Goal: Task Accomplishment & Management: Manage account settings

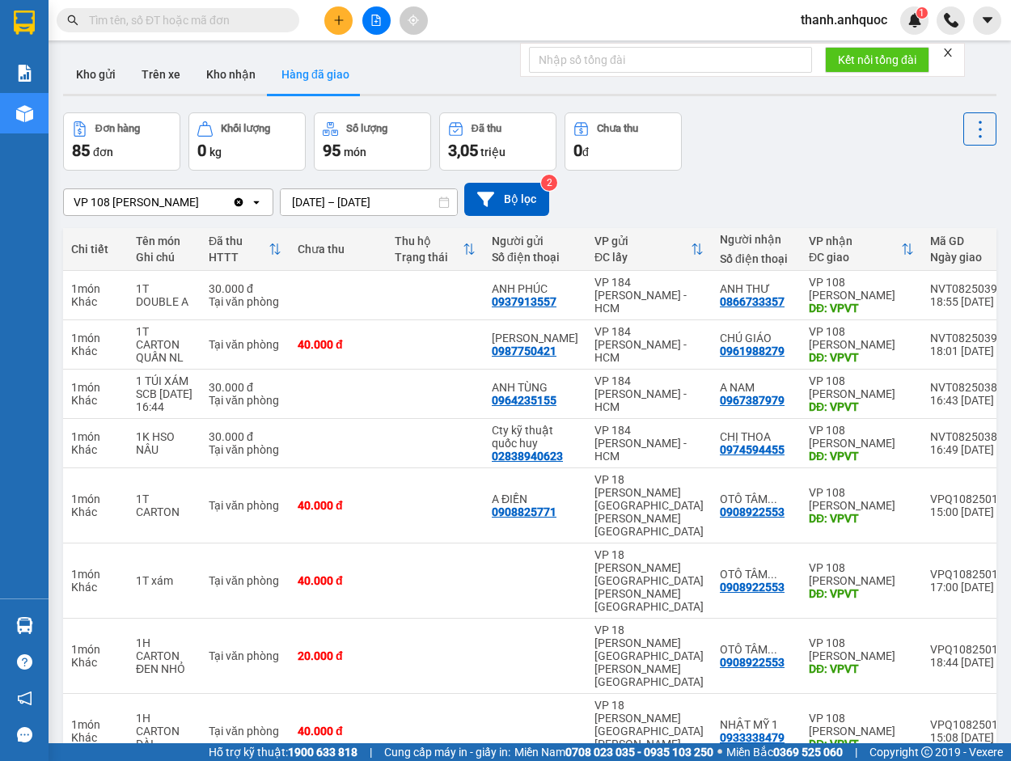
click at [243, 202] on icon "Clear value" at bounding box center [239, 201] width 9 height 9
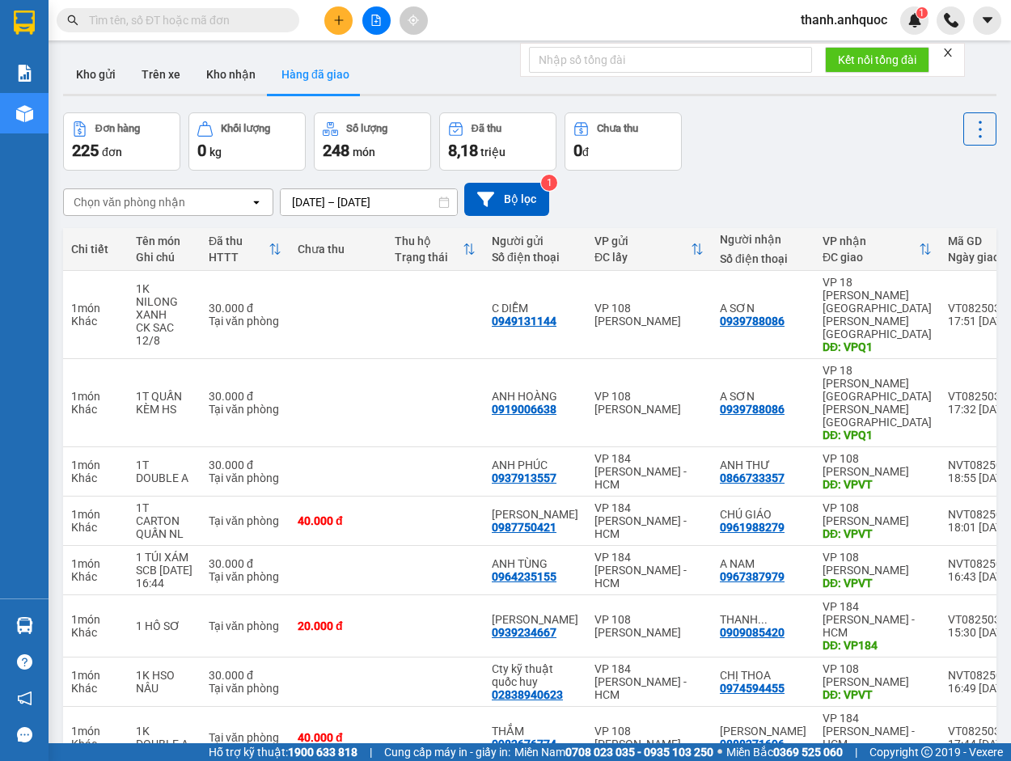
click at [428, 197] on input "11/08/2025 – 13/08/2025" at bounding box center [369, 202] width 176 height 26
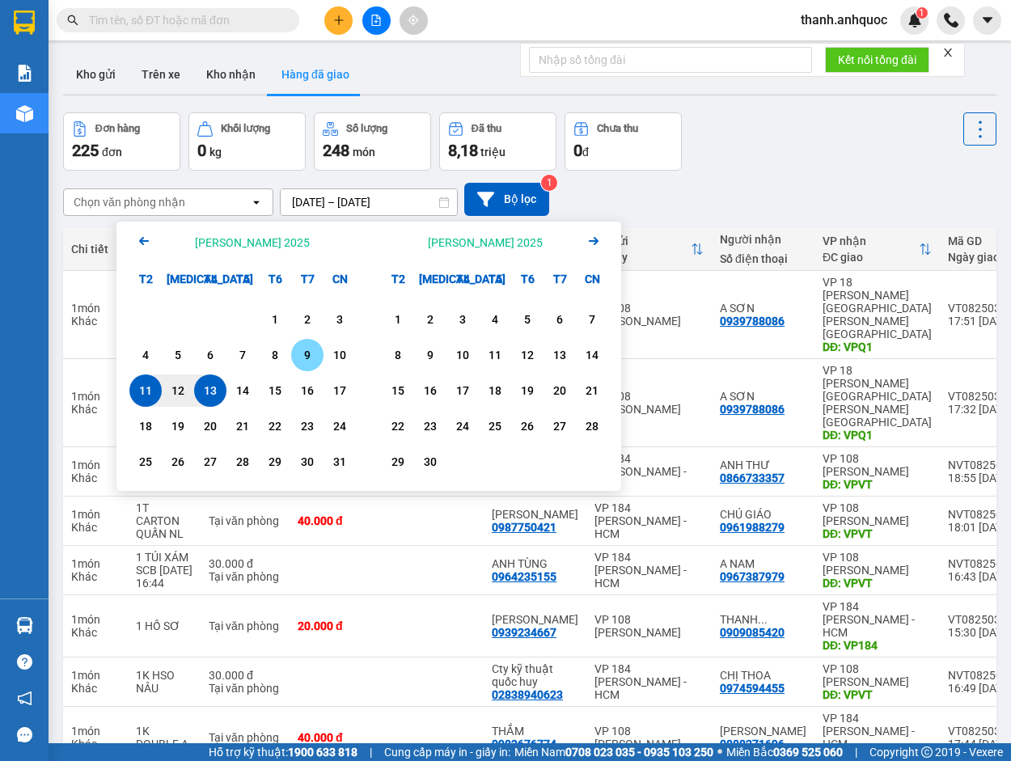
click at [316, 357] on div "9" at bounding box center [307, 354] width 23 height 19
click at [203, 395] on div "13" at bounding box center [210, 390] width 23 height 19
type input "[DATE] – [DATE]"
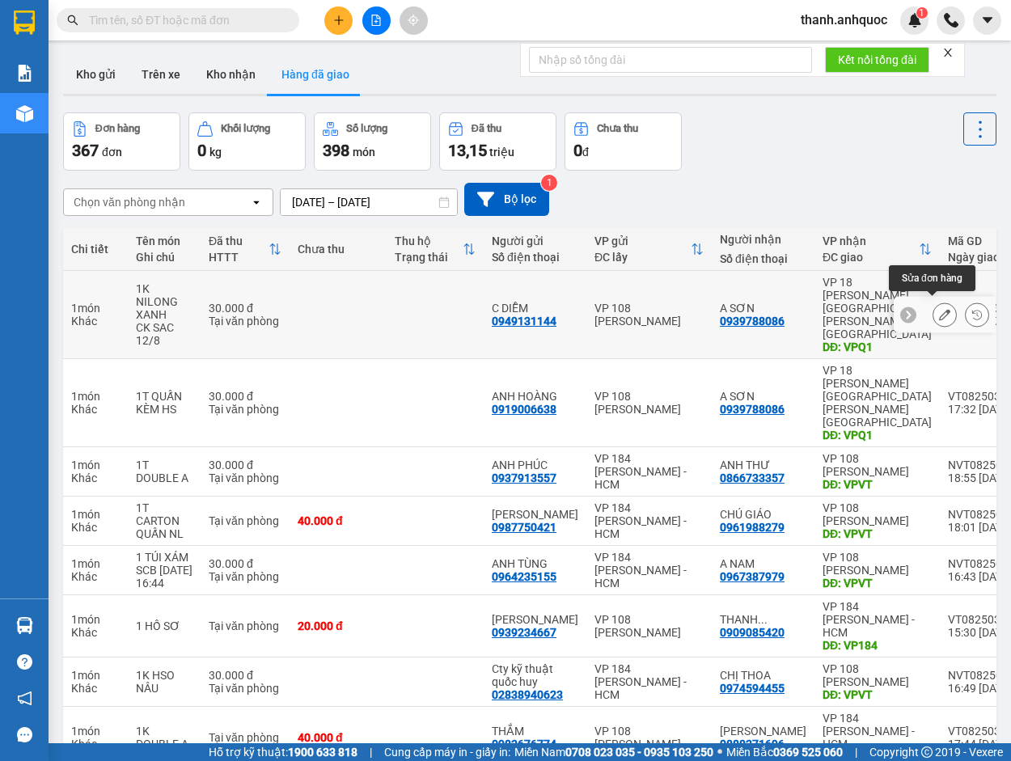
click at [939, 309] on icon at bounding box center [944, 314] width 11 height 11
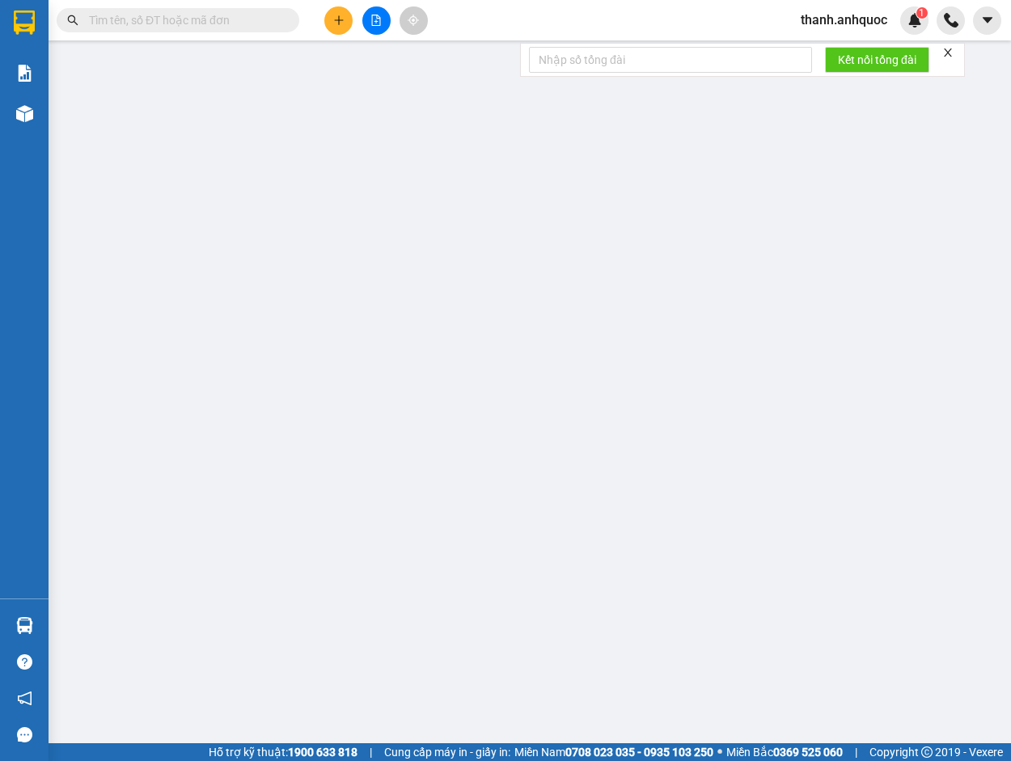
type input "0949131144"
type input "C DIỄM"
type input "0939788086"
type input "A SƠN"
type input "VPQ1"
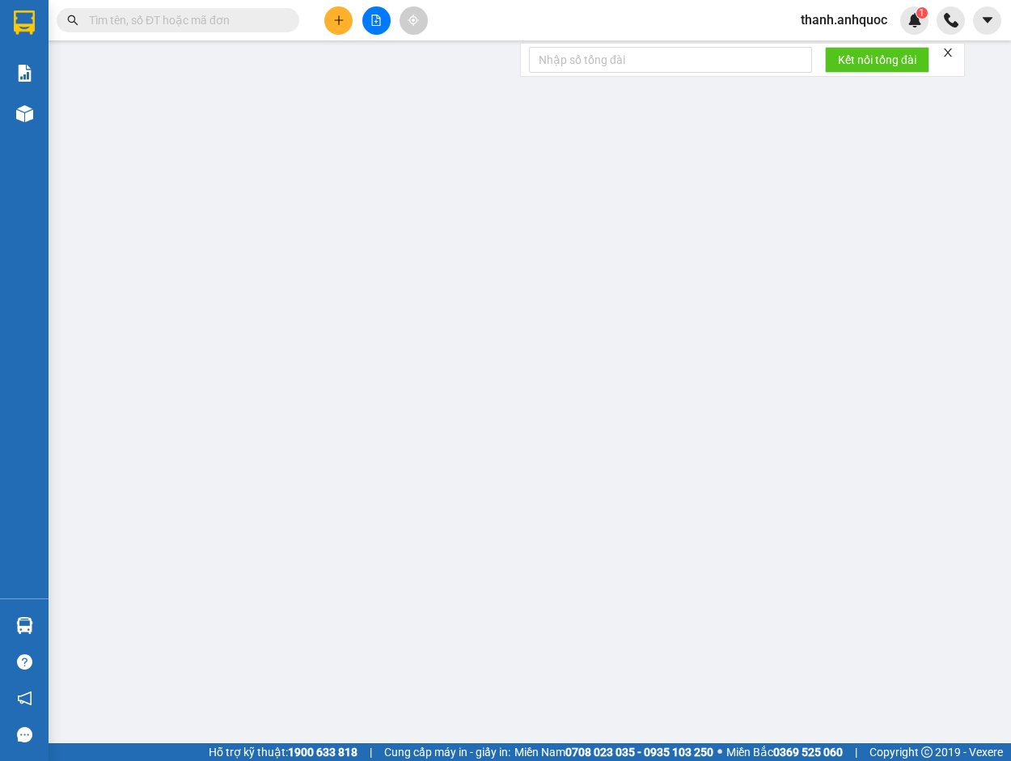
type input "30.000"
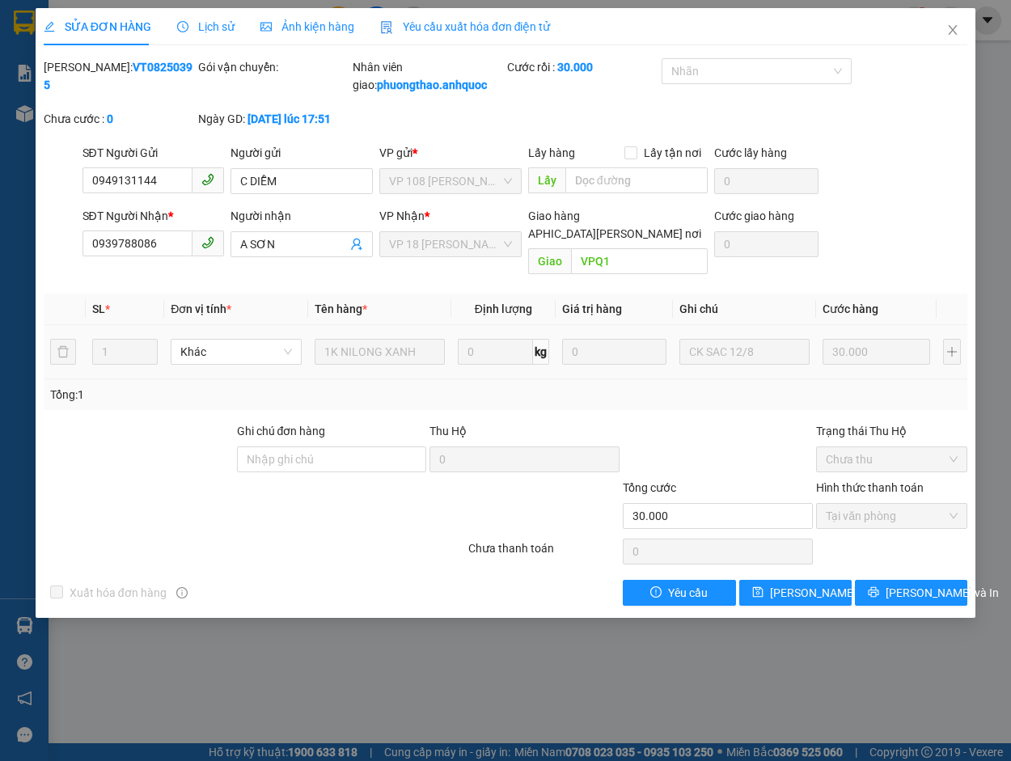
click at [433, 21] on span "Yêu cầu xuất hóa đơn điện tử" at bounding box center [465, 26] width 171 height 13
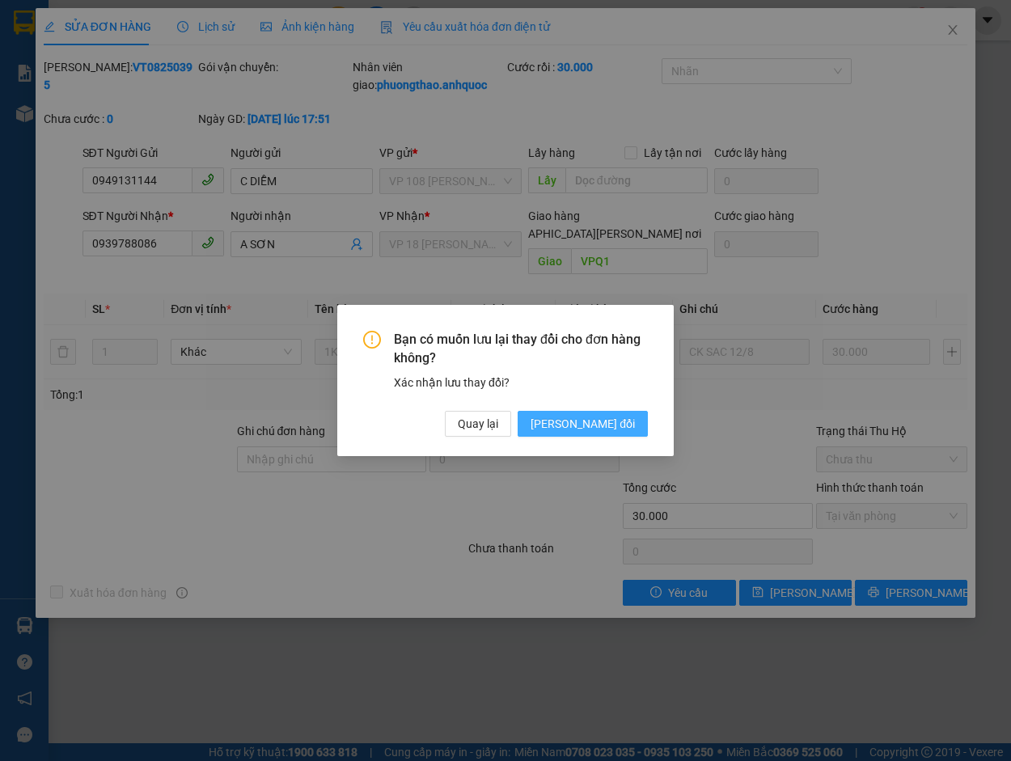
click at [604, 417] on span "[PERSON_NAME] đổi" at bounding box center [583, 424] width 104 height 18
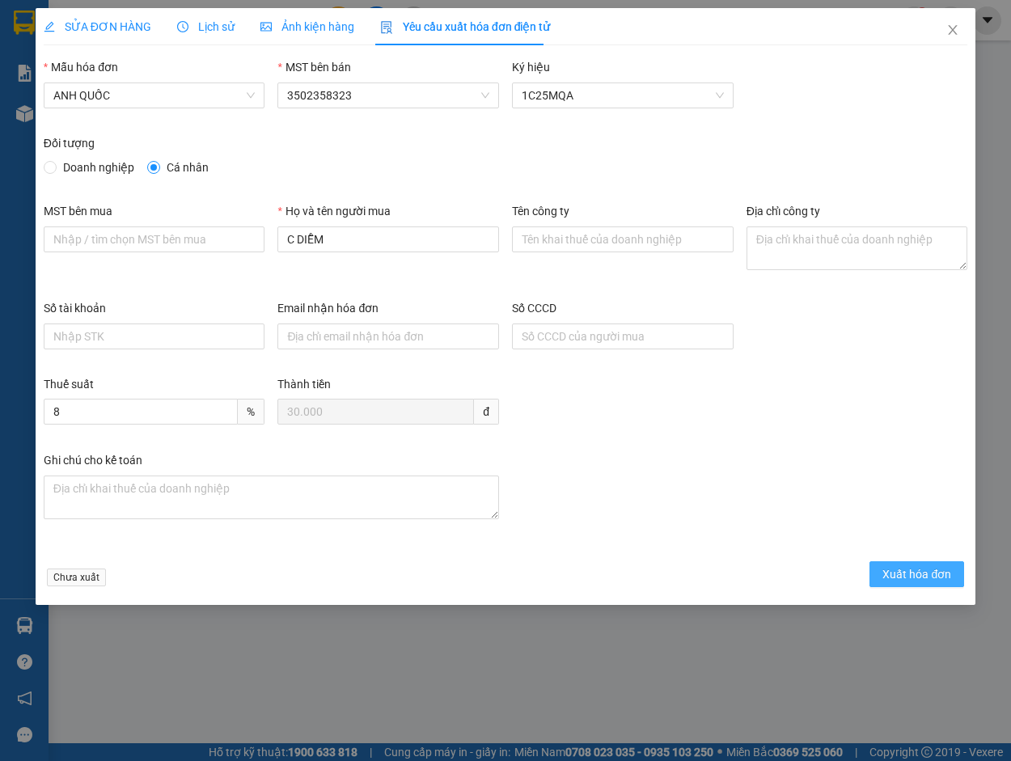
click at [907, 573] on span "Xuất hóa đơn" at bounding box center [916, 574] width 69 height 18
click at [916, 572] on span "Xuất hóa đơn" at bounding box center [916, 574] width 69 height 18
click at [717, 425] on div "Thuế suất 8 % Thành tiền 30.000 đ" at bounding box center [505, 413] width 937 height 76
click at [752, 452] on div "Ghi chú cho kế toán" at bounding box center [505, 499] width 937 height 97
click at [902, 576] on span "Xuất hóa đơn" at bounding box center [916, 574] width 69 height 18
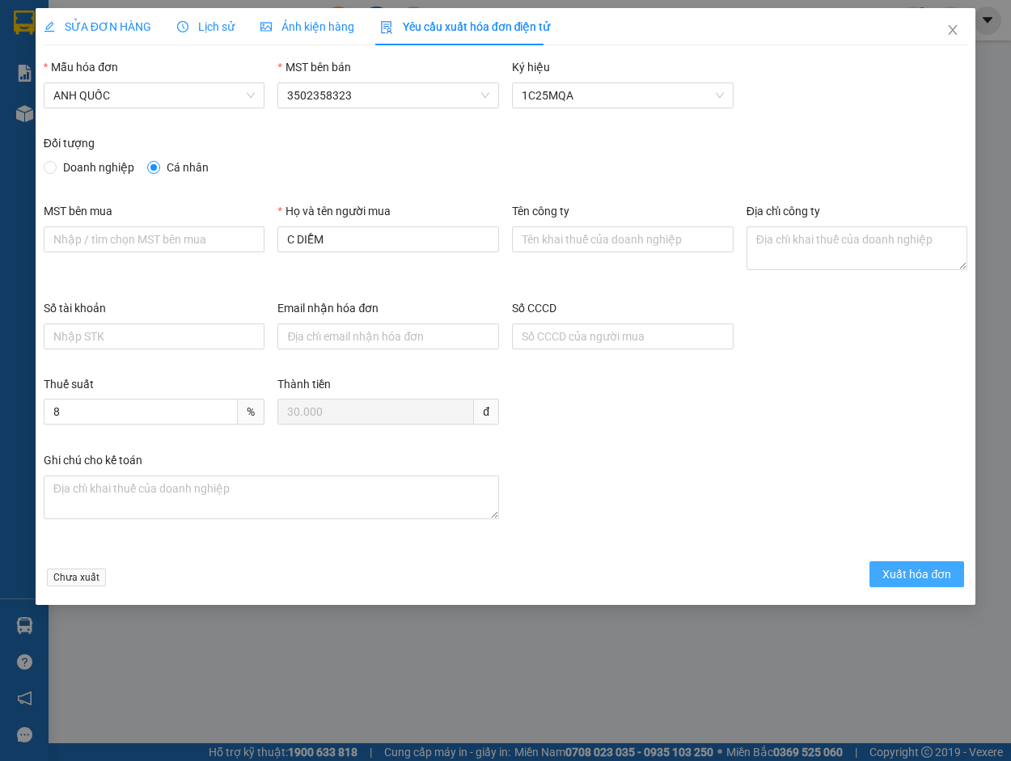
click at [903, 574] on span "Xuất hóa đơn" at bounding box center [916, 574] width 69 height 18
click at [905, 574] on span "Xuất hóa đơn" at bounding box center [916, 574] width 69 height 18
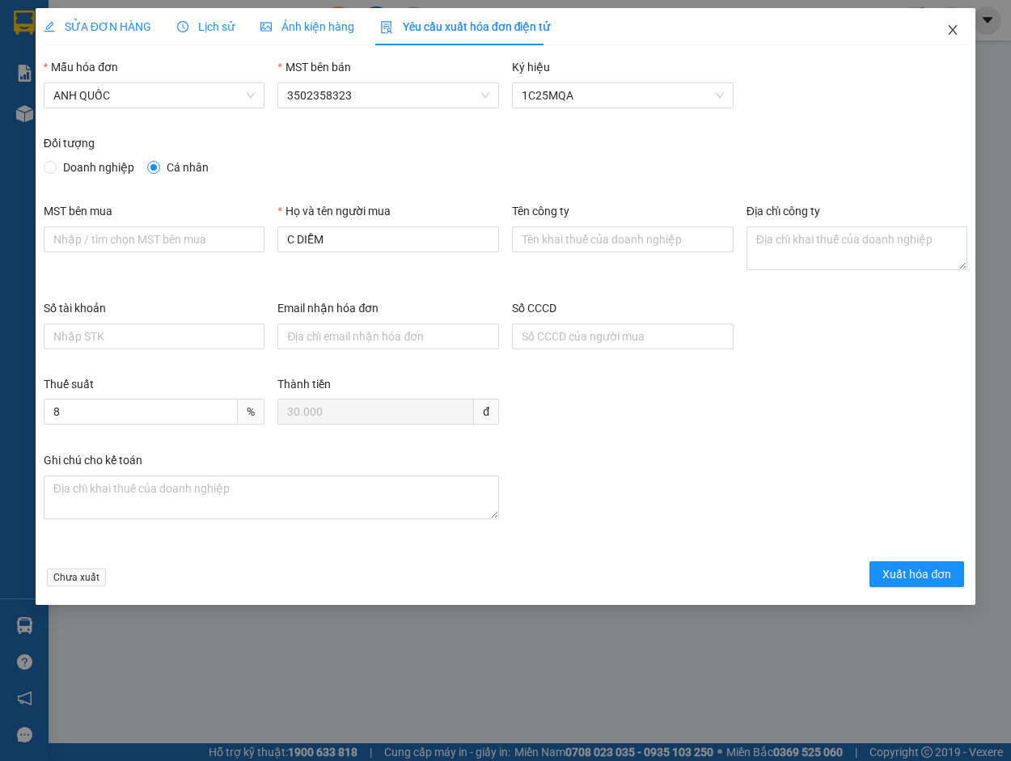
click at [958, 27] on icon "close" at bounding box center [952, 29] width 13 height 13
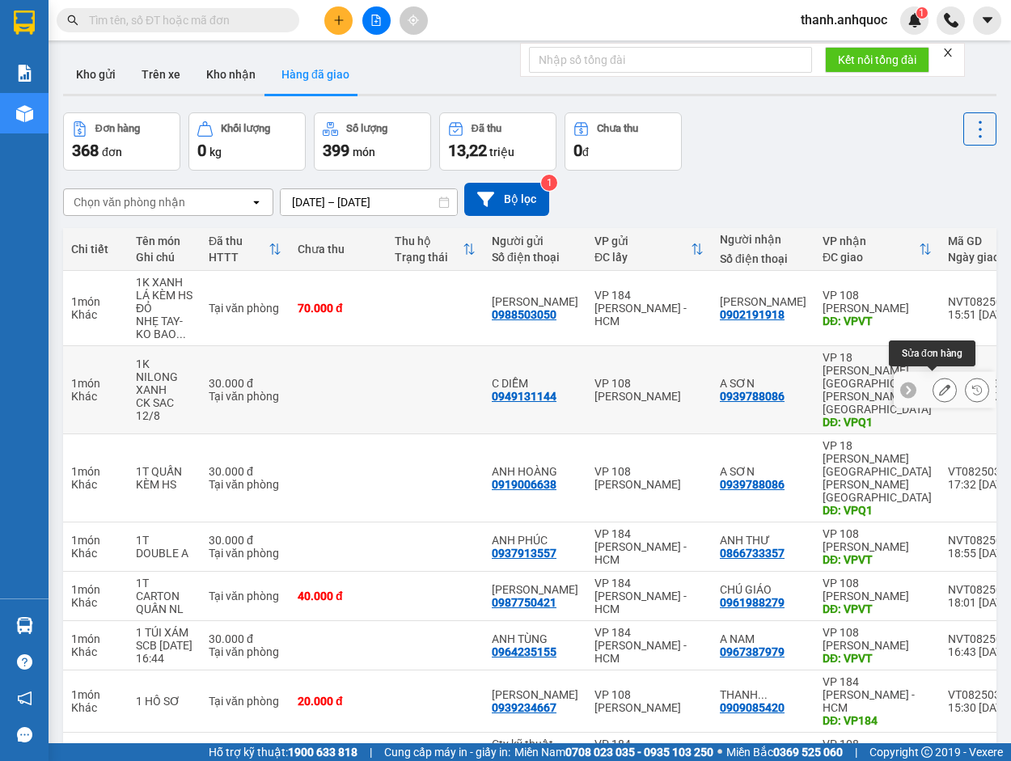
click at [939, 384] on icon at bounding box center [944, 389] width 11 height 11
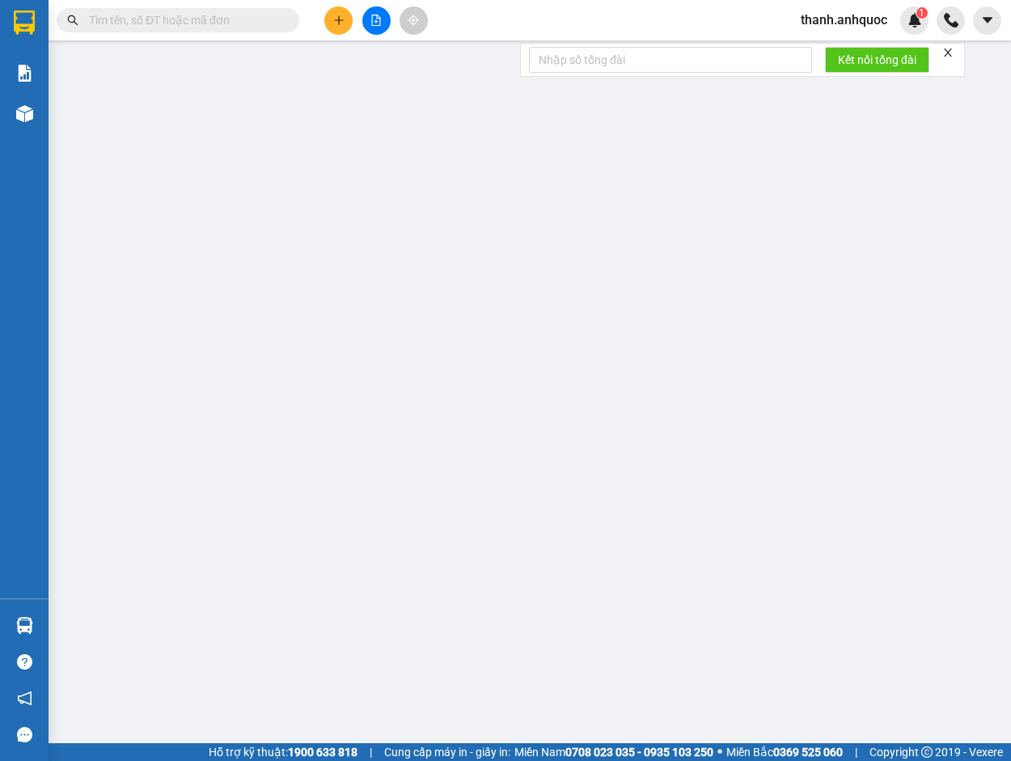
type input "0949131144"
type input "C DIỄM"
type input "0939788086"
type input "A SƠN"
type input "VPQ1"
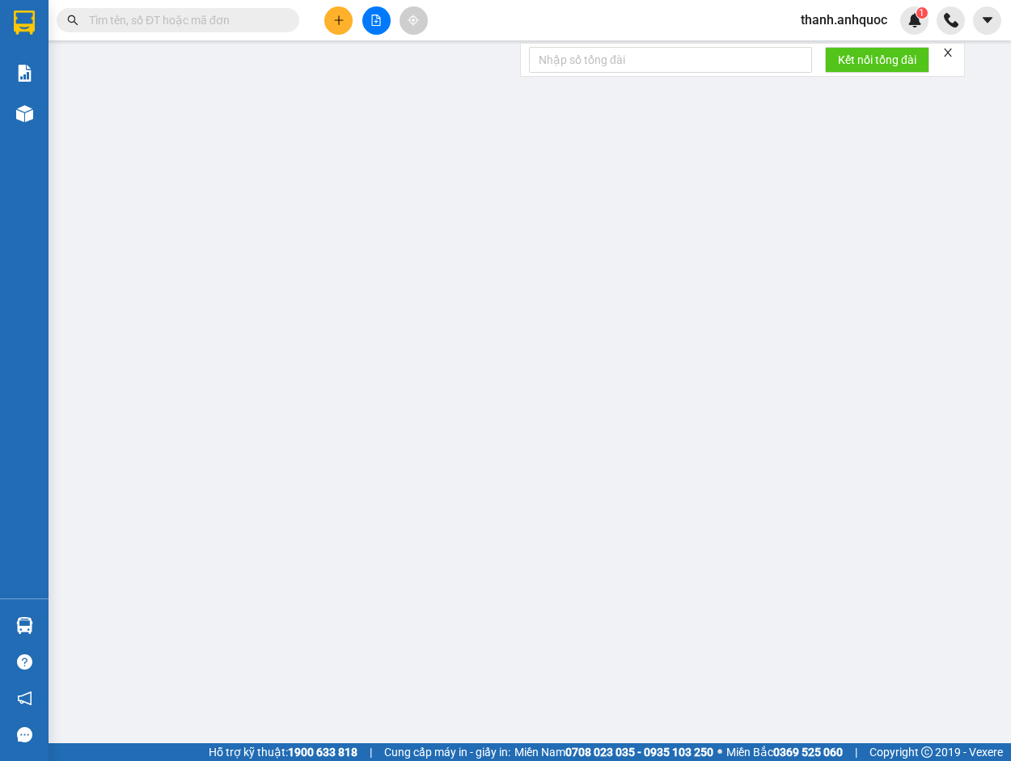
type input "30.000"
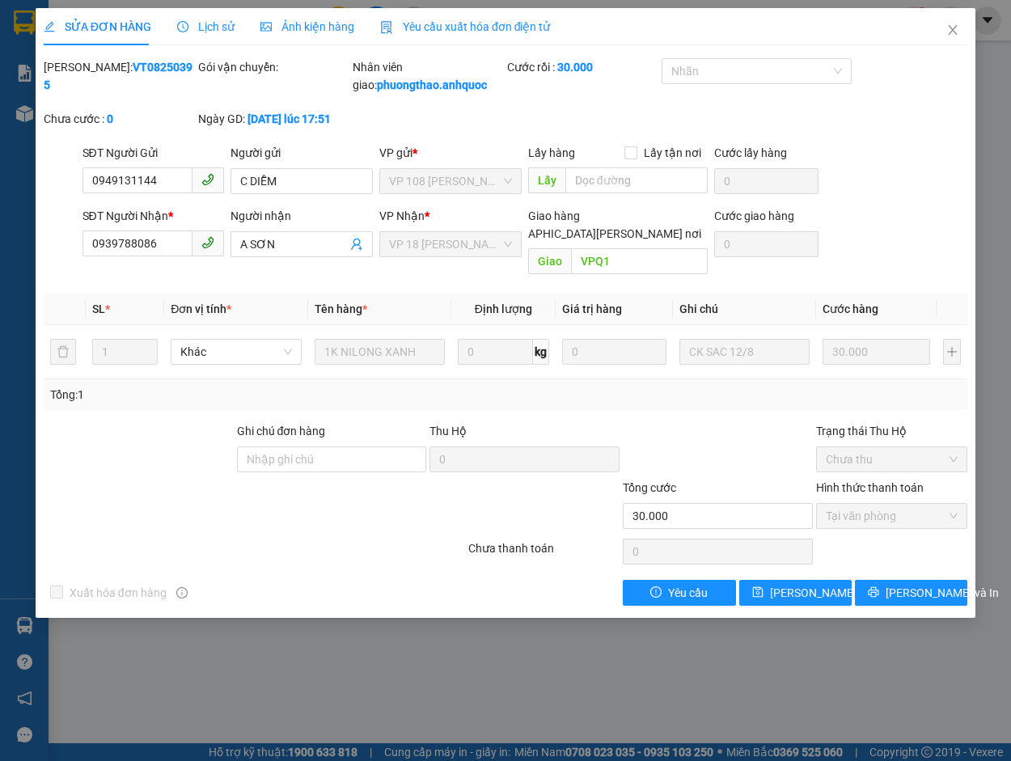
click at [458, 27] on span "Yêu cầu xuất hóa đơn điện tử" at bounding box center [465, 26] width 171 height 13
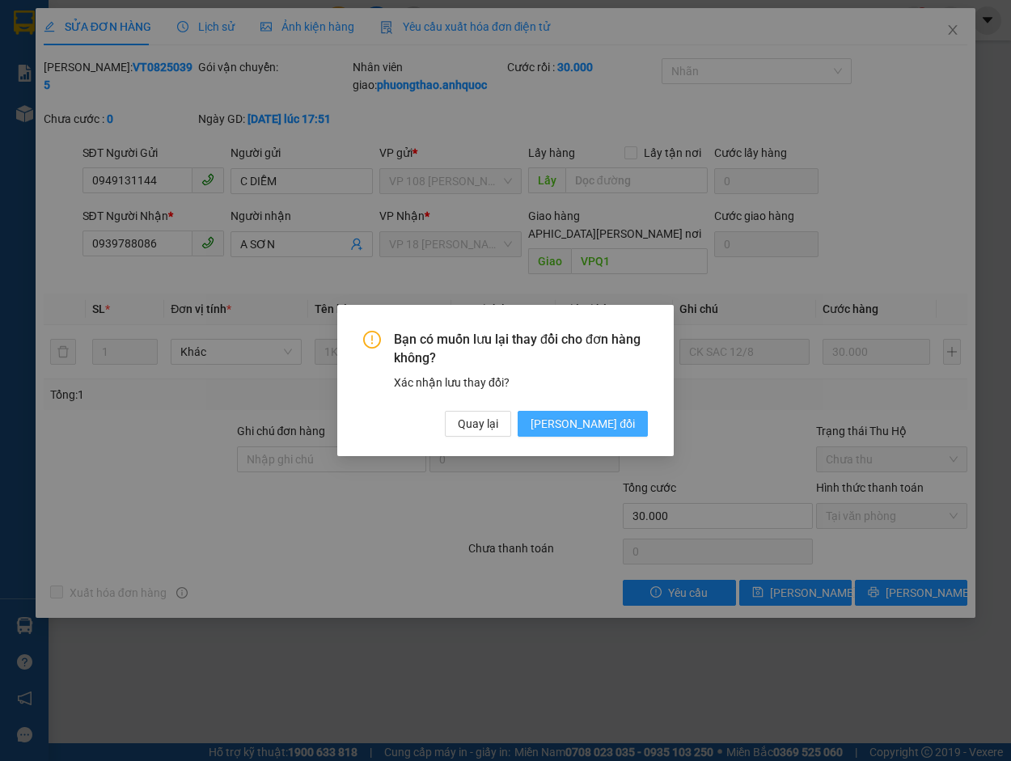
click at [612, 426] on span "[PERSON_NAME] đổi" at bounding box center [583, 424] width 104 height 18
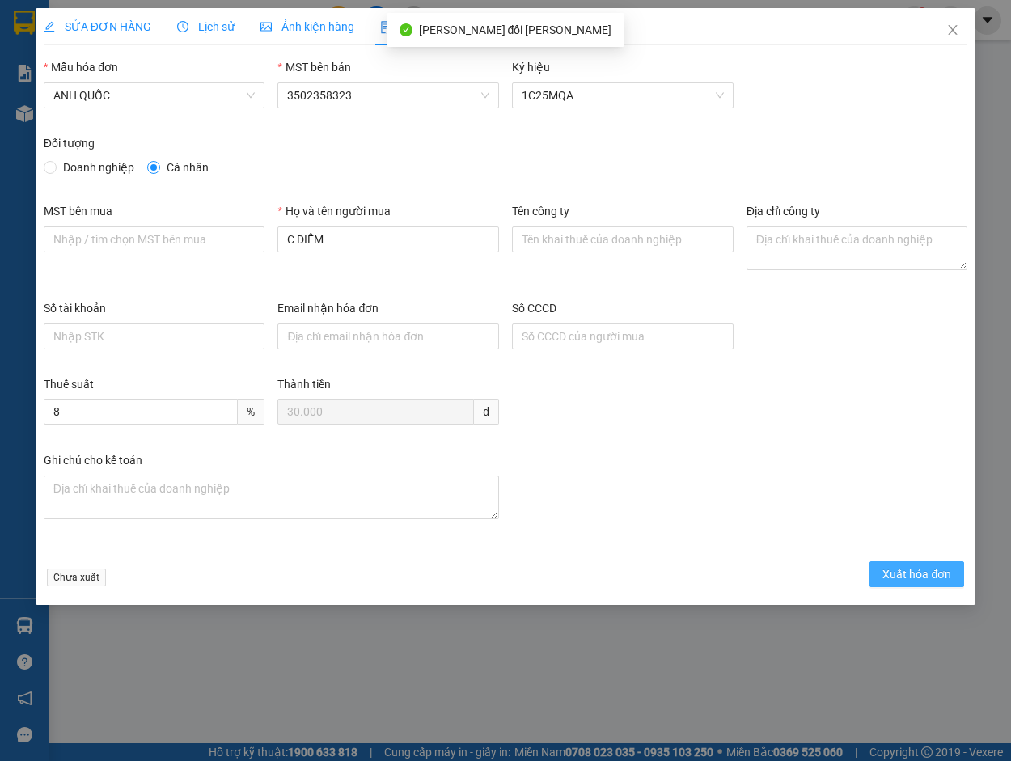
click at [936, 576] on span "Xuất hóa đơn" at bounding box center [916, 574] width 69 height 18
click at [932, 571] on span "Xuất hóa đơn" at bounding box center [916, 574] width 69 height 18
click at [910, 570] on span "Xuất hóa đơn" at bounding box center [916, 574] width 69 height 18
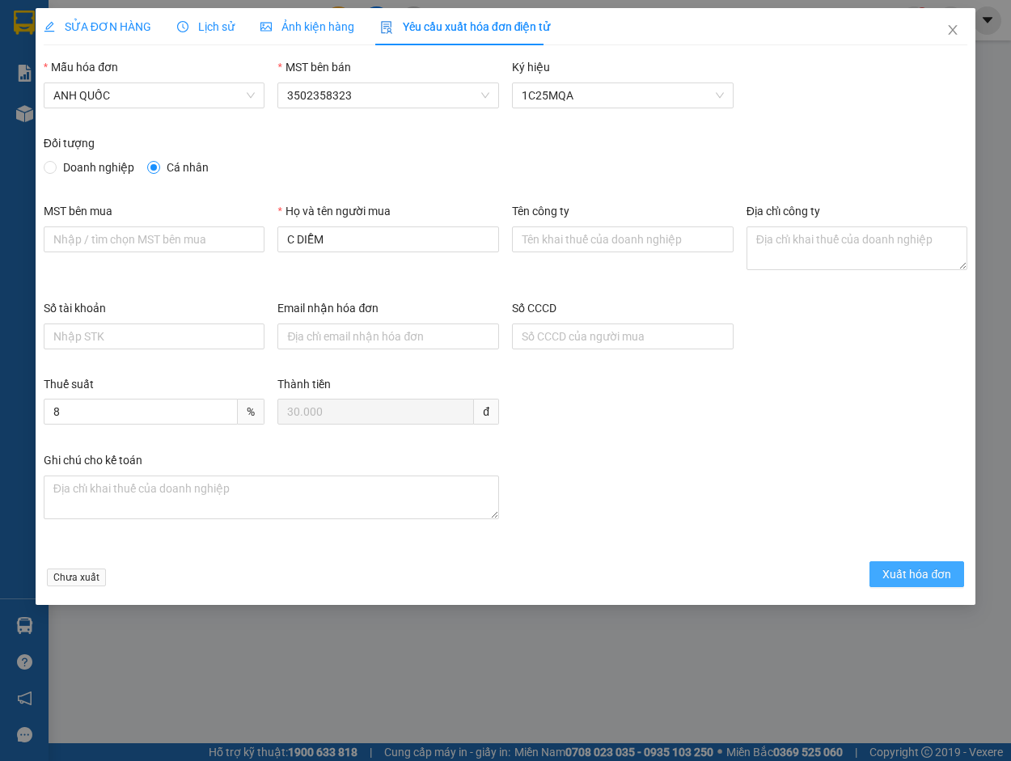
click at [910, 570] on span "Xuất hóa đơn" at bounding box center [916, 574] width 69 height 18
click at [951, 31] on icon "close" at bounding box center [952, 29] width 13 height 13
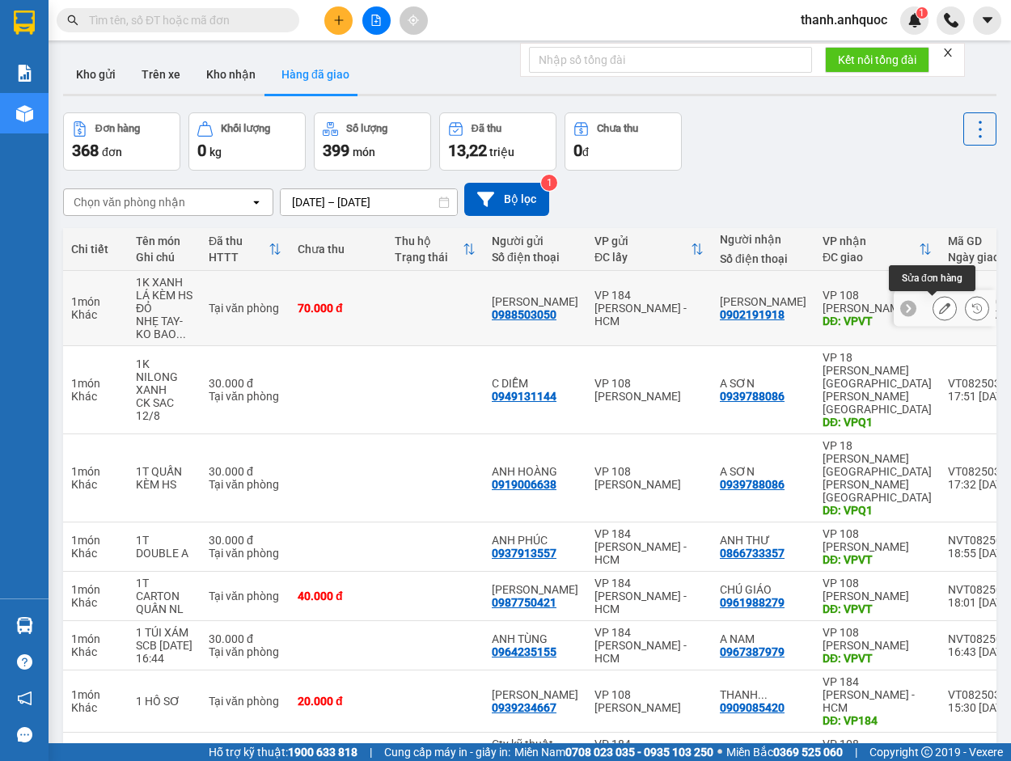
click at [939, 309] on icon at bounding box center [944, 307] width 11 height 11
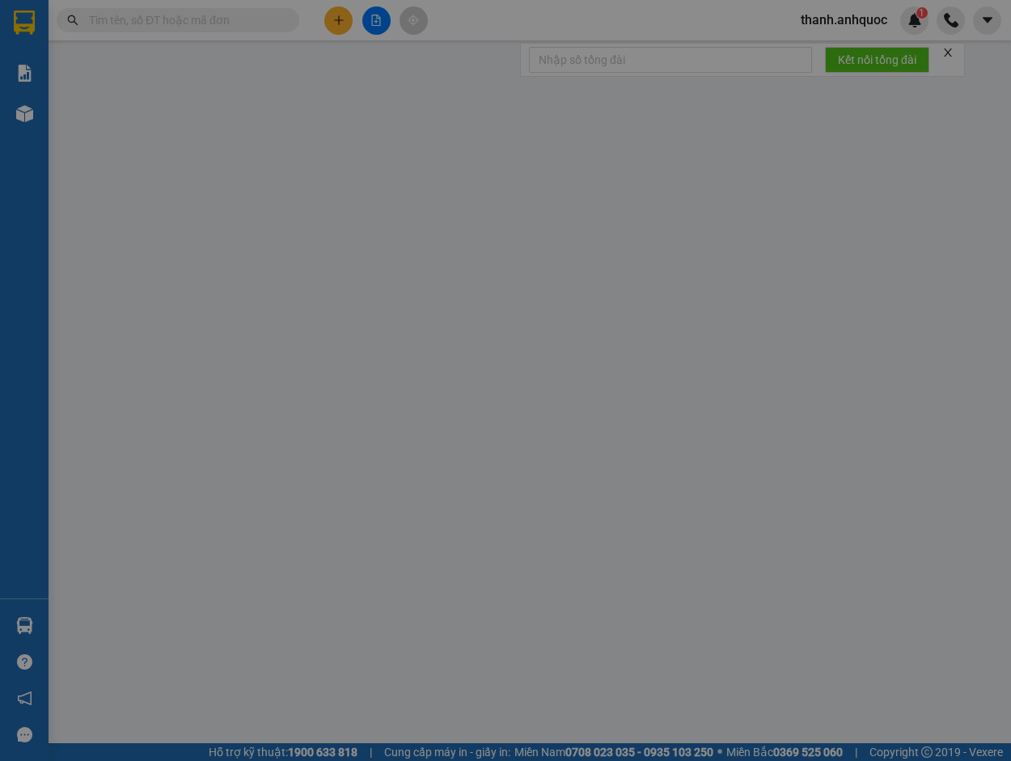
type input "0988503050"
type input "ANH KHÁNH"
type input "0902191918"
type input "ANH TUẤN"
type input "VPVT"
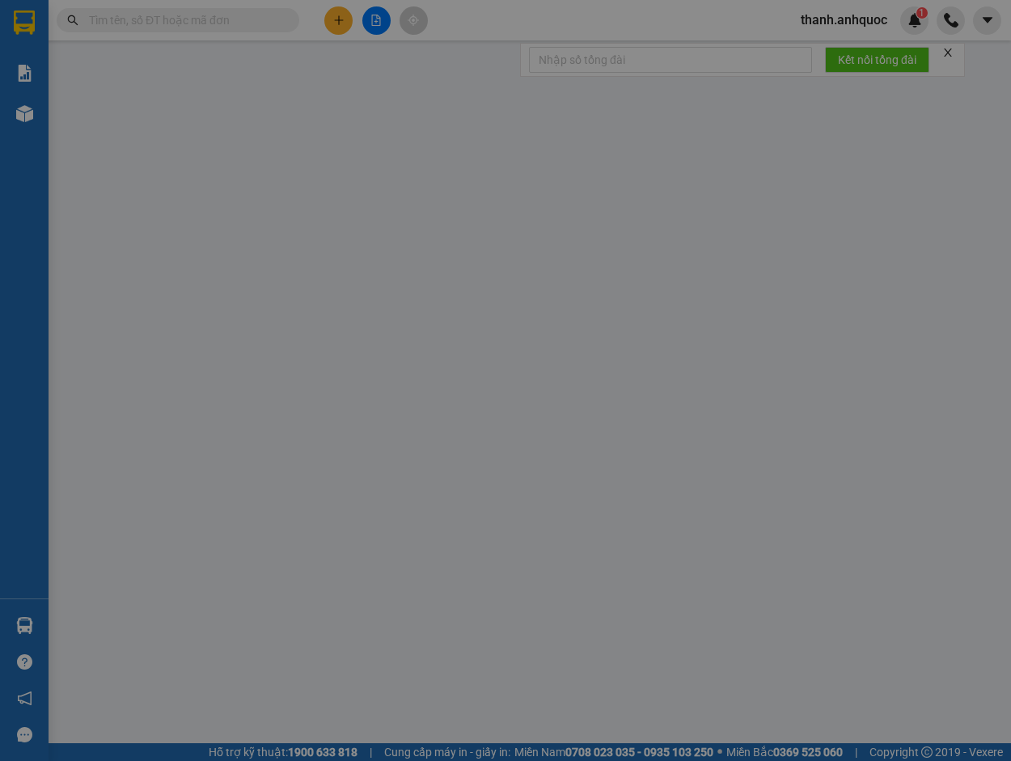
type input "CK SCB 13/8"
type input "70.000"
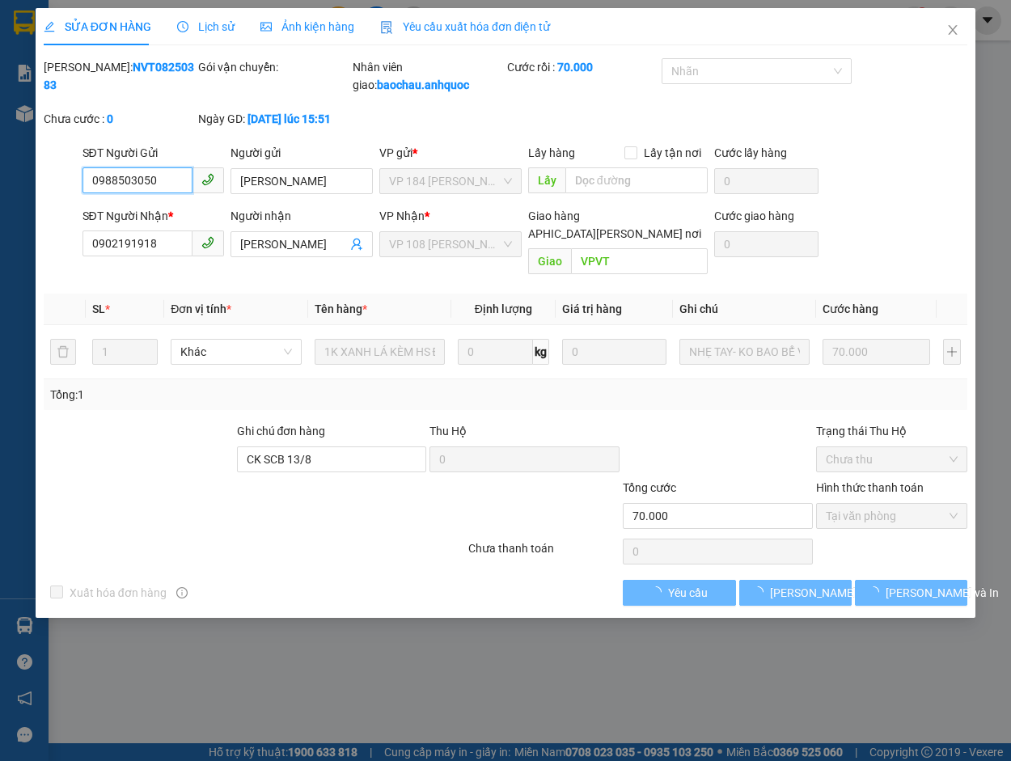
checkbox input "true"
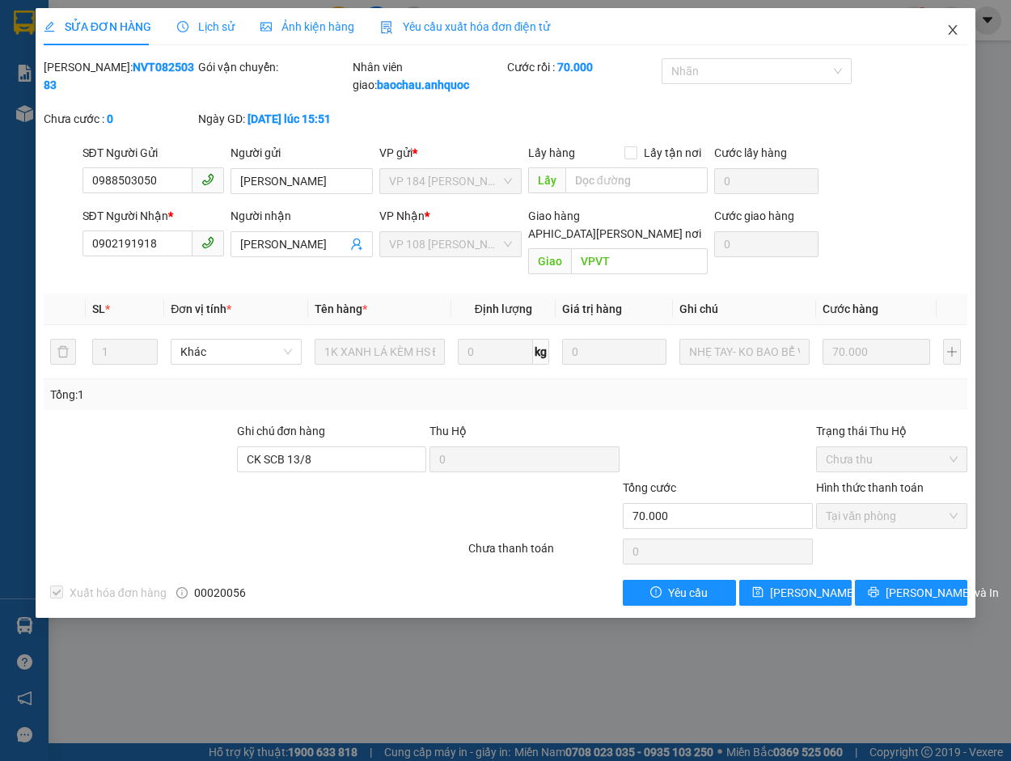
click at [957, 31] on icon "close" at bounding box center [952, 29] width 13 height 13
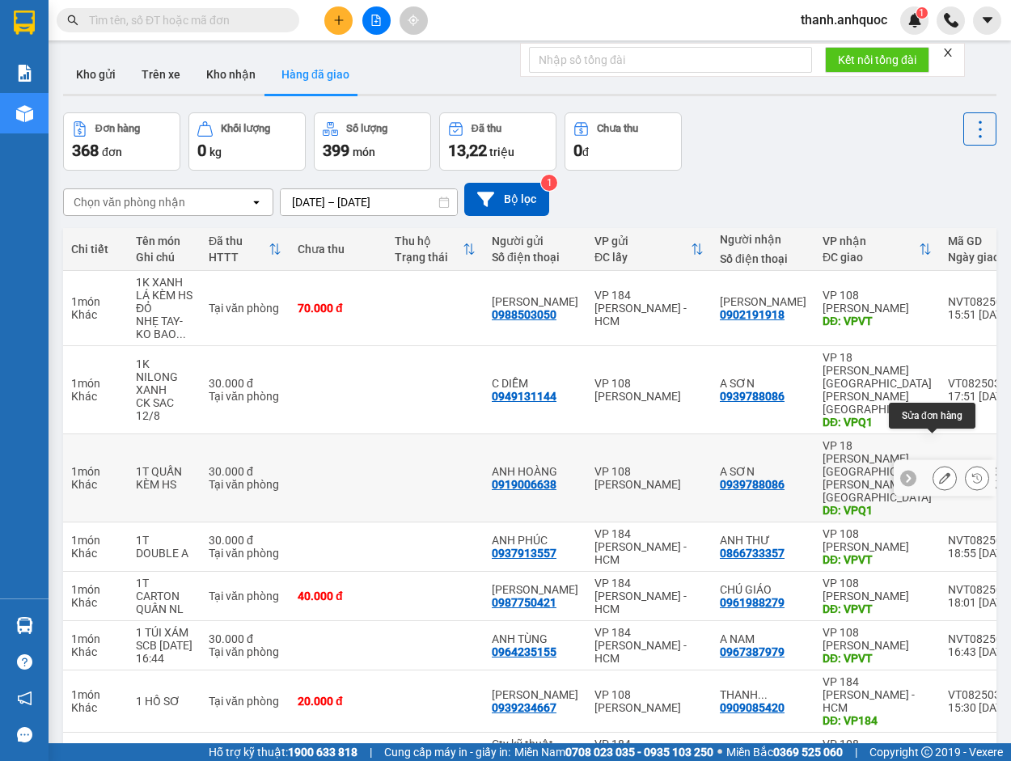
click at [939, 464] on button at bounding box center [944, 478] width 23 height 28
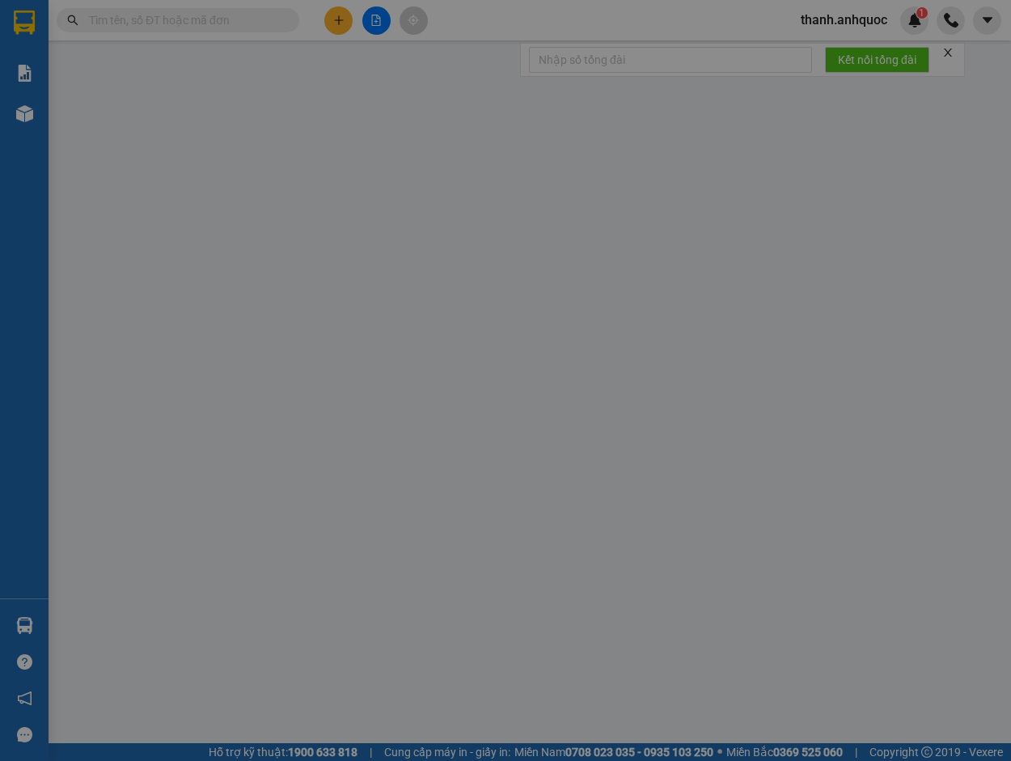
type input "0919006638"
type input "ANH HOÀNG"
type input "0939788086"
type input "A SƠN"
type input "VPQ1"
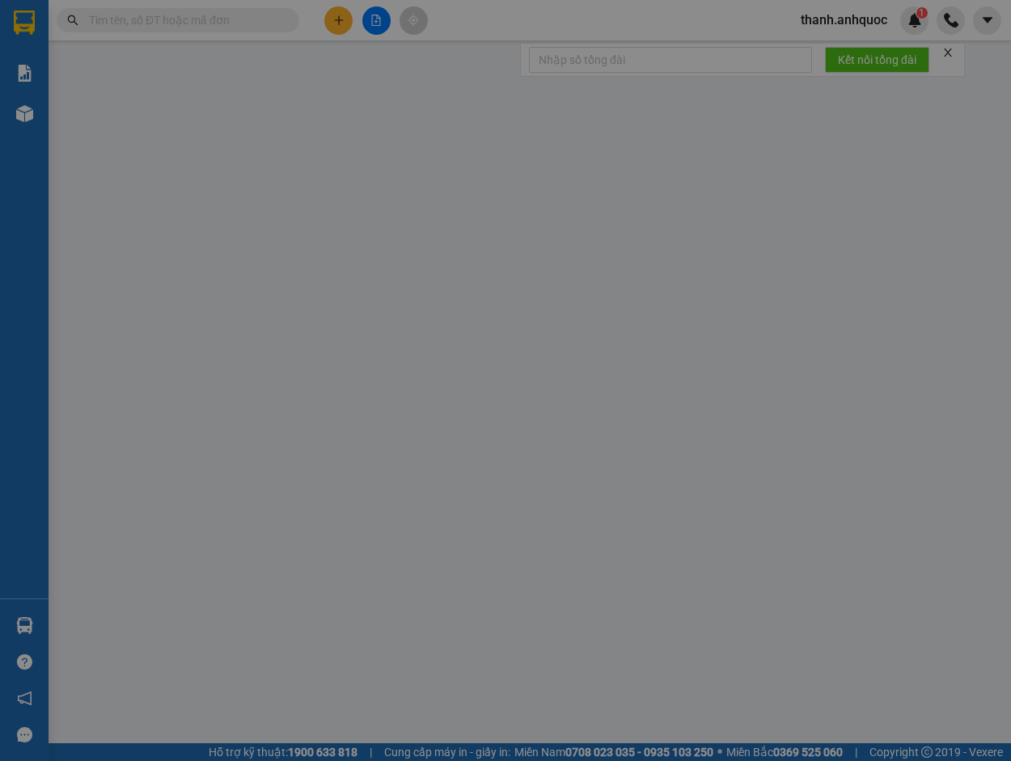
type input "30.000"
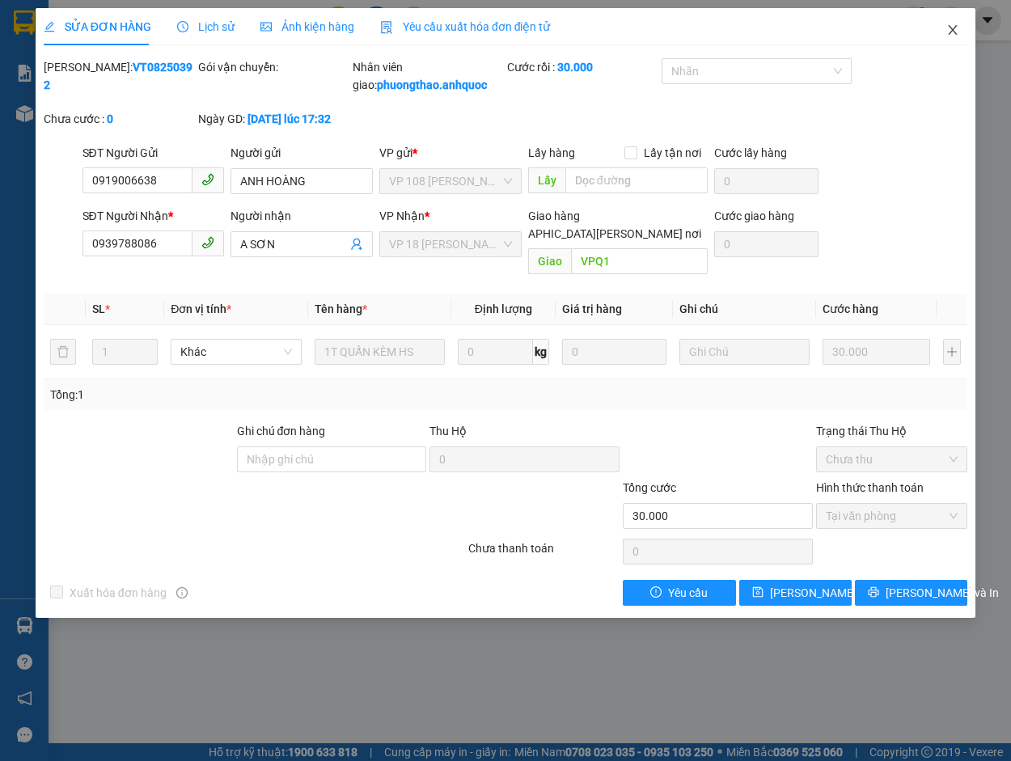
click at [958, 32] on icon "close" at bounding box center [952, 29] width 13 height 13
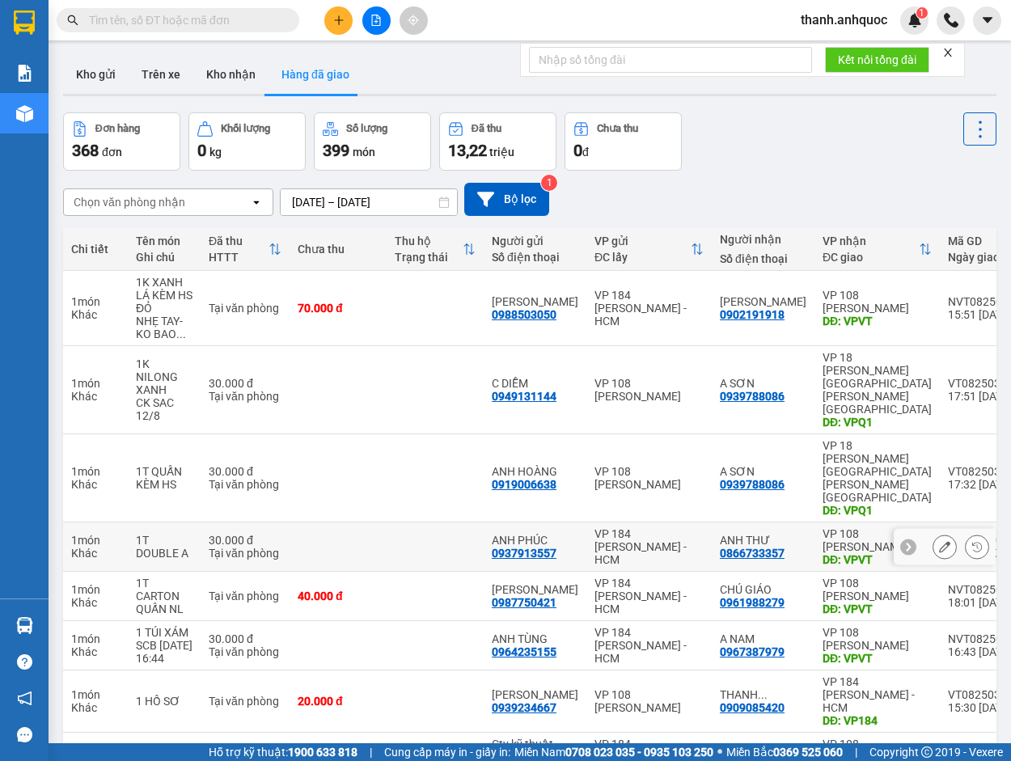
click at [939, 541] on icon at bounding box center [944, 546] width 11 height 11
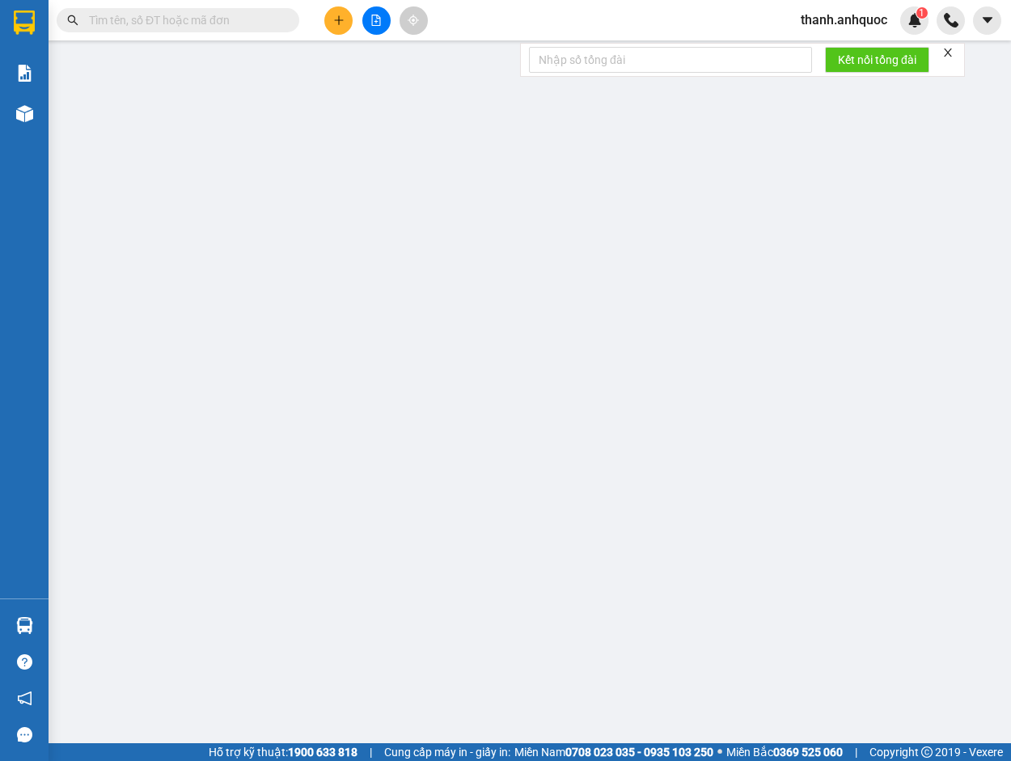
type input "0937913557"
type input "ANH PHÚC"
type input "0866733357"
type input "ANH THƯ"
type input "VPVT"
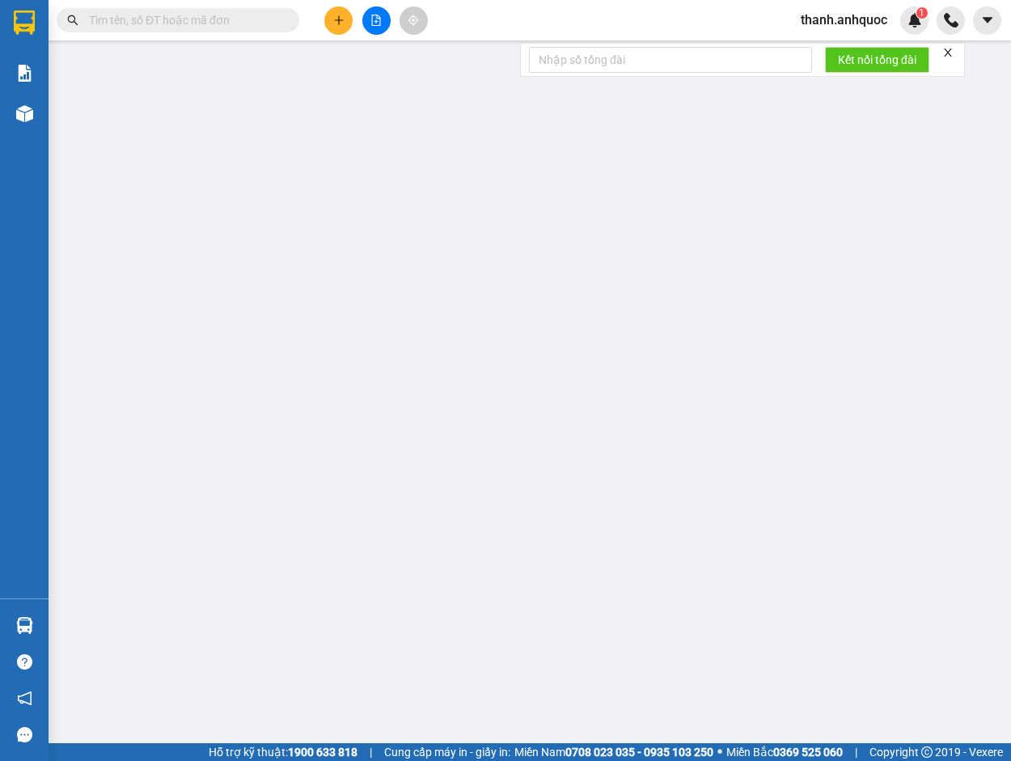
type input "TM 12/8 VP 184 HẢO"
type input "30.000"
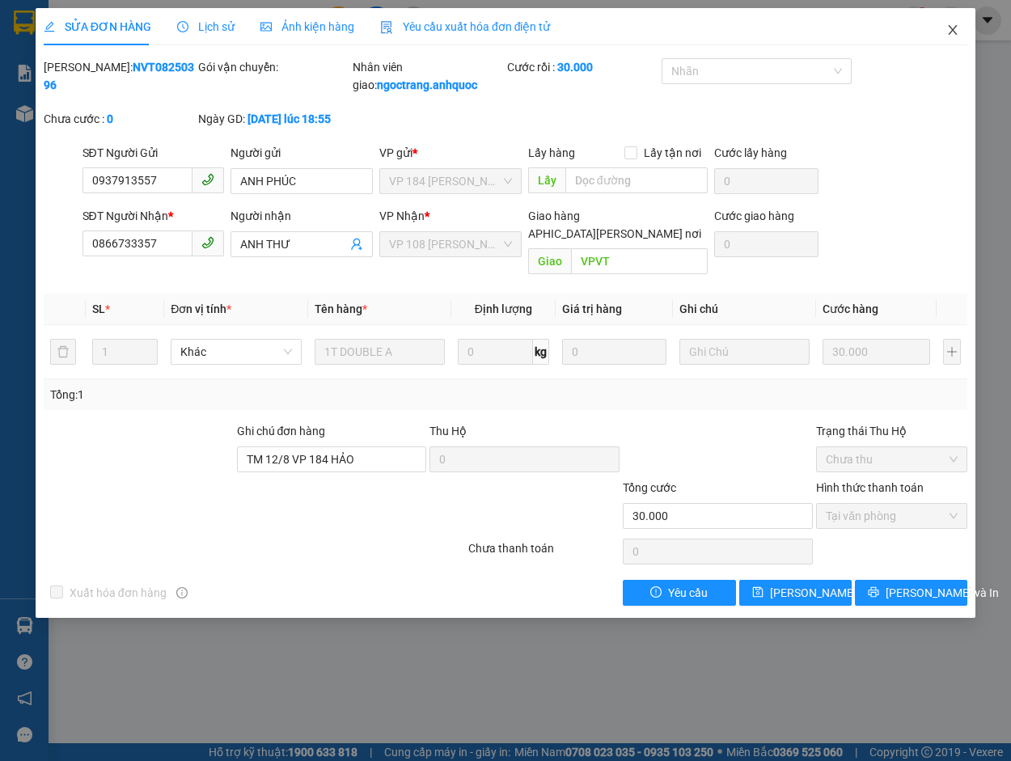
click at [956, 29] on icon "close" at bounding box center [952, 29] width 13 height 13
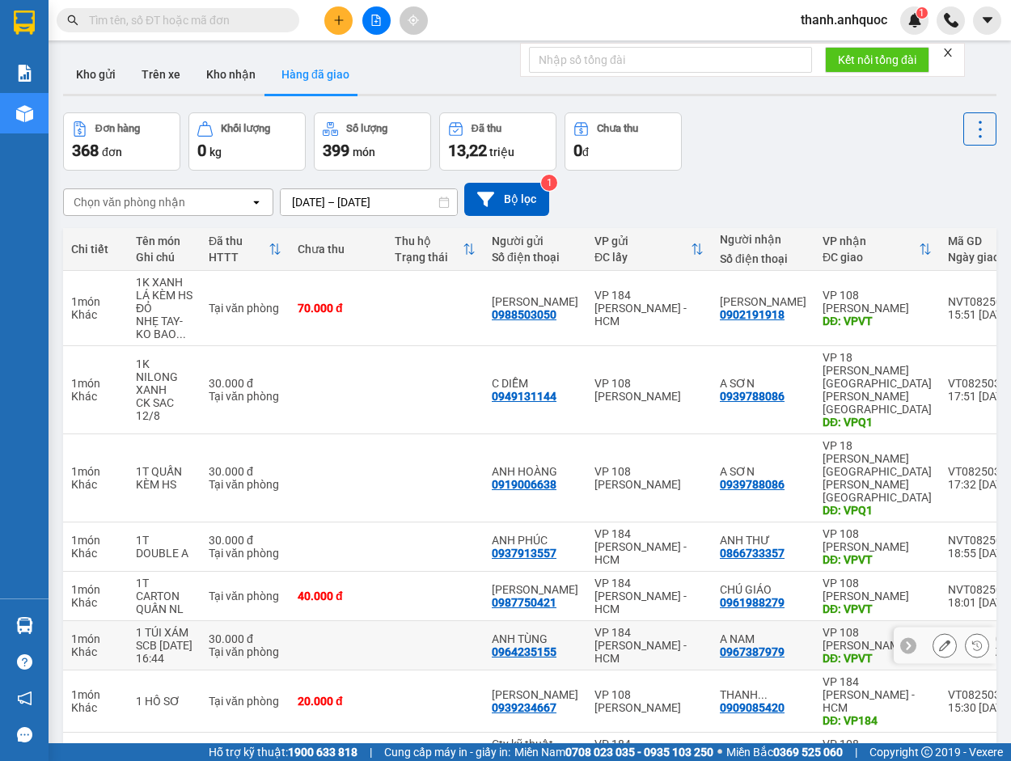
click at [939, 640] on icon at bounding box center [944, 645] width 11 height 11
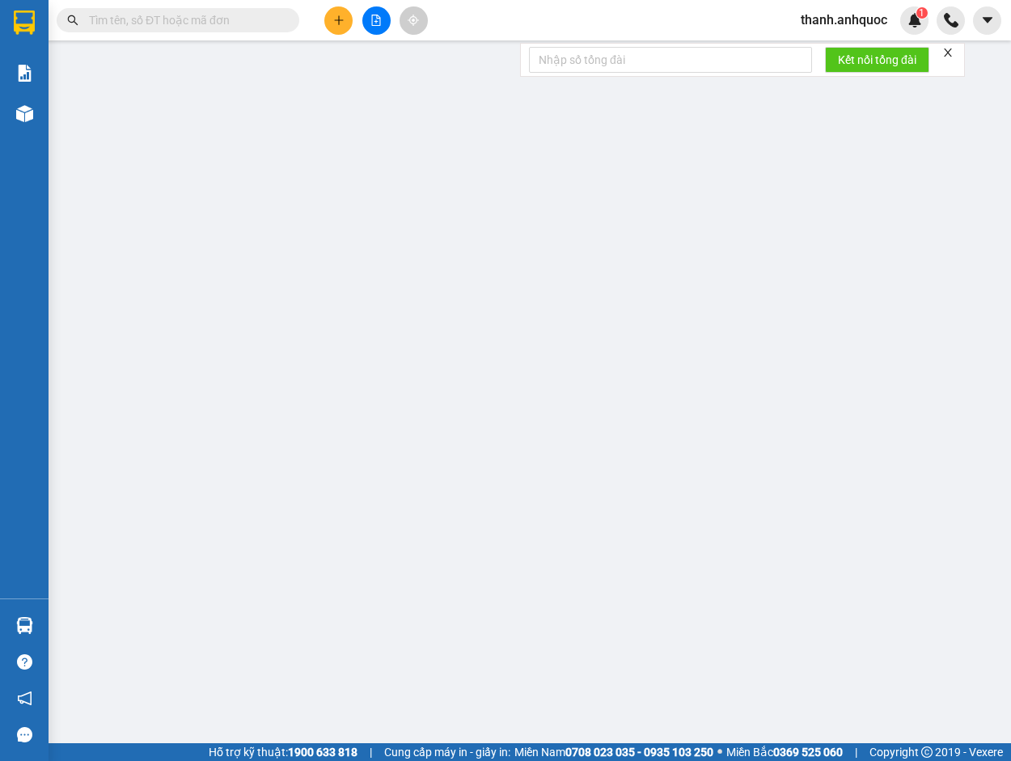
type input "0964235155"
type input "ANH TÙNG"
type input "0967387979"
type input "A NAM"
type input "VPVT"
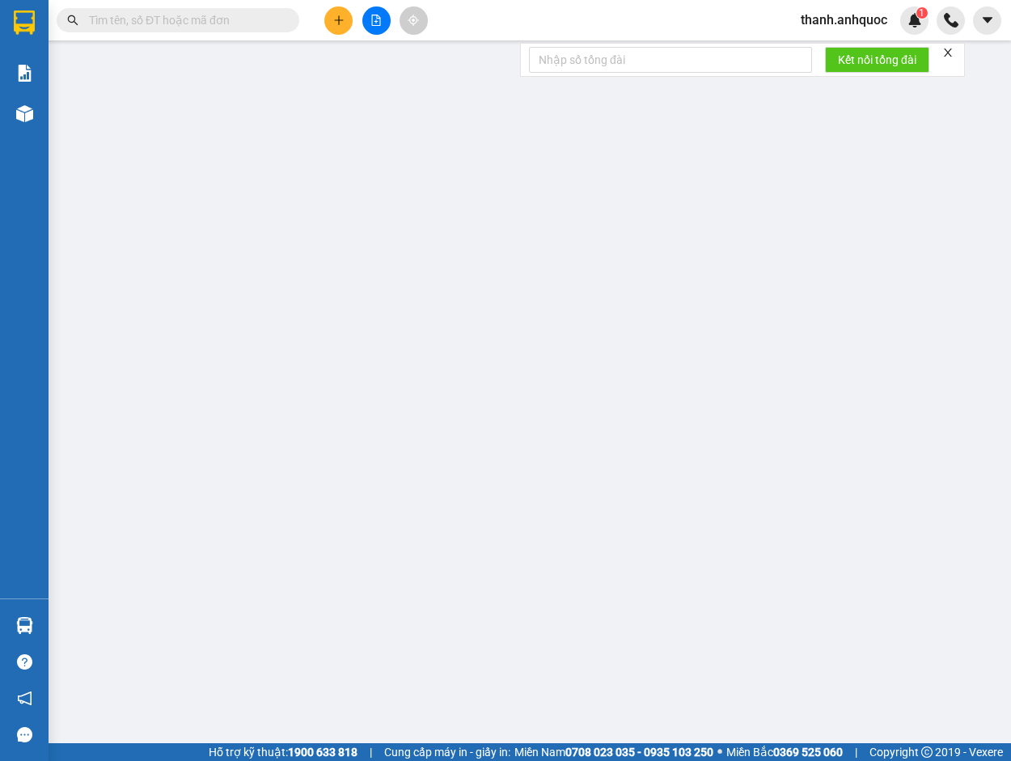
type input "30.000"
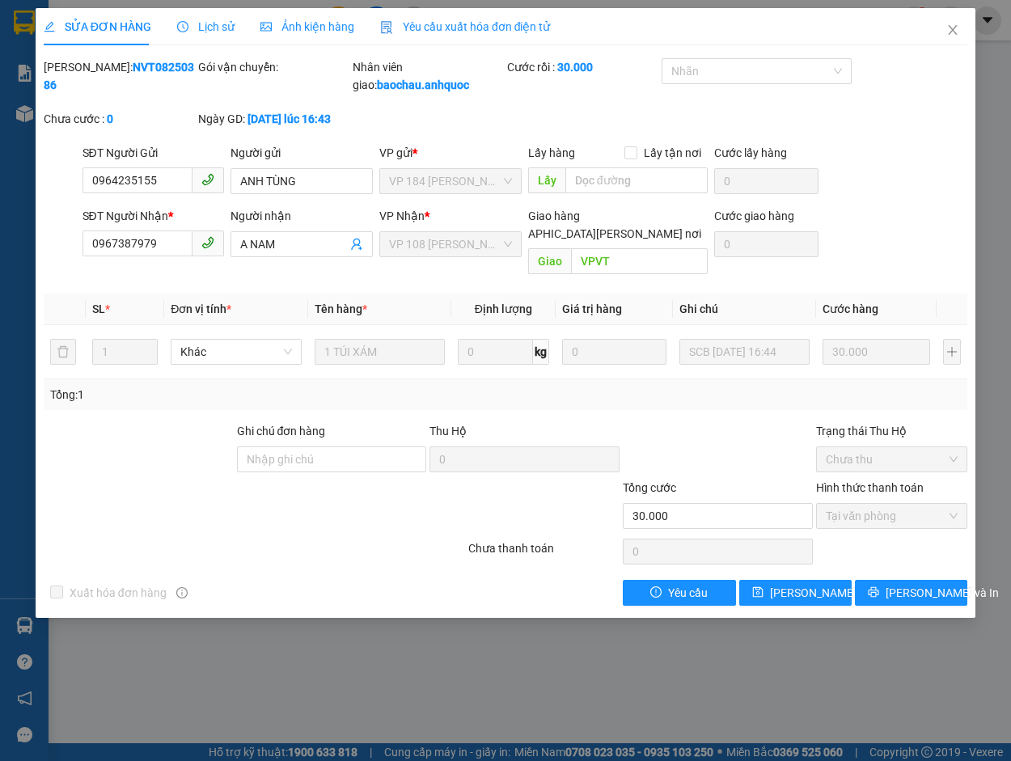
click at [425, 22] on span "Yêu cầu xuất hóa đơn điện tử" at bounding box center [465, 26] width 171 height 13
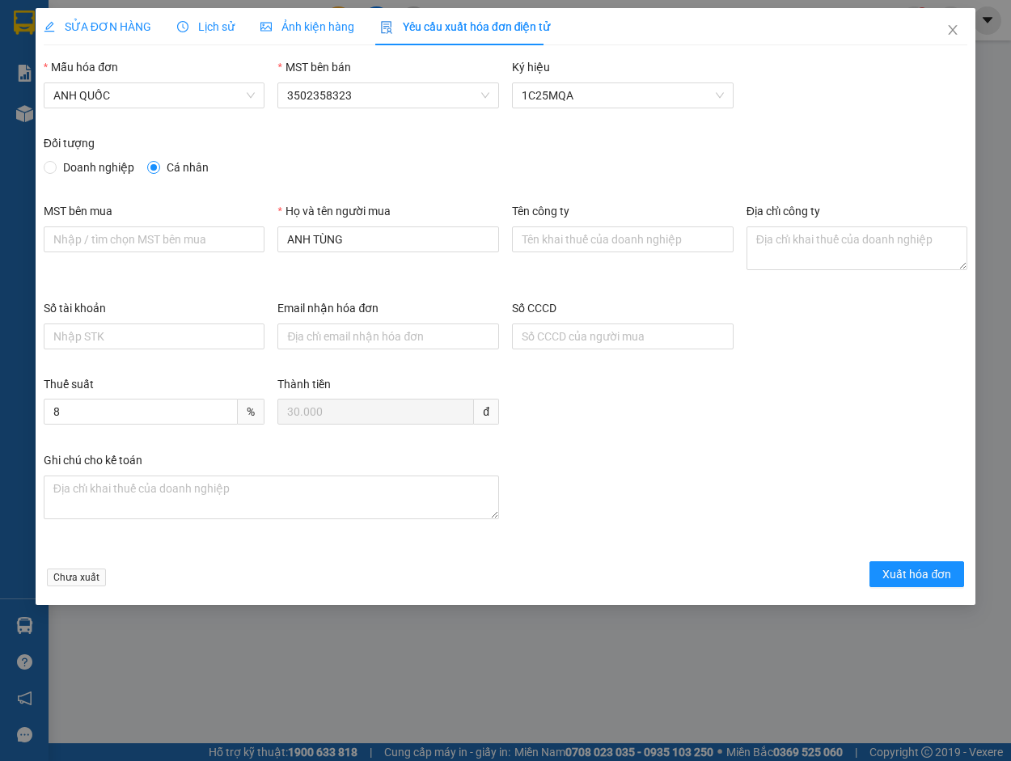
click at [905, 559] on form "Mẫu hóa đơn ANH QUỐC MST bên bán 3502358323 Ký hiệu 1C25MQA Đối tượng Doanh ngh…" at bounding box center [506, 325] width 924 height 535
click at [906, 564] on button "Xuất hóa đơn" at bounding box center [916, 574] width 95 height 26
click at [907, 571] on span "Xuất hóa đơn" at bounding box center [916, 574] width 69 height 18
click at [908, 571] on span "Xuất hóa đơn" at bounding box center [916, 574] width 69 height 18
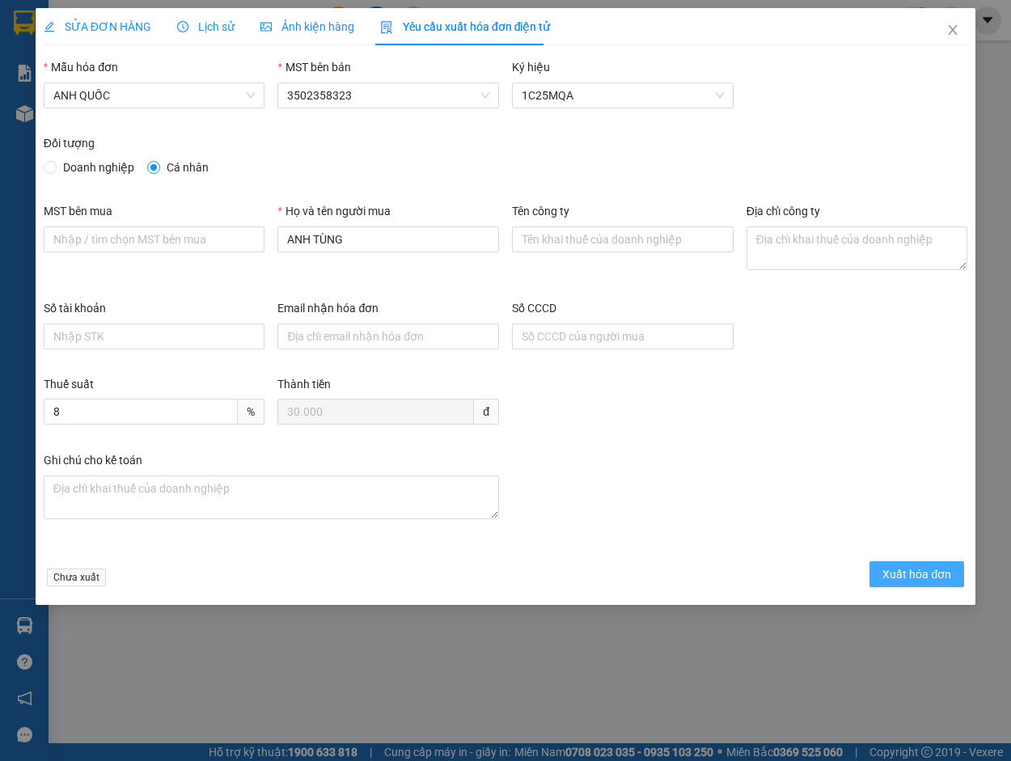
click at [908, 571] on span "Xuất hóa đơn" at bounding box center [916, 574] width 69 height 18
click at [909, 571] on span "Xuất hóa đơn" at bounding box center [916, 574] width 69 height 18
click at [903, 573] on span "Xuất hóa đơn" at bounding box center [916, 574] width 69 height 18
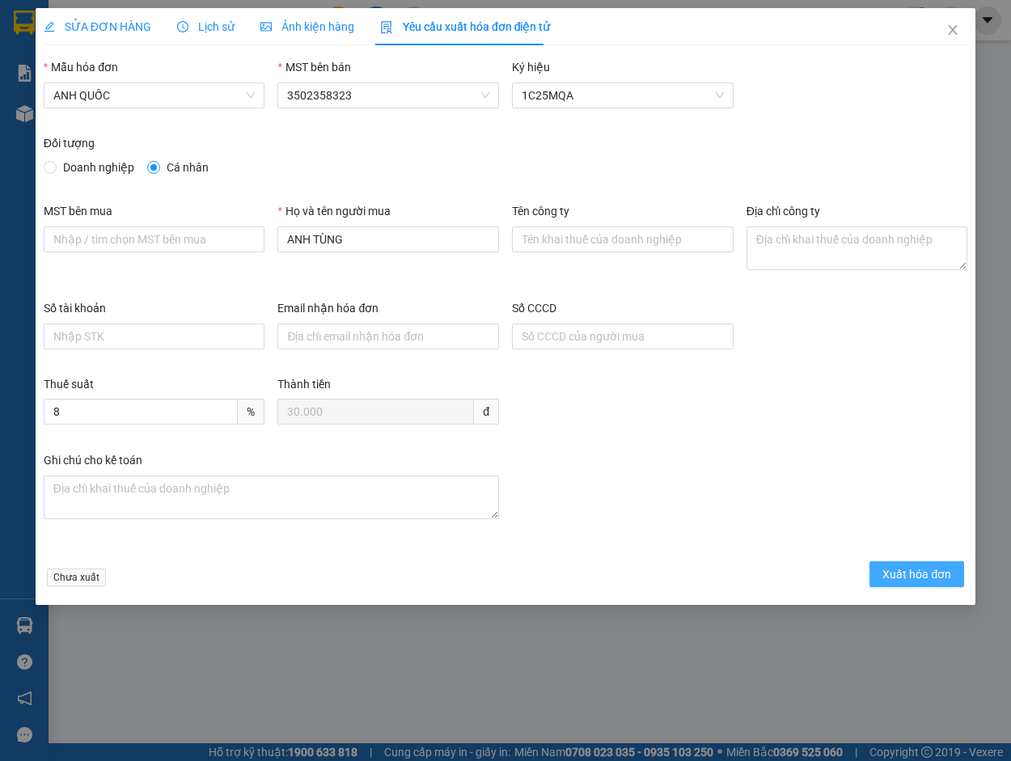
click at [903, 573] on span "Xuất hóa đơn" at bounding box center [916, 574] width 69 height 18
click at [915, 577] on span "Xuất hóa đơn" at bounding box center [916, 574] width 69 height 18
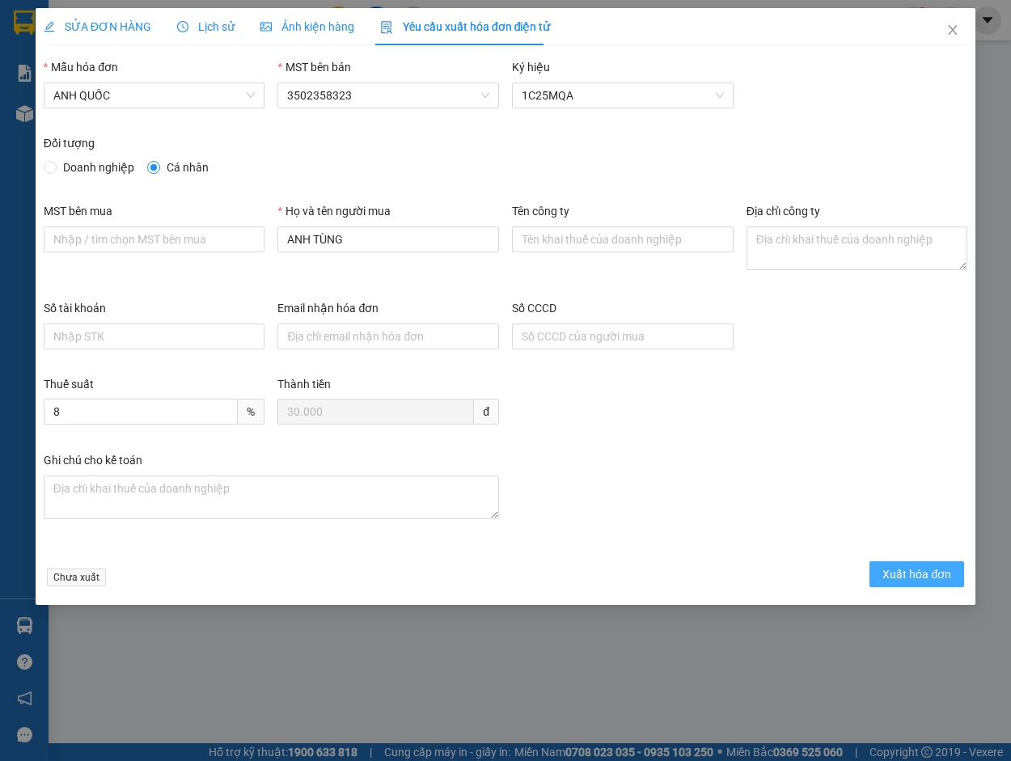
click at [915, 577] on span "Xuất hóa đơn" at bounding box center [916, 574] width 69 height 18
click at [952, 28] on icon "close" at bounding box center [952, 29] width 13 height 13
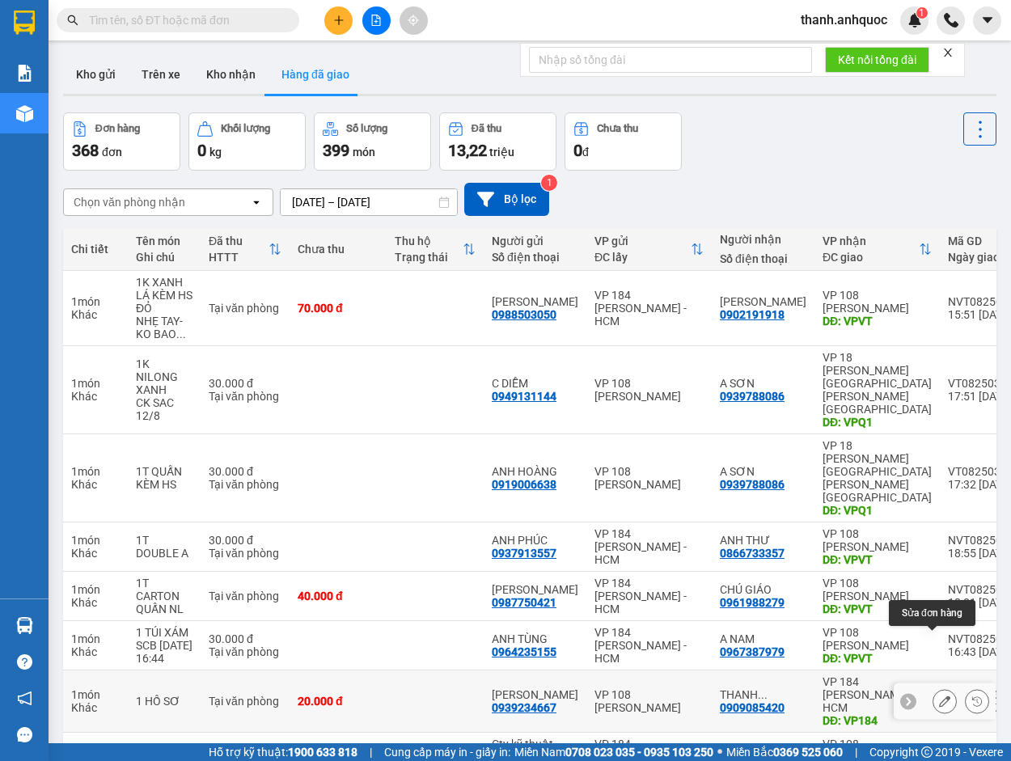
click at [939, 696] on icon at bounding box center [944, 701] width 11 height 11
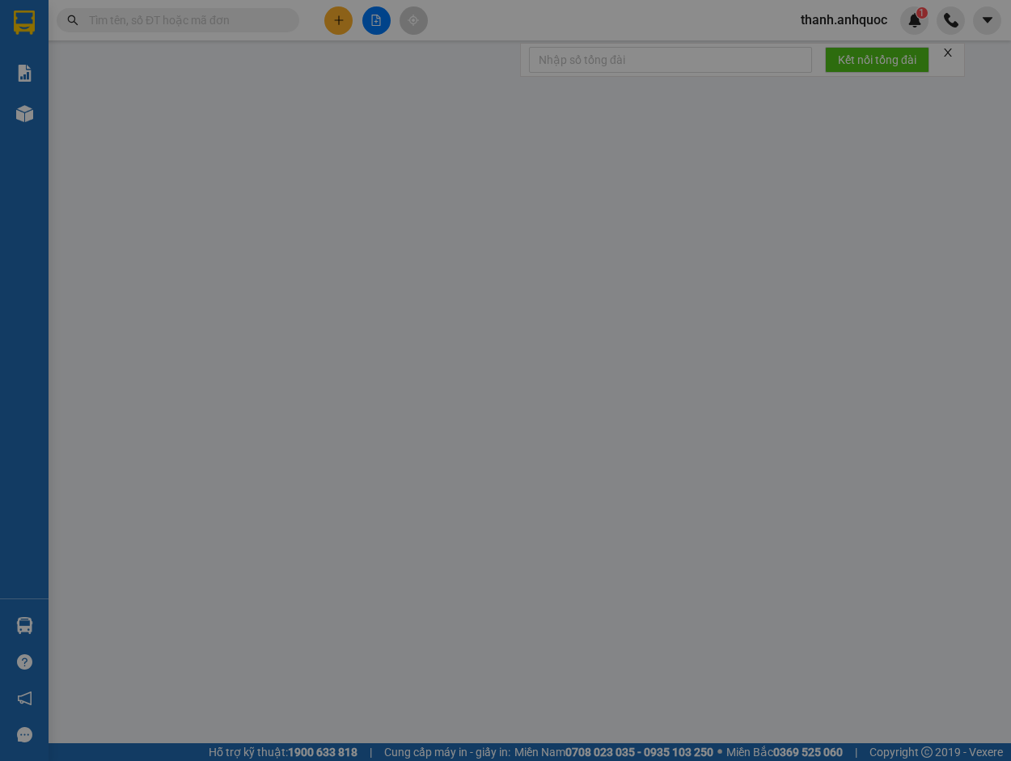
type input "0939234667"
type input "ANH LINH"
type input "0909085420"
type input "THANH VIPPOST"
type input "VP184"
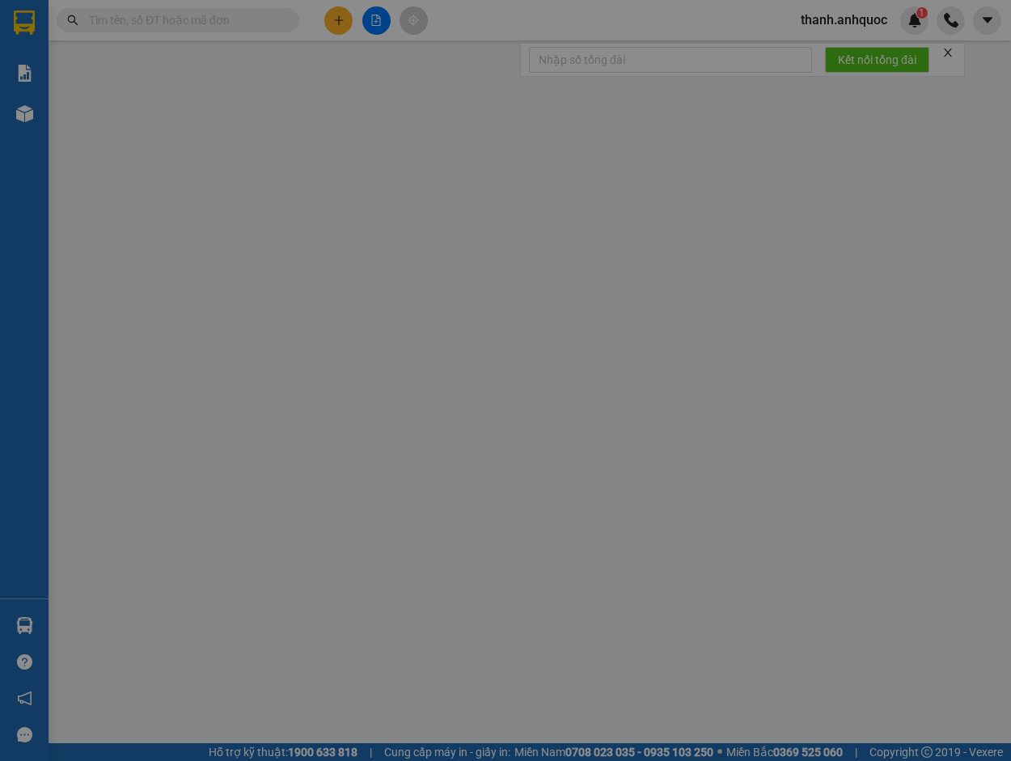
type input "TM 13/8 THỦY"
type input "20.000"
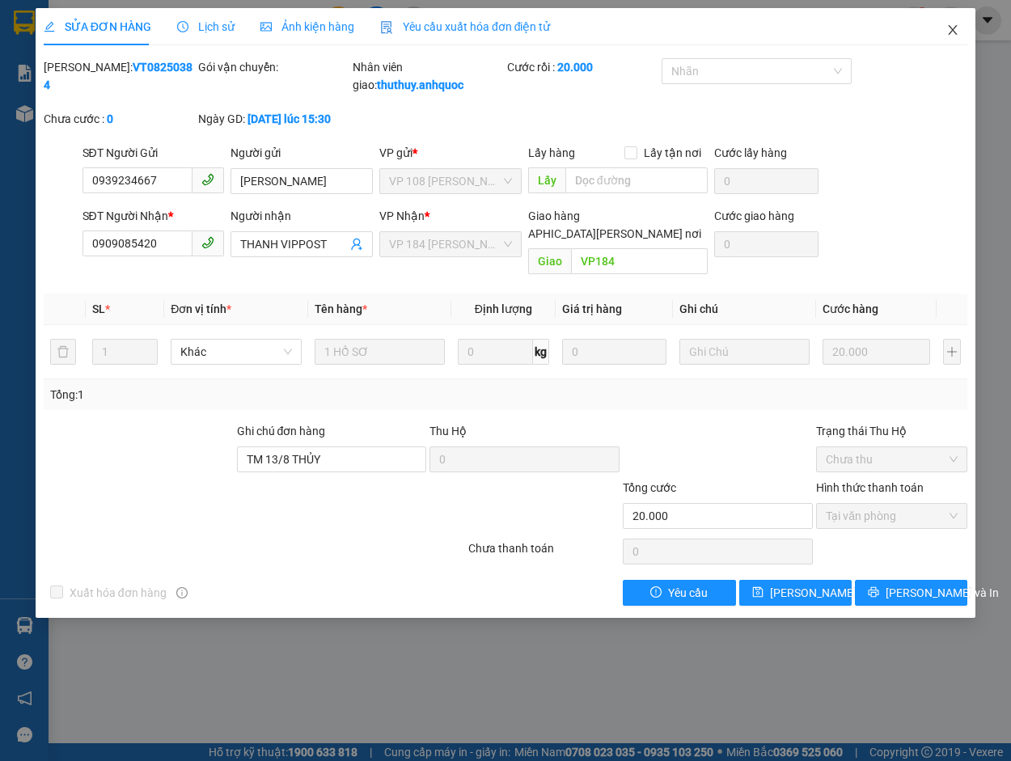
click at [953, 30] on icon "close" at bounding box center [953, 30] width 9 height 10
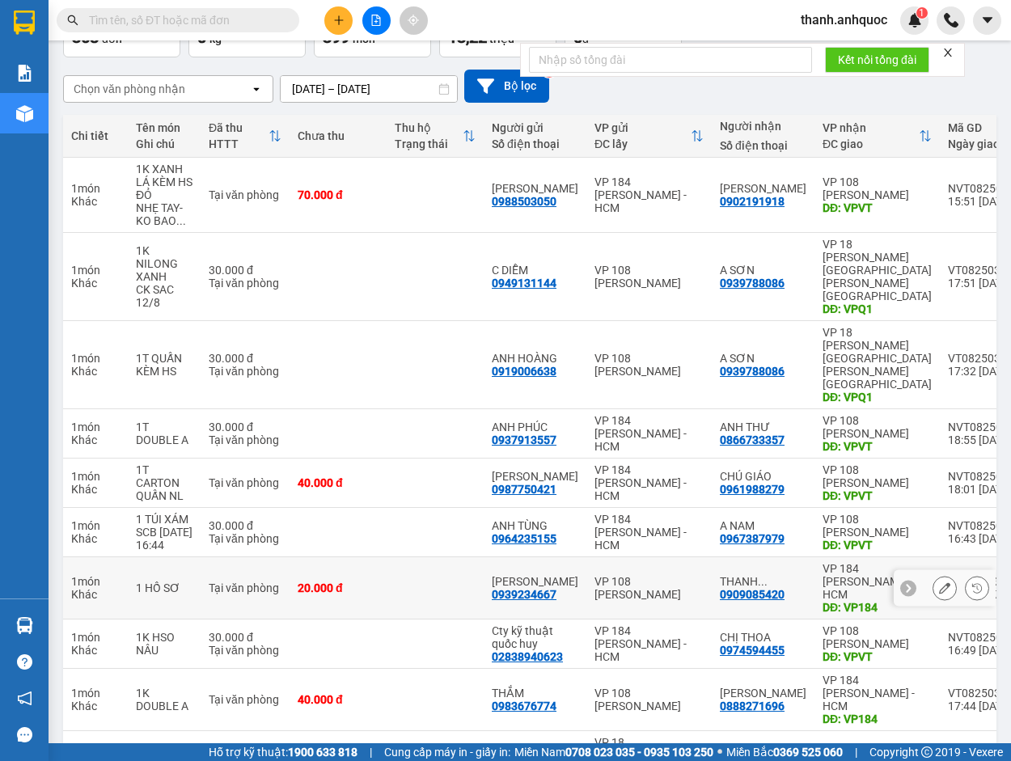
scroll to position [146, 0]
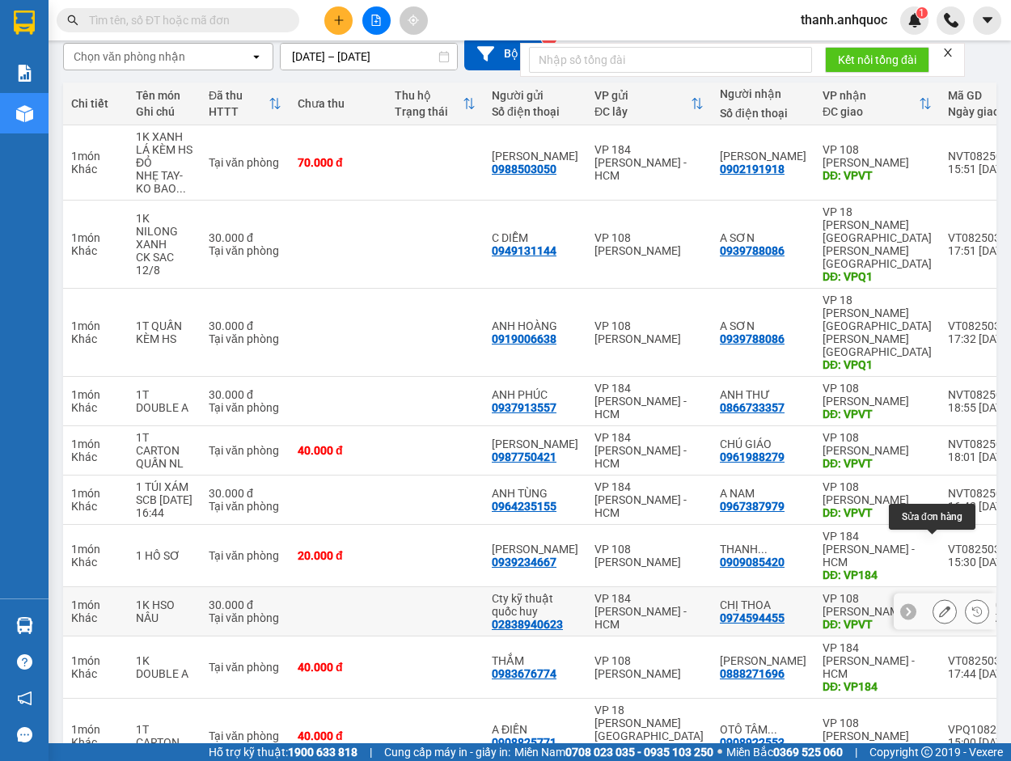
click at [939, 606] on icon at bounding box center [944, 611] width 11 height 11
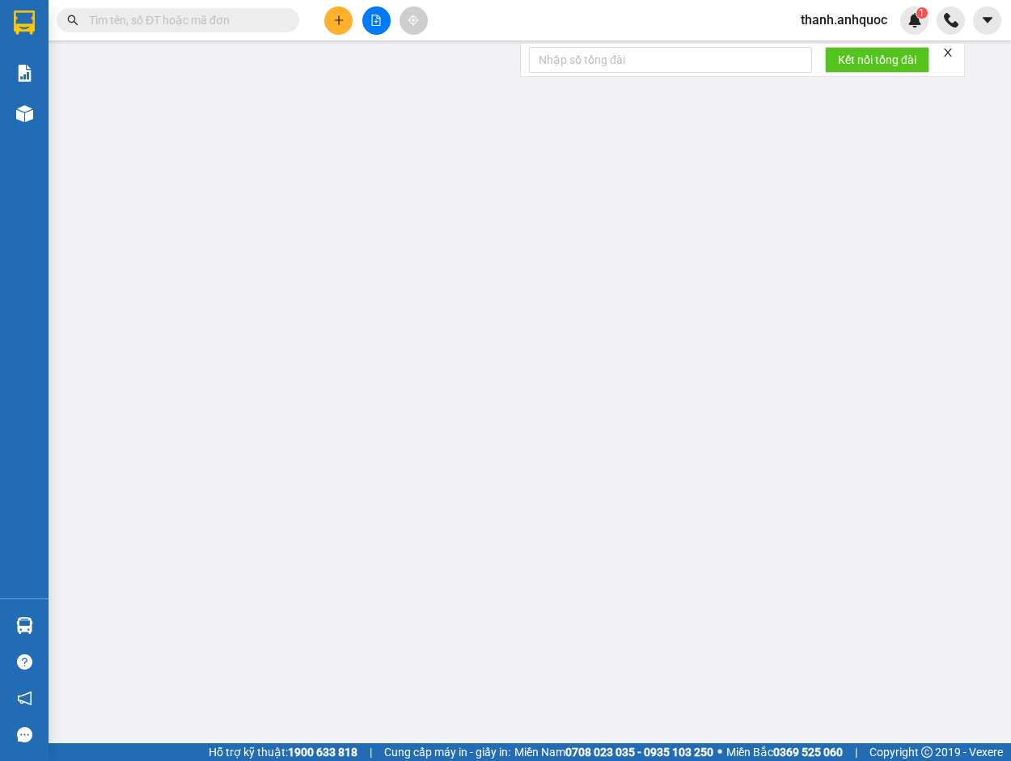
type input "02838940623"
type input "Cty kỹ thuật quốc huy"
type input "0974594455"
type input "CHỊ THOA"
type input "VPVT"
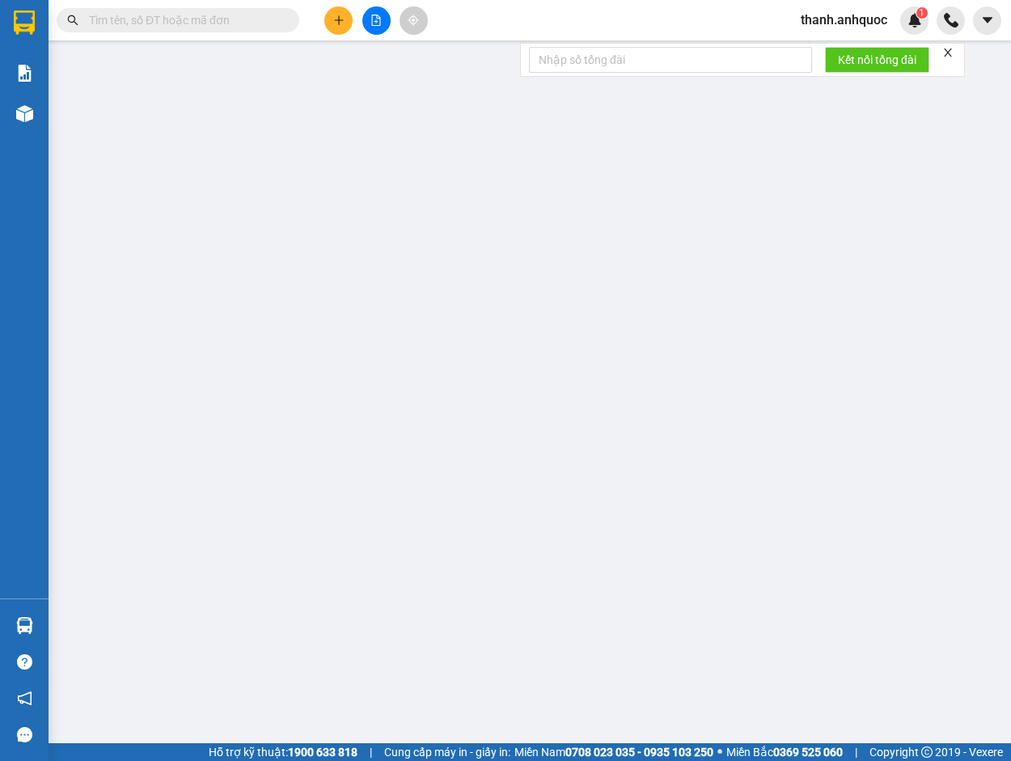
type input "30.000"
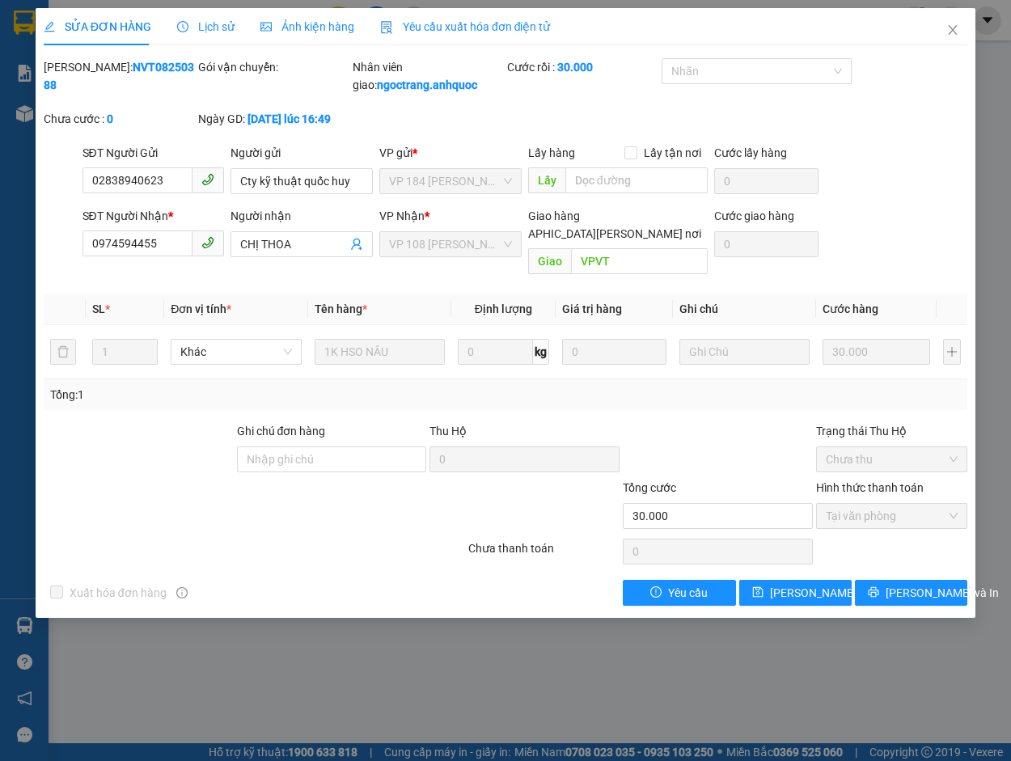
click at [411, 27] on span "Yêu cầu xuất hóa đơn điện tử" at bounding box center [465, 26] width 171 height 13
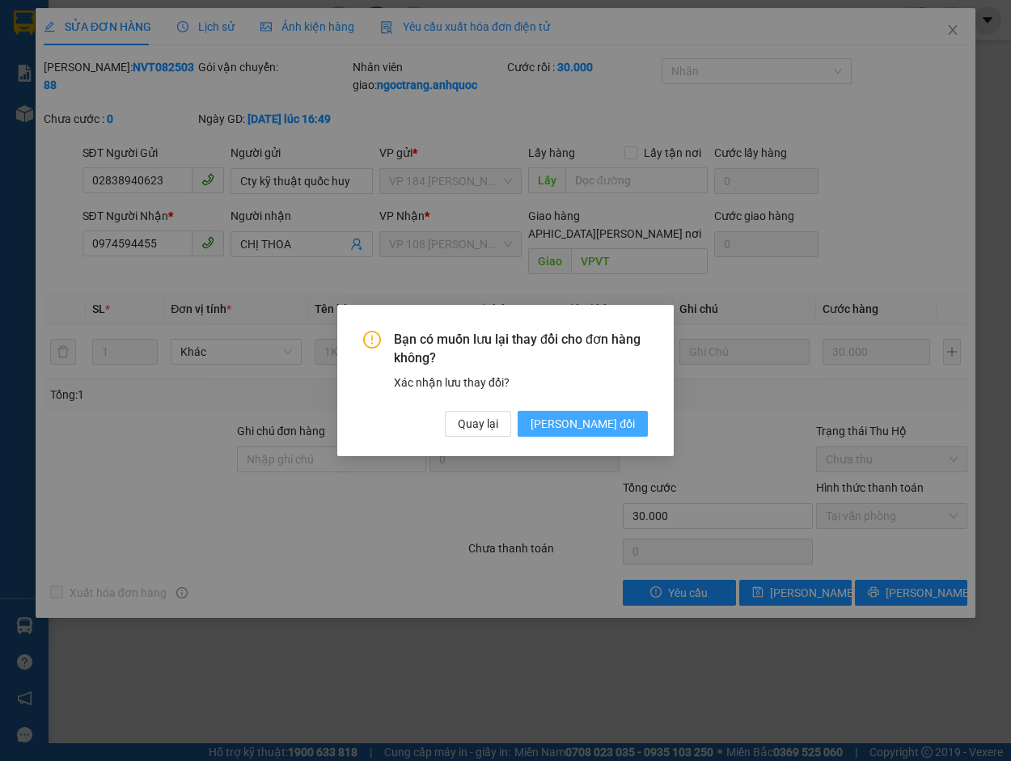
click at [612, 412] on button "[PERSON_NAME] đổi" at bounding box center [583, 424] width 130 height 26
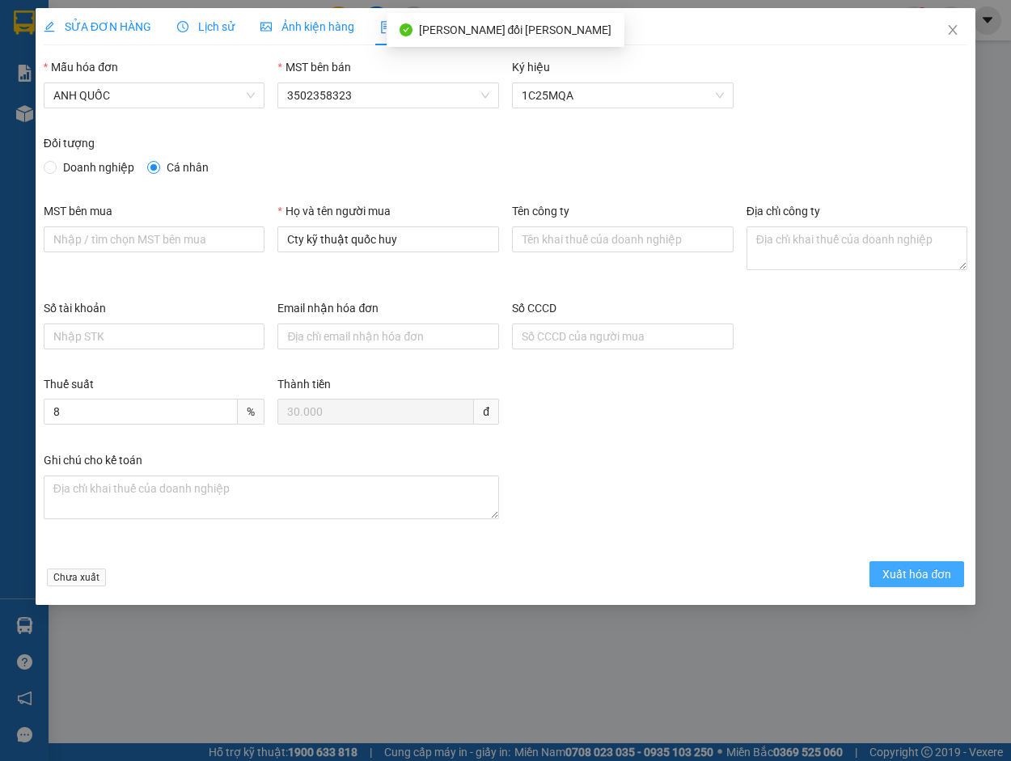
click at [899, 568] on span "Xuất hóa đơn" at bounding box center [916, 574] width 69 height 18
click at [906, 572] on span "Xuất hóa đơn" at bounding box center [916, 574] width 69 height 18
click at [906, 573] on span "Xuất hóa đơn" at bounding box center [916, 574] width 69 height 18
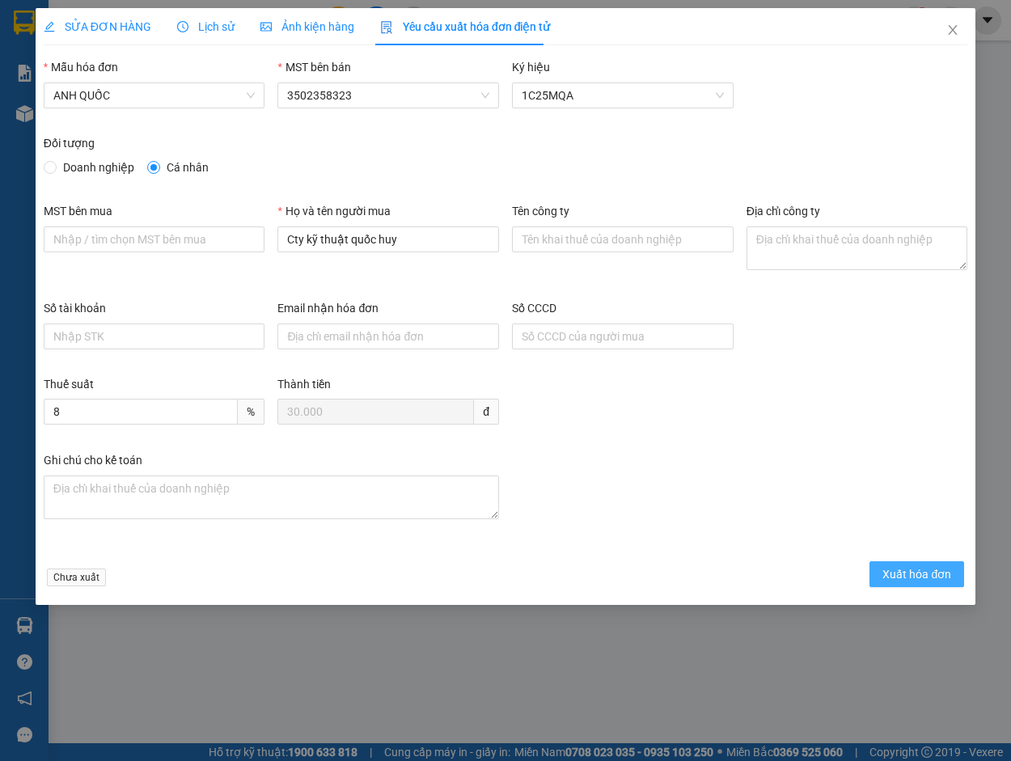
click at [906, 573] on span "Xuất hóa đơn" at bounding box center [916, 574] width 69 height 18
click at [952, 27] on icon "close" at bounding box center [952, 29] width 13 height 13
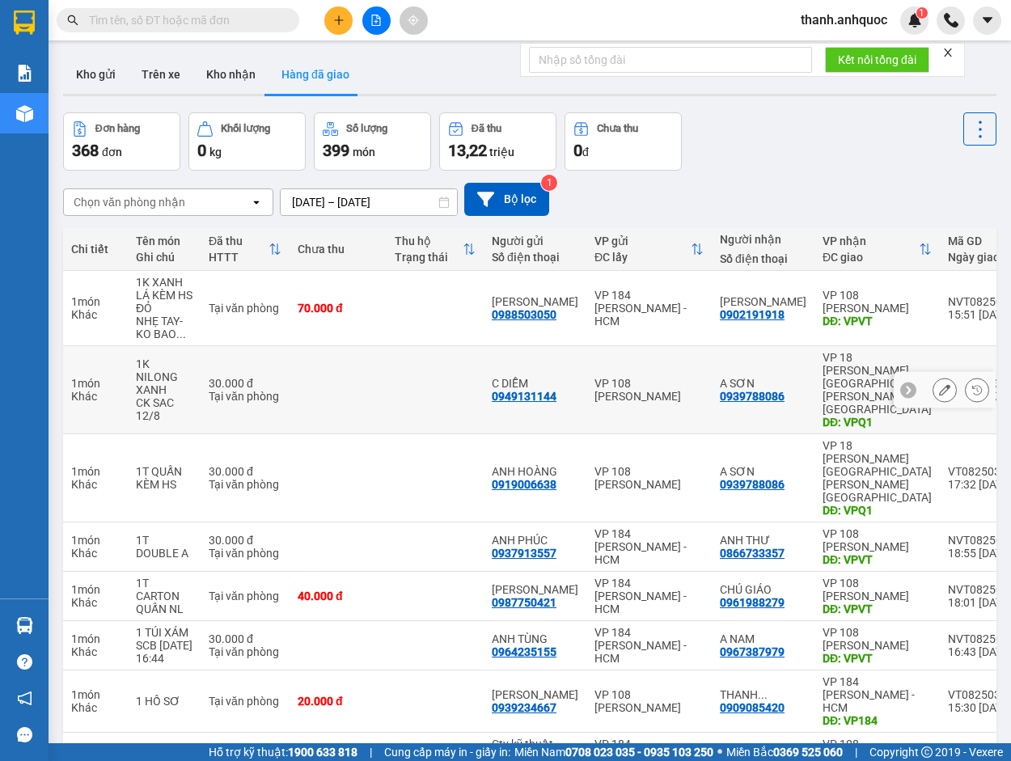
scroll to position [146, 0]
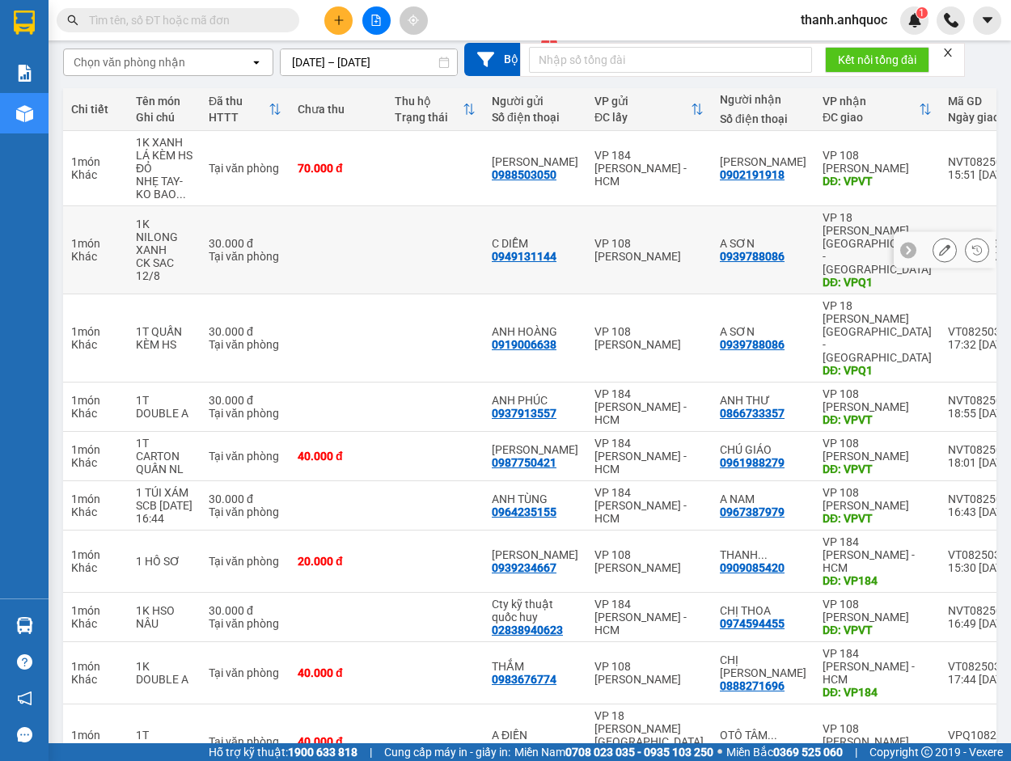
scroll to position [146, 0]
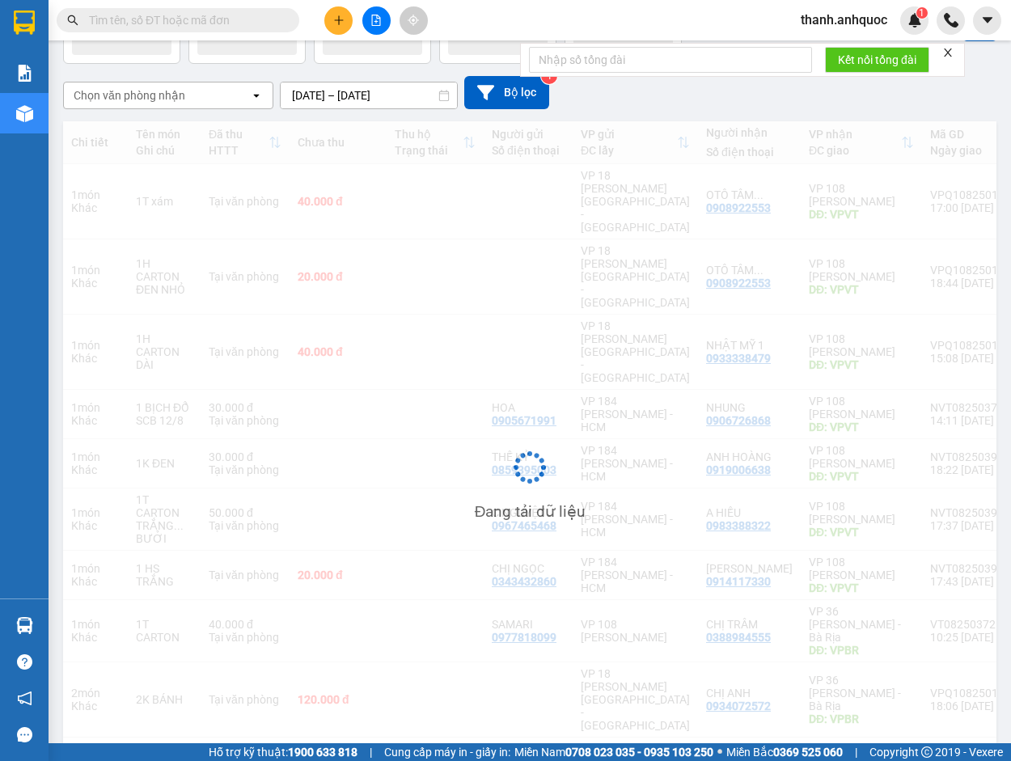
scroll to position [107, 0]
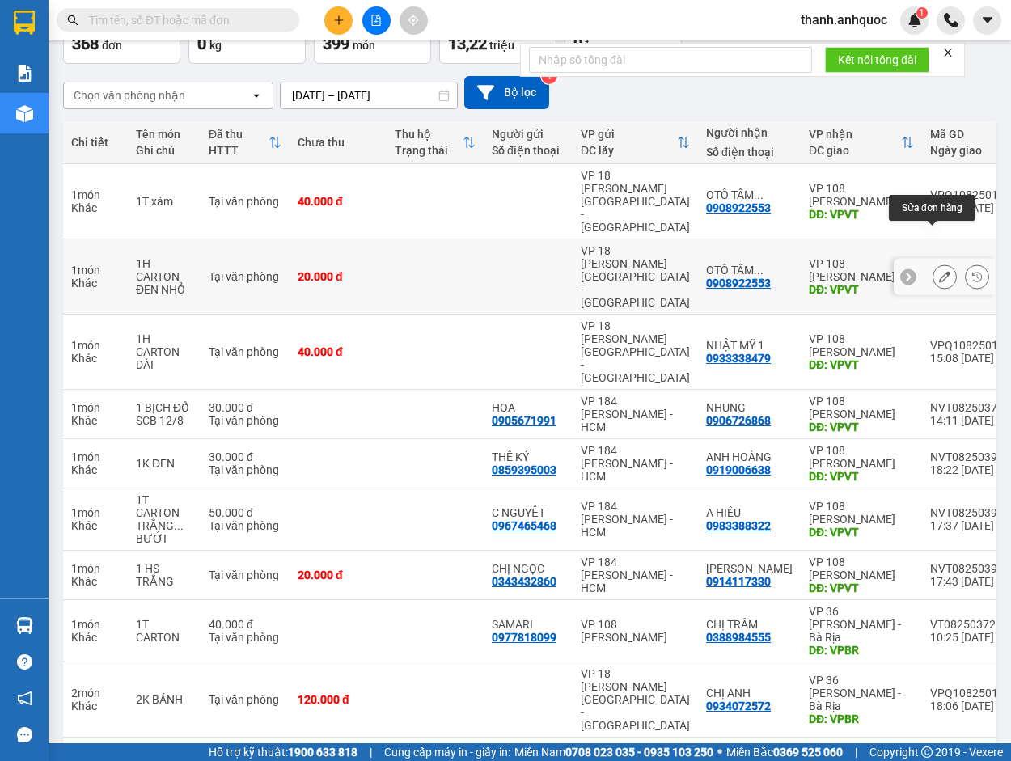
click at [939, 271] on icon at bounding box center [944, 276] width 11 height 11
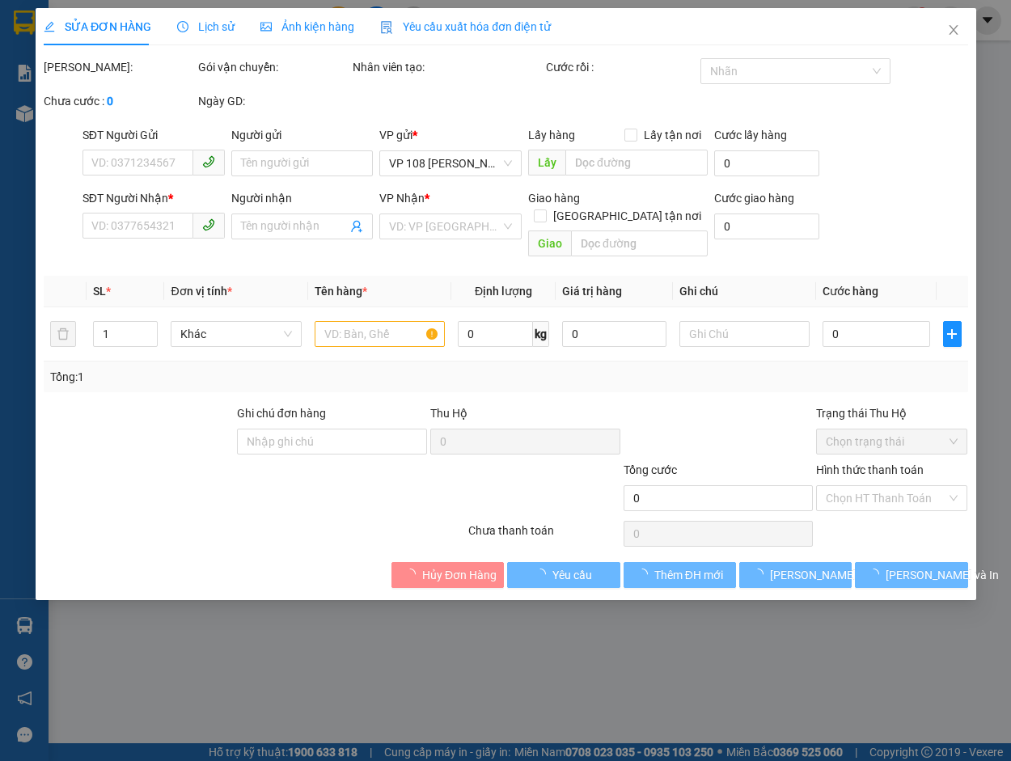
type input "0908922553"
type input "OTÔ TÂM BIỂN"
type input "VPVT"
type input "20.000"
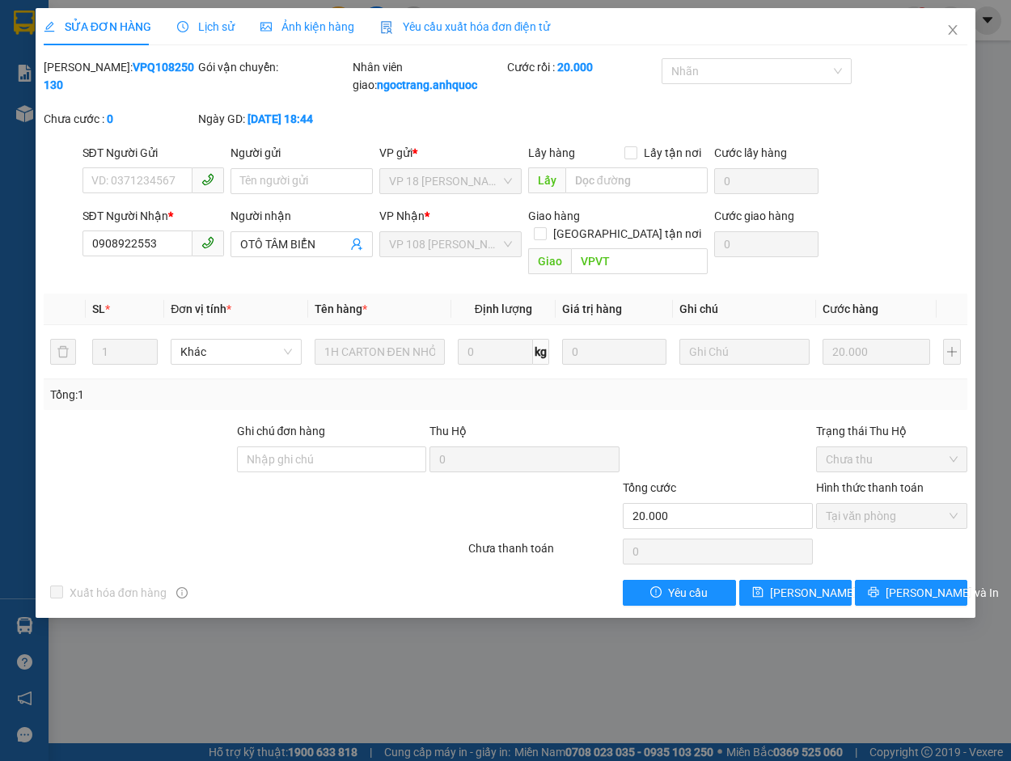
click at [472, 22] on span "Yêu cầu xuất hóa đơn điện tử" at bounding box center [465, 26] width 171 height 13
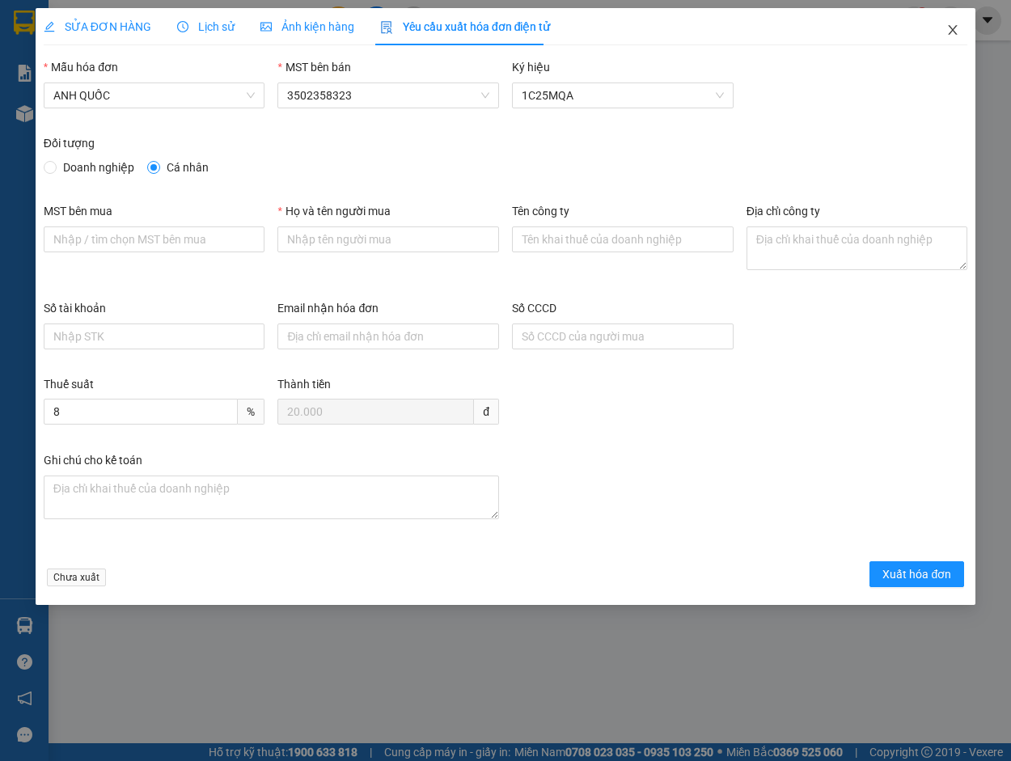
click at [954, 28] on icon "close" at bounding box center [953, 30] width 9 height 10
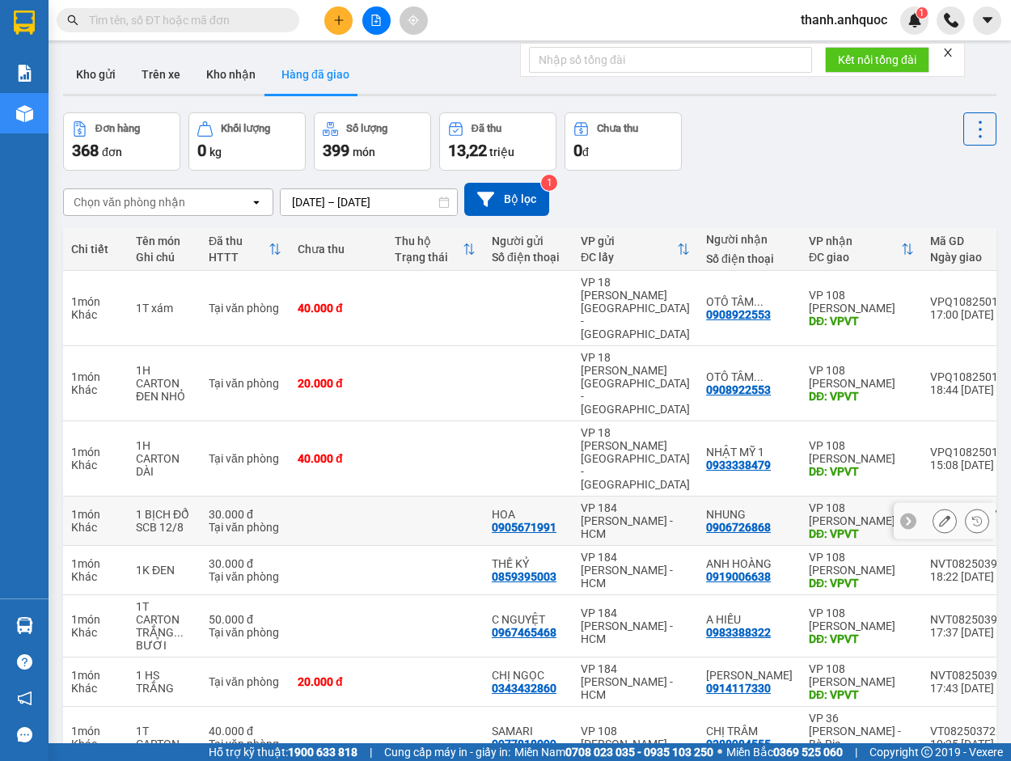
click at [939, 515] on icon at bounding box center [944, 520] width 11 height 11
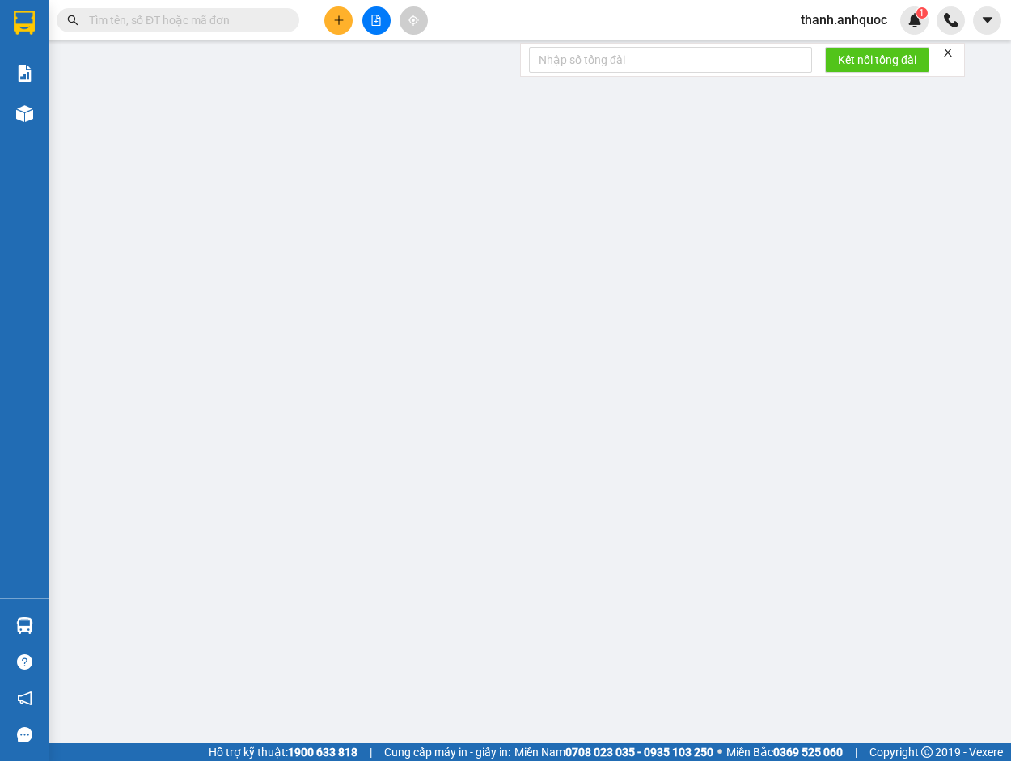
type input "0905671991"
type input "HOA"
type input "0906726868"
type input "NHUNG"
type input "VPVT"
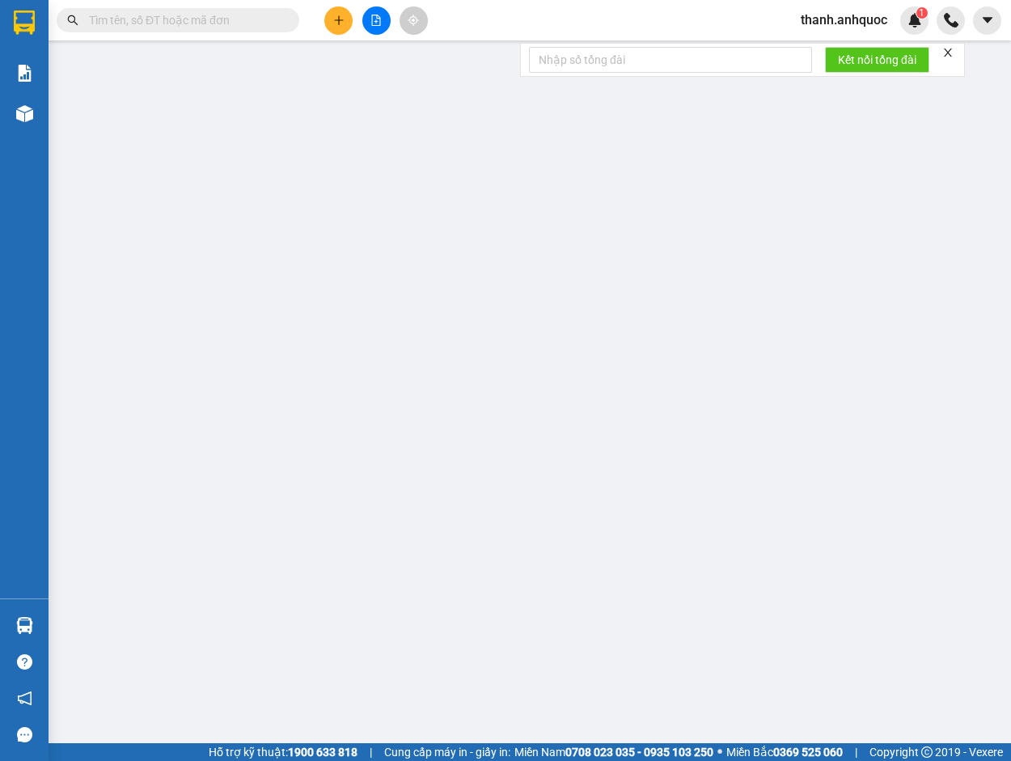
type input "30.000"
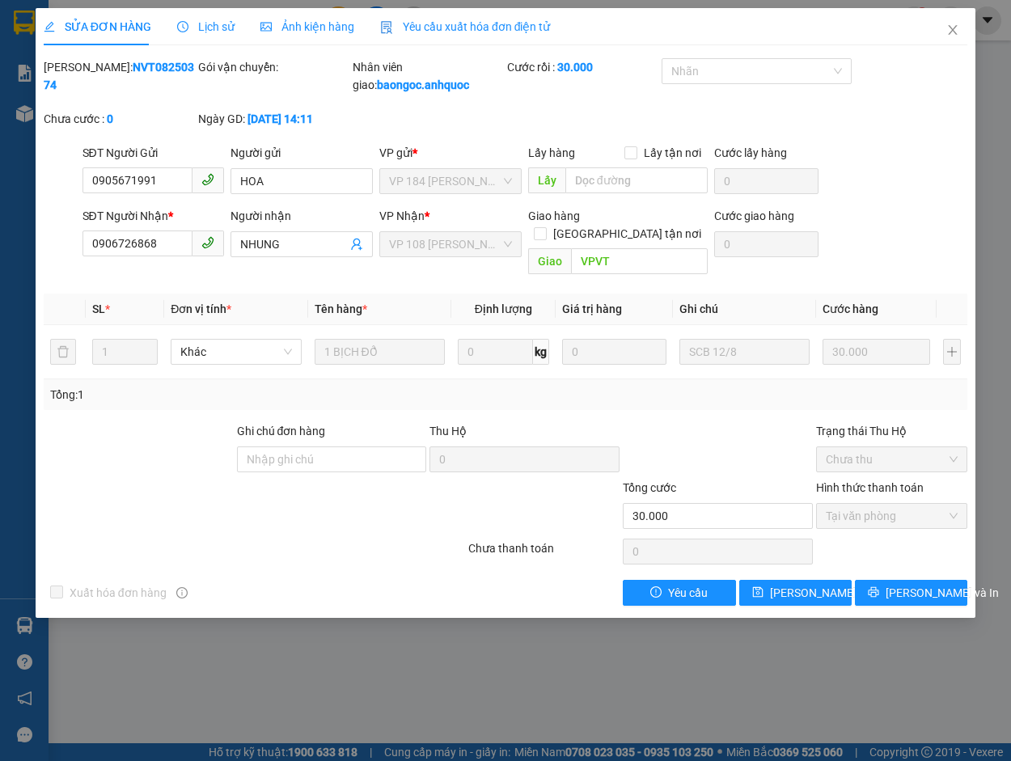
click at [439, 24] on span "Yêu cầu xuất hóa đơn điện tử" at bounding box center [465, 26] width 171 height 13
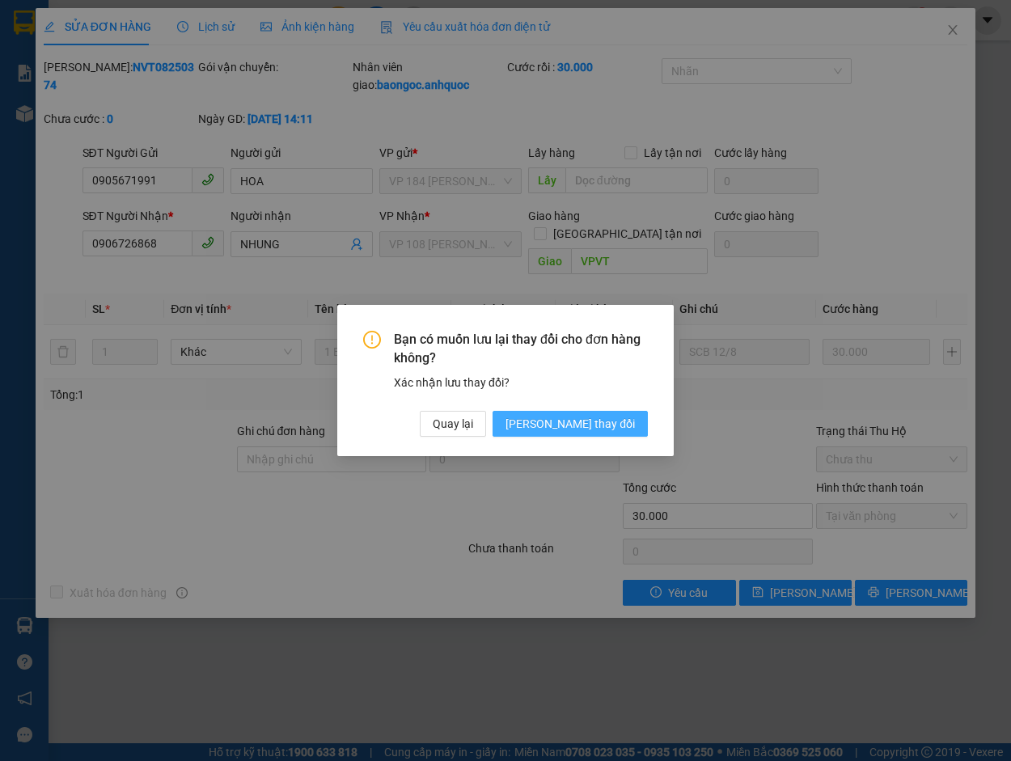
click at [599, 430] on span "[PERSON_NAME] đổi" at bounding box center [570, 424] width 129 height 18
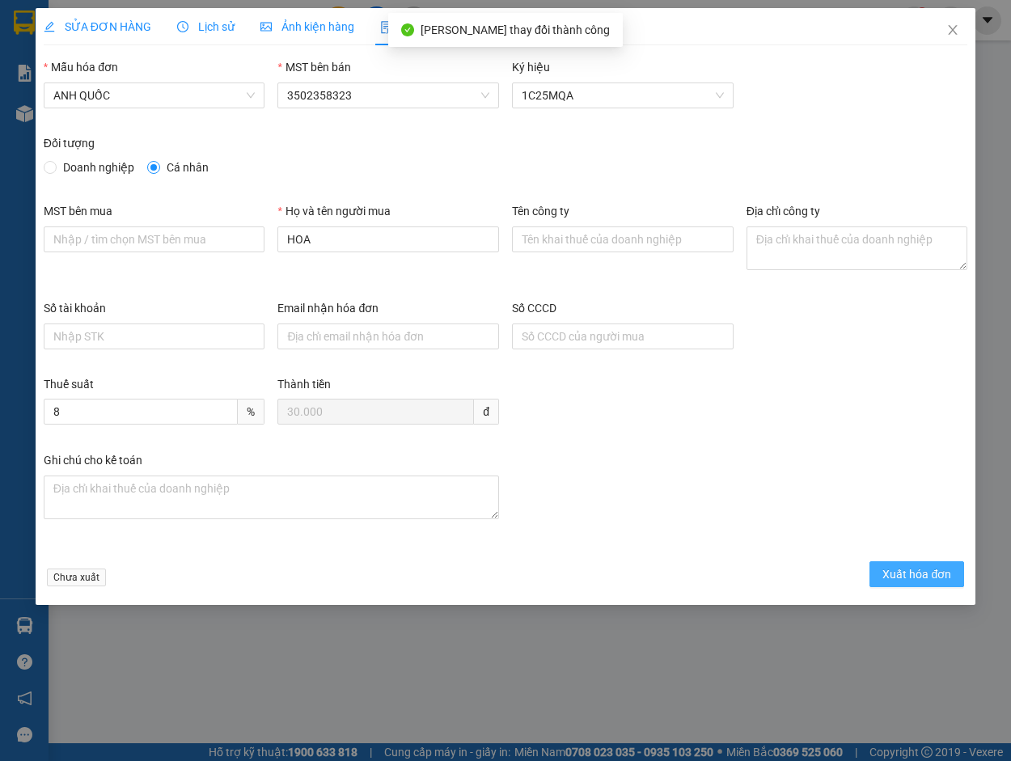
click at [916, 575] on span "Xuất hóa đơn" at bounding box center [916, 574] width 69 height 18
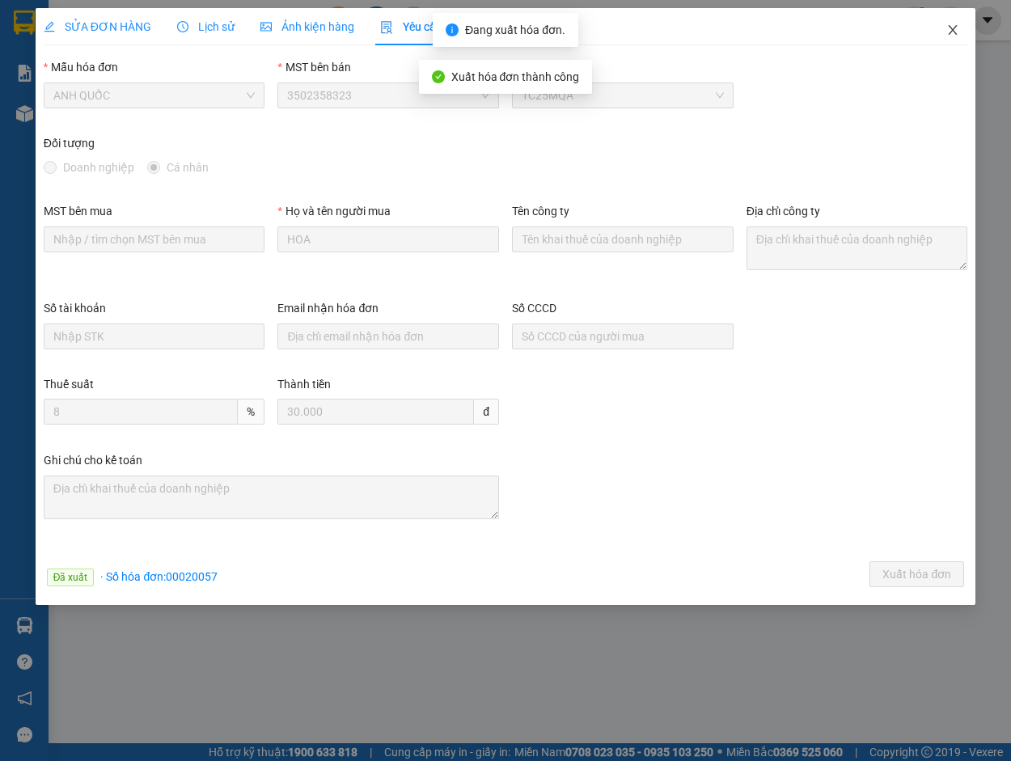
click at [955, 30] on icon "close" at bounding box center [952, 29] width 13 height 13
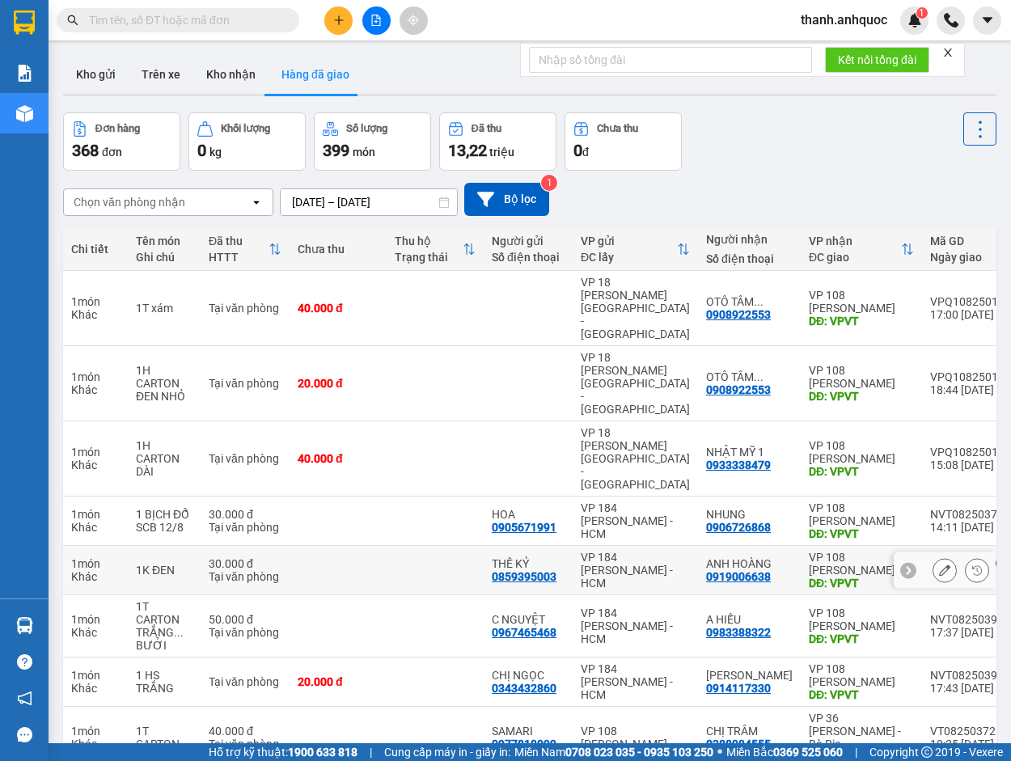
scroll to position [107, 0]
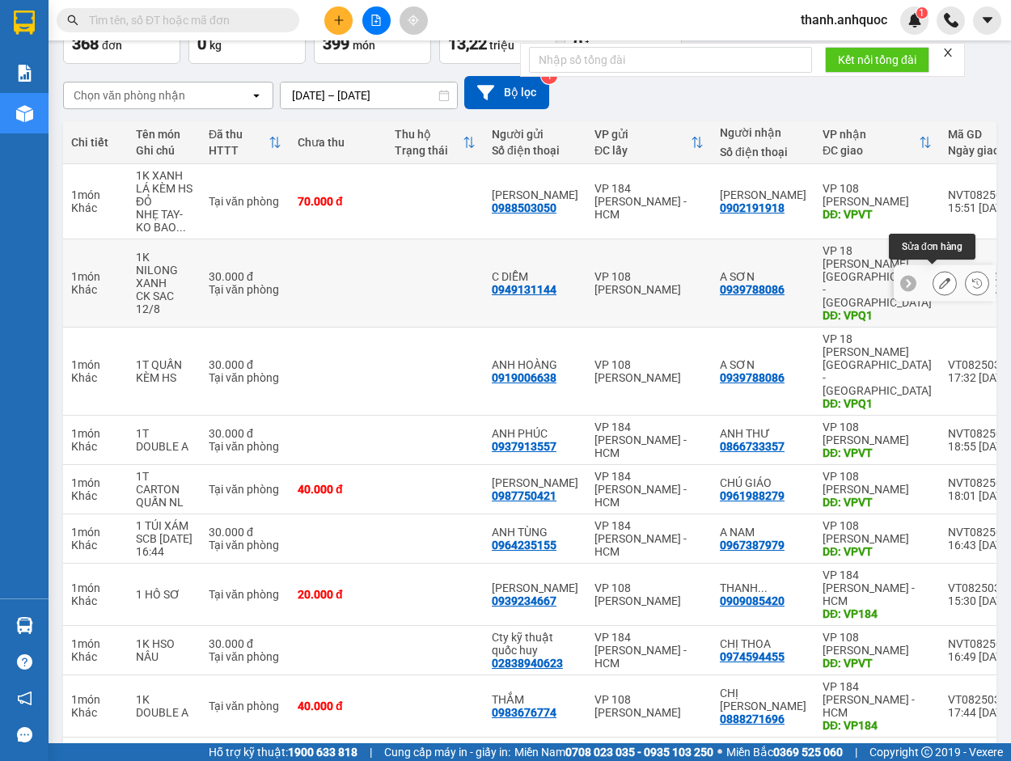
click at [939, 277] on icon at bounding box center [944, 282] width 11 height 11
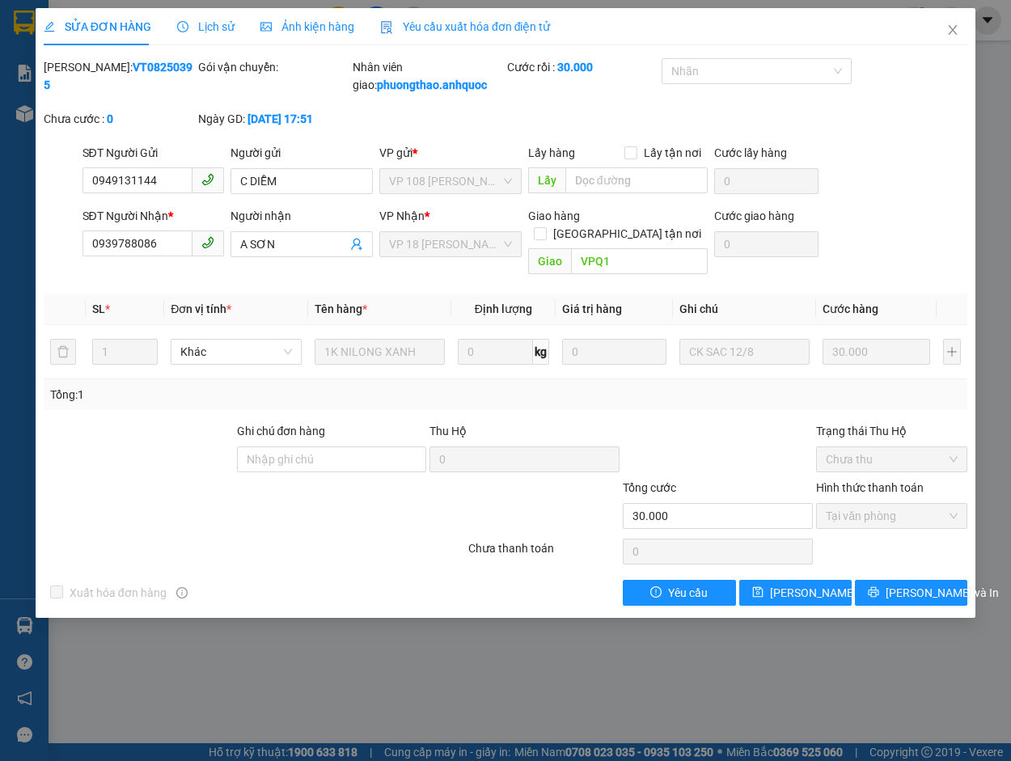
click at [429, 20] on span "Yêu cầu xuất hóa đơn điện tử" at bounding box center [465, 26] width 171 height 13
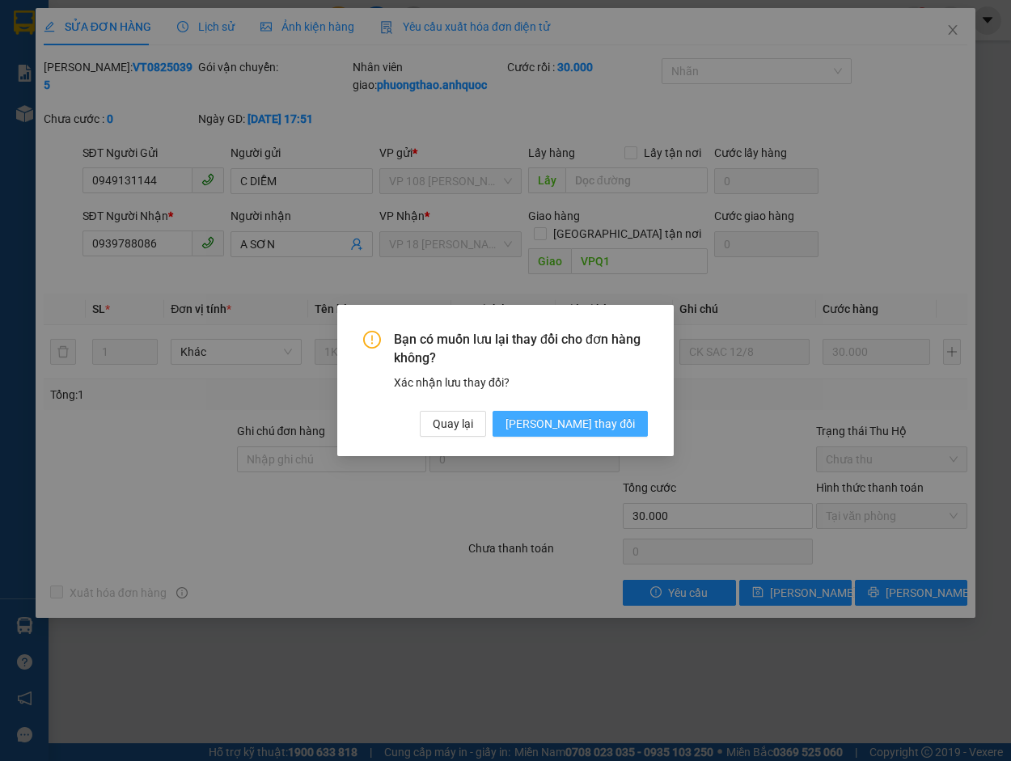
click at [612, 434] on button "[PERSON_NAME] đổi" at bounding box center [570, 424] width 155 height 26
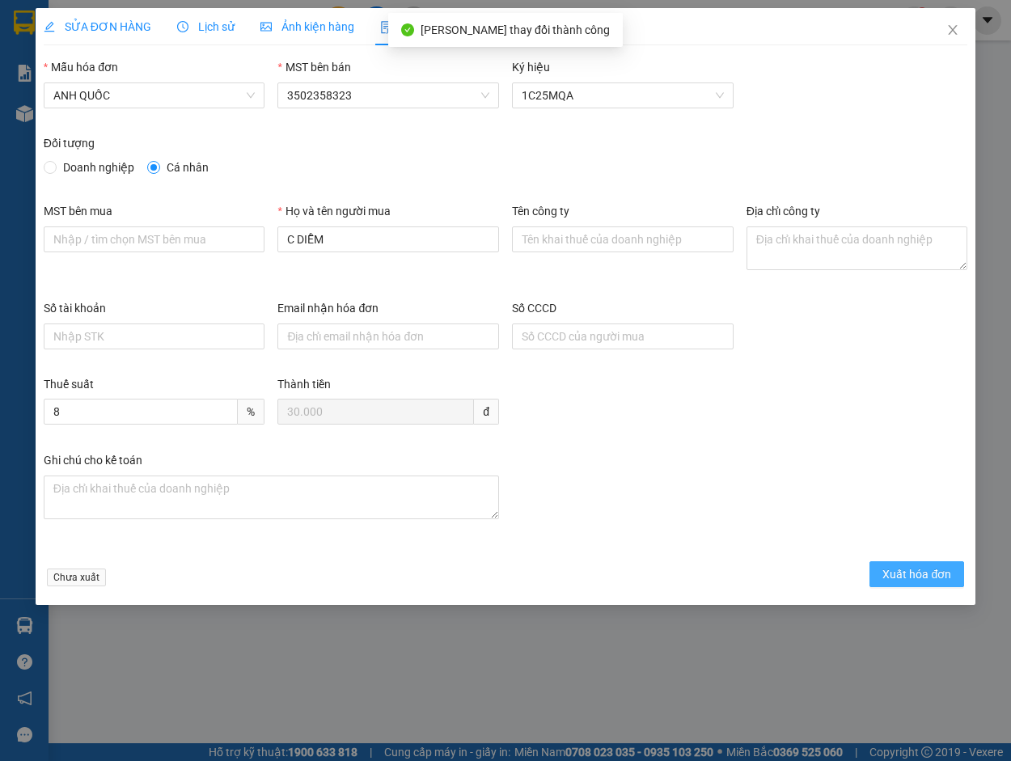
click at [912, 570] on span "Xuất hóa đơn" at bounding box center [916, 574] width 69 height 18
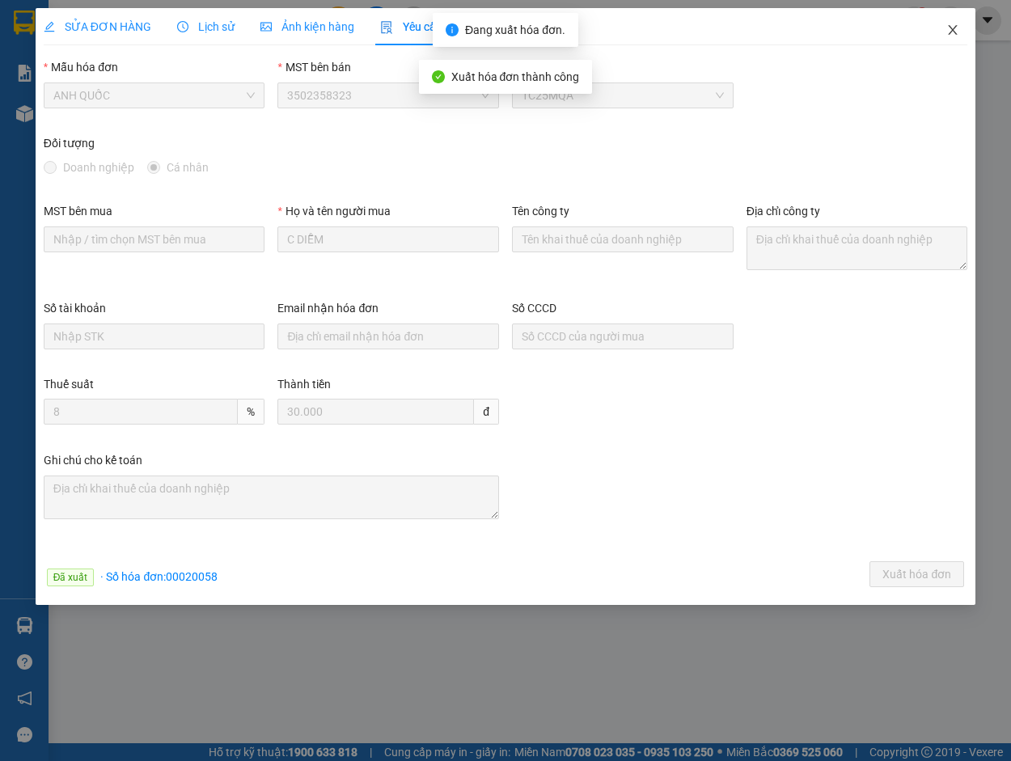
click at [953, 27] on icon "close" at bounding box center [952, 29] width 13 height 13
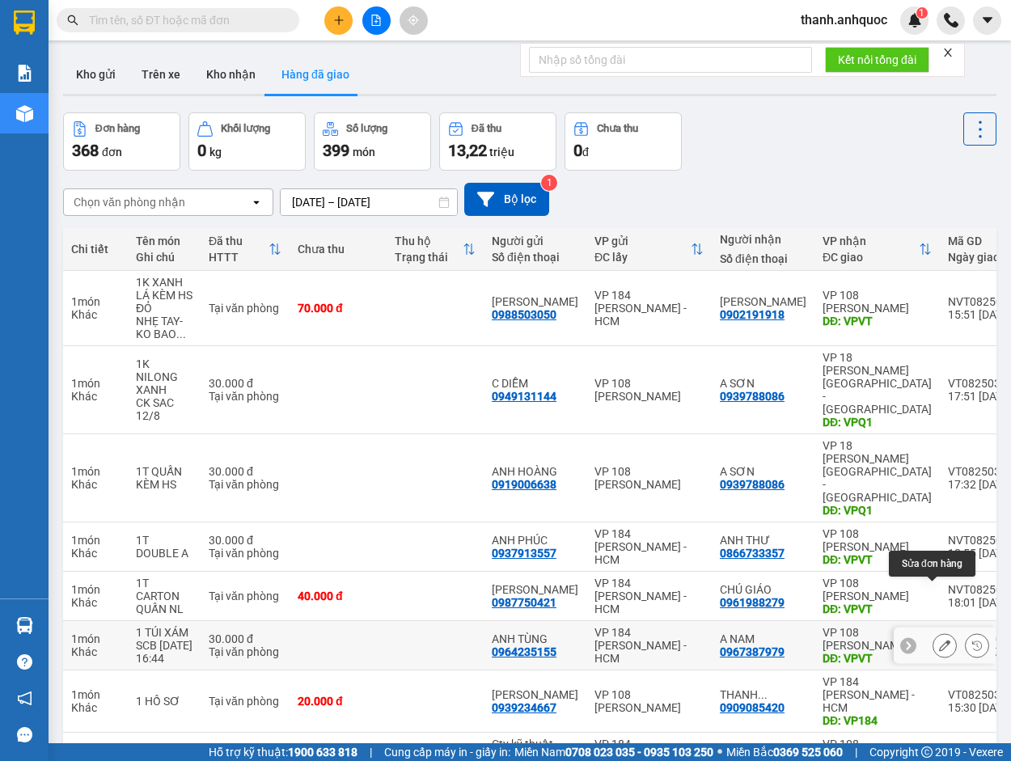
click at [939, 640] on icon at bounding box center [944, 645] width 11 height 11
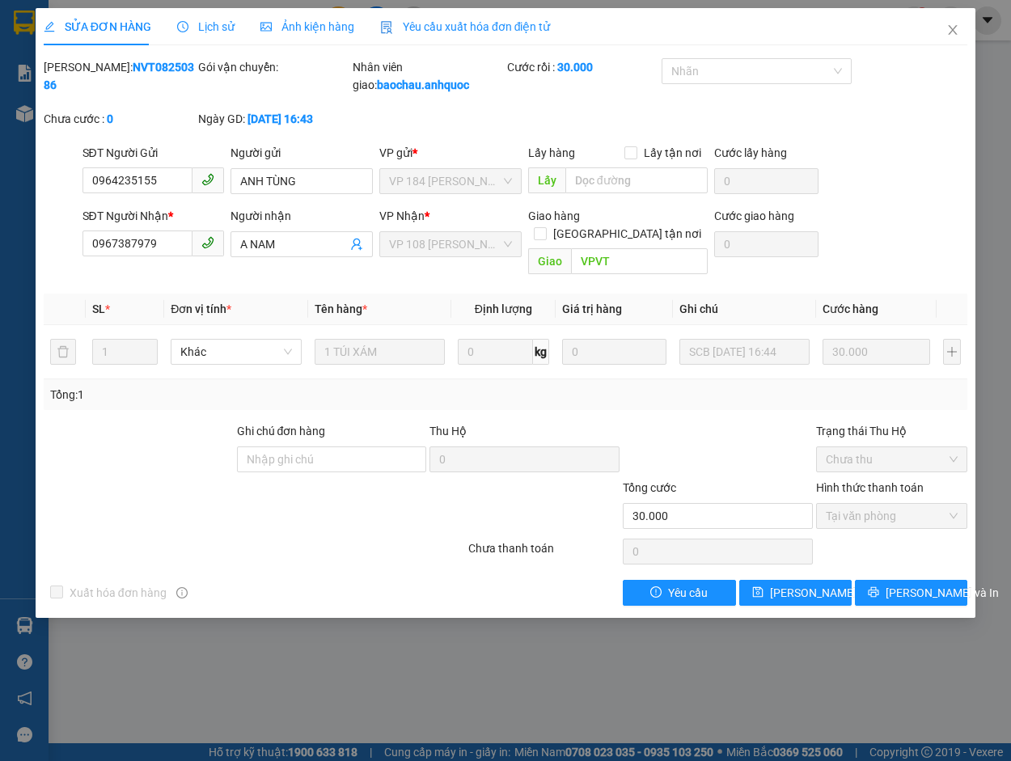
click at [455, 24] on span "Yêu cầu xuất hóa đơn điện tử" at bounding box center [465, 26] width 171 height 13
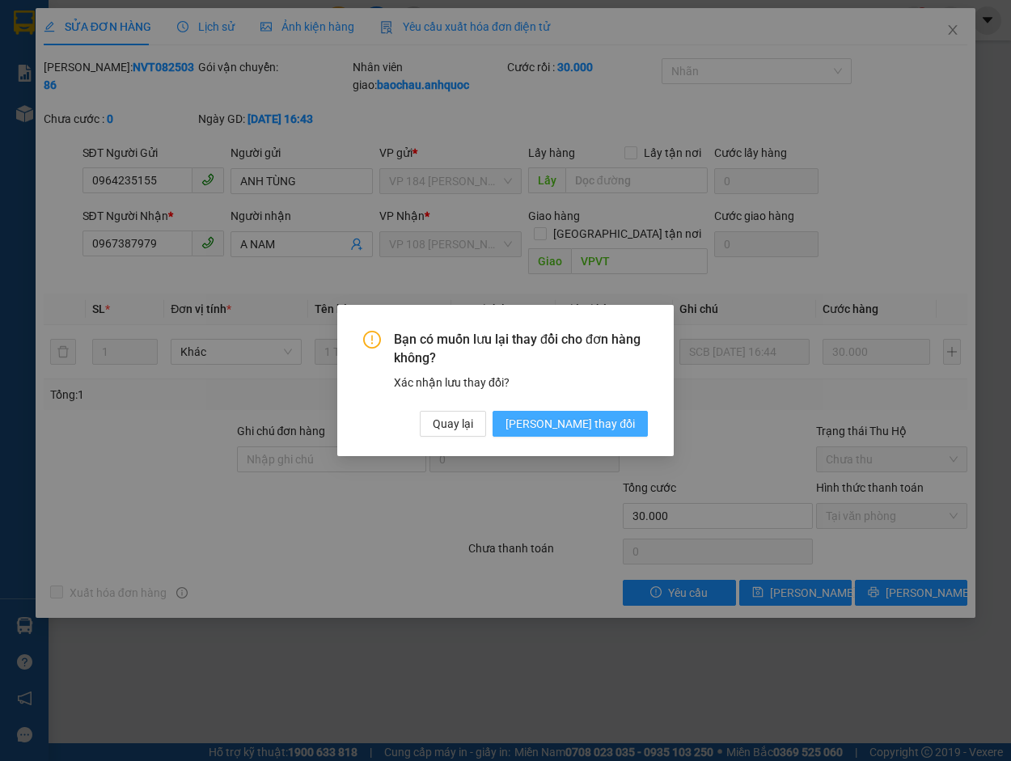
click at [610, 432] on span "[PERSON_NAME] đổi" at bounding box center [570, 424] width 129 height 18
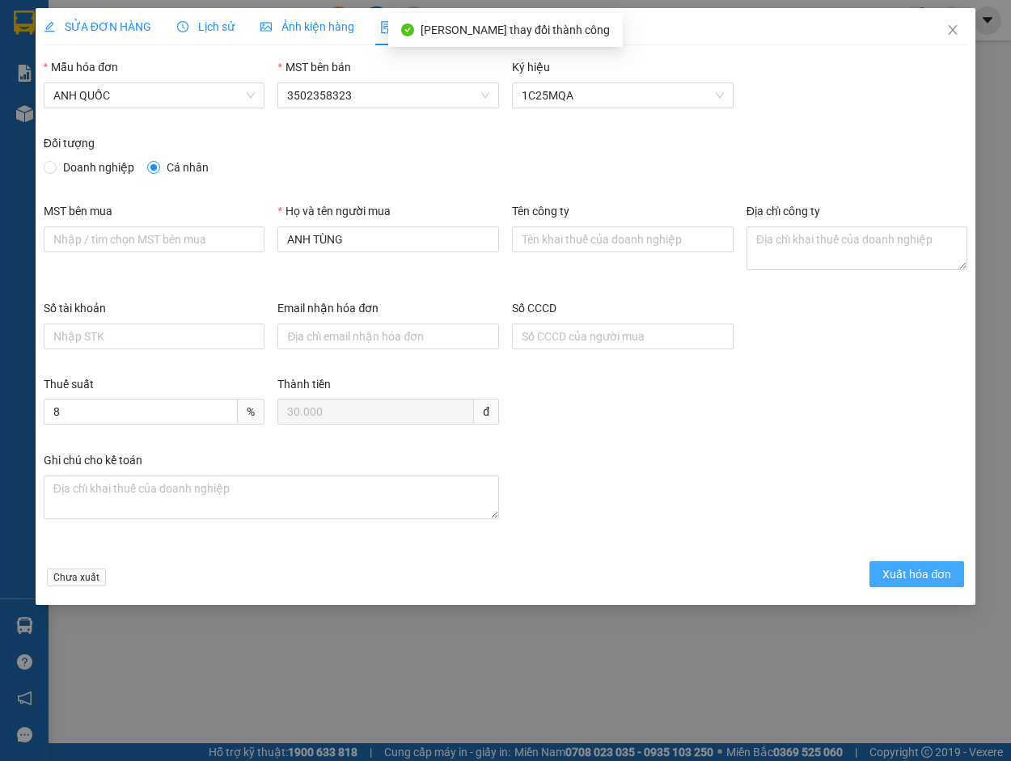
click at [916, 576] on span "Xuất hóa đơn" at bounding box center [916, 574] width 69 height 18
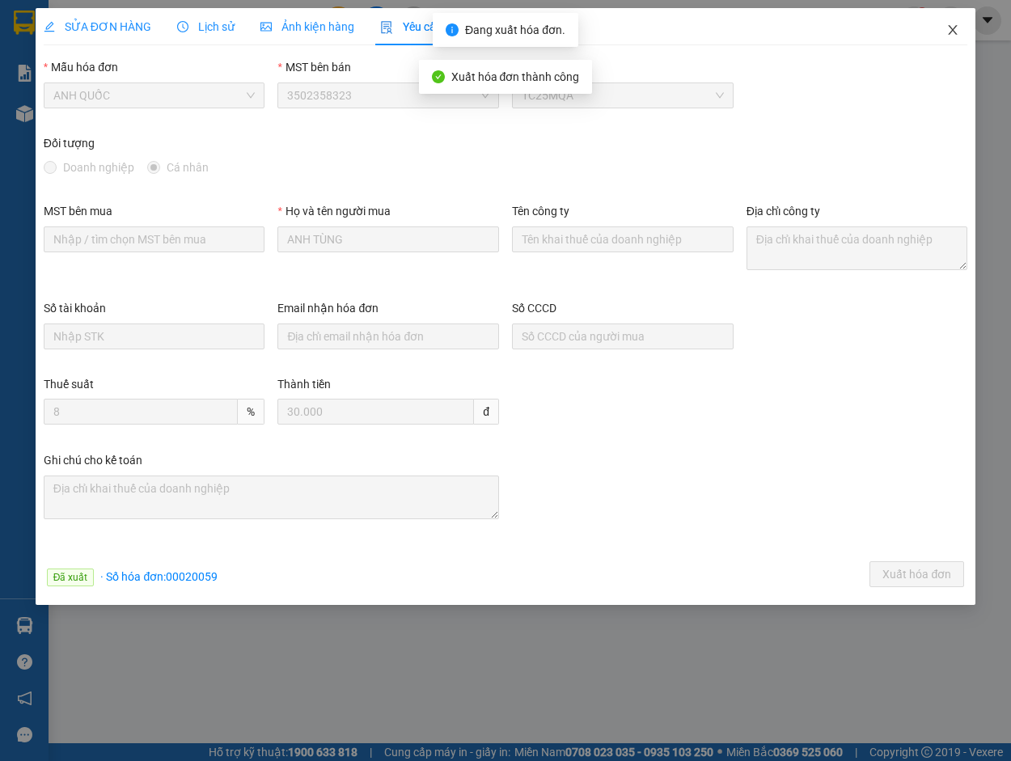
click at [950, 32] on icon "close" at bounding box center [952, 29] width 13 height 13
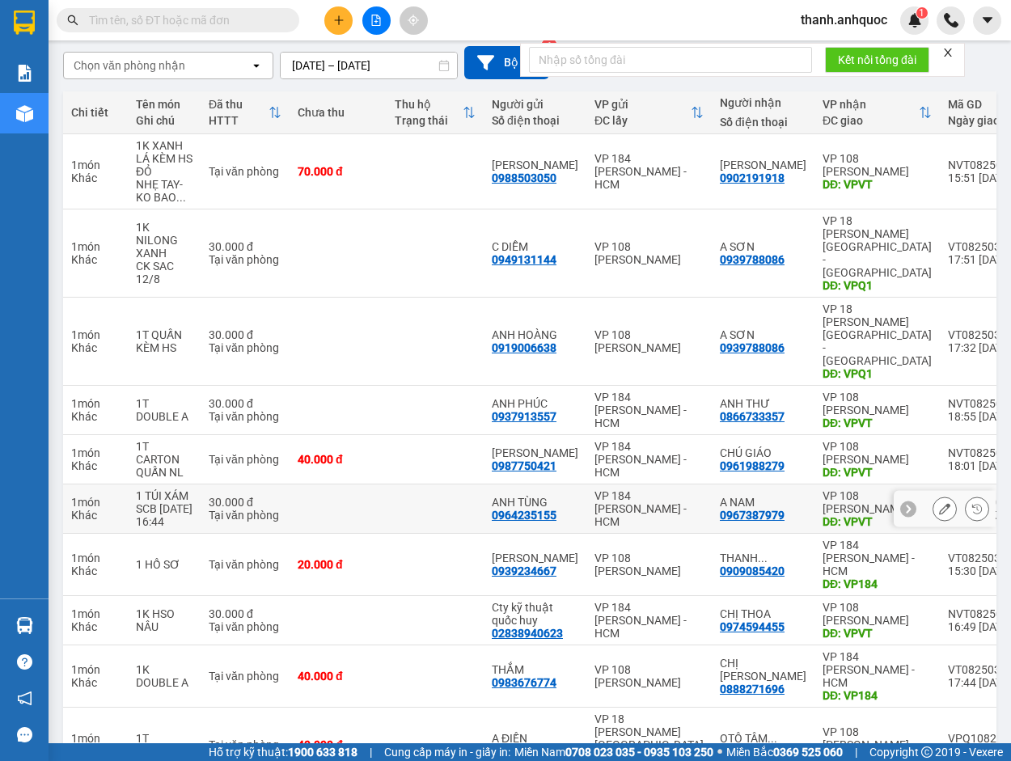
scroll to position [146, 0]
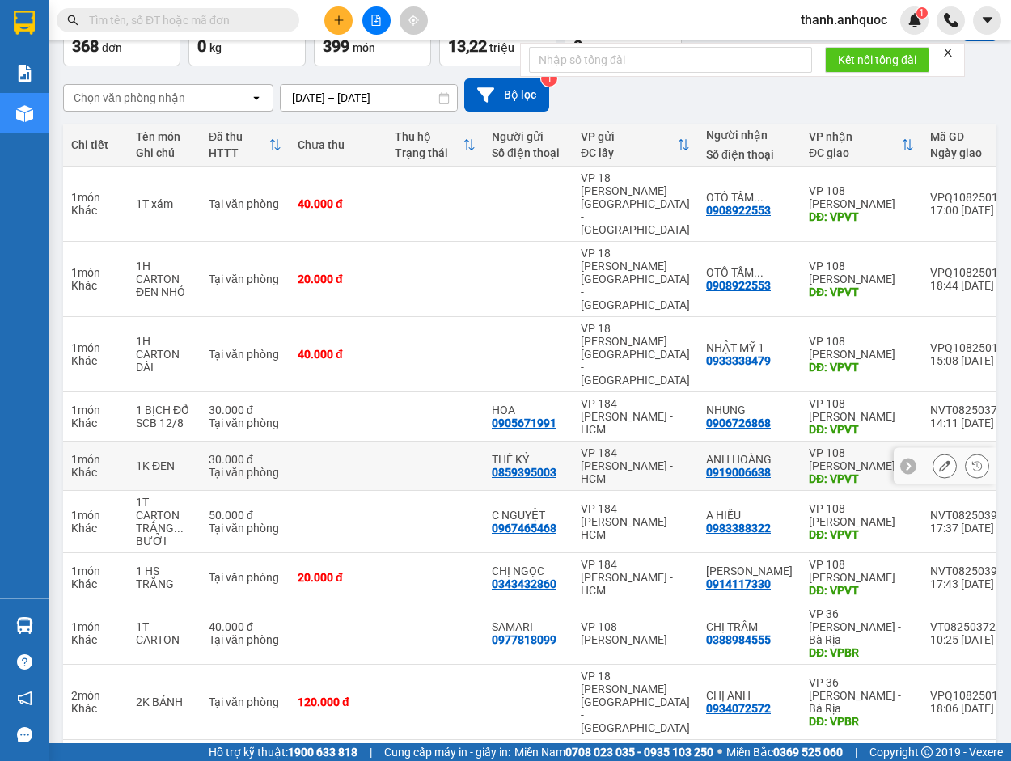
scroll to position [107, 0]
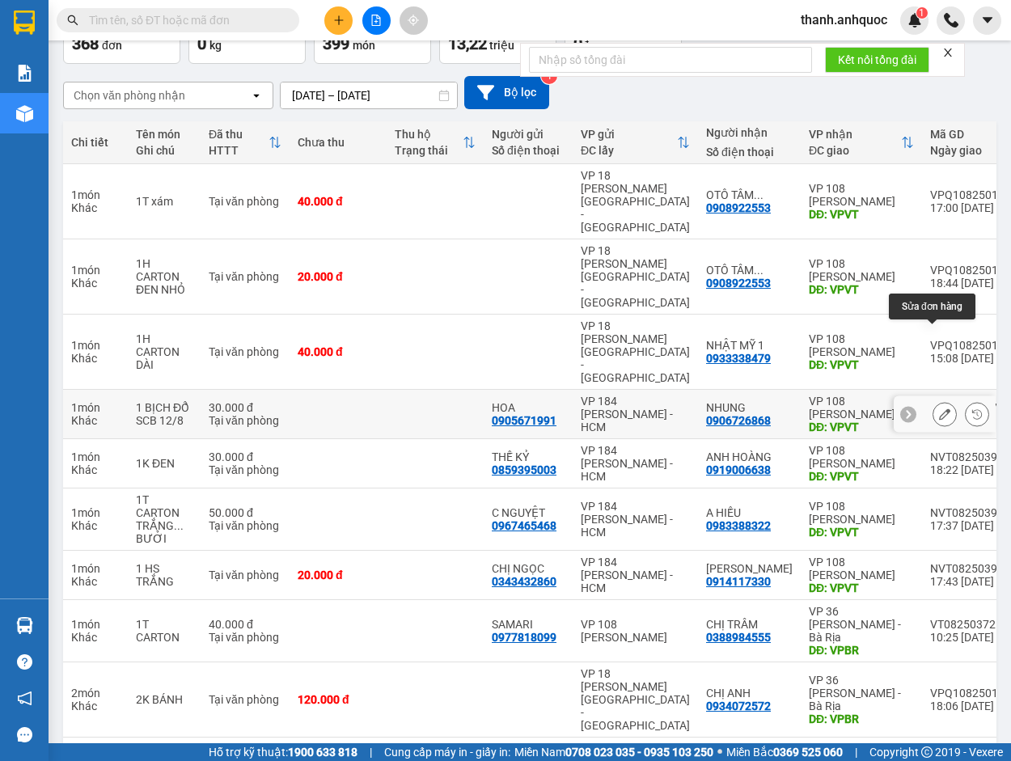
click at [939, 408] on icon at bounding box center [944, 413] width 11 height 11
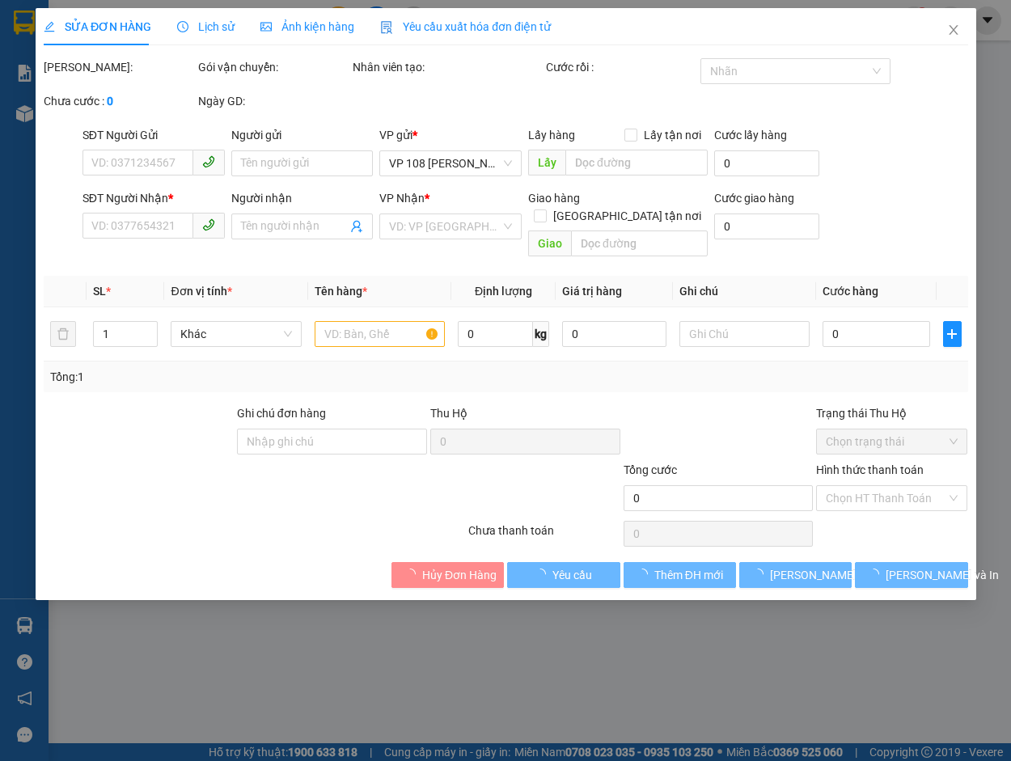
type input "0905671991"
type input "HOA"
type input "0906726868"
type input "NHUNG"
type input "VPVT"
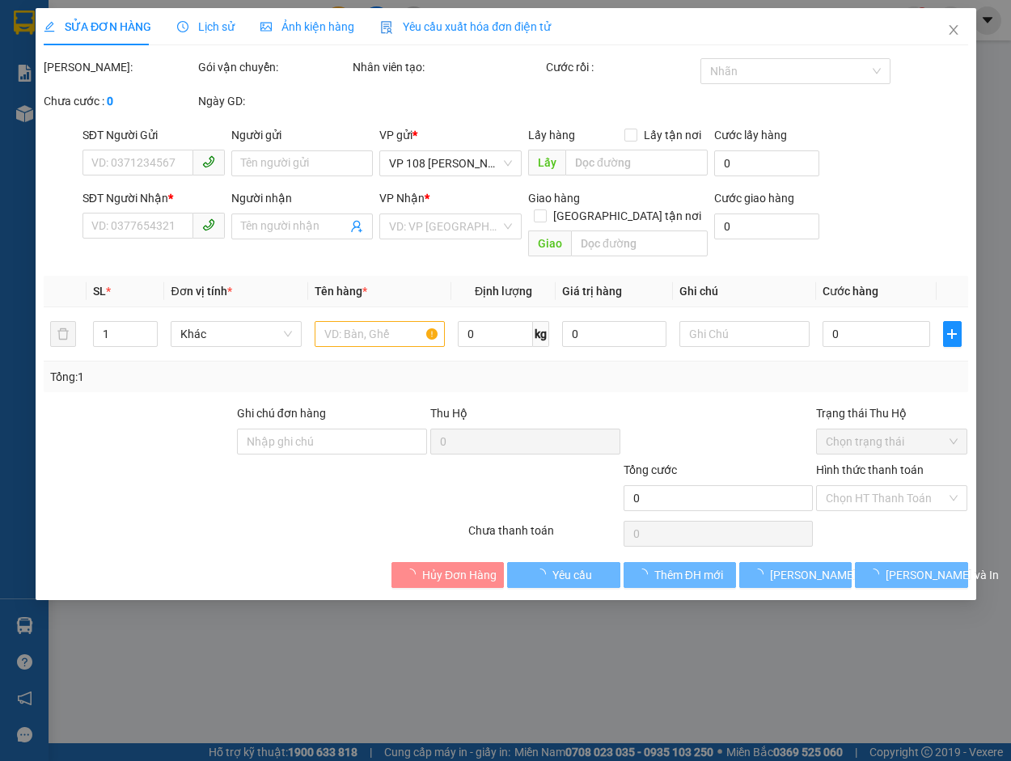
type input "30.000"
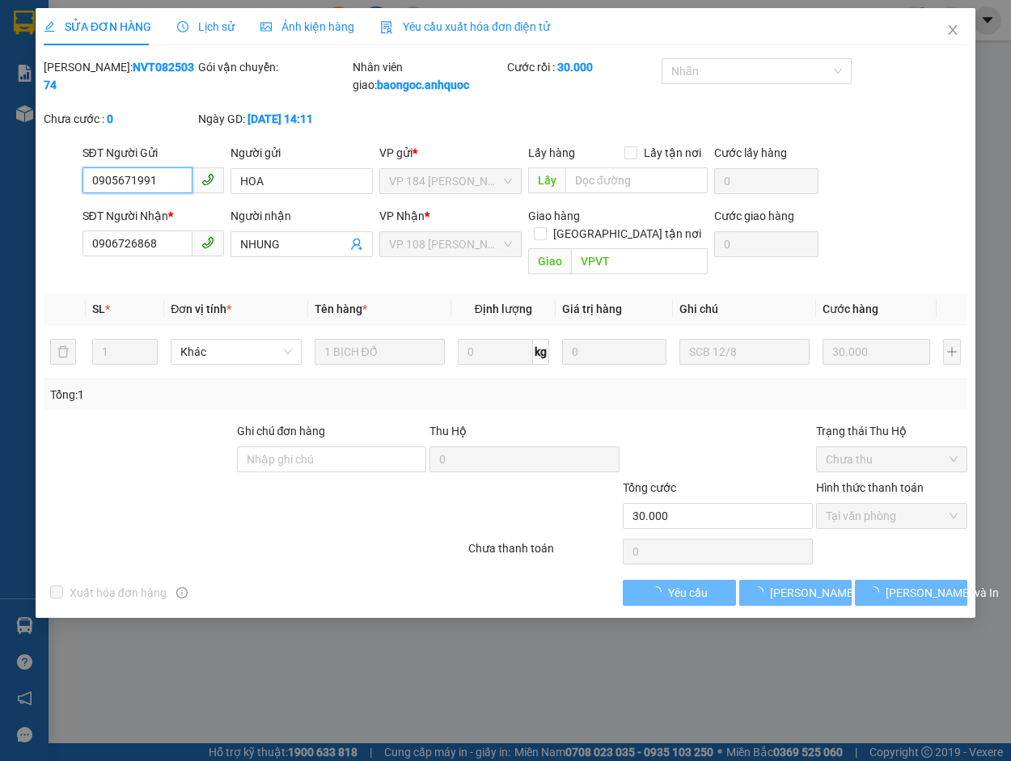
checkbox input "true"
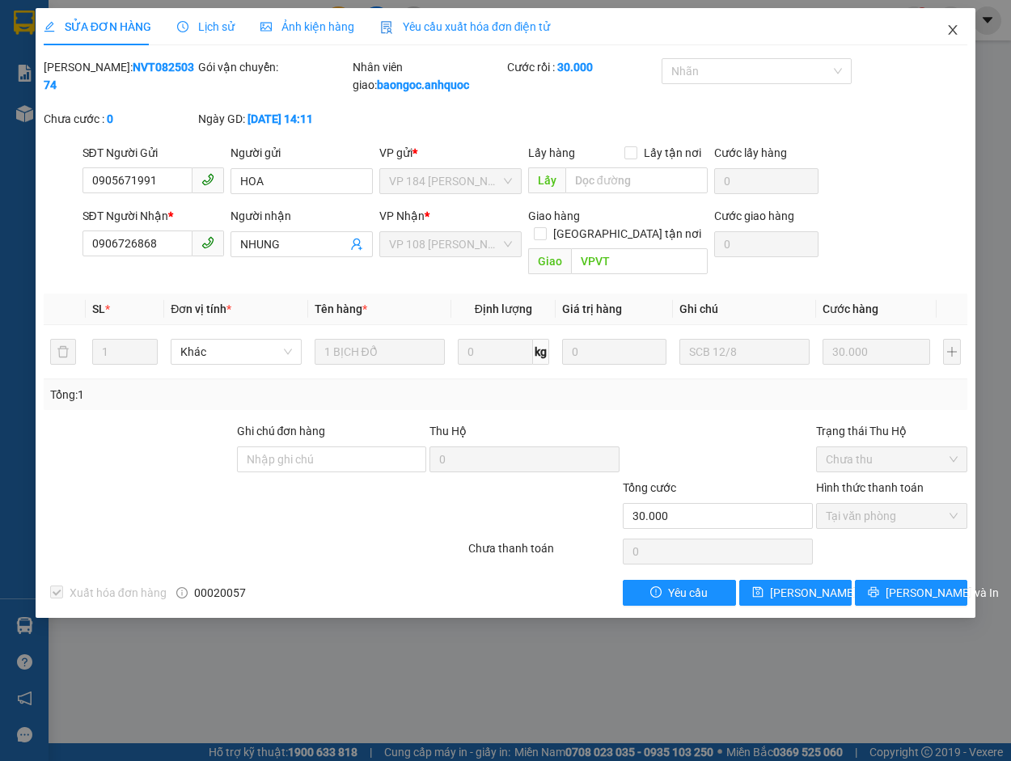
click at [951, 29] on icon "close" at bounding box center [953, 30] width 9 height 10
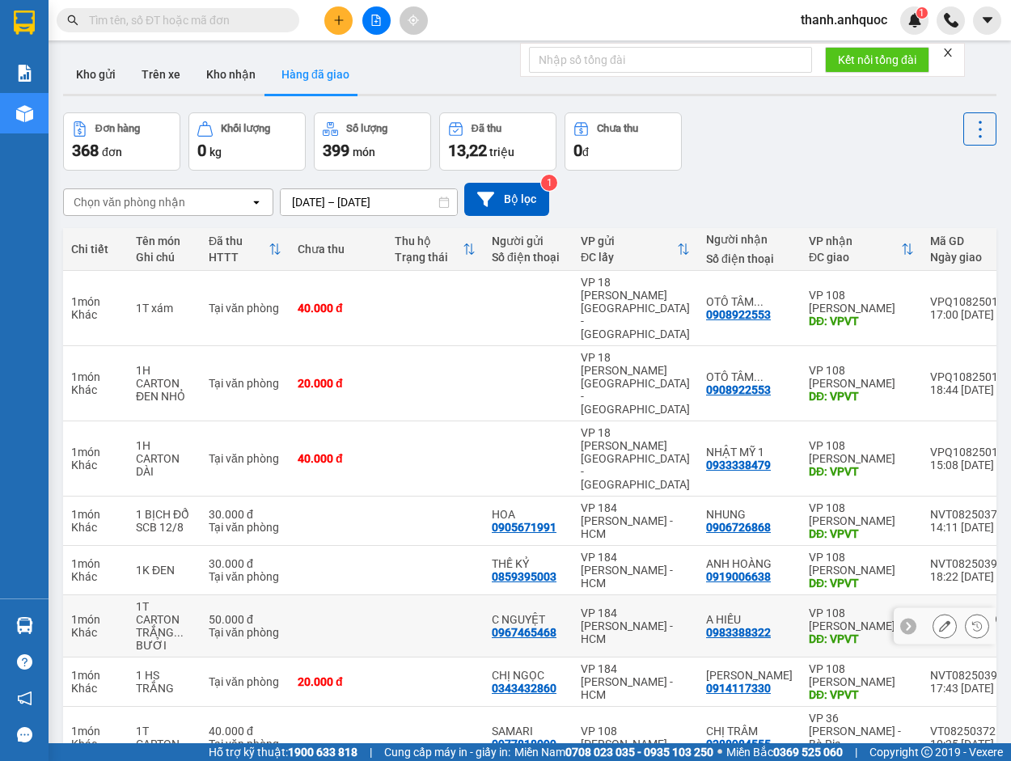
click at [939, 620] on icon at bounding box center [944, 625] width 11 height 11
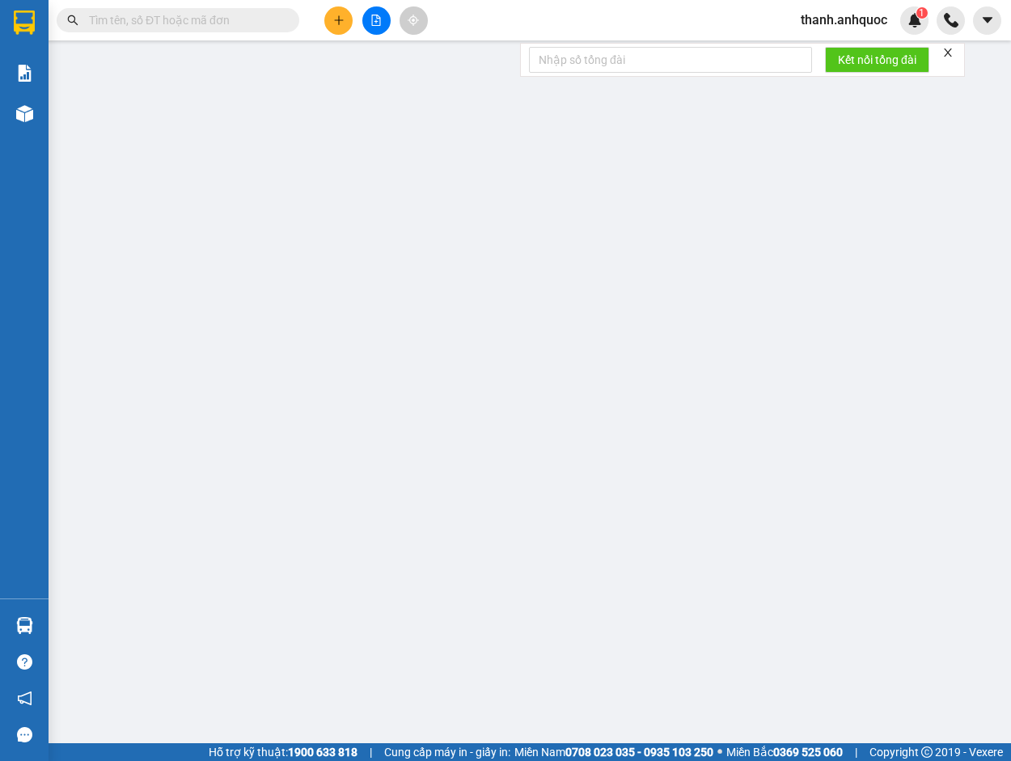
type input "0967465468"
type input "C NGUYỆT"
type input "0983388322"
type input "A HIẾU"
type input "VPVT"
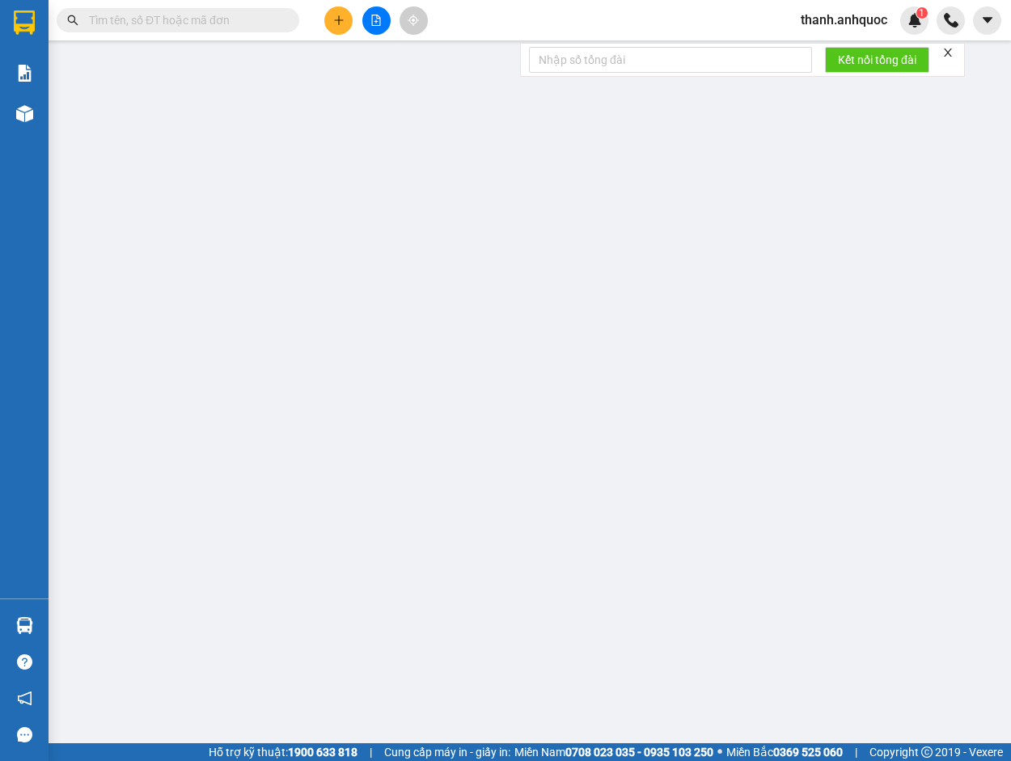
type input "TM 12/8 VP 184 HẢO"
type input "50.000"
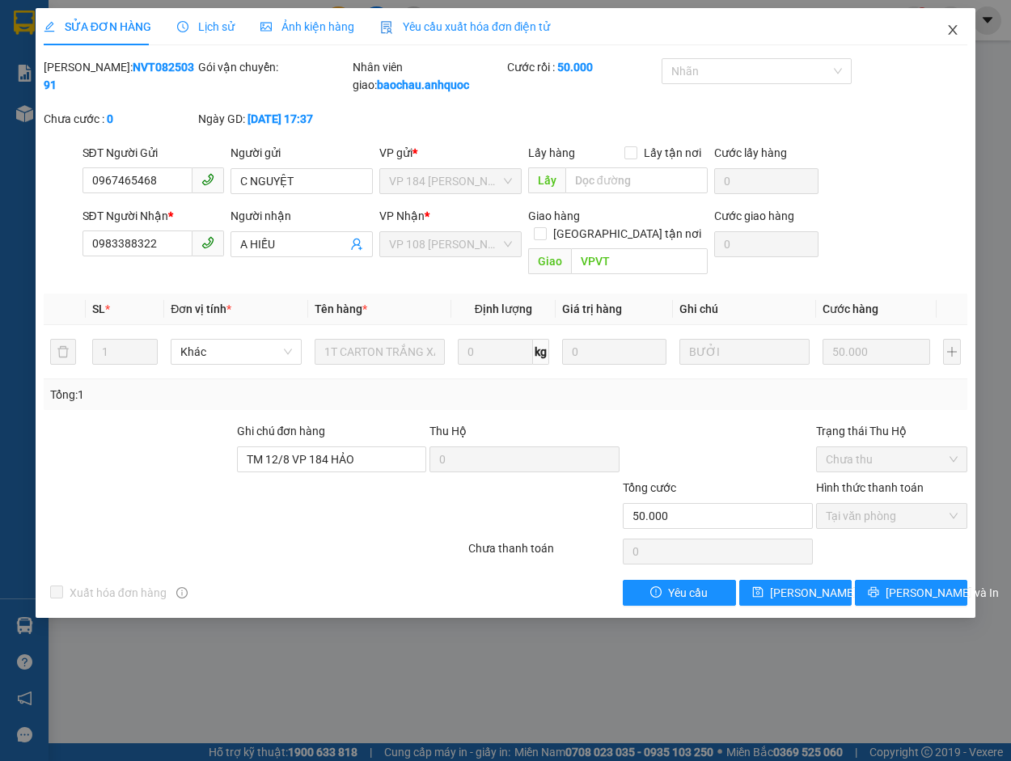
click at [954, 27] on icon "close" at bounding box center [952, 29] width 13 height 13
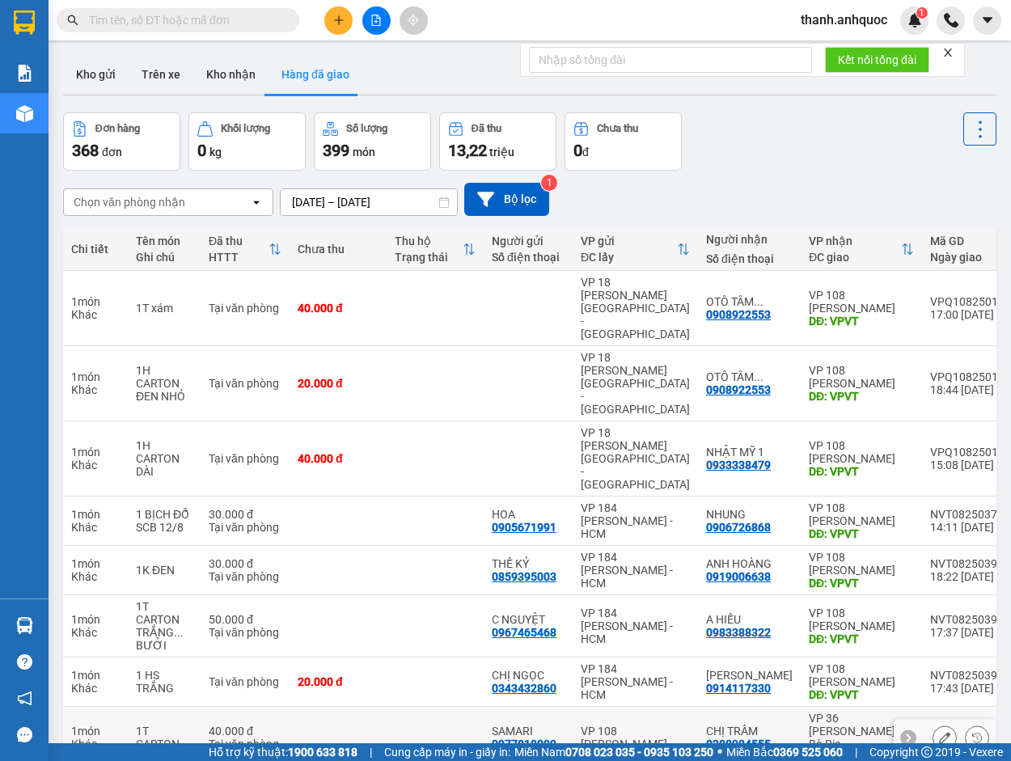
click at [939, 732] on icon at bounding box center [944, 737] width 11 height 11
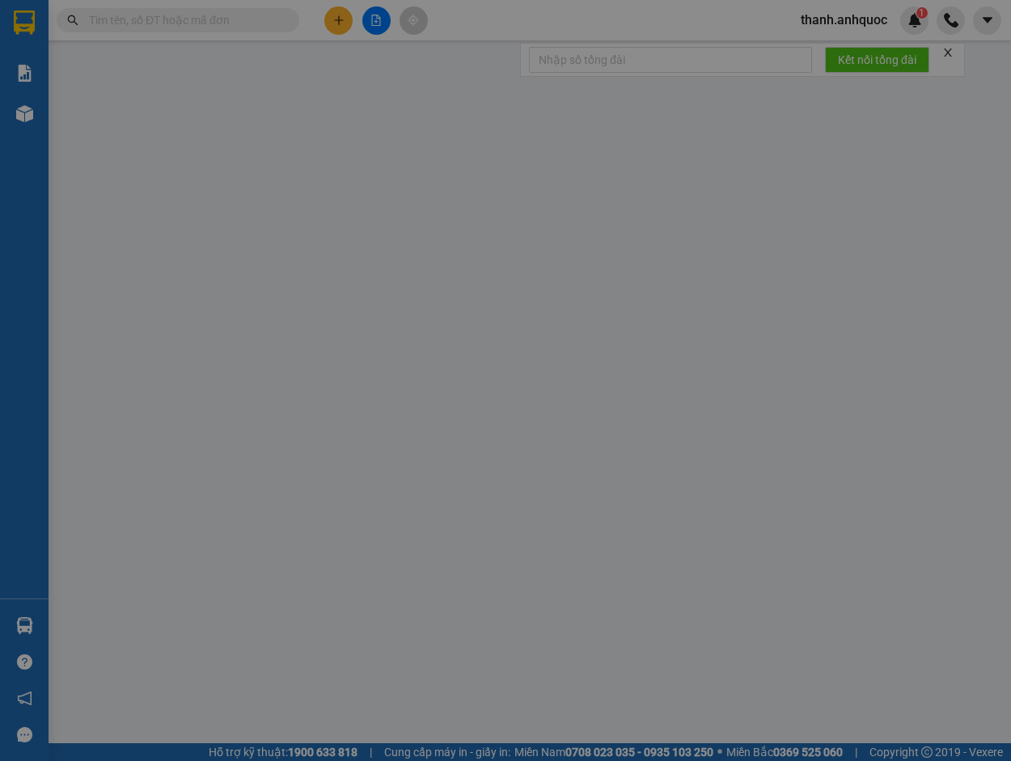
type input "0977818099"
type input "SAMARI"
type input "0388984555"
type input "CHỊ TRÂM"
type input "VPBR"
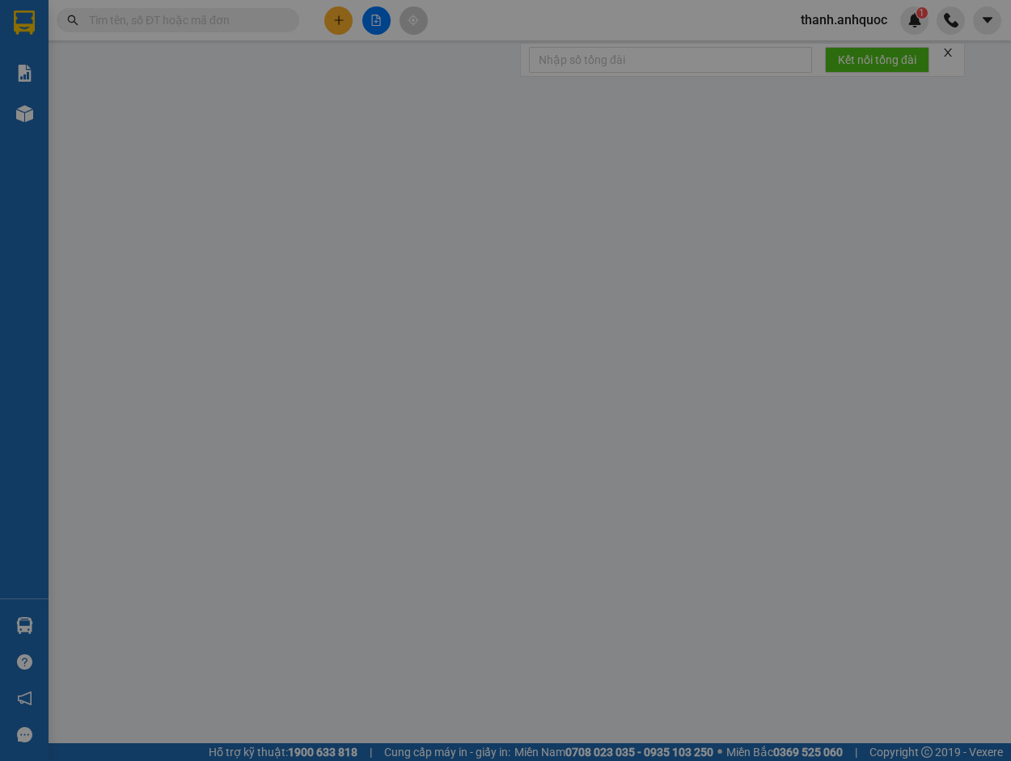
type input "40.000"
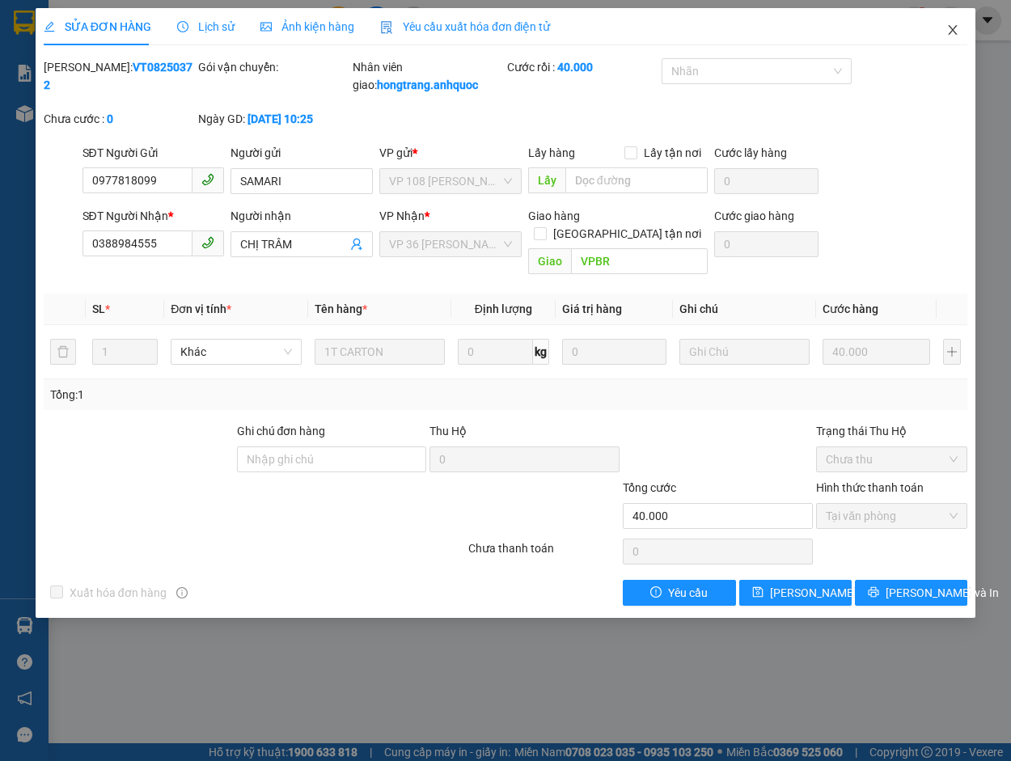
click at [956, 27] on icon "close" at bounding box center [953, 30] width 9 height 10
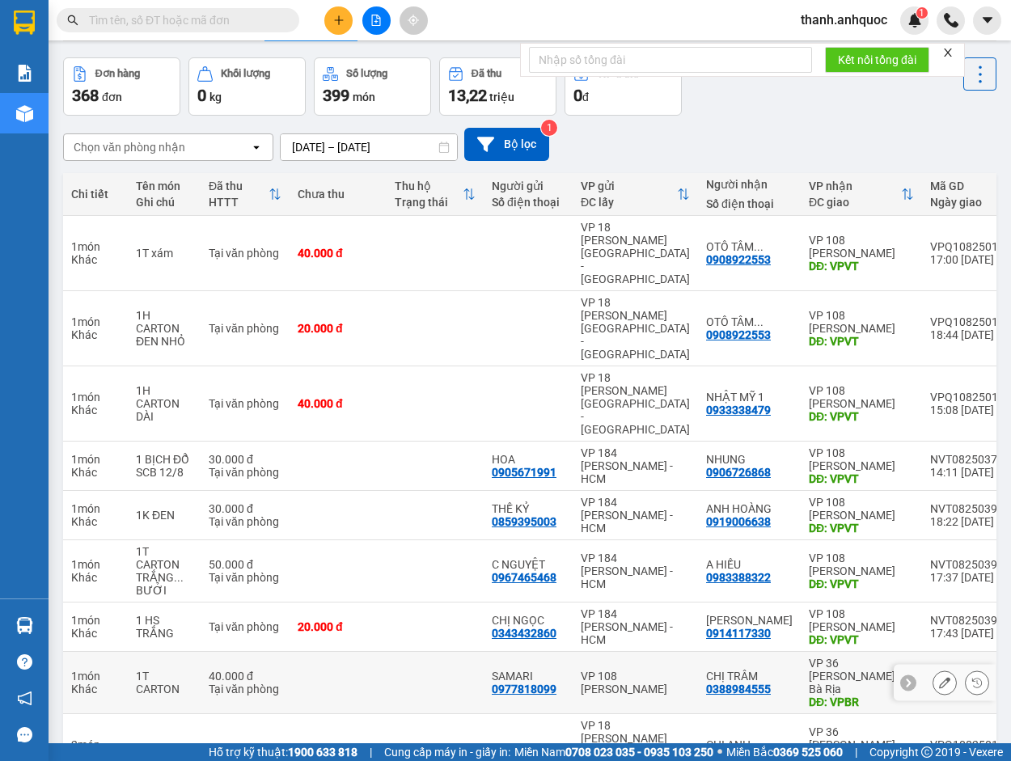
scroll to position [107, 0]
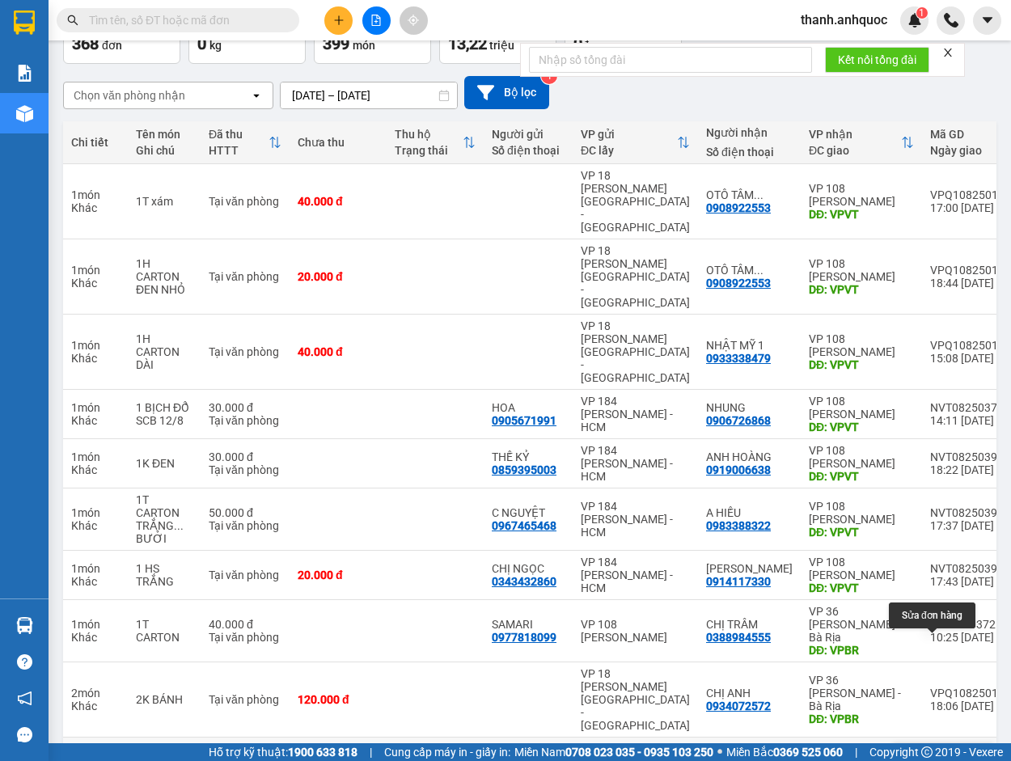
click at [933, 748] on button at bounding box center [944, 762] width 23 height 28
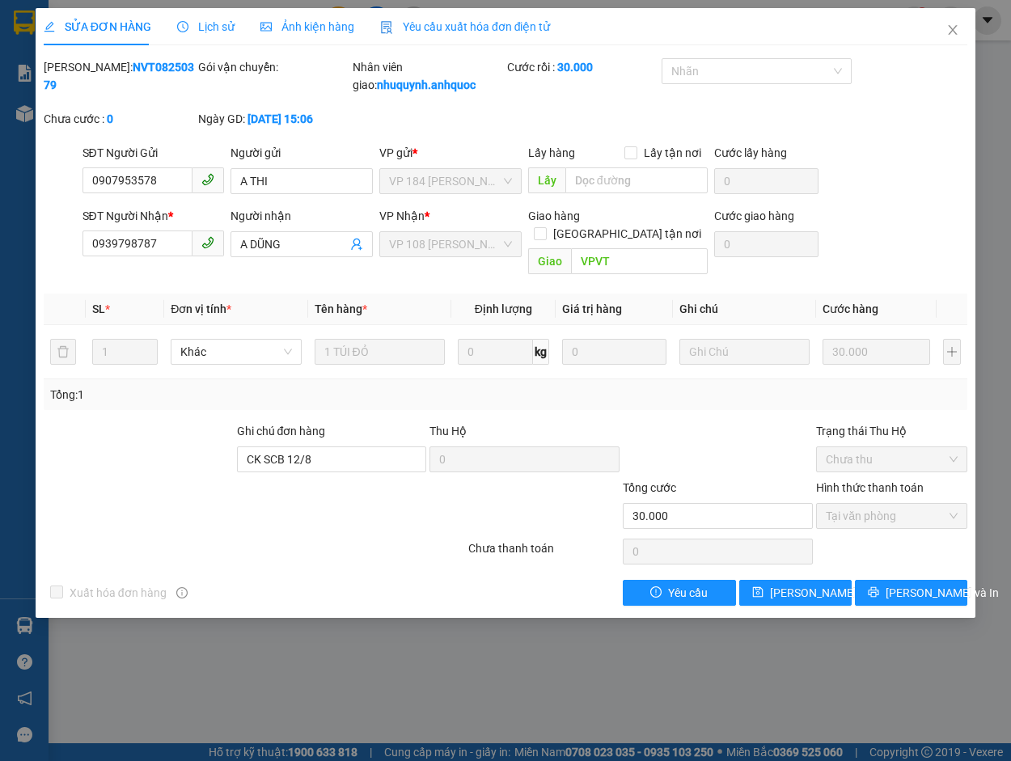
click at [427, 23] on span "Yêu cầu xuất hóa đơn điện tử" at bounding box center [465, 26] width 171 height 13
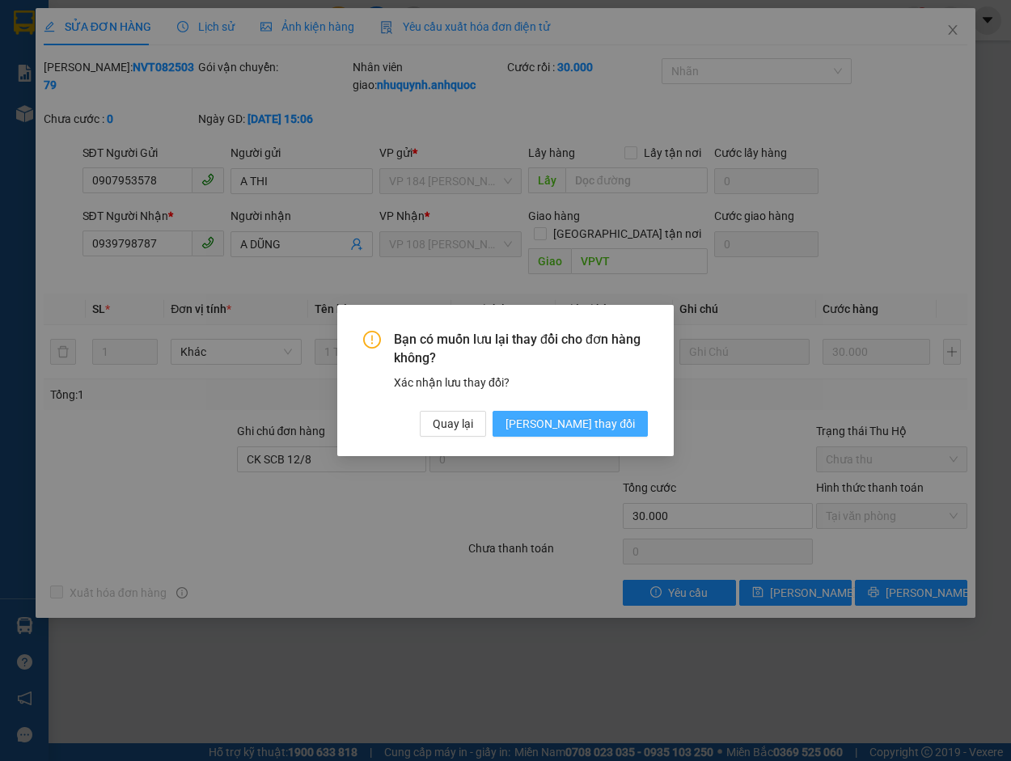
click at [582, 421] on span "[PERSON_NAME] đổi" at bounding box center [570, 424] width 129 height 18
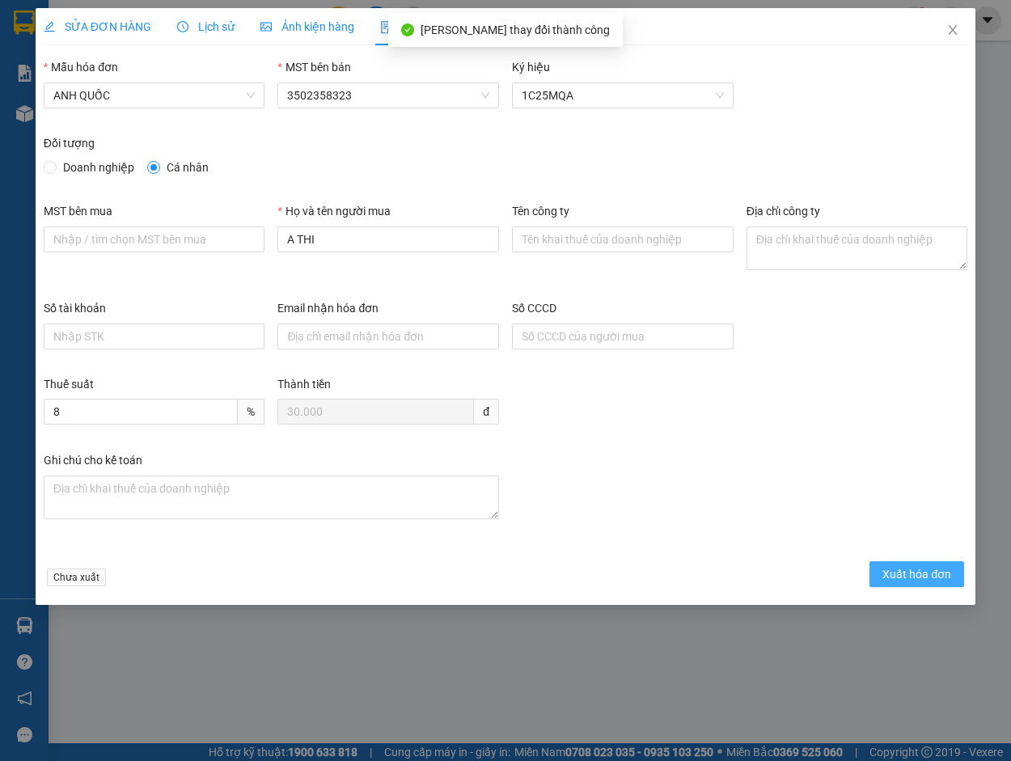
click at [906, 573] on span "Xuất hóa đơn" at bounding box center [916, 574] width 69 height 18
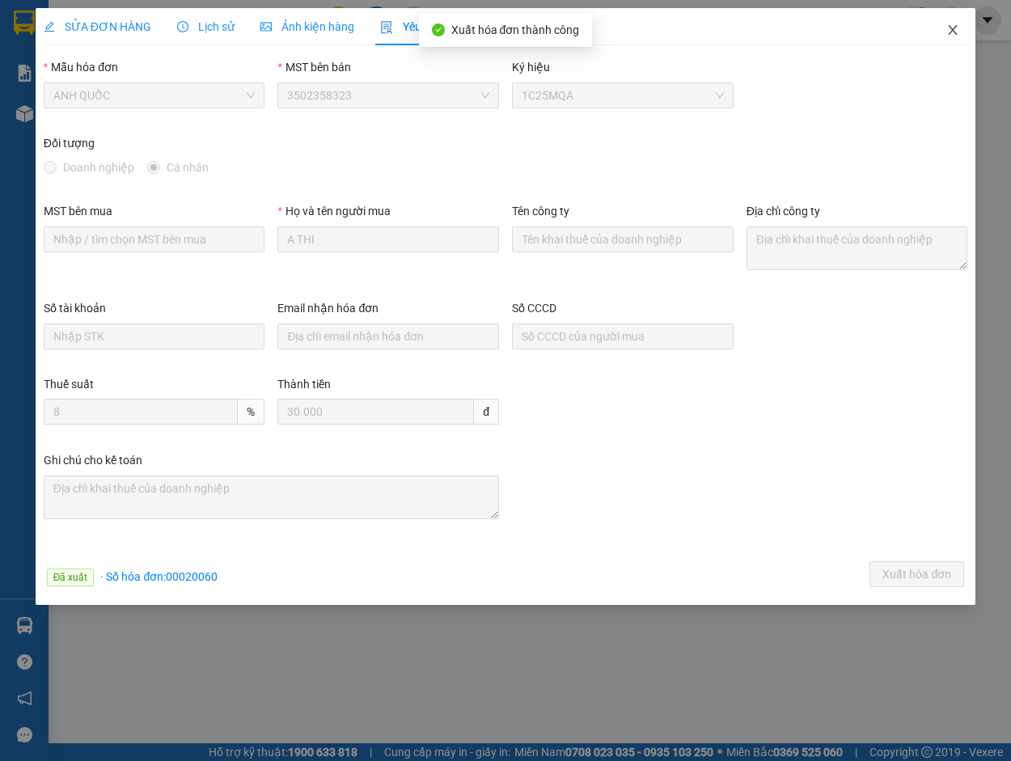
click at [954, 27] on icon "close" at bounding box center [952, 29] width 13 height 13
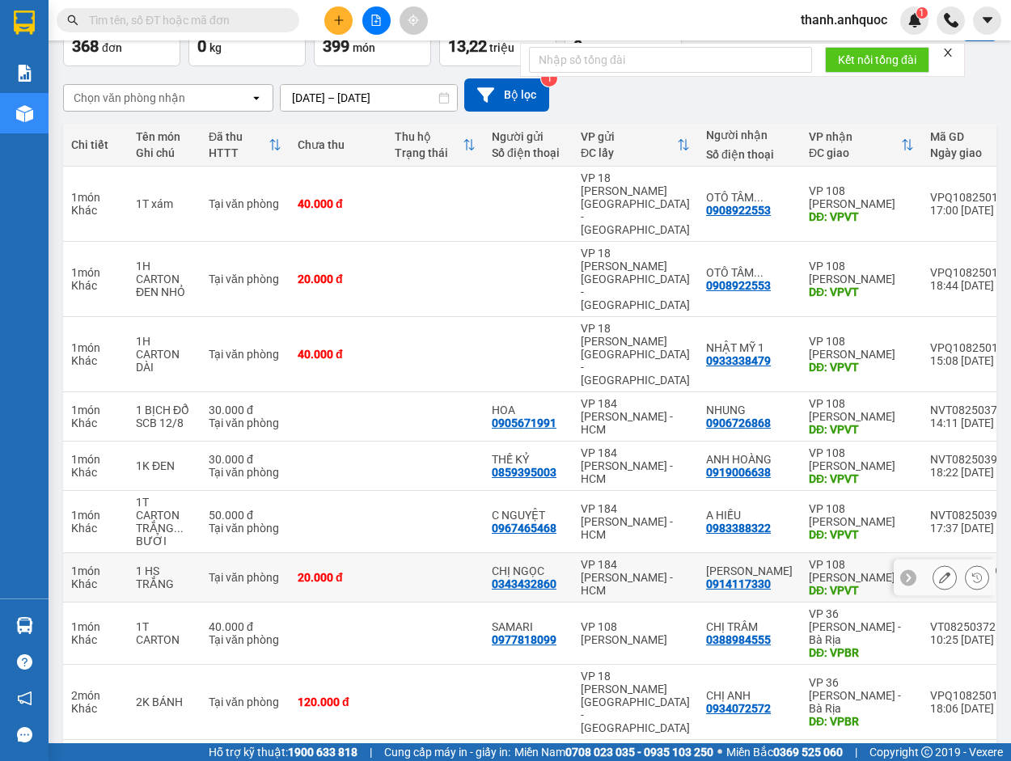
scroll to position [107, 0]
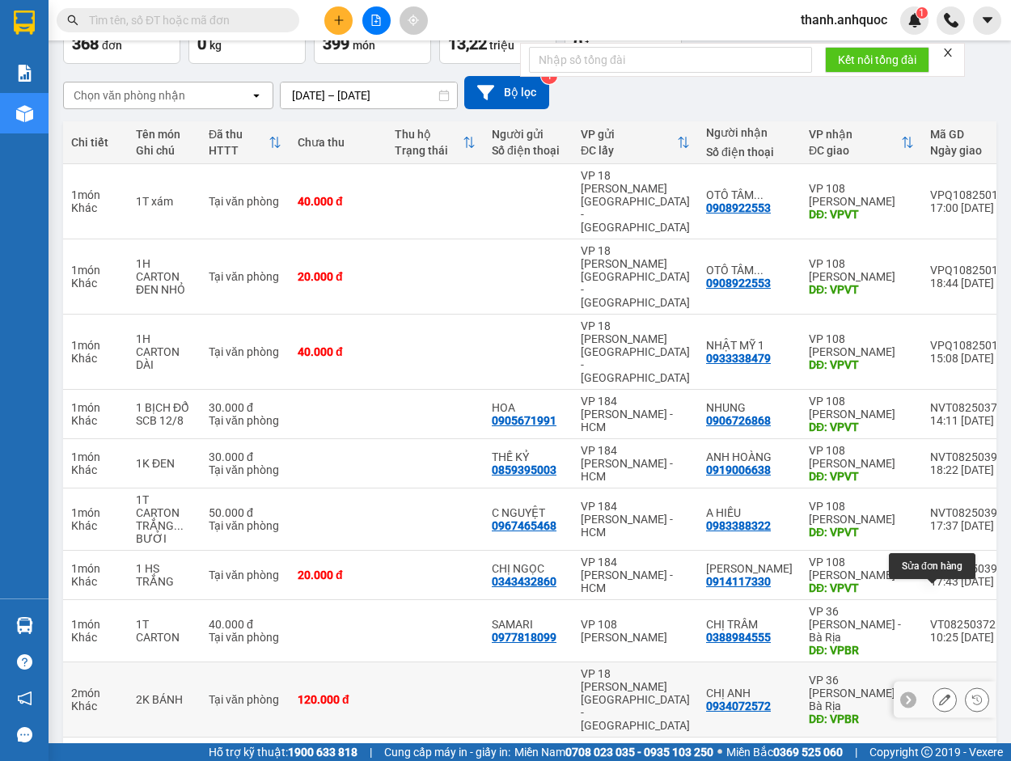
click at [939, 694] on icon at bounding box center [944, 699] width 11 height 11
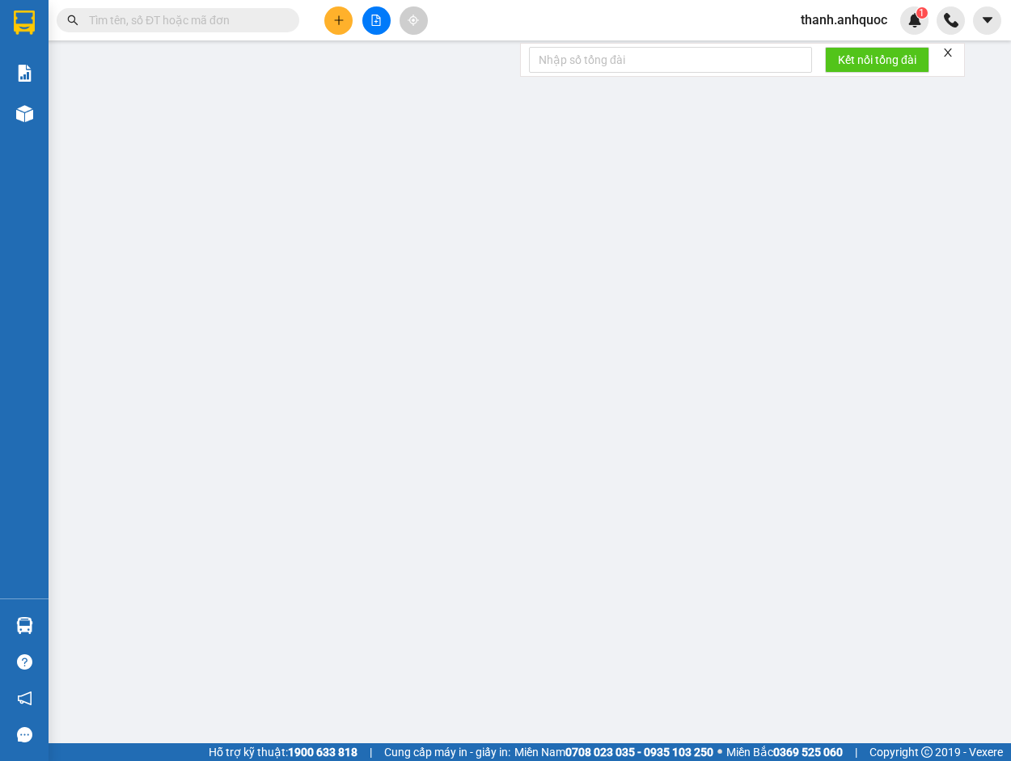
type input "0934072572"
type input "CHỊ ANH"
type input "VPBR"
type input "120.000"
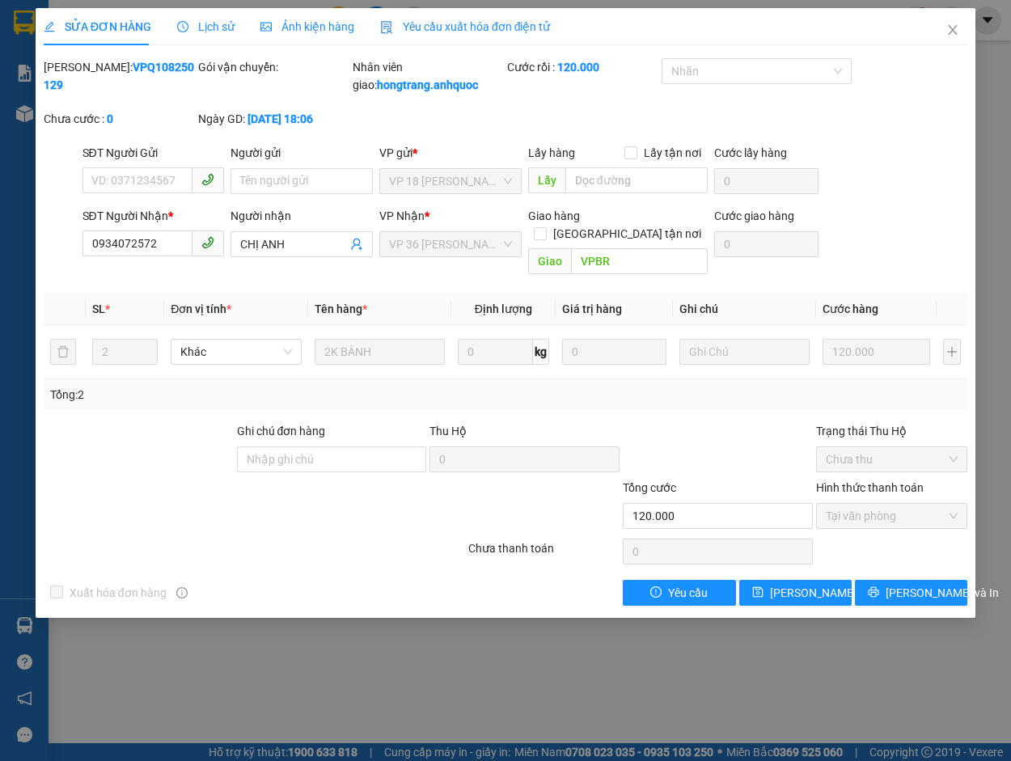
click at [423, 24] on span "Yêu cầu xuất hóa đơn điện tử" at bounding box center [465, 26] width 171 height 13
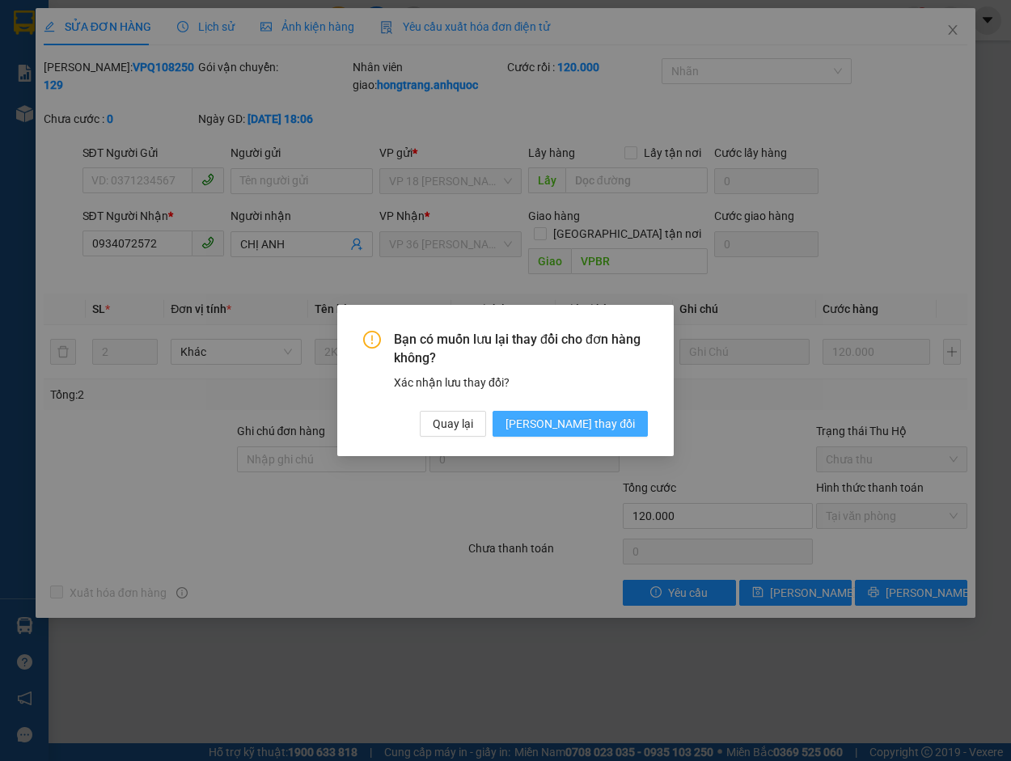
click at [584, 422] on span "[PERSON_NAME] đổi" at bounding box center [570, 424] width 129 height 18
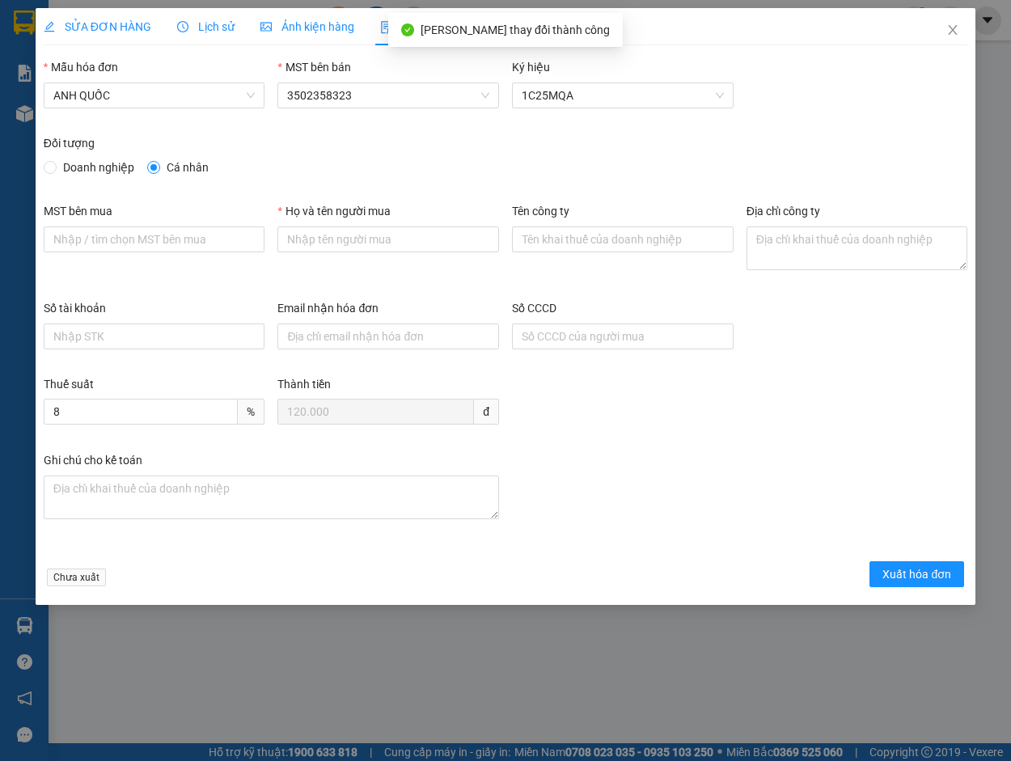
click at [99, 160] on span "Doanh nghiệp" at bounding box center [99, 168] width 84 height 18
click at [55, 161] on input "Doanh nghiệp" at bounding box center [49, 166] width 11 height 11
radio input "true"
radio input "false"
click at [112, 231] on input "MST bên mua" at bounding box center [155, 239] width 222 height 26
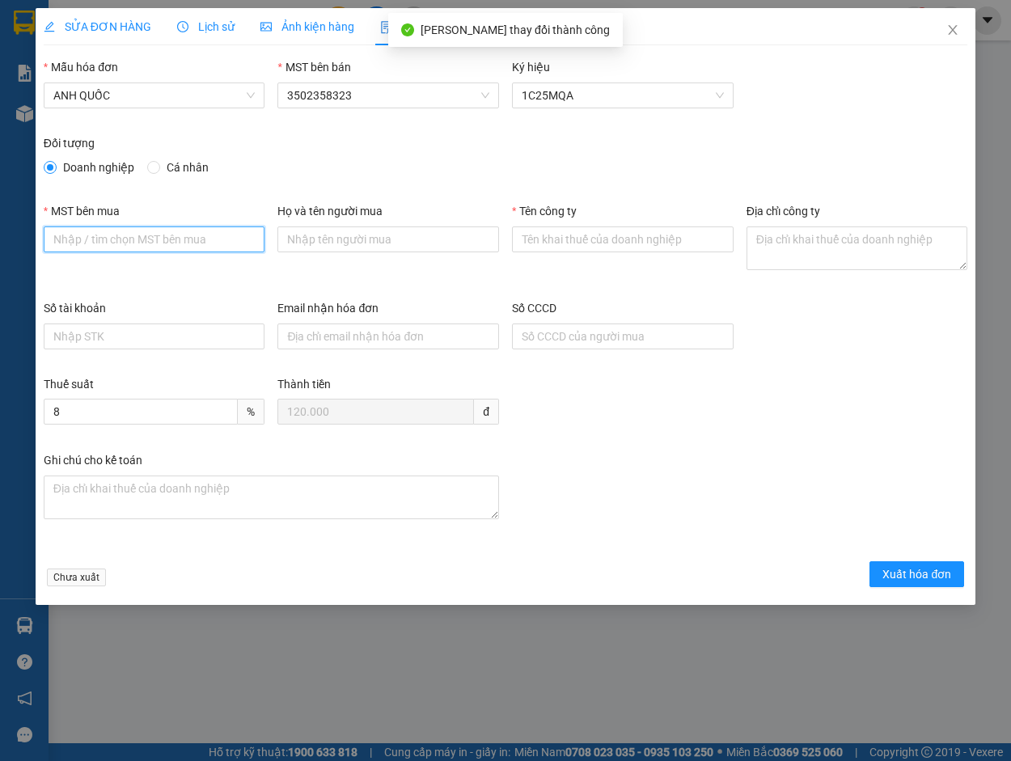
type input "3502206708"
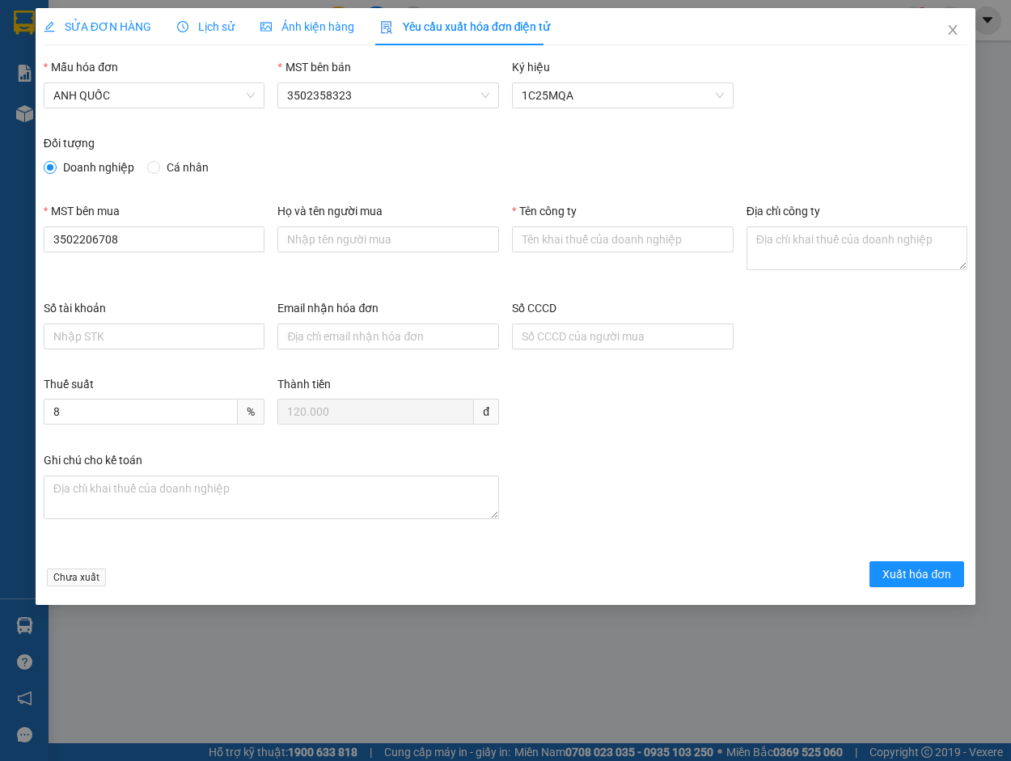
click at [346, 222] on div "Họ và tên người mua" at bounding box center [388, 214] width 222 height 24
click at [347, 237] on input "Họ và tên người mua" at bounding box center [388, 239] width 222 height 26
type input "."
click at [573, 233] on input "Tên công ty" at bounding box center [623, 239] width 222 height 26
type input "Công Ty TNHH [PERSON_NAME] Dịch Vụ Ô Tô [GEOGRAPHIC_DATA]"
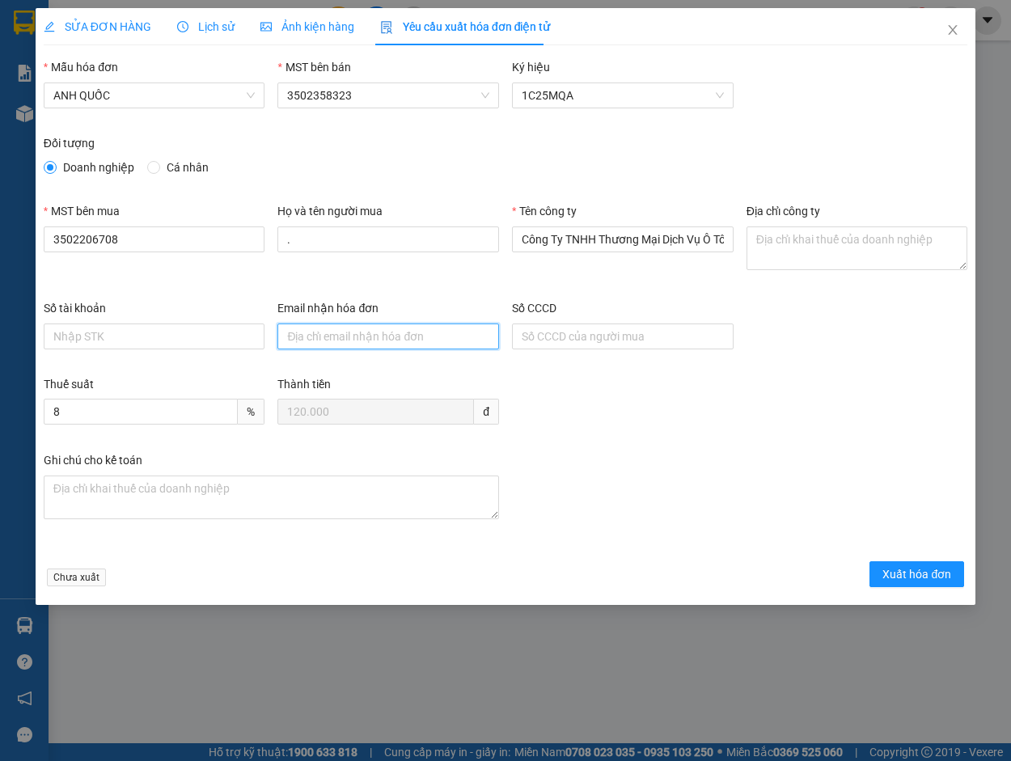
click at [303, 340] on input "Email nhận hóa đơn" at bounding box center [388, 337] width 222 height 26
type input "[EMAIL_ADDRESS][DOMAIN_NAME]"
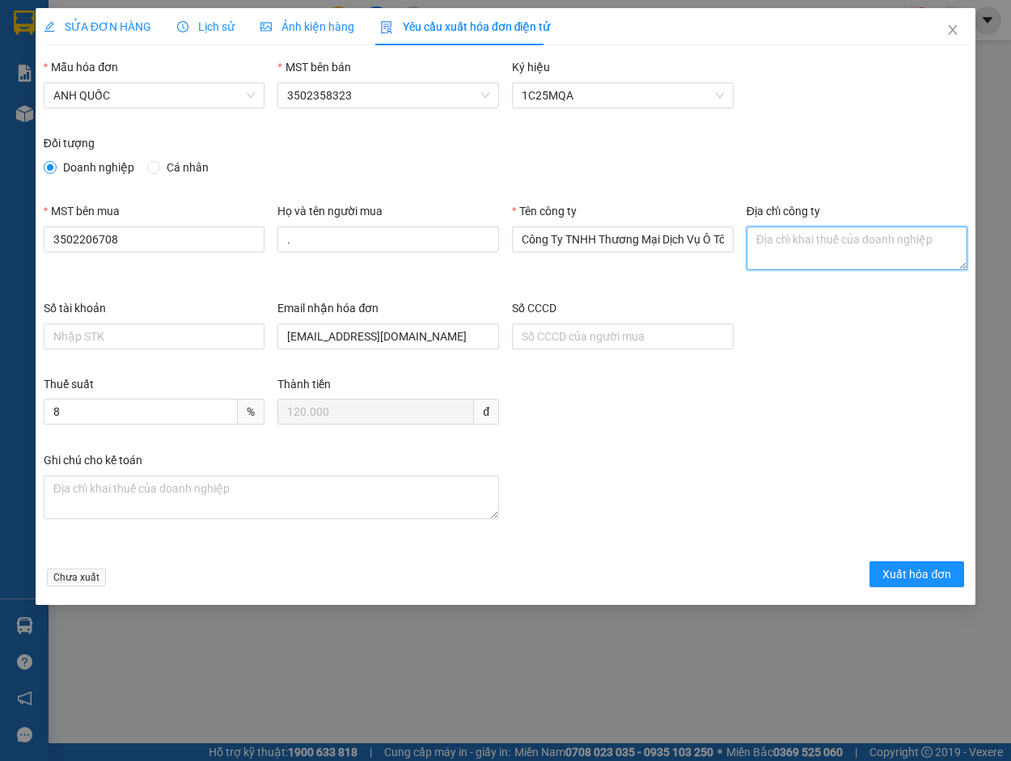
click at [767, 235] on textarea "Địa chỉ công ty" at bounding box center [858, 248] width 222 height 44
paste textarea "219B [PERSON_NAME] [PERSON_NAME], [PERSON_NAME][GEOGRAPHIC_DATA], [PERSON_NAME]…"
type textarea "219B [PERSON_NAME] [PERSON_NAME], [PERSON_NAME][GEOGRAPHIC_DATA], [PERSON_NAME]…"
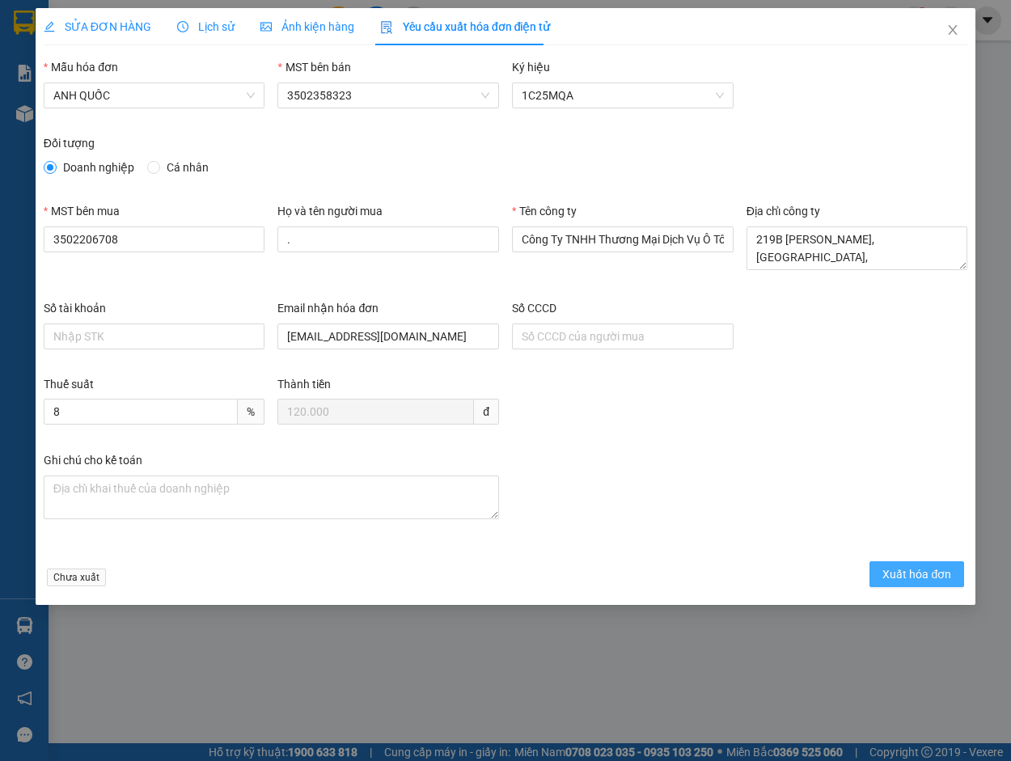
click at [926, 574] on span "Xuất hóa đơn" at bounding box center [916, 574] width 69 height 18
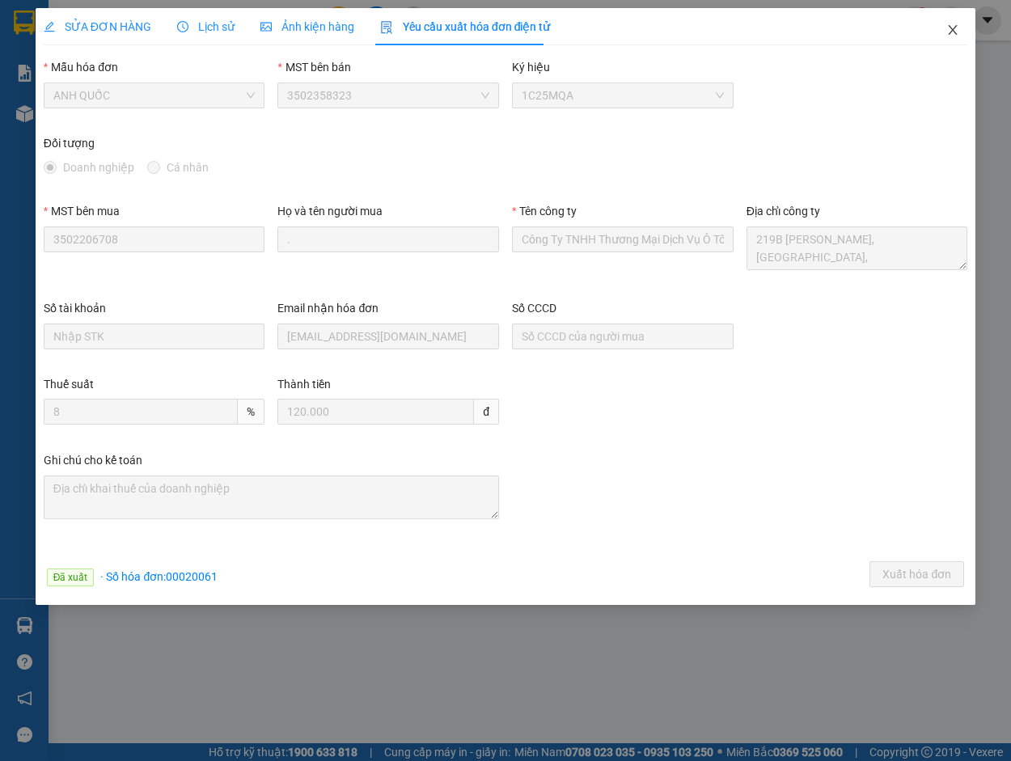
click at [957, 32] on icon "close" at bounding box center [952, 29] width 13 height 13
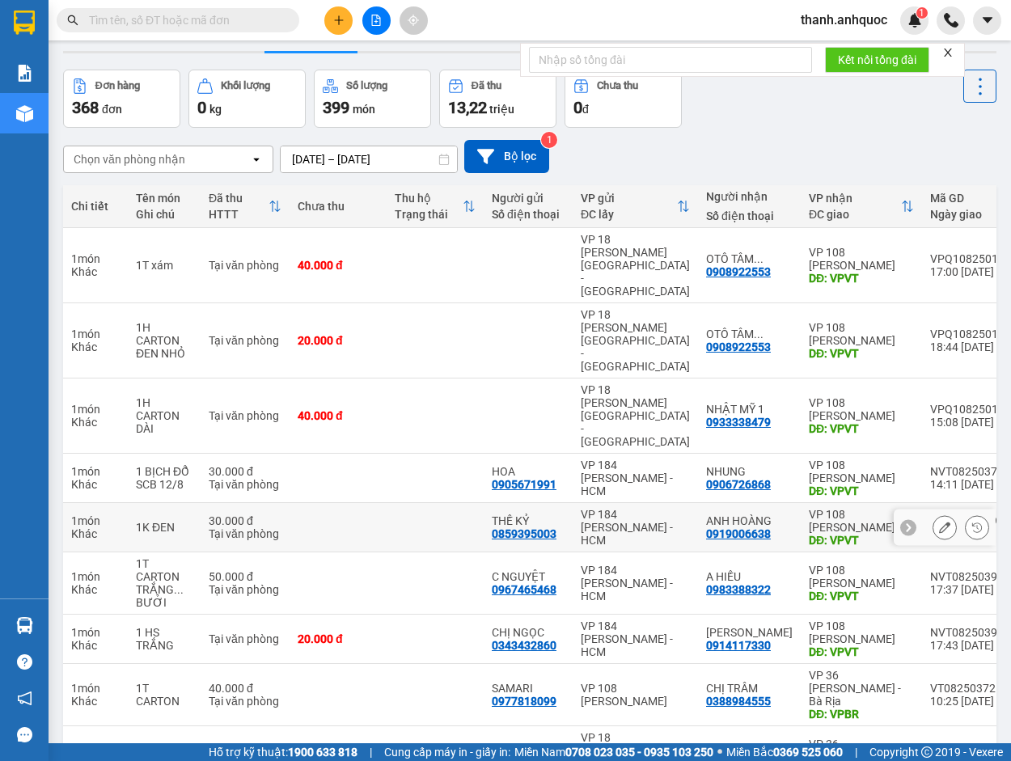
scroll to position [81, 0]
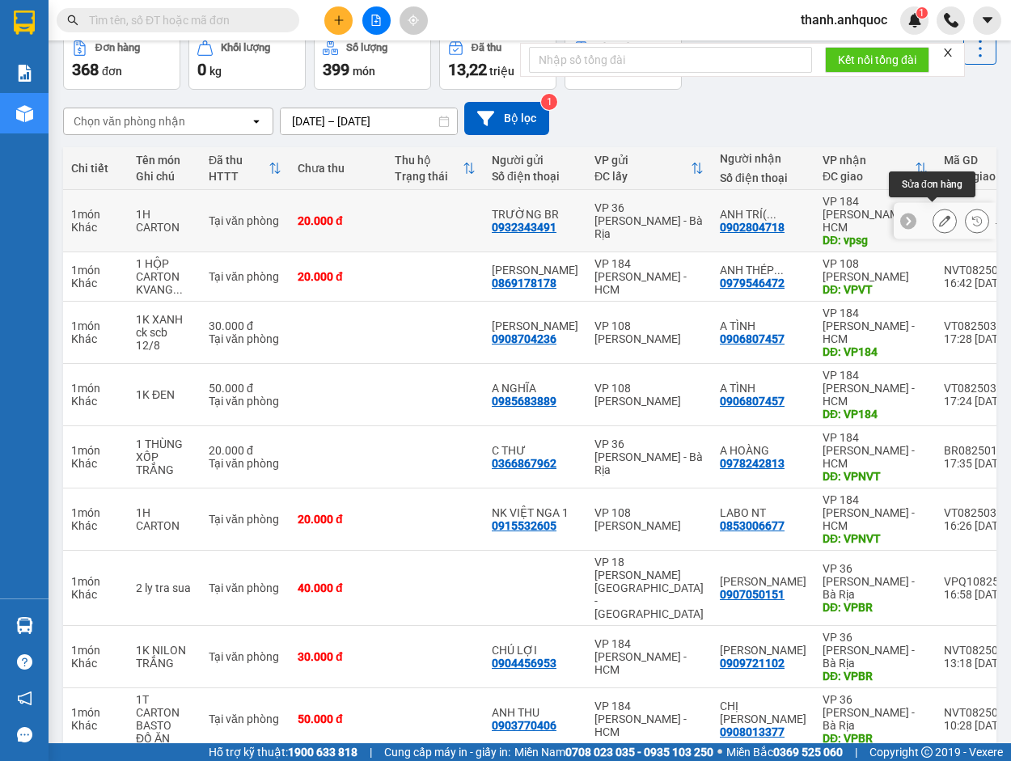
click at [939, 215] on icon at bounding box center [944, 220] width 11 height 11
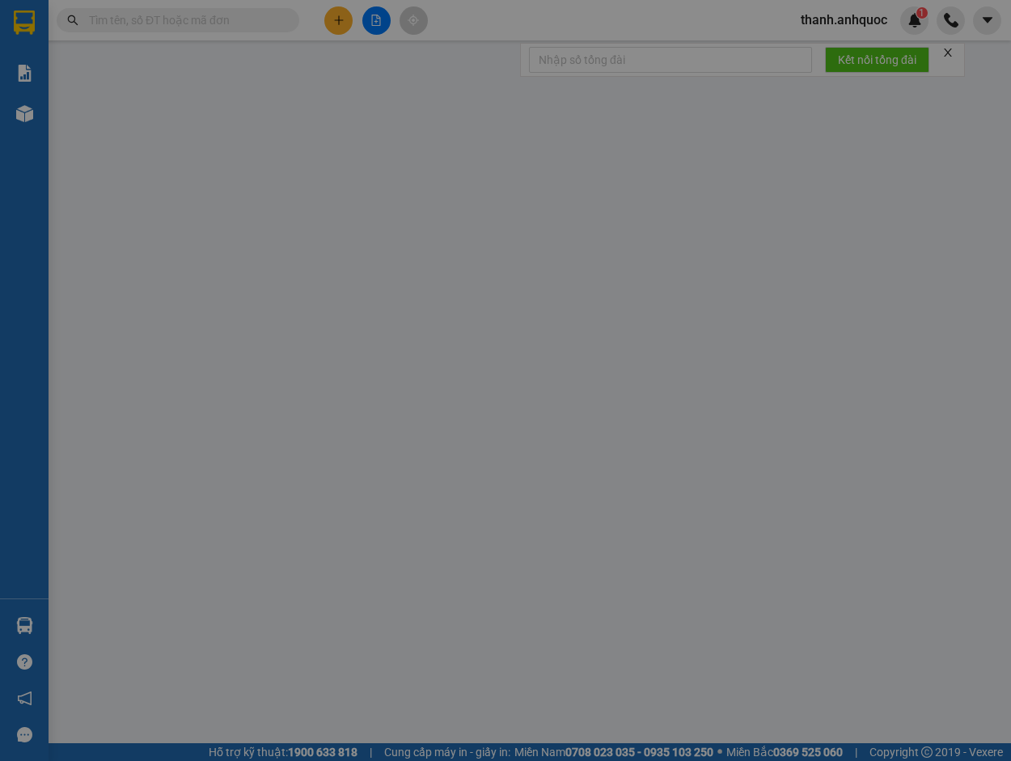
type input "0932343491"
type input "TRƯỜNG BR"
type input "0902804718"
type input "ANH TRÍ( TRƯỜNG)"
type input "vpsg"
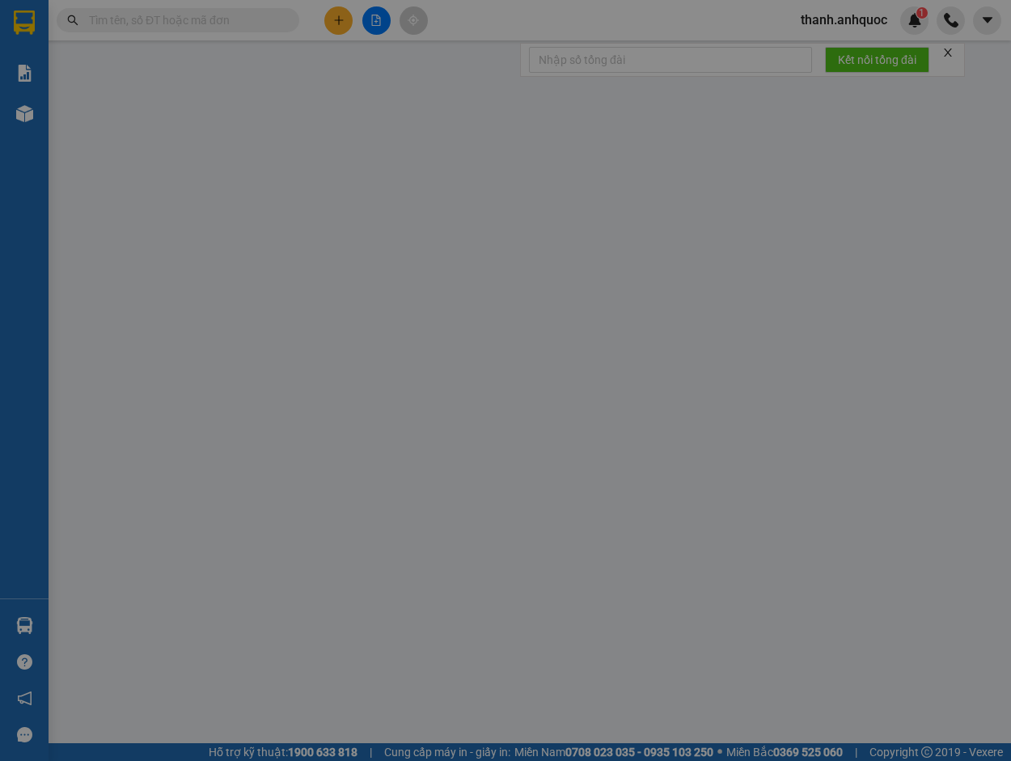
type input "TM 12/8 VP 184 HẢO"
type input "20.000"
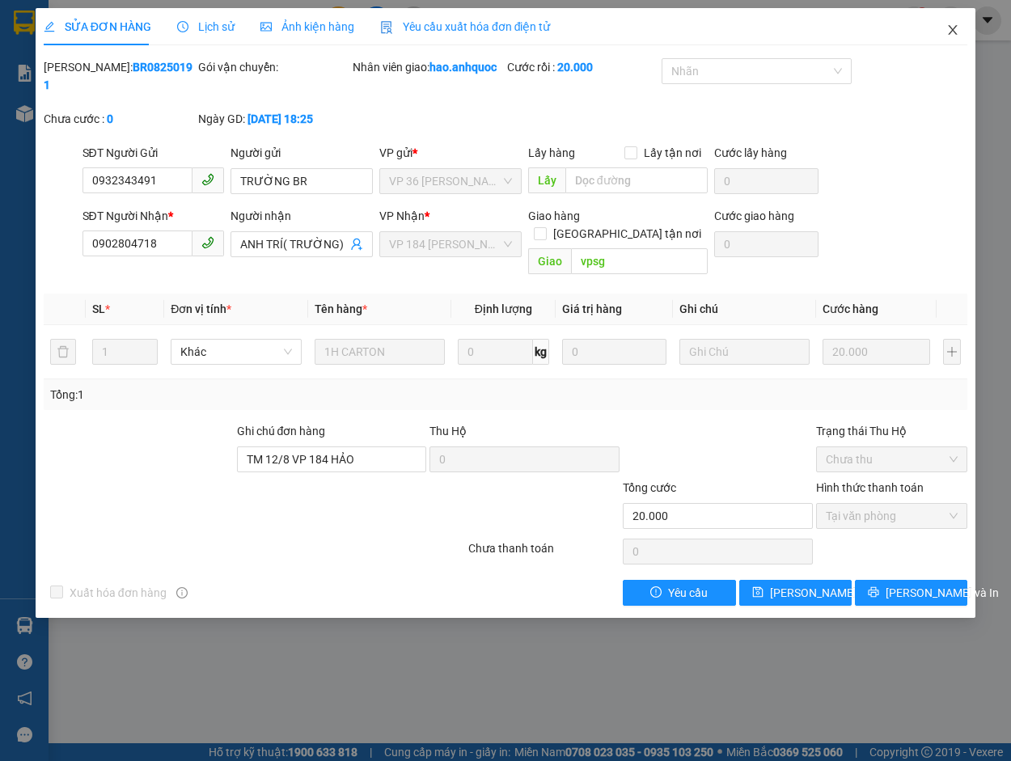
click at [957, 21] on span "Close" at bounding box center [952, 30] width 45 height 45
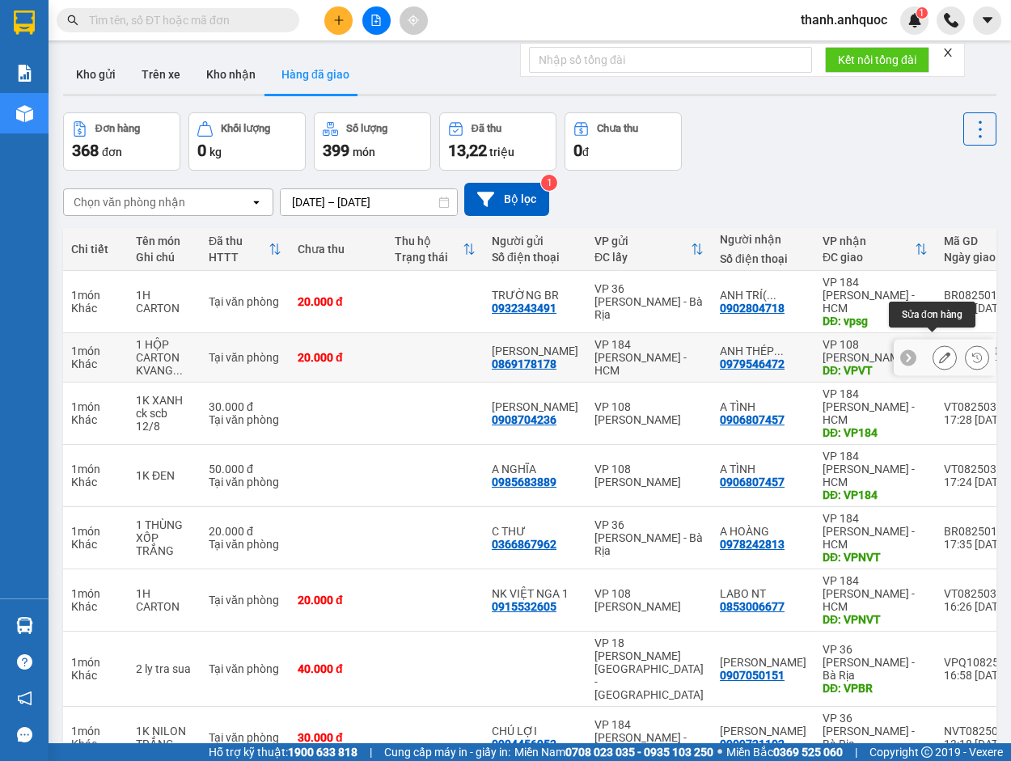
click at [939, 352] on icon at bounding box center [944, 357] width 11 height 11
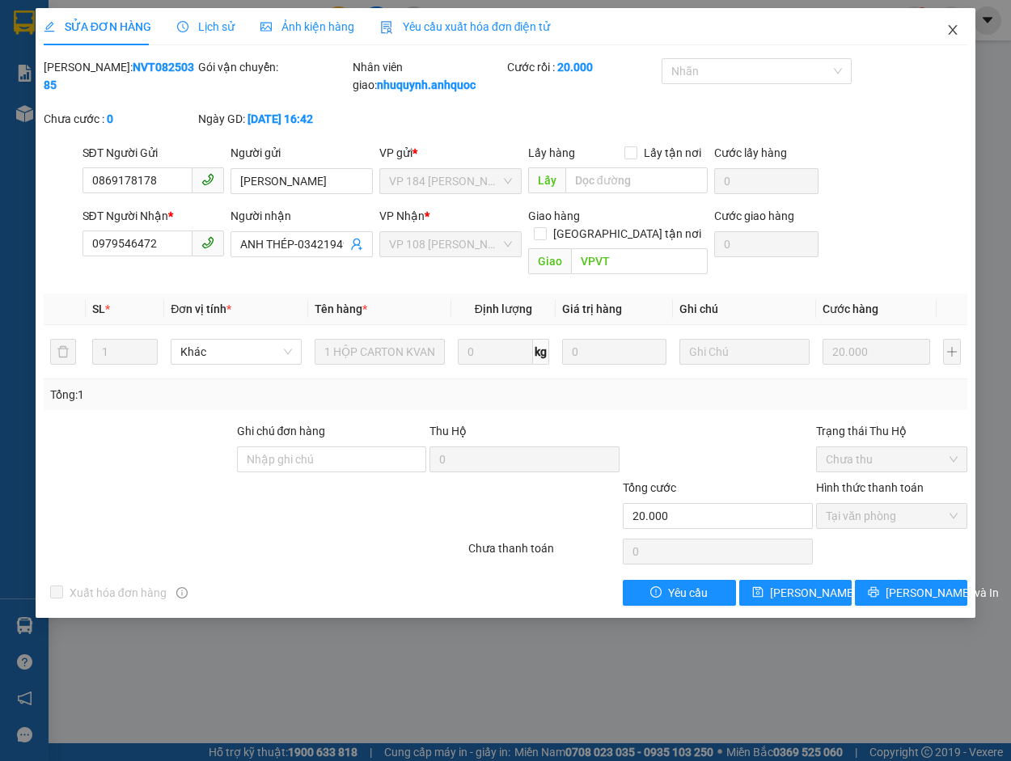
click at [955, 26] on icon "close" at bounding box center [952, 29] width 13 height 13
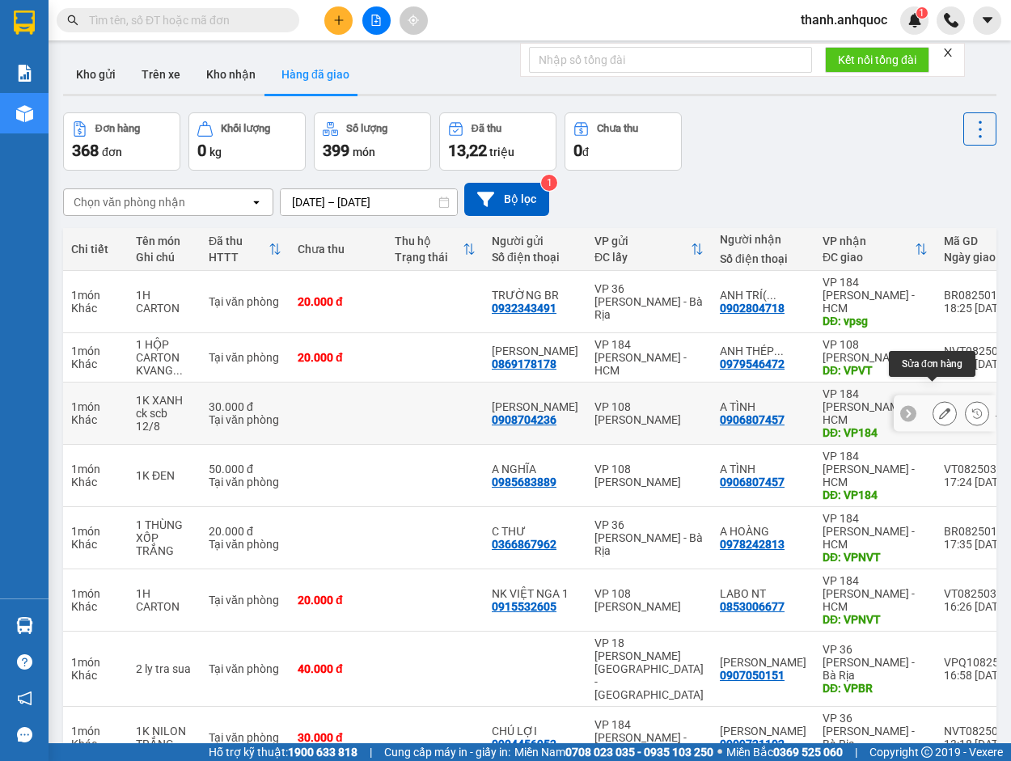
click at [939, 408] on icon at bounding box center [944, 413] width 11 height 11
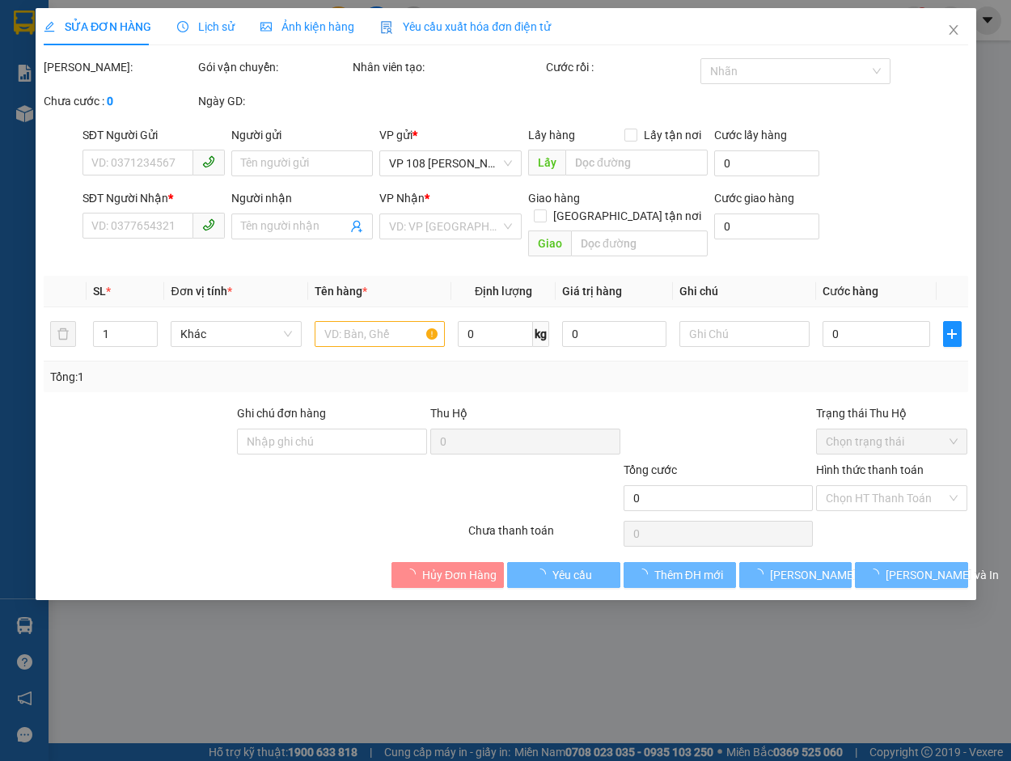
type input "0908704236"
type input "[PERSON_NAME]"
type input "0906807457"
type input "A TÌNH"
type input "VP184"
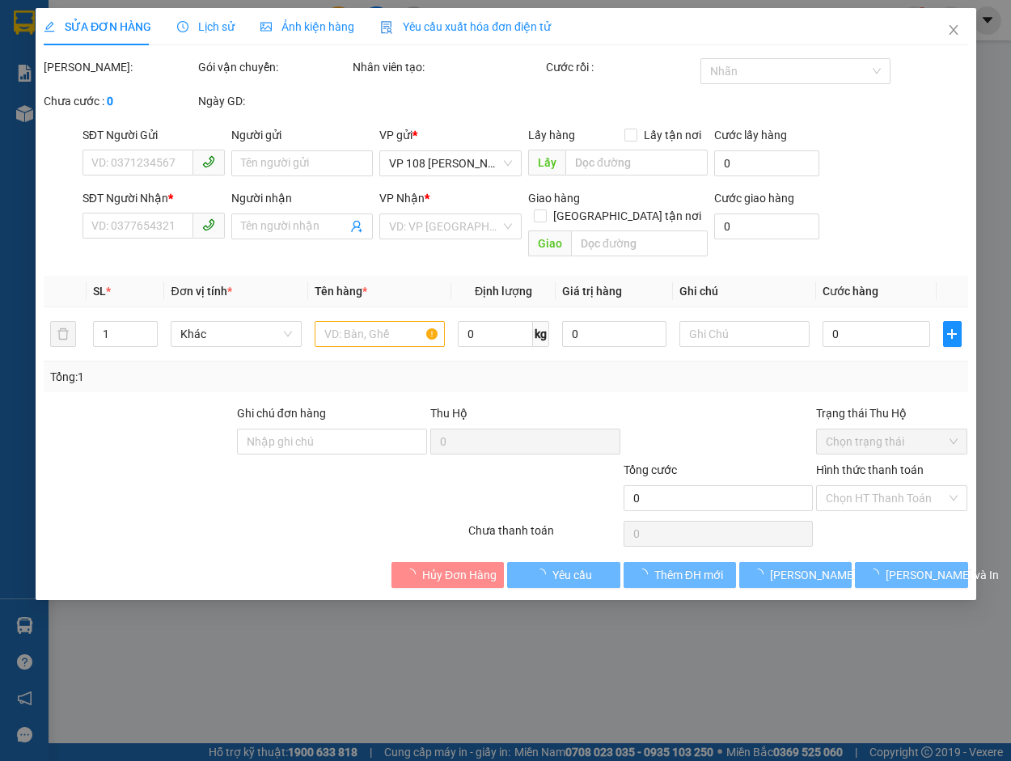
type input "30.000"
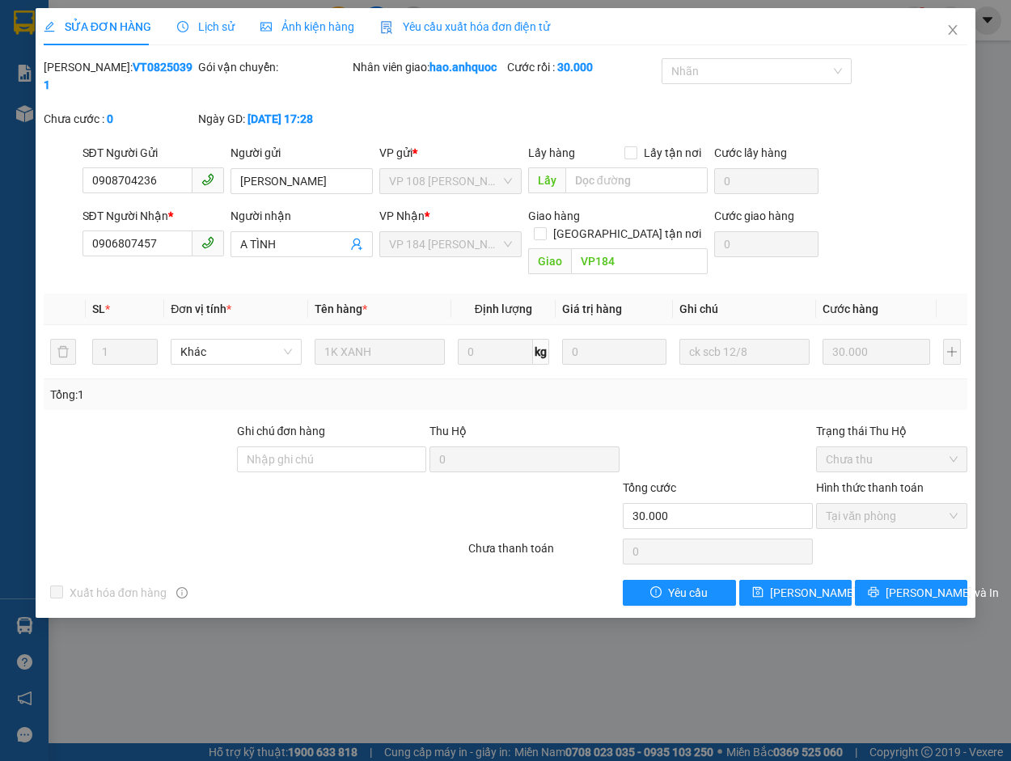
click at [463, 20] on span "Yêu cầu xuất hóa đơn điện tử" at bounding box center [465, 26] width 171 height 13
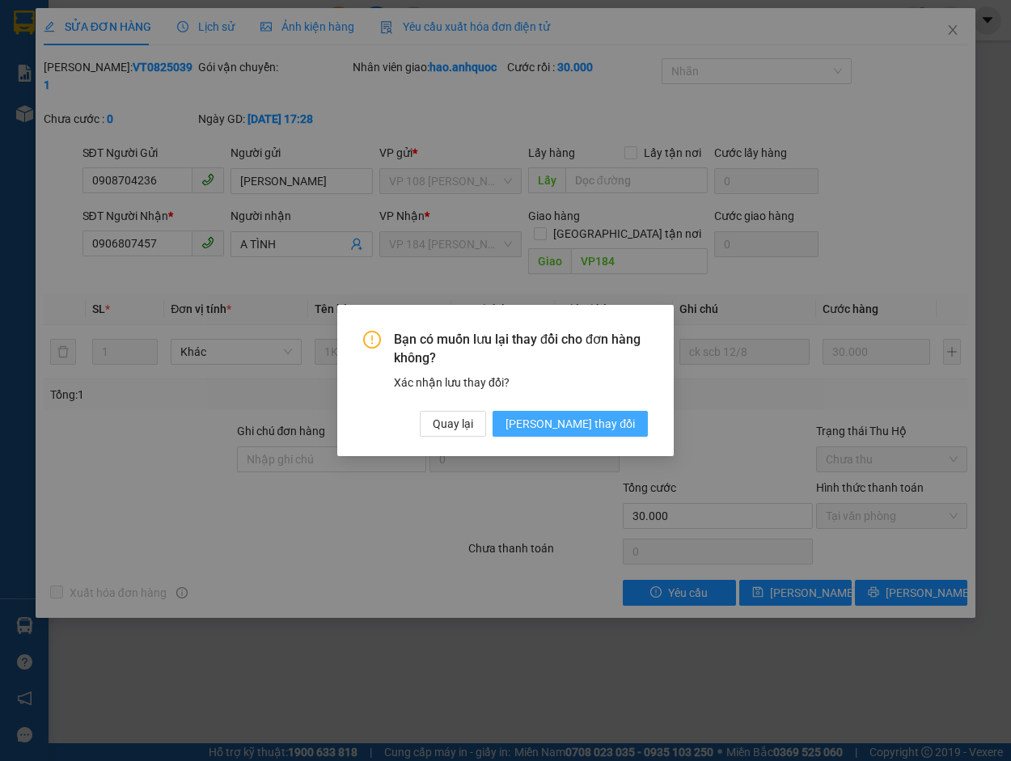
click at [591, 425] on span "[PERSON_NAME] đổi" at bounding box center [570, 424] width 129 height 18
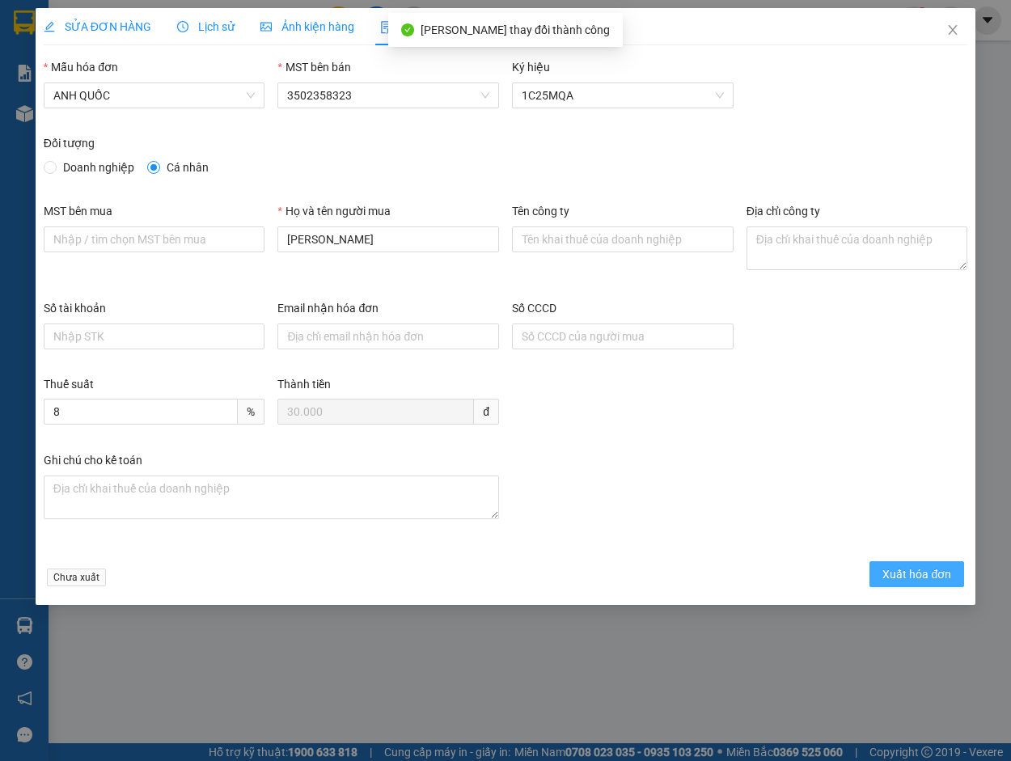
click at [933, 572] on span "Xuất hóa đơn" at bounding box center [916, 574] width 69 height 18
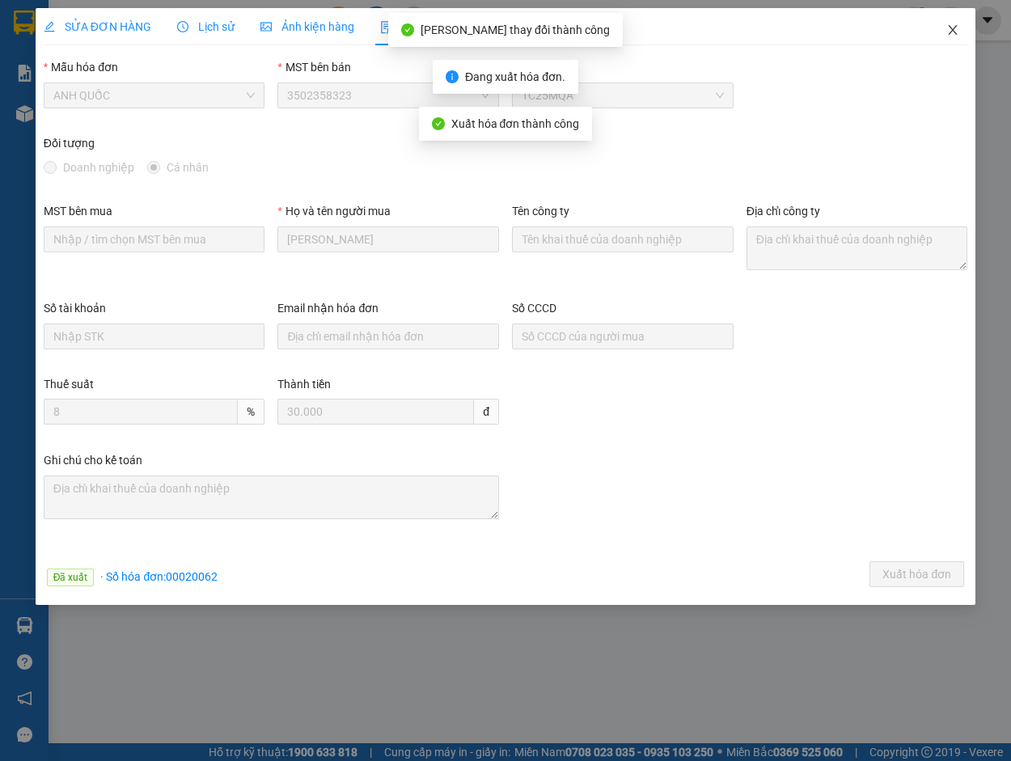
click at [954, 29] on icon "close" at bounding box center [953, 30] width 9 height 10
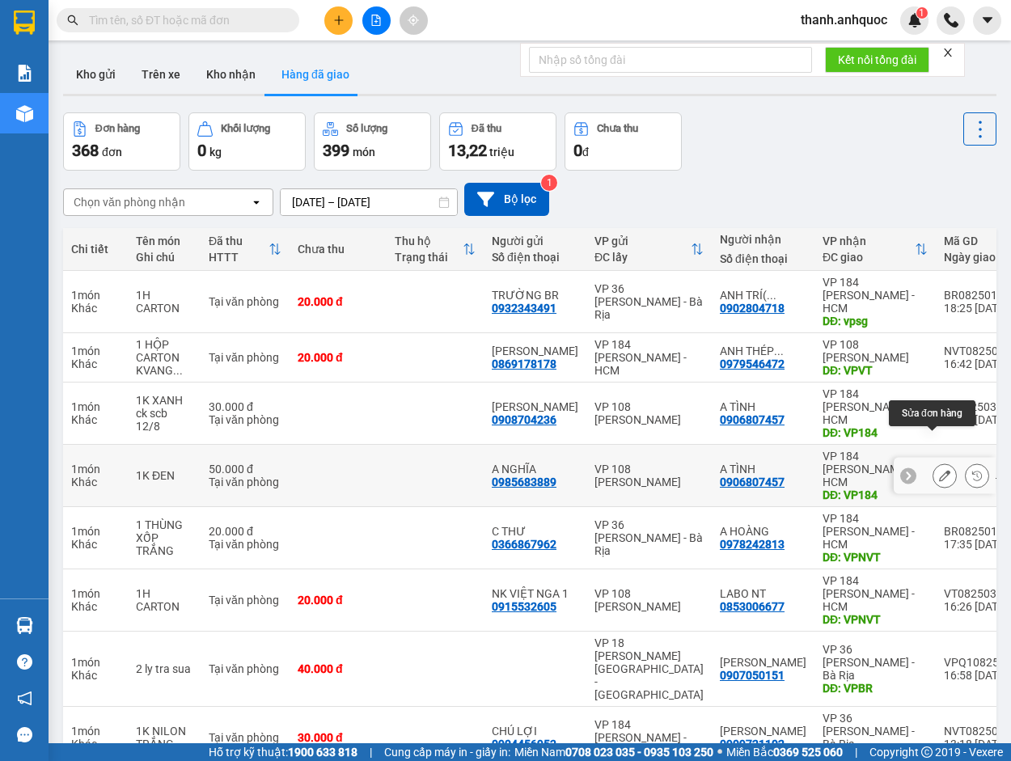
click at [939, 470] on icon at bounding box center [944, 475] width 11 height 11
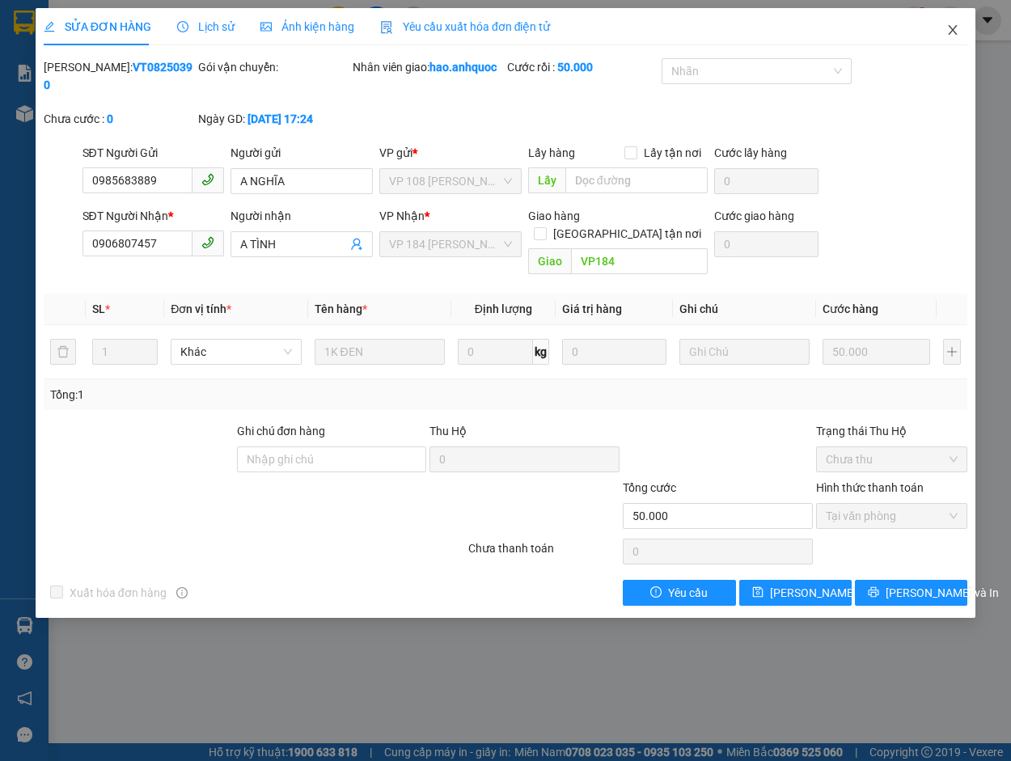
click at [958, 30] on icon "close" at bounding box center [952, 29] width 13 height 13
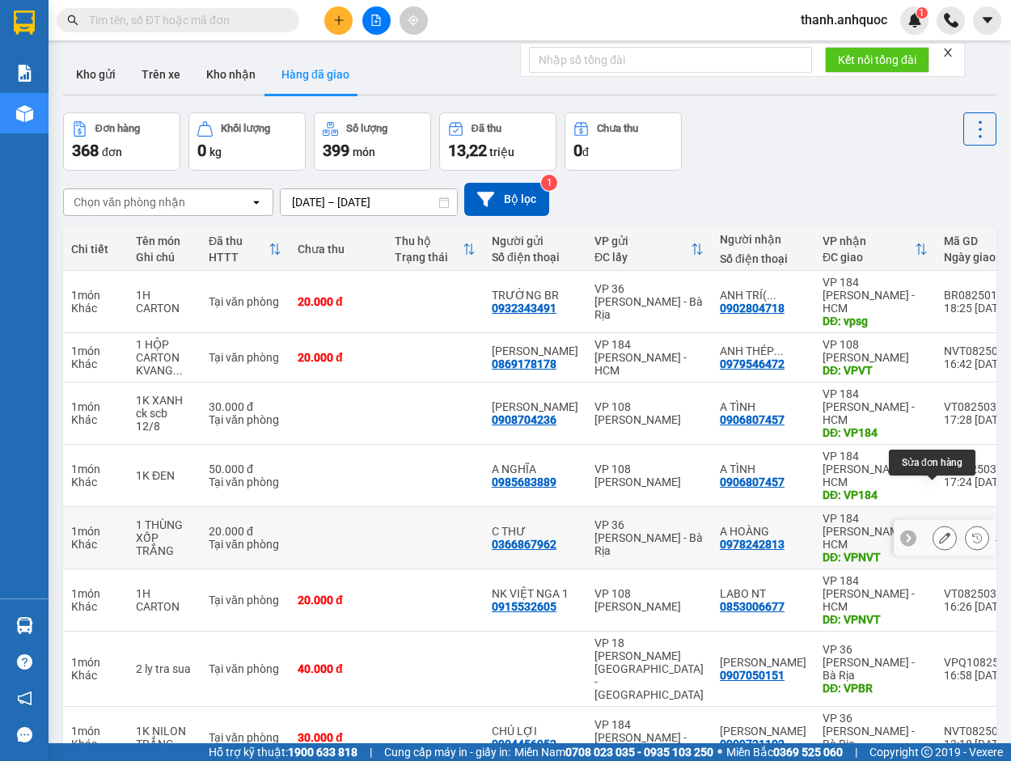
click at [939, 532] on icon at bounding box center [944, 537] width 11 height 11
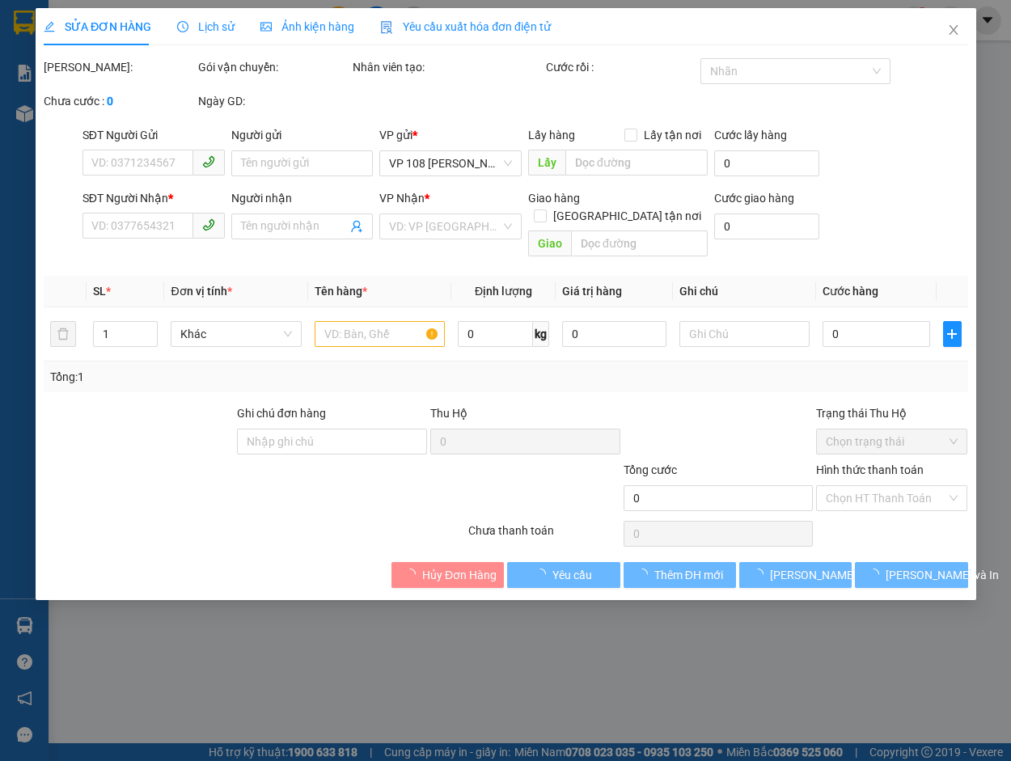
type input "0366867962"
type input "C THƯ"
type input "0978242813"
type input "A HOÀNG"
type input "VPNVT"
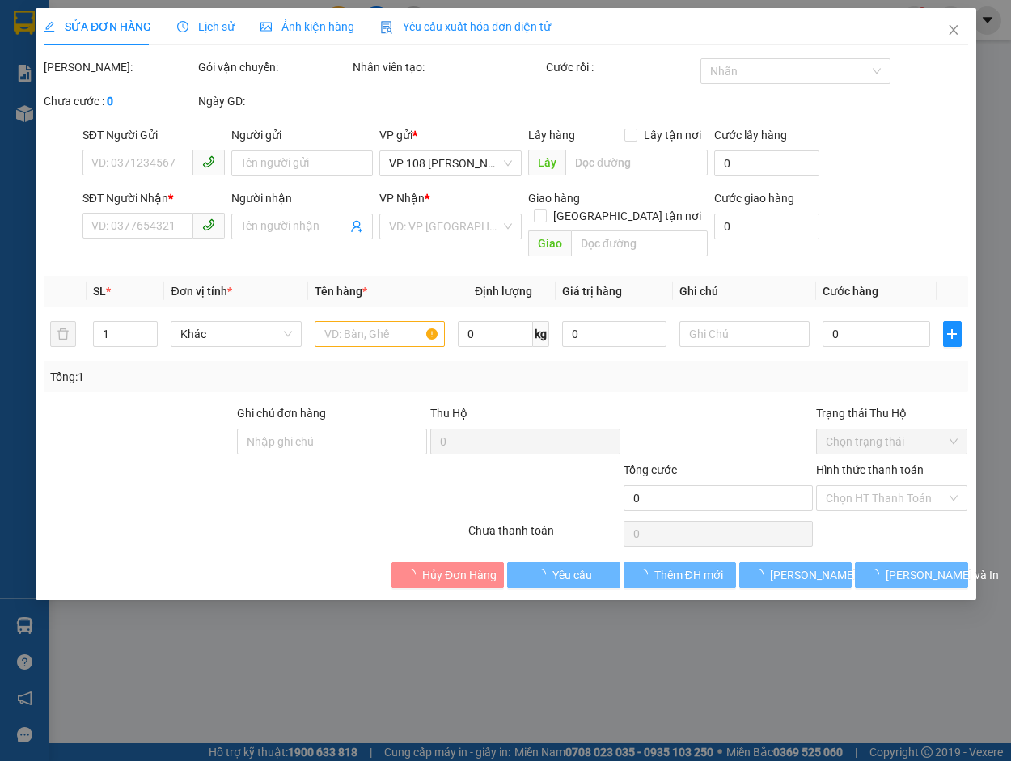
type input "20.000"
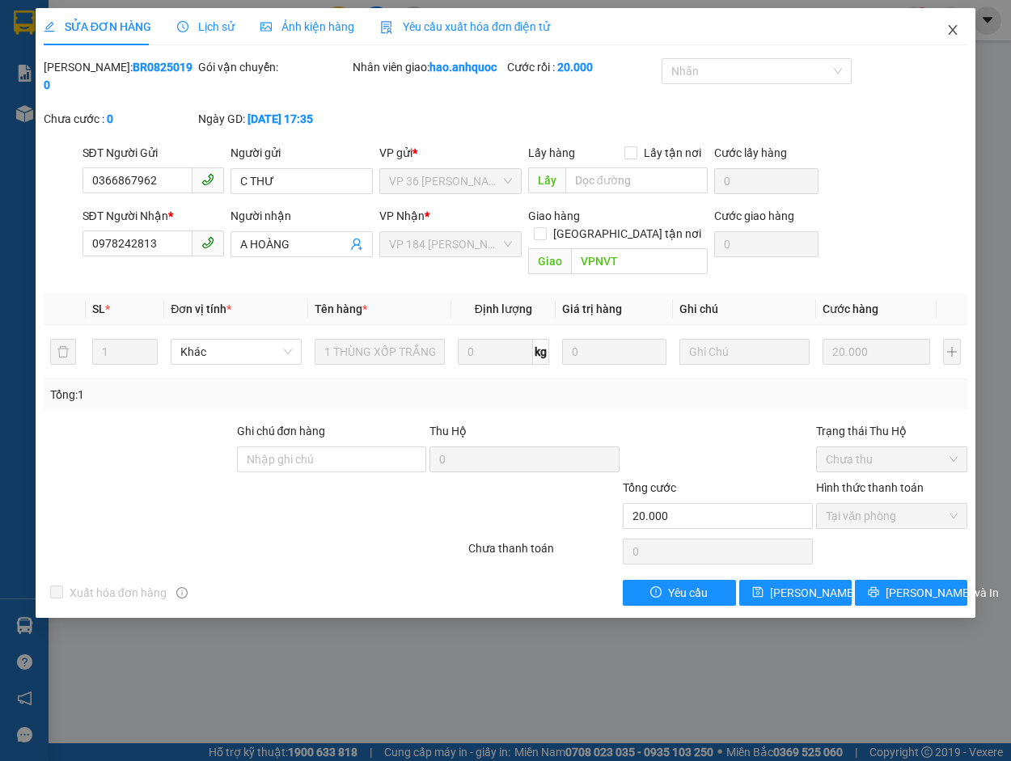
click at [955, 27] on icon "close" at bounding box center [952, 29] width 13 height 13
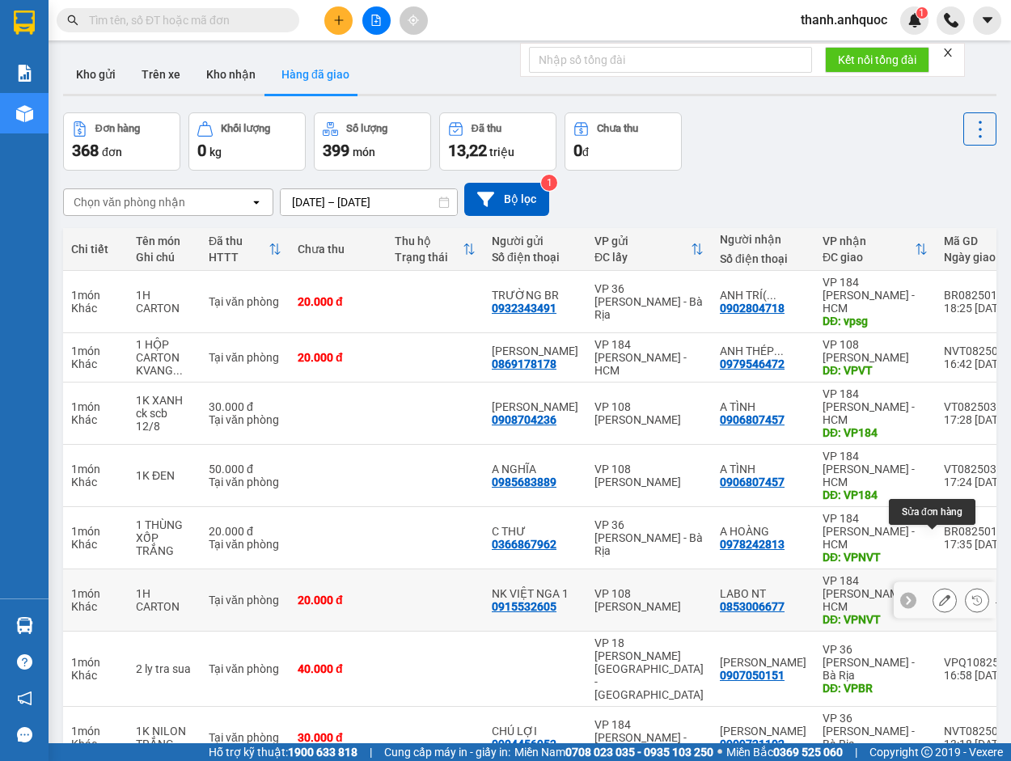
click at [939, 594] on icon at bounding box center [944, 599] width 11 height 11
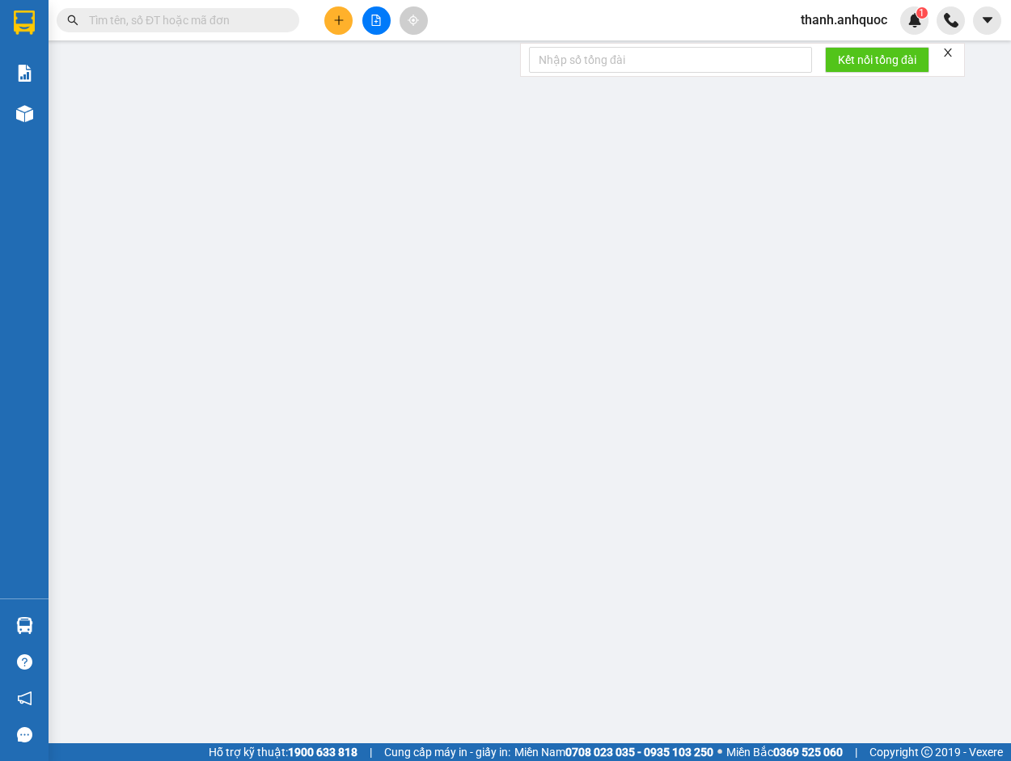
type input "0915532605"
type input "NK VIỆT NGA 1"
type input "0853006677"
type input "LABO NT"
type input "VPNVT"
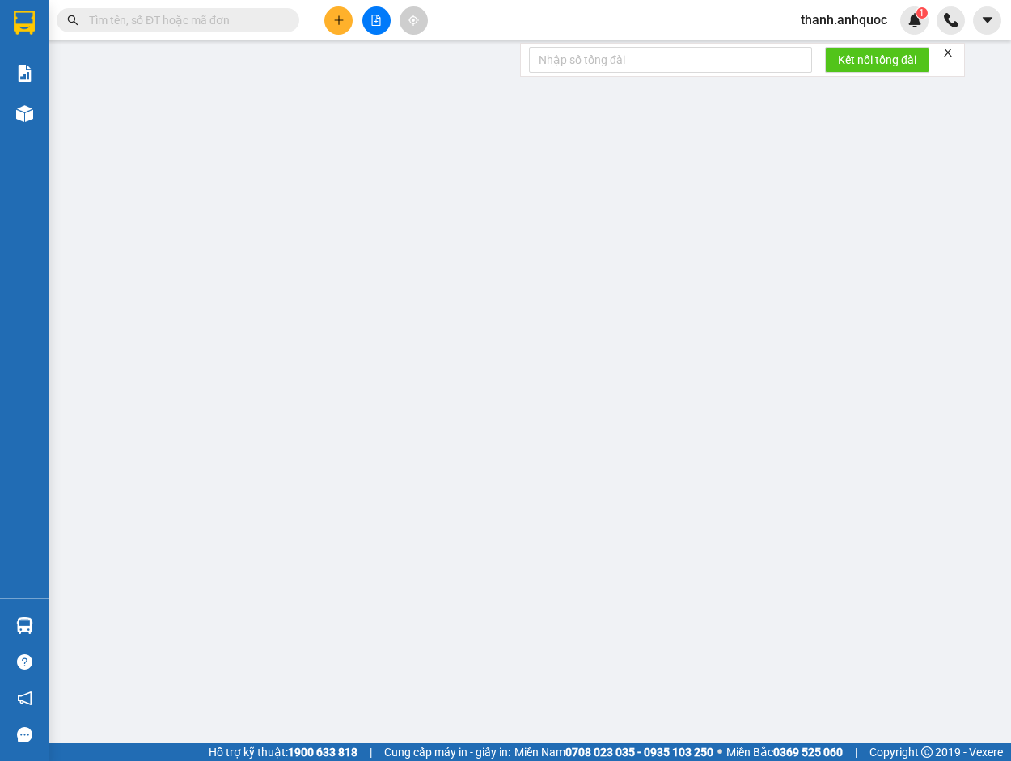
type input "TM 12/8 VP 184 HẢO"
type input "20.000"
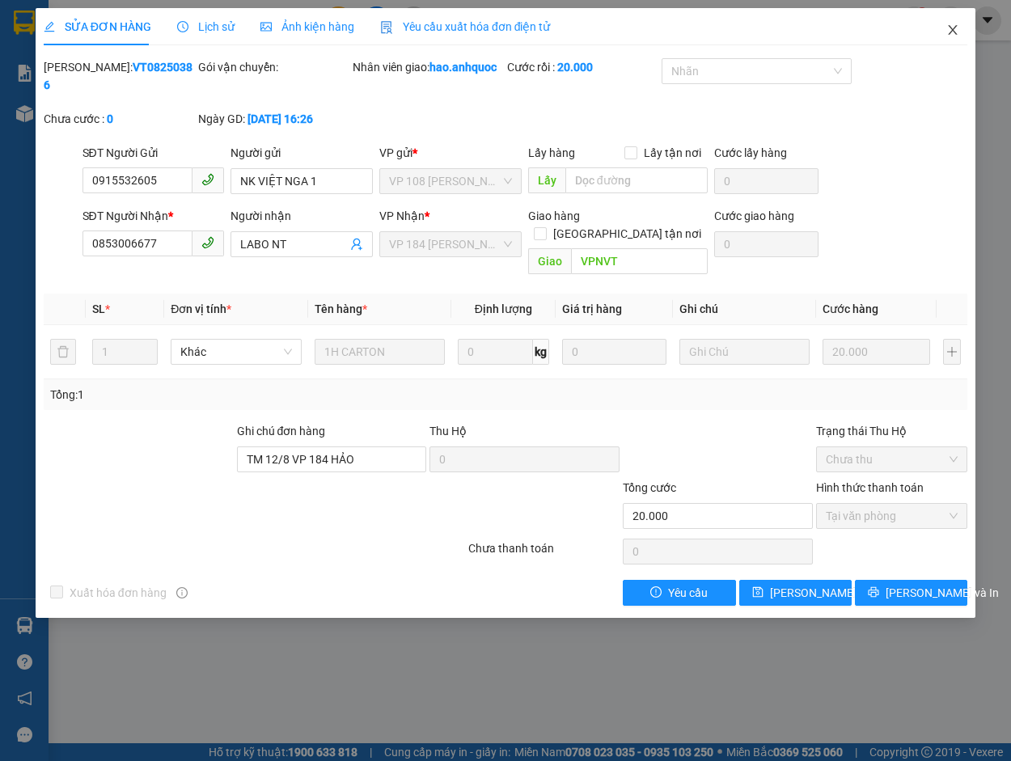
click at [952, 31] on icon "close" at bounding box center [952, 29] width 13 height 13
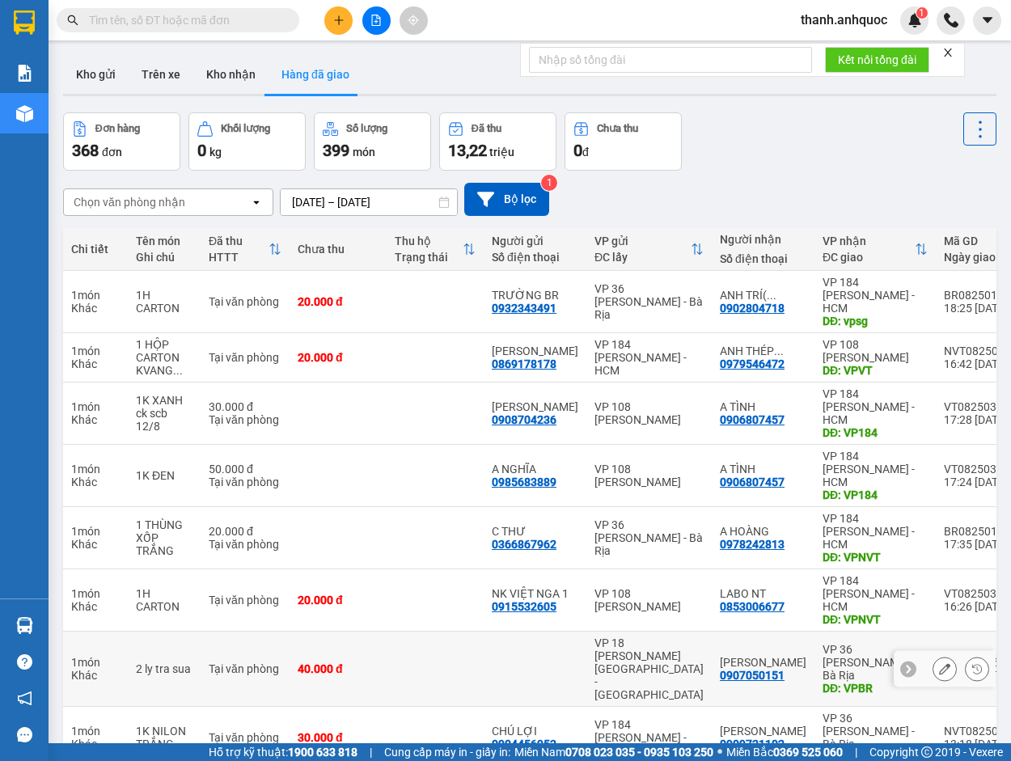
click at [940, 655] on button at bounding box center [944, 669] width 23 height 28
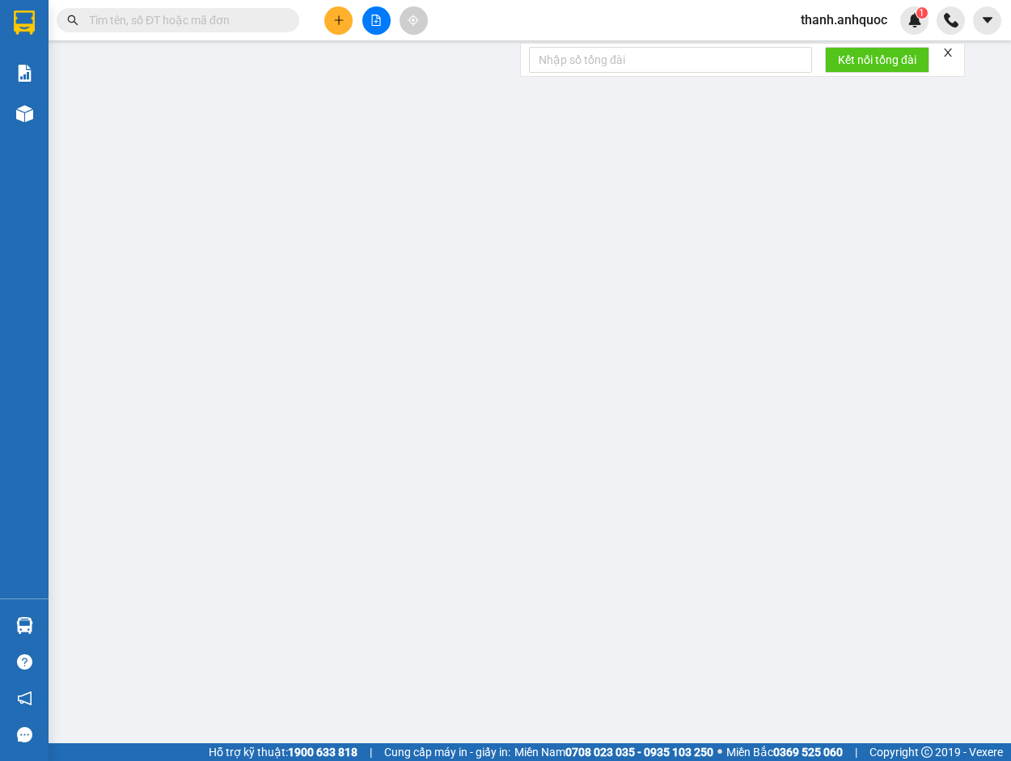
type input "0907050151"
type input "[PERSON_NAME]"
type input "VPBR"
type input "40.000"
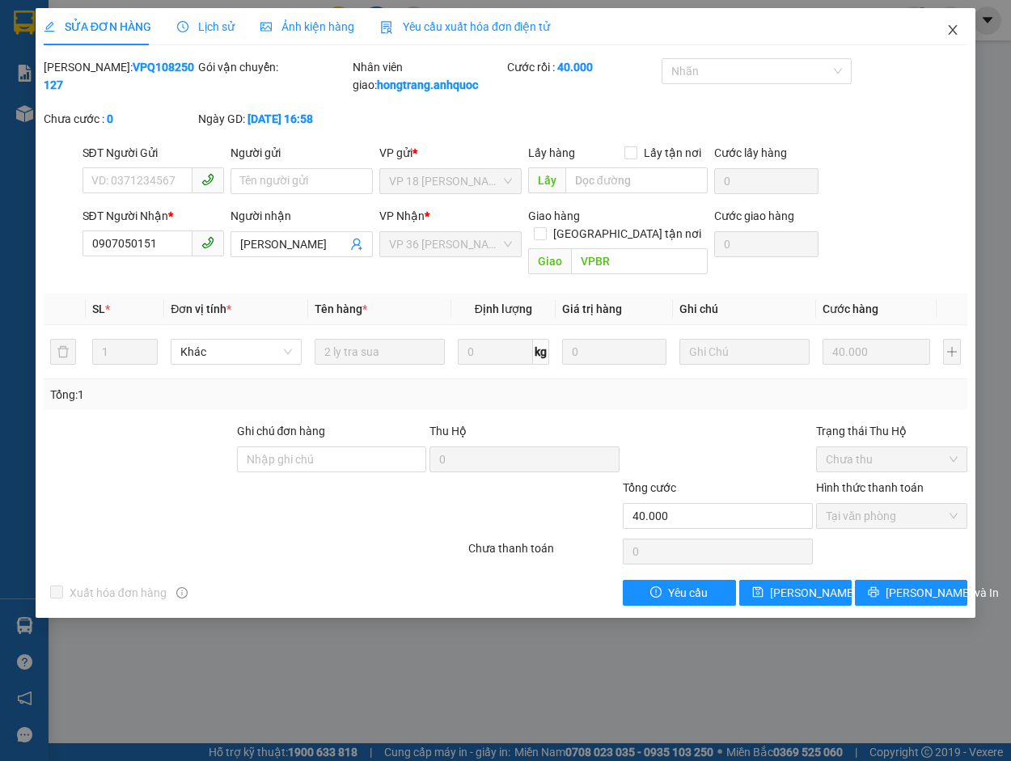
click at [955, 24] on icon "close" at bounding box center [952, 29] width 13 height 13
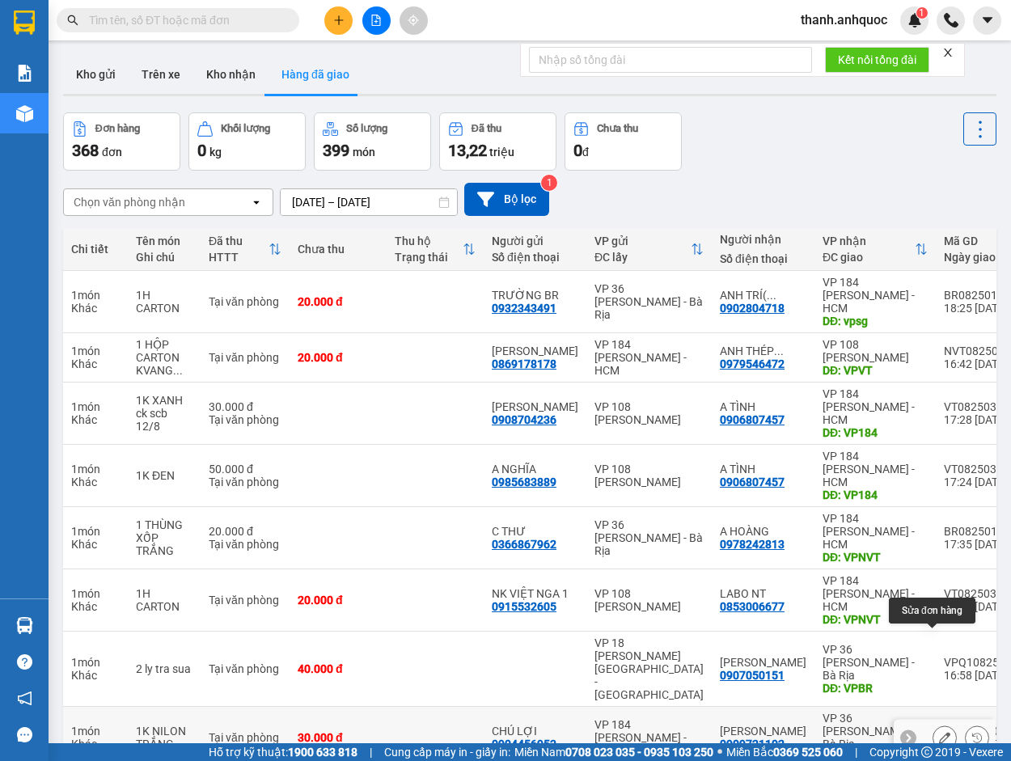
click at [938, 724] on button at bounding box center [944, 738] width 23 height 28
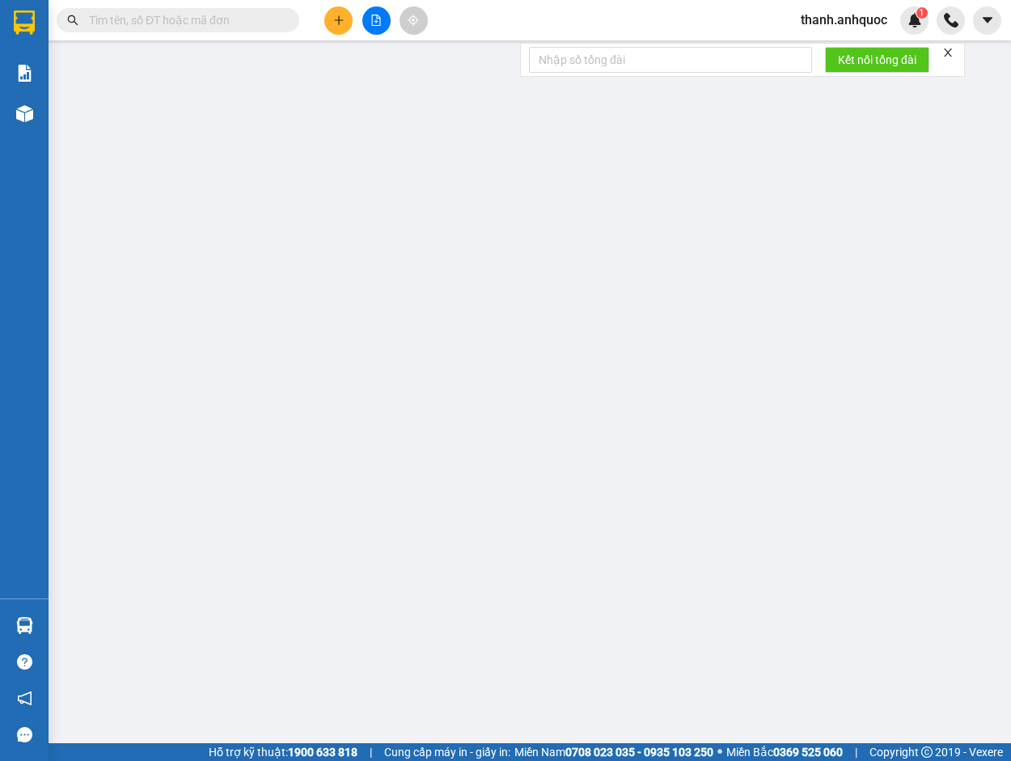
type input "0904456953"
type input "CHÚ LỢI"
type input "0909721102"
type input "ANH TUẤN"
type input "VPBR"
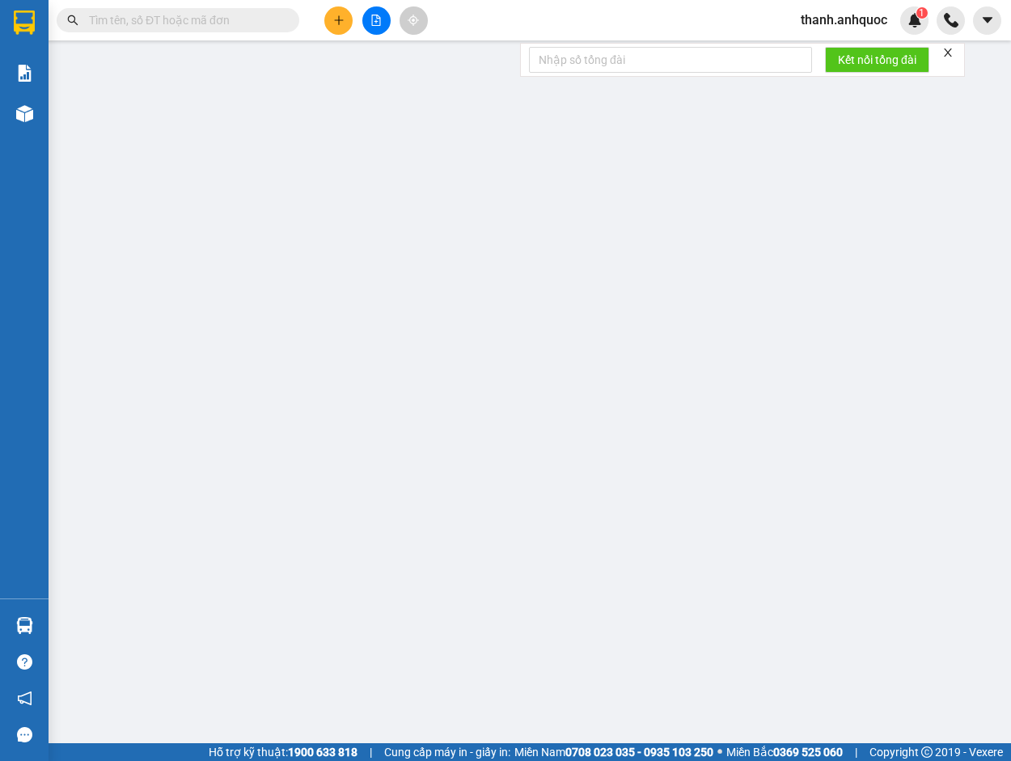
type input "30.000"
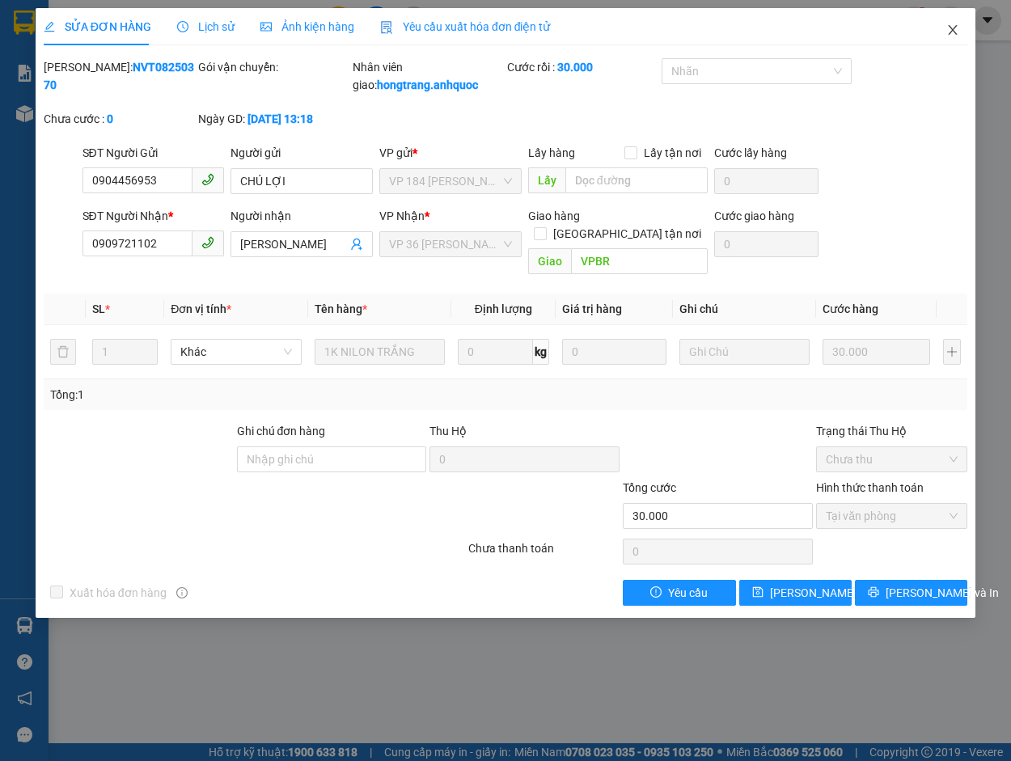
click at [954, 27] on icon "close" at bounding box center [952, 29] width 13 height 13
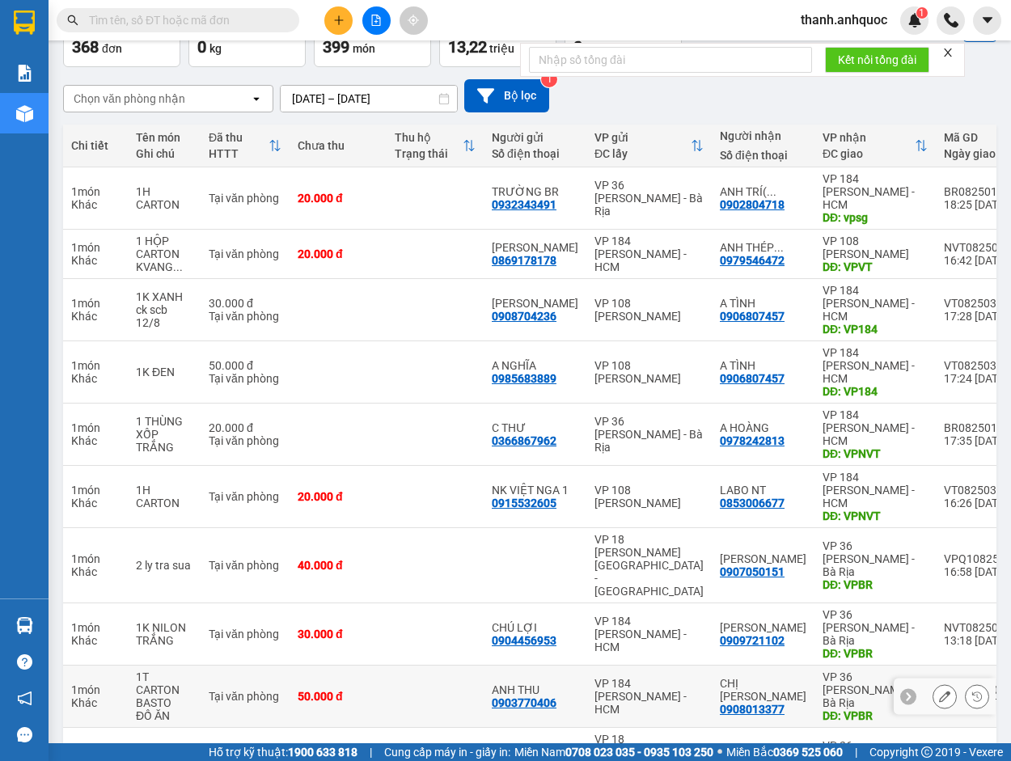
scroll to position [107, 0]
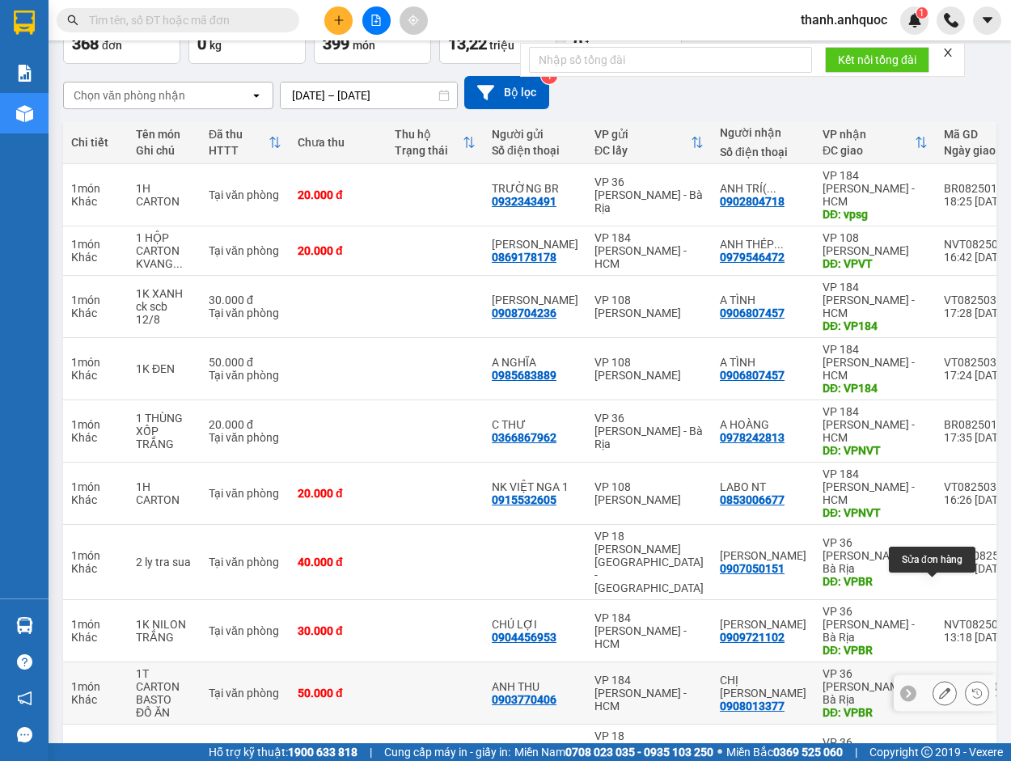
click at [938, 679] on button at bounding box center [944, 693] width 23 height 28
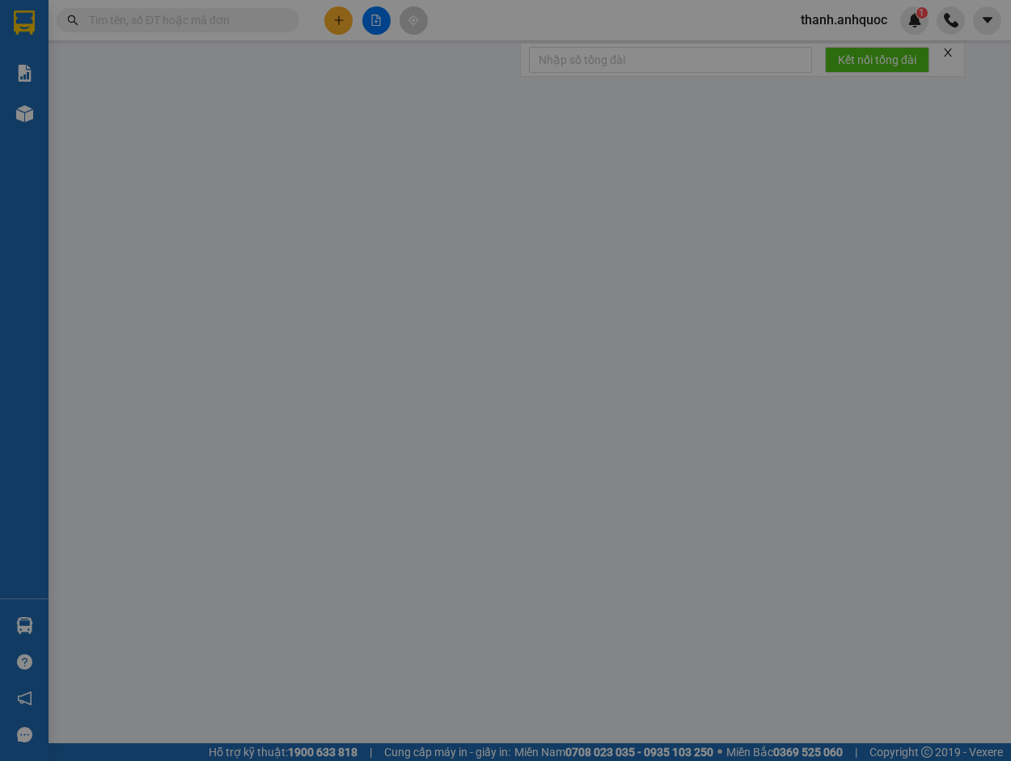
type input "0903770406"
type input "ANH THU"
type input "0908013377"
type input "CHỊ NGÂN"
type input "VPBR"
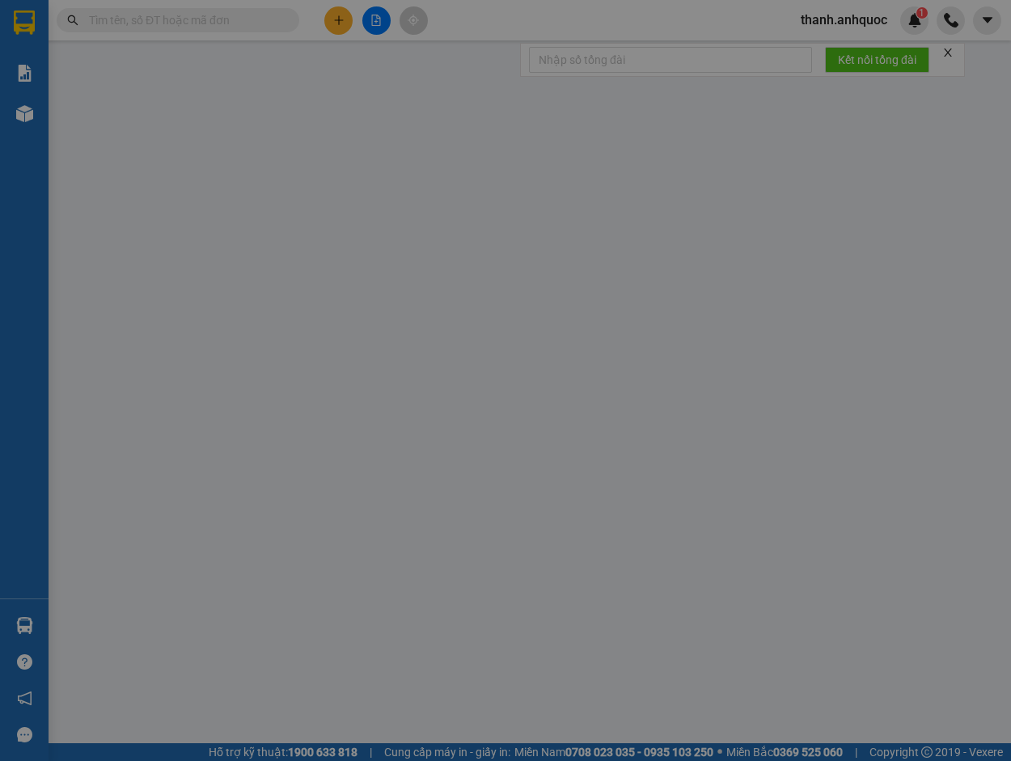
type input "50.000"
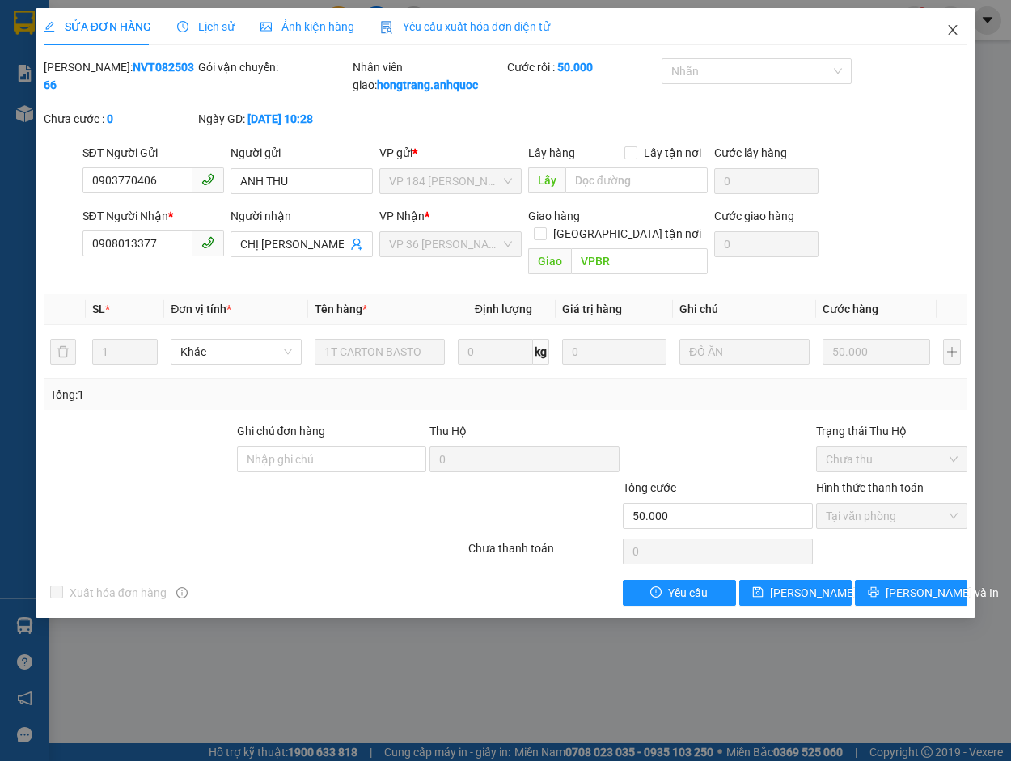
click at [954, 32] on icon "close" at bounding box center [953, 30] width 9 height 10
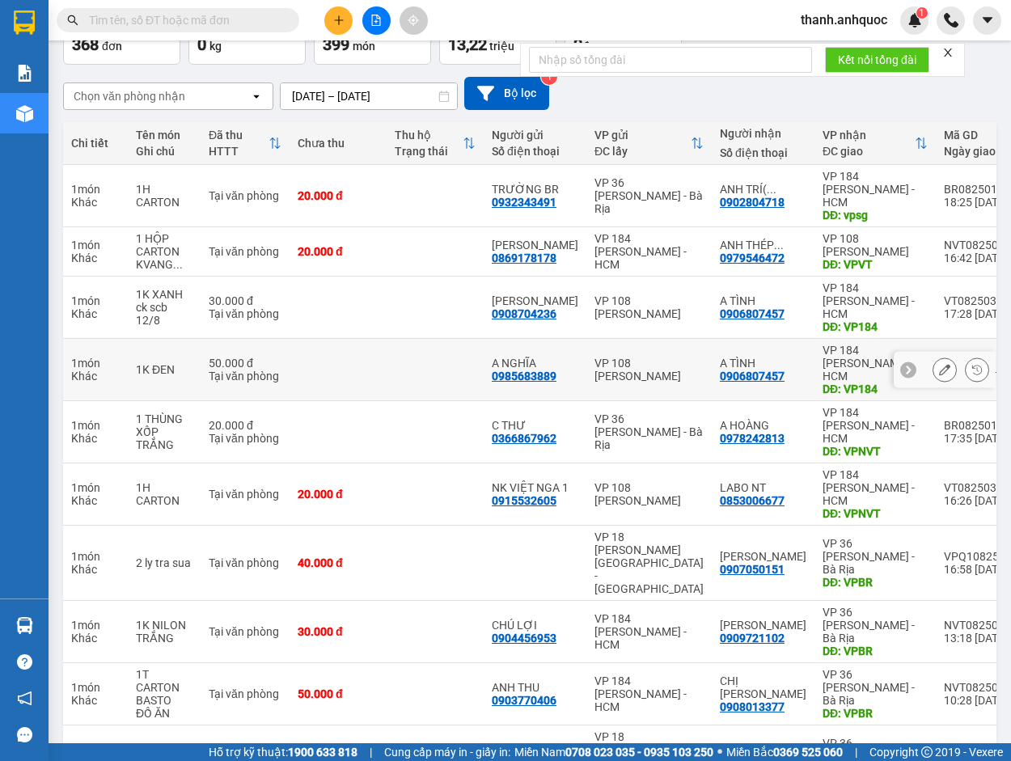
scroll to position [107, 0]
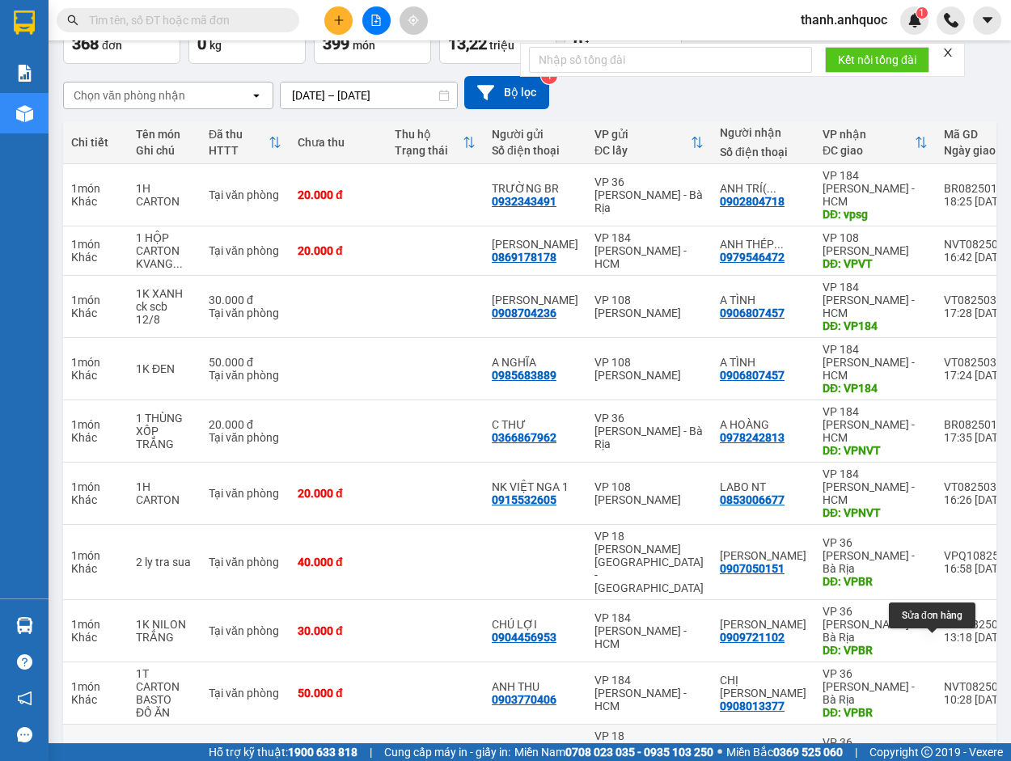
click at [939, 756] on icon at bounding box center [944, 761] width 11 height 11
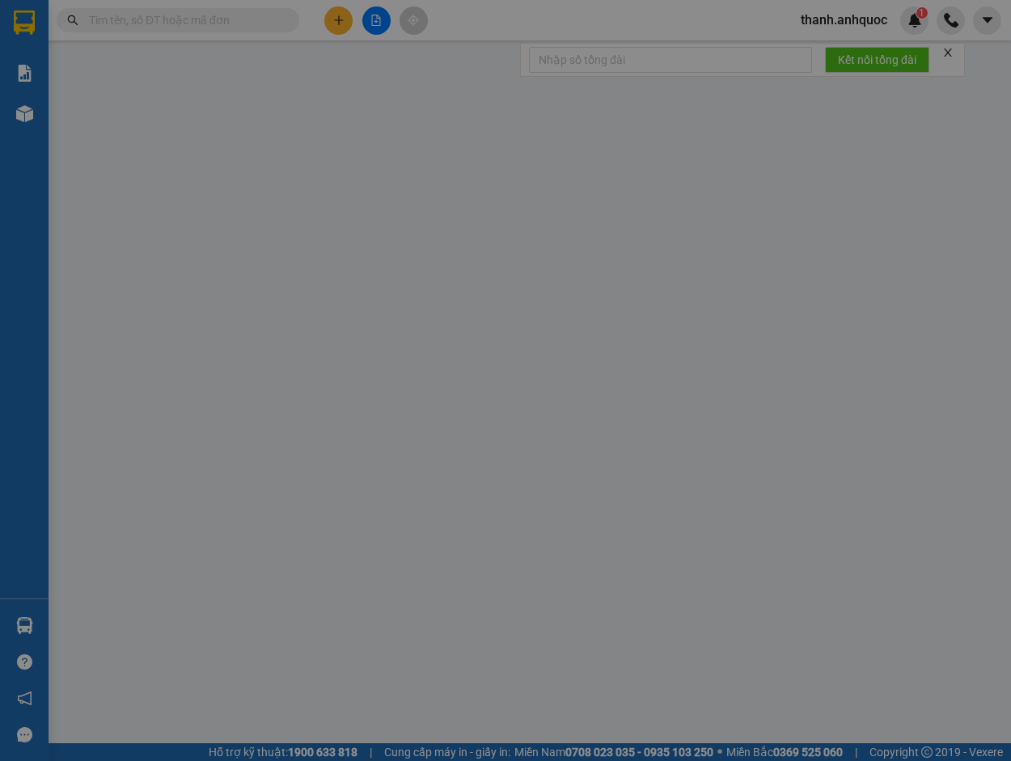
type input "0347284567"
type input "[PERSON_NAME]"
type input "VPBR"
type input "20.000"
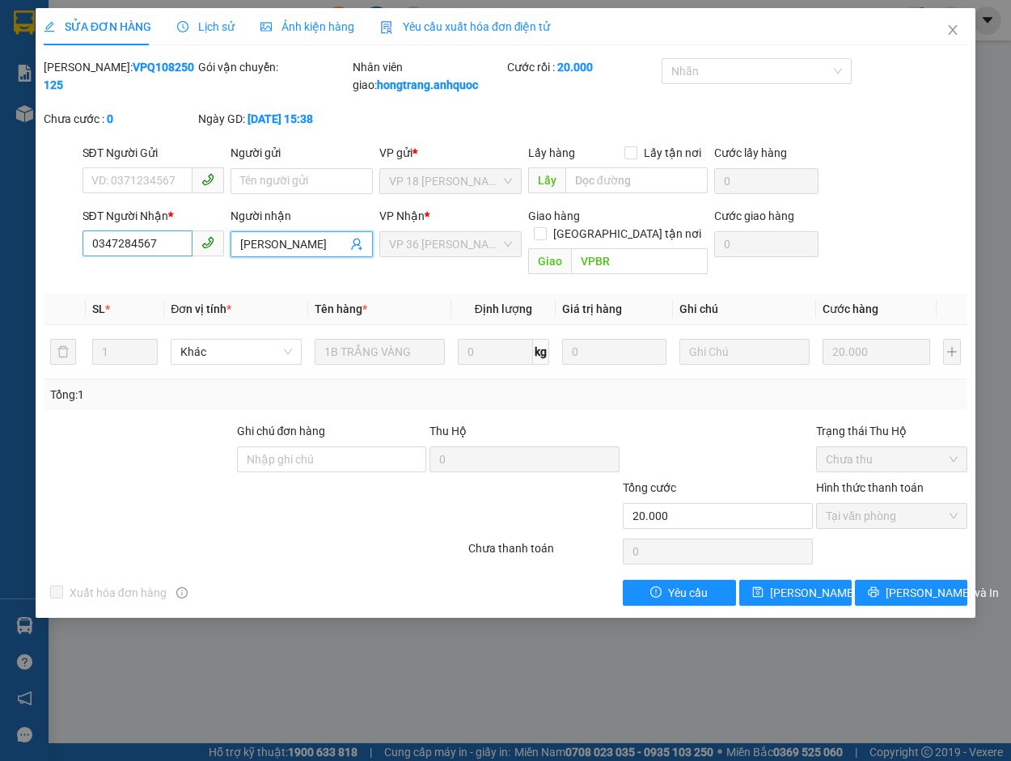
drag, startPoint x: 302, startPoint y: 259, endPoint x: 150, endPoint y: 261, distance: 152.1
click at [150, 261] on div "SĐT Người Nhận * 0347284567 Người nhận MINH HIEU MINH HIEU VP Nhận * VP 36 Lê T…" at bounding box center [525, 244] width 892 height 74
click at [420, 26] on span "Yêu cầu xuất hóa đơn điện tử" at bounding box center [465, 26] width 171 height 13
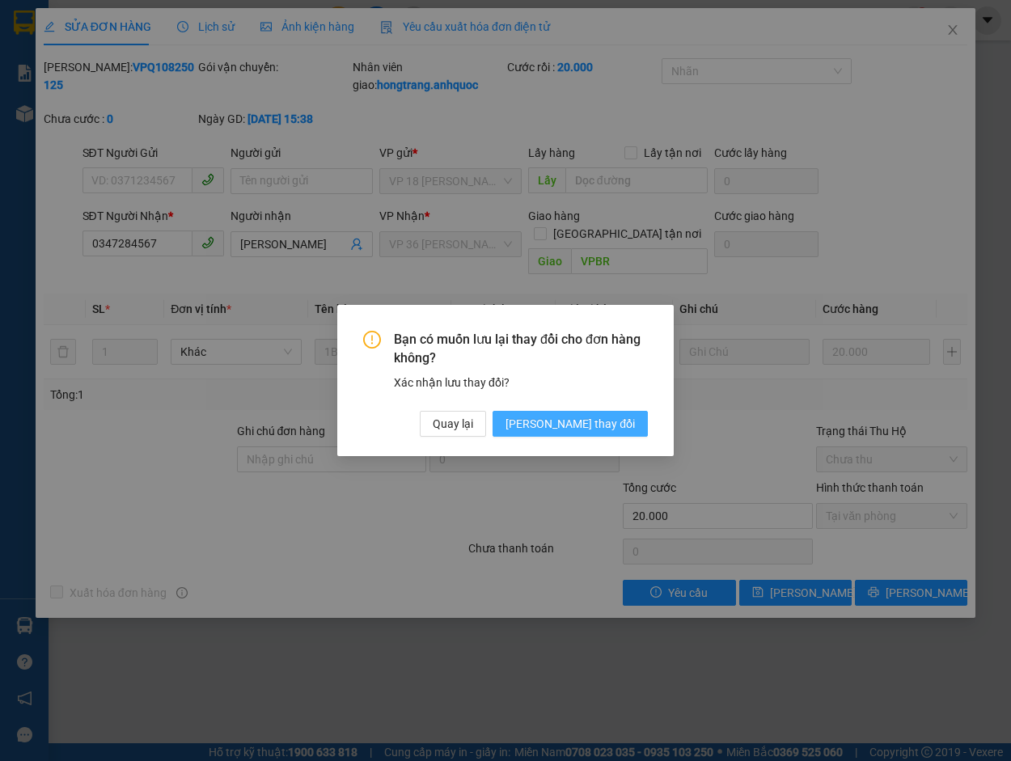
click at [606, 427] on span "[PERSON_NAME] đổi" at bounding box center [570, 424] width 129 height 18
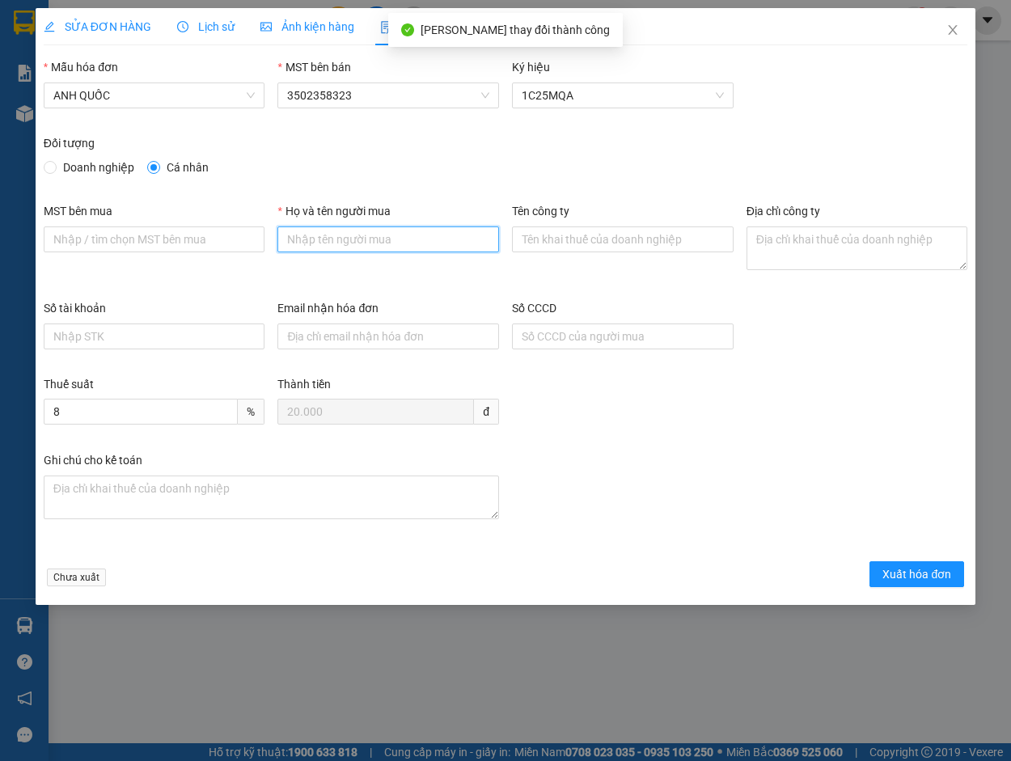
click at [374, 240] on input "Họ và tên người mua" at bounding box center [388, 239] width 222 height 26
paste input "[PERSON_NAME]"
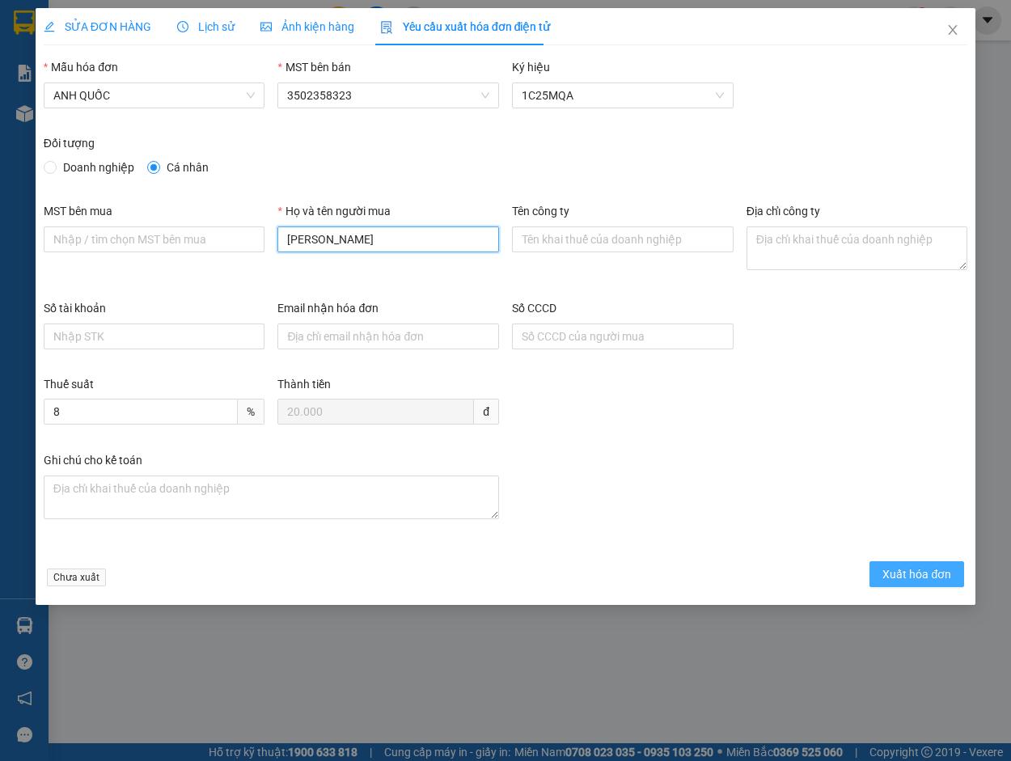
type input "[PERSON_NAME]"
click at [913, 566] on span "Xuất hóa đơn" at bounding box center [916, 574] width 69 height 18
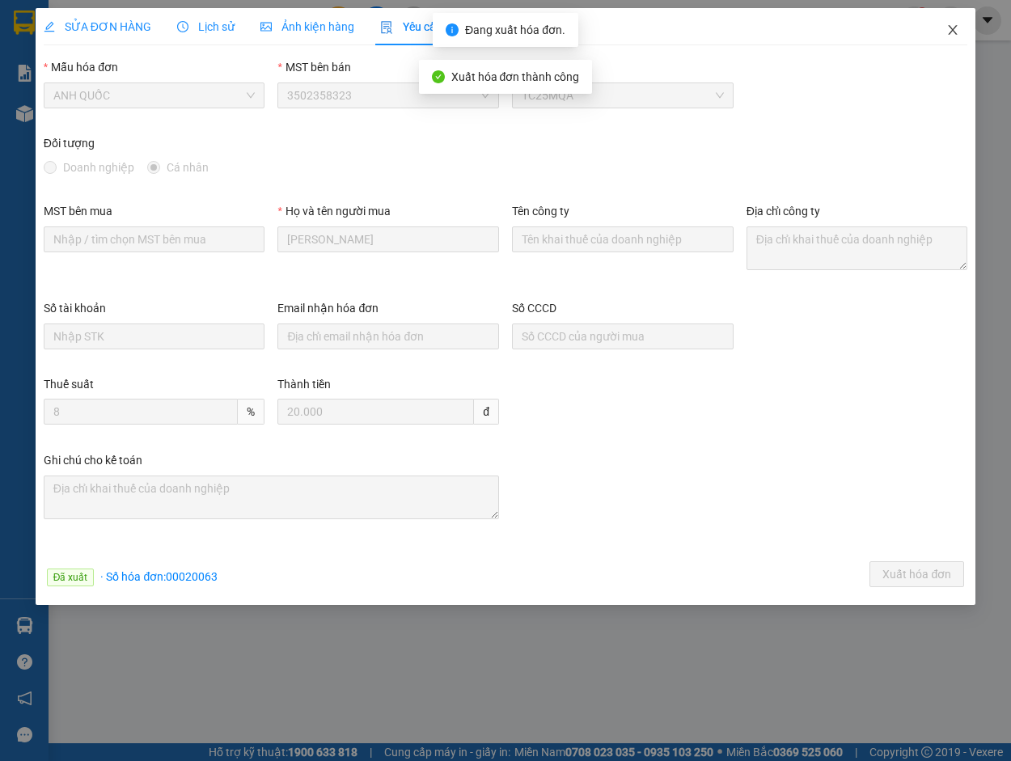
click at [954, 24] on icon "close" at bounding box center [952, 29] width 13 height 13
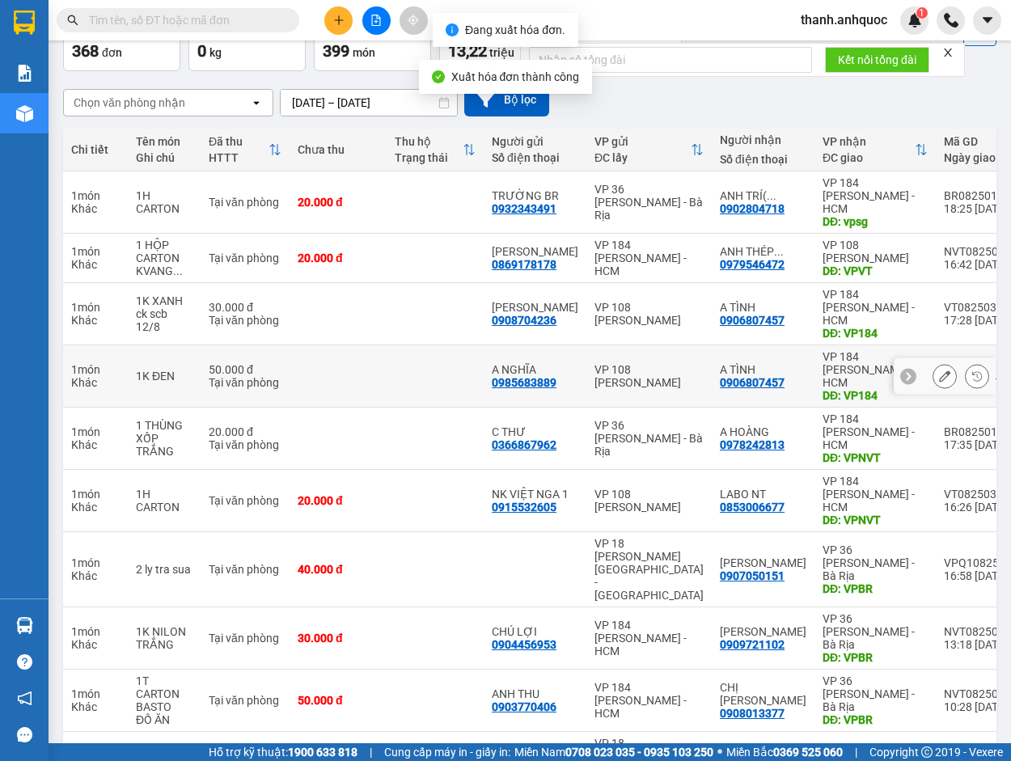
scroll to position [107, 0]
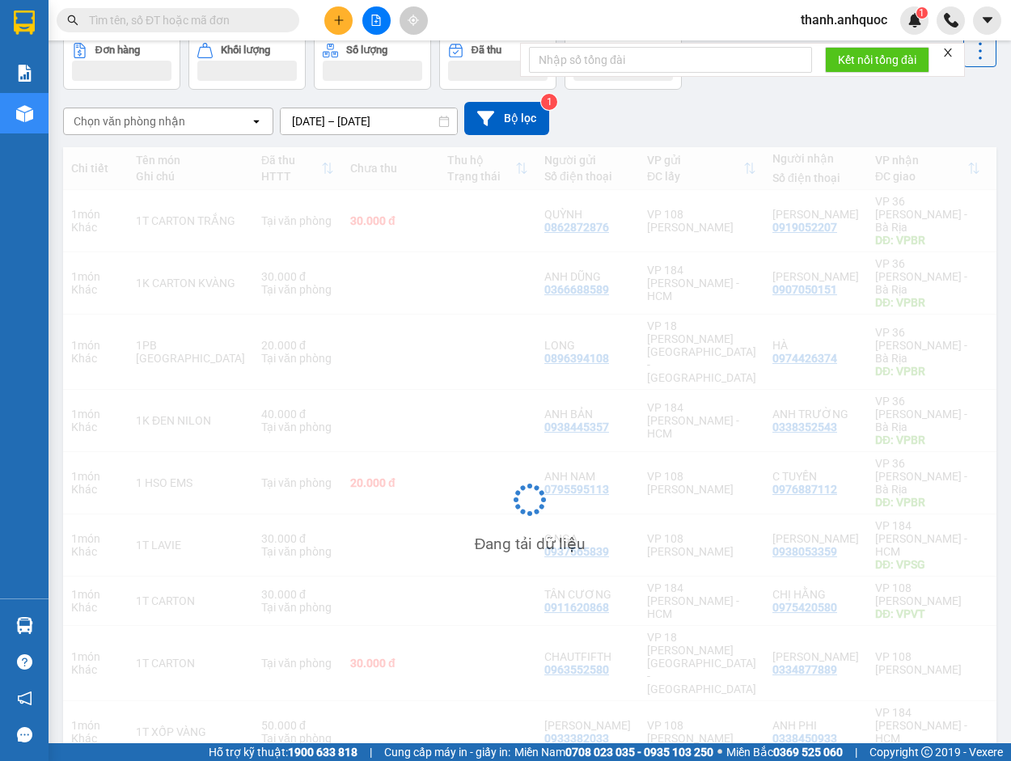
scroll to position [81, 0]
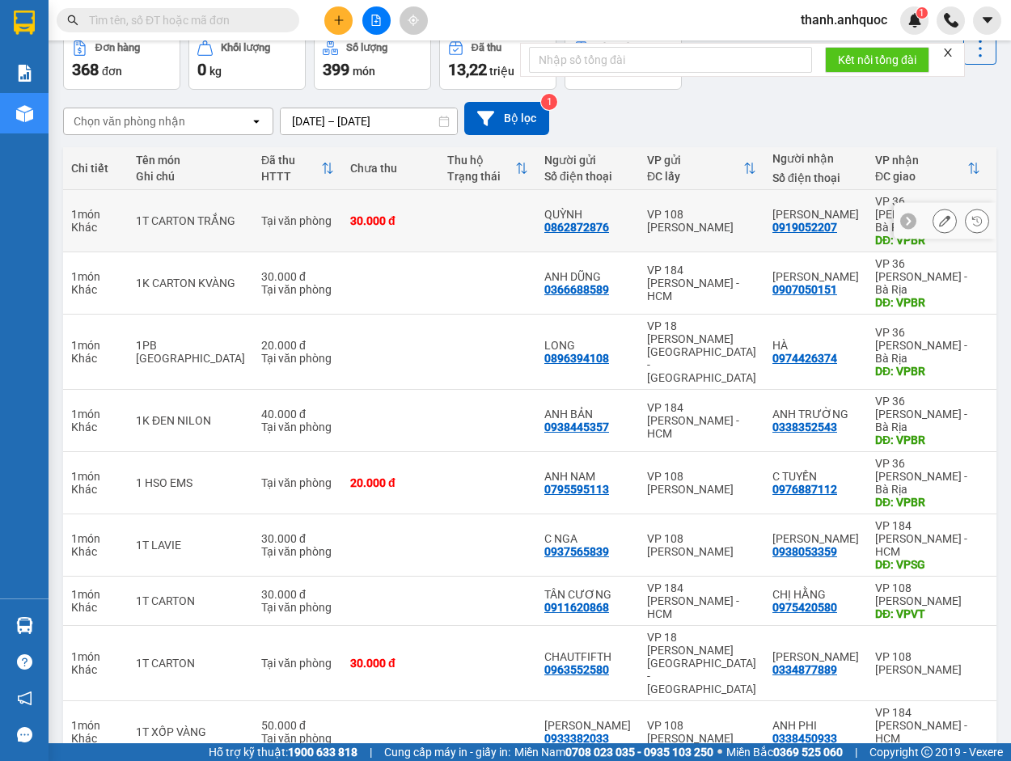
click at [939, 216] on icon at bounding box center [944, 220] width 11 height 11
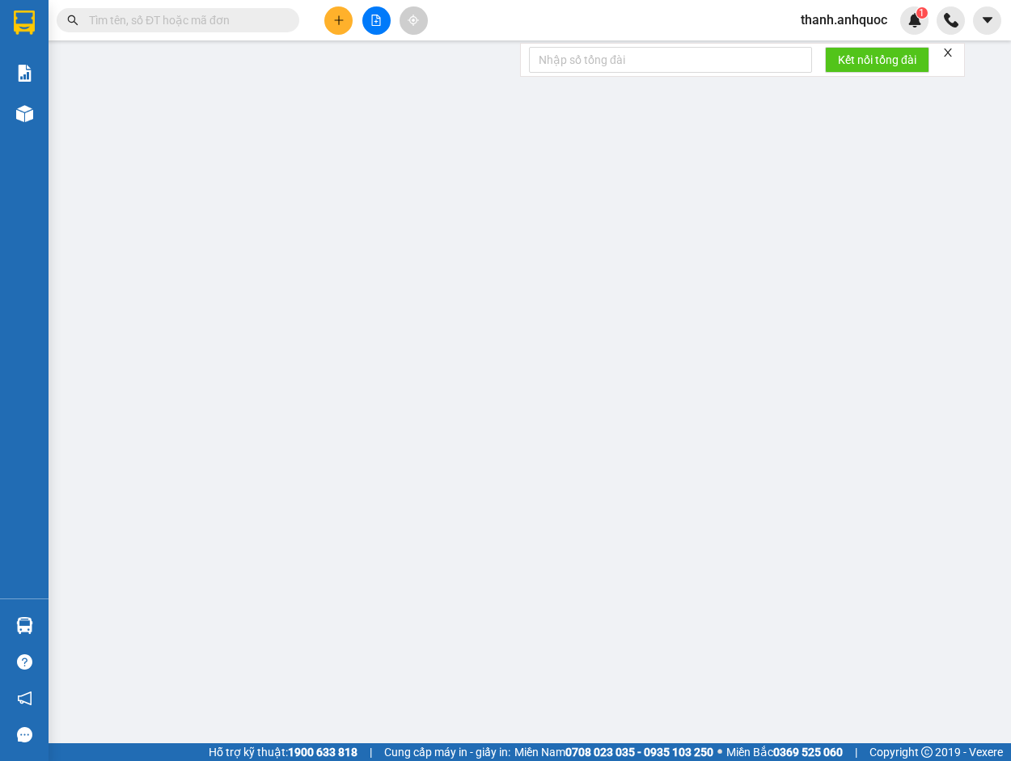
type input "0862872876"
type input "QUỲNH"
type input "0919052207"
type input "HỒ ĐIỆP"
type input "VPBR"
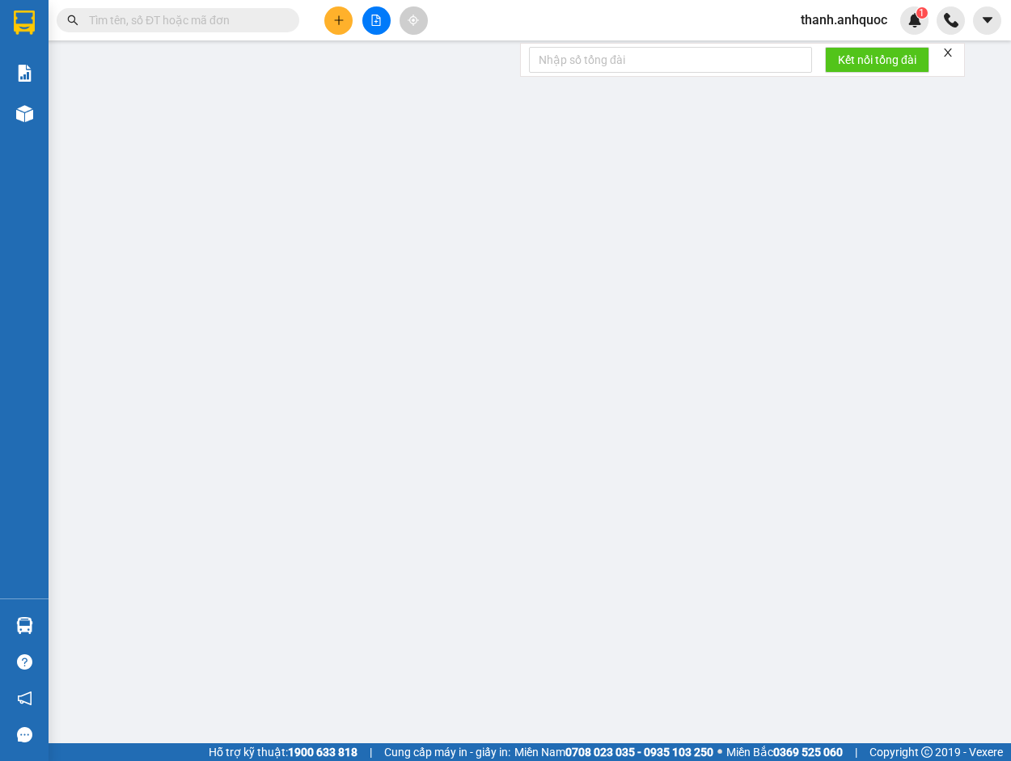
type input "30.000"
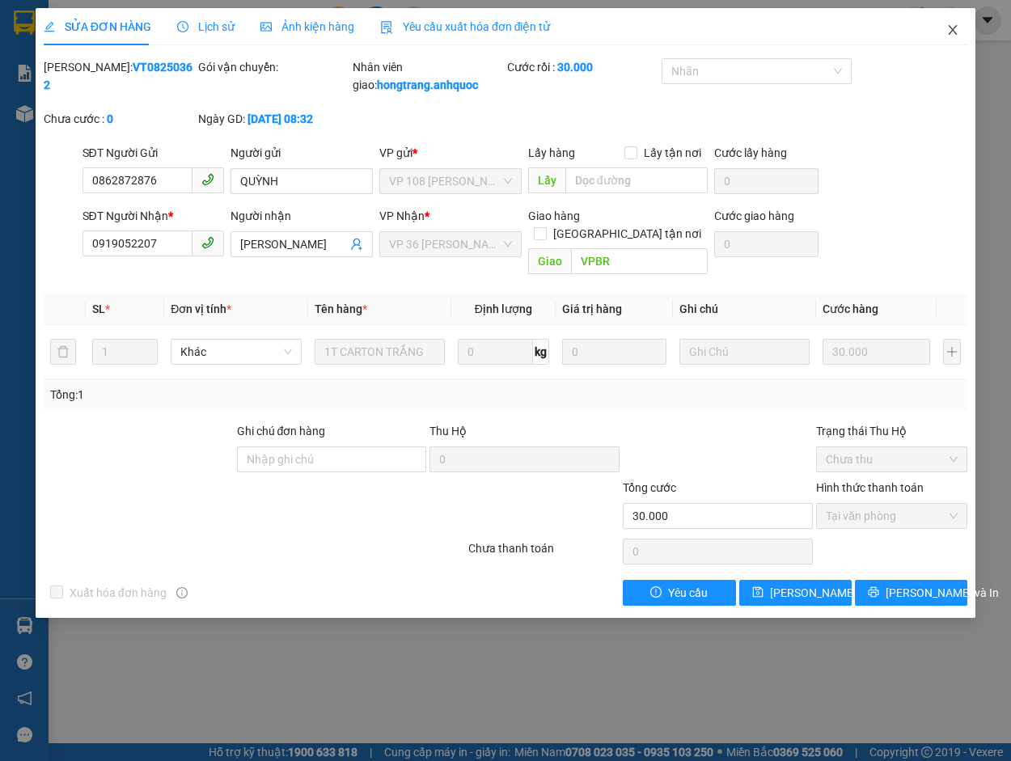
click at [958, 29] on icon "close" at bounding box center [952, 29] width 13 height 13
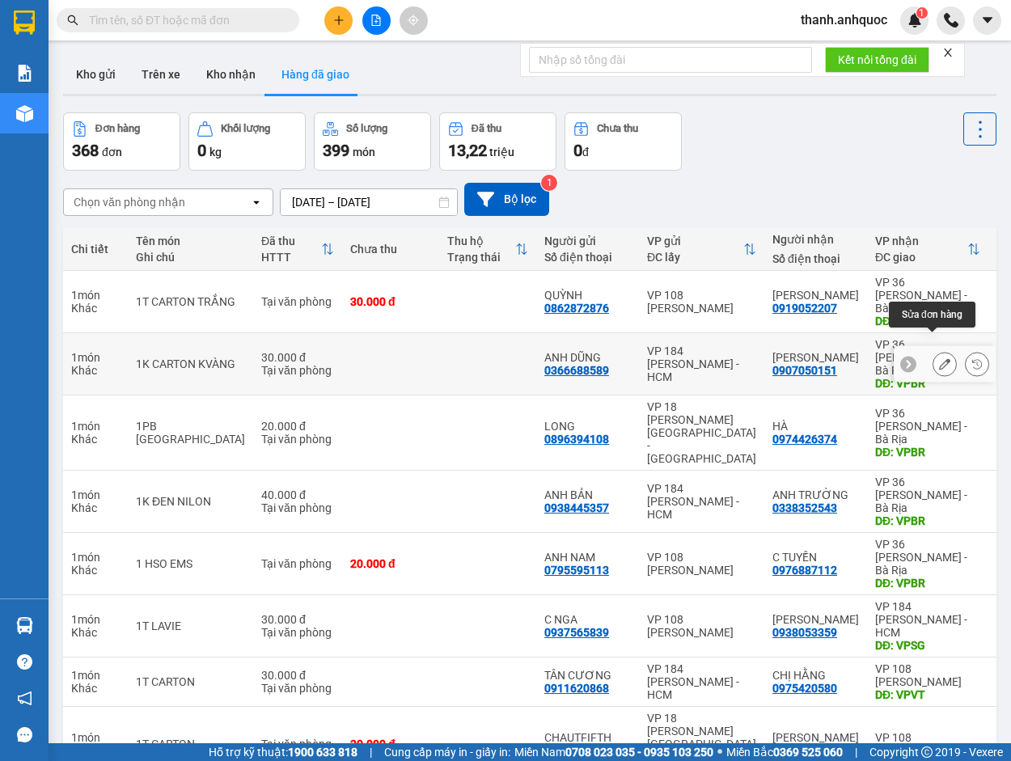
click at [939, 358] on icon at bounding box center [944, 363] width 11 height 11
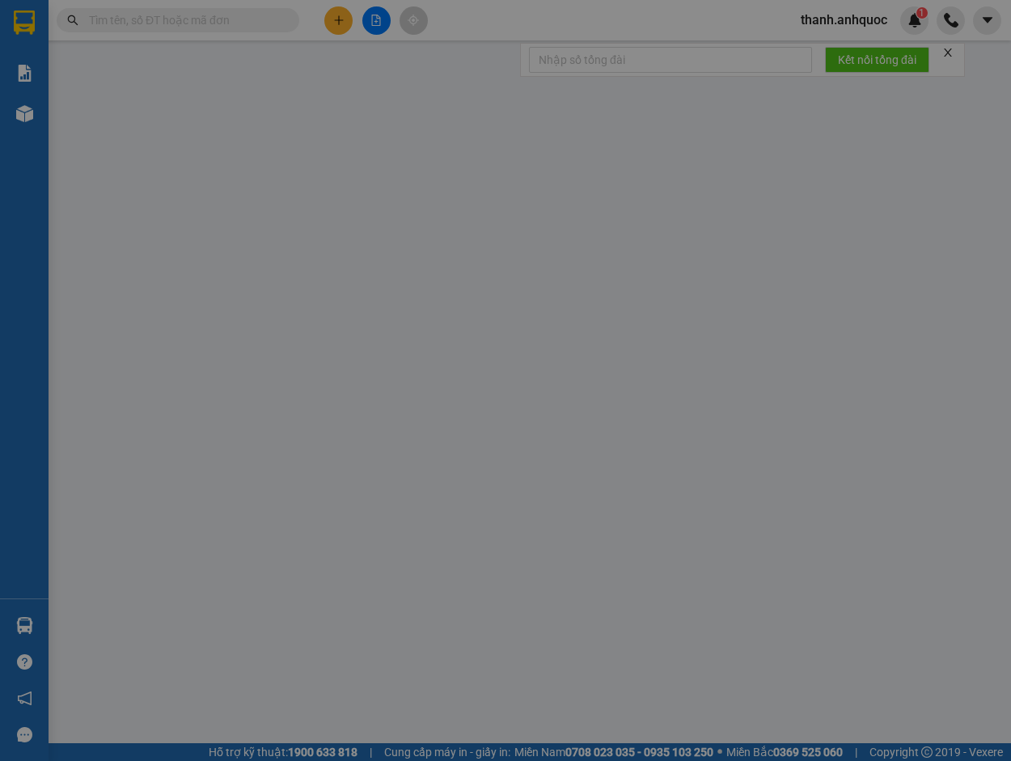
type input "0366688589"
type input "ANH DŨNG"
type input "0907050151"
type input "[PERSON_NAME]"
type input "VPBR"
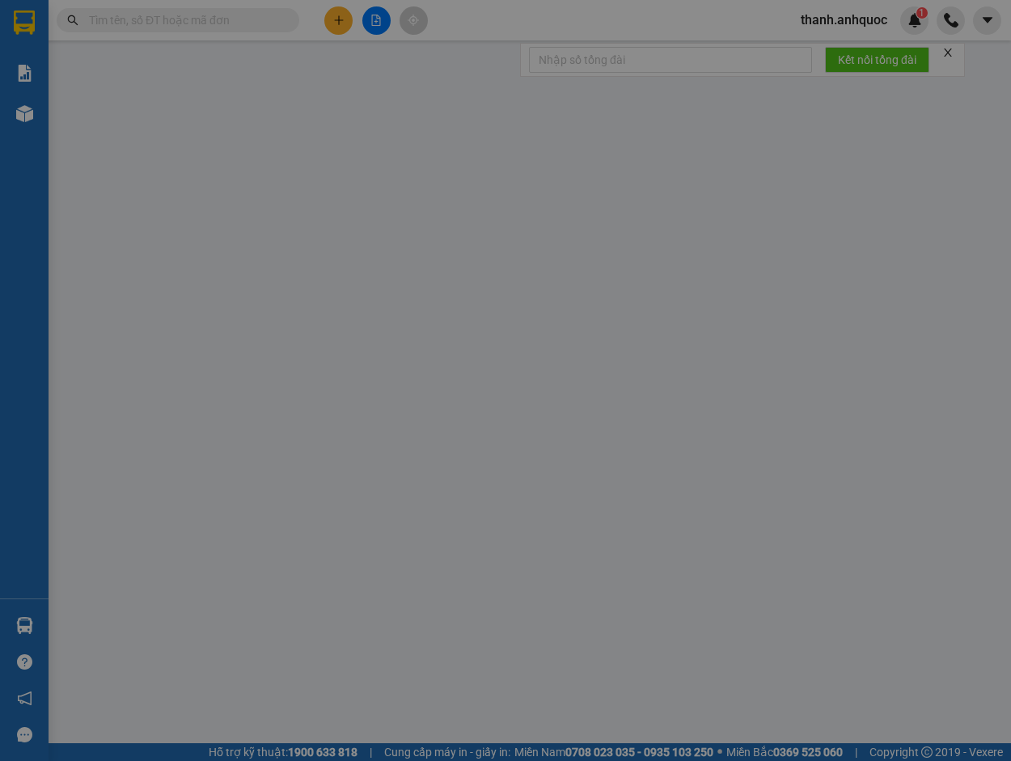
type input "TM 12/8 THỦY"
type input "30.000"
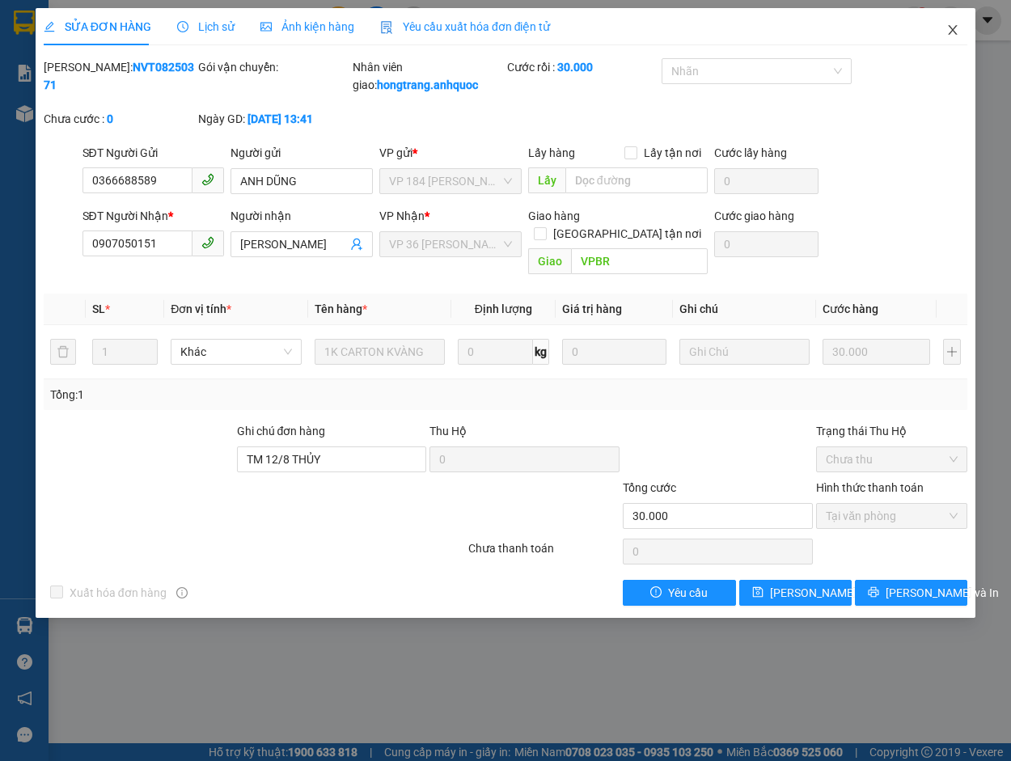
click at [954, 29] on icon "close" at bounding box center [953, 30] width 9 height 10
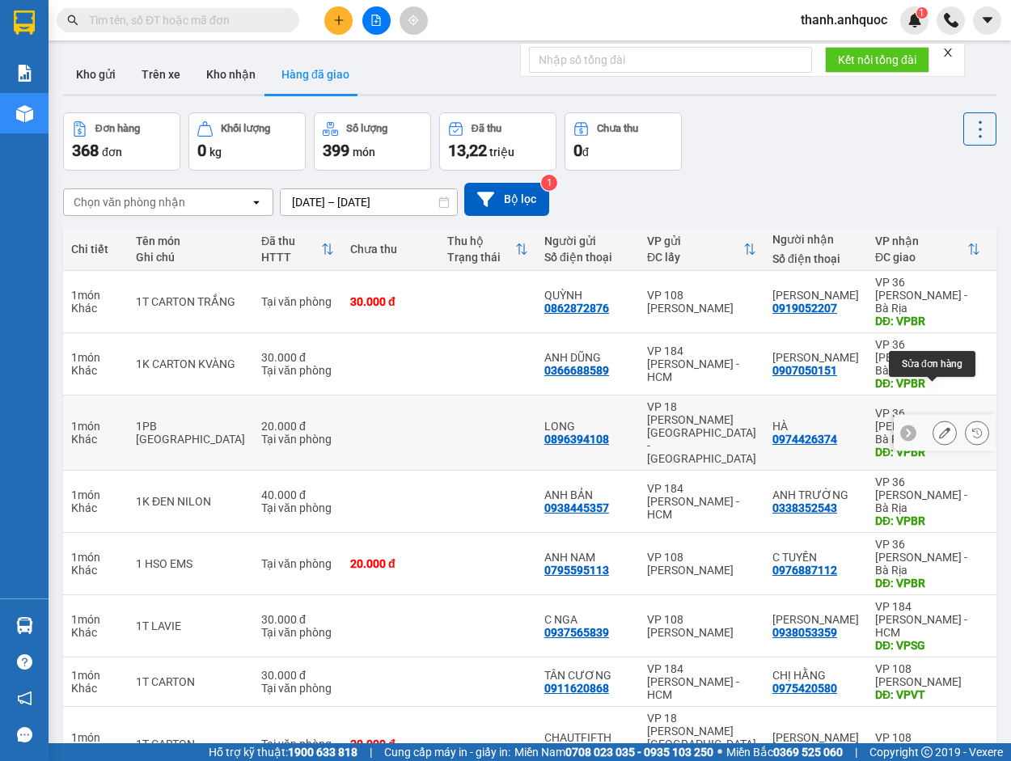
click at [939, 427] on icon at bounding box center [944, 432] width 11 height 11
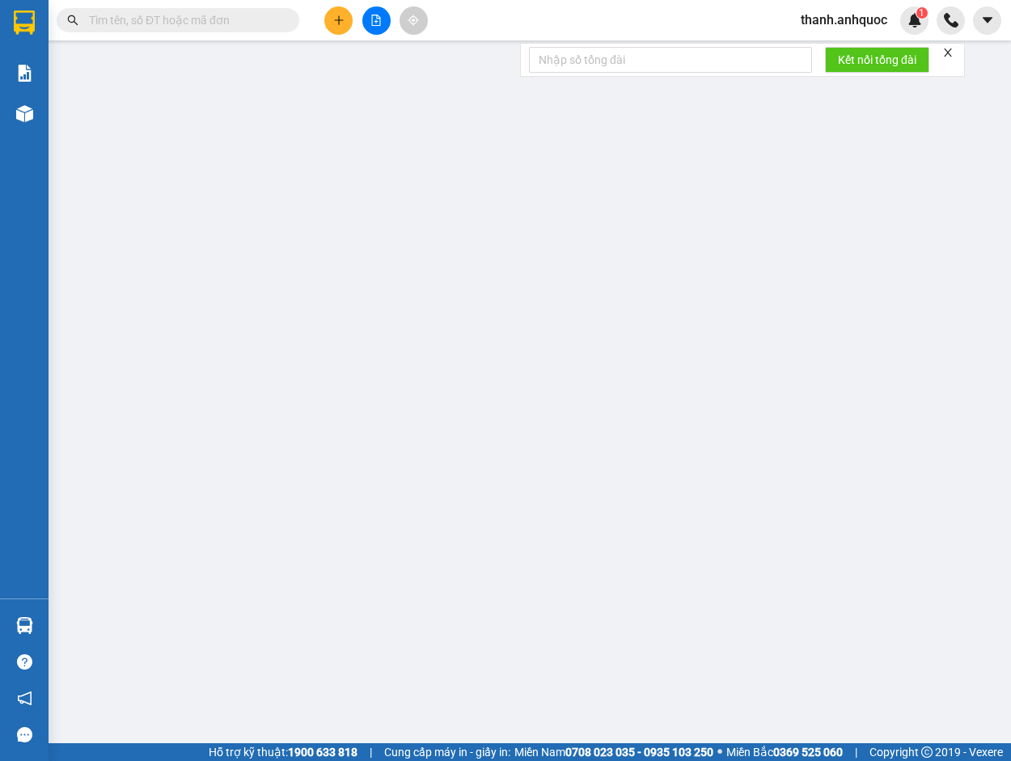
type input "0896394108"
type input "LONG"
type input "0974426374"
type input "HÀ"
type input "VPBR"
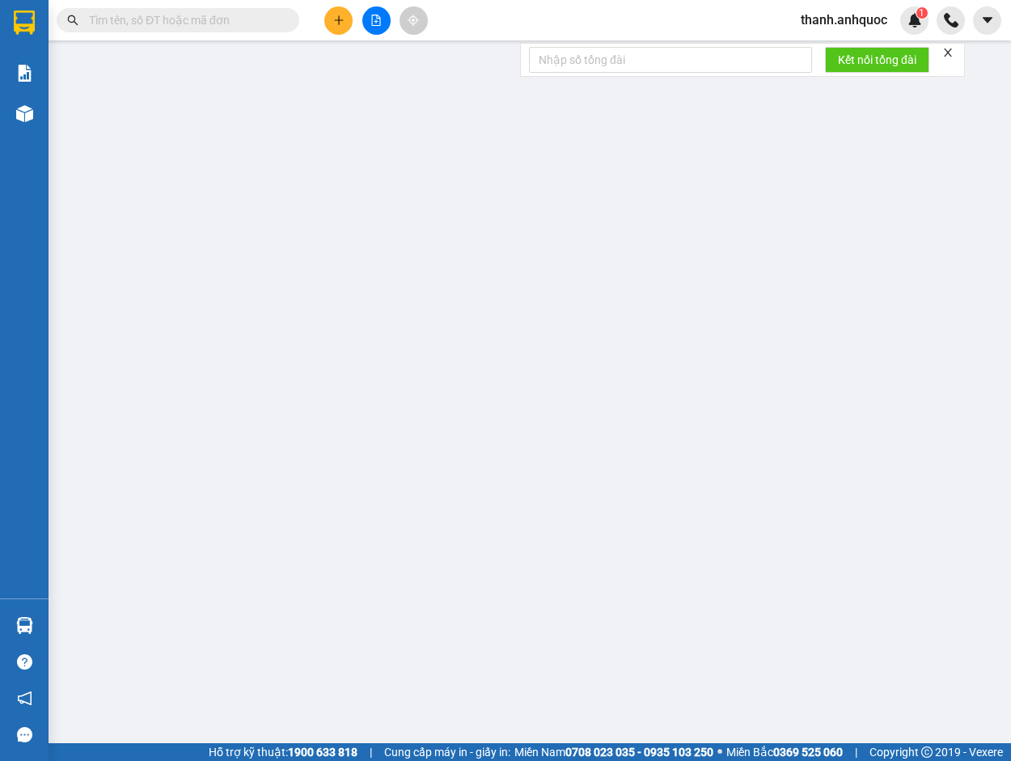
type input "TM TẠI VPQ1 12/8 THẢO"
type input "20.000"
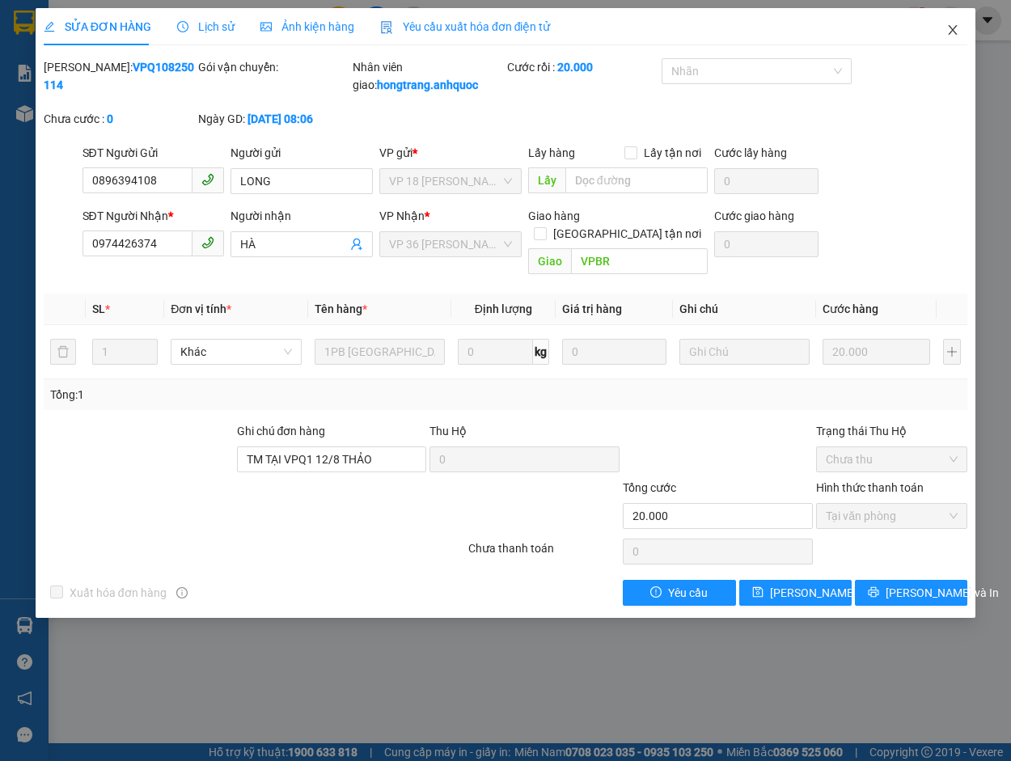
click at [954, 27] on icon "close" at bounding box center [952, 29] width 13 height 13
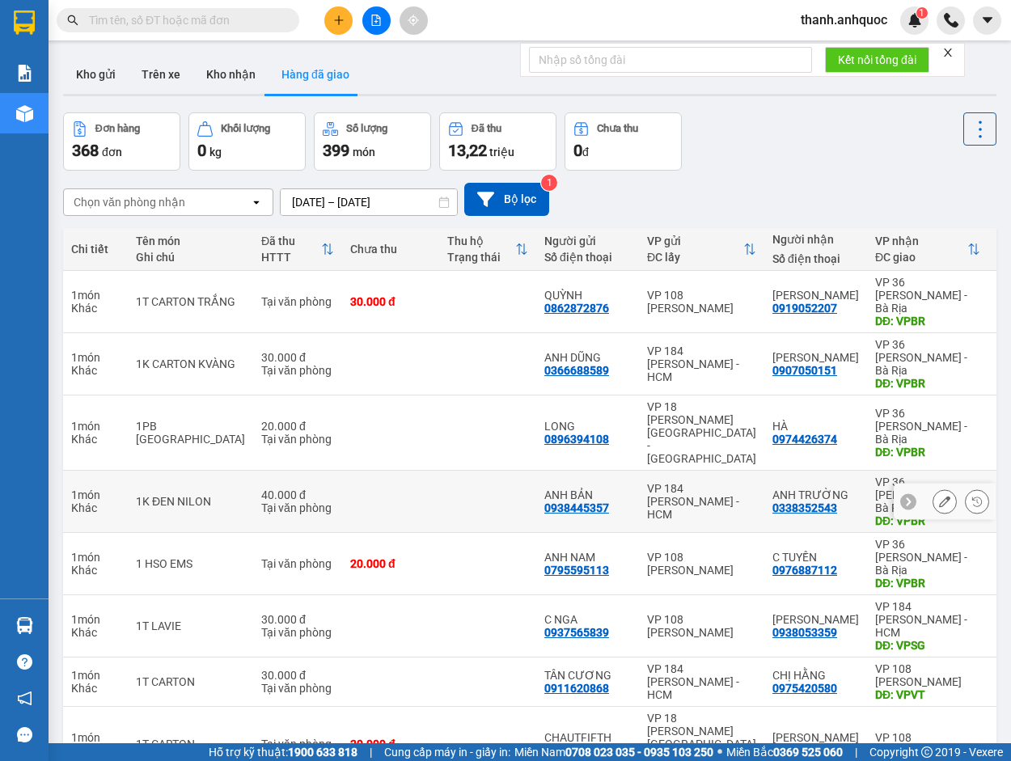
click at [939, 496] on icon at bounding box center [944, 501] width 11 height 11
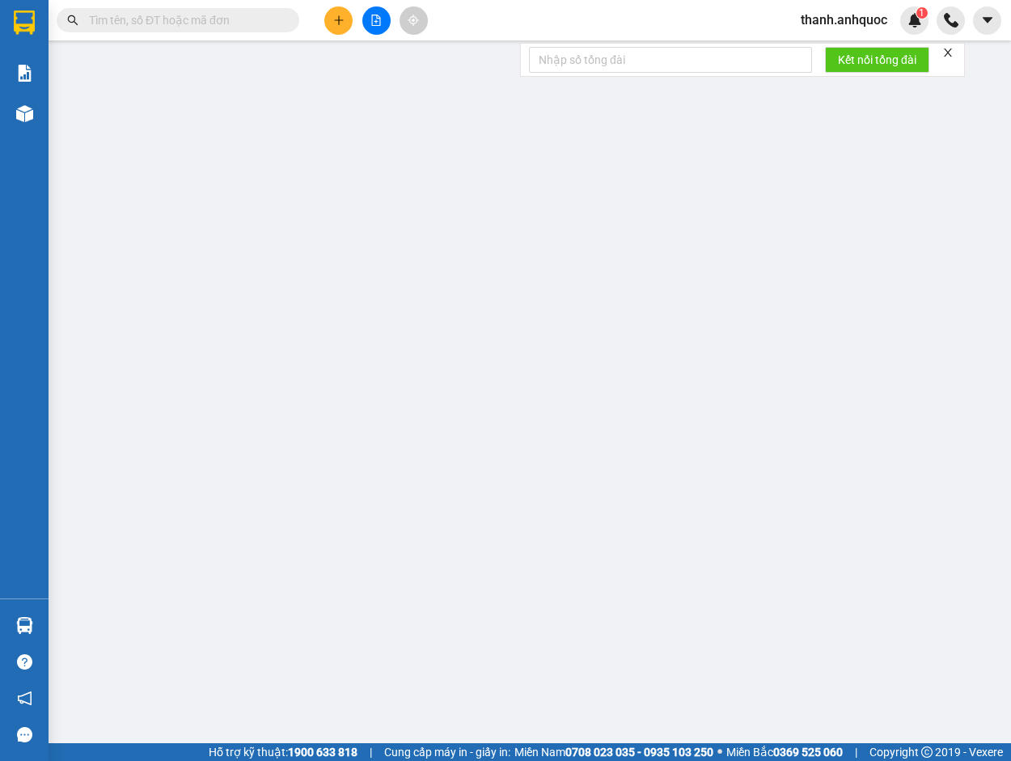
type input "0938445357"
type input "ANH BẢN"
type input "0338352543"
type input "ANH TRƯỜNG"
type input "VPBR"
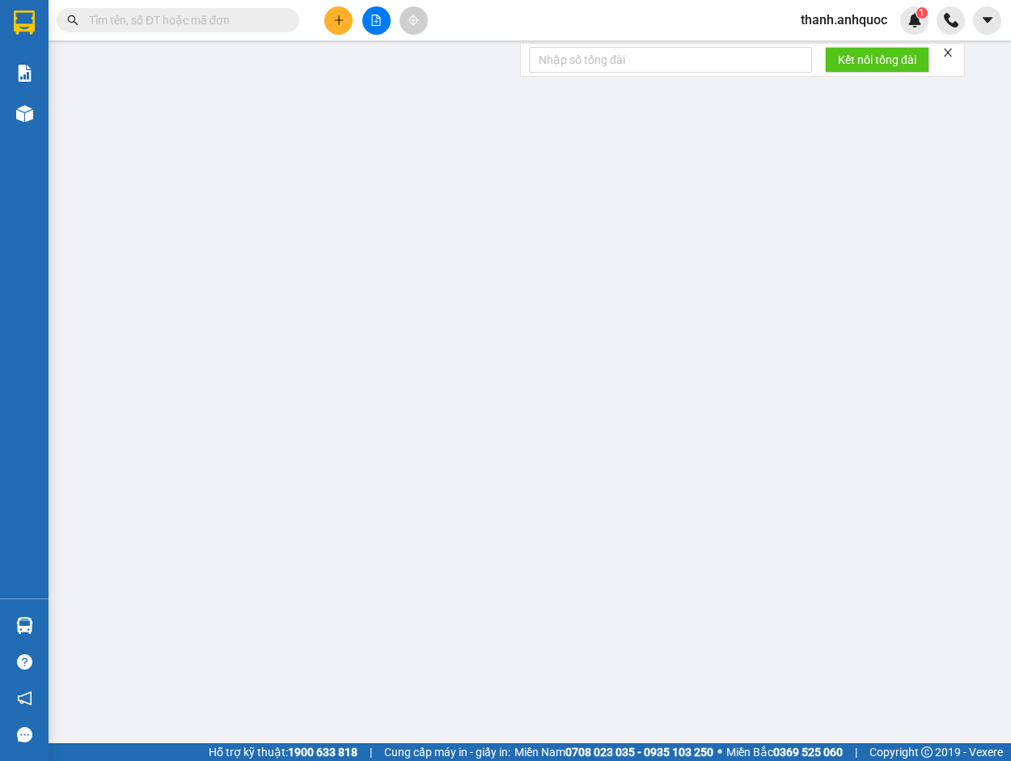
type input "TM 12/8 THỦY"
type input "40.000"
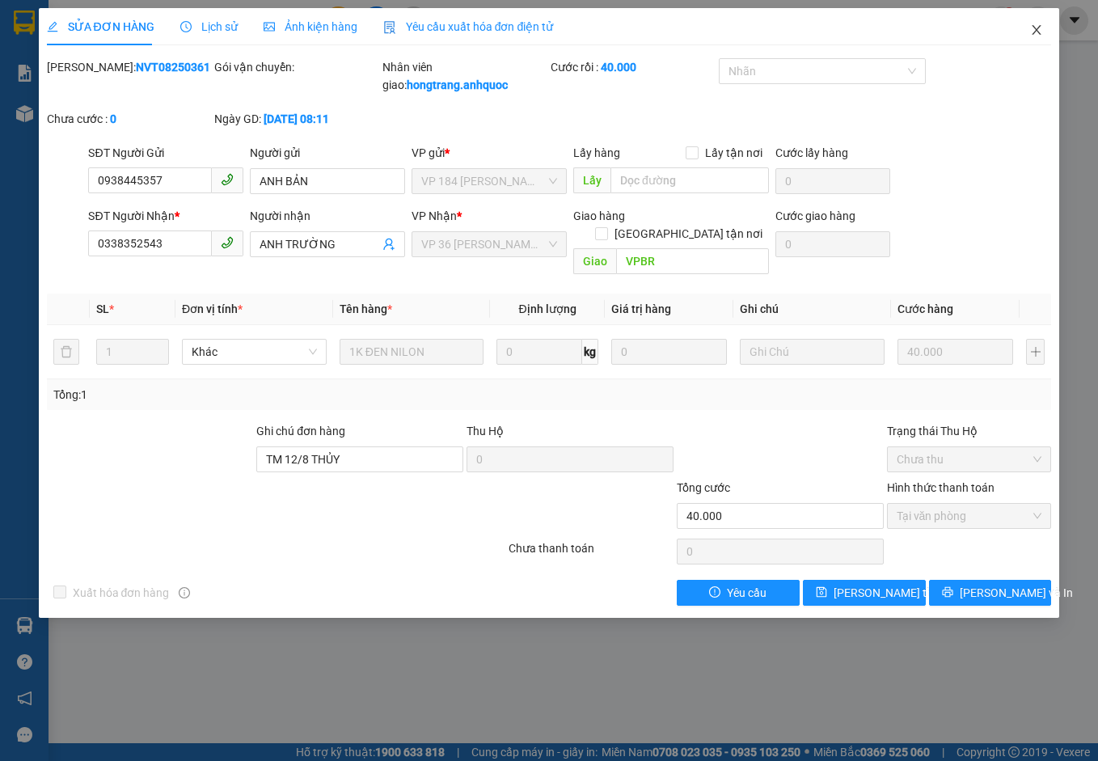
click at [1010, 26] on icon "close" at bounding box center [1036, 29] width 13 height 13
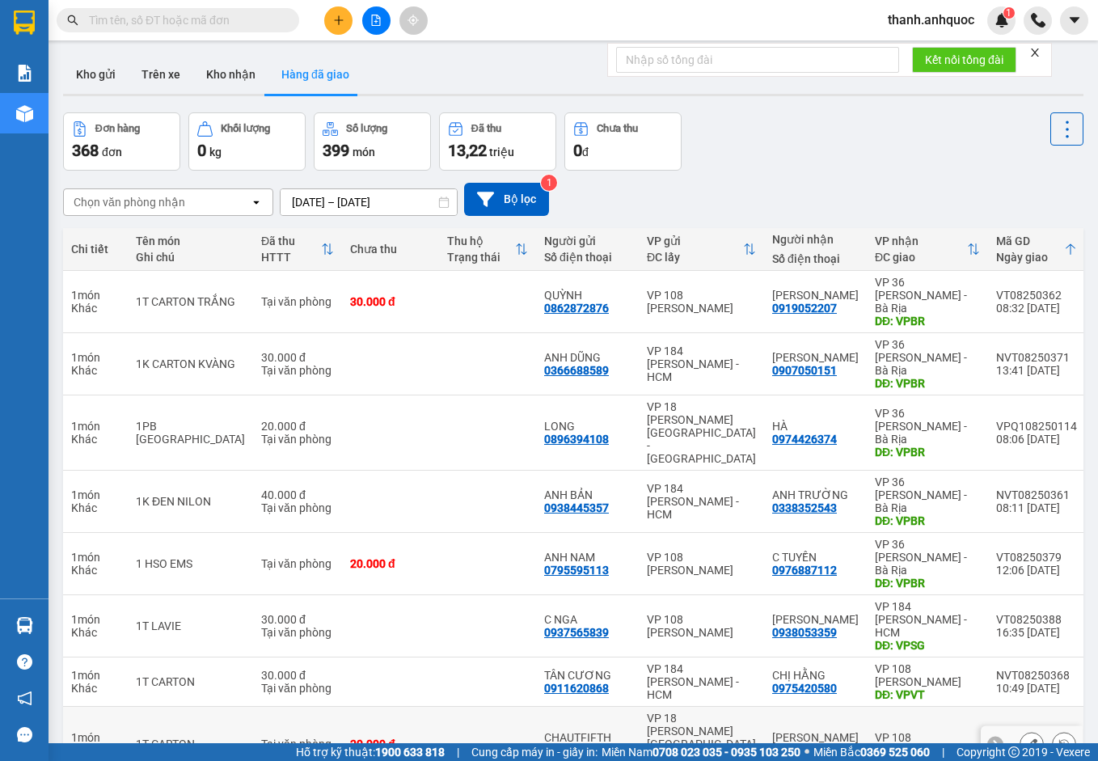
click at [1010, 738] on icon at bounding box center [1031, 743] width 11 height 11
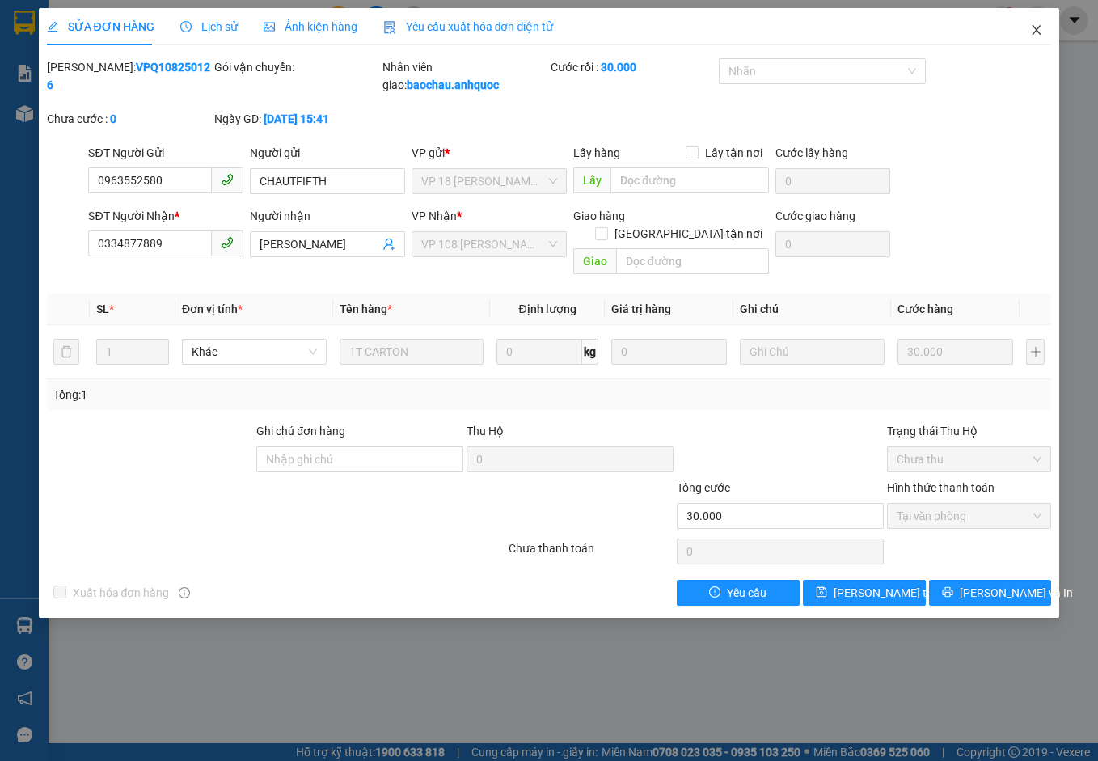
click at [1010, 33] on icon "close" at bounding box center [1036, 29] width 13 height 13
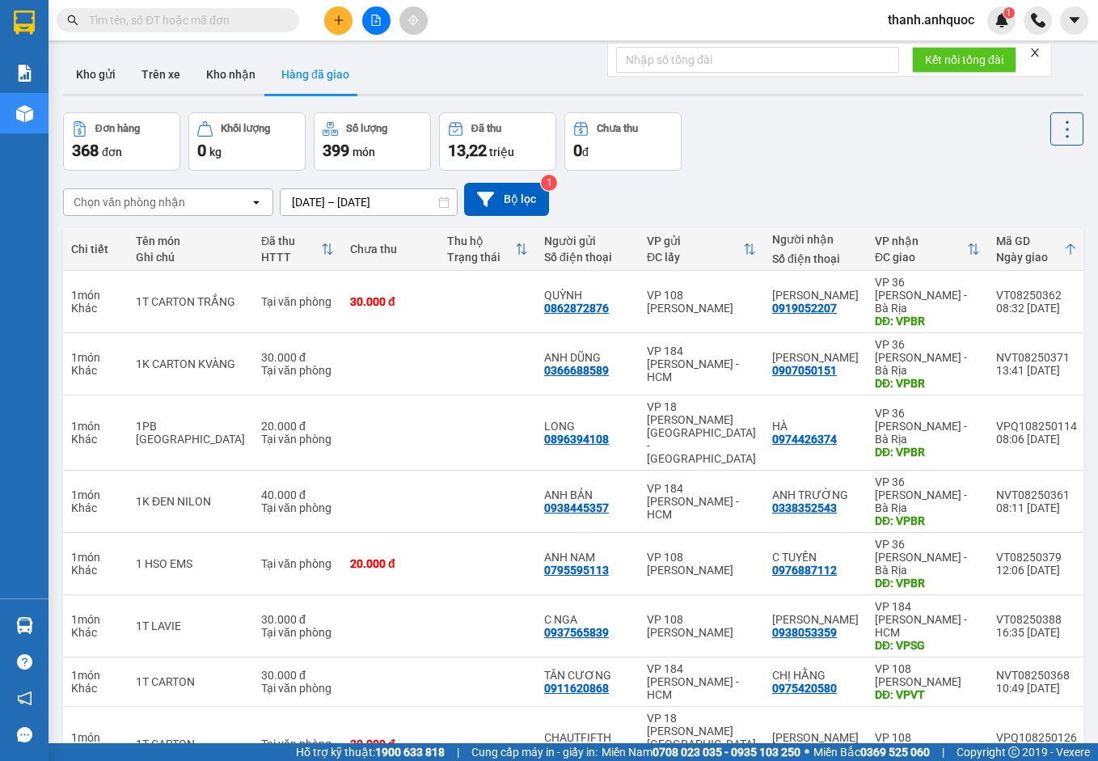
scroll to position [81, 0]
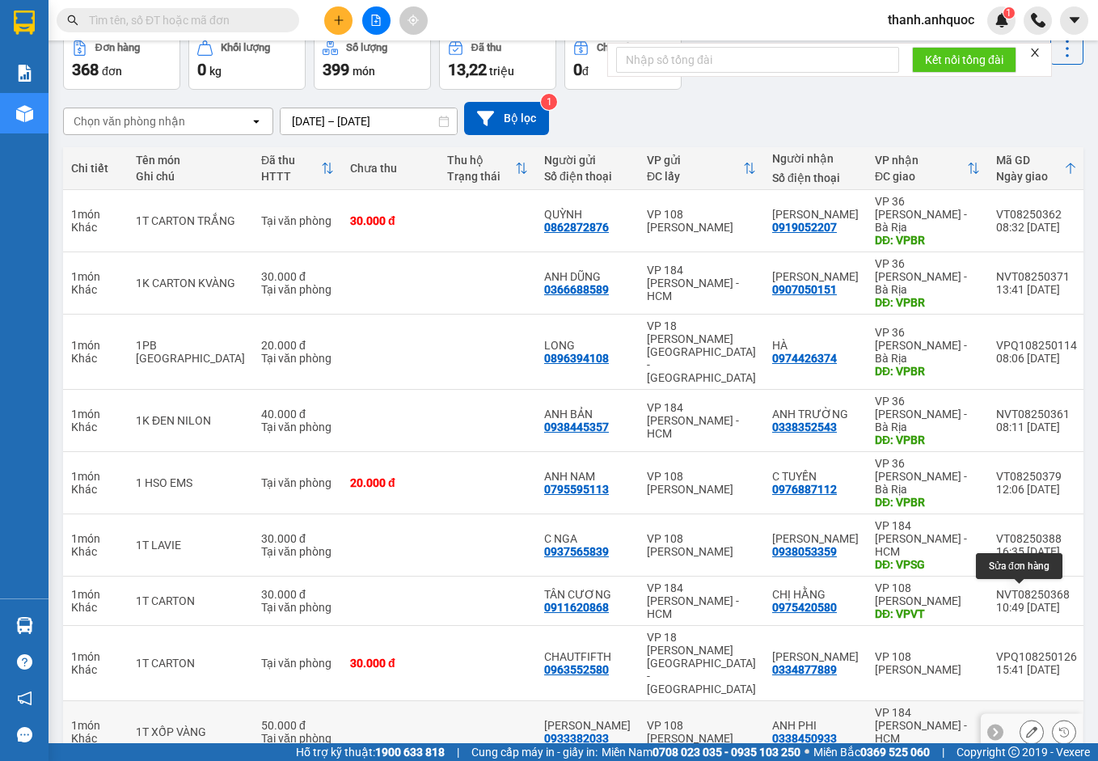
click at [1010, 726] on icon at bounding box center [1031, 731] width 11 height 11
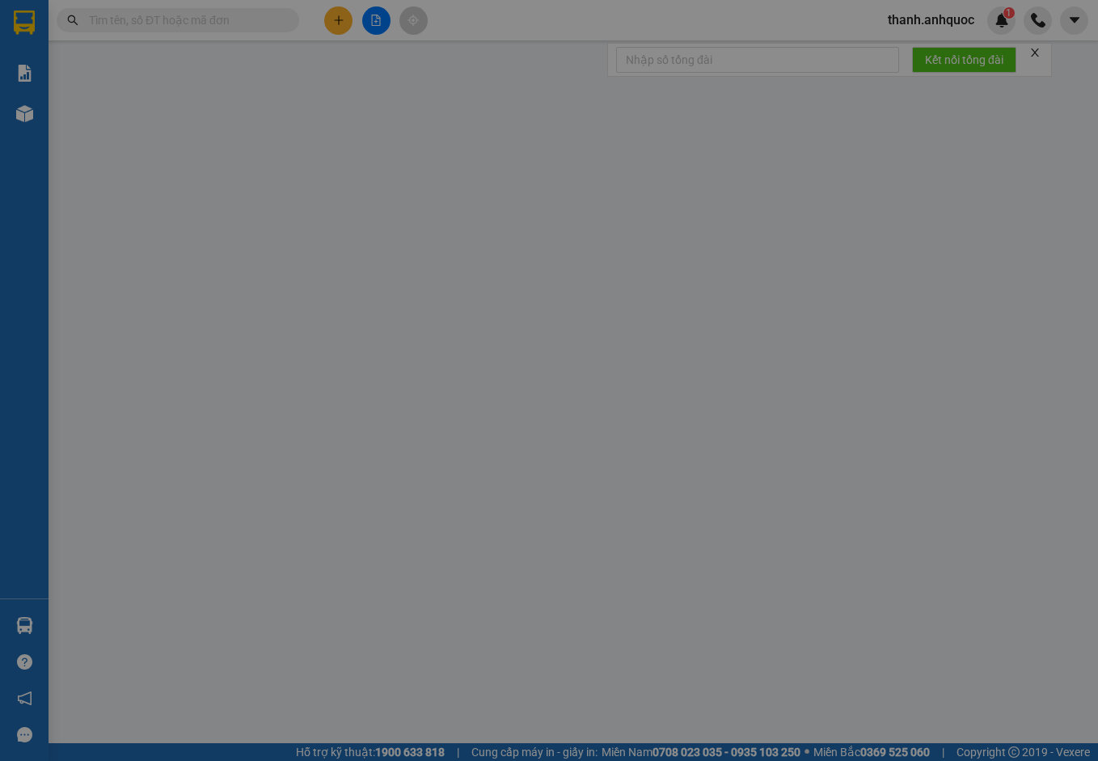
type input "0933382033"
type input "[PERSON_NAME]"
type input "0338450933"
type input "ANH PHI"
type input "VP NVT"
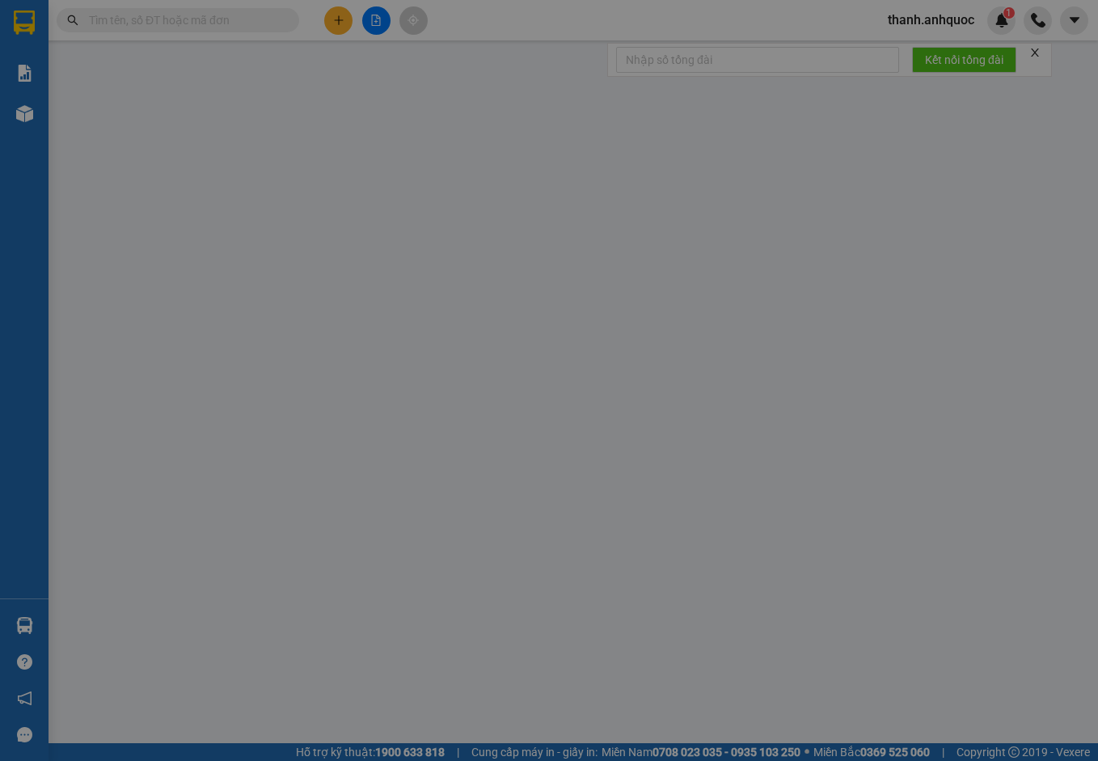
type input "50.000"
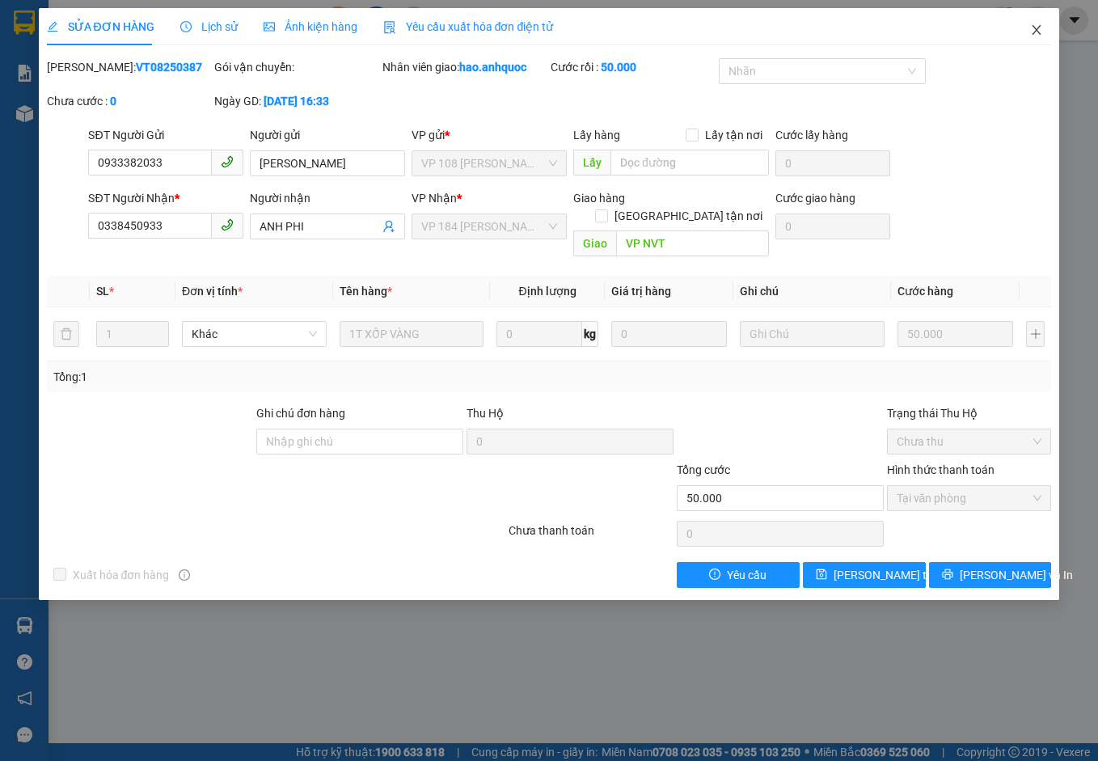
click at [1010, 32] on icon "close" at bounding box center [1036, 29] width 13 height 13
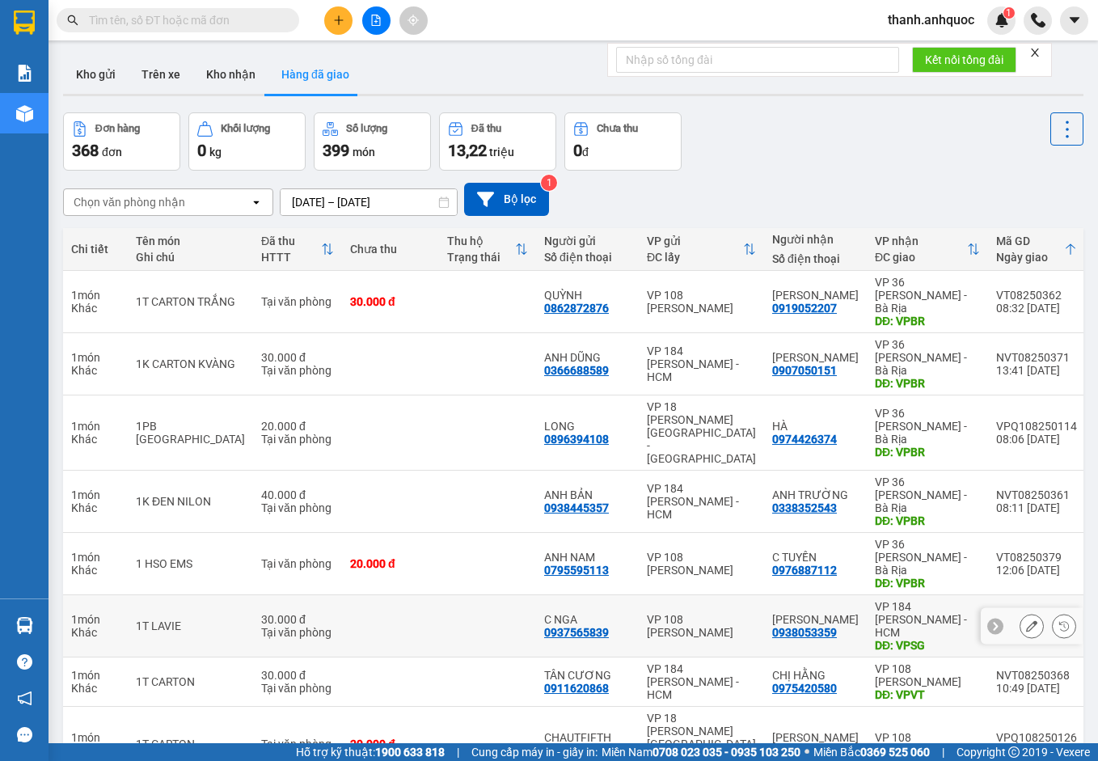
scroll to position [81, 0]
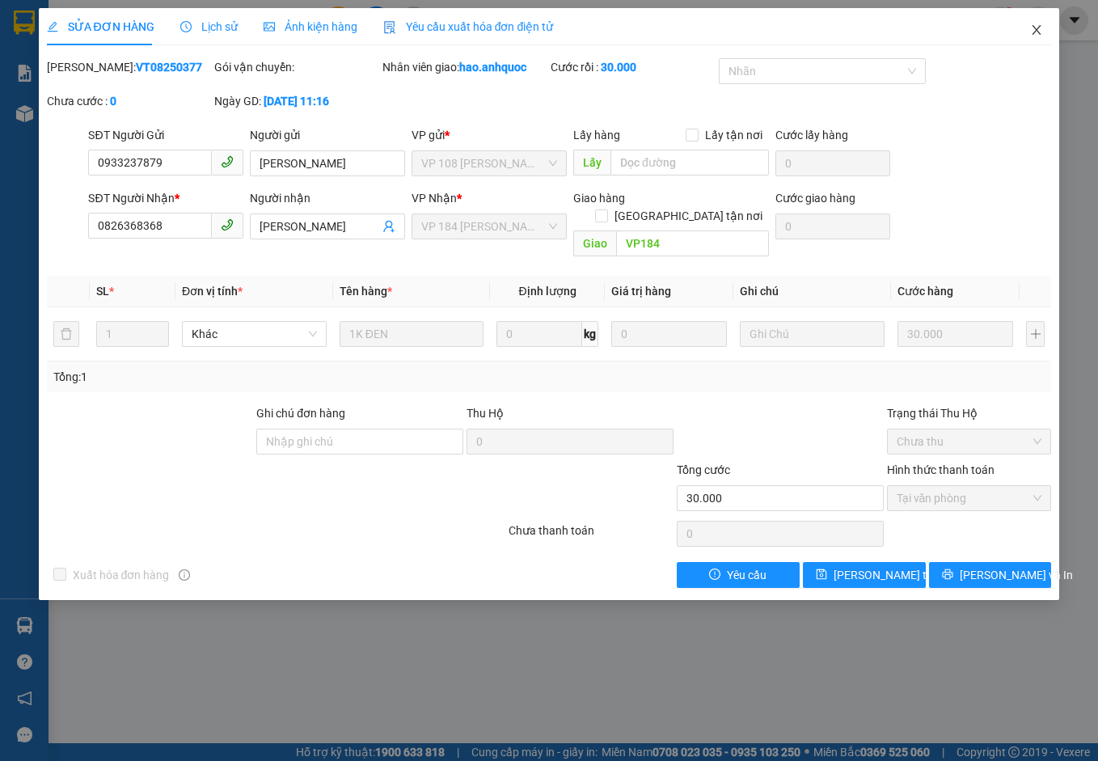
click at [1010, 27] on icon "close" at bounding box center [1036, 29] width 13 height 13
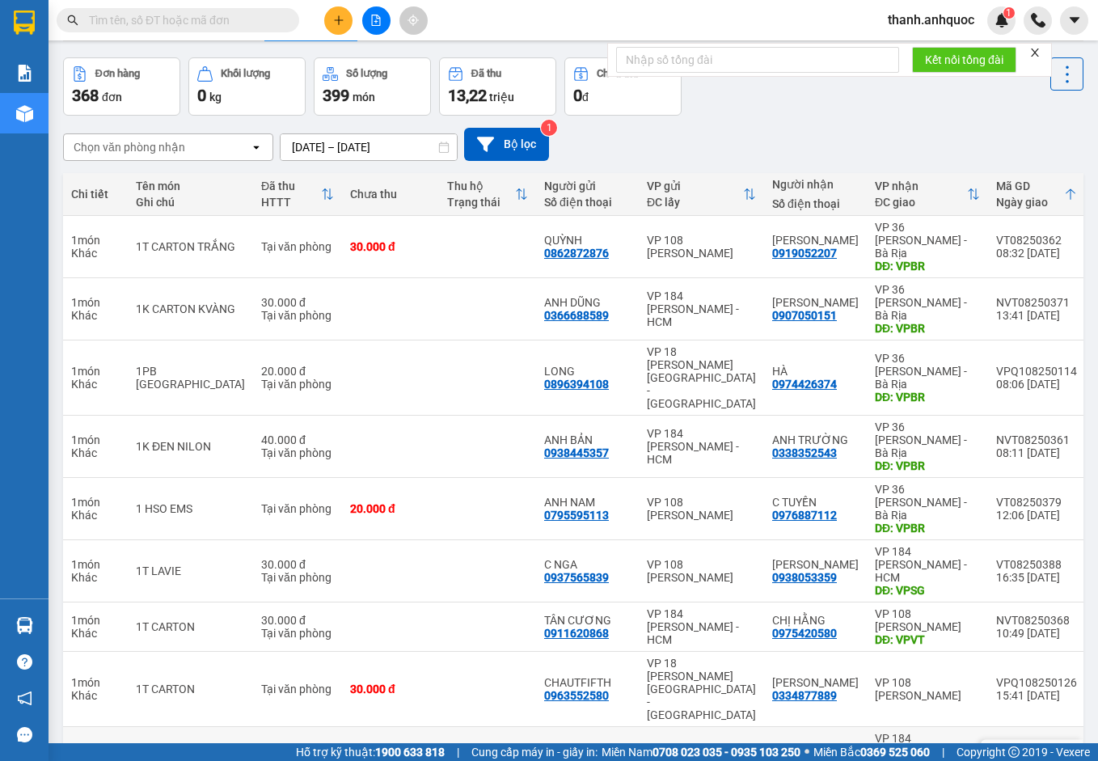
scroll to position [81, 0]
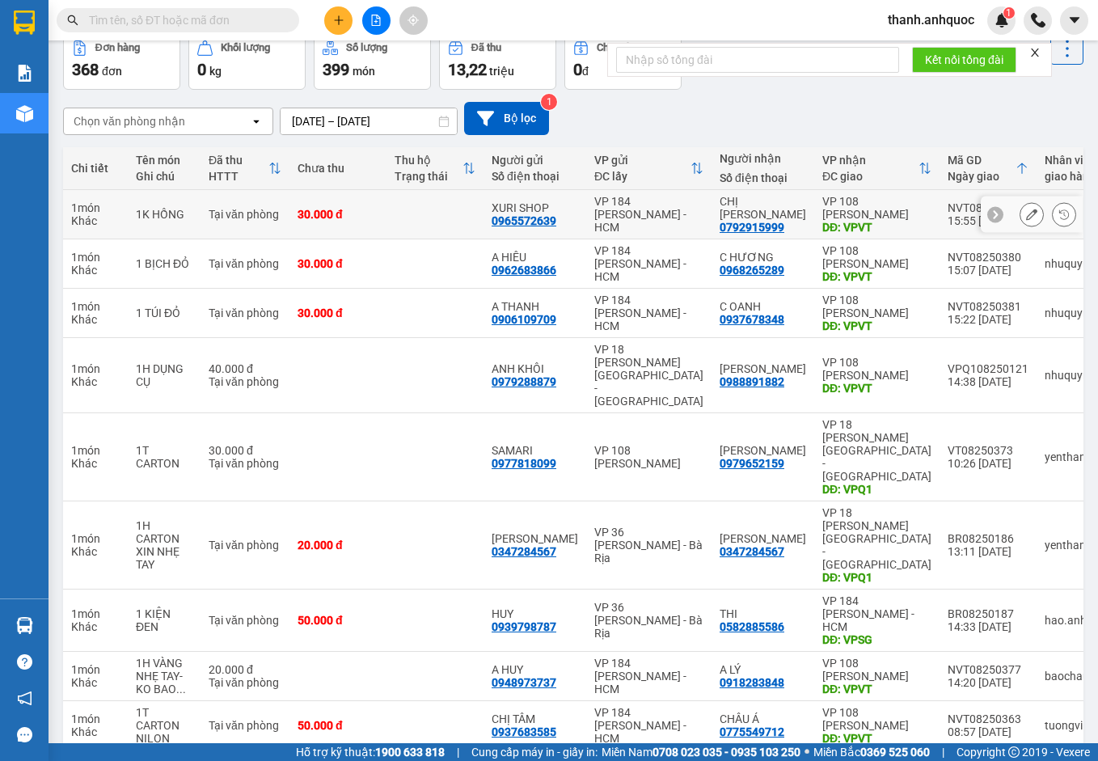
click at [1010, 212] on button at bounding box center [1032, 215] width 23 height 28
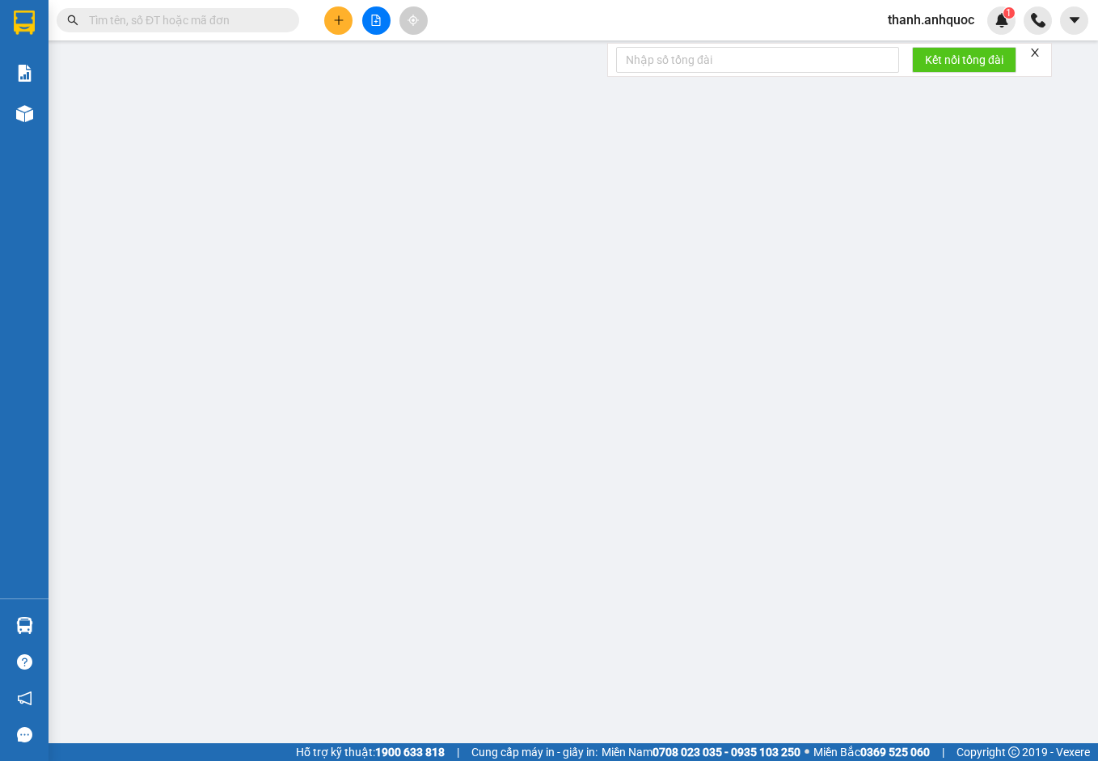
type input "0965572639"
type input "XURI SHOP"
type input "0792915999"
type input "CHỊ HƯƠNG"
type input "VPVT"
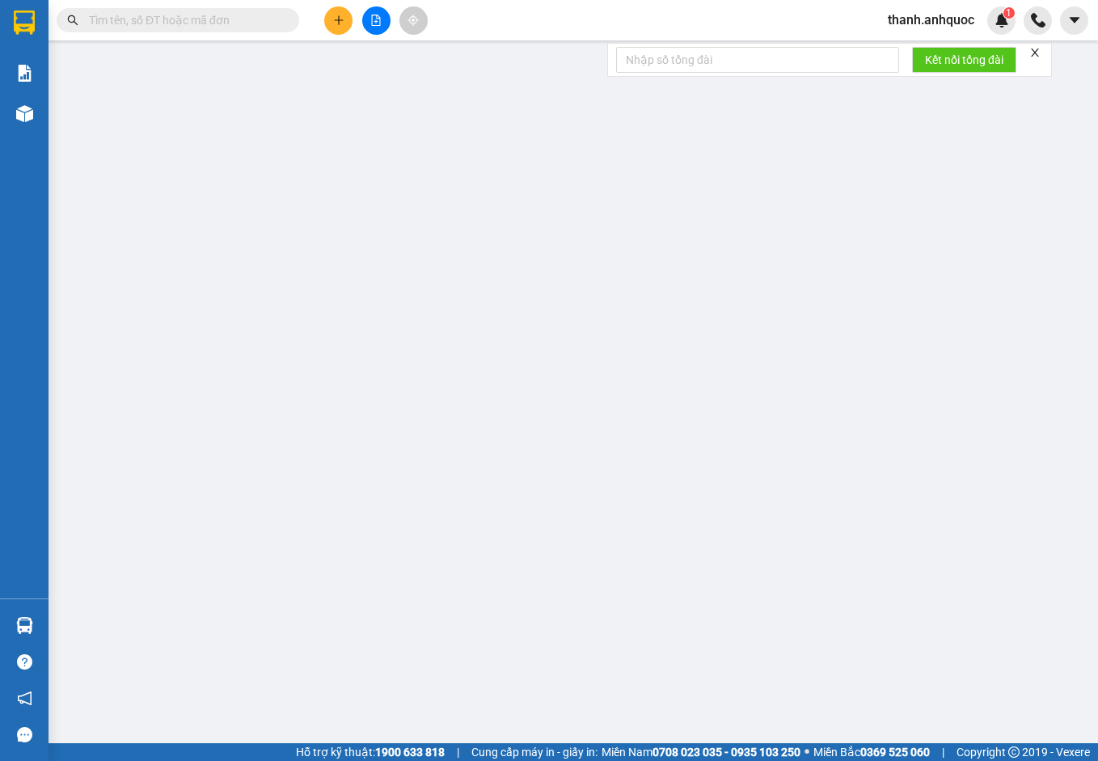
type input "30.000"
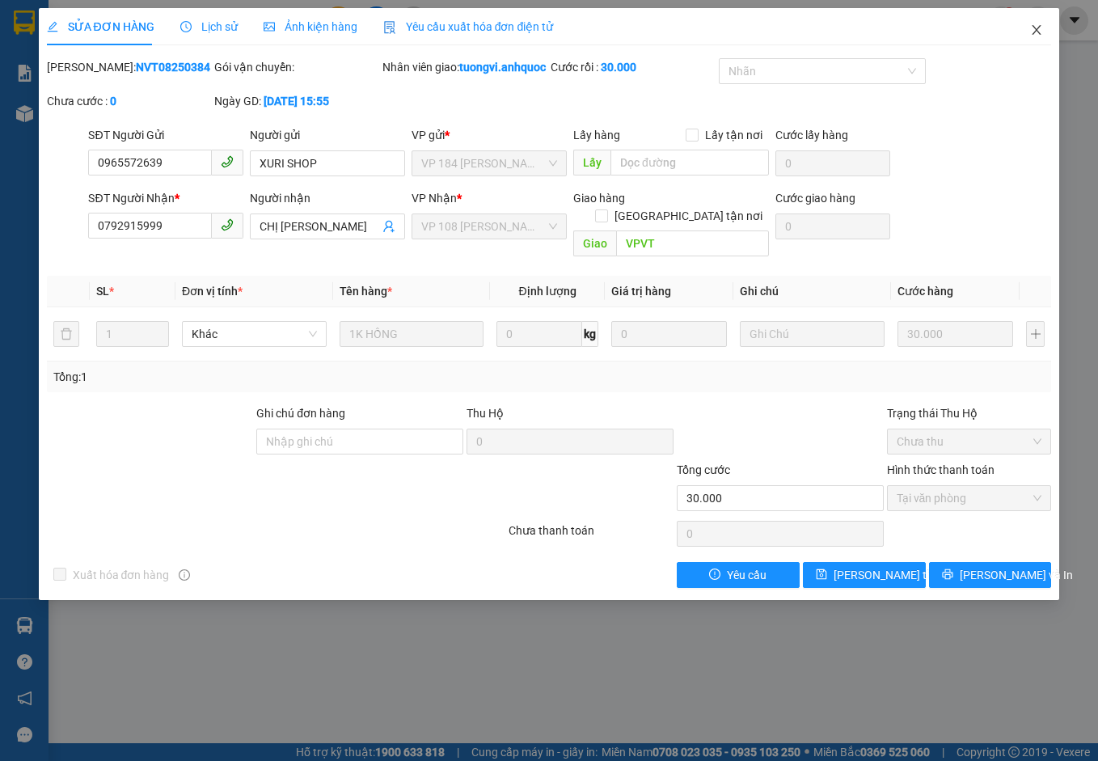
click at [1010, 23] on span "Close" at bounding box center [1036, 30] width 45 height 45
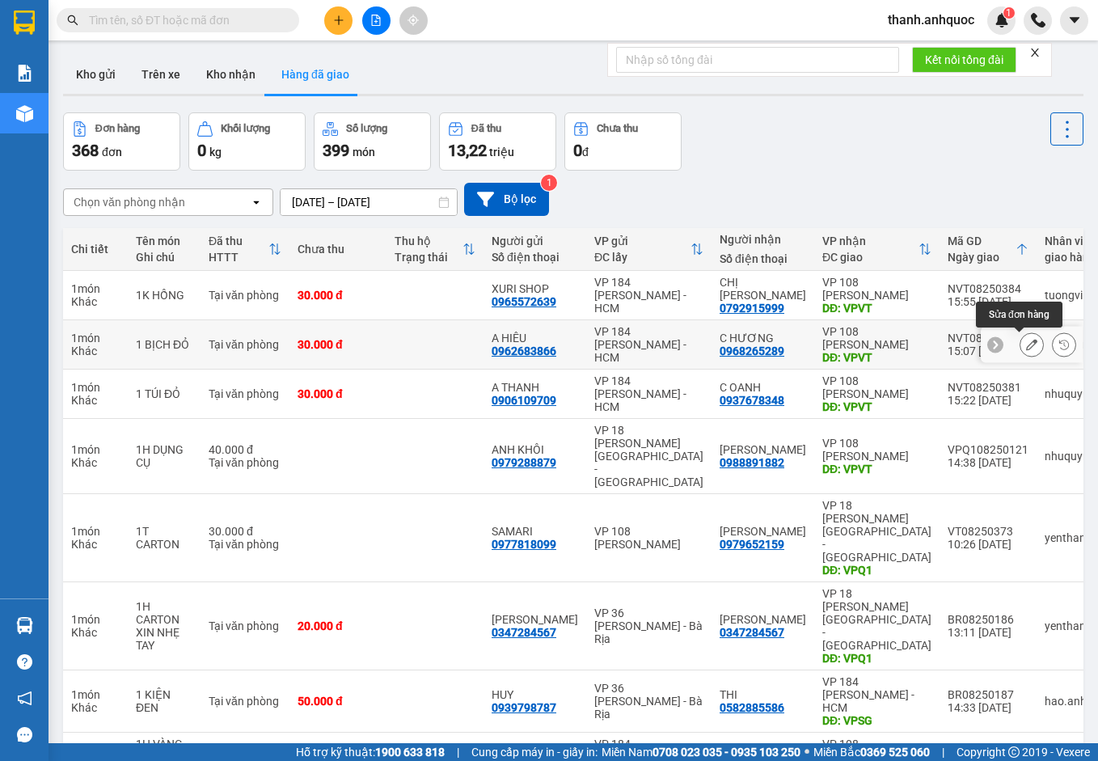
click at [1010, 343] on icon at bounding box center [1031, 344] width 11 height 11
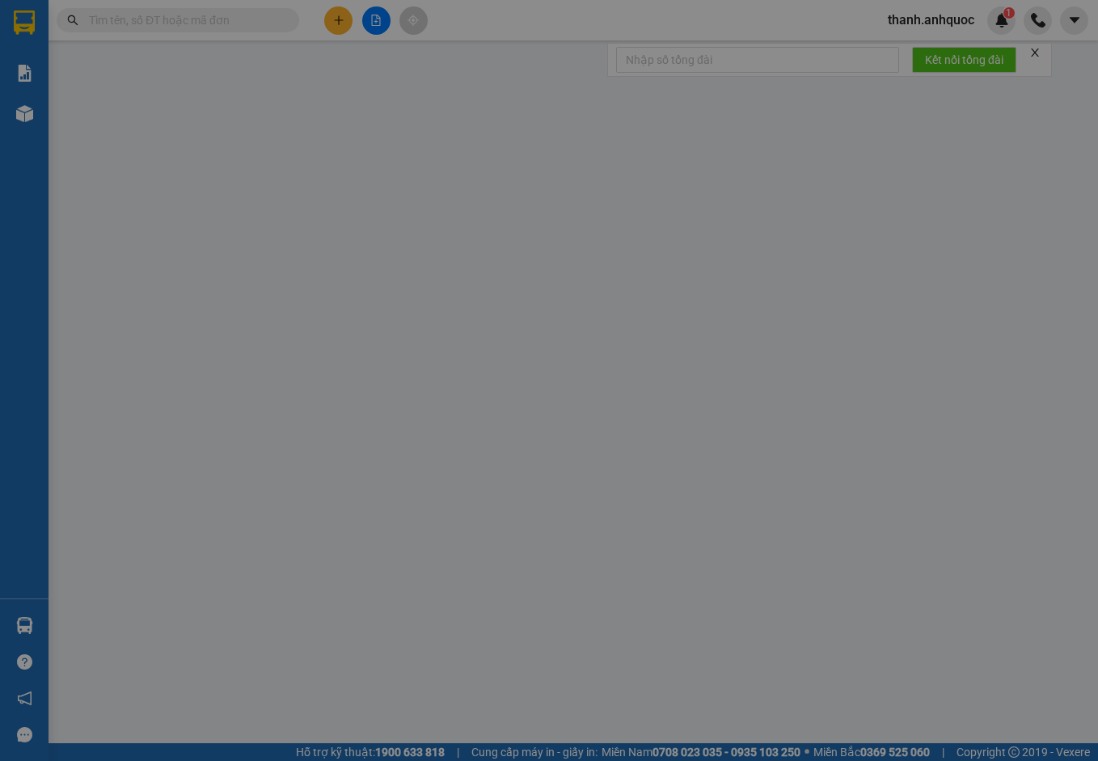
type input "0962683866"
type input "A HIÊU"
type input "0968265289"
type input "C HƯƠNG"
type input "VPVT"
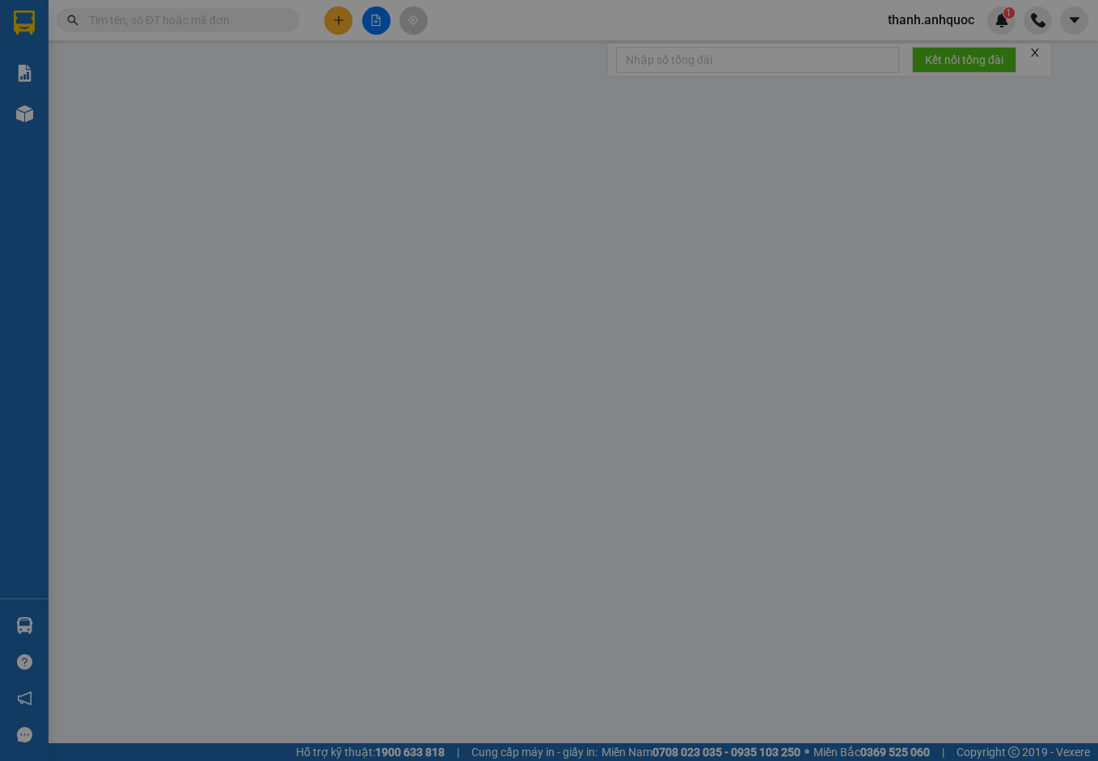
type input "30.000"
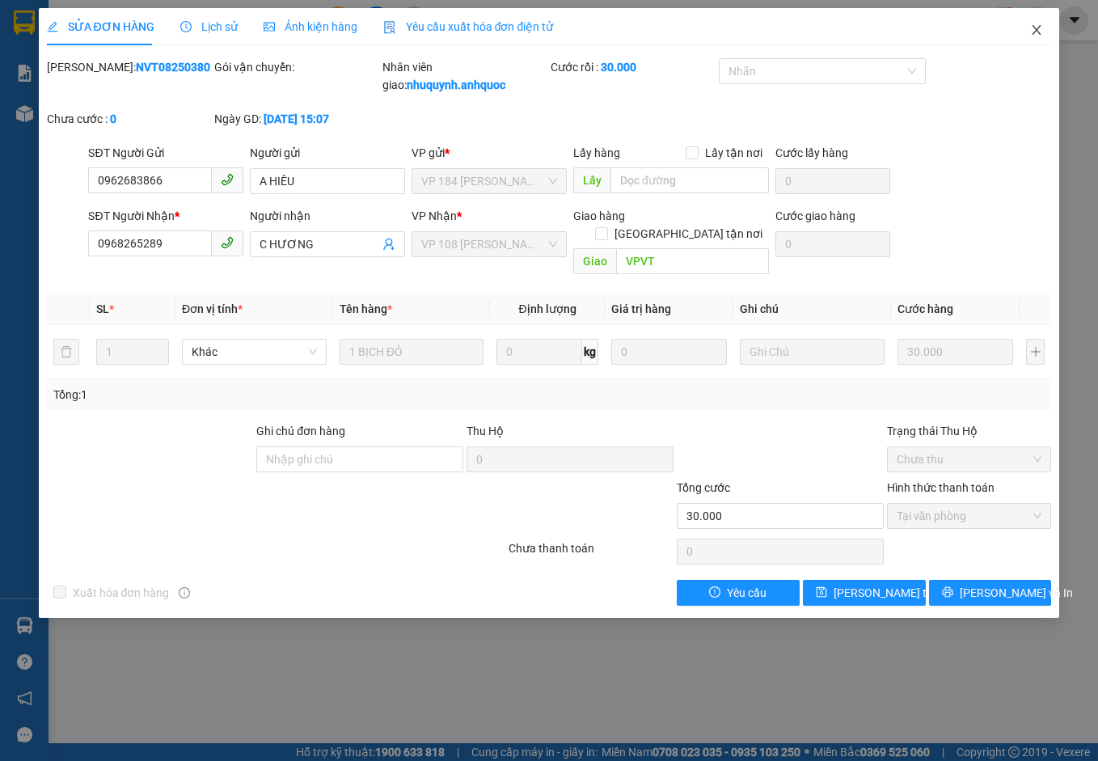
click at [1010, 26] on icon "close" at bounding box center [1036, 29] width 13 height 13
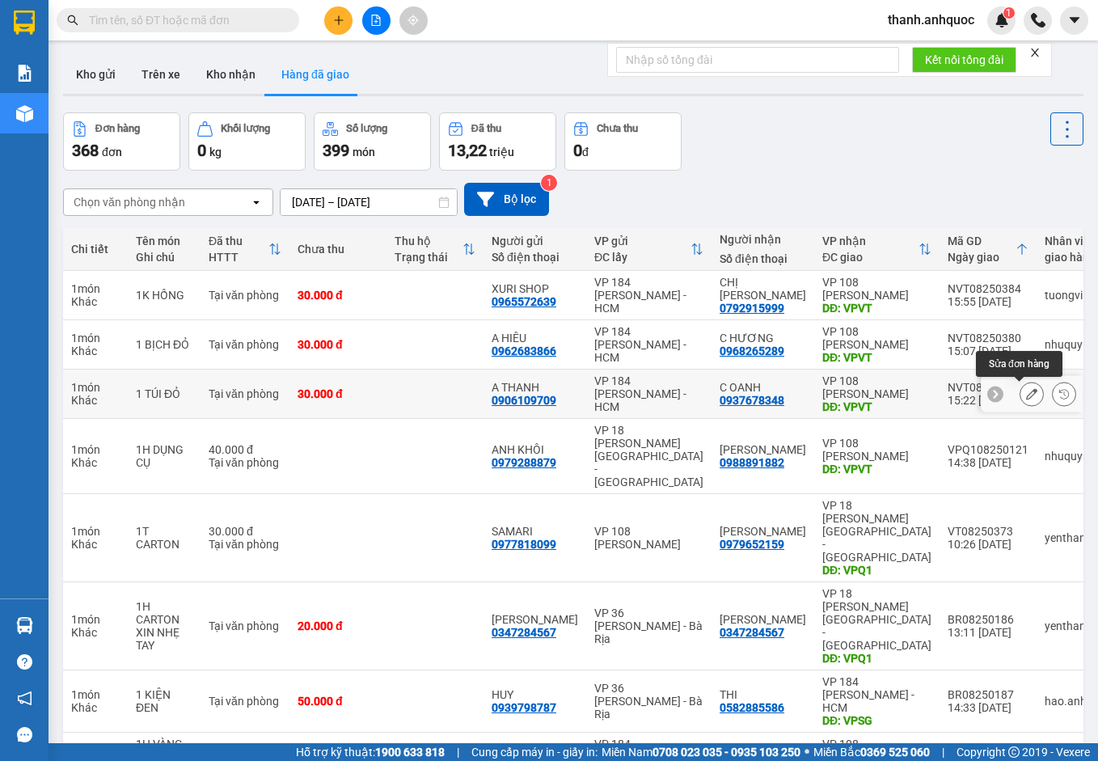
click at [1010, 392] on button at bounding box center [1032, 394] width 23 height 28
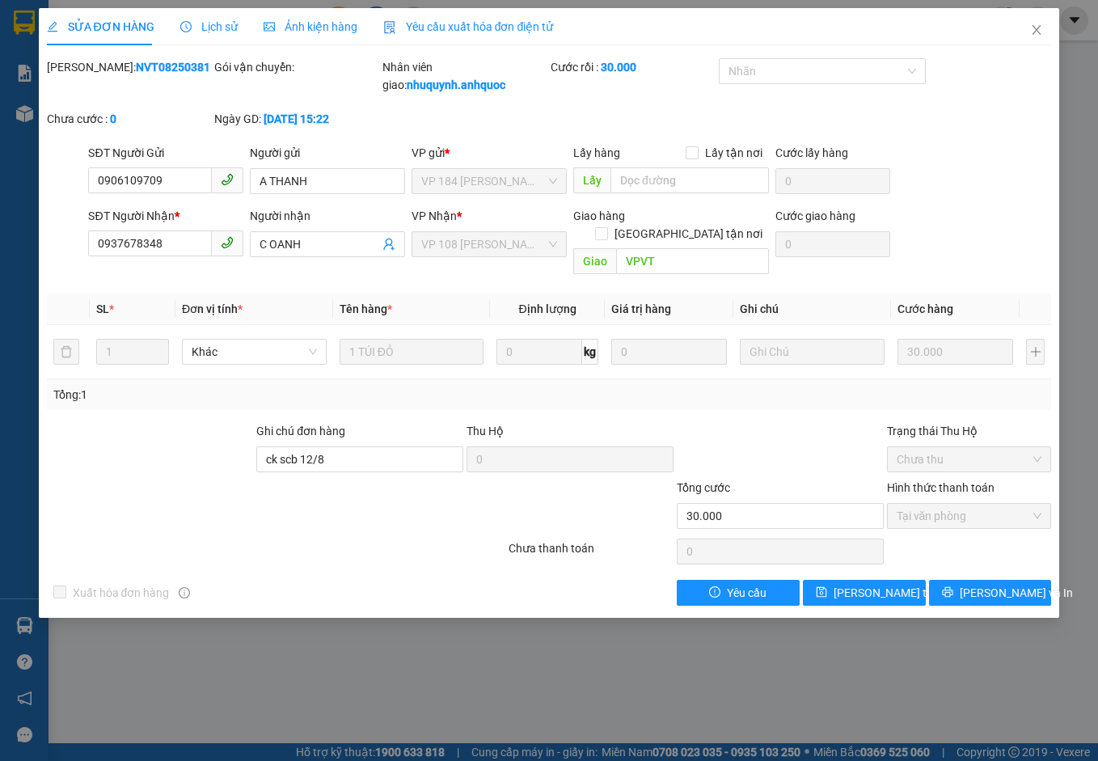
click at [517, 22] on span "Yêu cầu xuất hóa đơn điện tử" at bounding box center [468, 26] width 171 height 13
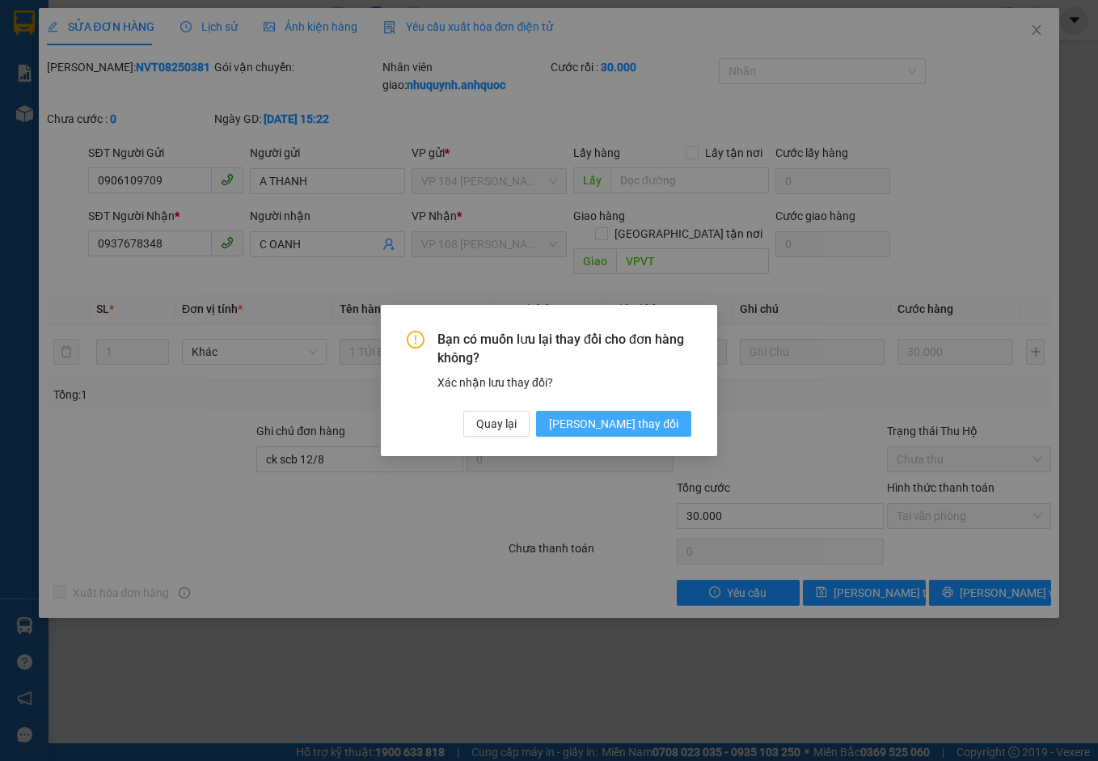
click at [633, 427] on span "[PERSON_NAME] đổi" at bounding box center [613, 424] width 129 height 18
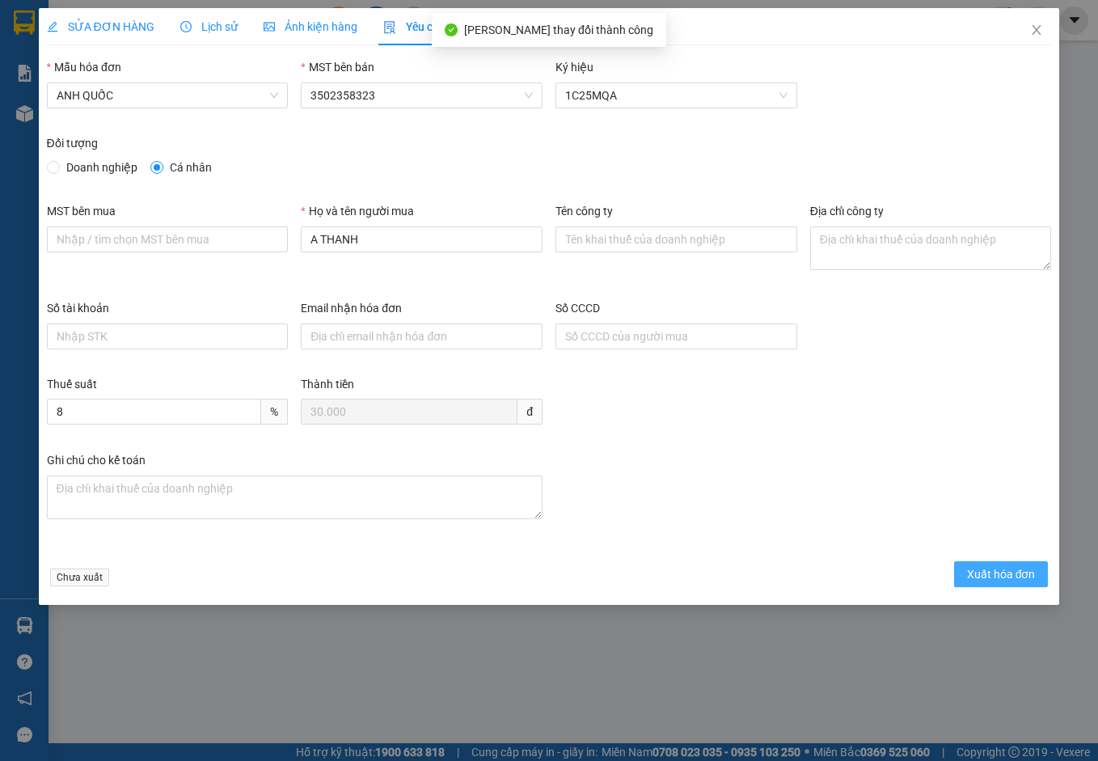
click at [995, 574] on span "Xuất hóa đơn" at bounding box center [1001, 574] width 69 height 18
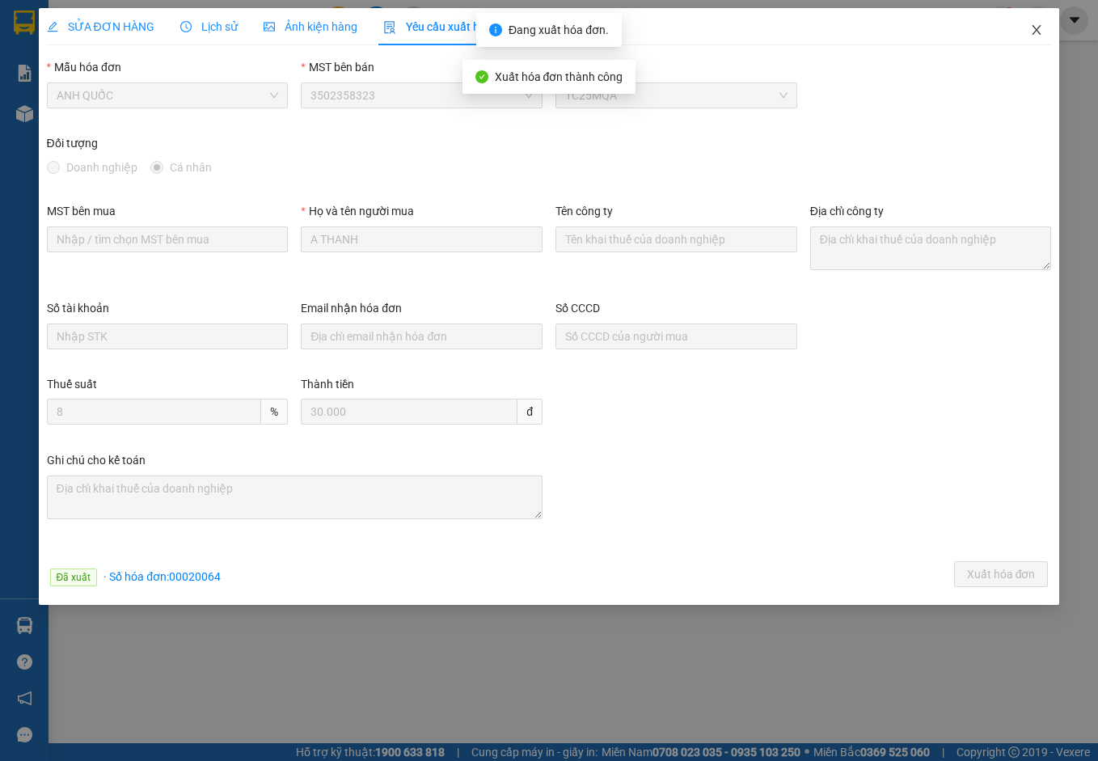
click at [1010, 27] on icon "close" at bounding box center [1037, 30] width 9 height 10
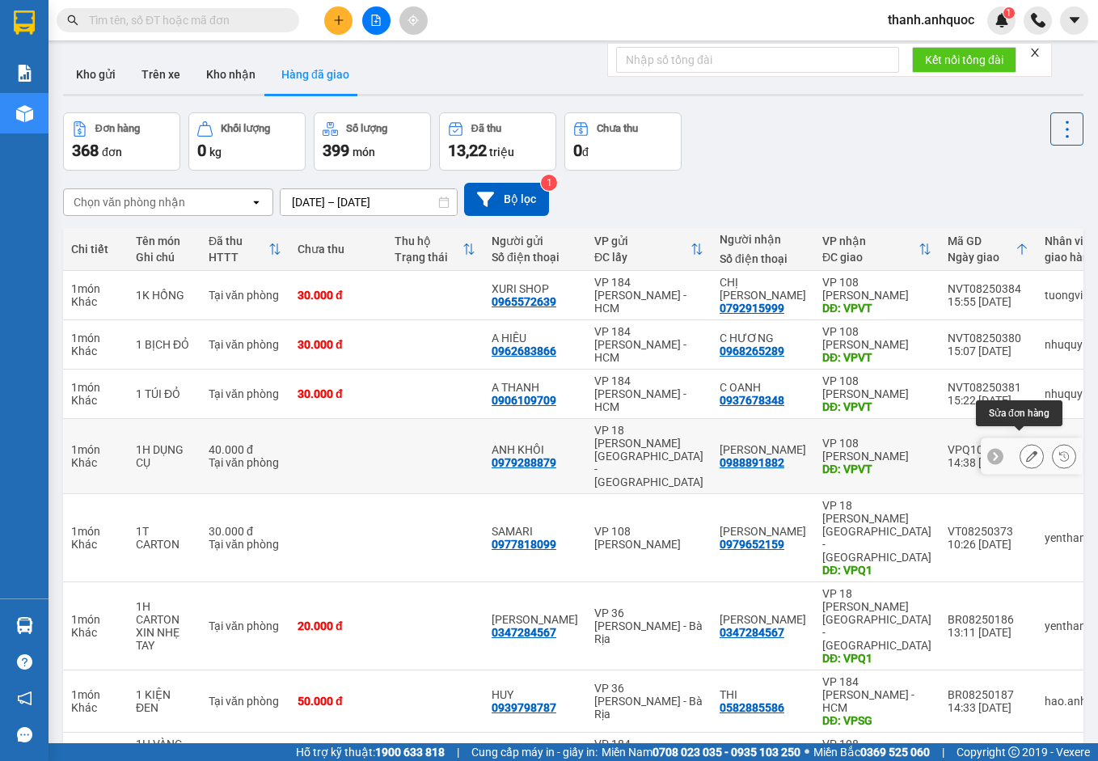
click at [1010, 451] on icon at bounding box center [1031, 456] width 11 height 11
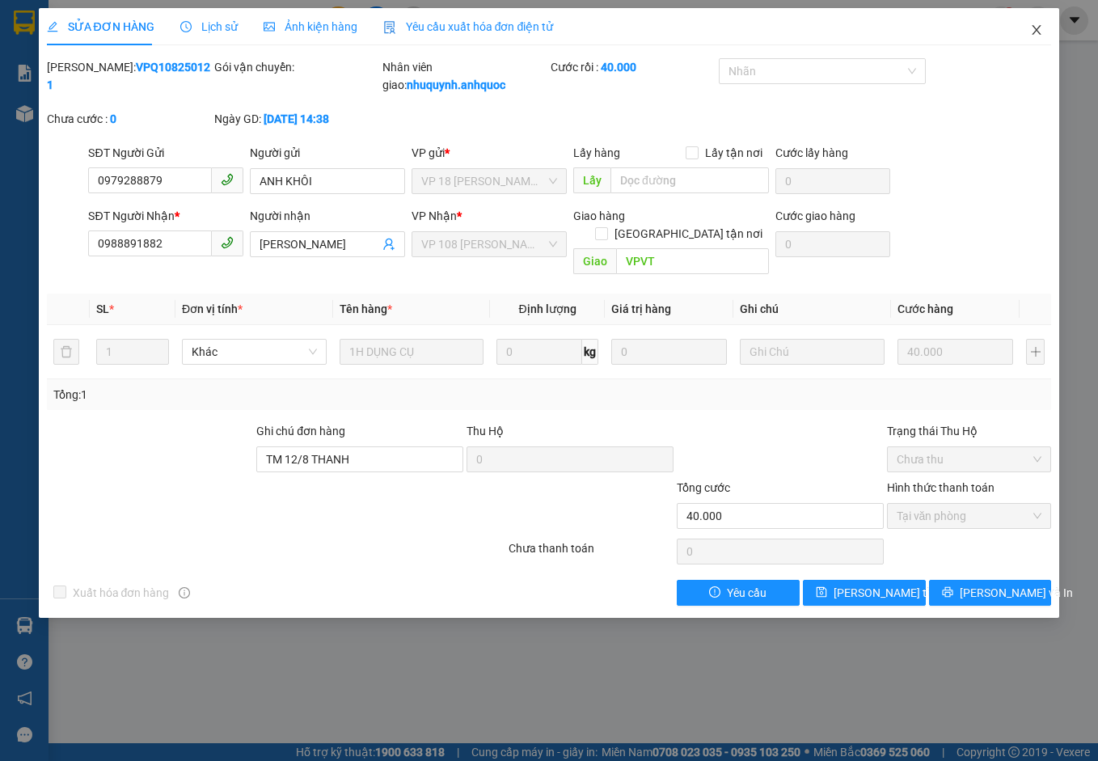
click at [1010, 23] on span "Close" at bounding box center [1036, 30] width 45 height 45
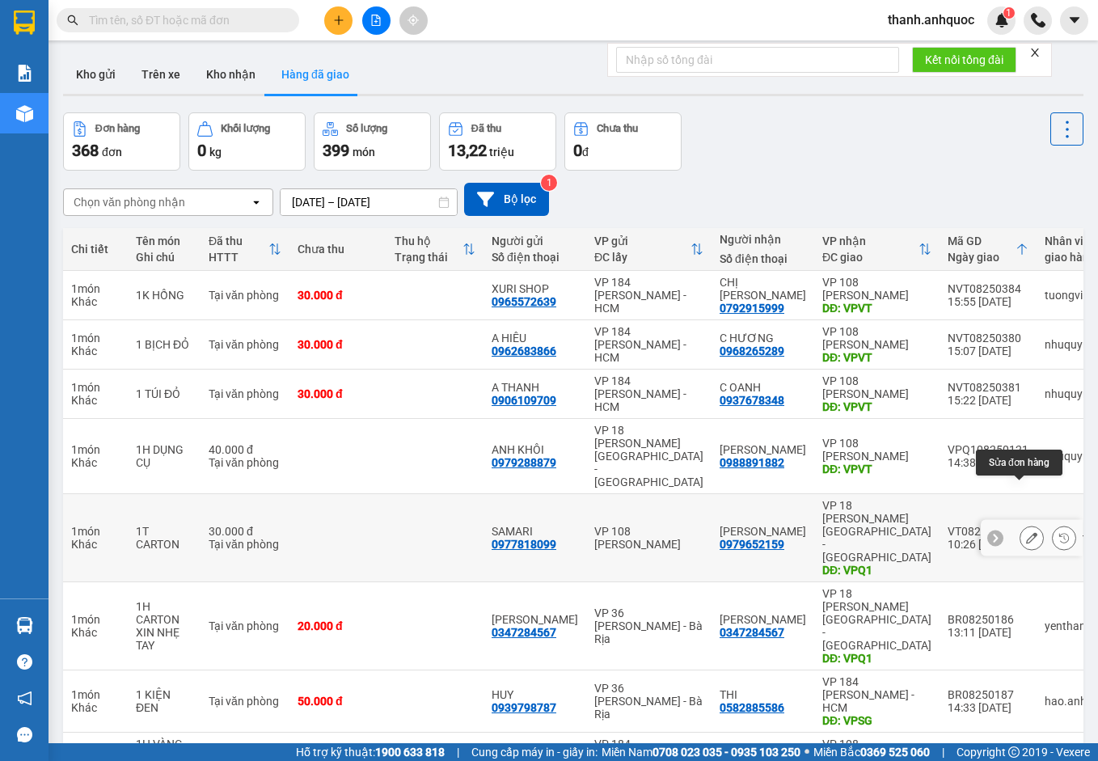
click at [1010, 532] on icon at bounding box center [1031, 537] width 11 height 11
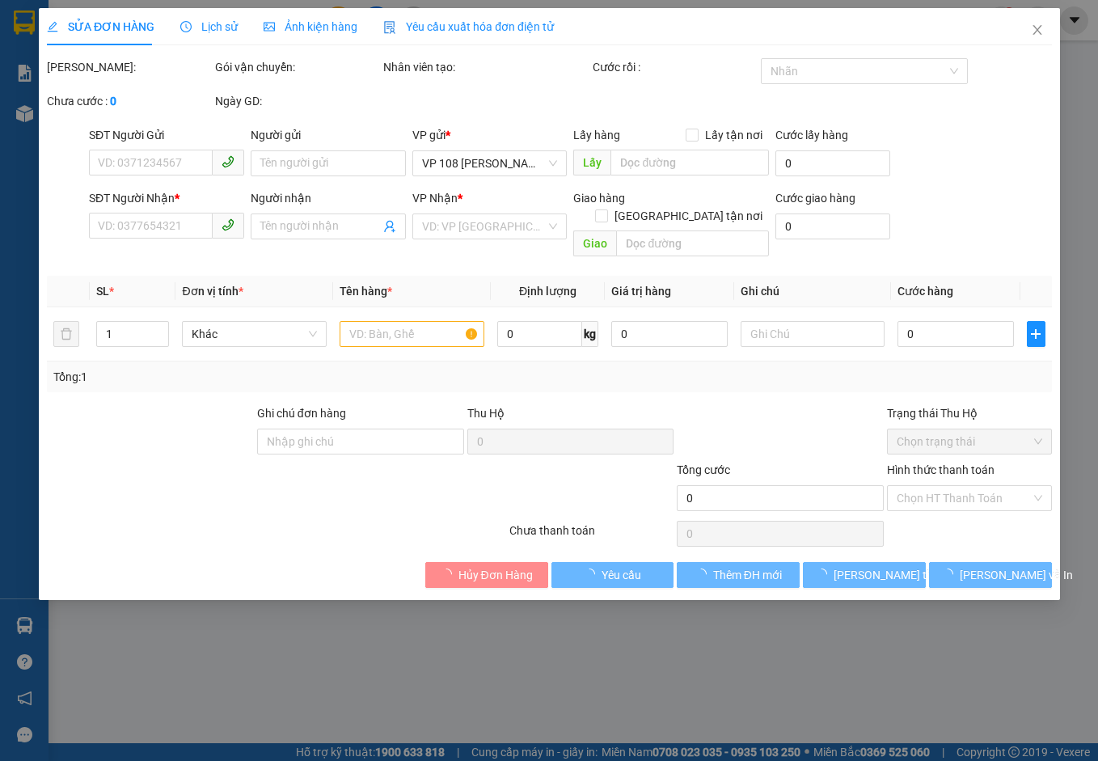
type input "0977818099"
type input "SAMARI"
type input "0979652159"
type input "C HUYỀN"
type input "VPQ1"
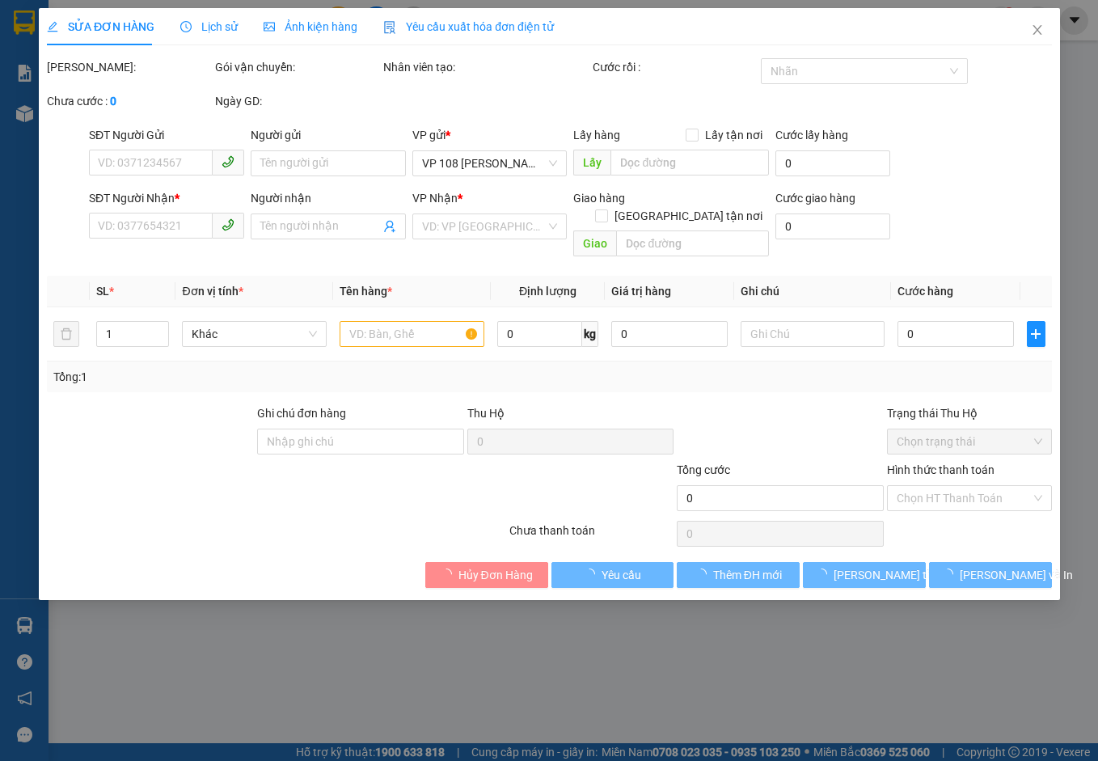
type input "30.000"
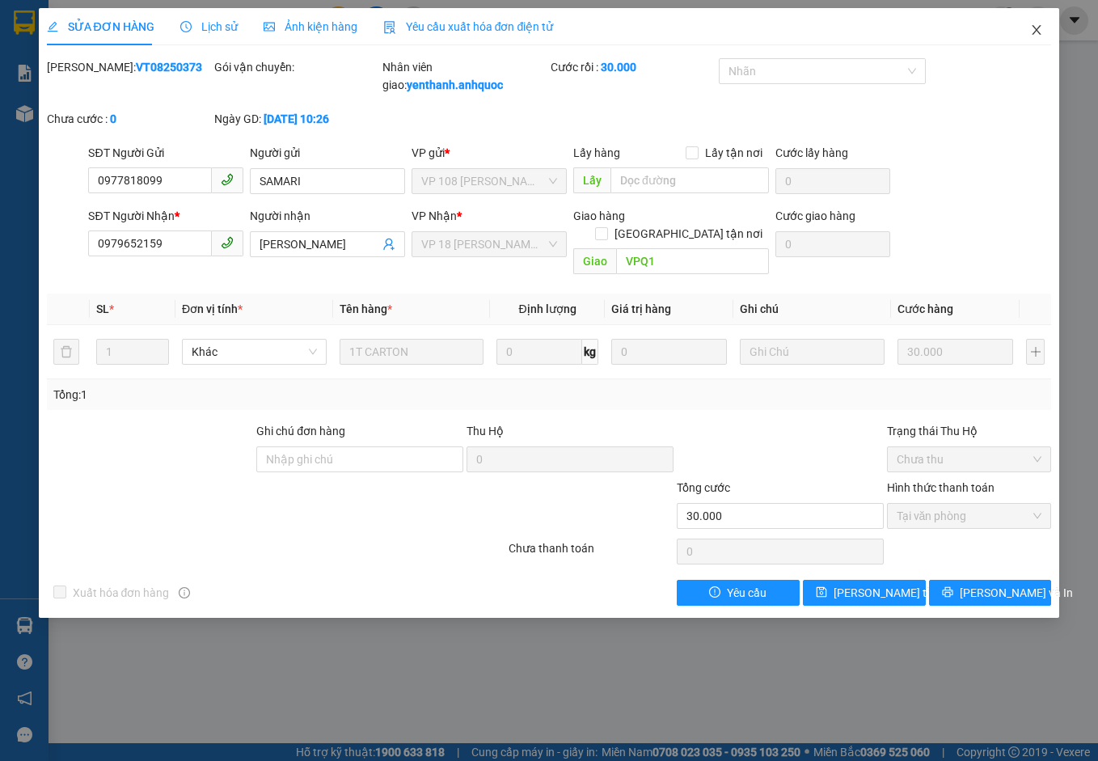
click at [1010, 28] on icon "close" at bounding box center [1036, 29] width 13 height 13
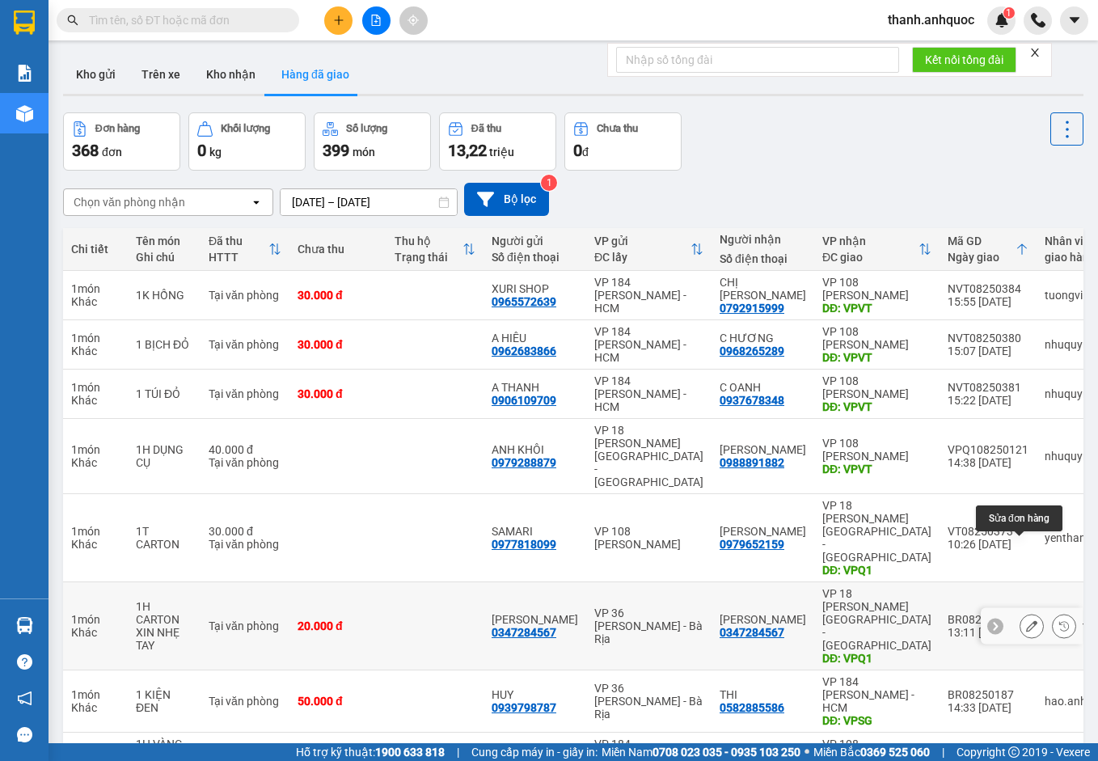
click at [1010, 614] on div at bounding box center [1032, 626] width 24 height 24
click at [1010, 620] on icon at bounding box center [1031, 625] width 11 height 11
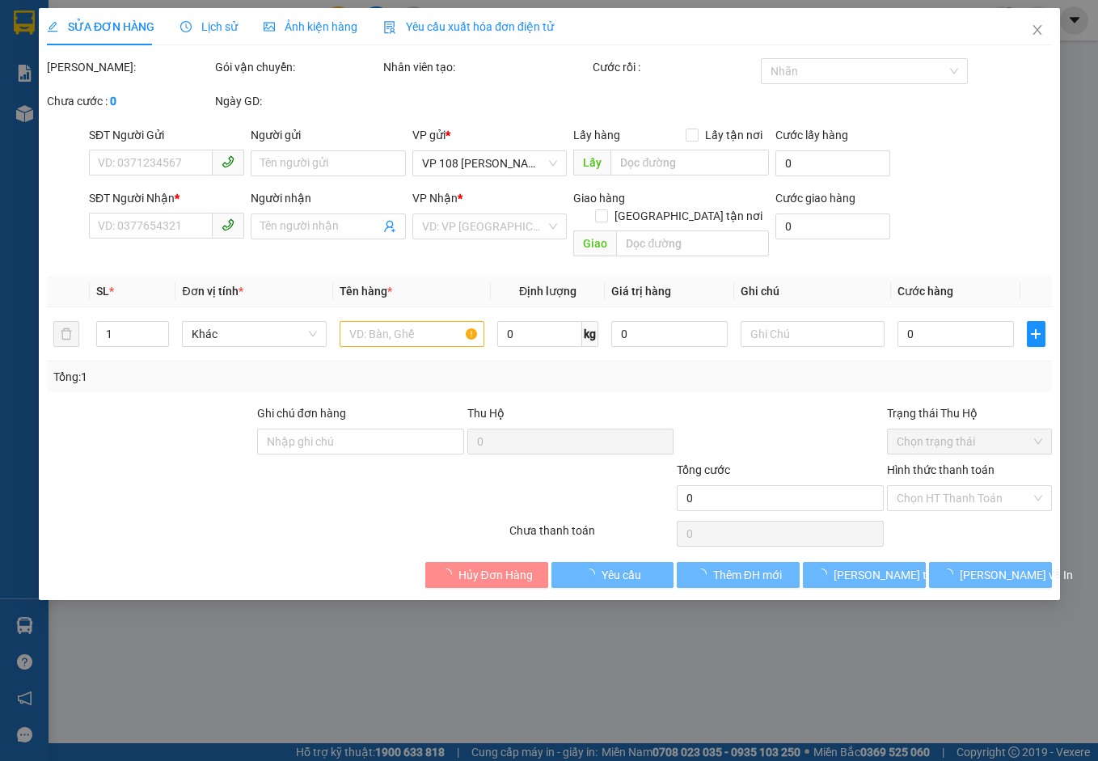
type input "0347284567"
type input "[PERSON_NAME]"
type input "0347284567"
type input "[PERSON_NAME]"
type input "VPQ1"
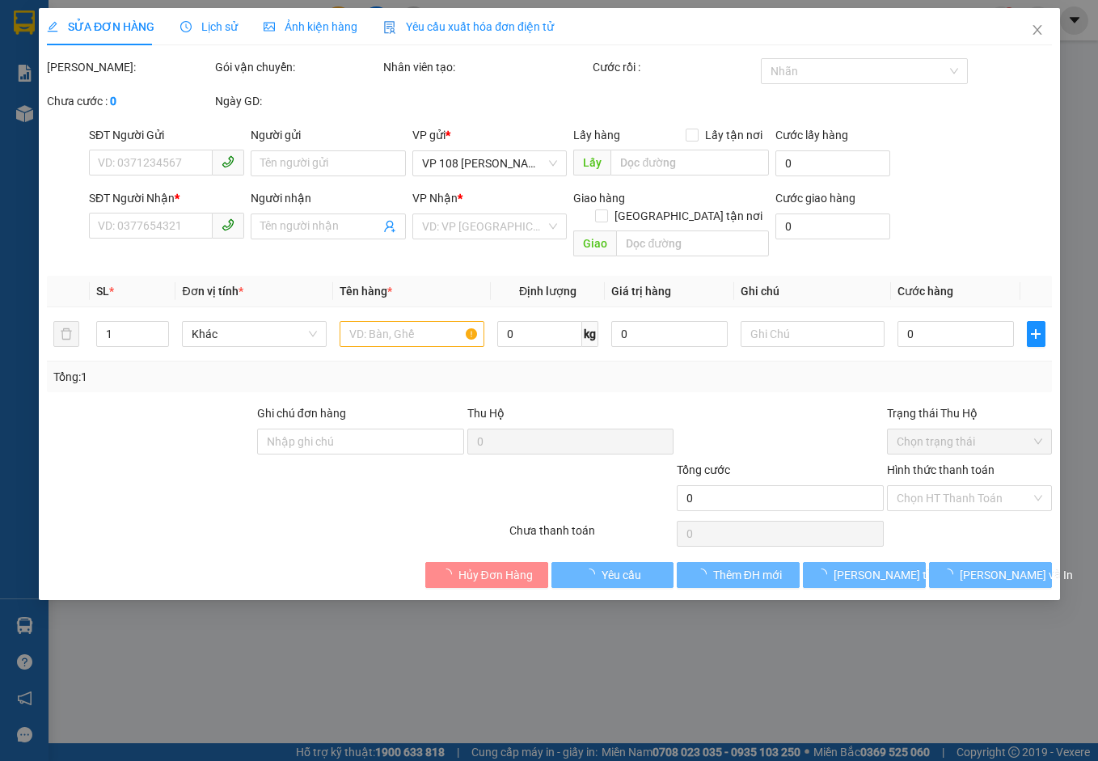
type input "SCB 12/8 THANH"
type input "20.000"
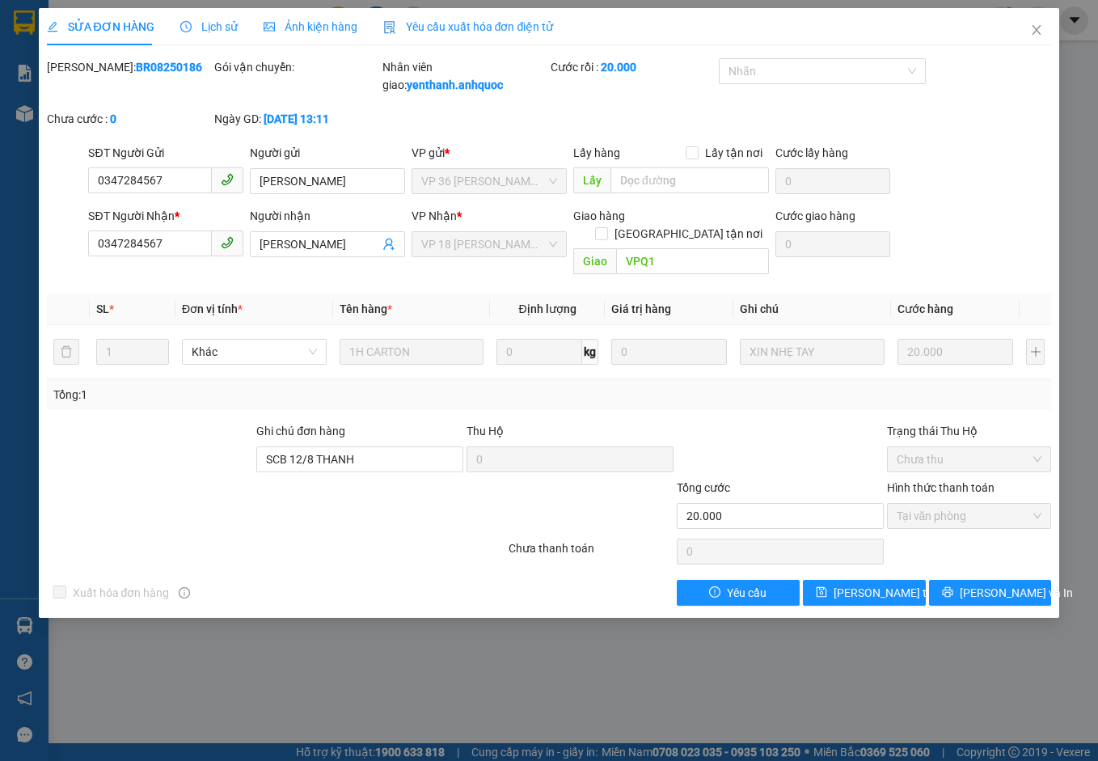
click at [428, 20] on span "Yêu cầu xuất hóa đơn điện tử" at bounding box center [468, 26] width 171 height 13
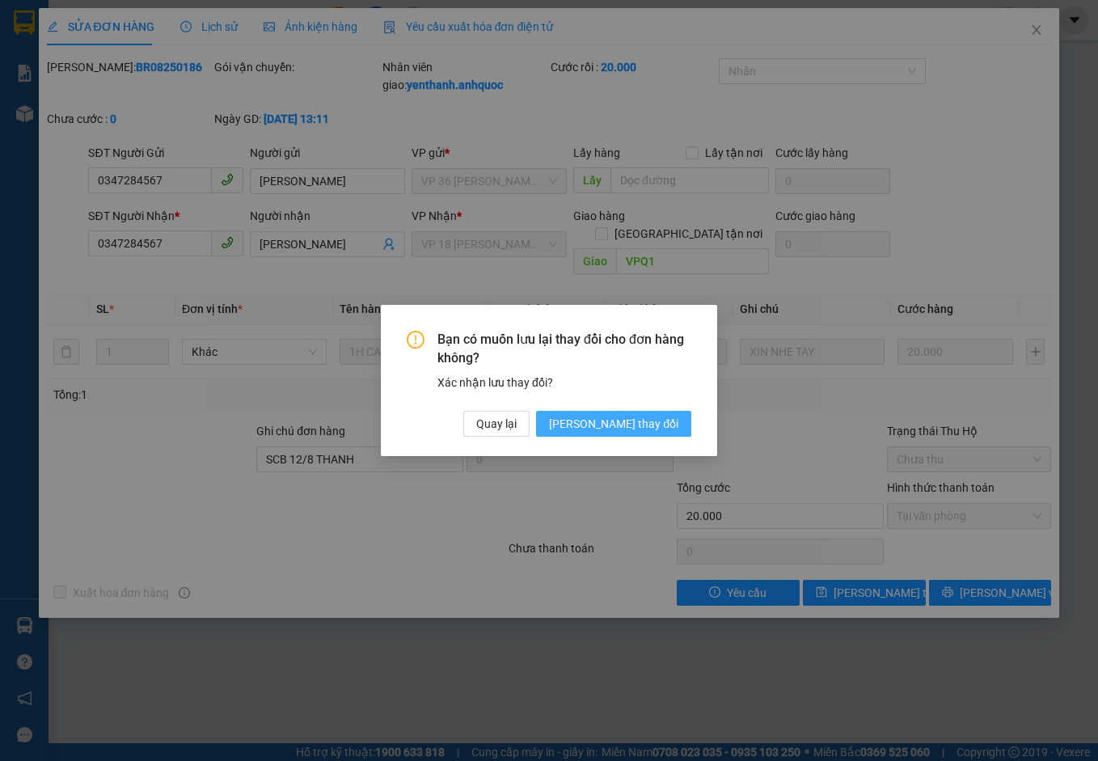
click at [655, 416] on span "[PERSON_NAME] đổi" at bounding box center [613, 424] width 129 height 18
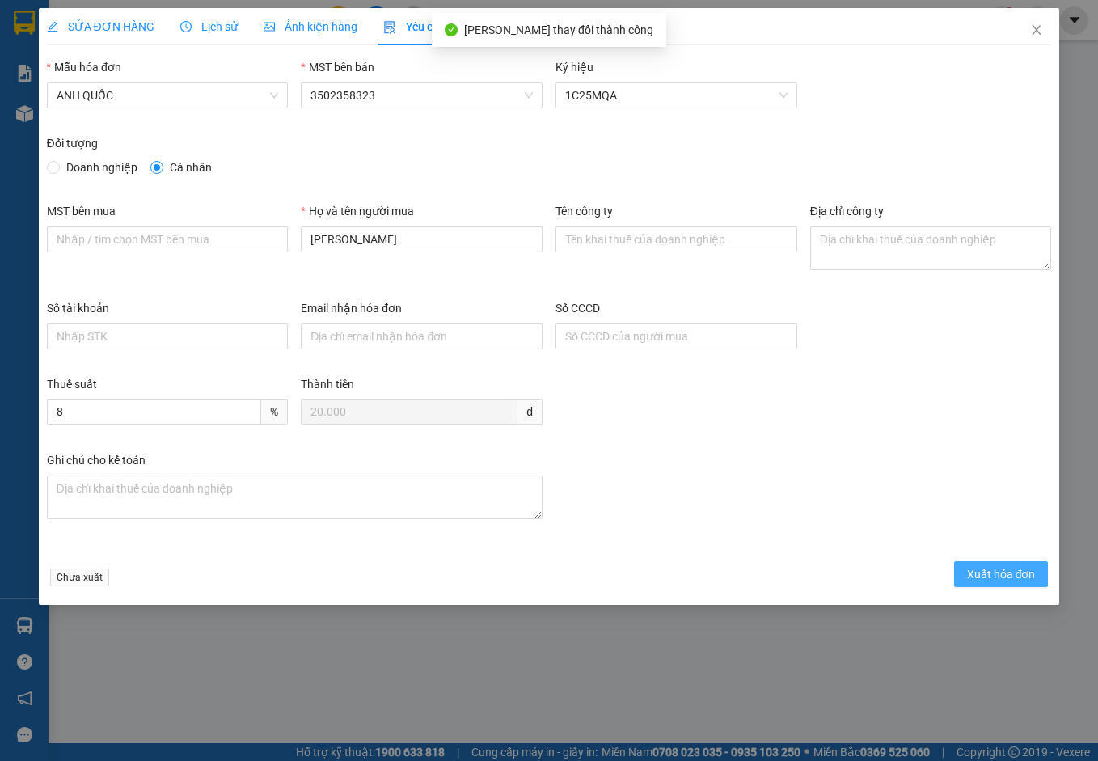
click at [1010, 568] on span "Xuất hóa đơn" at bounding box center [1001, 574] width 69 height 18
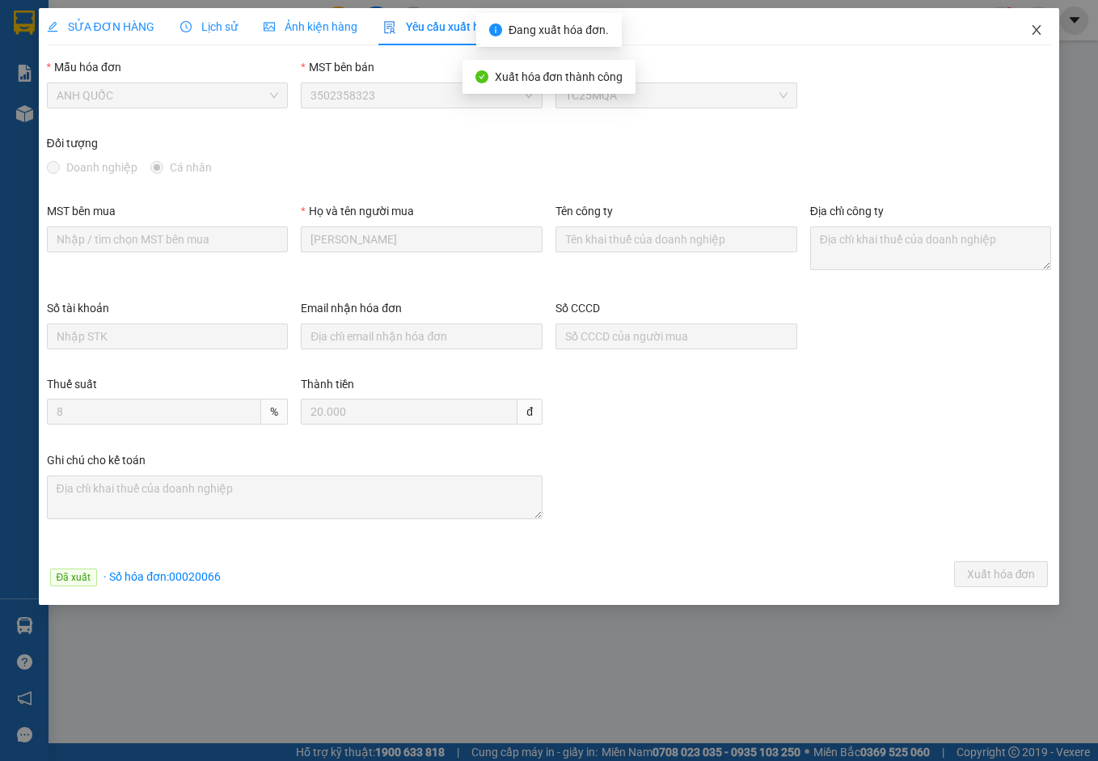
click at [1010, 27] on icon "close" at bounding box center [1036, 29] width 13 height 13
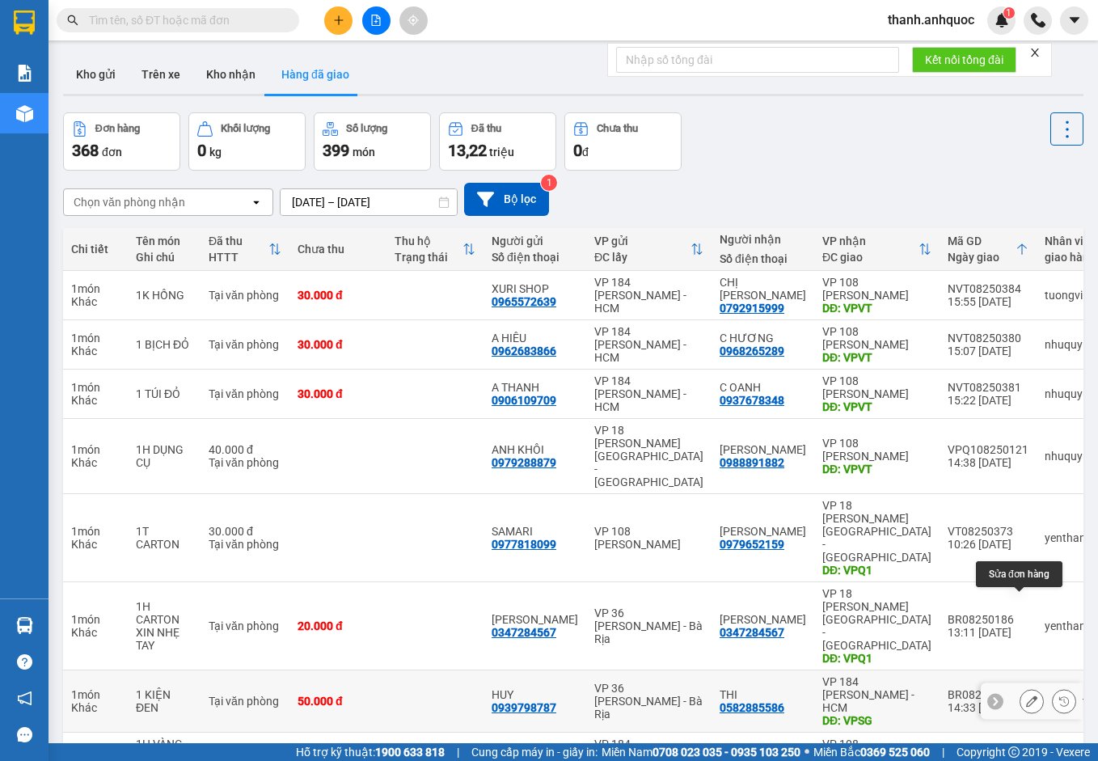
click at [1010, 696] on icon at bounding box center [1031, 701] width 11 height 11
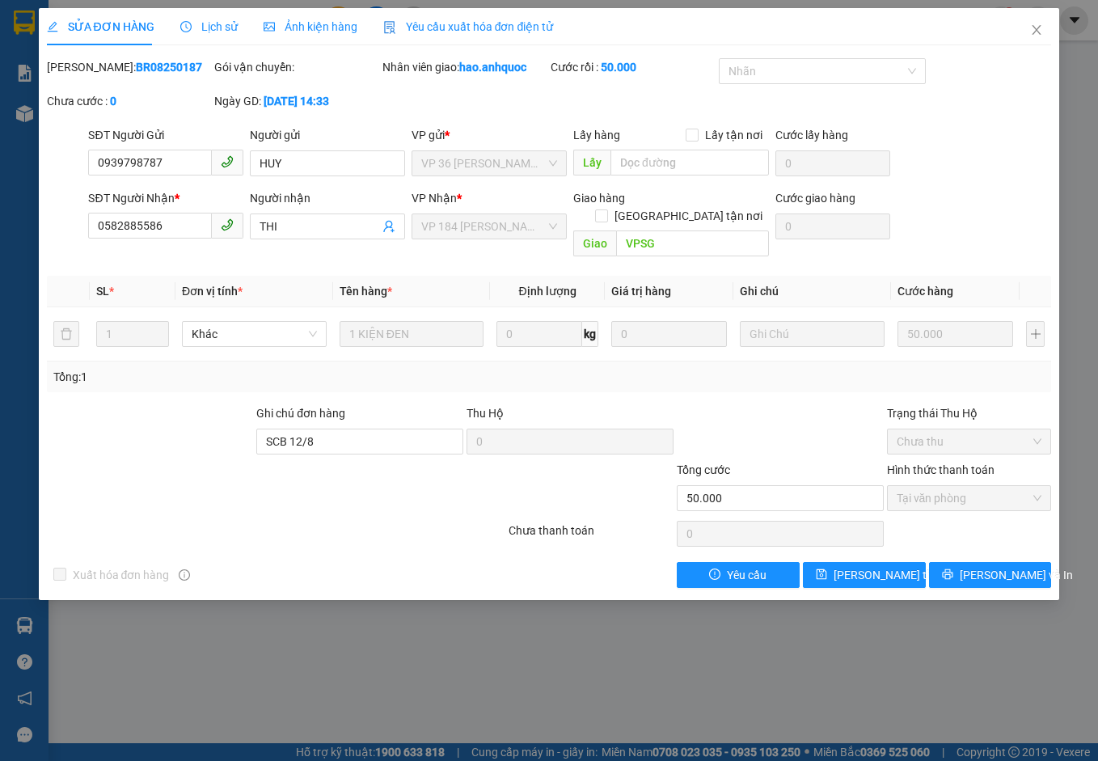
click at [493, 20] on span "Yêu cầu xuất hóa đơn điện tử" at bounding box center [468, 26] width 171 height 13
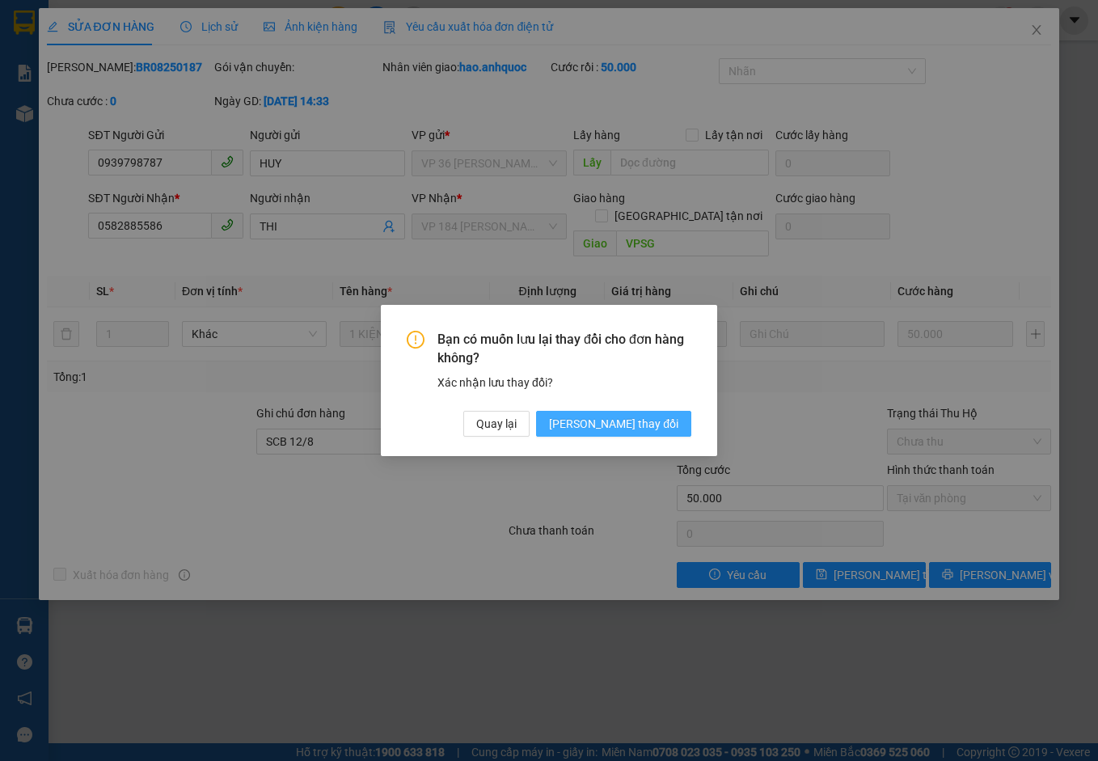
click at [644, 425] on span "[PERSON_NAME] đổi" at bounding box center [613, 424] width 129 height 18
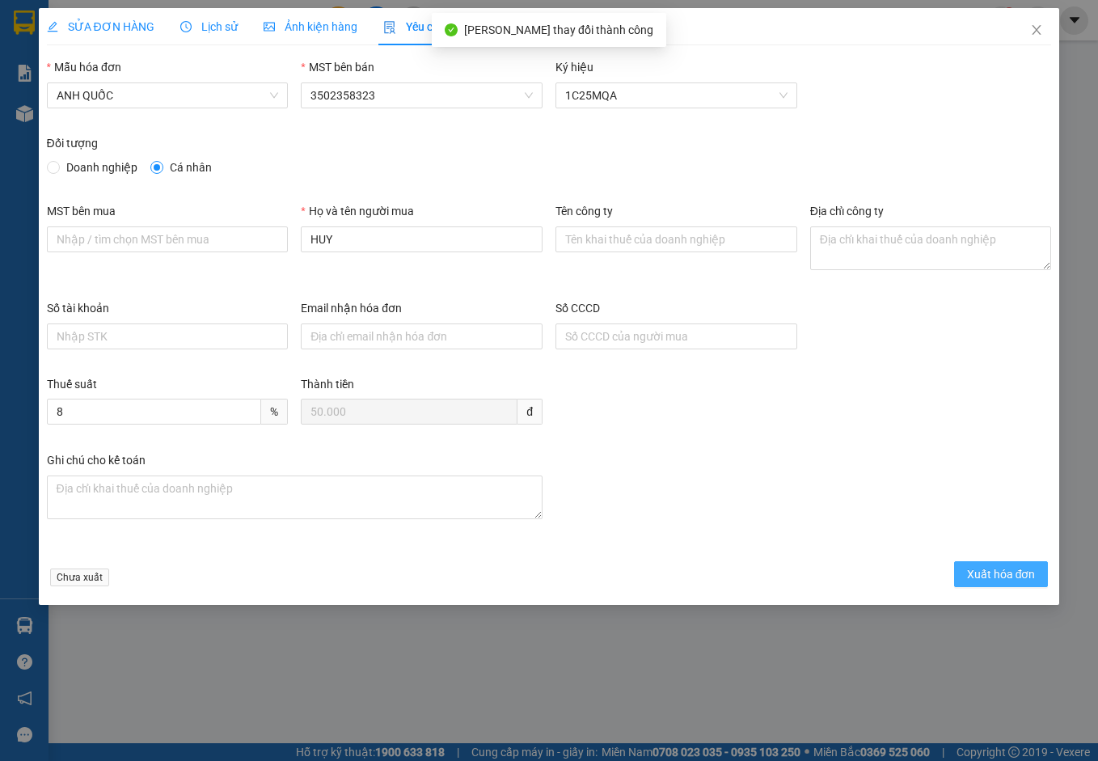
click at [1001, 576] on span "Xuất hóa đơn" at bounding box center [1001, 574] width 69 height 18
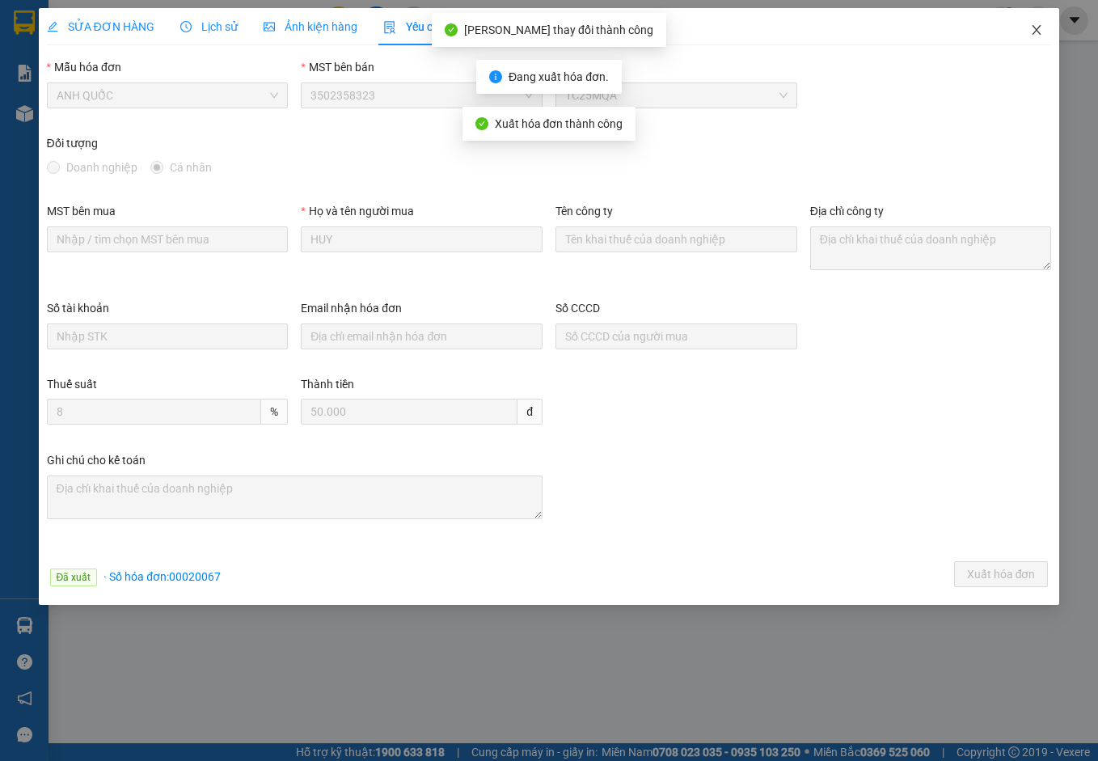
click at [1010, 28] on icon "close" at bounding box center [1036, 29] width 13 height 13
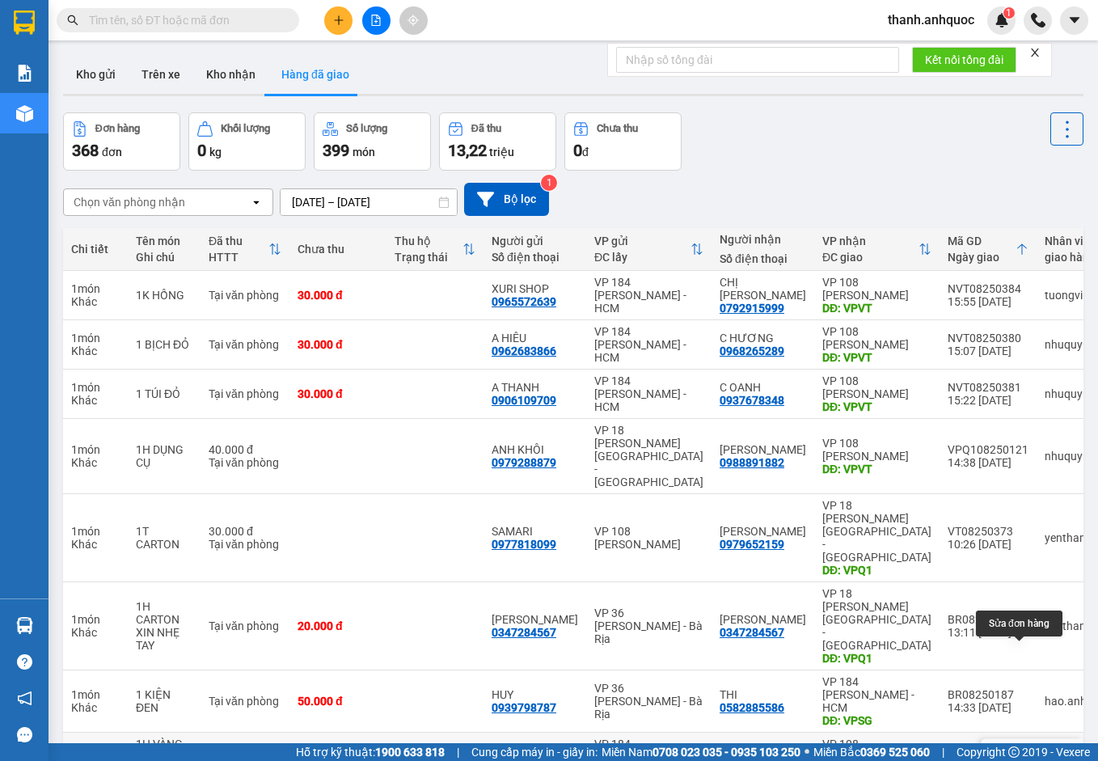
click at [1010, 743] on button at bounding box center [1032, 757] width 23 height 28
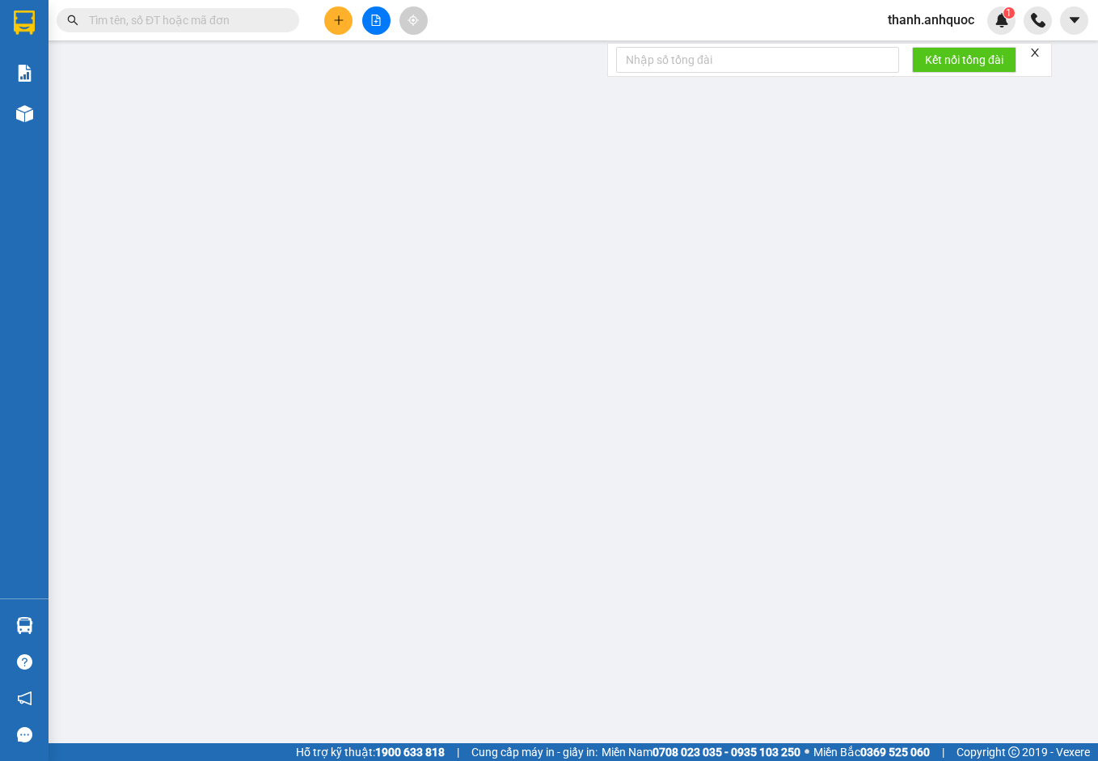
type input "0948973737"
type input "A HUY"
type input "0918283848"
type input "A LÝ"
type input "VPVT"
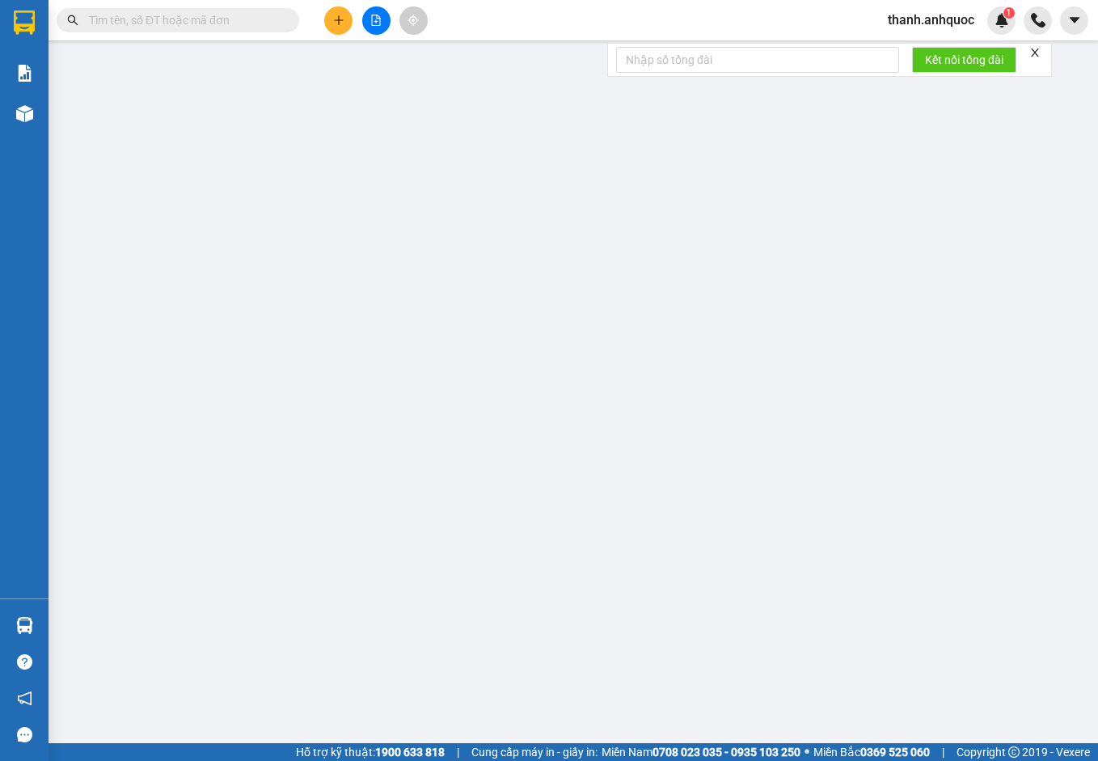
type input "20.000"
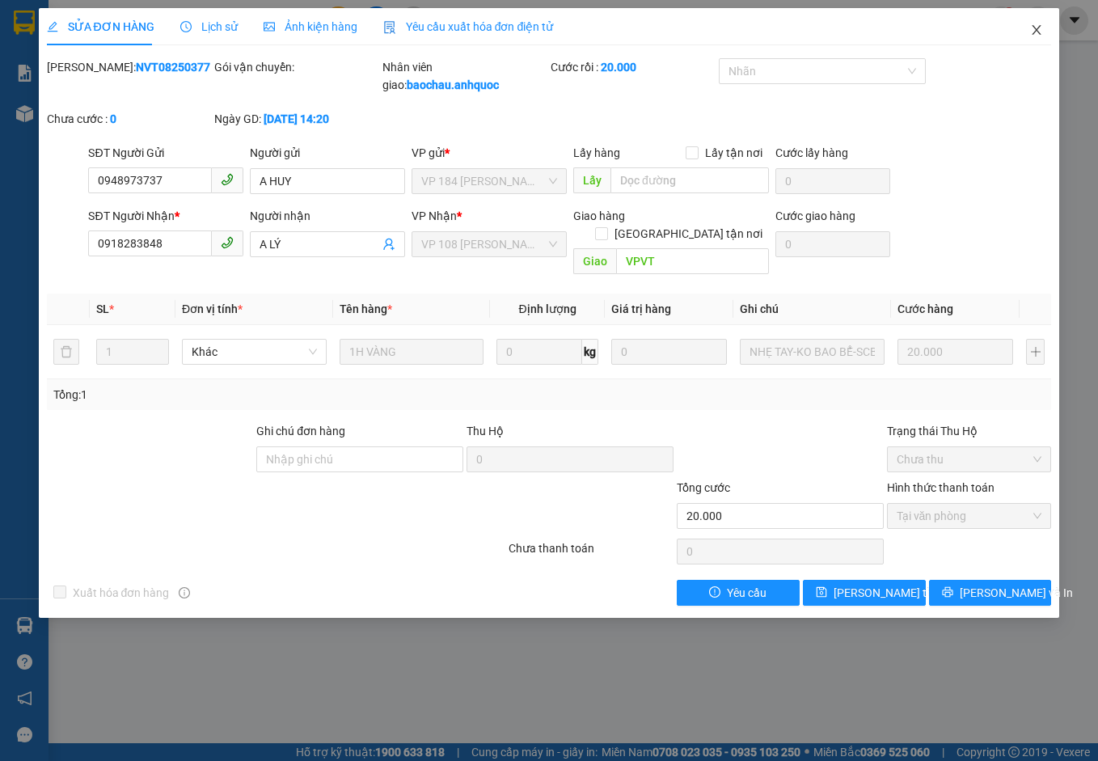
click at [1010, 27] on icon "close" at bounding box center [1037, 30] width 9 height 10
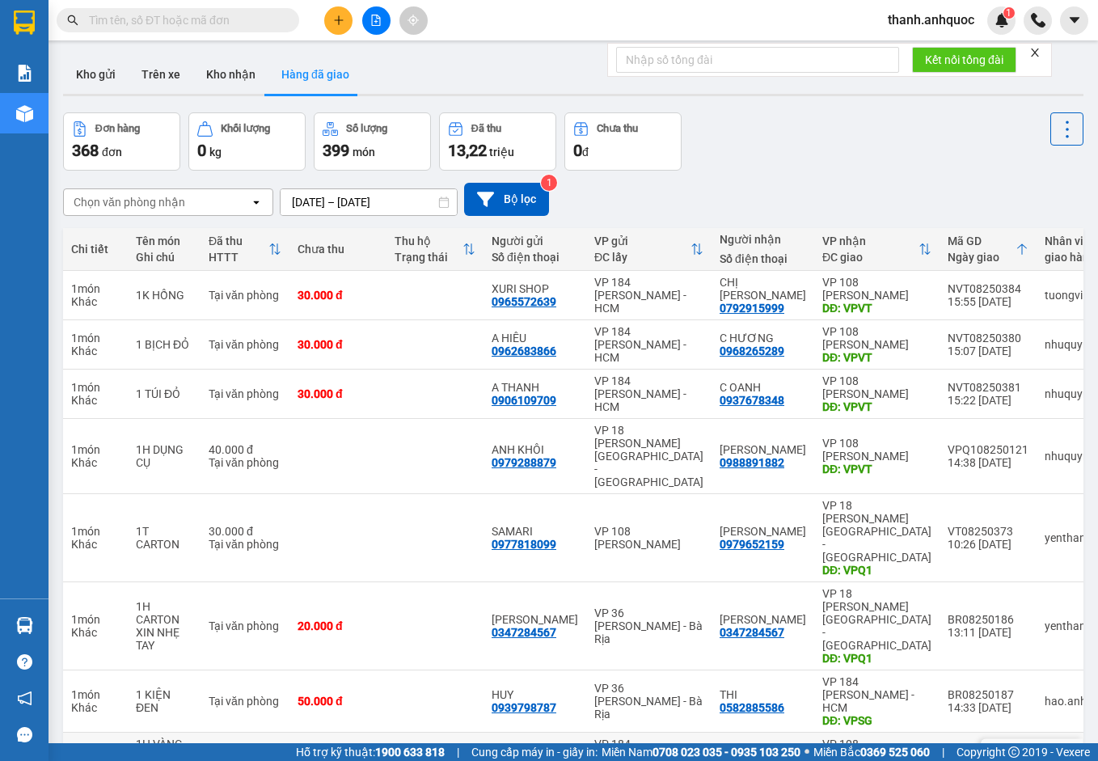
scroll to position [81, 0]
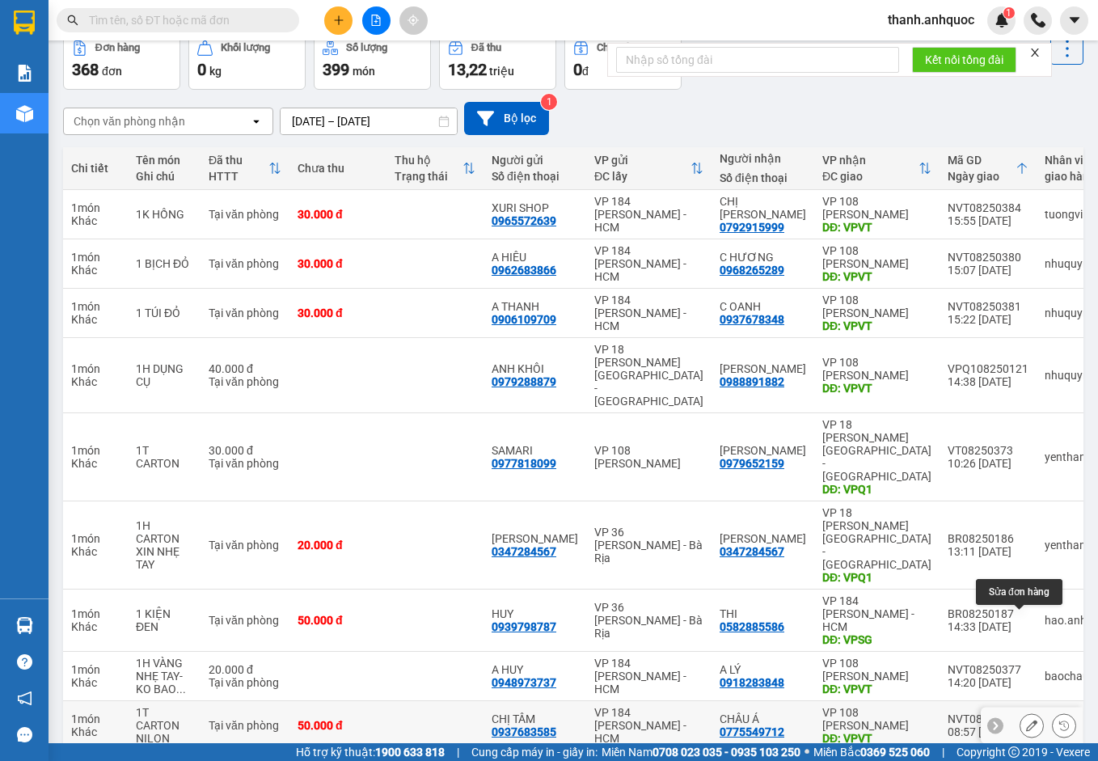
click at [1010, 720] on icon at bounding box center [1031, 725] width 11 height 11
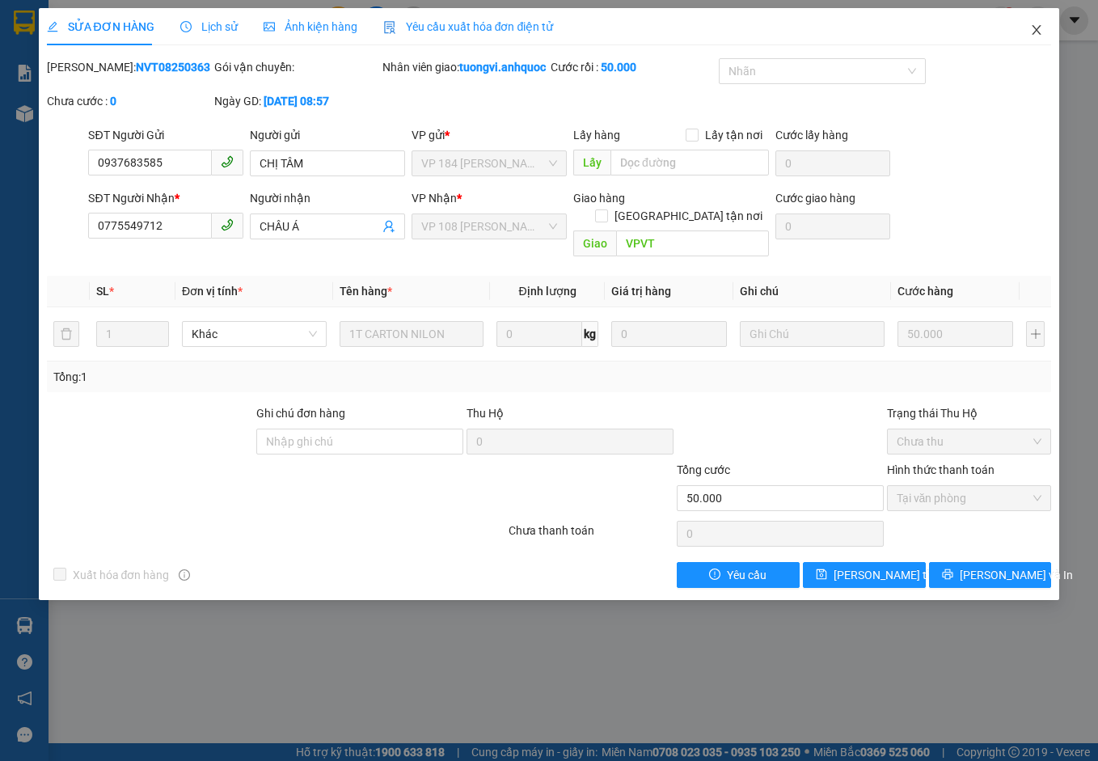
click at [1010, 26] on icon "close" at bounding box center [1036, 29] width 13 height 13
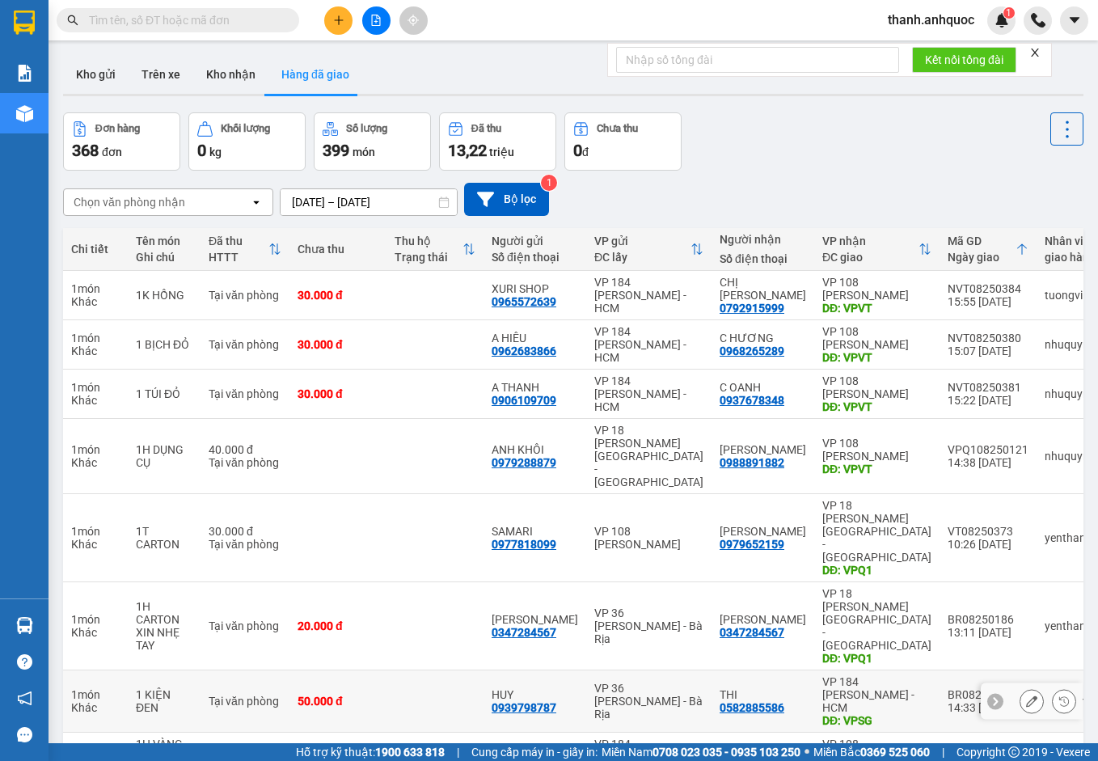
scroll to position [107, 0]
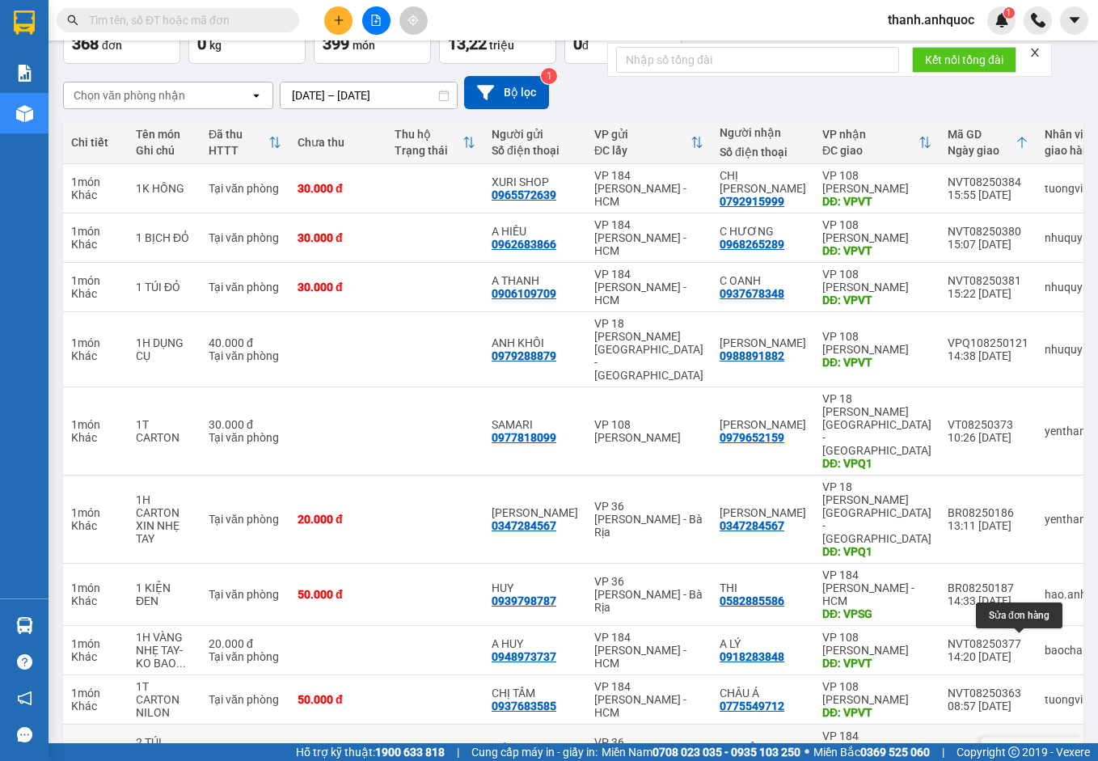
click at [1010, 750] on icon at bounding box center [1031, 755] width 11 height 11
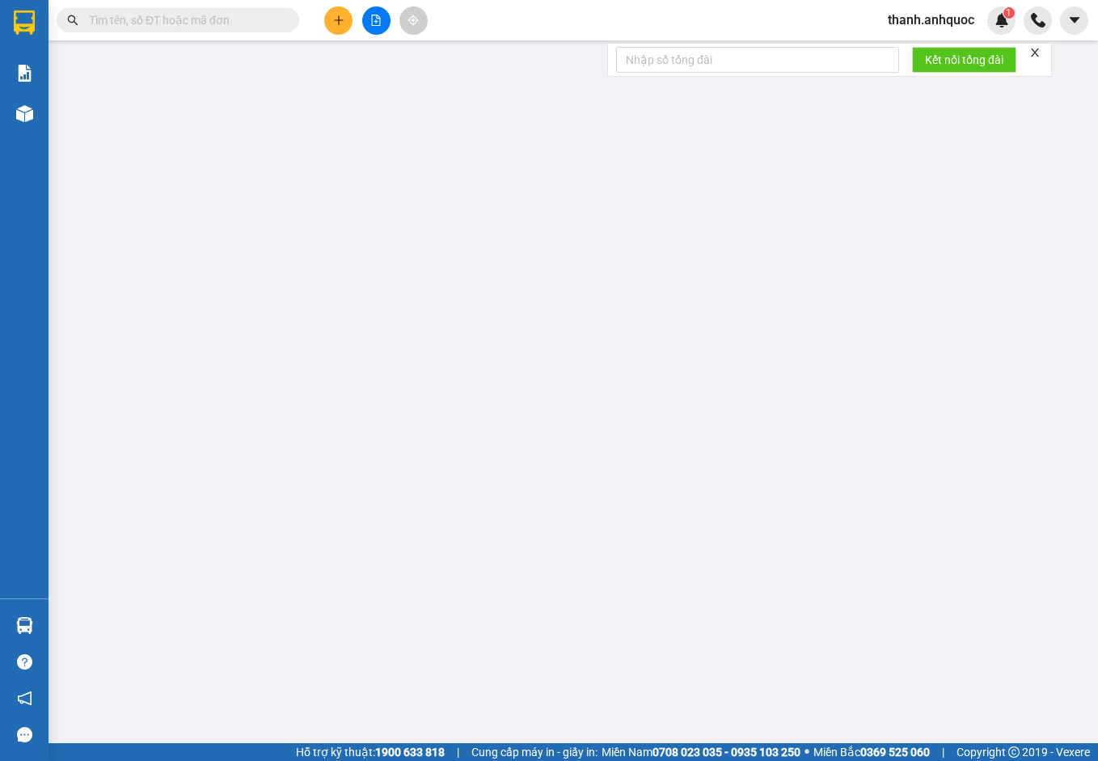
type input "0937173209"
type input "TIẾN"
type input "0914156085"
type input "CHỊ HẬU"
type input "VPSG"
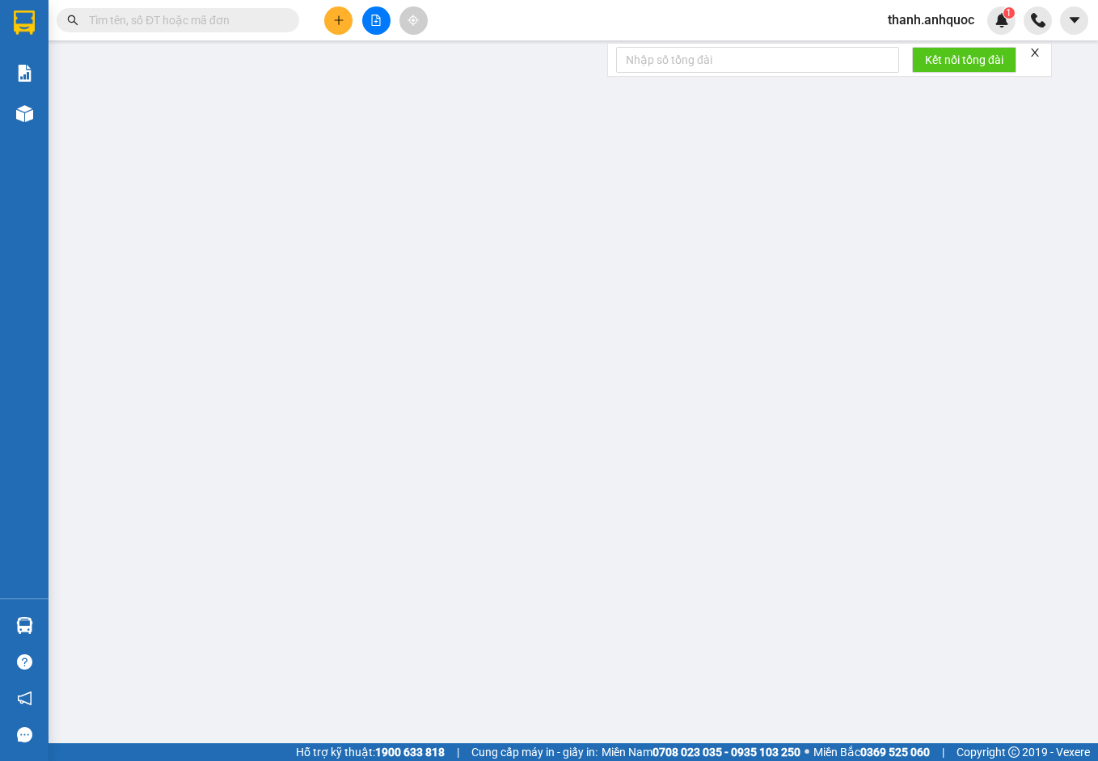
type input "TM 12/8 VP 184 HẢO"
type input "70.000"
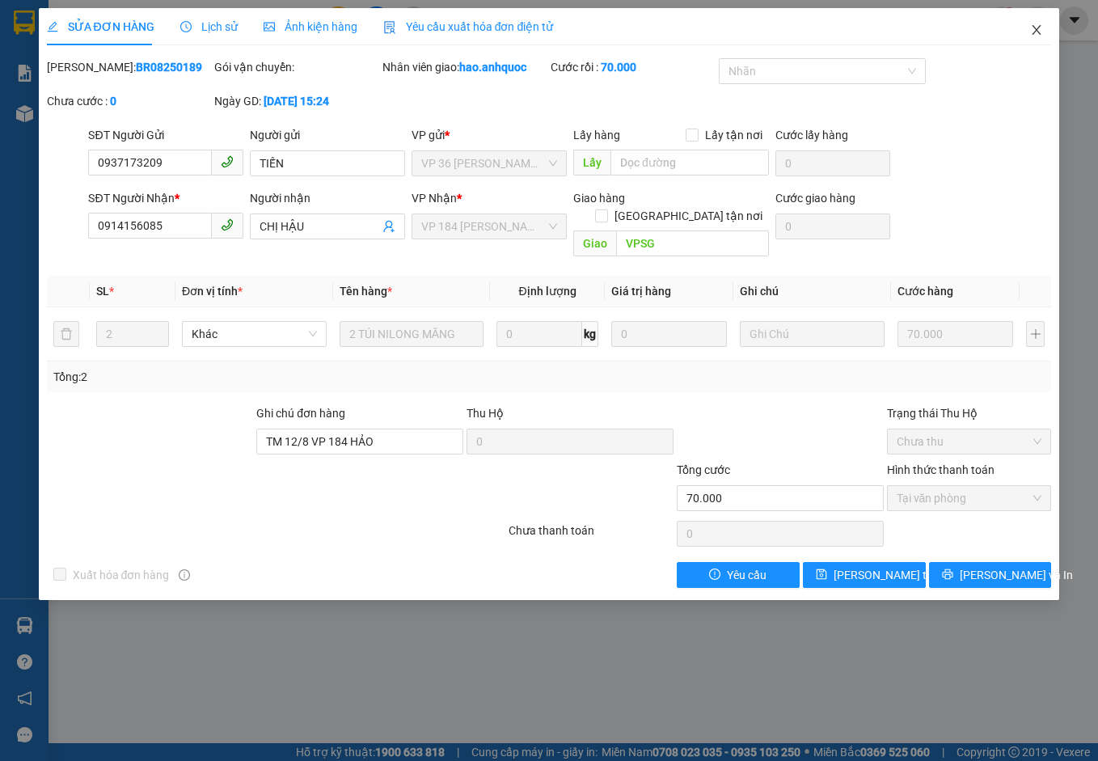
click at [1010, 29] on icon "close" at bounding box center [1036, 29] width 13 height 13
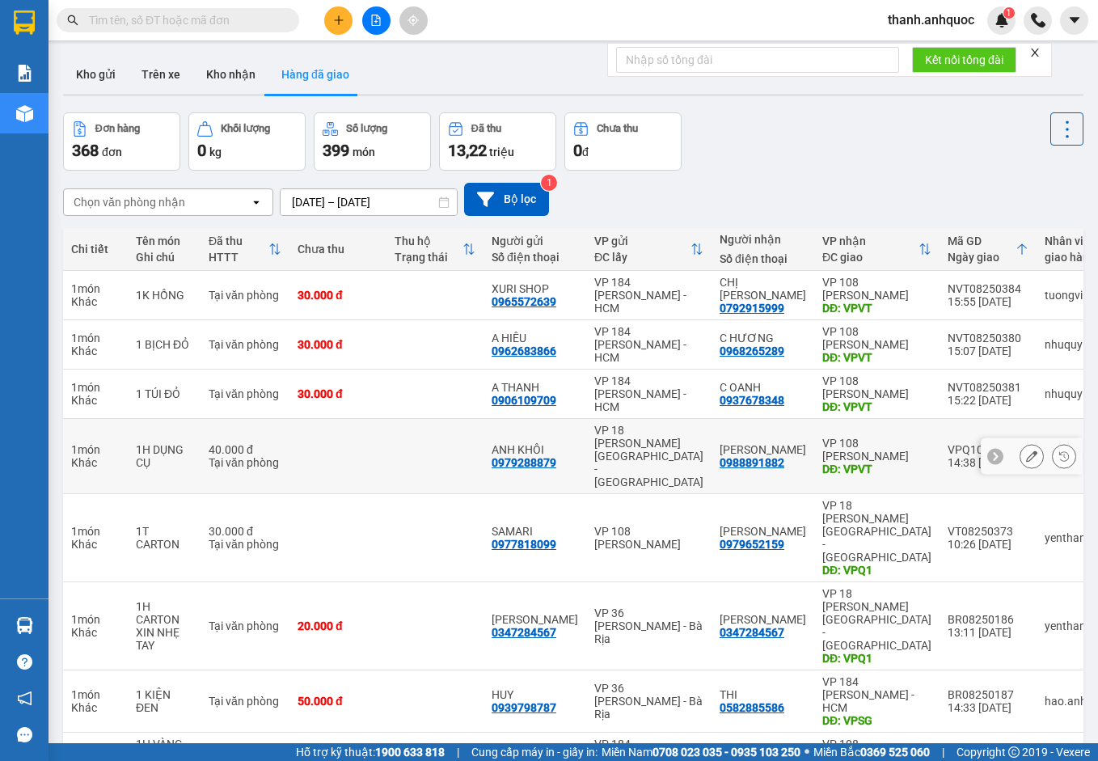
scroll to position [107, 0]
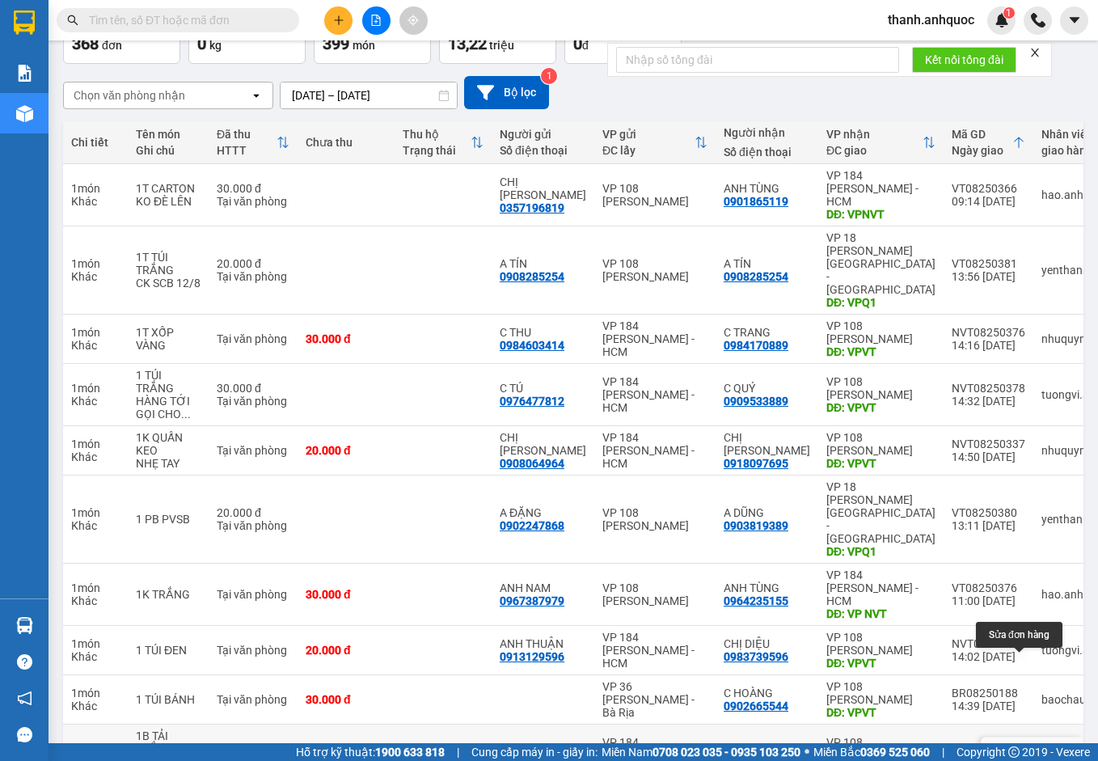
click at [1010, 750] on icon at bounding box center [1031, 755] width 11 height 11
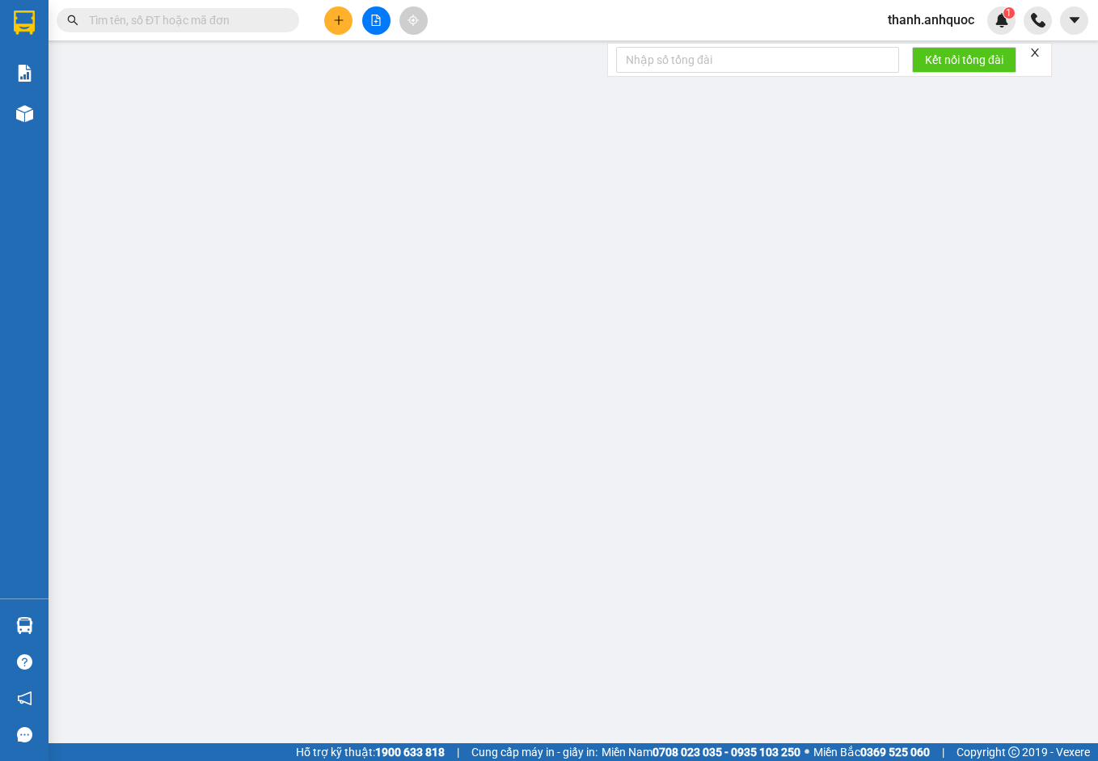
type input "0913646329"
type input "[PERSON_NAME]"
type input "0908112359"
type input "ANH NGOAN"
type input "VPVT"
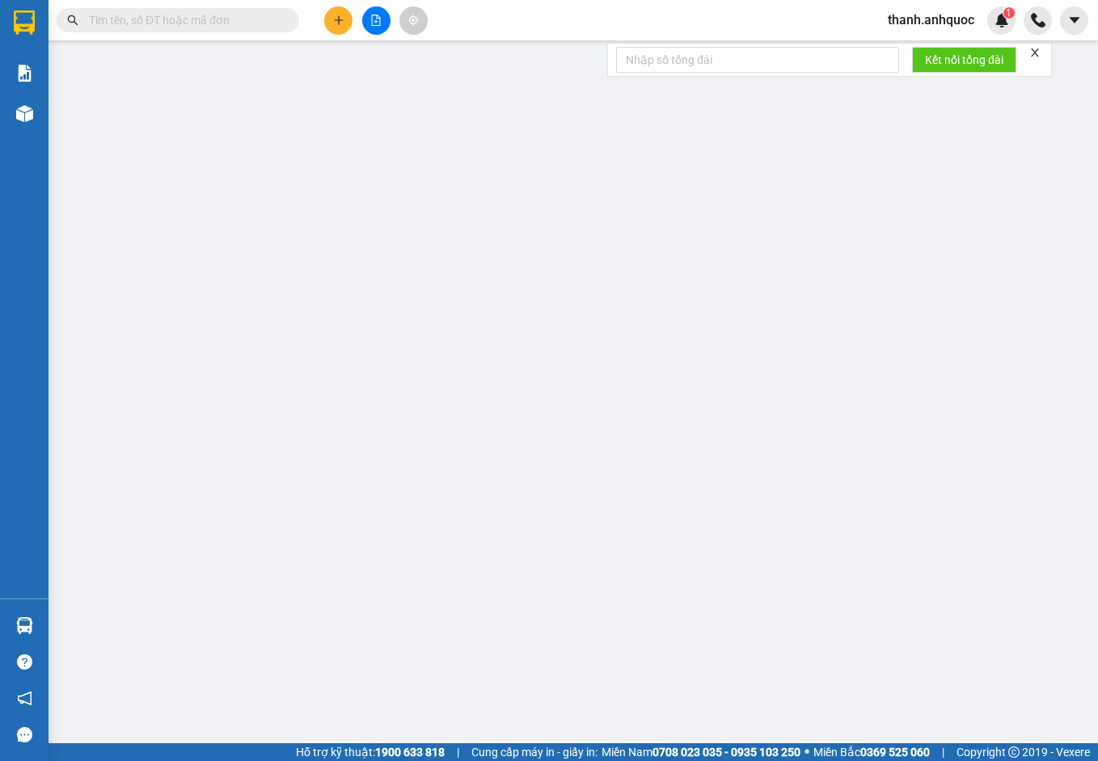
type input "CK12/8 NHỰT"
type input "60.000"
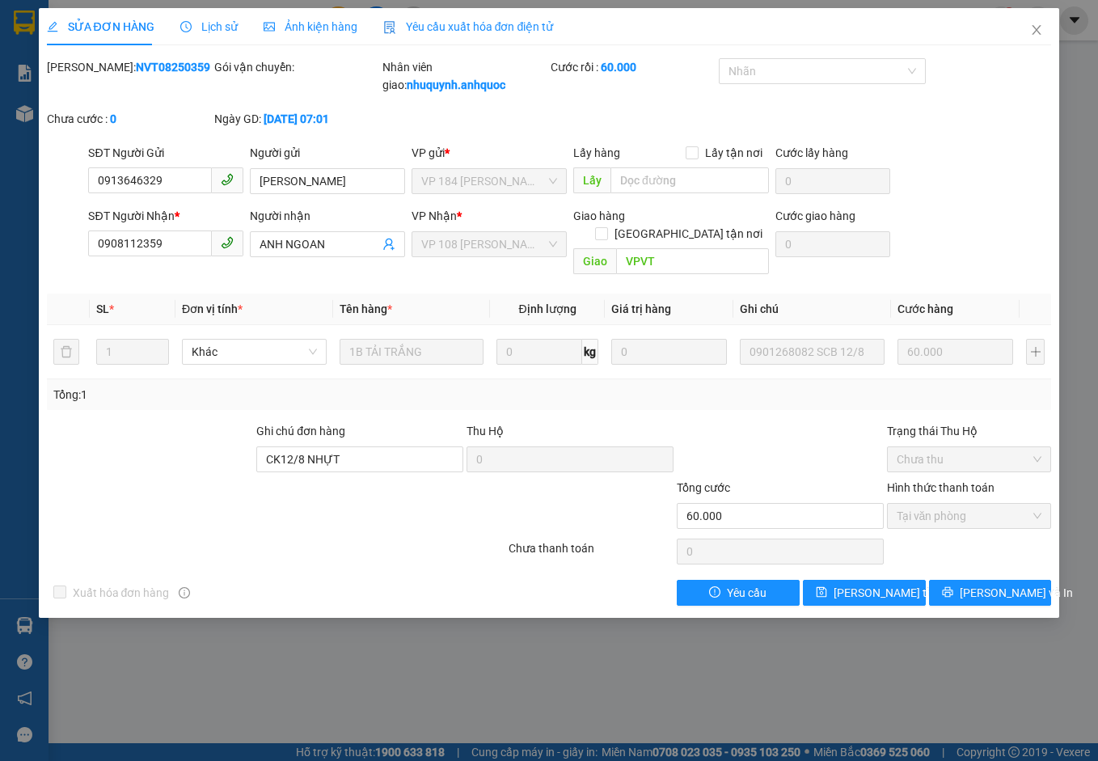
click at [447, 22] on span "Yêu cầu xuất hóa đơn điện tử" at bounding box center [468, 26] width 171 height 13
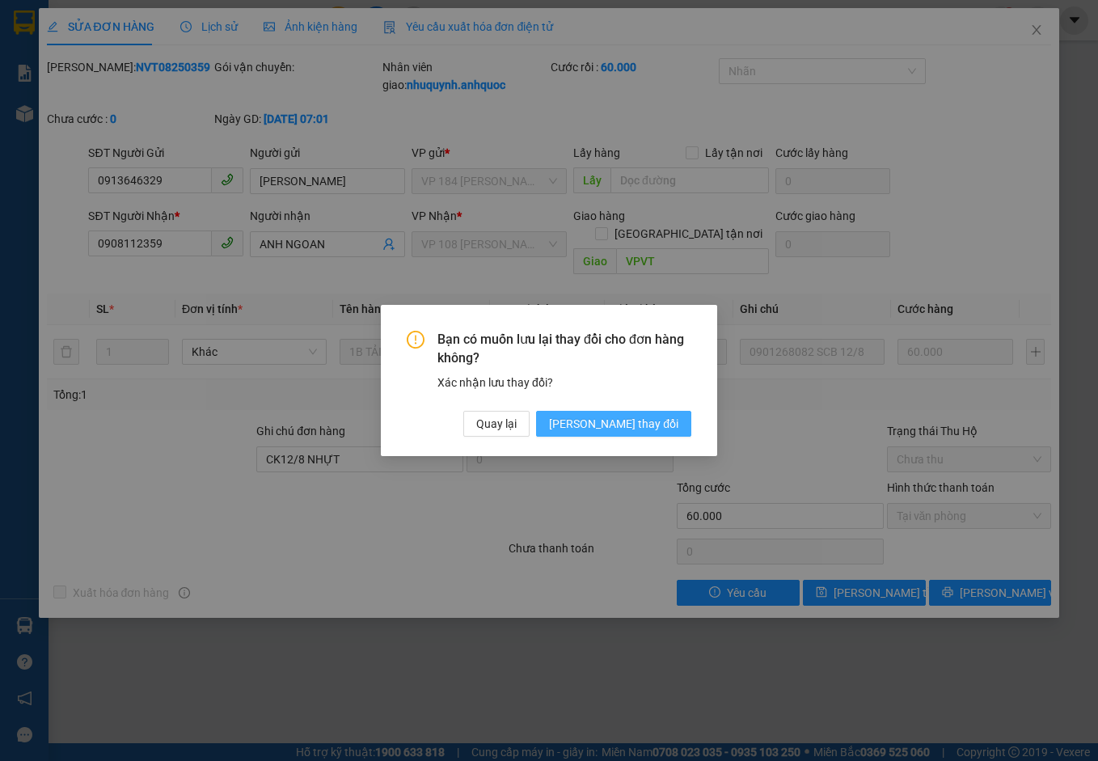
click at [640, 424] on span "[PERSON_NAME] đổi" at bounding box center [613, 424] width 129 height 18
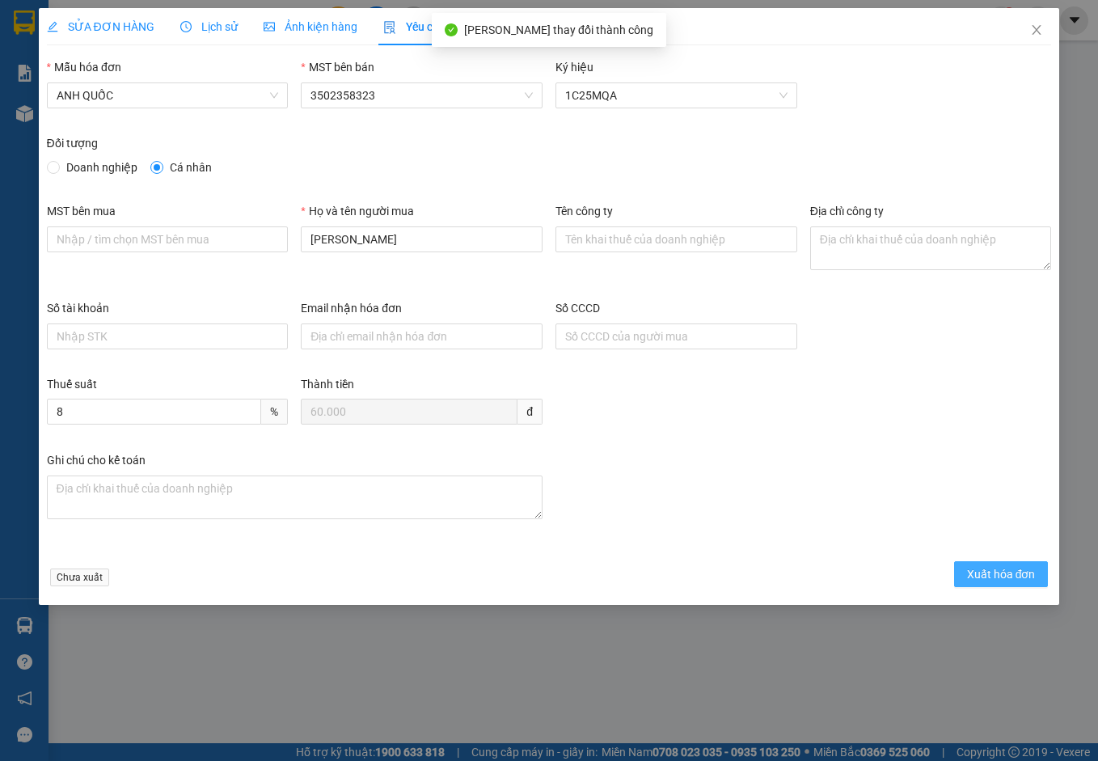
click at [1001, 574] on span "Xuất hóa đơn" at bounding box center [1001, 574] width 69 height 18
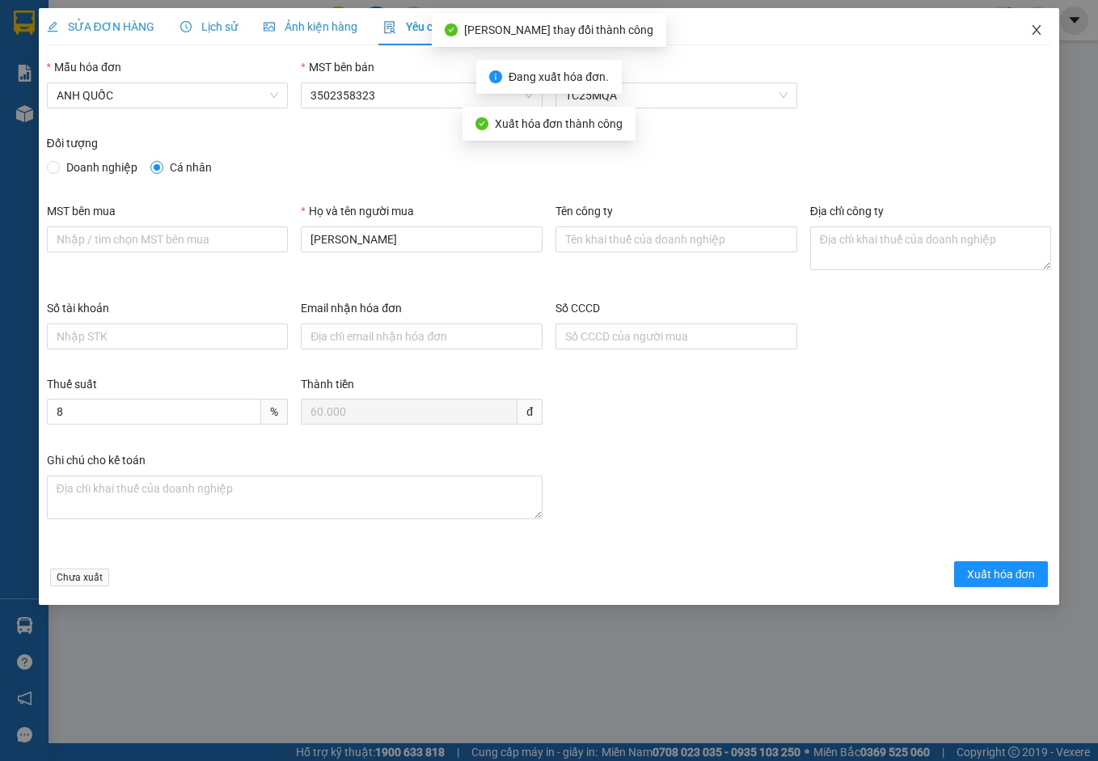
click at [1010, 28] on icon "close" at bounding box center [1036, 29] width 13 height 13
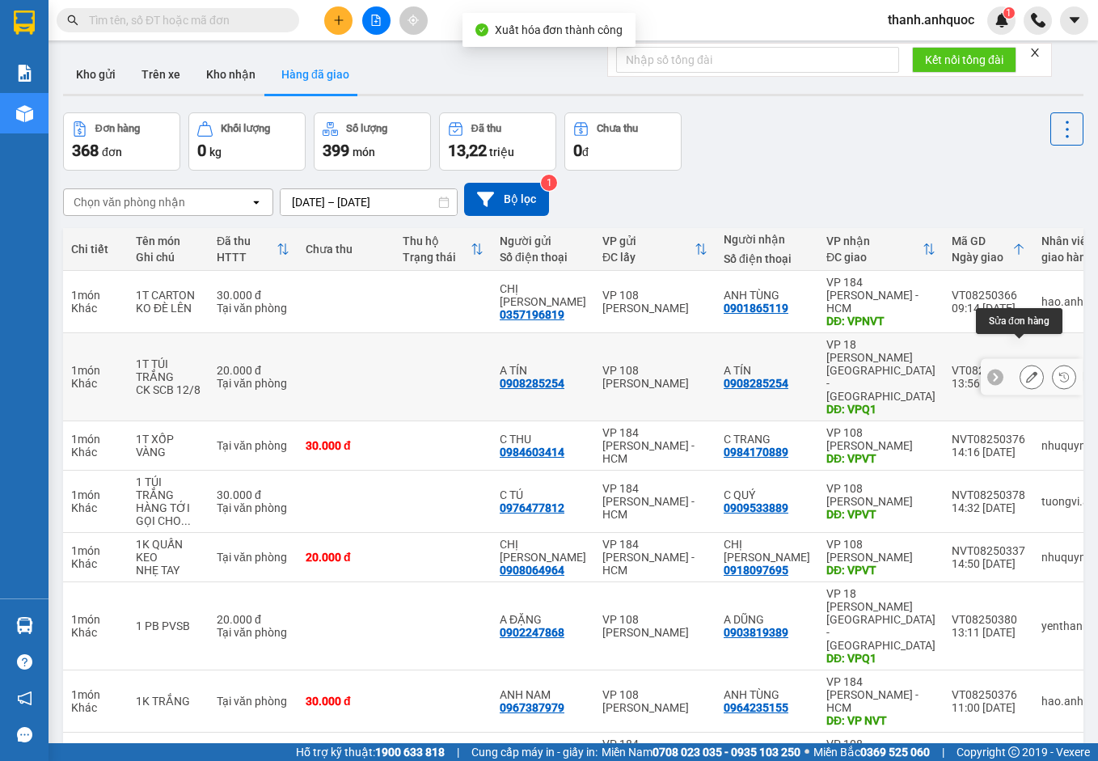
click at [1010, 371] on icon at bounding box center [1031, 376] width 11 height 11
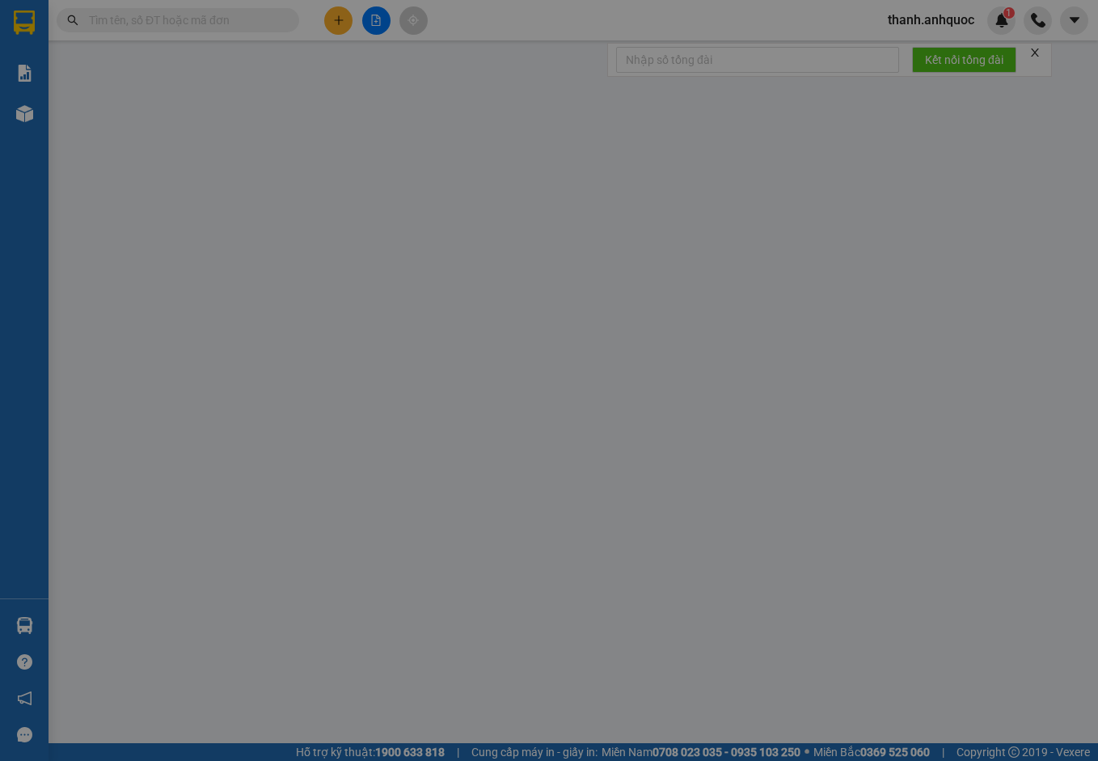
type input "0908285254"
type input "A TÍN"
type input "0908285254"
type input "A TÍN"
type input "VPQ1"
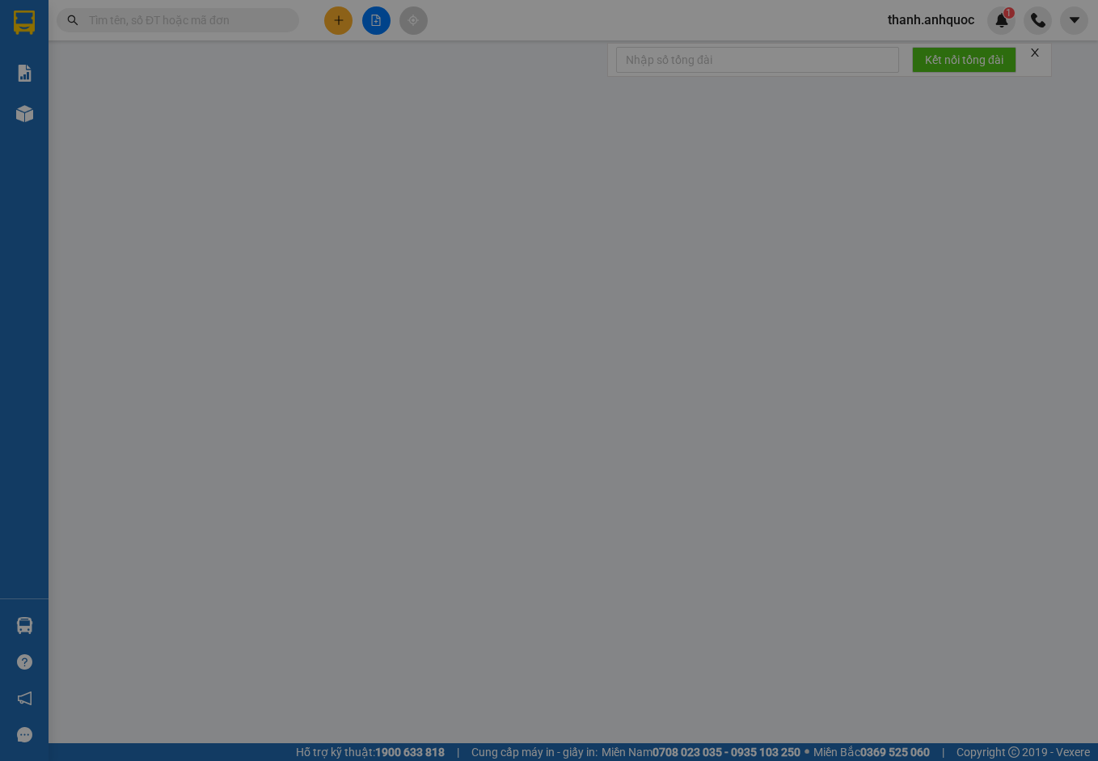
type input "20.000"
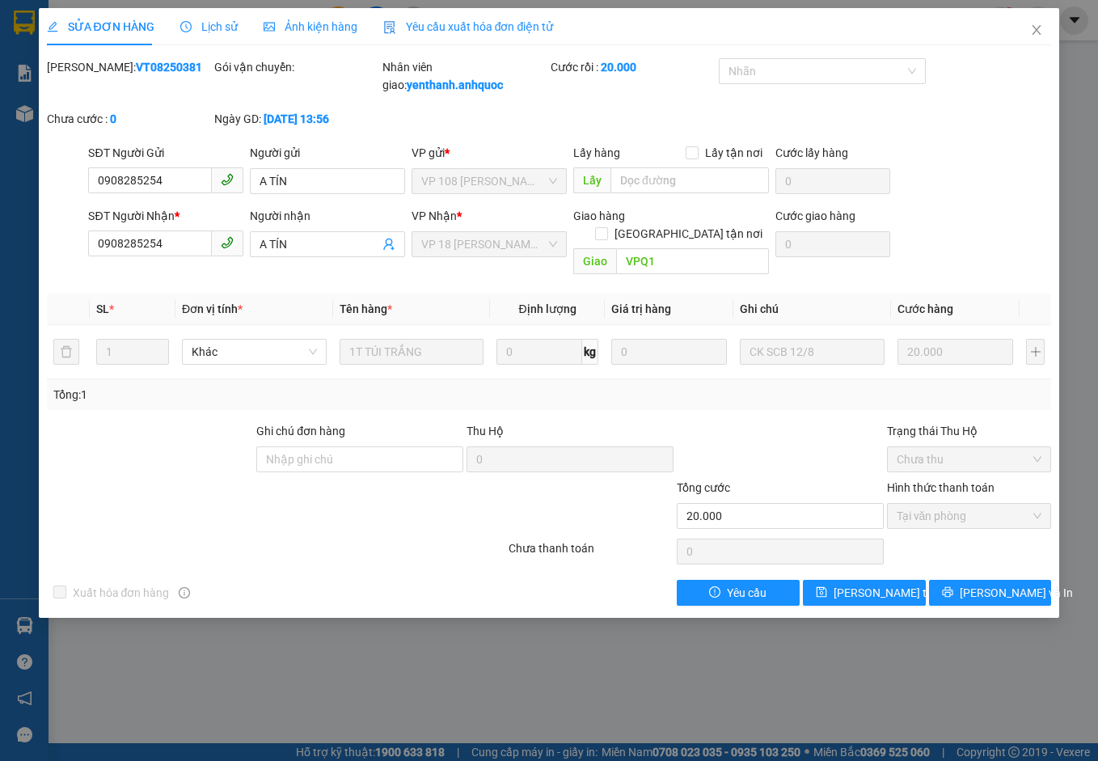
click at [512, 22] on span "Yêu cầu xuất hóa đơn điện tử" at bounding box center [468, 26] width 171 height 13
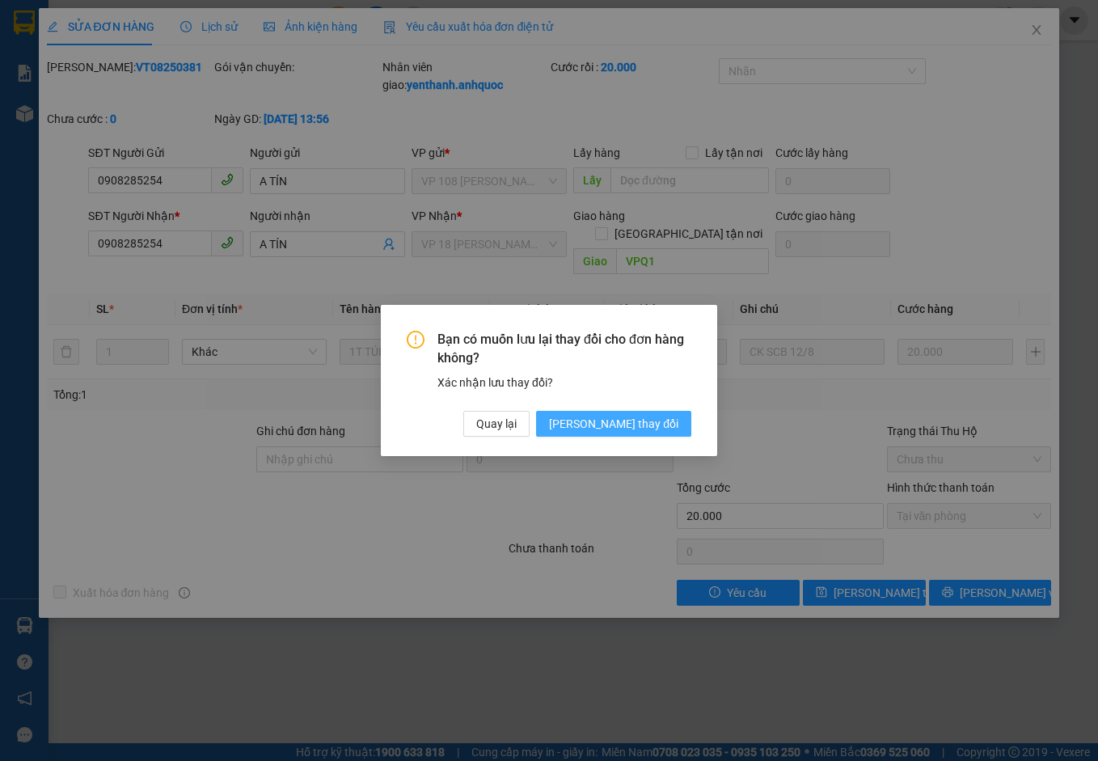
click at [635, 425] on span "[PERSON_NAME] đổi" at bounding box center [613, 424] width 129 height 18
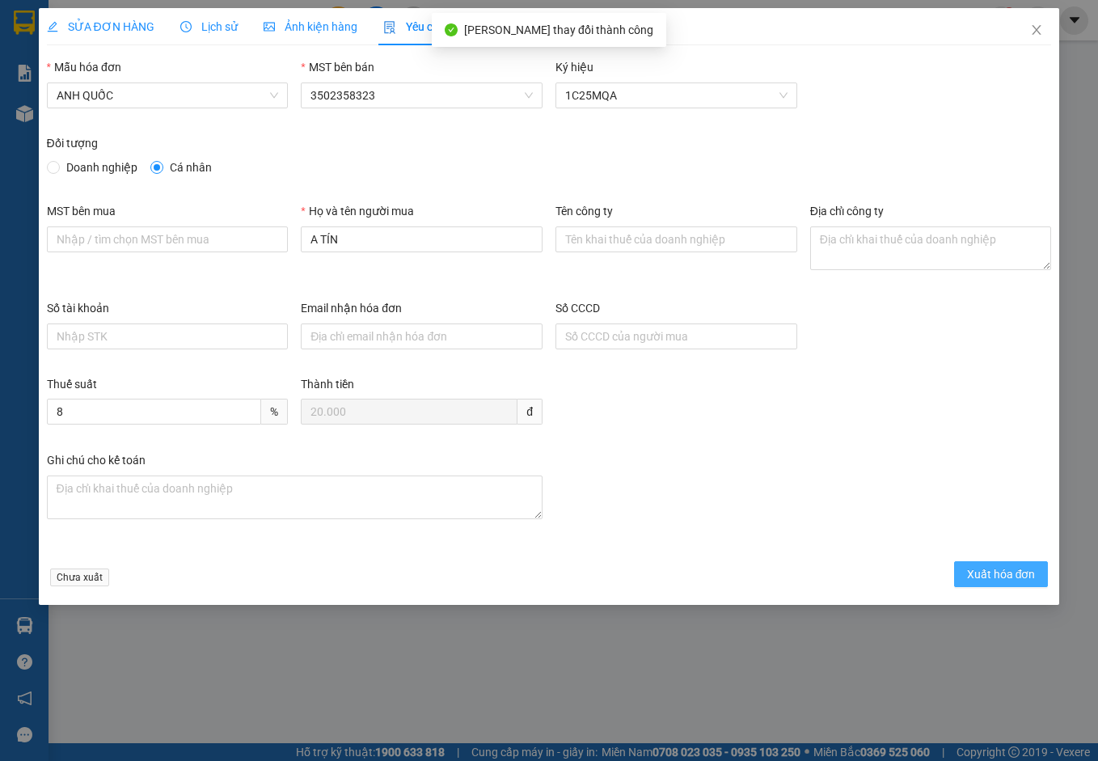
click at [999, 573] on span "Xuất hóa đơn" at bounding box center [1001, 574] width 69 height 18
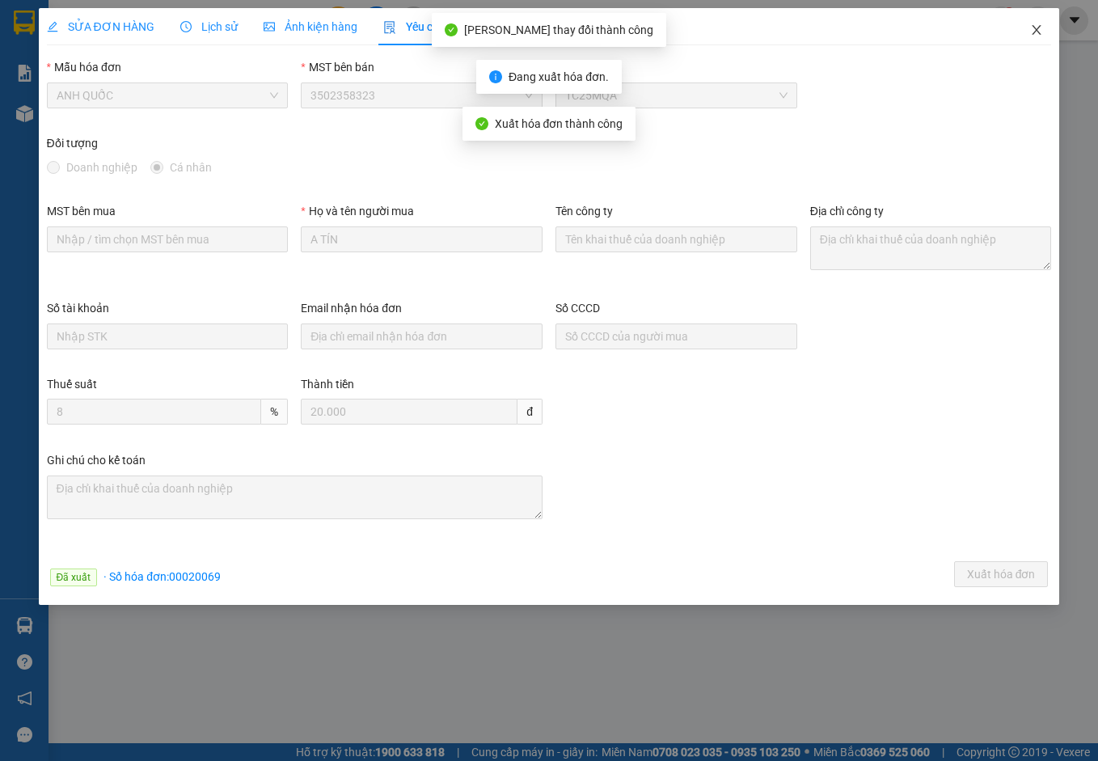
click at [1010, 28] on icon "close" at bounding box center [1036, 29] width 13 height 13
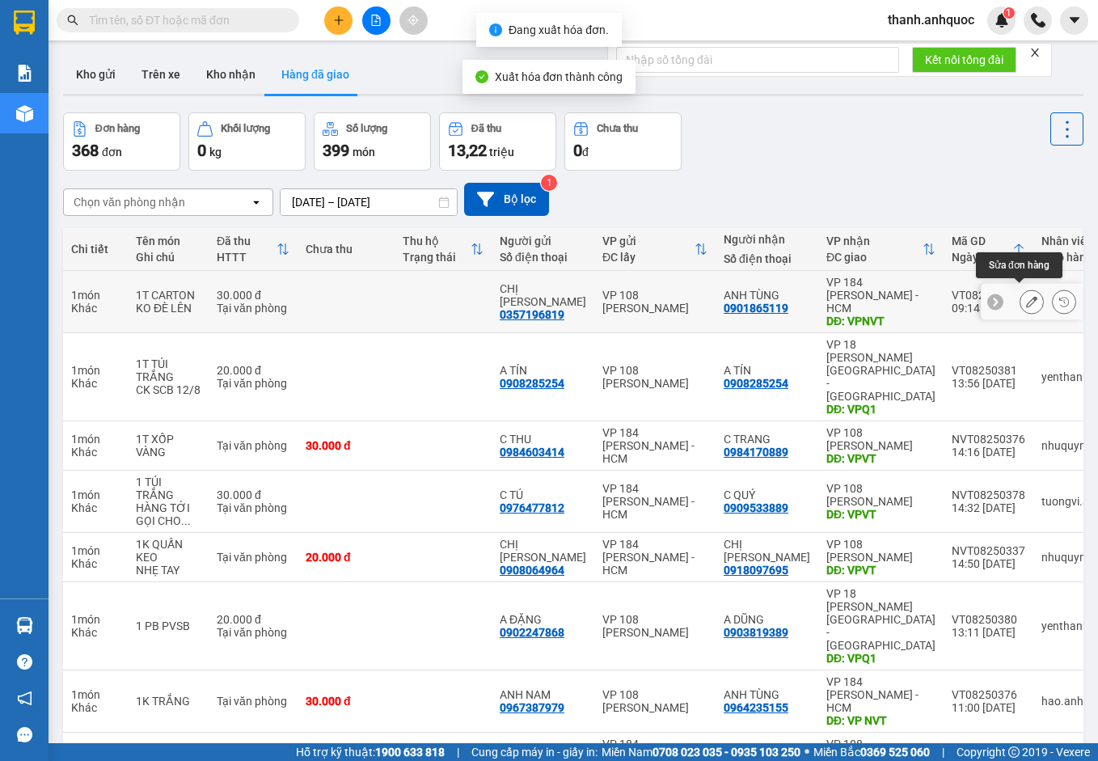
click at [1010, 296] on icon at bounding box center [1031, 301] width 11 height 11
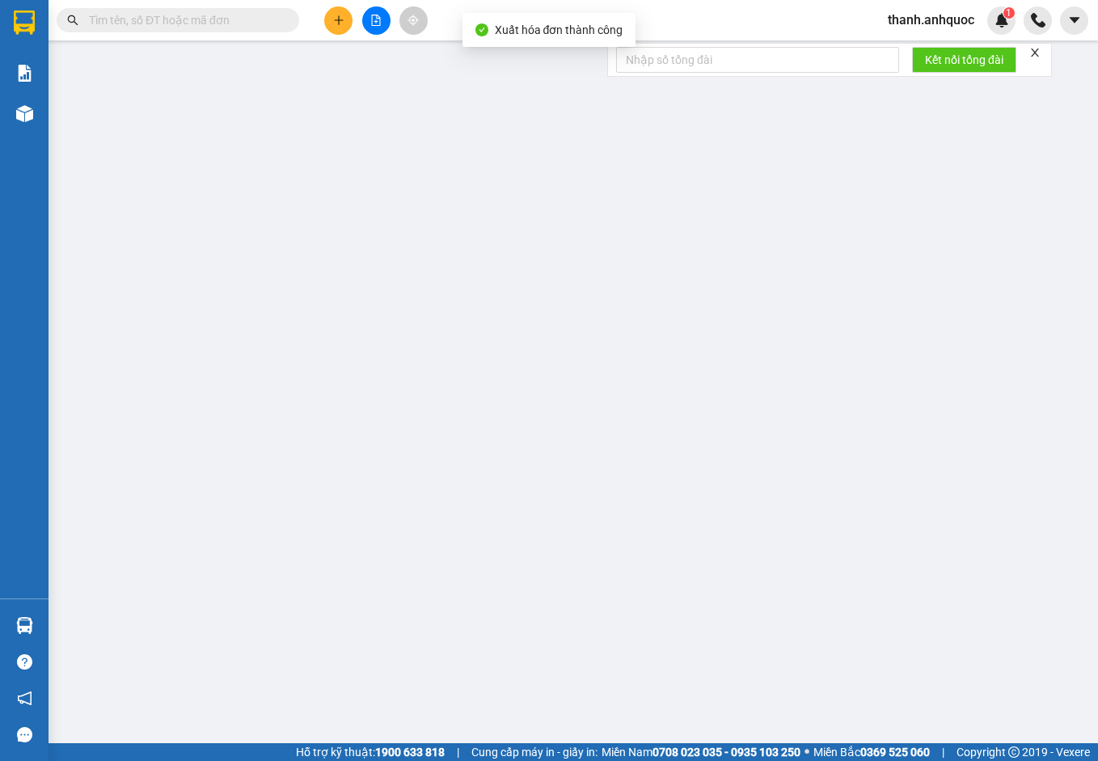
type input "0357196819"
type input "[PERSON_NAME]"
type input "0901865119"
type input "ANH TÙNG"
type input "VPNVT"
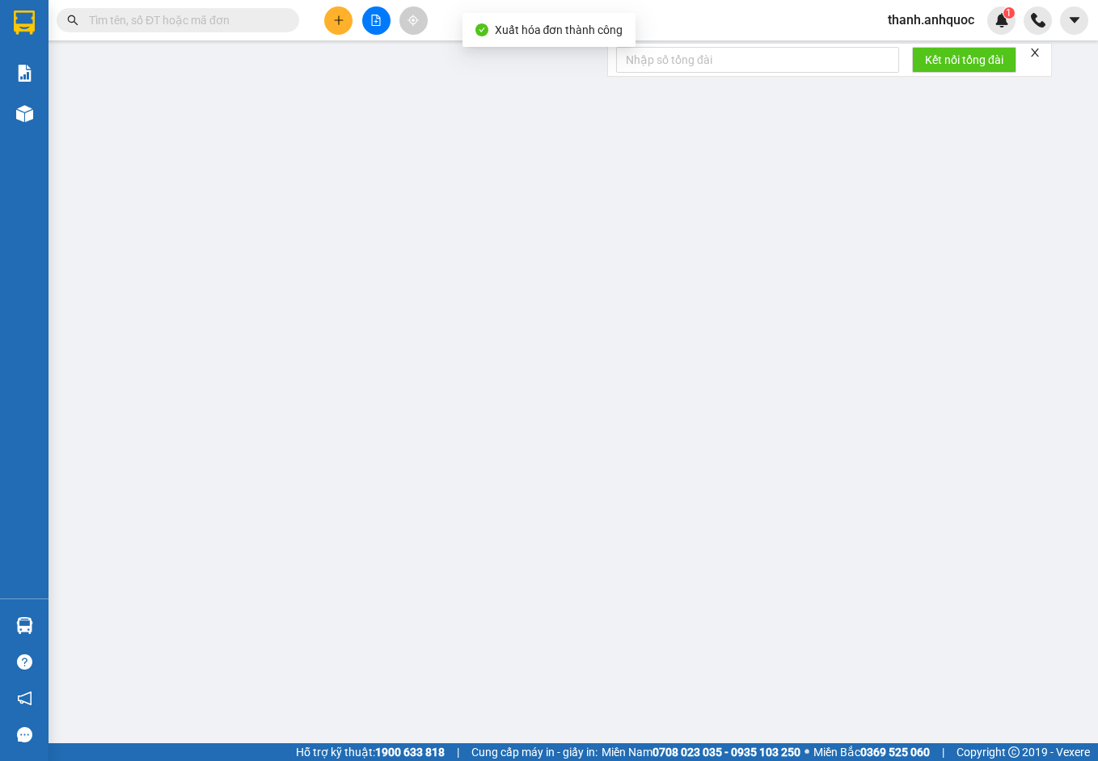
type input "30.000"
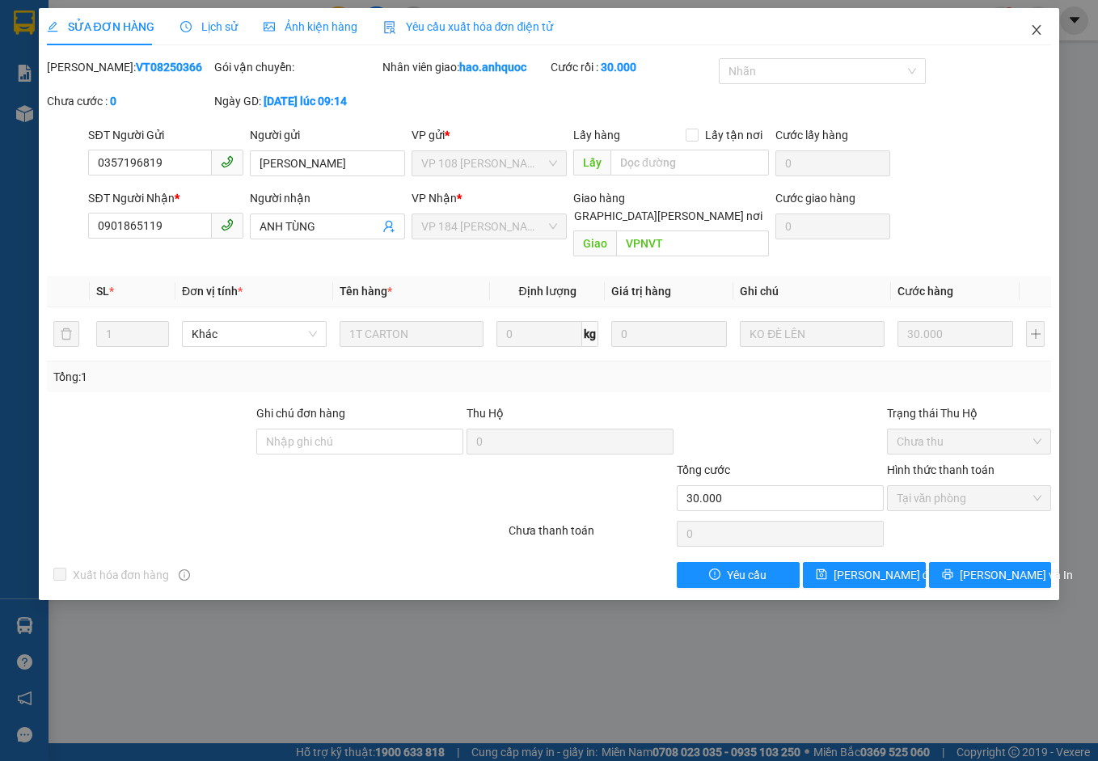
click at [1039, 28] on icon "close" at bounding box center [1037, 30] width 9 height 10
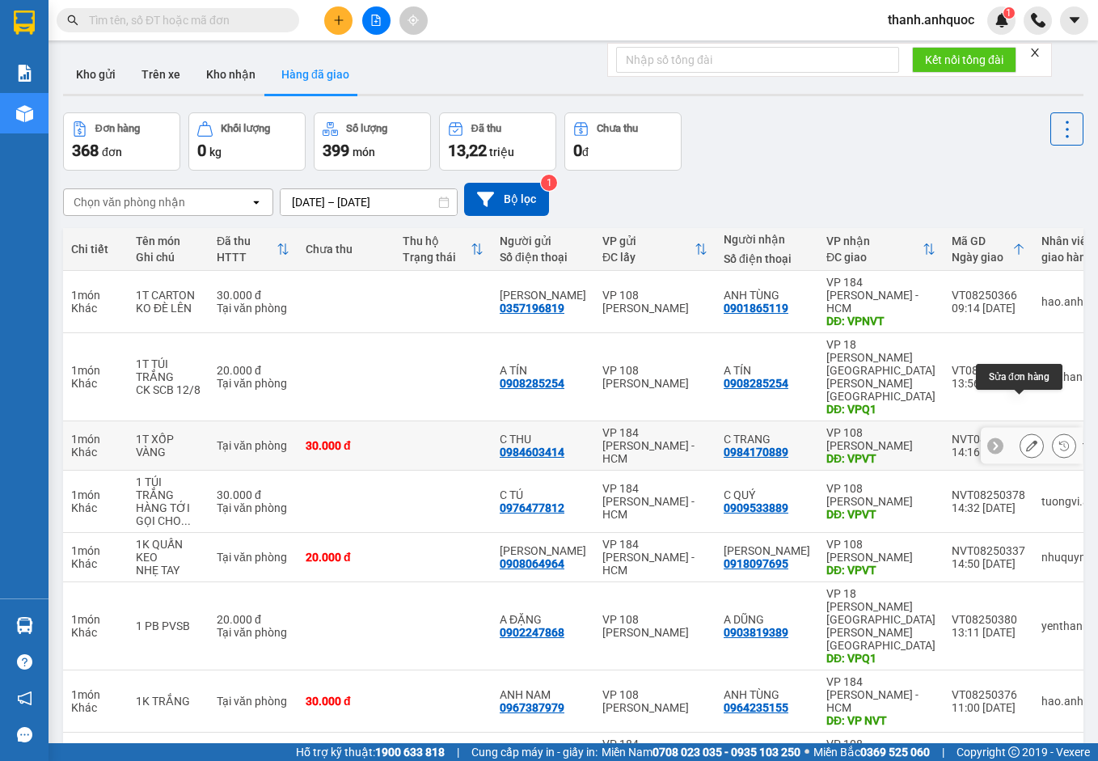
click at [1026, 440] on icon at bounding box center [1031, 445] width 11 height 11
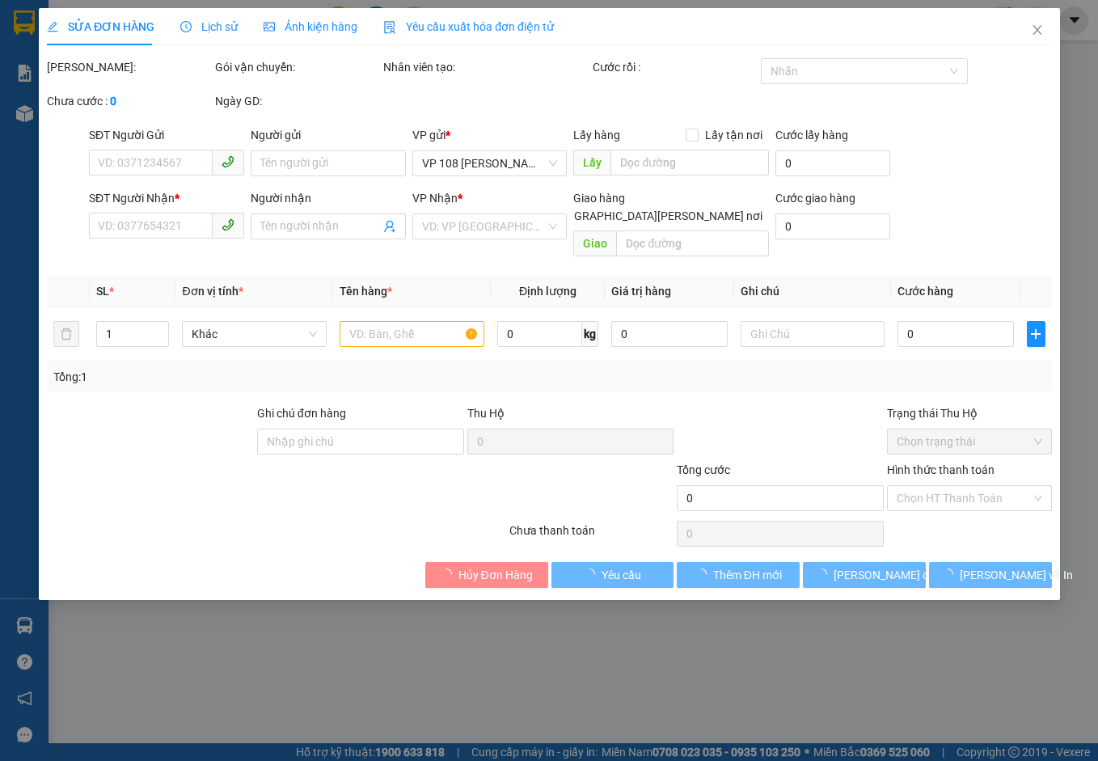
type input "0984603414"
type input "C THU"
type input "0984170889"
type input "C TRANG"
type input "VPVT"
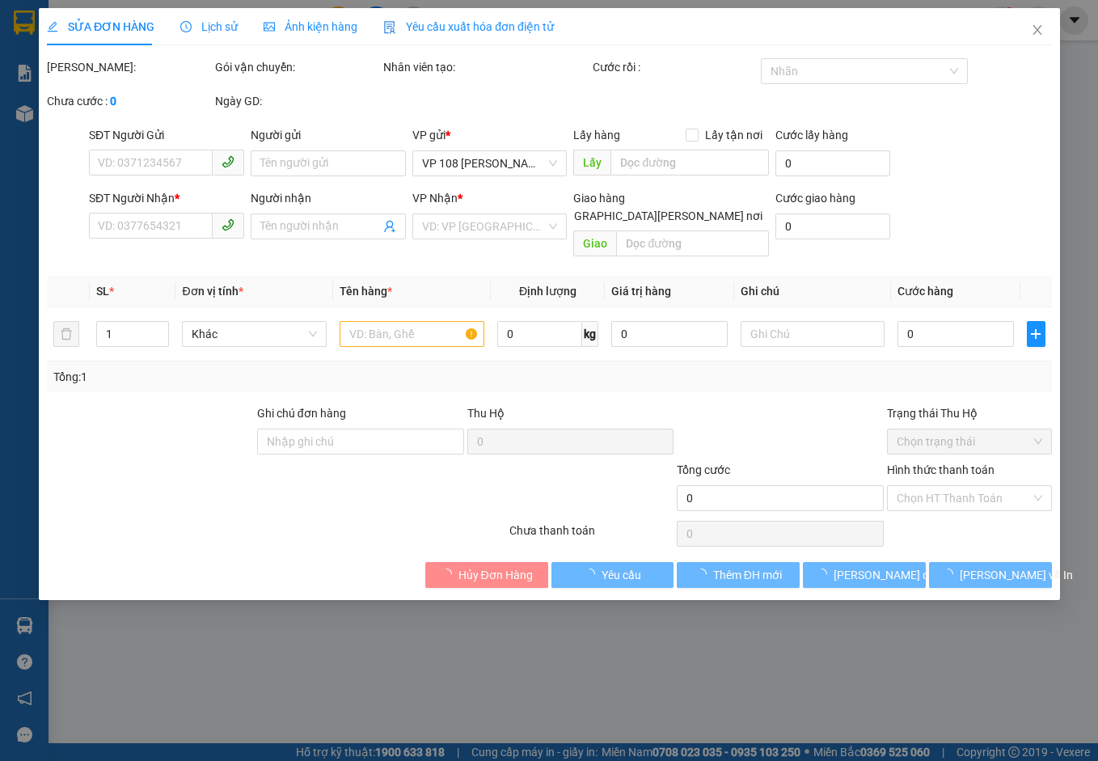
type input "30.000"
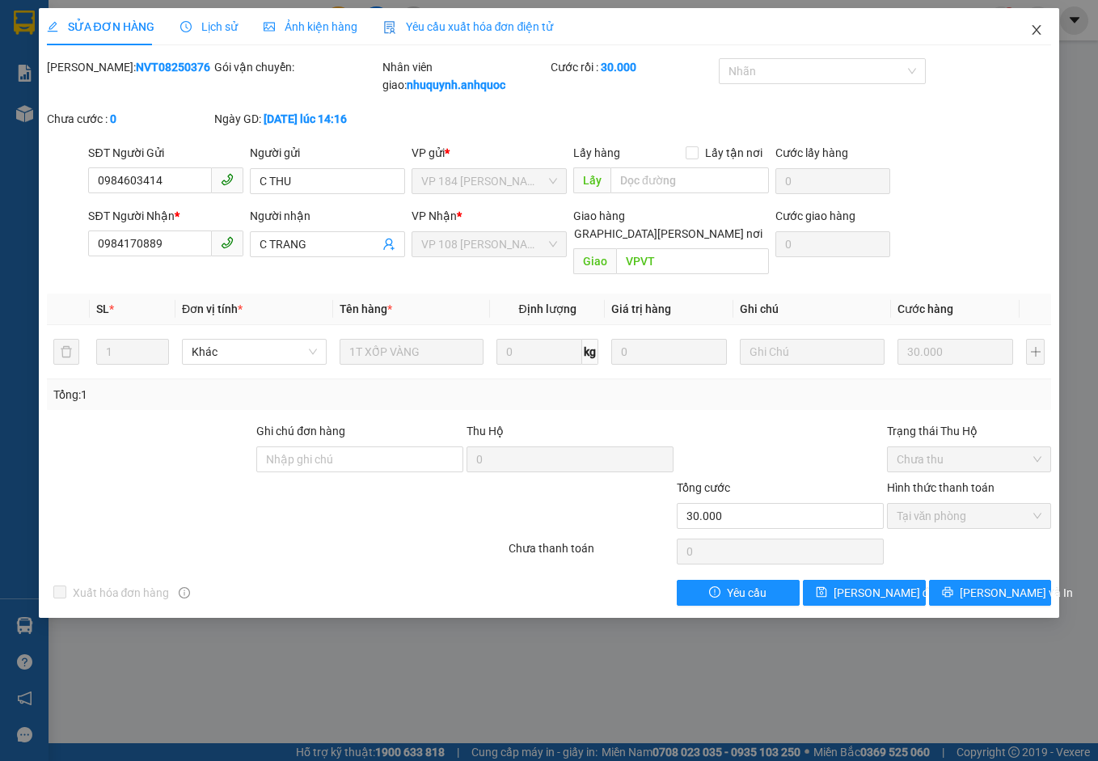
click at [1039, 28] on icon "close" at bounding box center [1037, 30] width 9 height 10
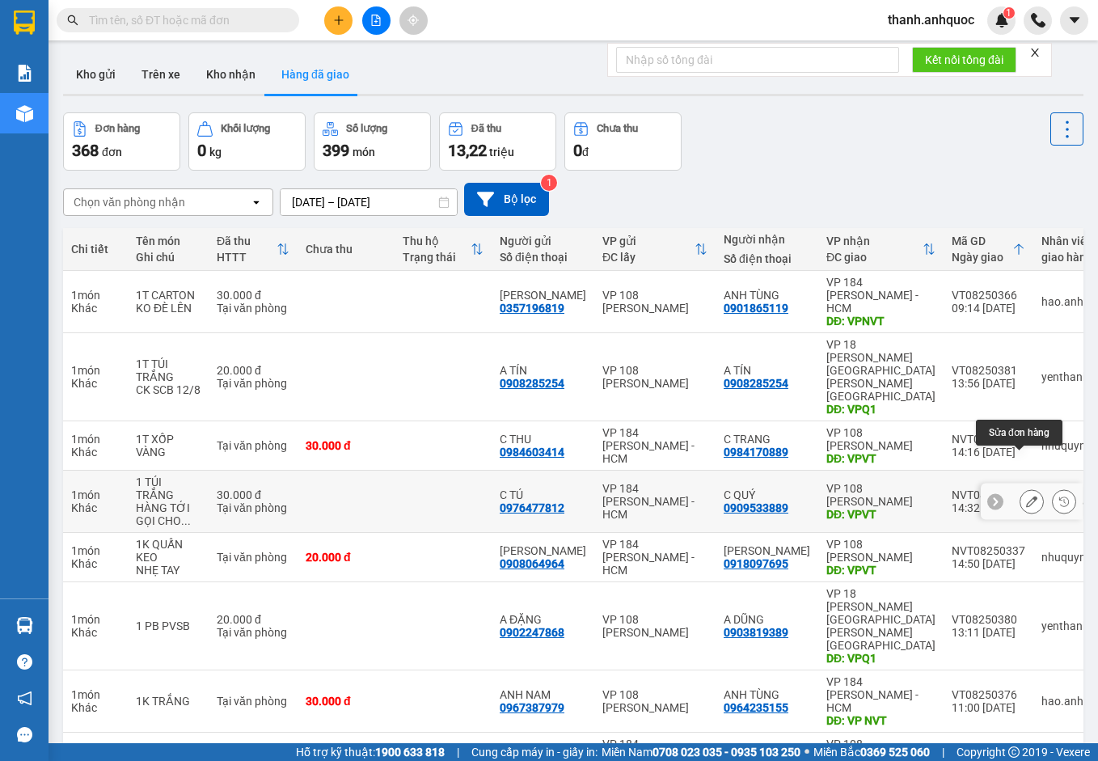
click at [1021, 488] on button at bounding box center [1032, 502] width 23 height 28
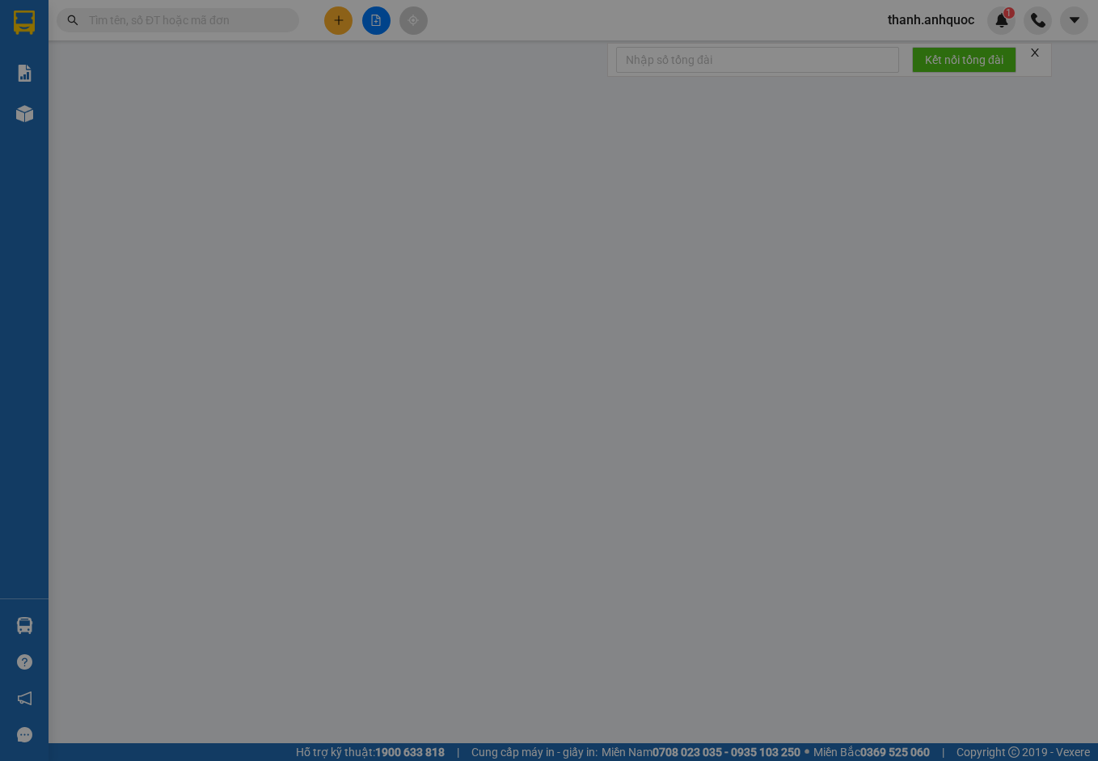
type input "0976477812"
type input "C TÚ"
type input "0909533889"
type input "C QUÝ"
type input "VPVT"
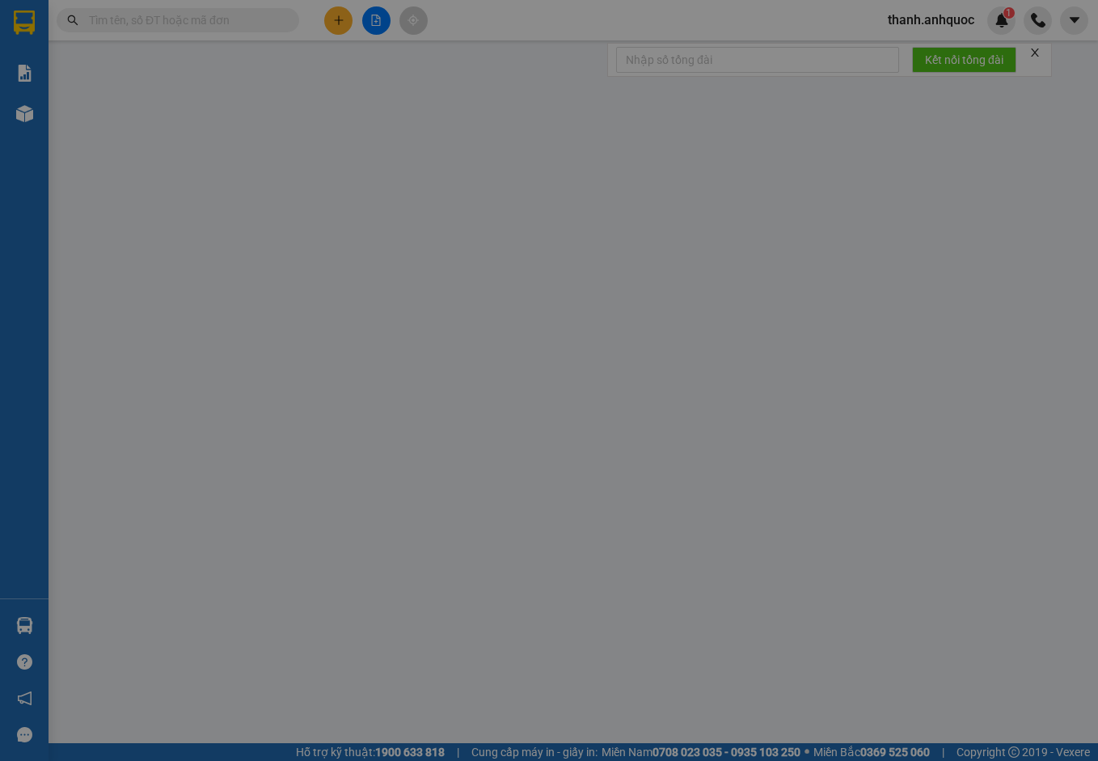
type input "TM 12/8 VP 184 HẢO"
type input "30.000"
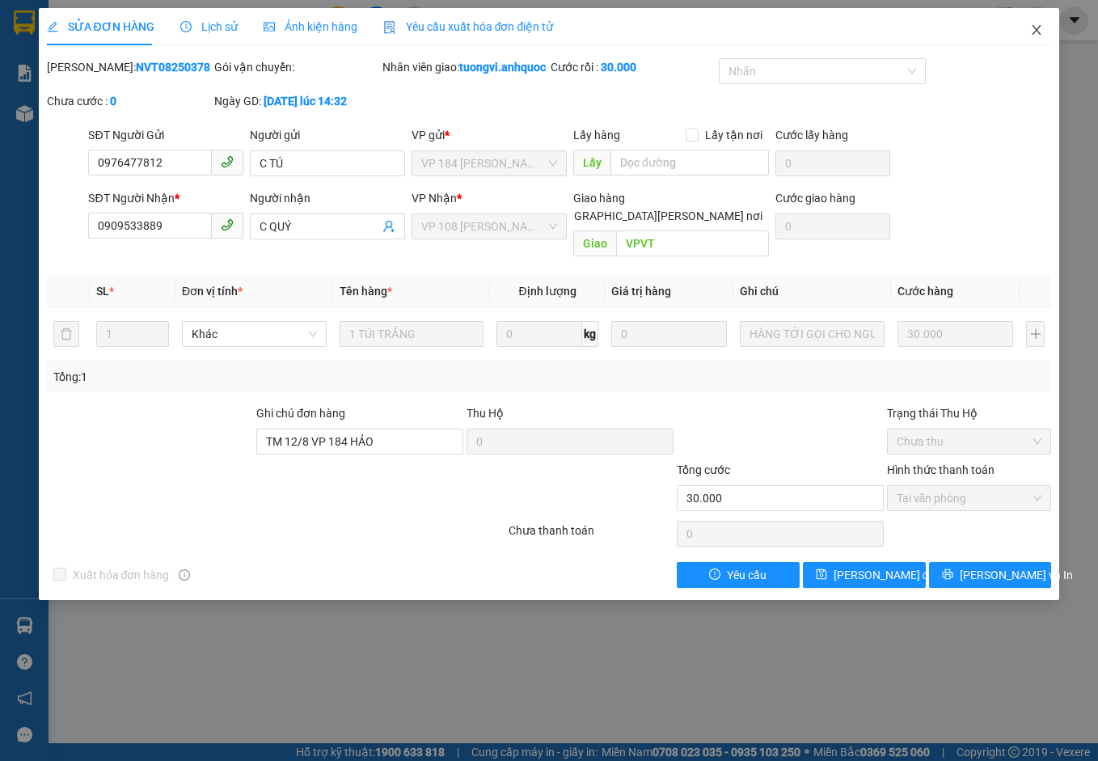
click at [1039, 25] on icon "close" at bounding box center [1036, 29] width 13 height 13
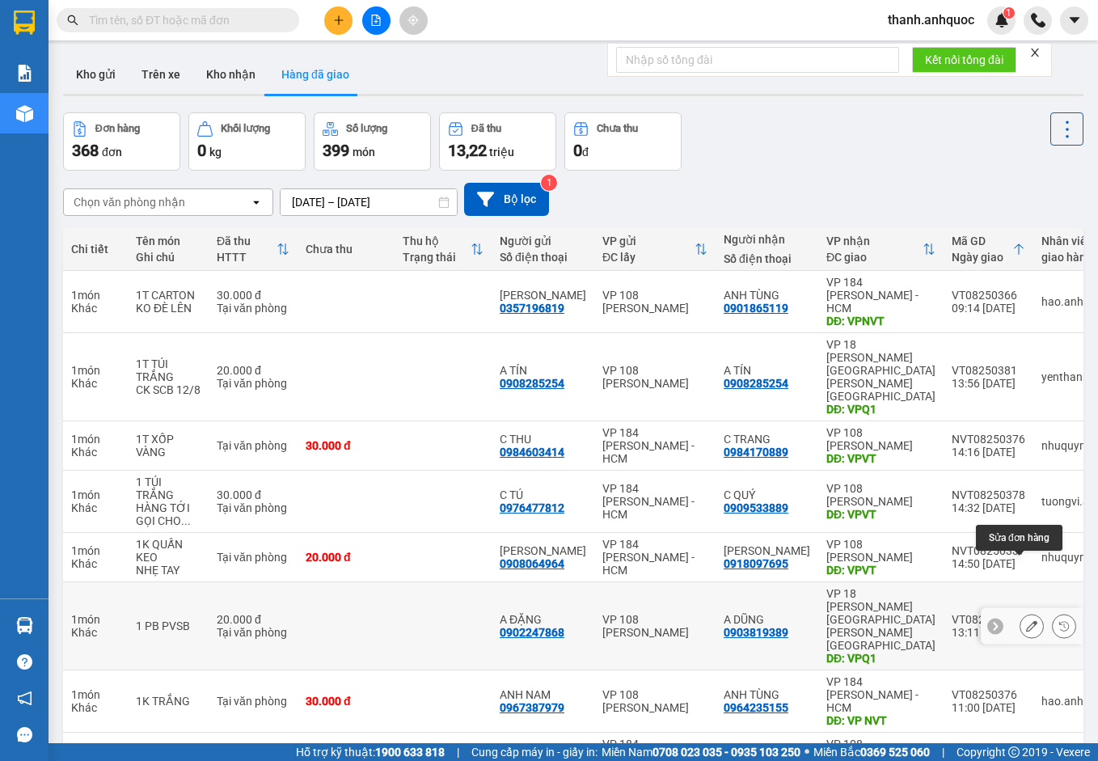
click at [1026, 620] on icon at bounding box center [1031, 625] width 11 height 11
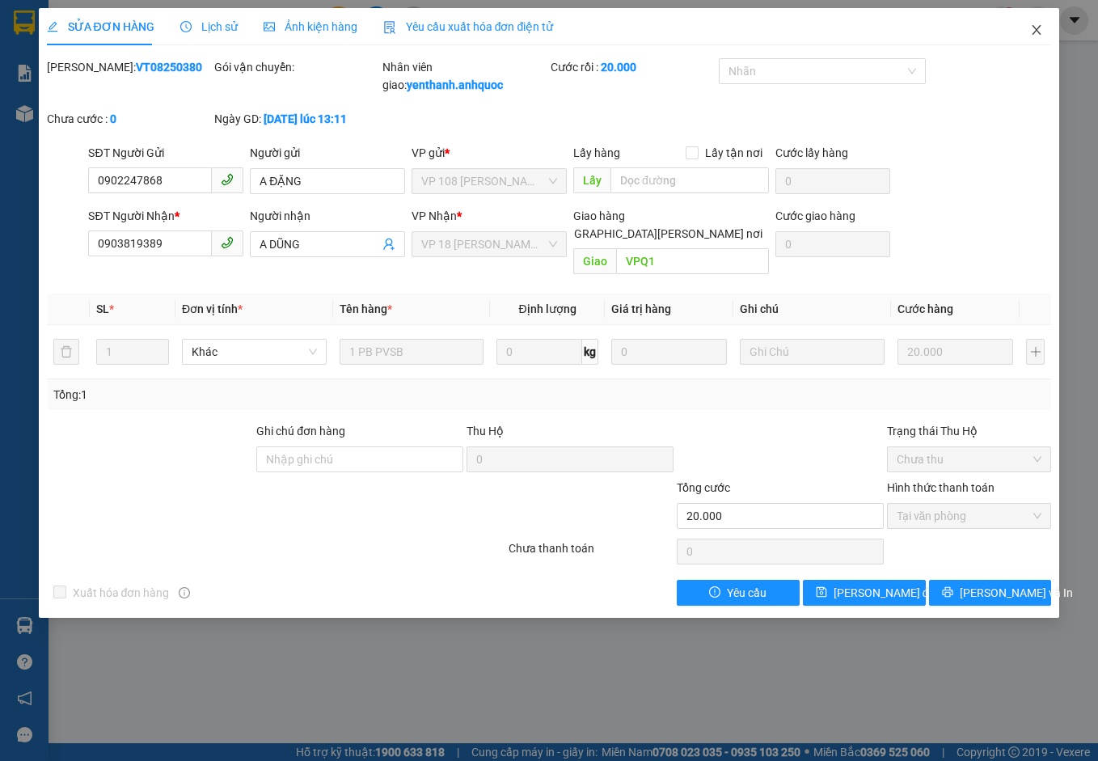
click at [1040, 30] on icon "close" at bounding box center [1036, 29] width 13 height 13
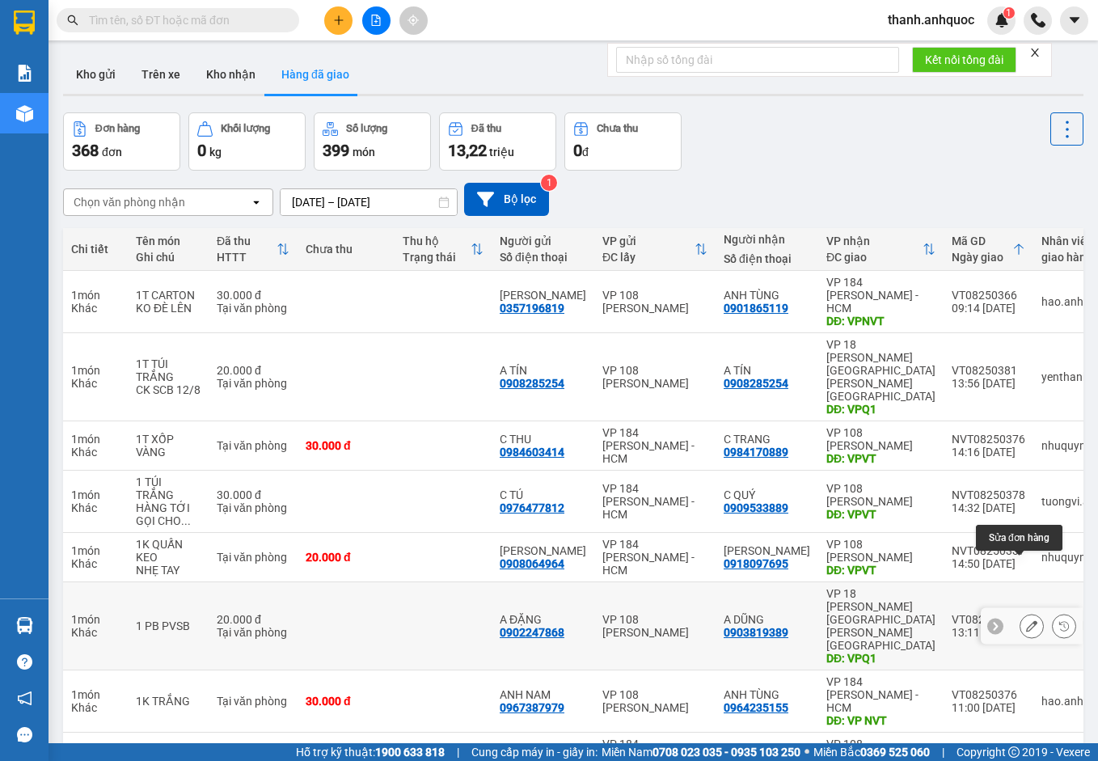
click at [1026, 620] on icon at bounding box center [1031, 625] width 11 height 11
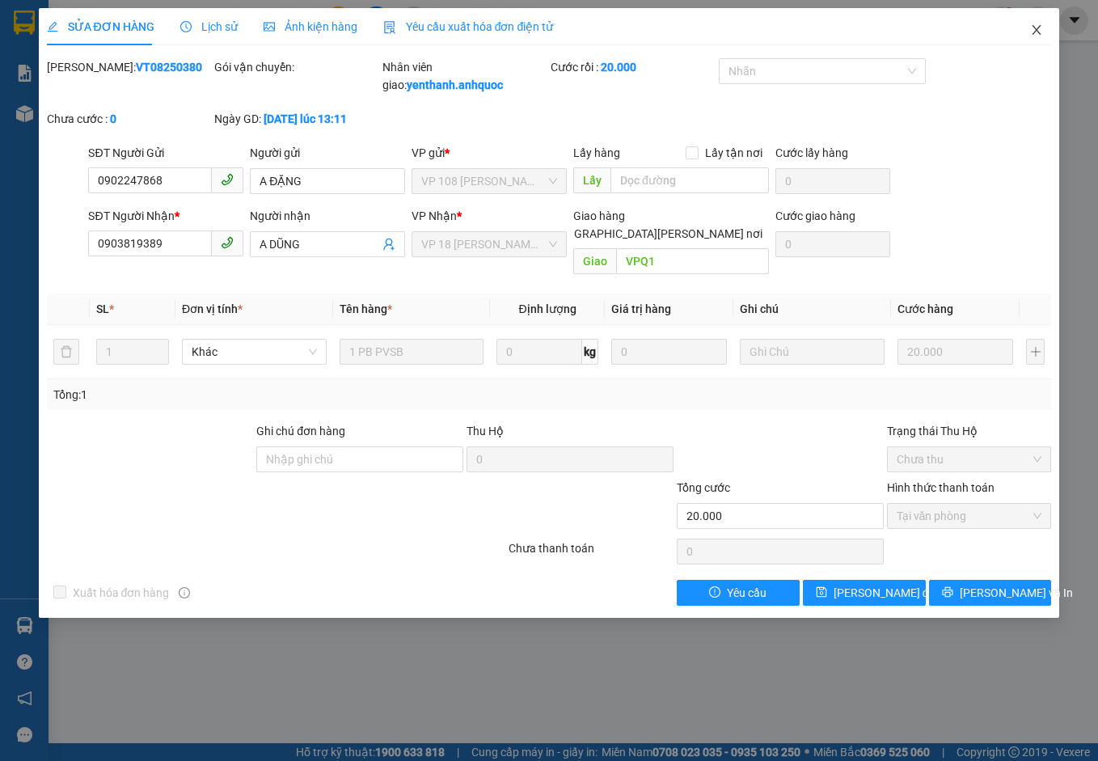
click at [1040, 28] on icon "close" at bounding box center [1036, 29] width 13 height 13
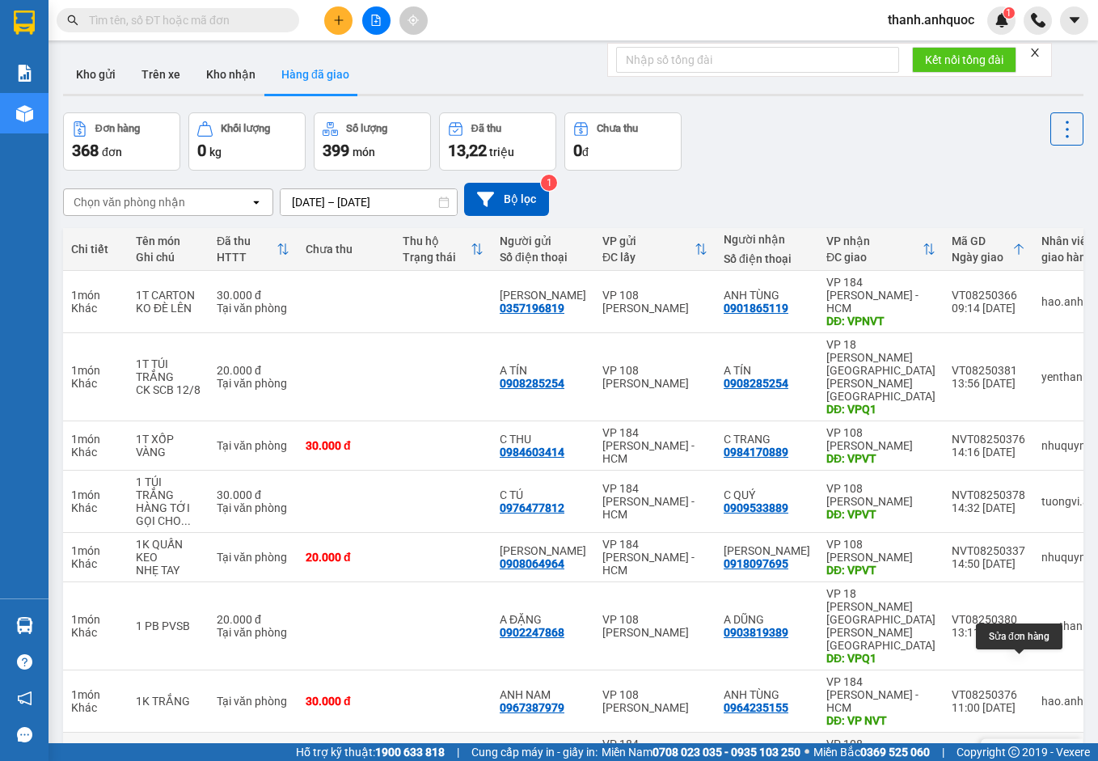
click at [1026, 751] on icon at bounding box center [1031, 756] width 11 height 11
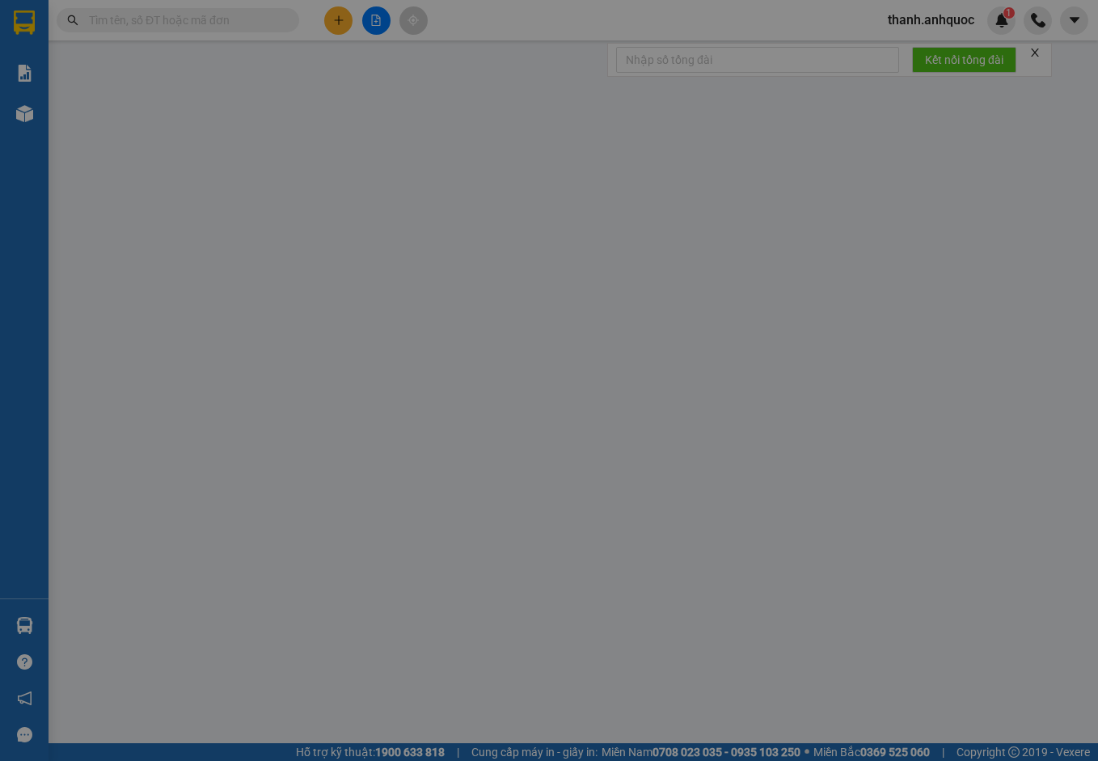
type input "0913129596"
type input "ANH THUẬN"
type input "0983739596"
type input "CHỊ DIỆU"
type input "VPVT"
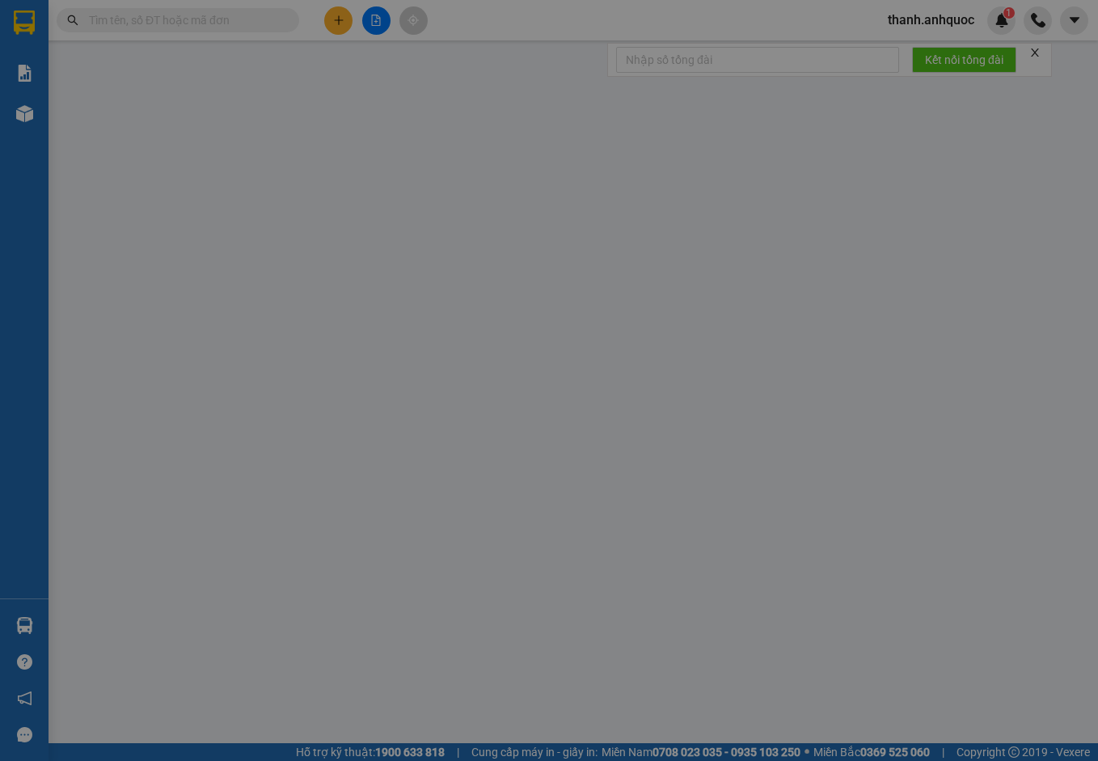
type input "CK SAC 12/8"
type input "20.000"
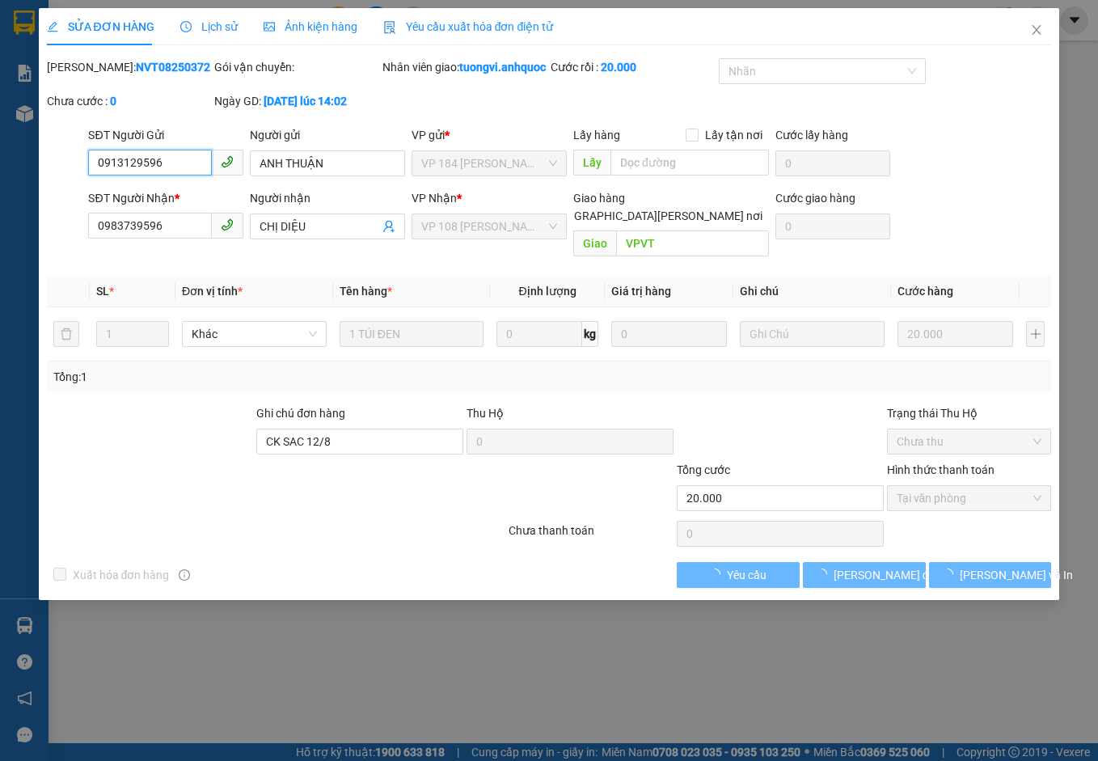
checkbox input "true"
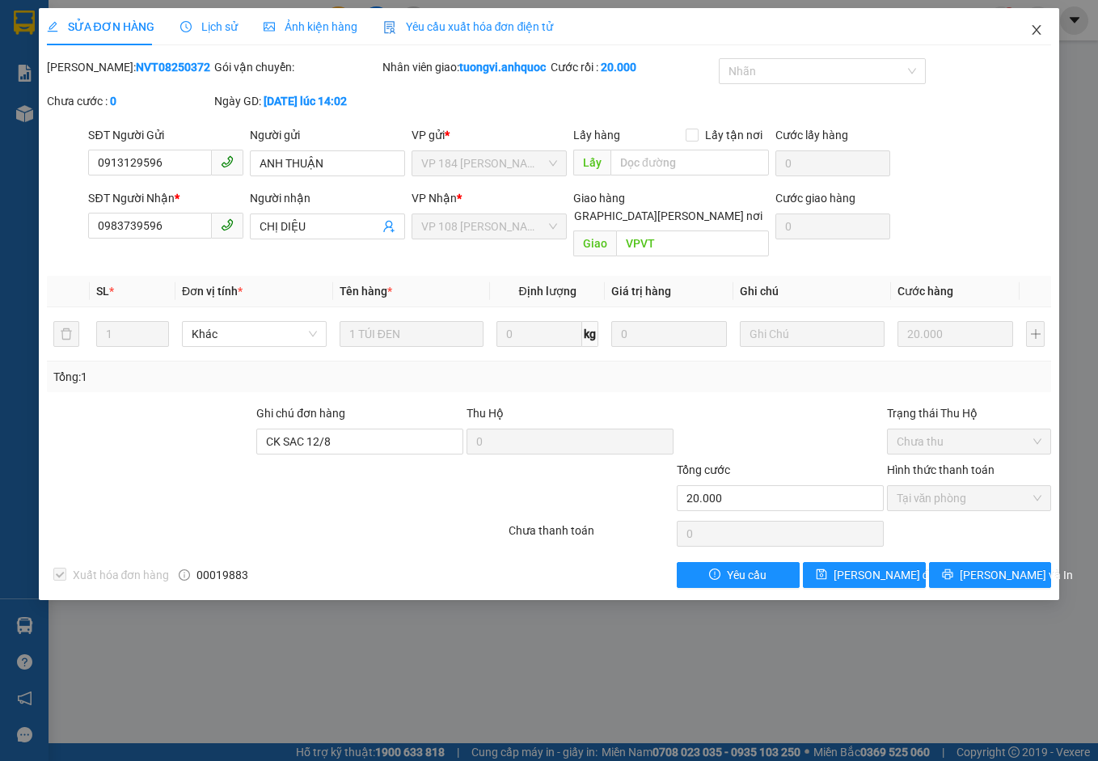
click at [1038, 27] on icon "close" at bounding box center [1036, 29] width 13 height 13
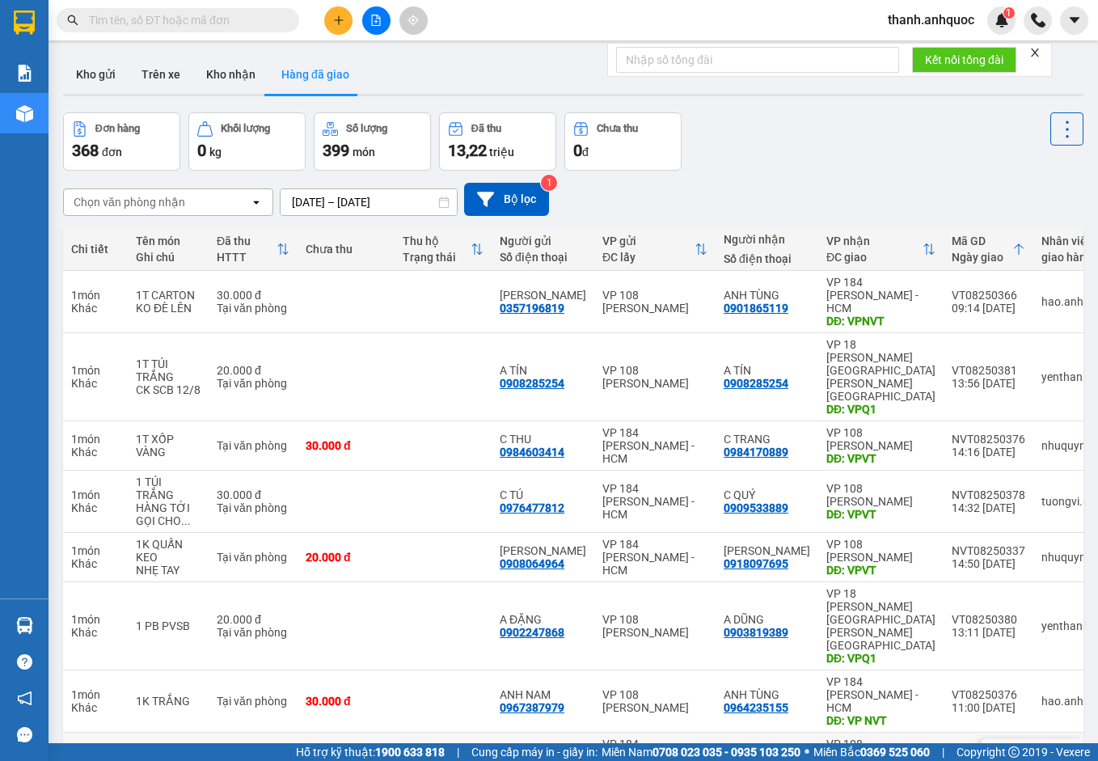
scroll to position [81, 0]
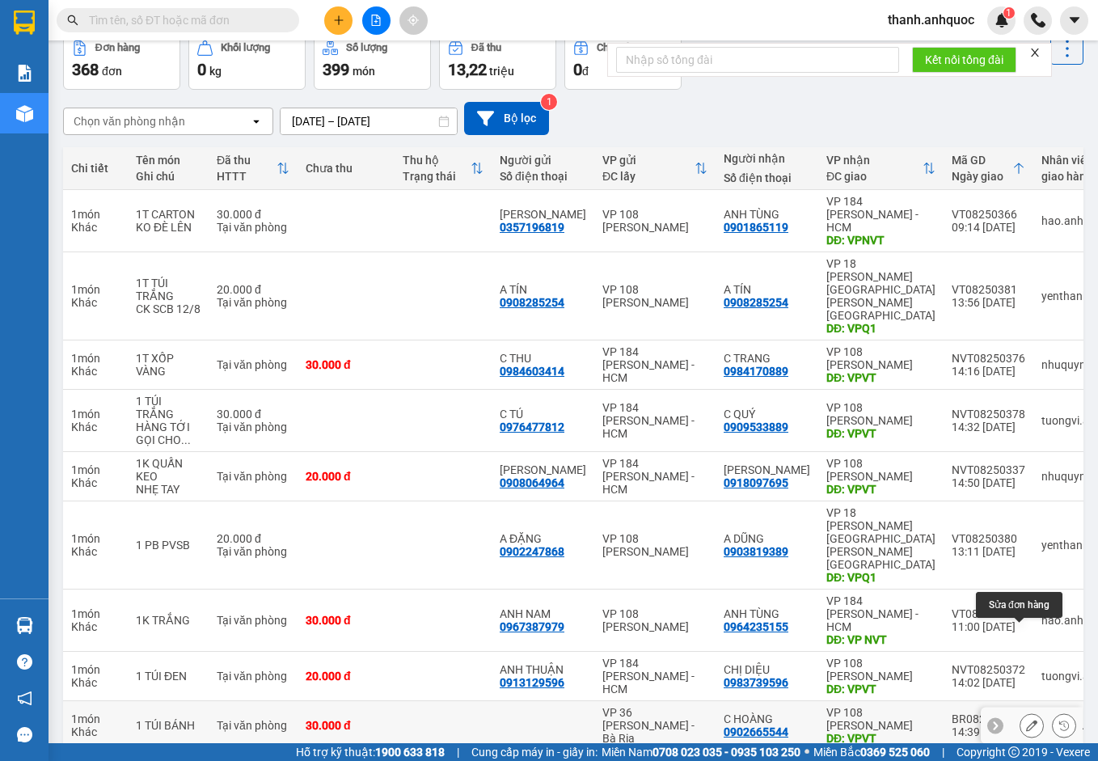
click at [1026, 720] on icon at bounding box center [1031, 725] width 11 height 11
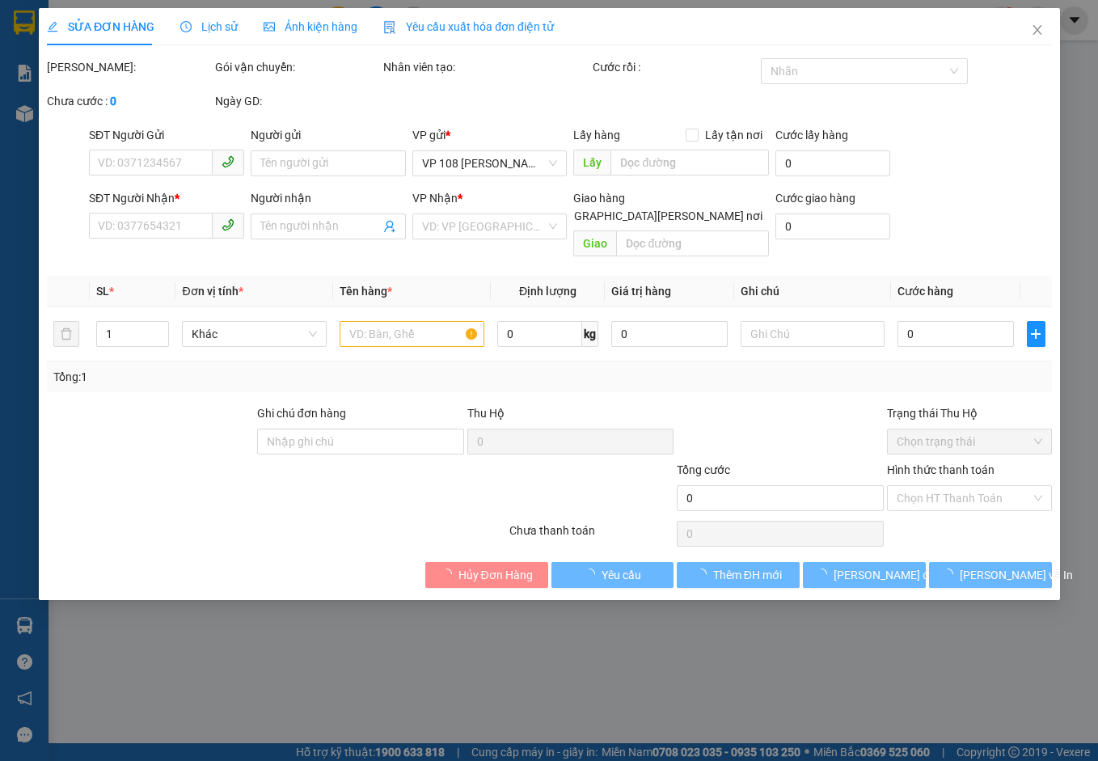
type input "0902665544"
type input "C HOÀNG"
type input "VPVT"
type input "30.000"
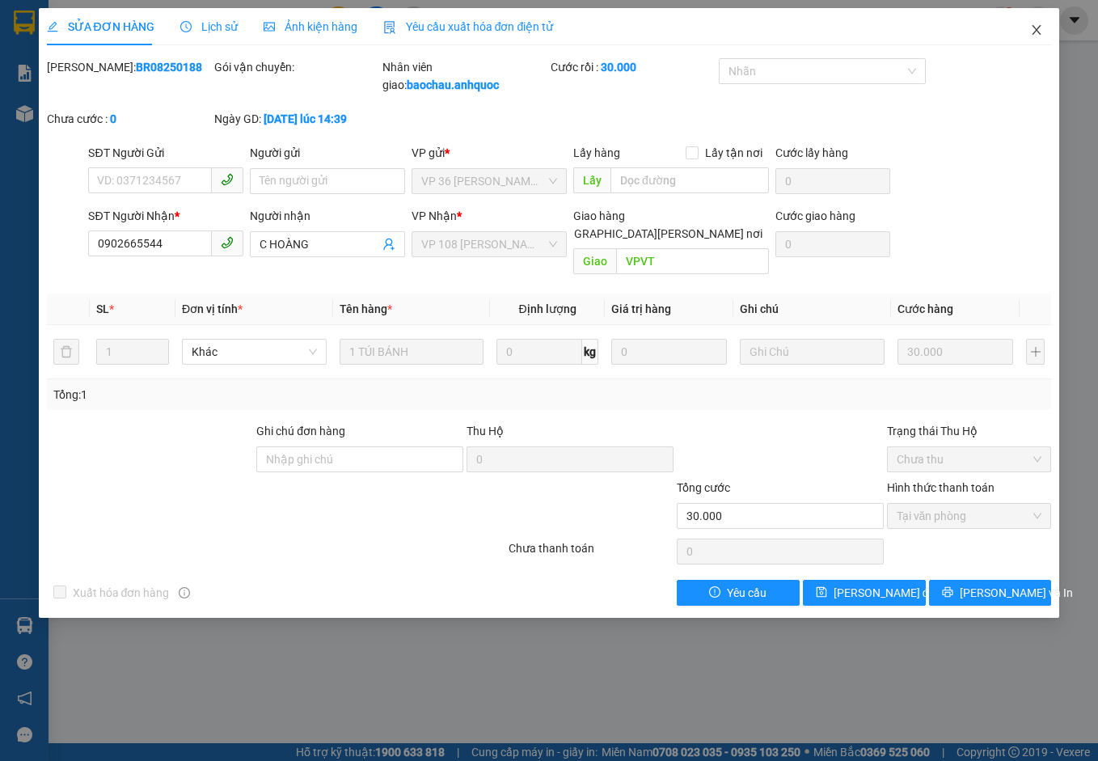
click at [1042, 28] on icon "close" at bounding box center [1036, 29] width 13 height 13
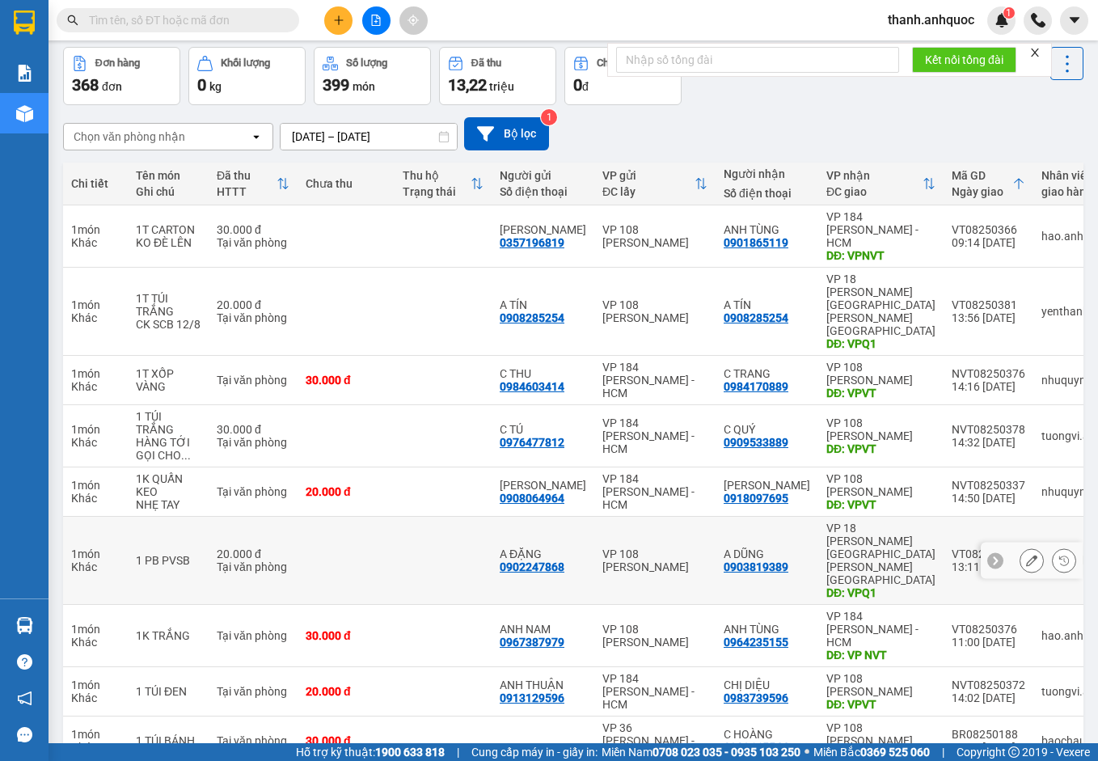
scroll to position [133, 0]
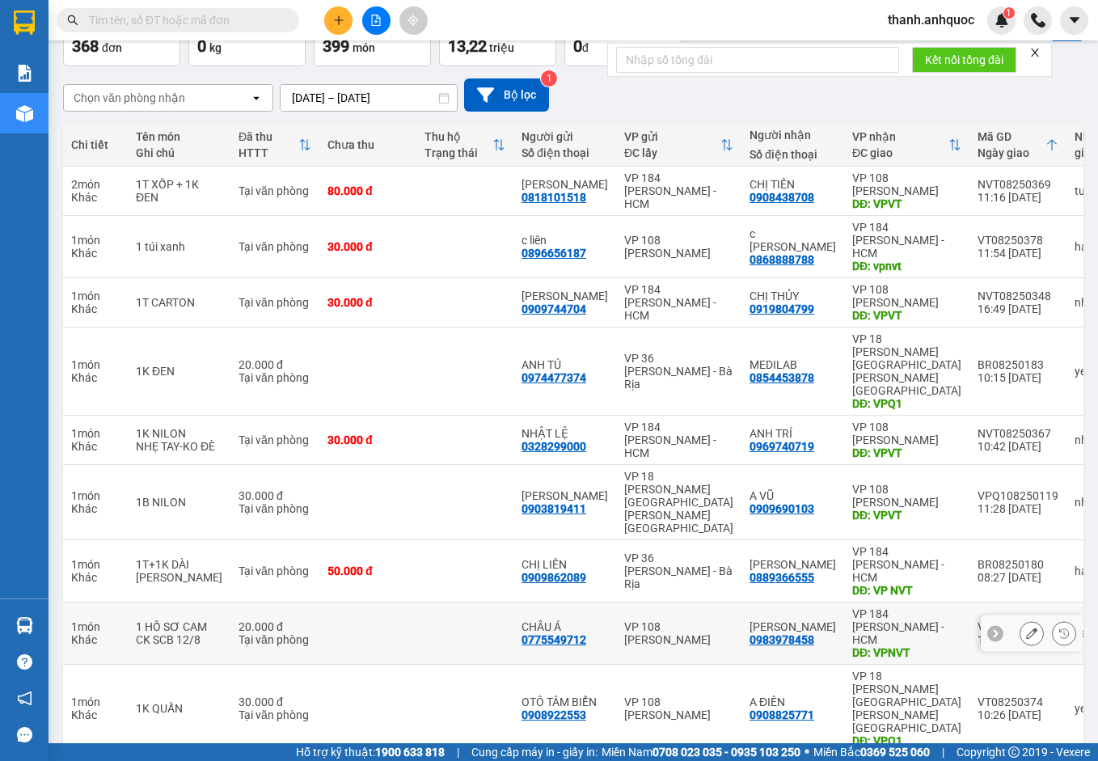
scroll to position [107, 0]
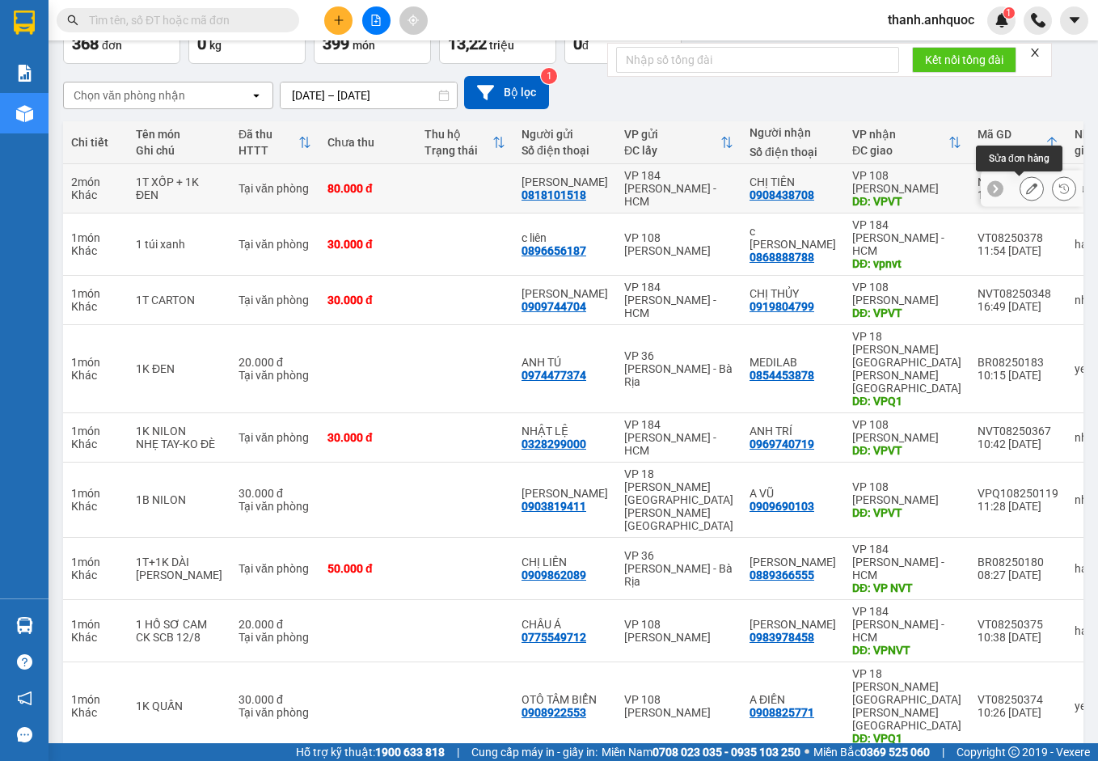
click at [1026, 189] on icon at bounding box center [1031, 188] width 11 height 11
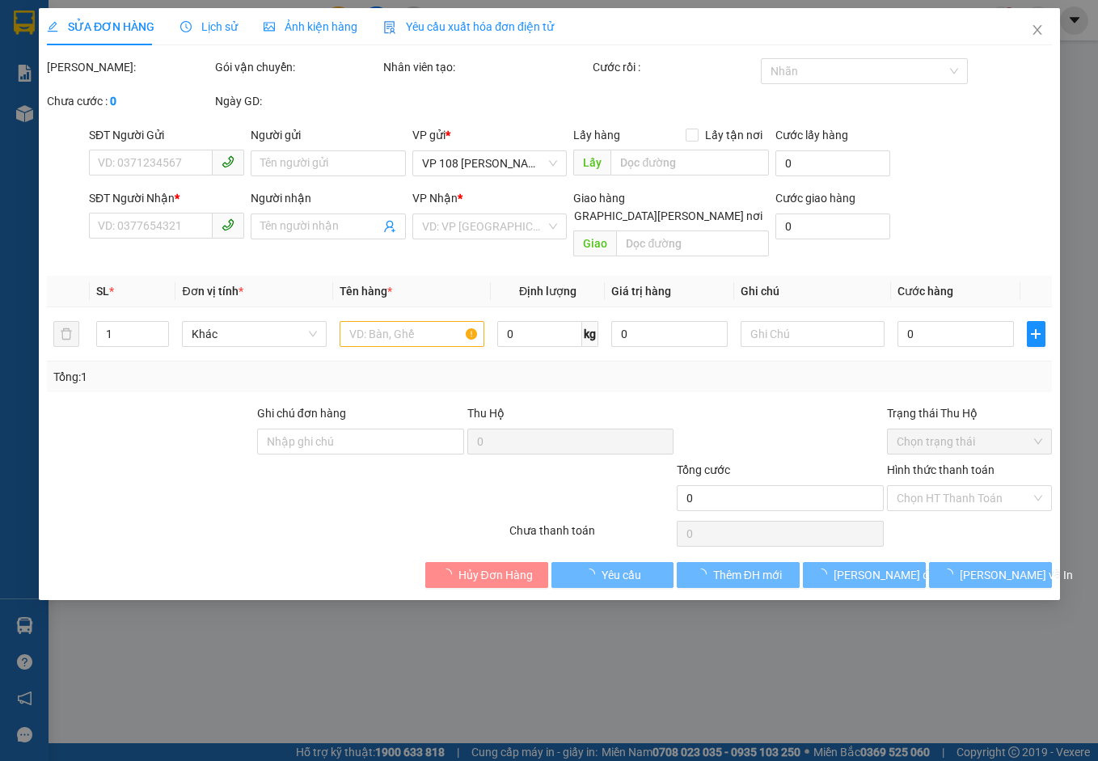
type input "0818101518"
type input "[PERSON_NAME]"
type input "0908438708"
type input "CHỊ TIÊN"
type input "VPVT"
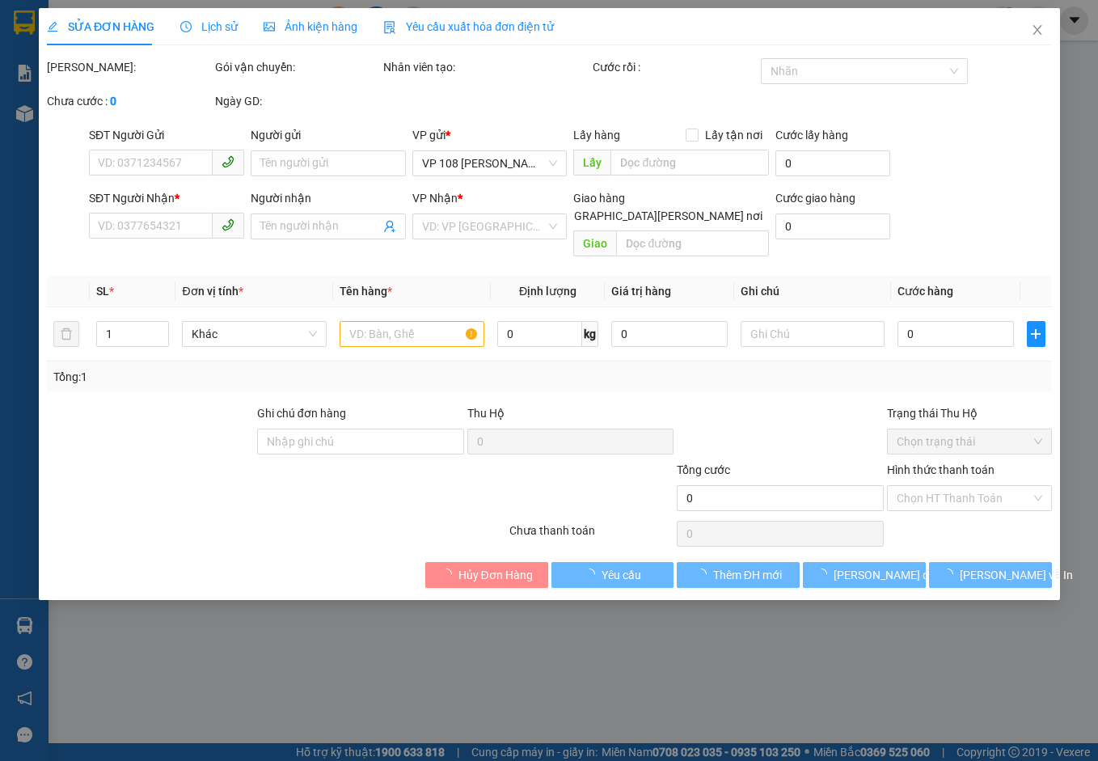
type input "80.000"
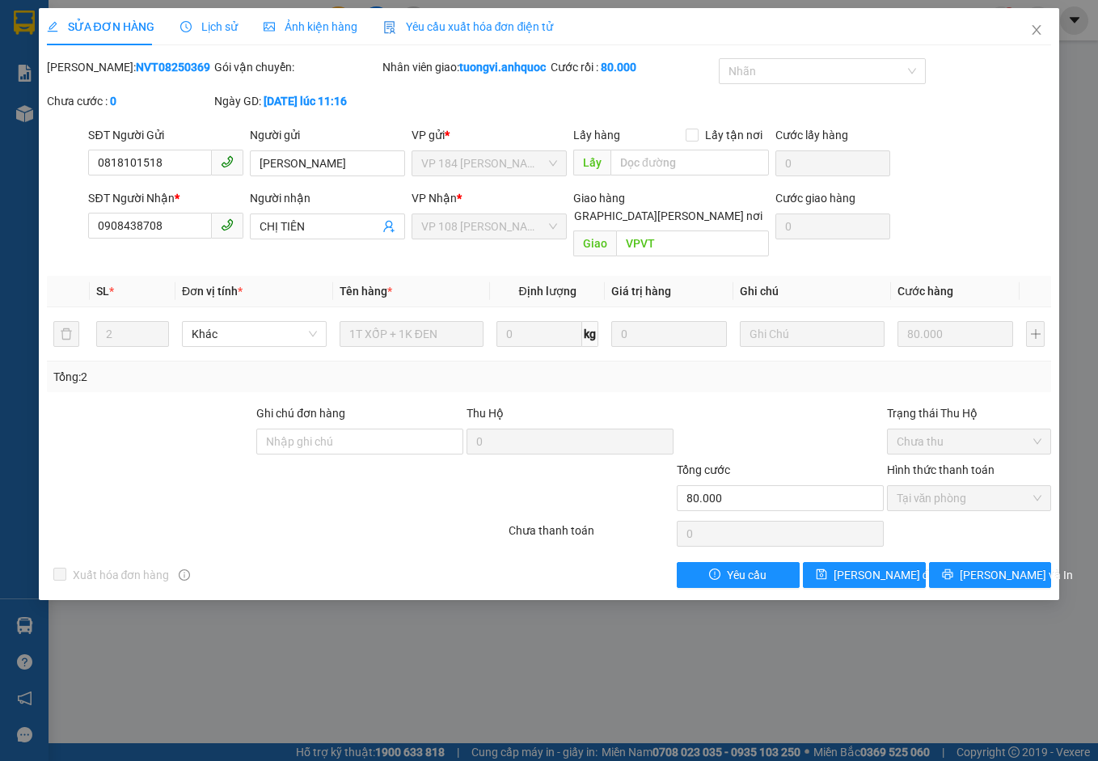
click at [457, 27] on span "Yêu cầu xuất hóa đơn điện tử" at bounding box center [468, 26] width 171 height 13
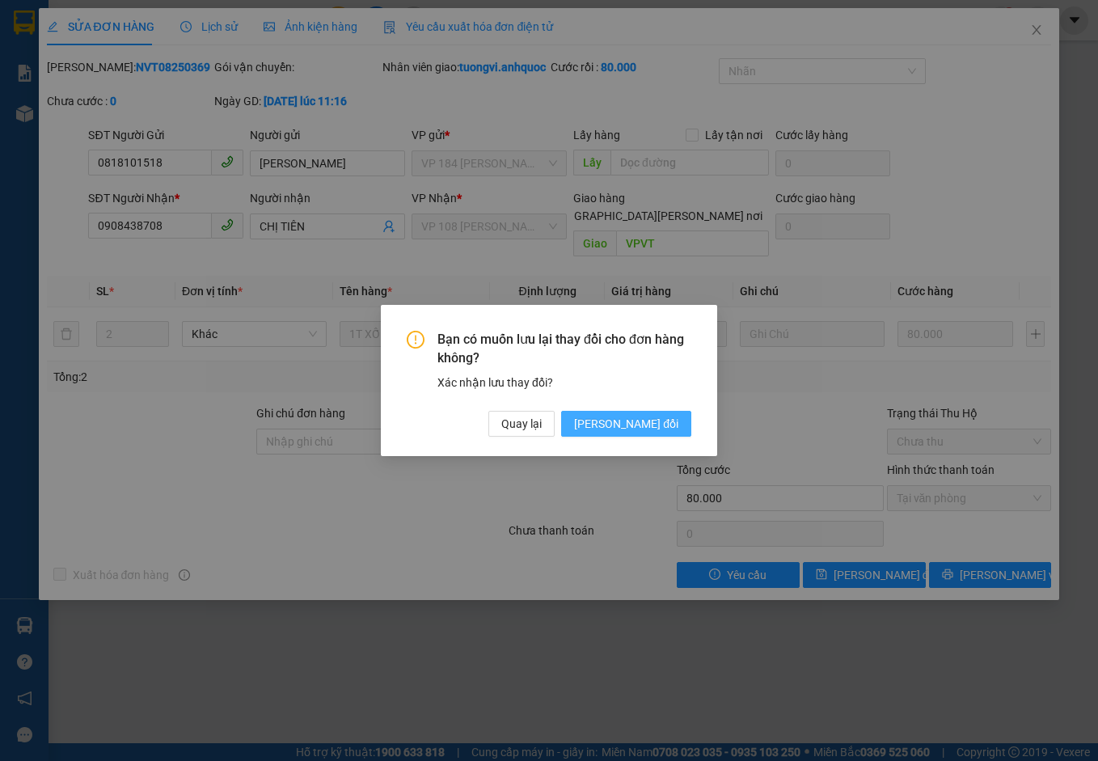
click at [621, 418] on span "[PERSON_NAME] đổi" at bounding box center [626, 424] width 104 height 18
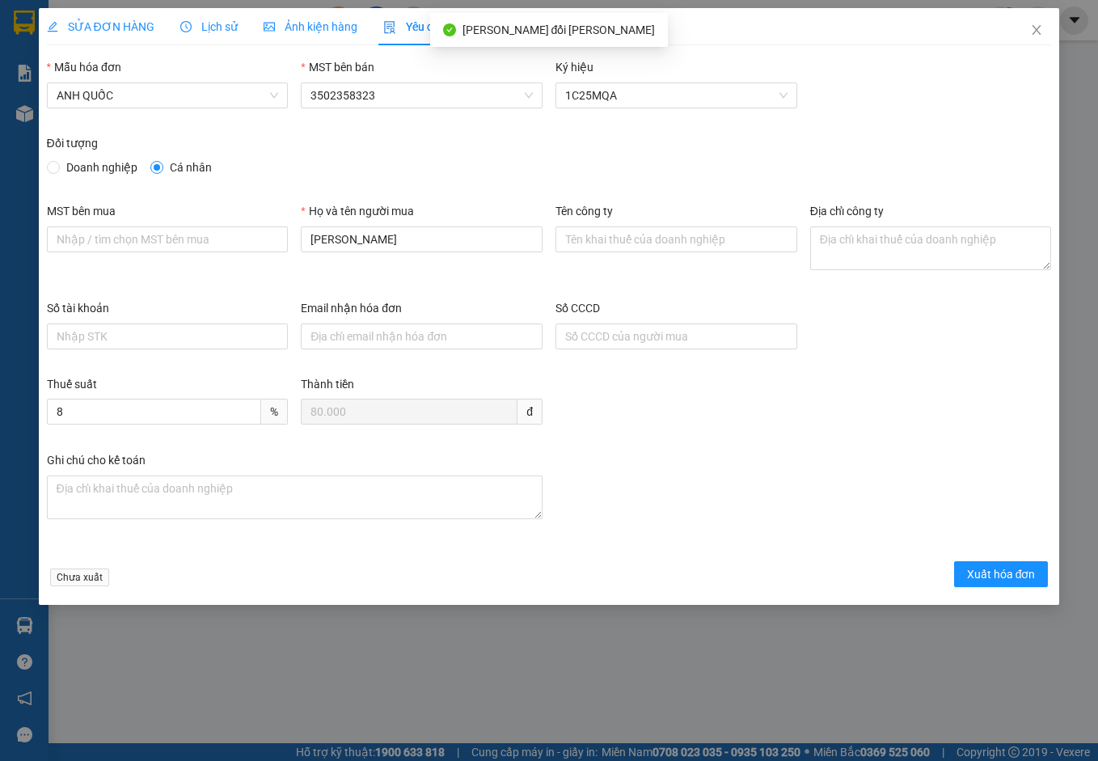
click at [76, 169] on span "Doanh nghiệp" at bounding box center [102, 168] width 84 height 18
click at [58, 169] on input "Doanh nghiệp" at bounding box center [52, 166] width 11 height 11
radio input "true"
radio input "false"
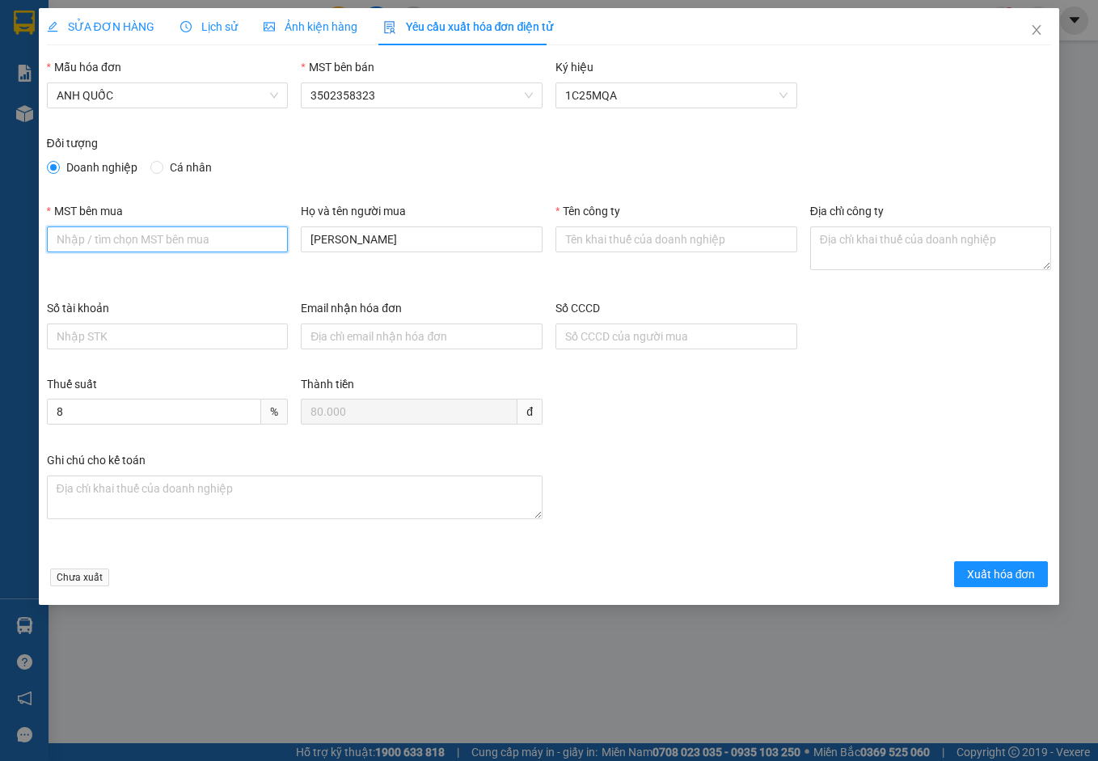
click at [114, 242] on input "MST bên mua" at bounding box center [168, 239] width 242 height 26
type input "3502206708"
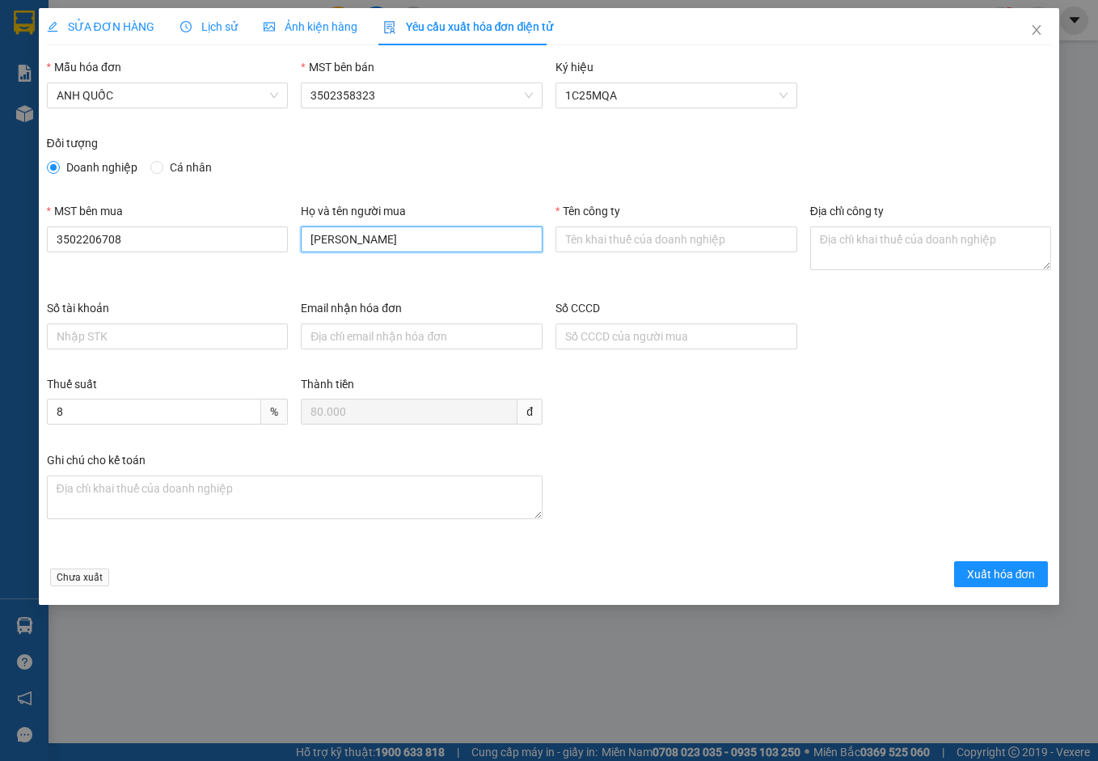
drag, startPoint x: 387, startPoint y: 241, endPoint x: 150, endPoint y: 217, distance: 239.0
click at [150, 217] on div "MST bên mua 3502206708 Họ và tên người mua [PERSON_NAME] Tên [PERSON_NAME] Địa …" at bounding box center [549, 250] width 1018 height 97
type input "."
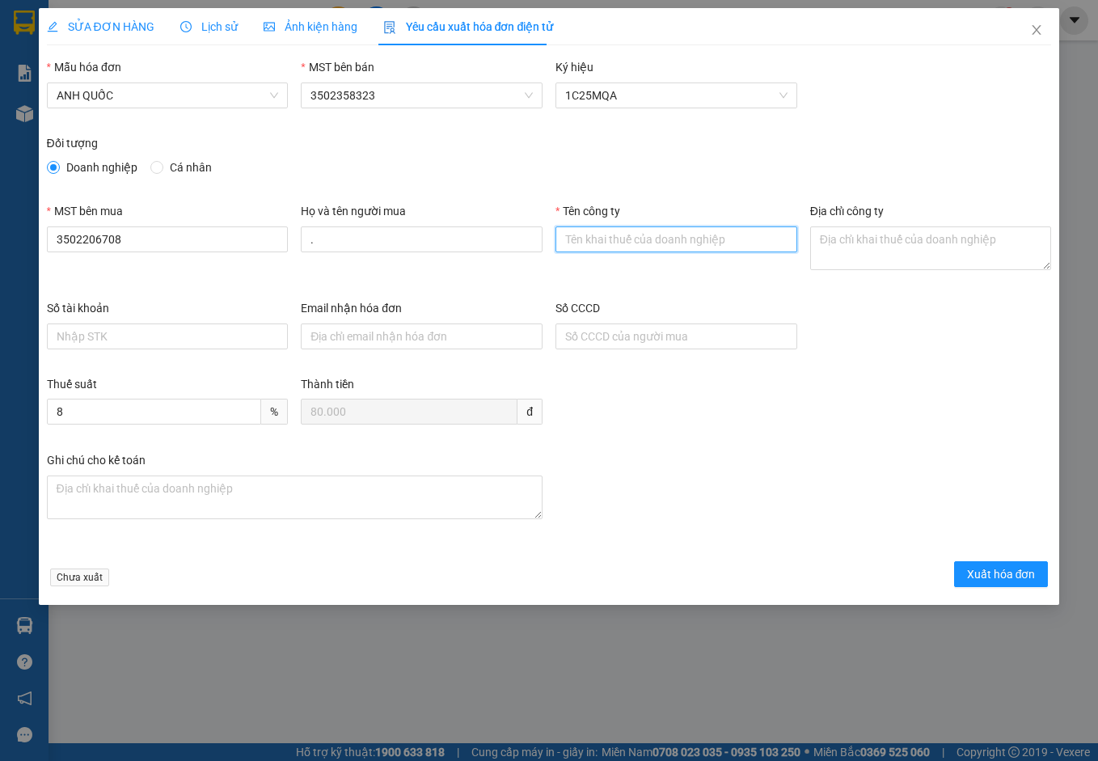
click at [642, 239] on input "Tên công ty" at bounding box center [677, 239] width 242 height 26
type input "Công Ty TNHH [PERSON_NAME] Dịch Vụ Ô Tô [GEOGRAPHIC_DATA]"
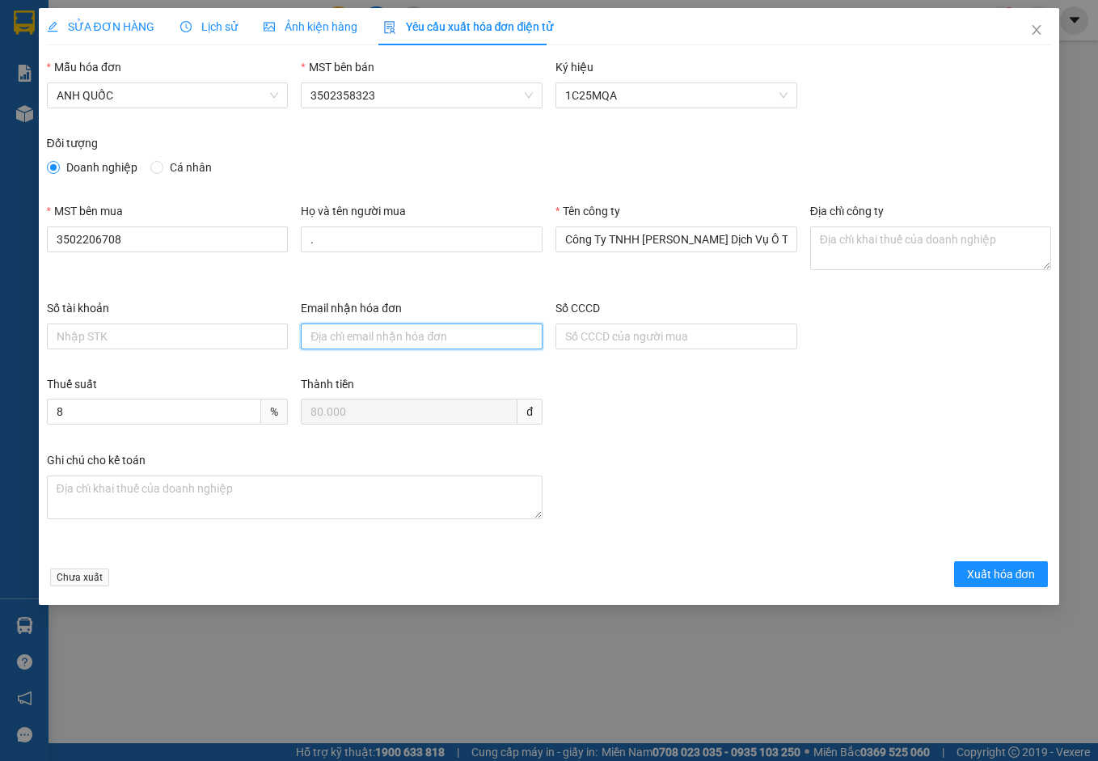
click at [472, 336] on input "Email nhận hóa đơn" at bounding box center [422, 337] width 242 height 26
type input "[EMAIL_ADDRESS][DOMAIN_NAME]"
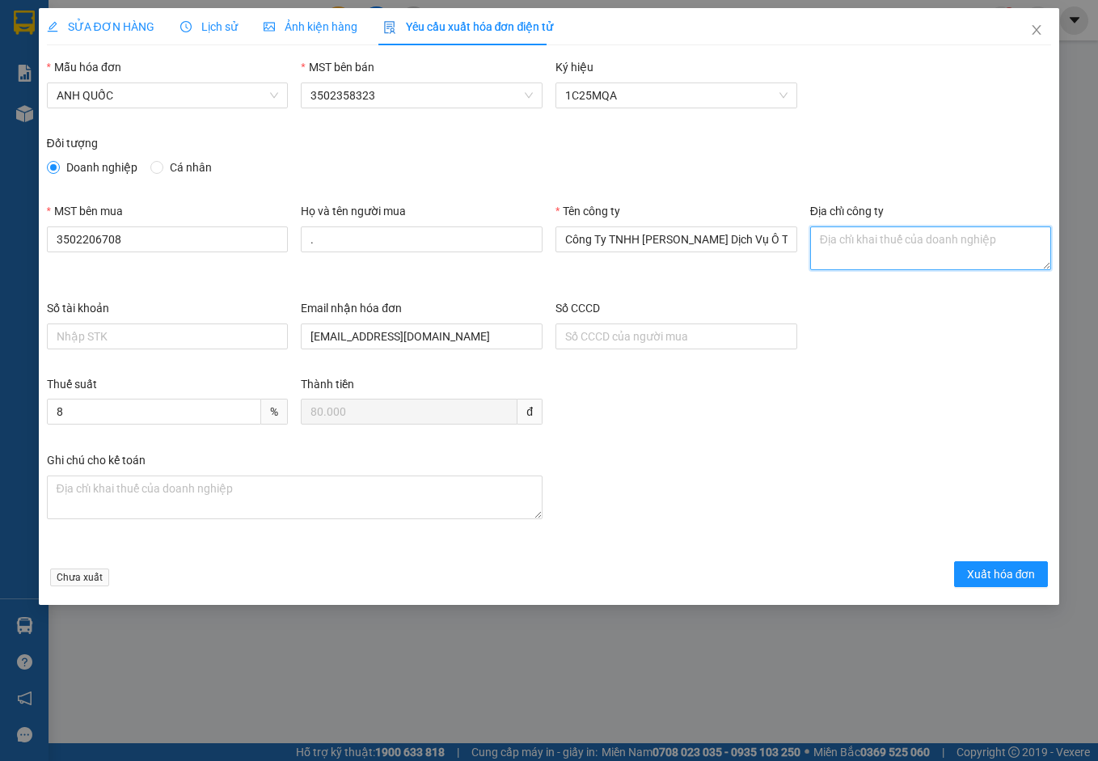
click at [874, 231] on textarea "Địa chỉ công ty" at bounding box center [931, 248] width 242 height 44
click at [874, 233] on textarea "Địa chỉ công ty" at bounding box center [931, 248] width 242 height 44
paste textarea "[PERSON_NAME]"
drag, startPoint x: 882, startPoint y: 240, endPoint x: 739, endPoint y: 239, distance: 143.2
click at [739, 239] on div "MST bên mua 3502206708 Họ và tên người mua . Tên công [PERSON_NAME] Ty TNHH [PE…" at bounding box center [549, 250] width 1018 height 97
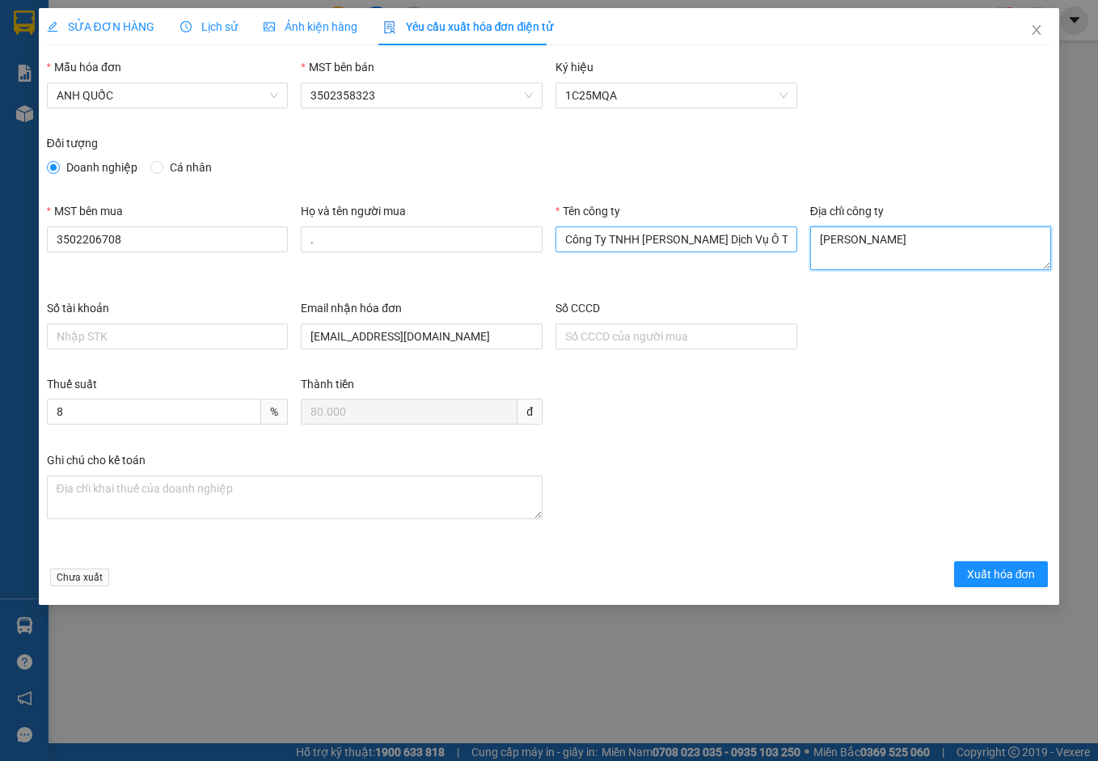
paste textarea "219B [PERSON_NAME] [PERSON_NAME], [PERSON_NAME][GEOGRAPHIC_DATA], [PERSON_NAME]…"
type textarea "219B [PERSON_NAME] [PERSON_NAME], [PERSON_NAME][GEOGRAPHIC_DATA], [PERSON_NAME]…"
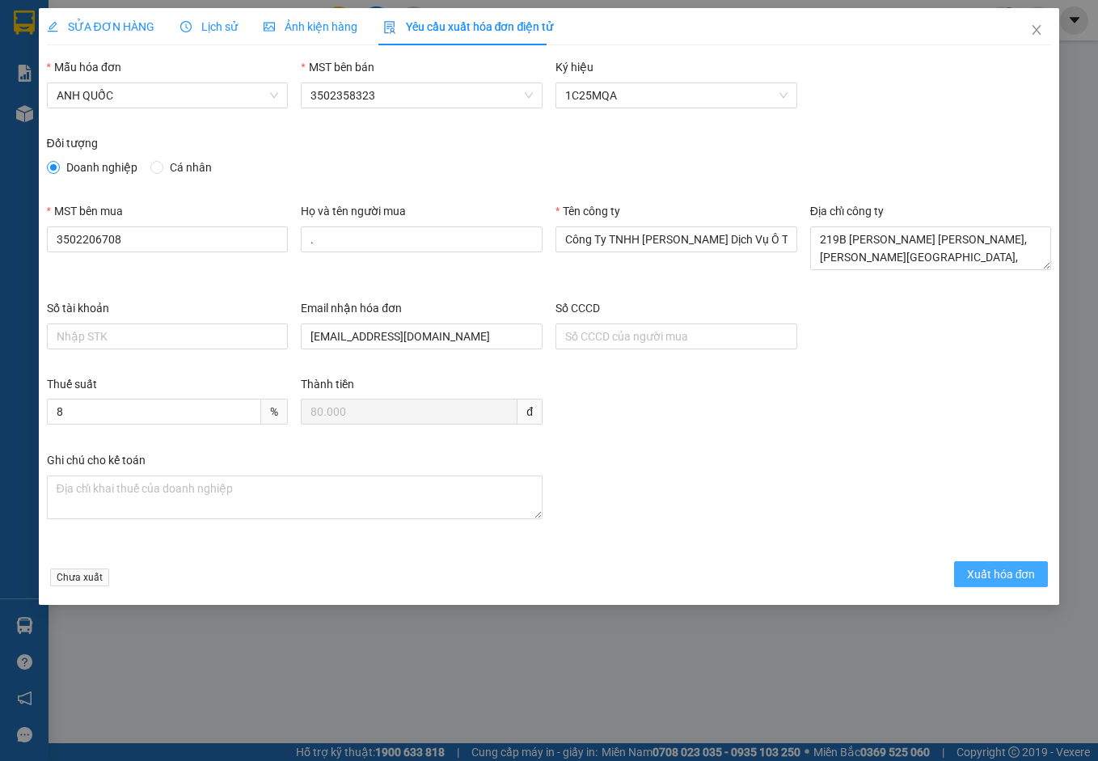
click at [1019, 582] on span "Xuất hóa đơn" at bounding box center [1001, 574] width 69 height 18
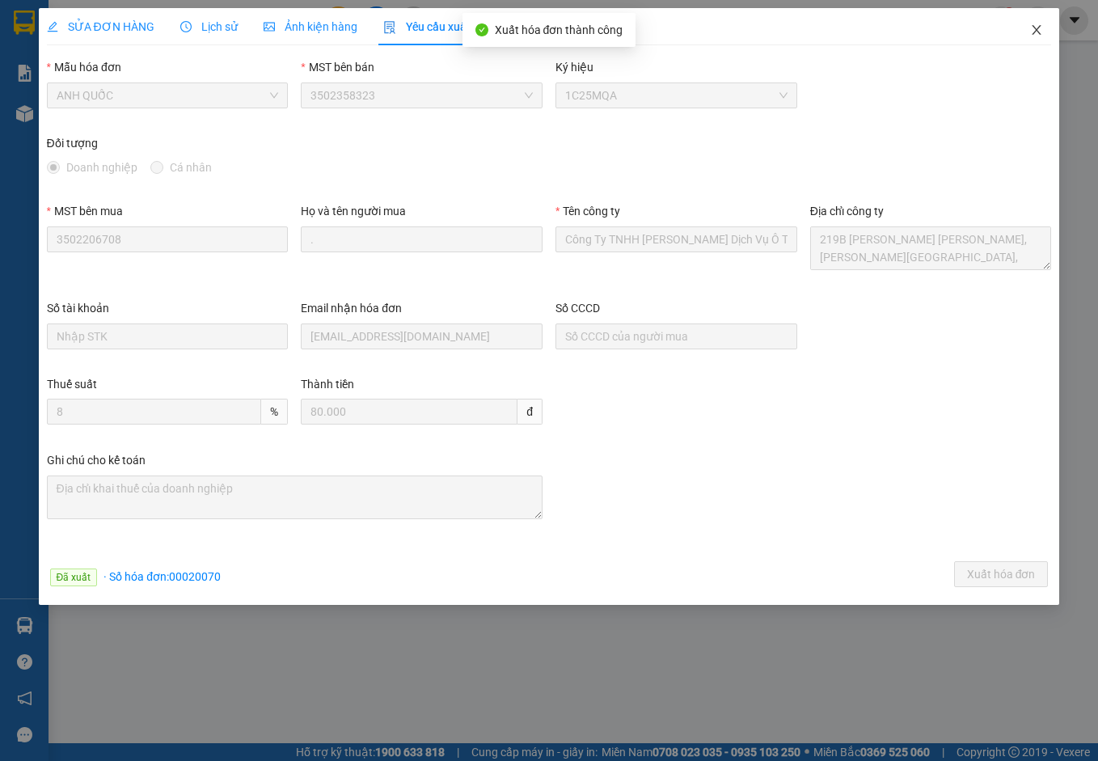
click at [1032, 29] on icon "close" at bounding box center [1036, 29] width 13 height 13
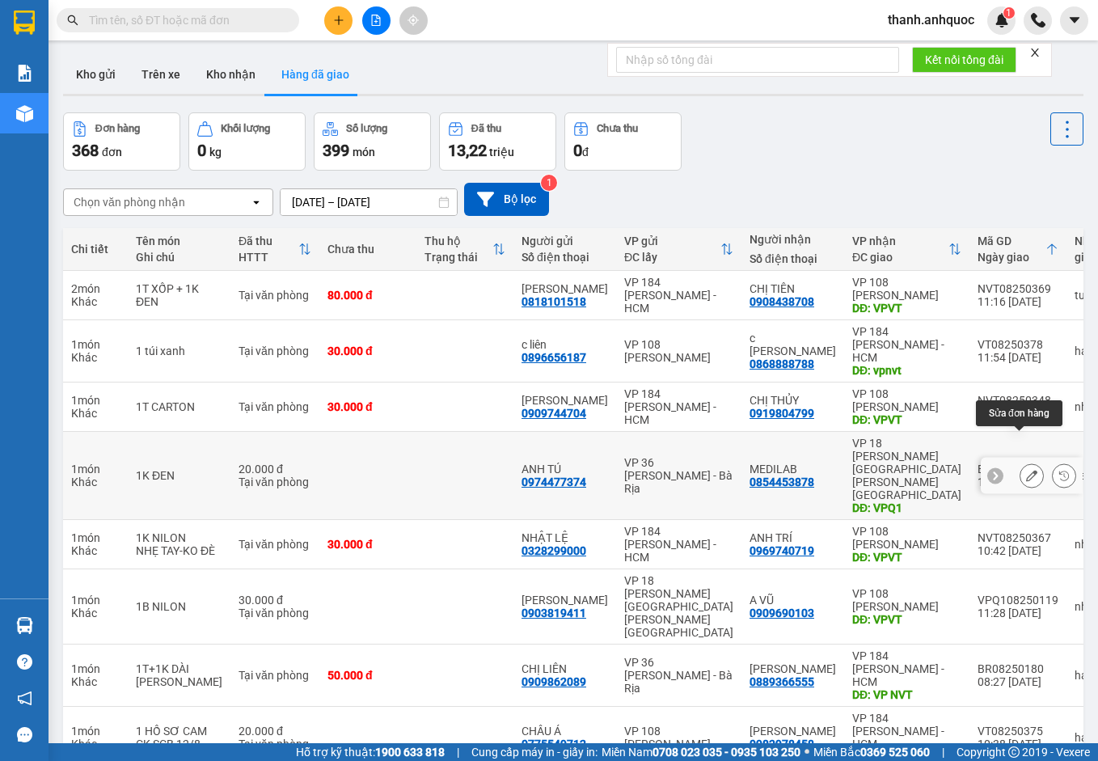
click at [1026, 470] on icon at bounding box center [1031, 475] width 11 height 11
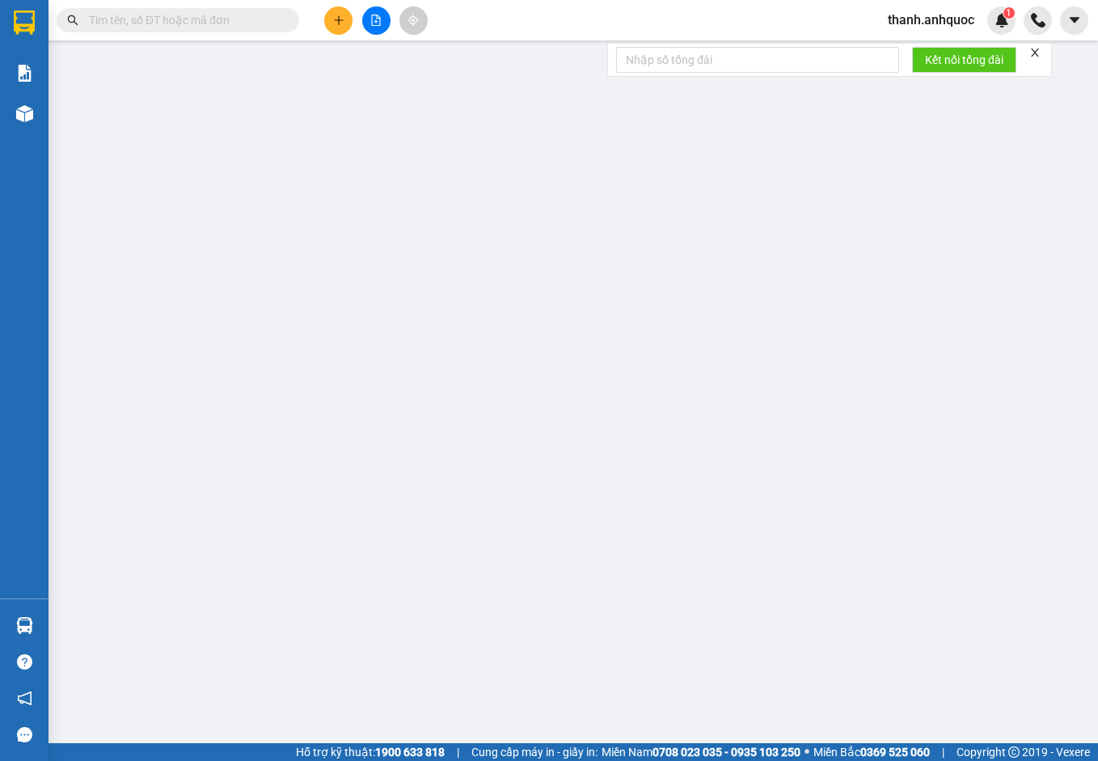
type input "0974477374"
type input "ANH TÚ"
type input "0854453878"
type input "MEDILAB"
type input "VPQ1"
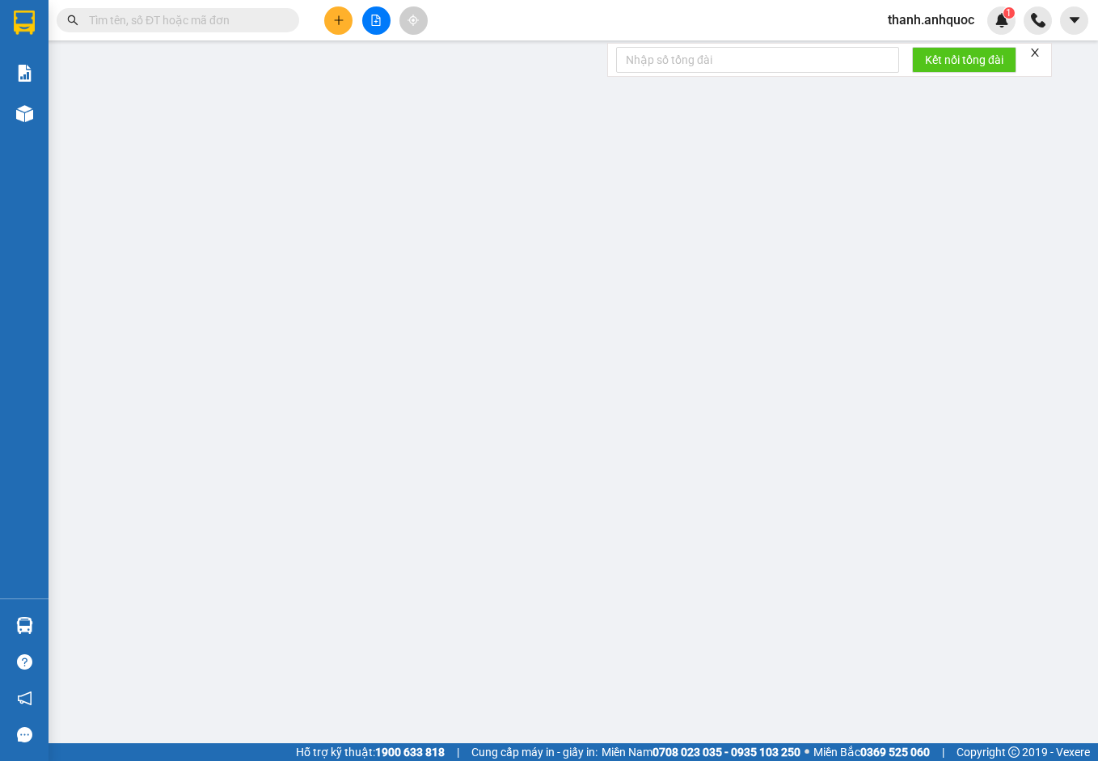
type input "20.000"
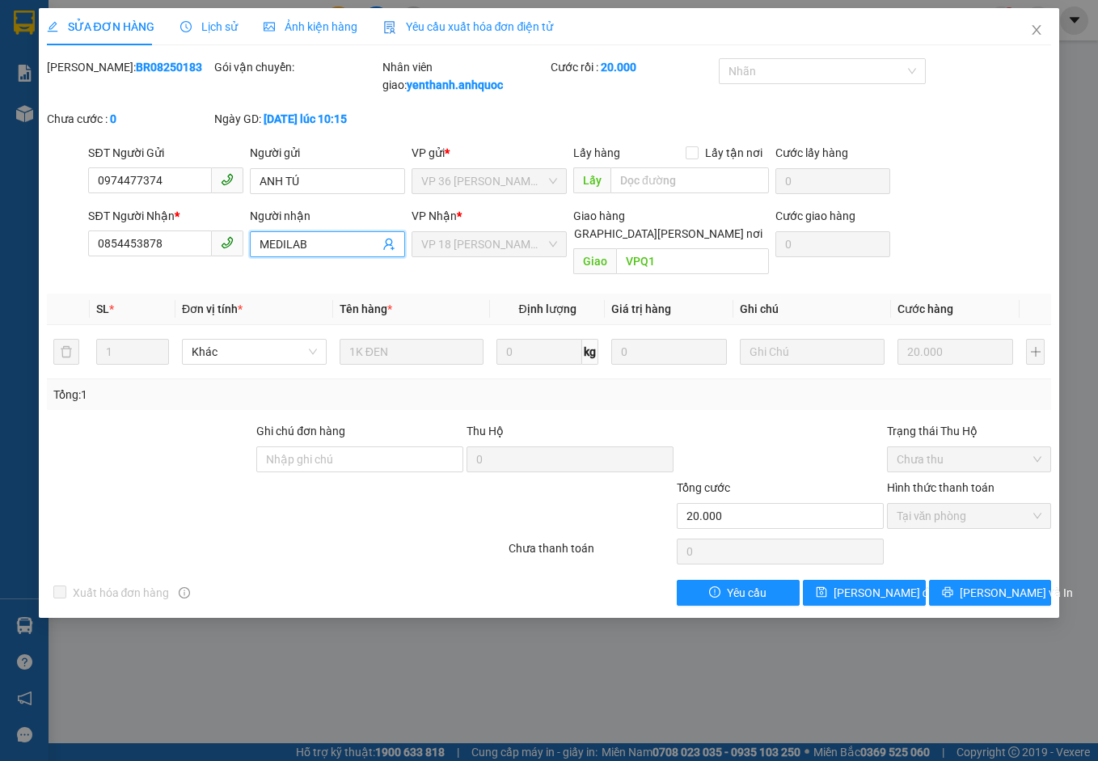
drag, startPoint x: 315, startPoint y: 240, endPoint x: 244, endPoint y: 231, distance: 71.8
click at [244, 231] on div "SĐT Người [PERSON_NAME] * 0854453878 Người [PERSON_NAME] MEDILAB MEDILAB [PERSO…" at bounding box center [570, 244] width 970 height 74
click at [442, 20] on span "Yêu cầu xuất hóa đơn điện tử" at bounding box center [468, 26] width 171 height 13
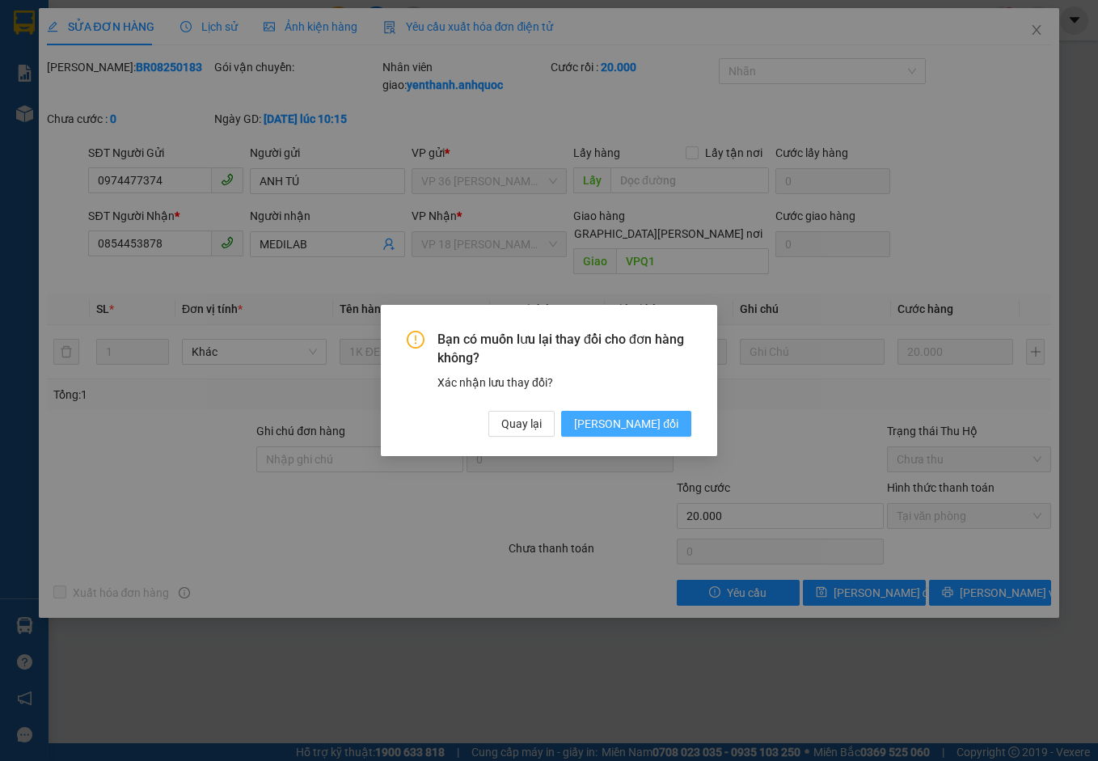
click at [648, 428] on span "[PERSON_NAME] đổi" at bounding box center [626, 424] width 104 height 18
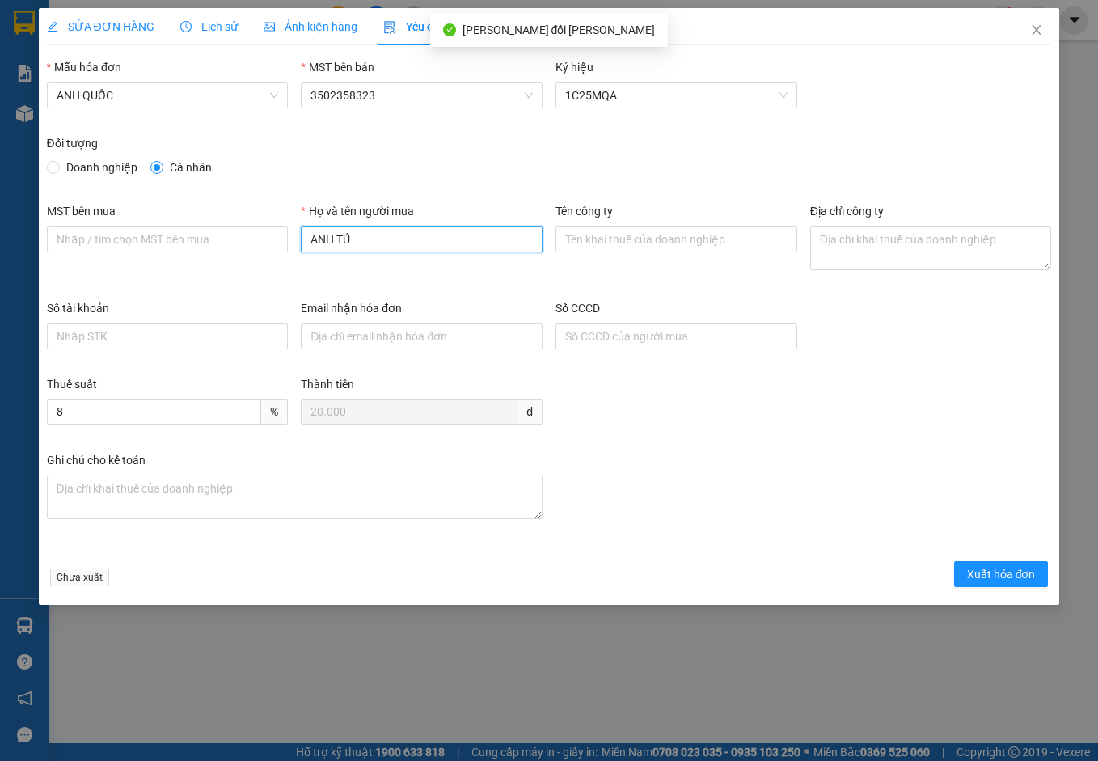
drag, startPoint x: 367, startPoint y: 241, endPoint x: 199, endPoint y: 205, distance: 172.1
click at [199, 205] on div "MST bên mua Họ và tên người mua [PERSON_NAME] TÚ Tên công ty Địa chỉ công ty" at bounding box center [549, 250] width 1018 height 97
paste input "MEDILAB"
type input "MEDILAB"
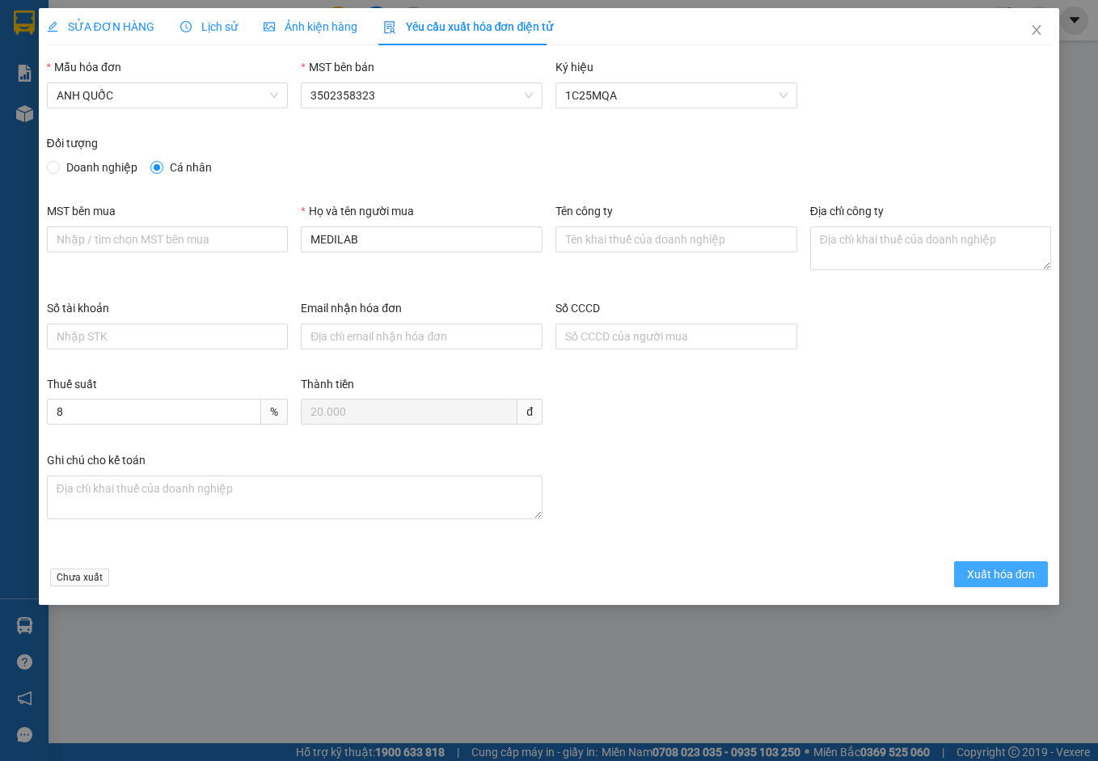
click at [987, 565] on span "Xuất hóa đơn" at bounding box center [1001, 574] width 69 height 18
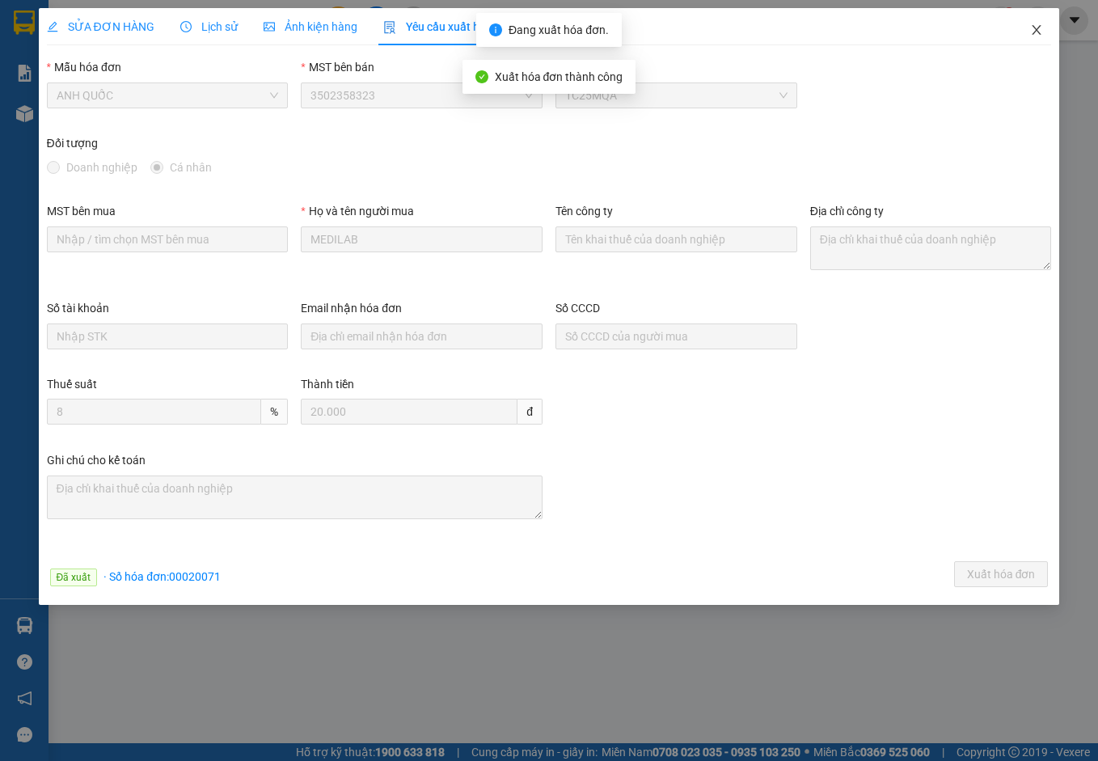
click at [1038, 32] on icon "close" at bounding box center [1036, 29] width 13 height 13
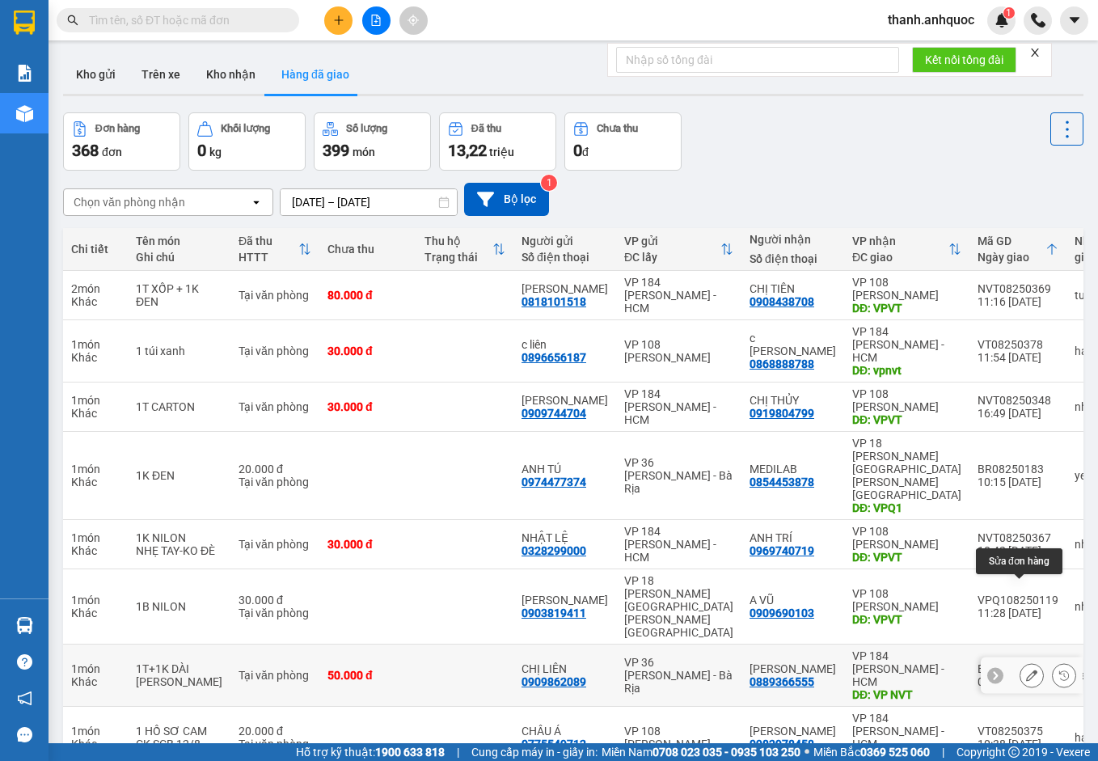
click at [1026, 670] on icon at bounding box center [1031, 675] width 11 height 11
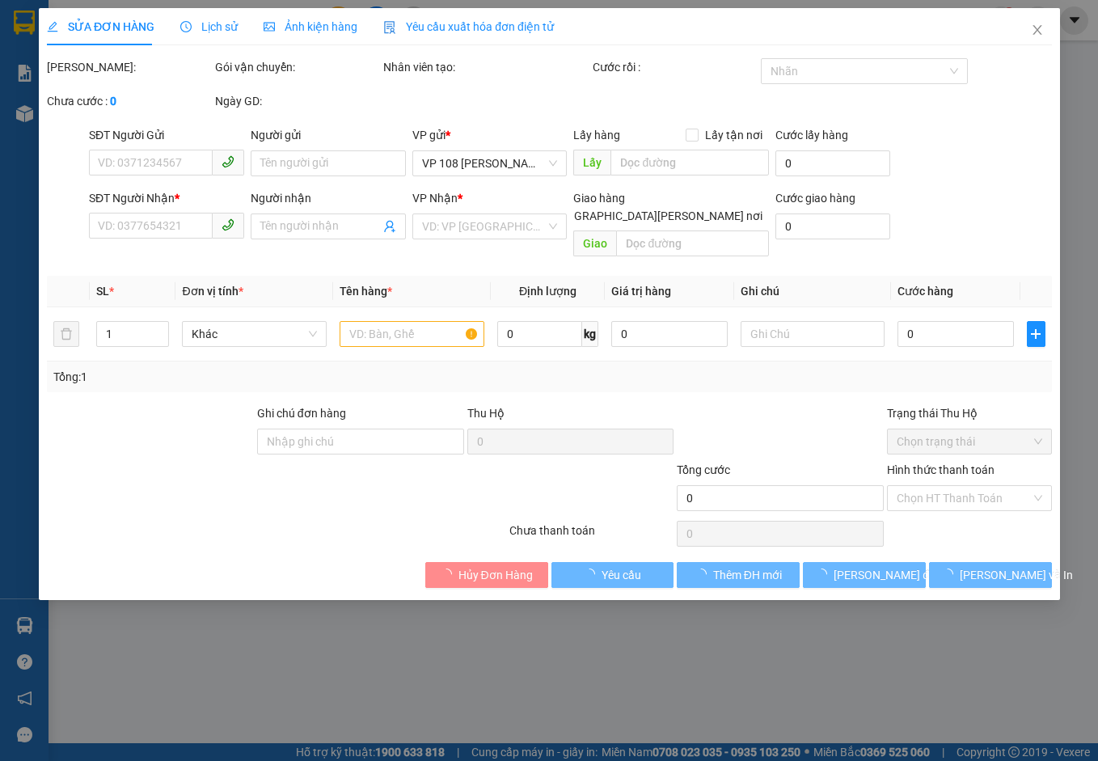
type input "0909862089"
type input "CHỊ LIÊN"
type input "0889366555"
type input "[PERSON_NAME]"
type input "VP NVT"
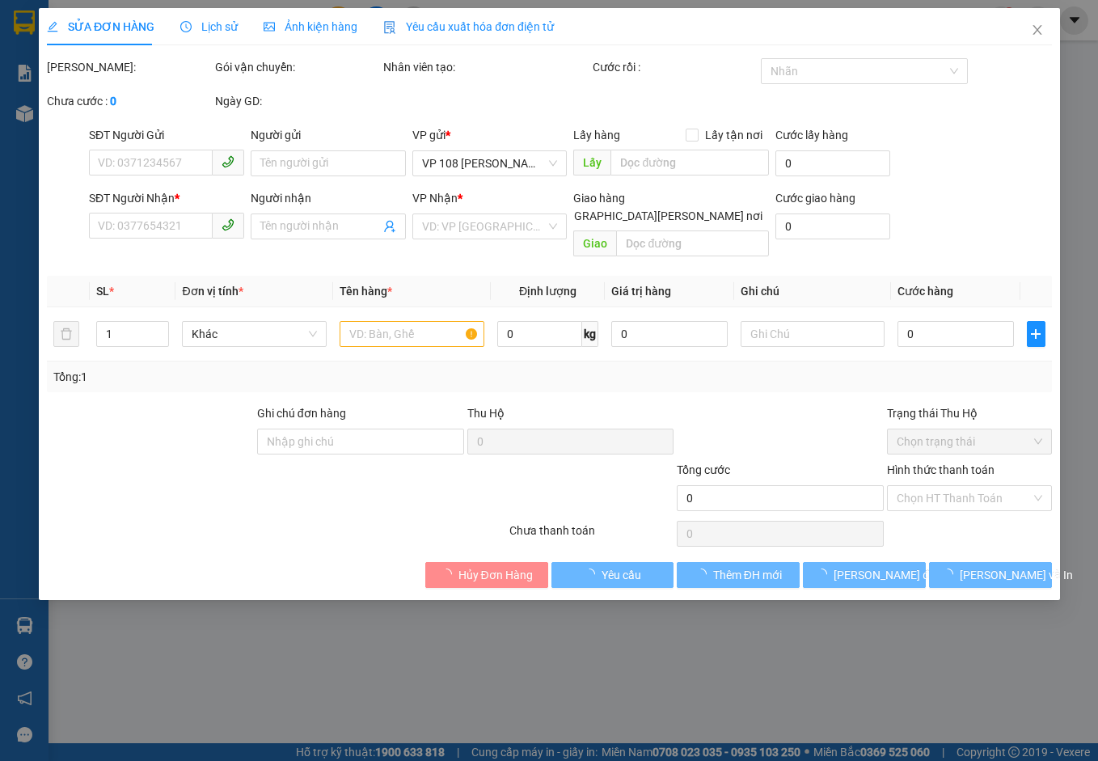
type input "SCB [DATE] 15:15"
type input "50.000"
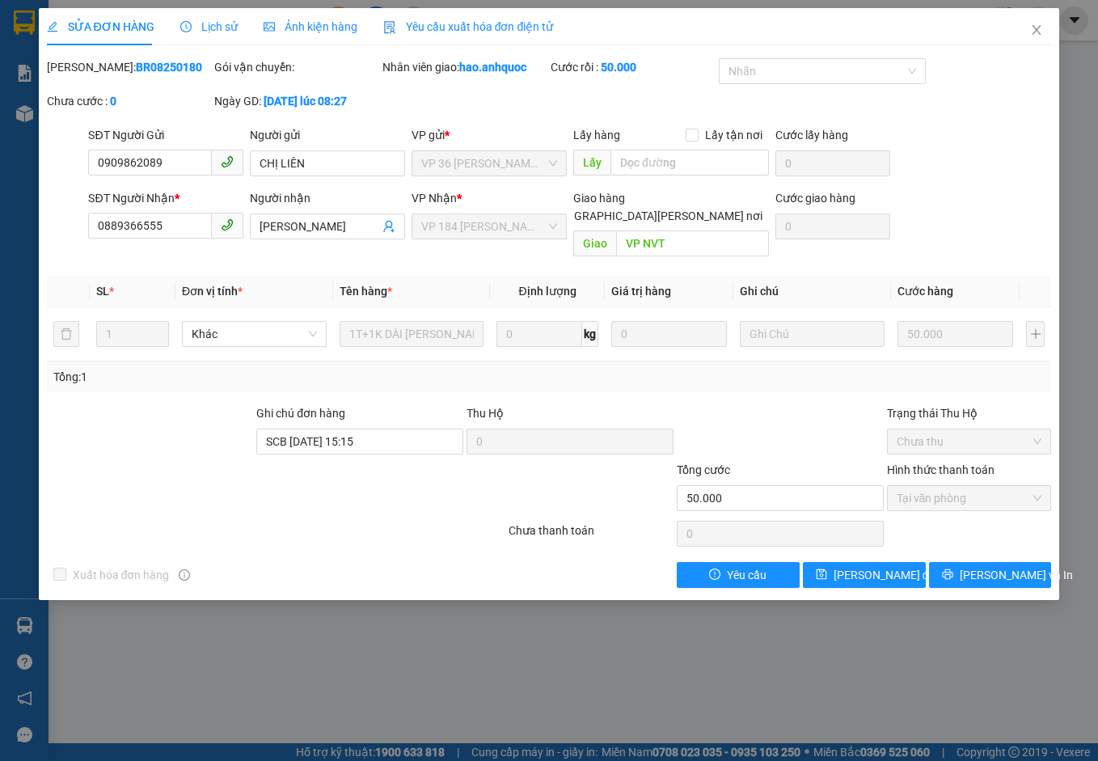
click at [459, 21] on span "Yêu cầu xuất hóa đơn điện tử" at bounding box center [468, 26] width 171 height 13
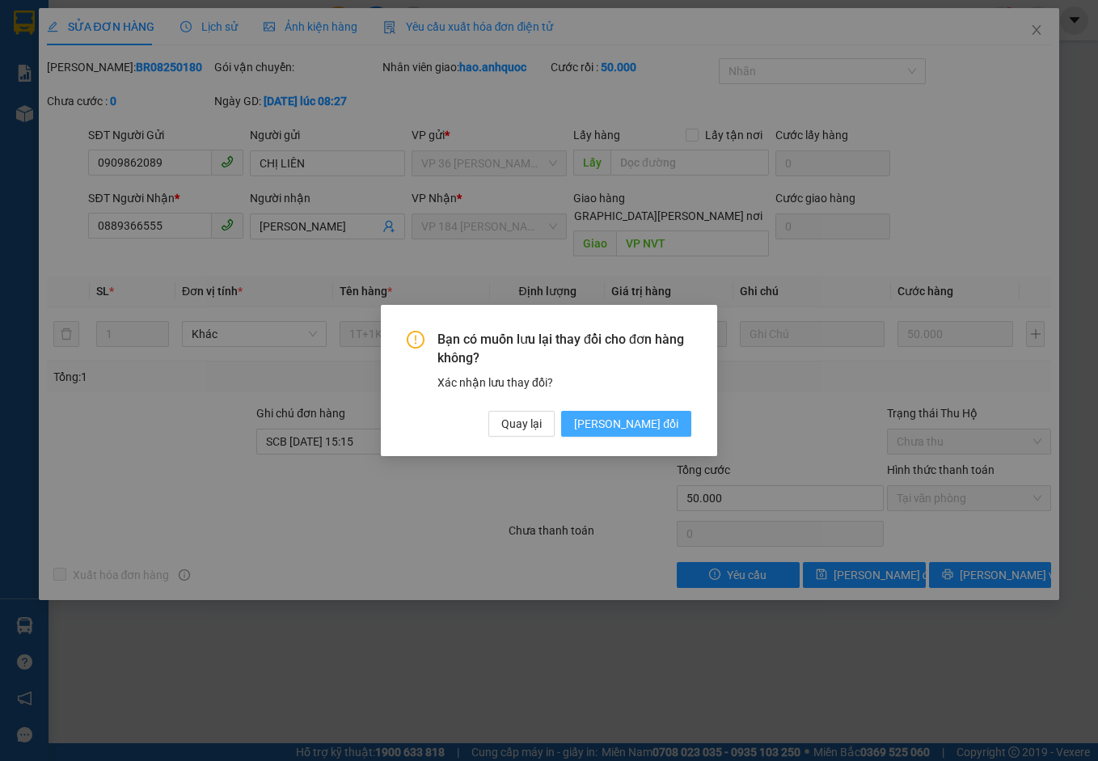
click at [642, 425] on span "[PERSON_NAME] đổi" at bounding box center [626, 424] width 104 height 18
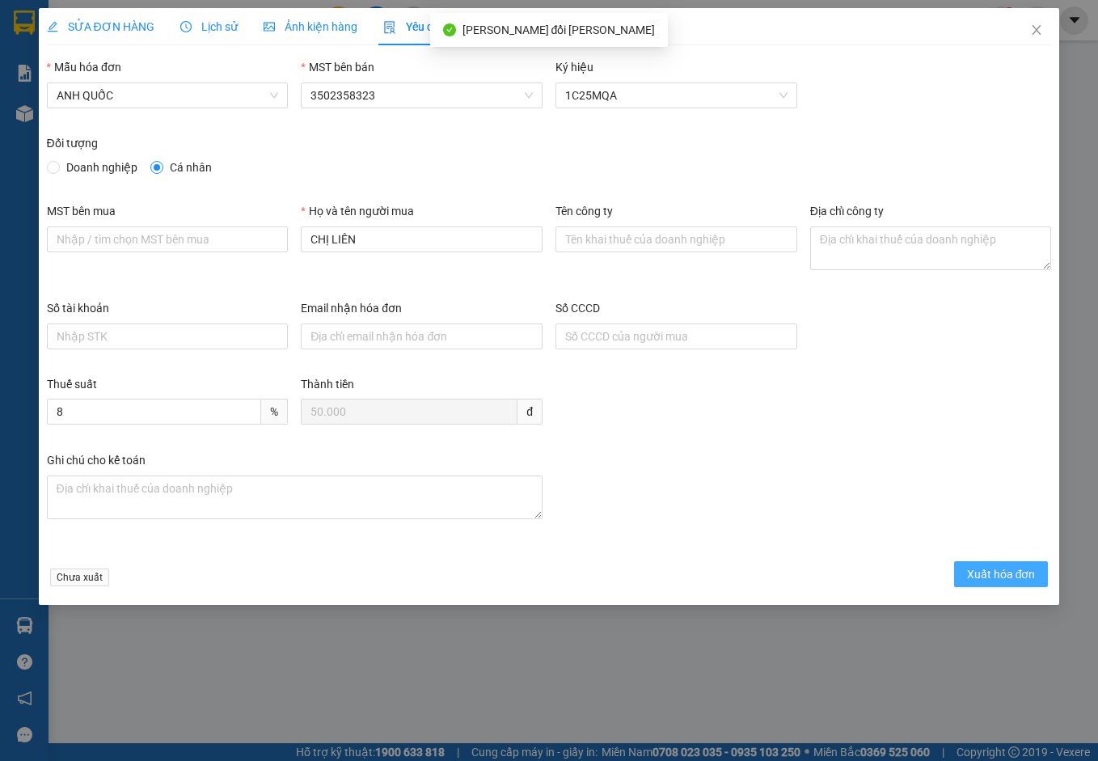
click at [992, 573] on span "Xuất hóa đơn" at bounding box center [1001, 574] width 69 height 18
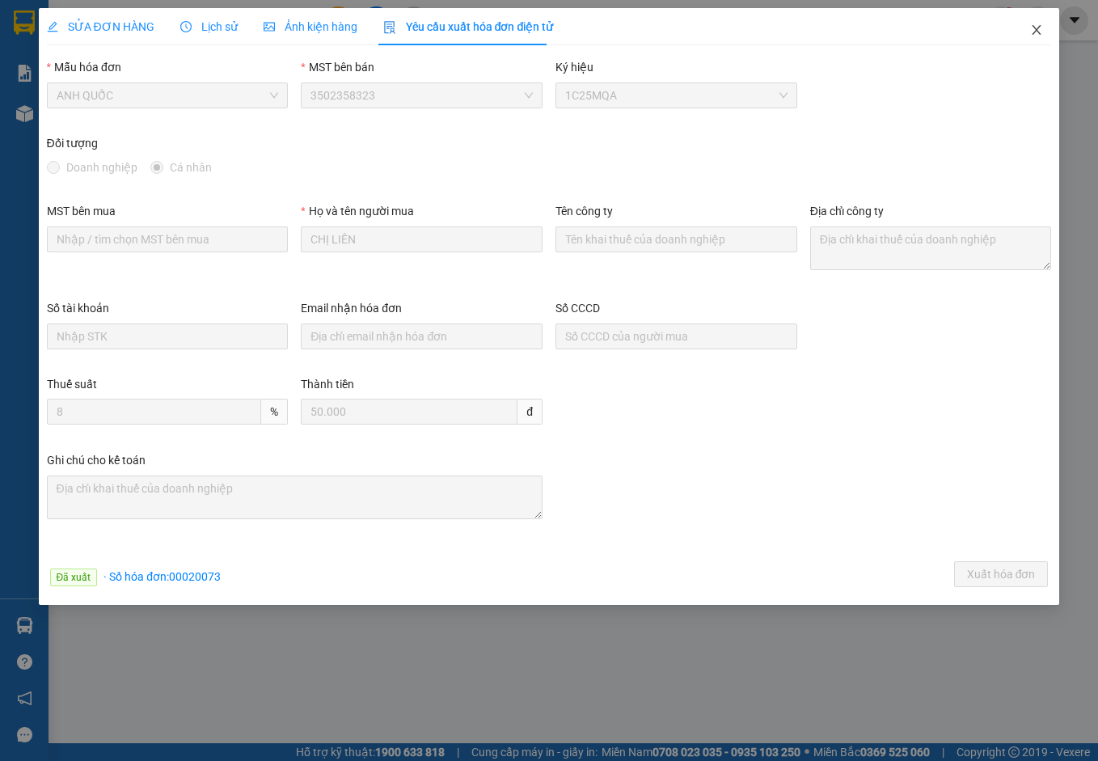
click at [1039, 29] on icon "close" at bounding box center [1037, 30] width 9 height 10
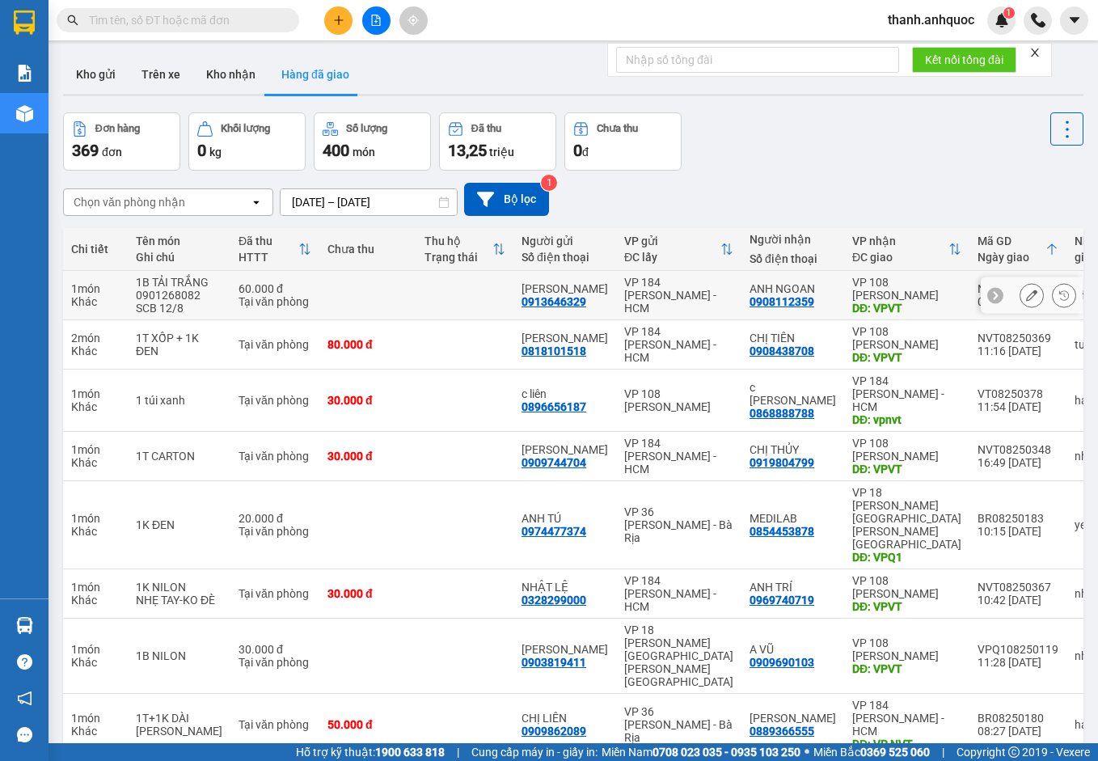
click at [1026, 301] on icon at bounding box center [1031, 295] width 11 height 11
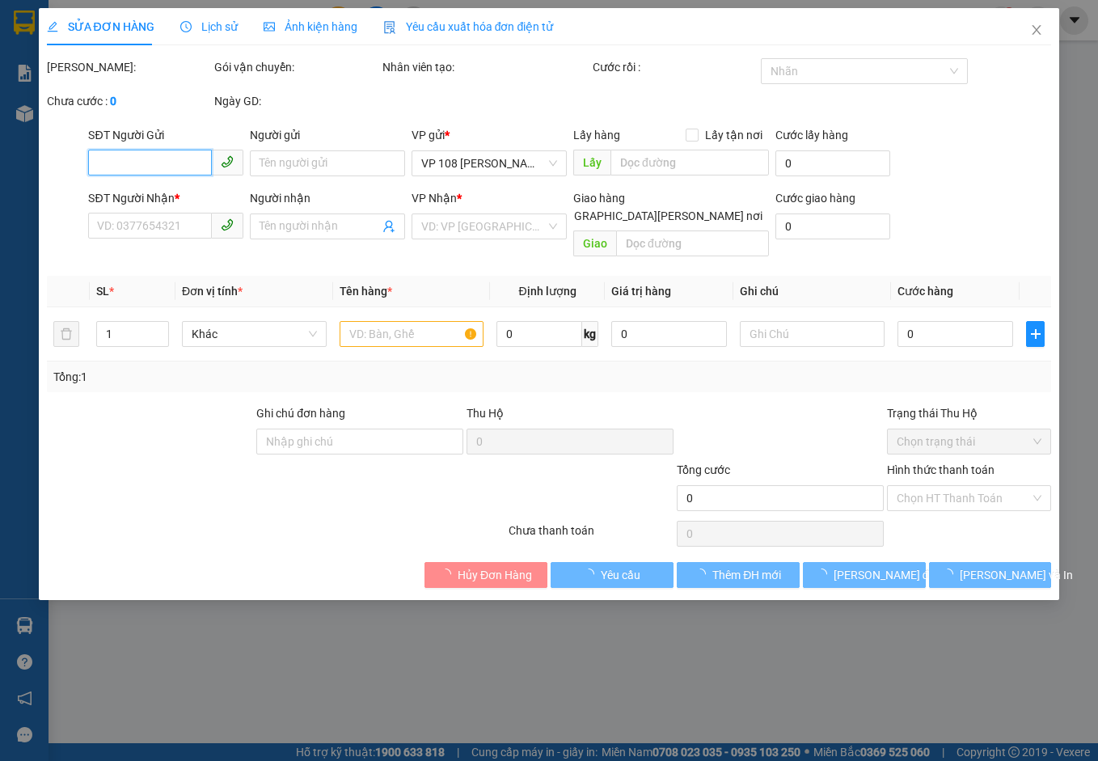
type input "0913646329"
type input "[PERSON_NAME]"
type input "0908112359"
type input "ANH NGOAN"
type input "VPVT"
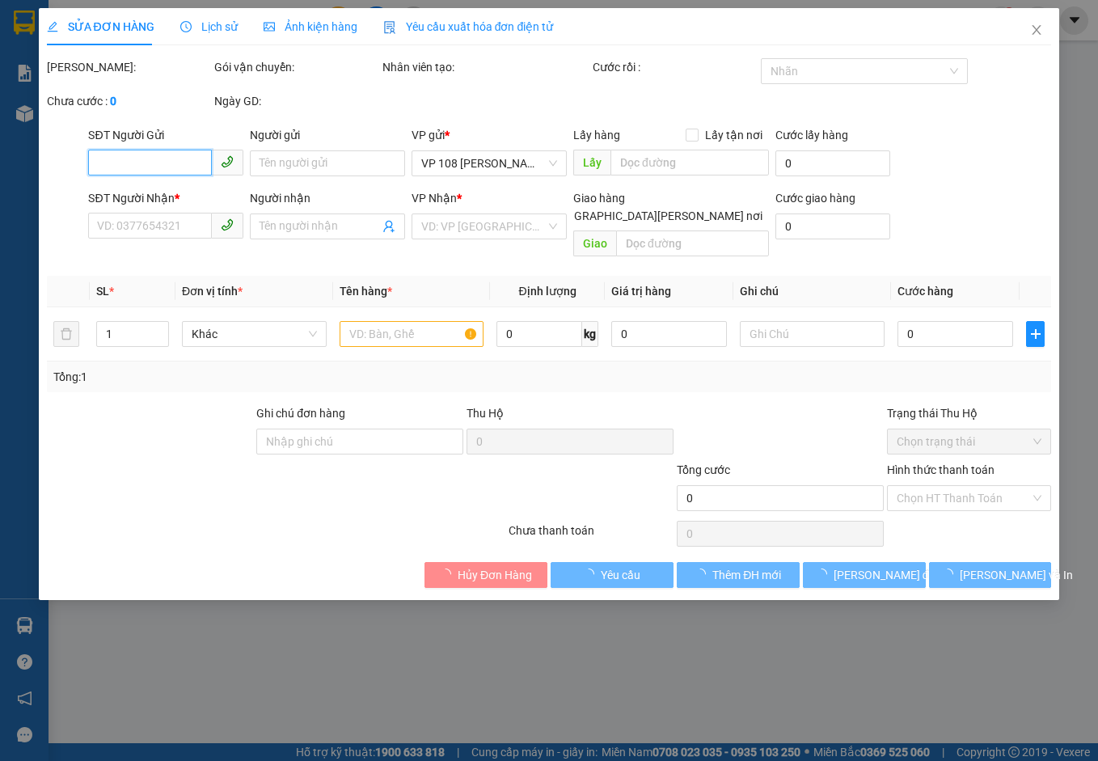
type input "CK12/8 NHỰT"
type input "60.000"
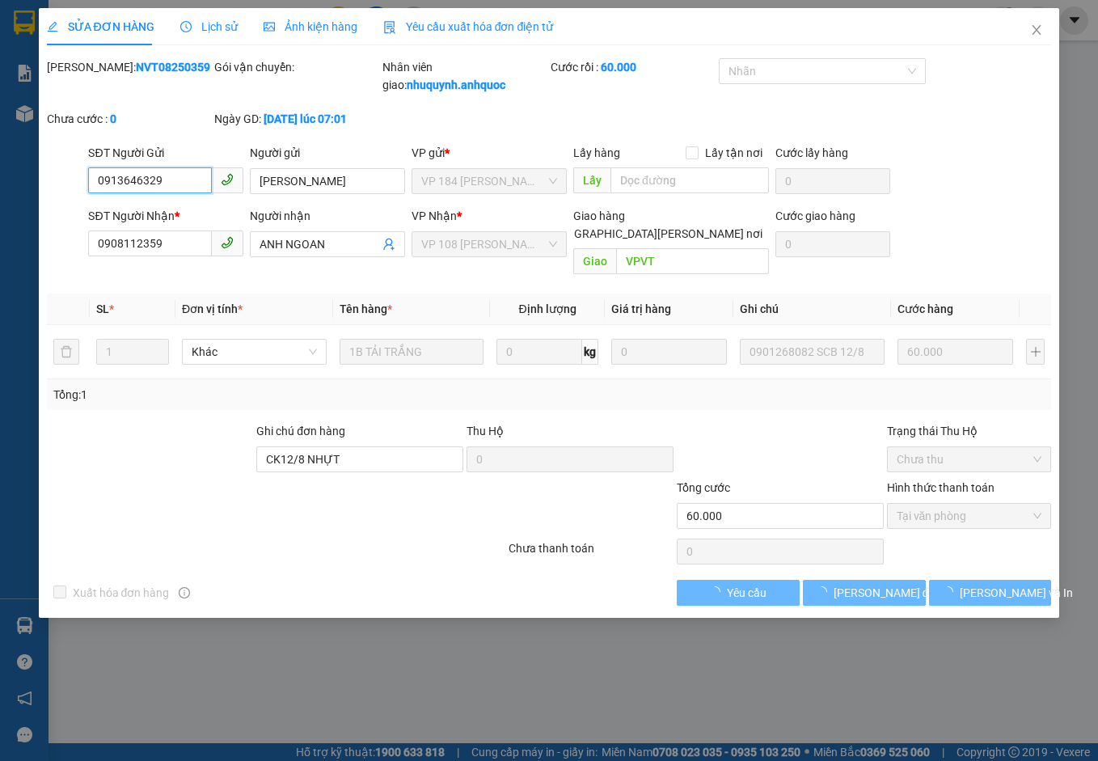
checkbox input "true"
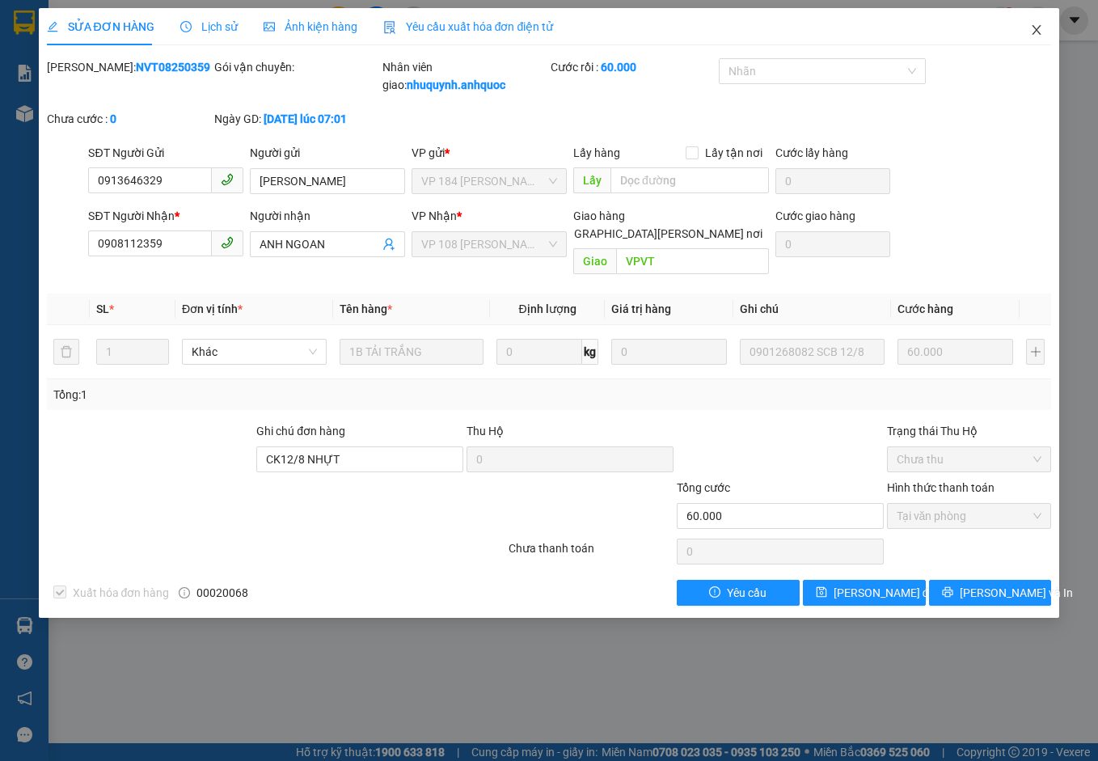
click at [1034, 28] on icon "close" at bounding box center [1036, 29] width 13 height 13
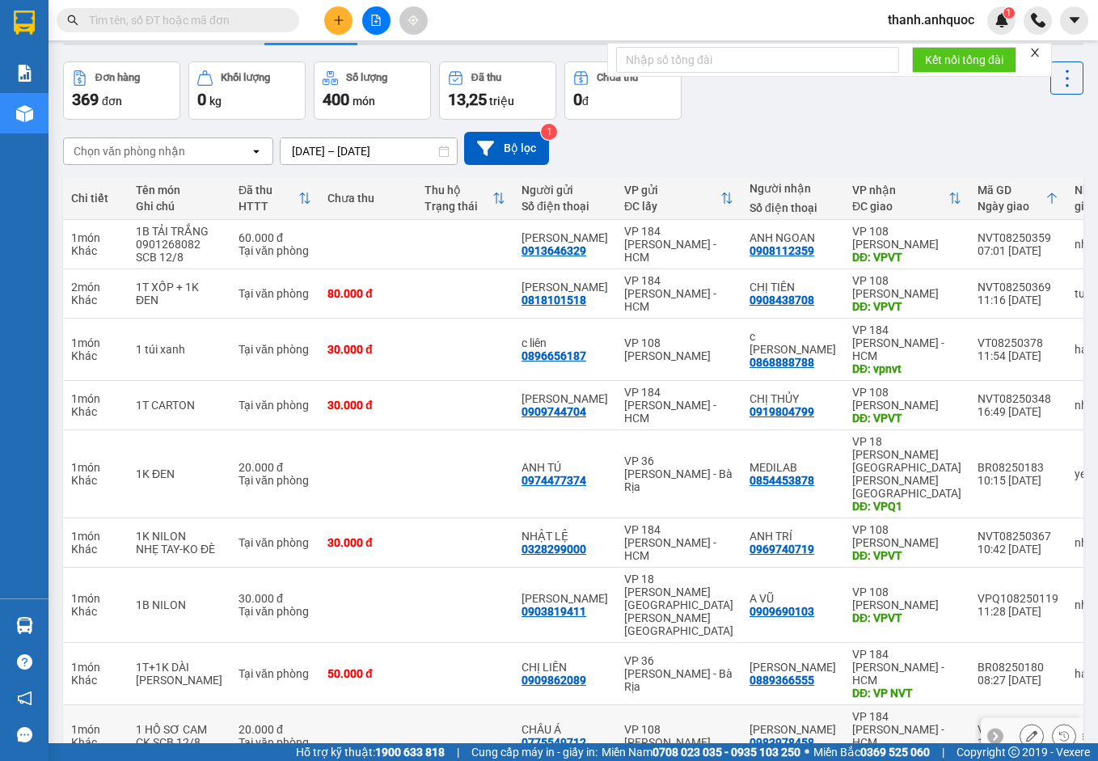
scroll to position [117, 0]
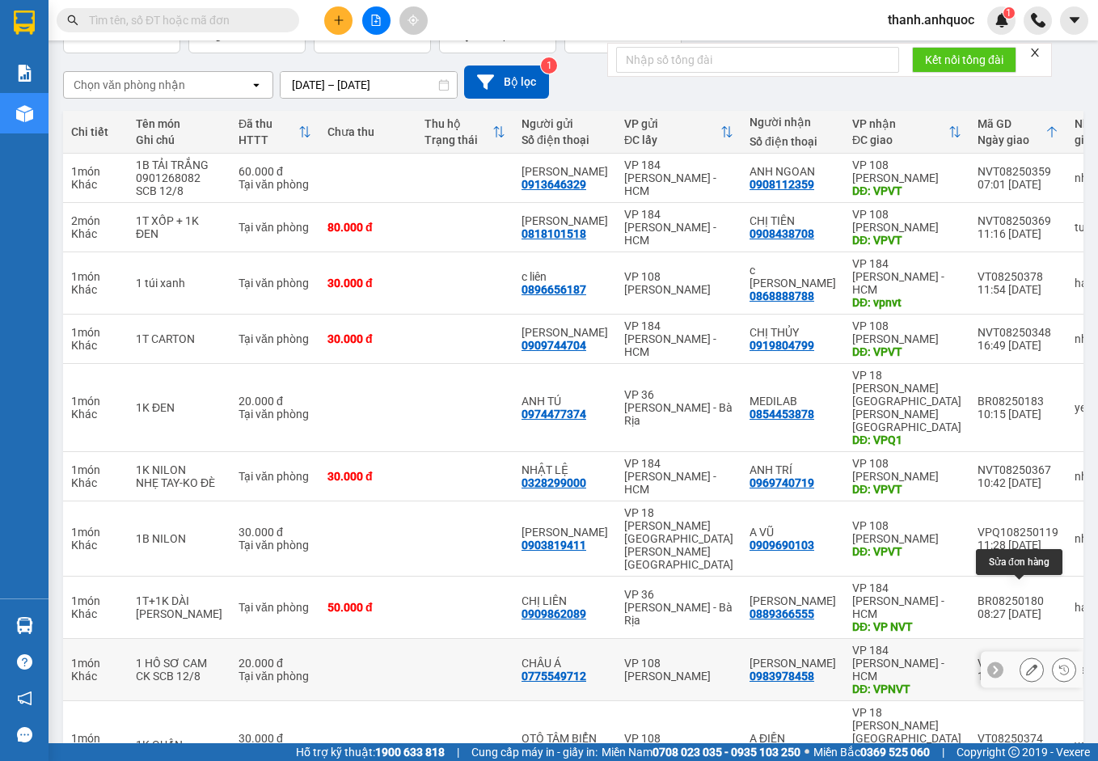
click at [1026, 664] on icon at bounding box center [1031, 669] width 11 height 11
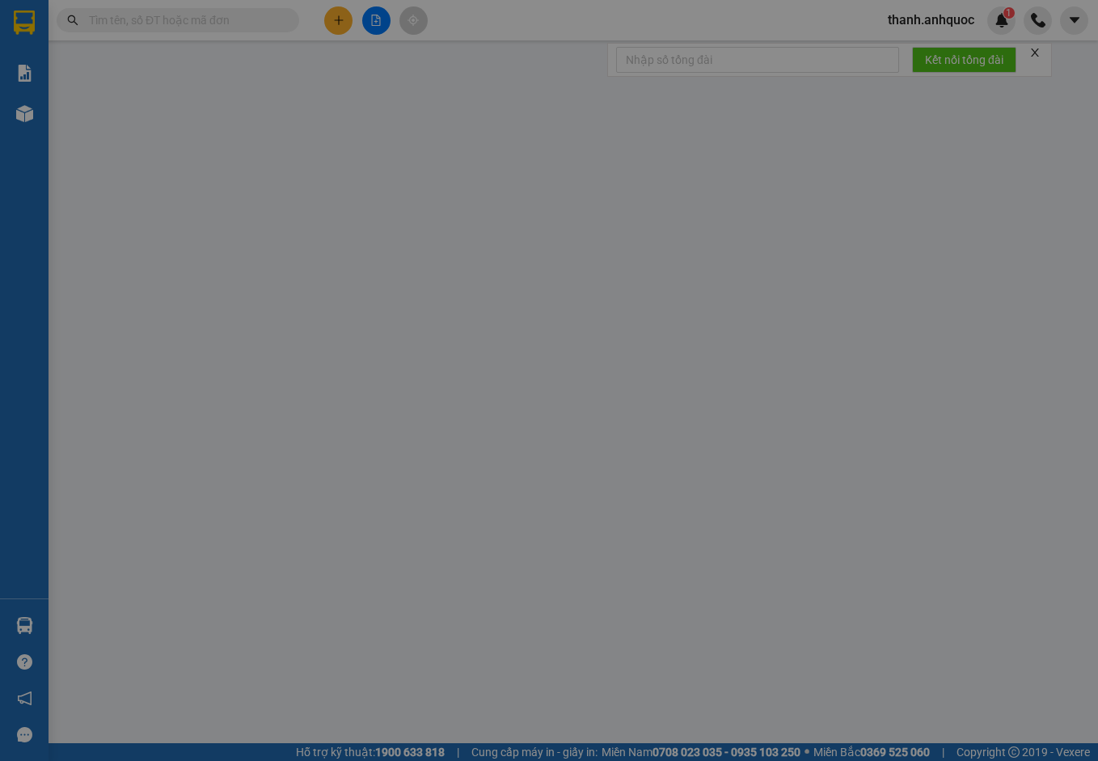
type input "0775549712"
type input "CHÂU Á"
type input "0983978458"
type input "[PERSON_NAME]"
type input "VPNVT"
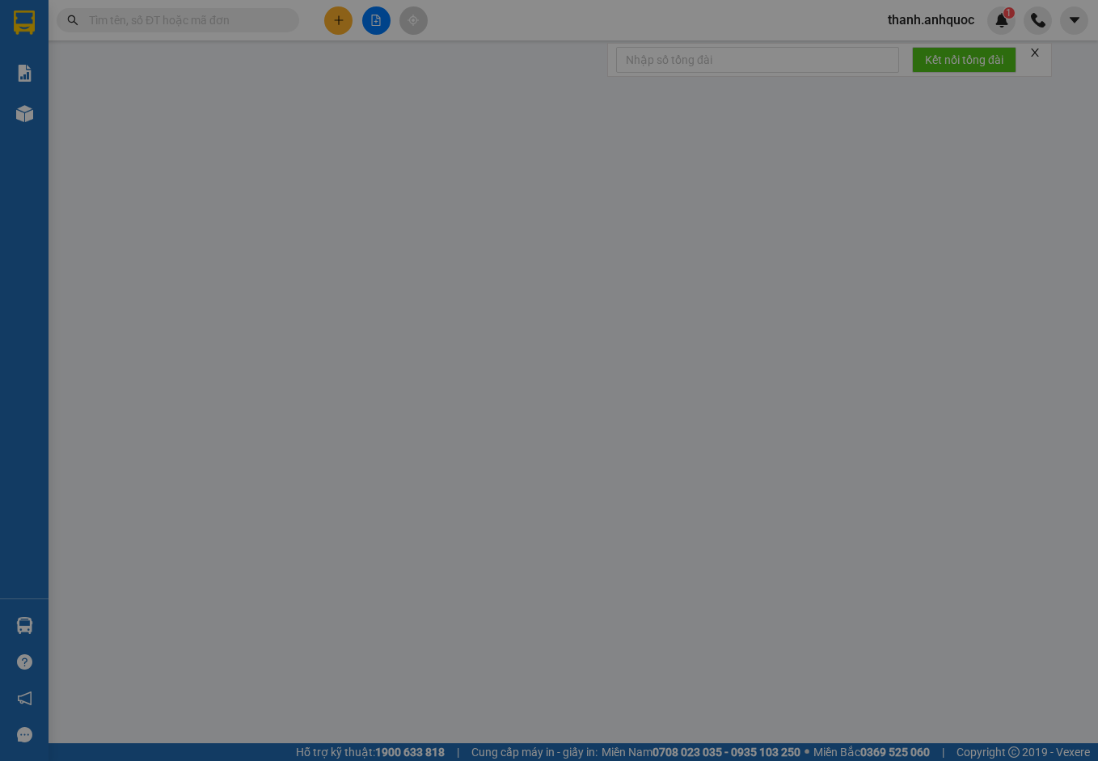
type input "20.000"
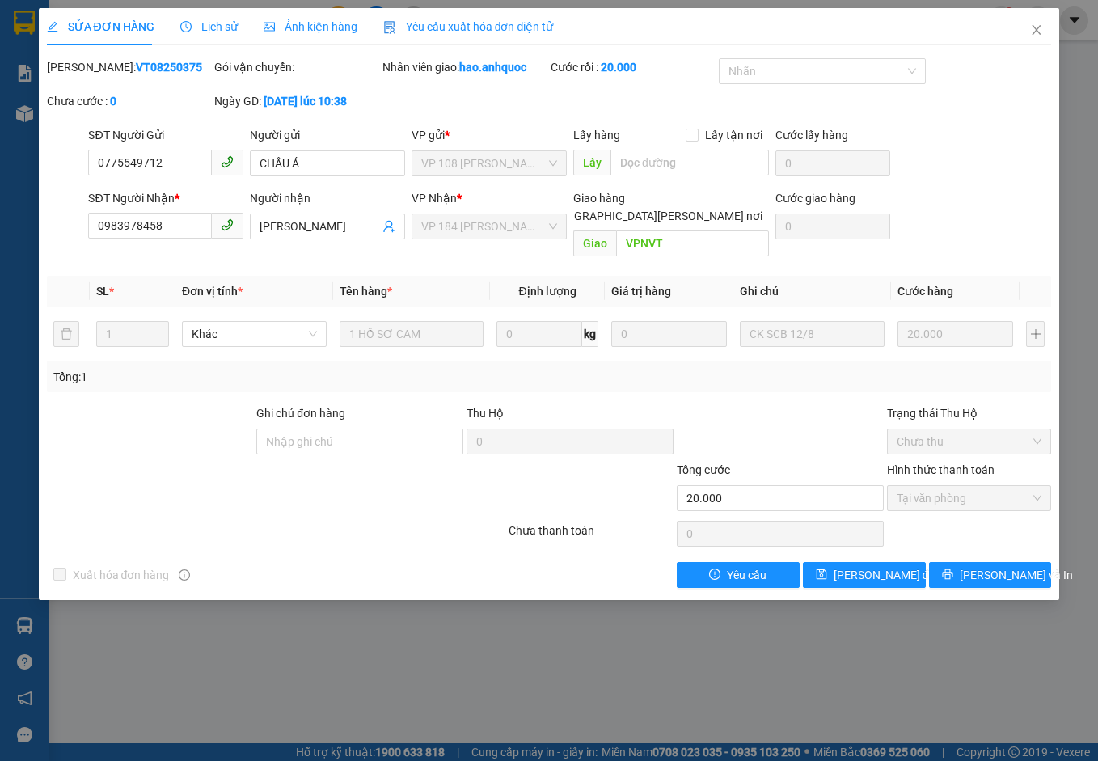
click at [465, 20] on span "Yêu cầu xuất hóa đơn điện tử" at bounding box center [468, 26] width 171 height 13
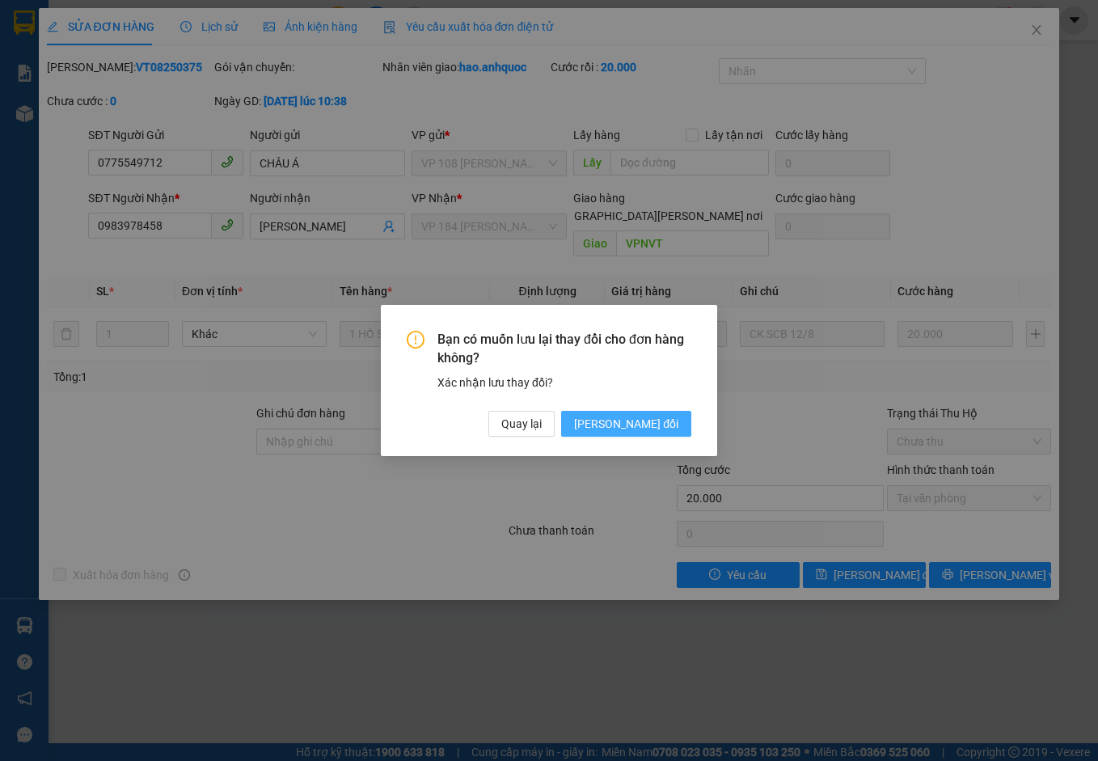
click at [669, 422] on span "[PERSON_NAME] đổi" at bounding box center [626, 424] width 104 height 18
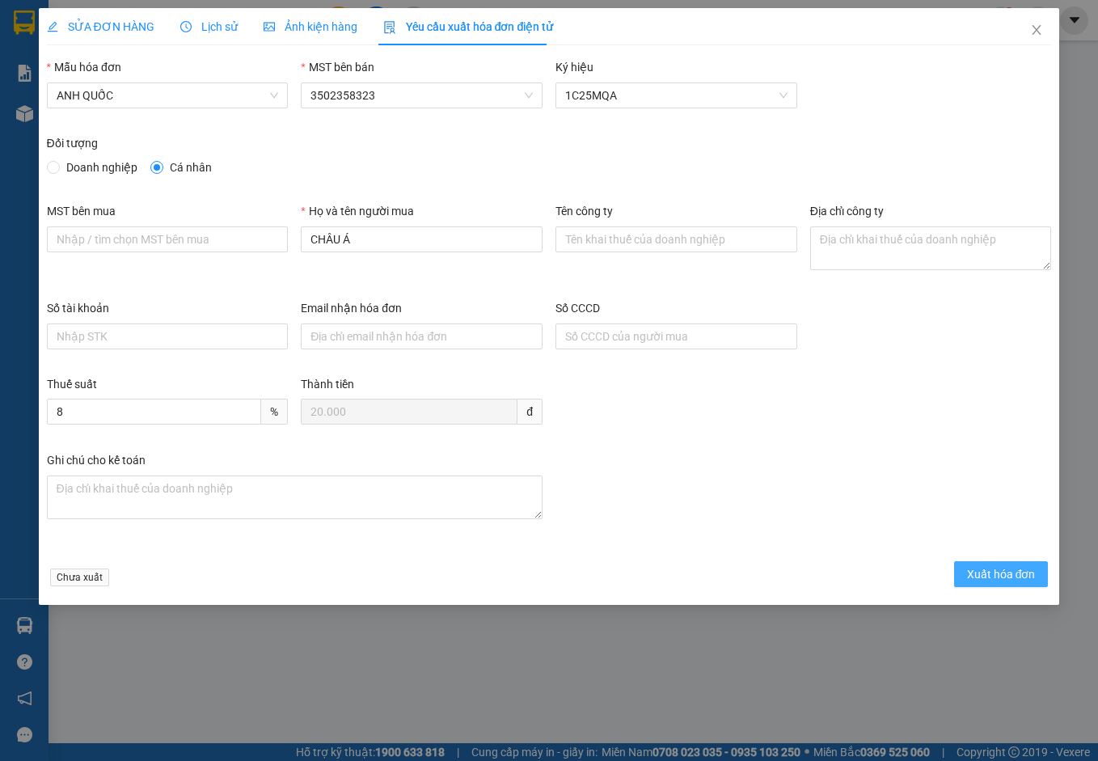
click at [990, 569] on span "Xuất hóa đơn" at bounding box center [1001, 574] width 69 height 18
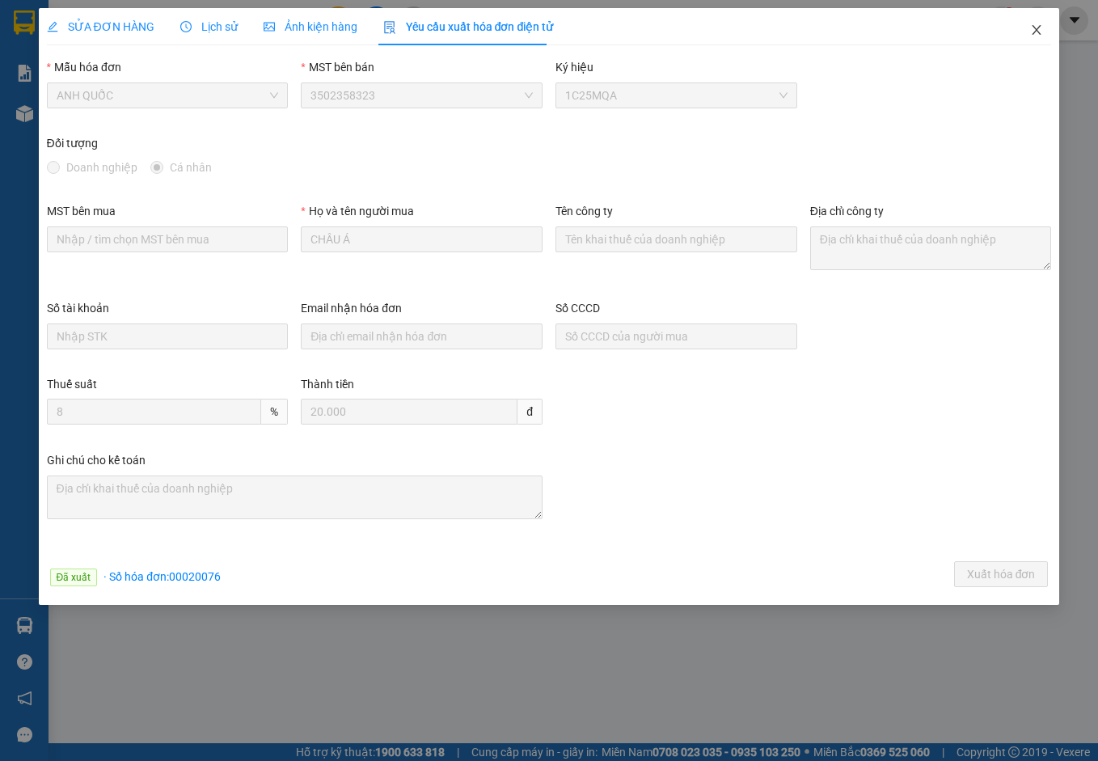
click at [1039, 29] on icon "close" at bounding box center [1037, 30] width 9 height 10
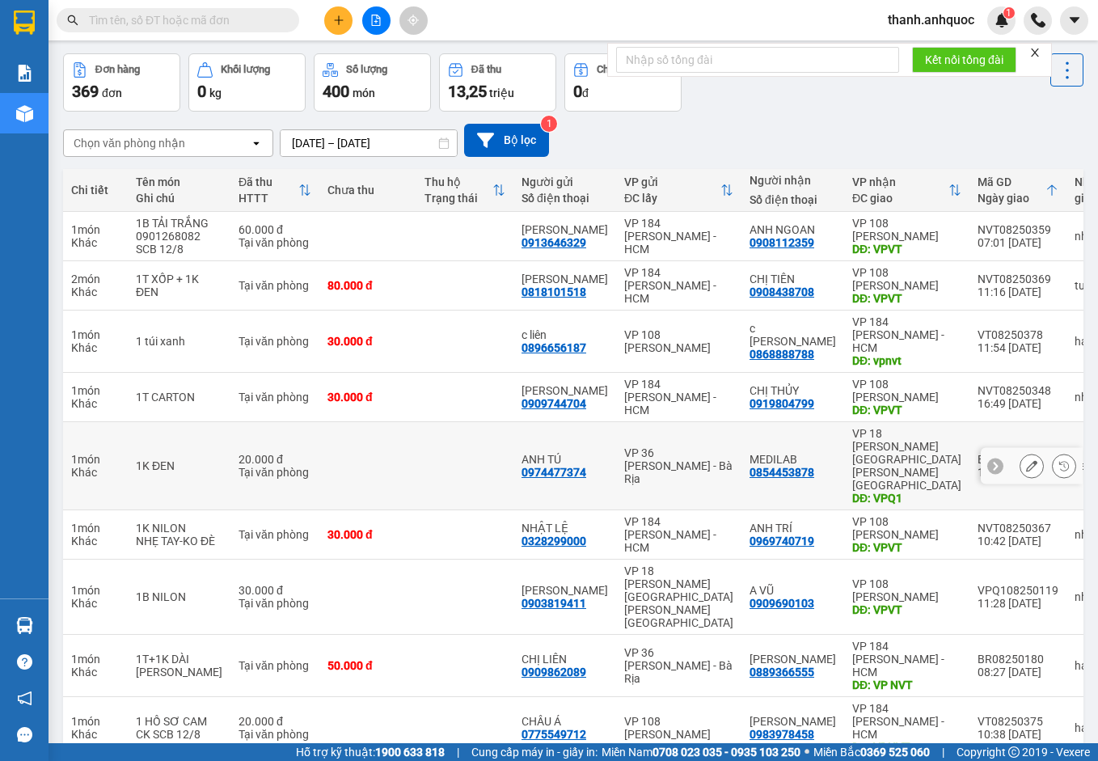
scroll to position [120, 0]
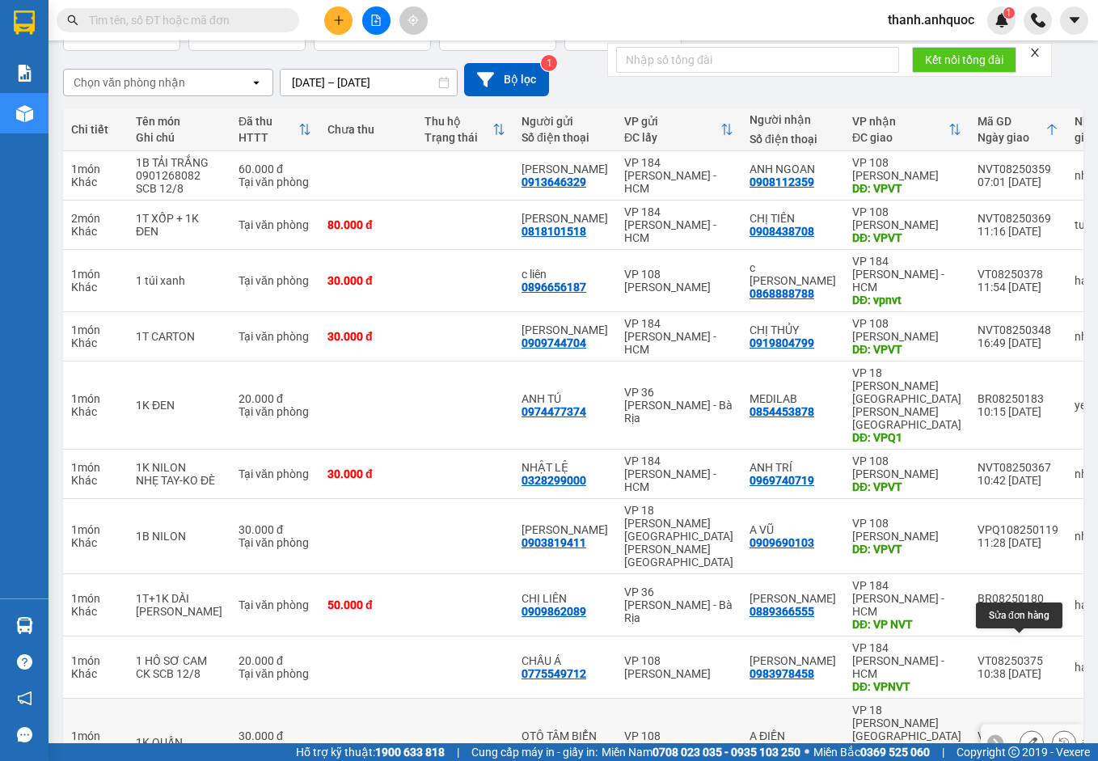
click at [1026, 737] on icon at bounding box center [1031, 742] width 11 height 11
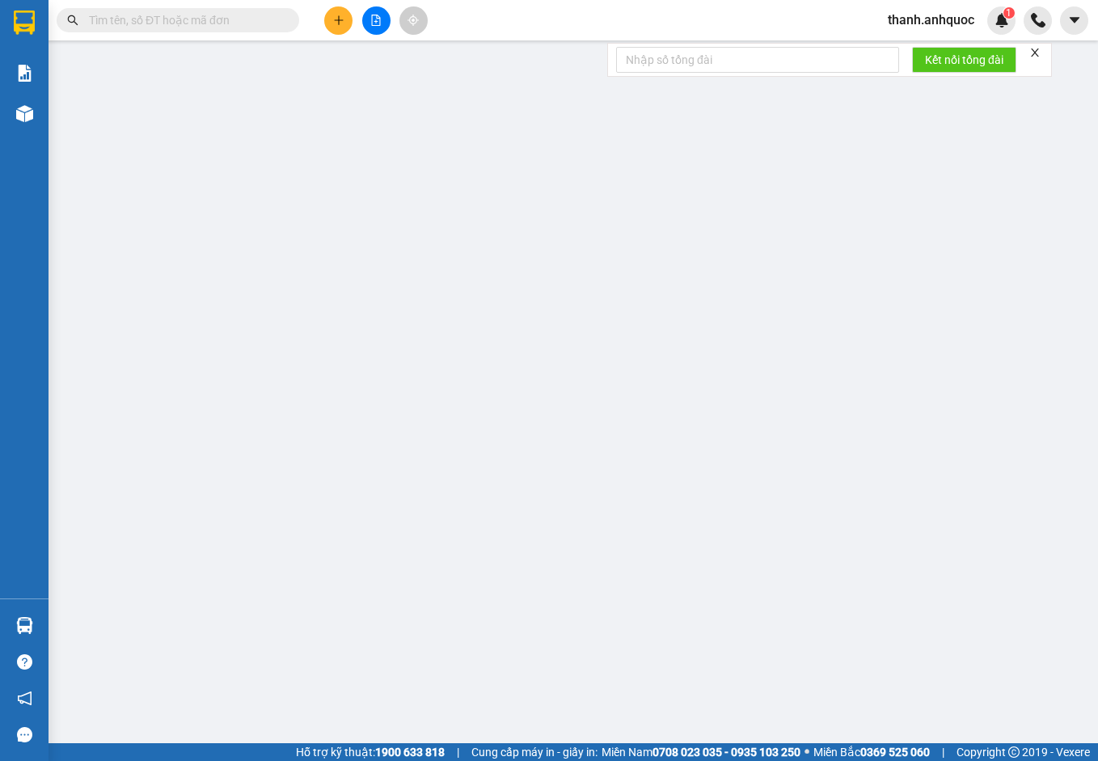
type input "0908922553"
type input "OTÔ TÂM BIỂN"
type input "0908825771"
type input "A ĐIỀN"
type input "VPQ1"
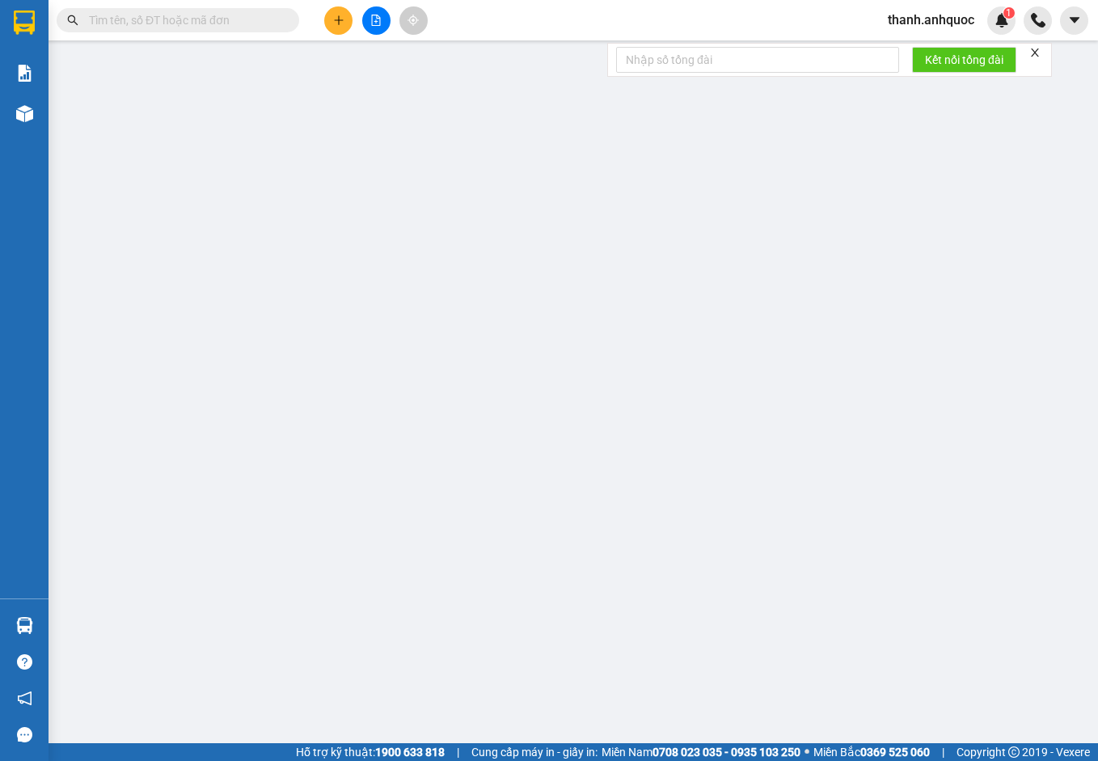
type input "30.000"
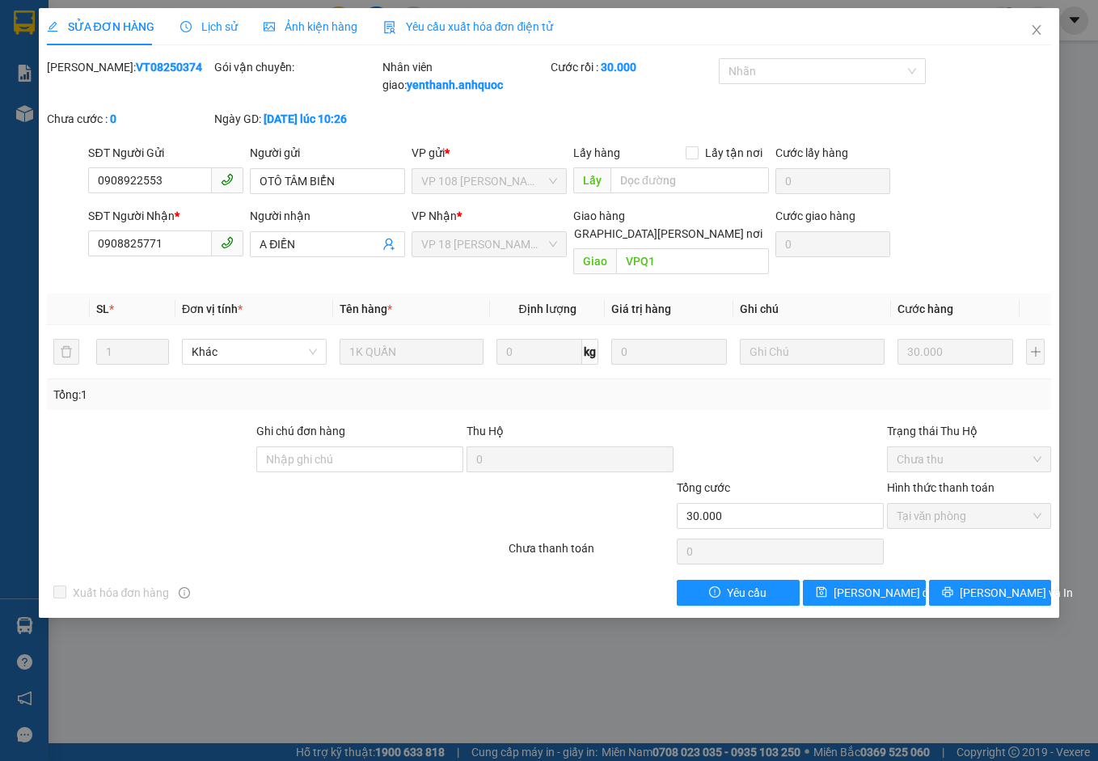
click at [493, 23] on span "Yêu cầu xuất hóa đơn điện tử" at bounding box center [468, 26] width 171 height 13
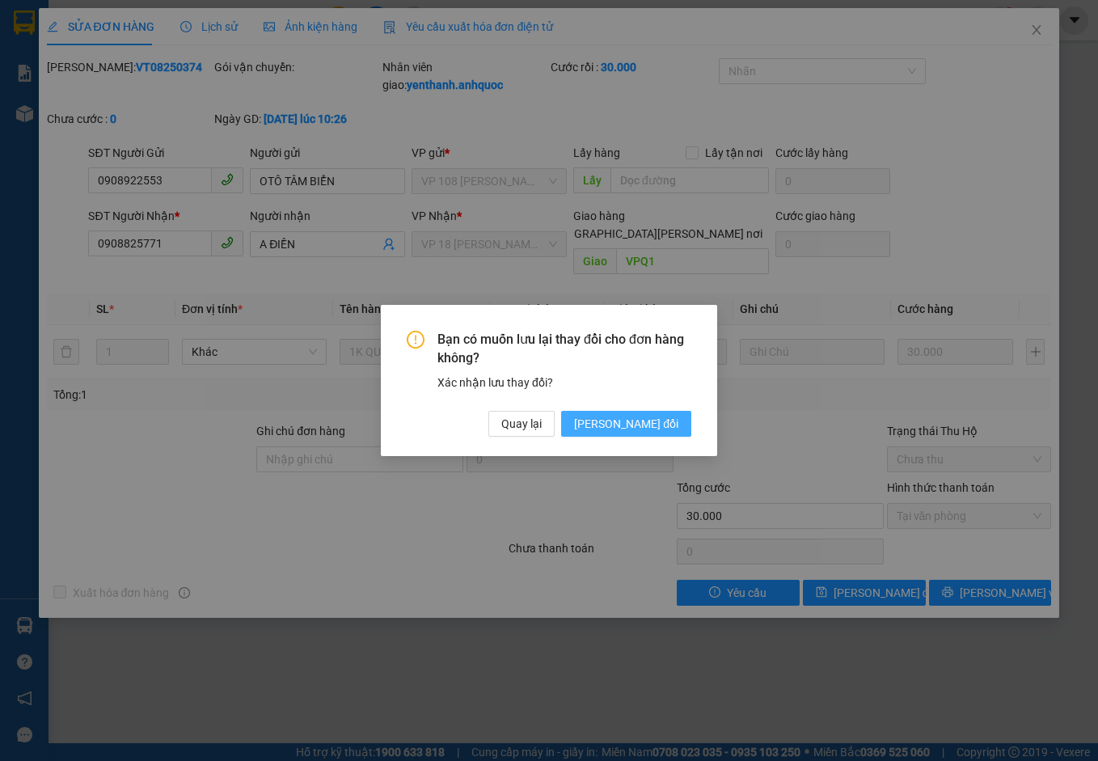
click at [664, 425] on span "[PERSON_NAME] đổi" at bounding box center [626, 424] width 104 height 18
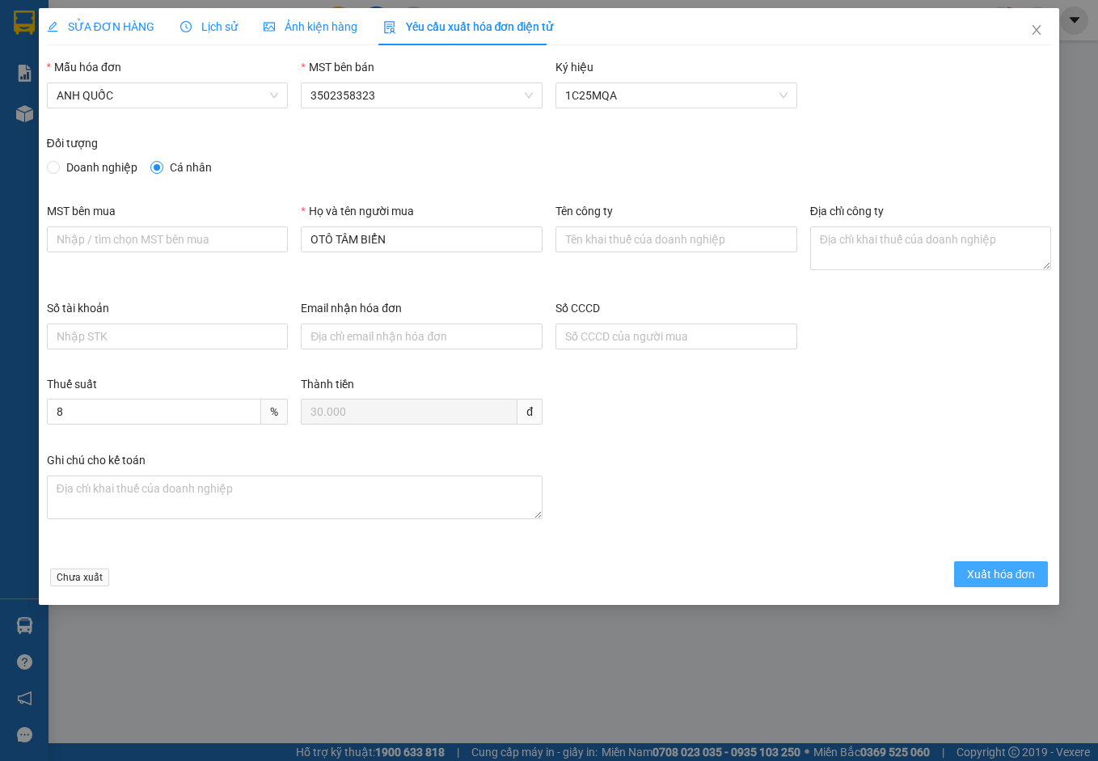
click at [968, 568] on span "Xuất hóa đơn" at bounding box center [1001, 574] width 69 height 18
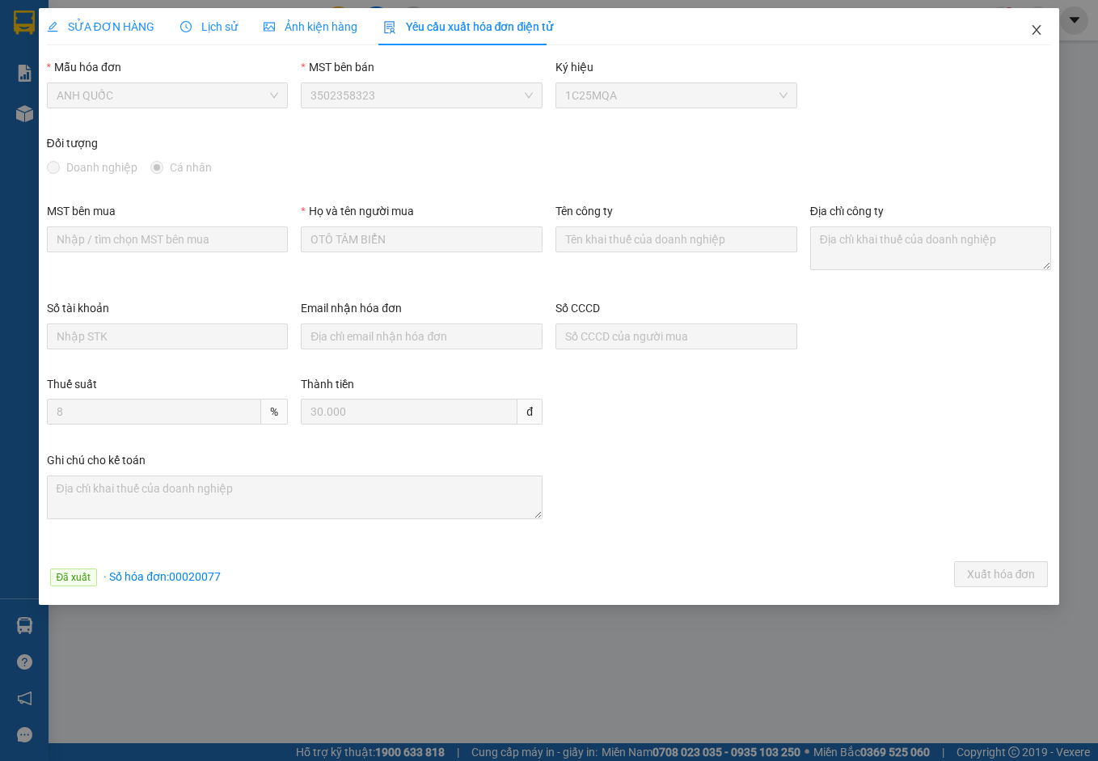
click at [1040, 27] on icon "close" at bounding box center [1037, 30] width 9 height 10
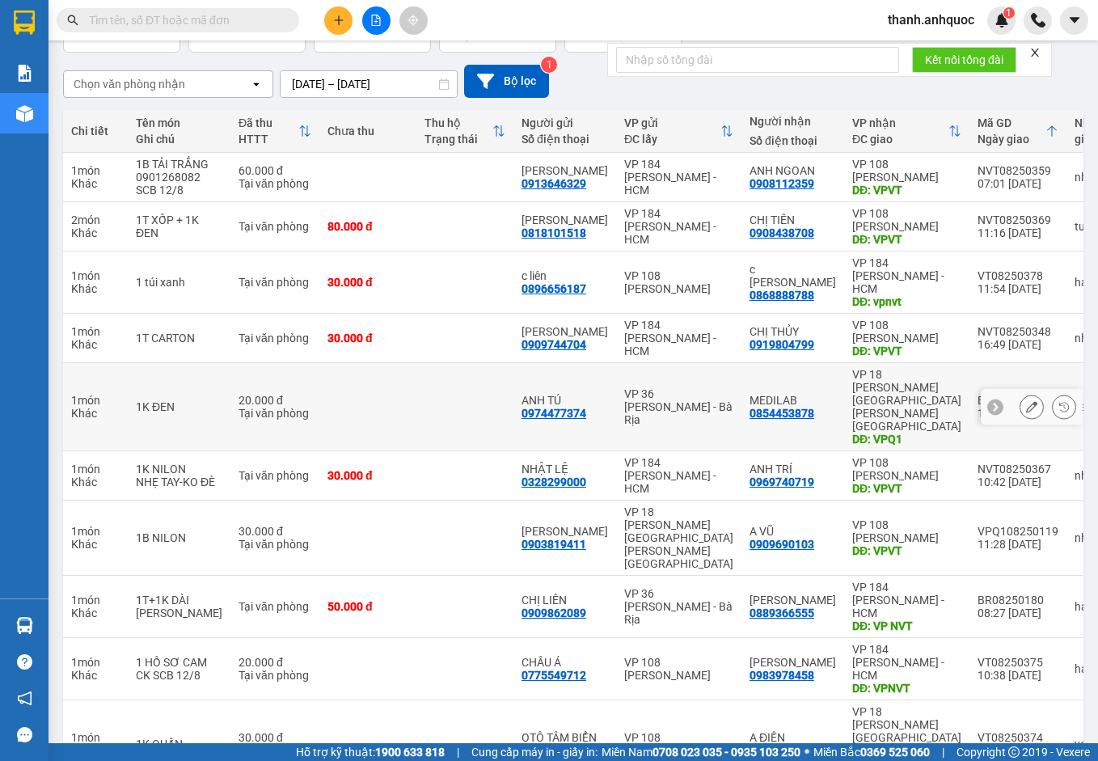
scroll to position [120, 0]
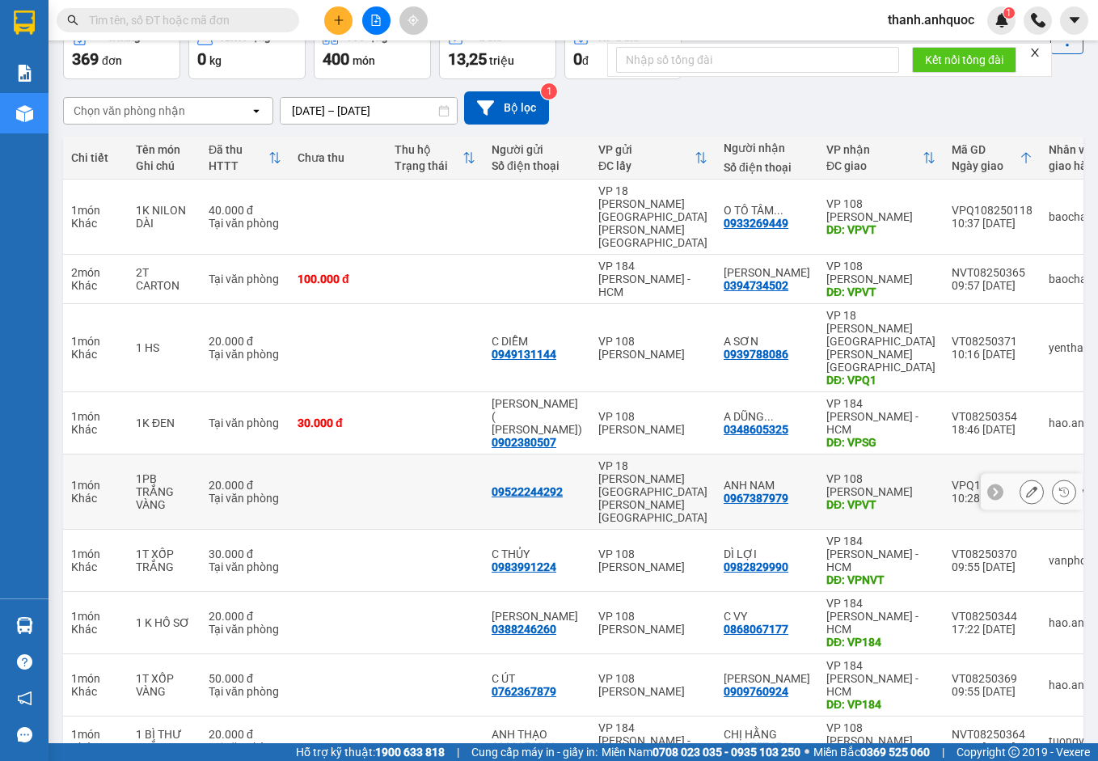
scroll to position [94, 0]
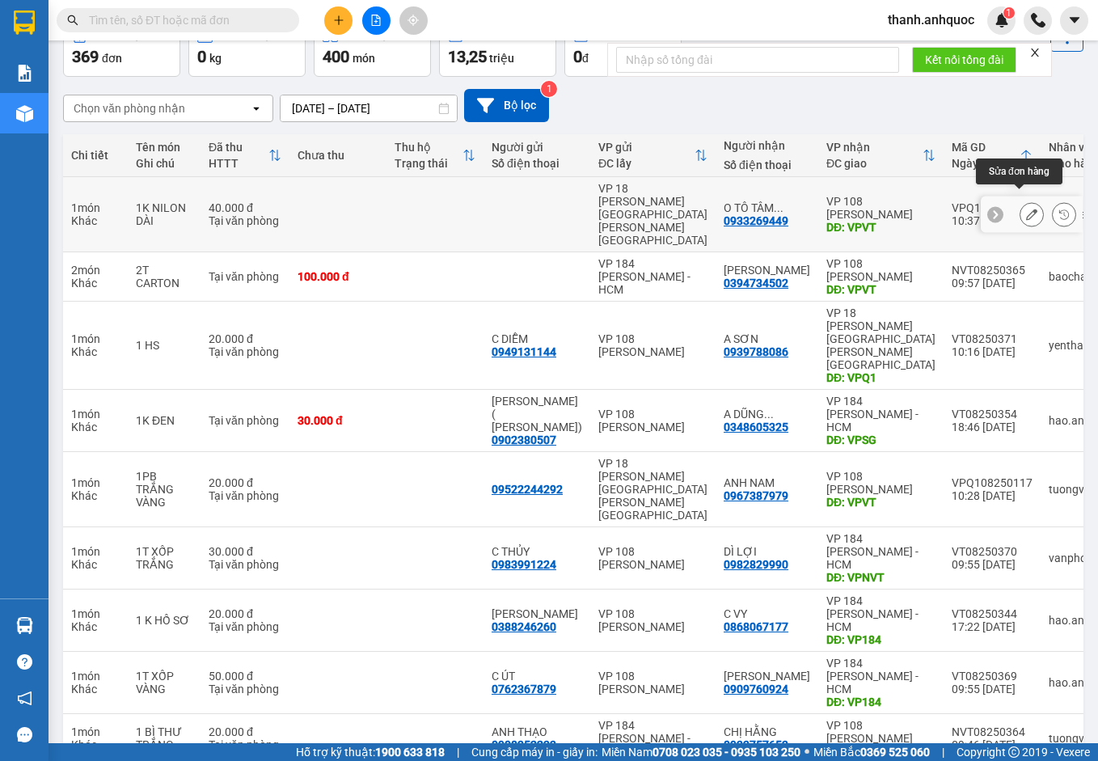
click at [1021, 201] on button at bounding box center [1032, 215] width 23 height 28
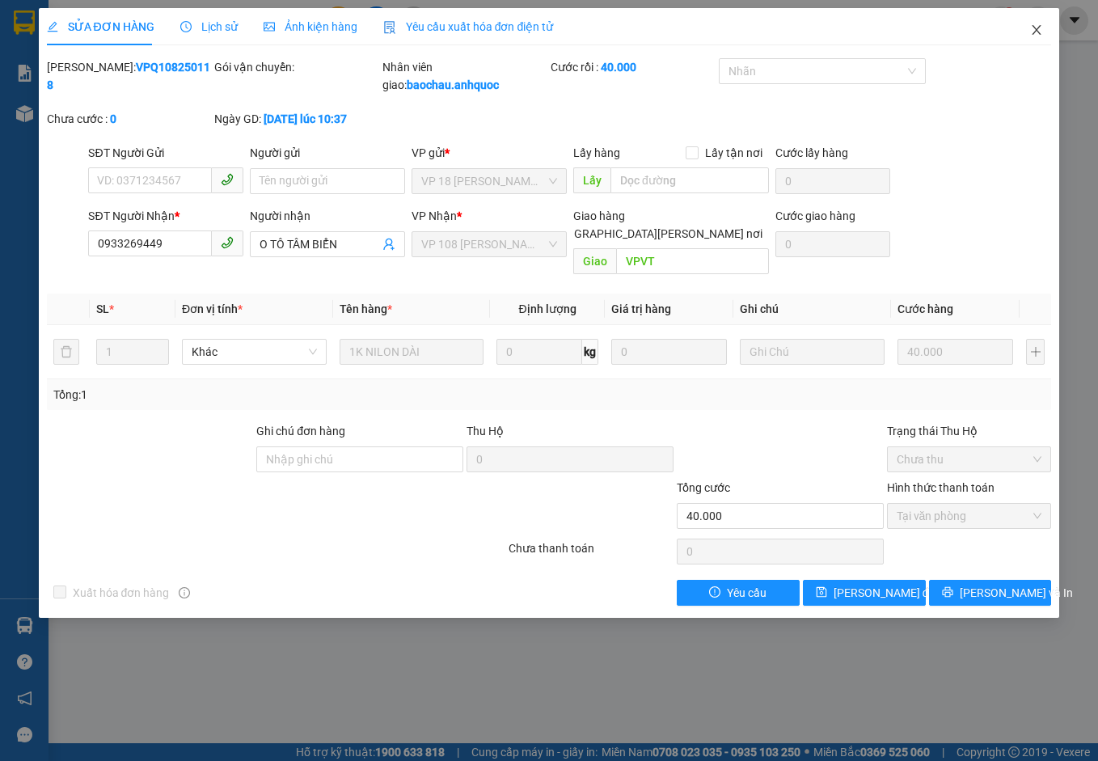
click at [1038, 23] on span "Close" at bounding box center [1036, 30] width 45 height 45
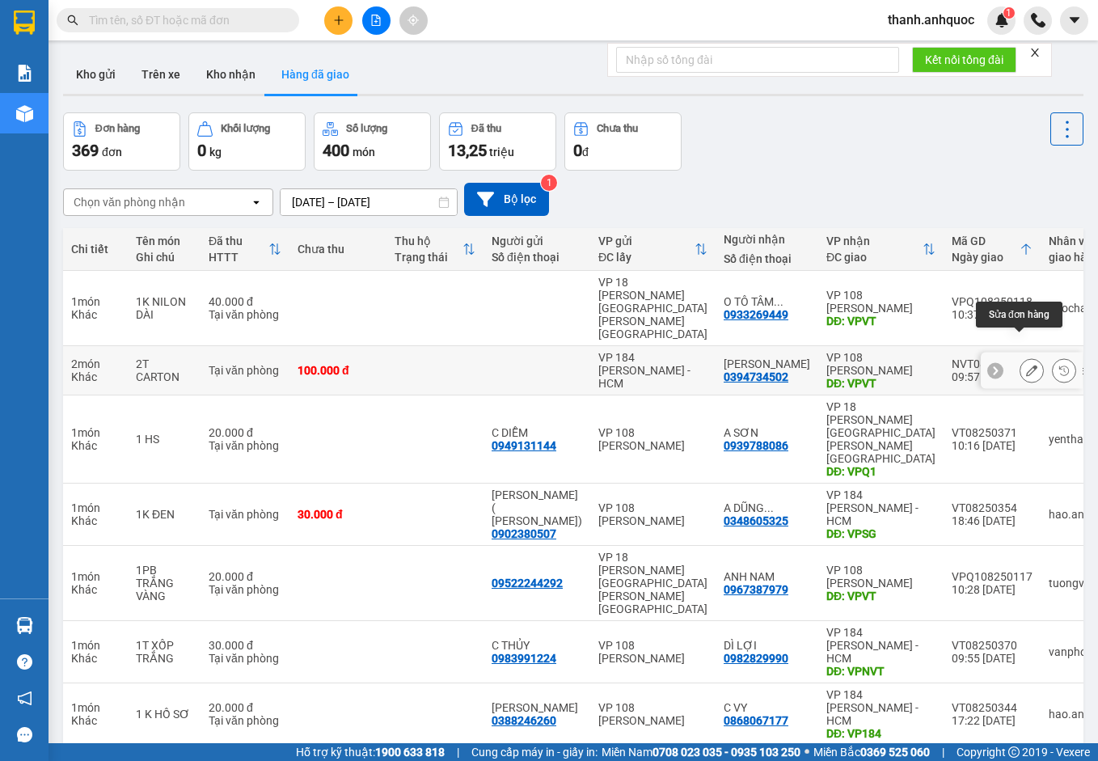
click at [1026, 357] on button at bounding box center [1032, 371] width 23 height 28
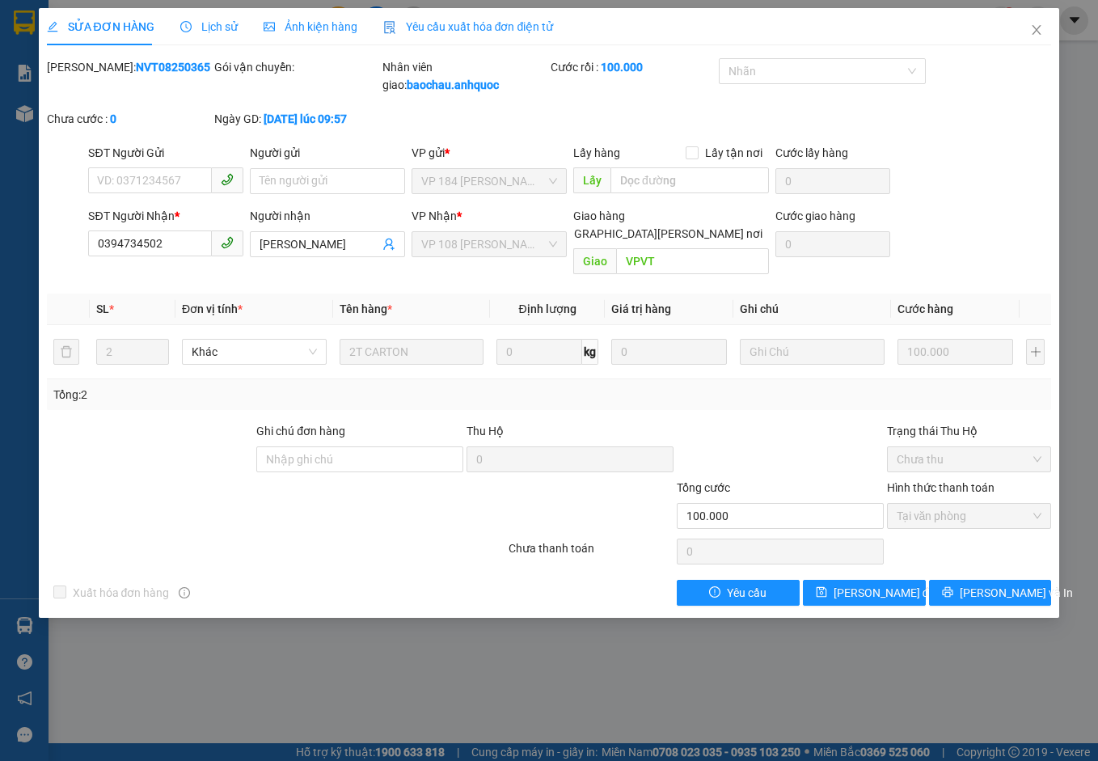
click at [460, 20] on span "Yêu cầu xuất hóa đơn điện tử" at bounding box center [468, 26] width 171 height 13
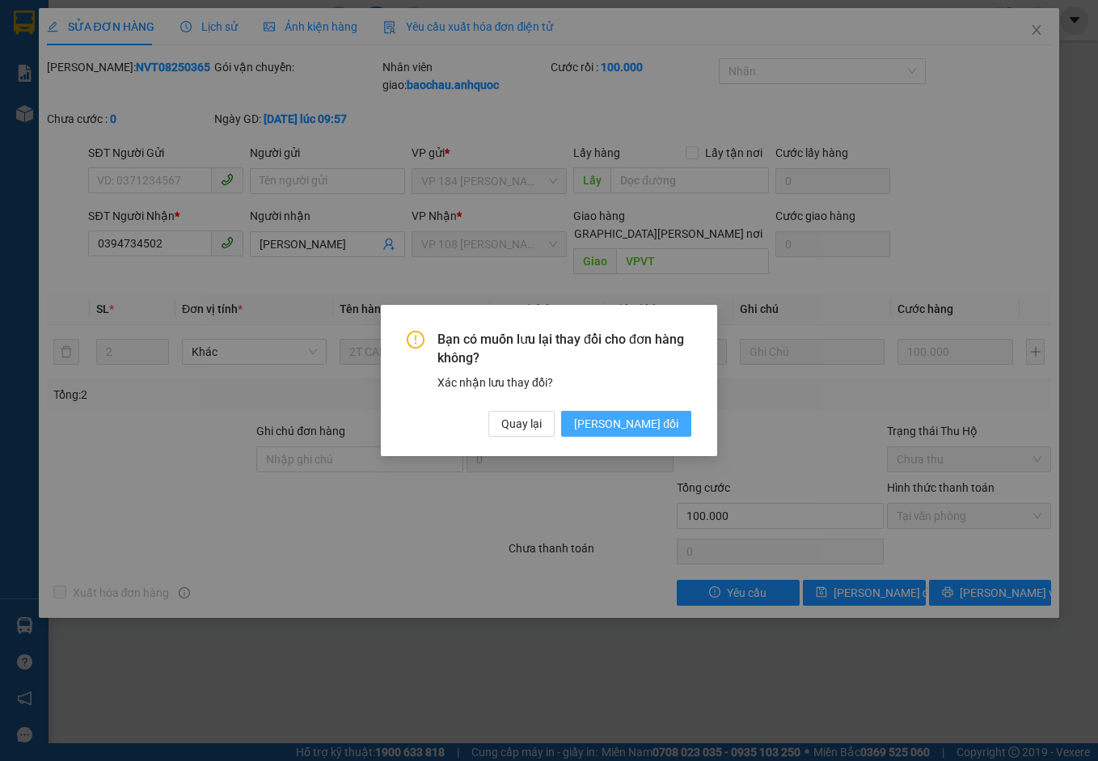
click at [643, 422] on span "[PERSON_NAME] đổi" at bounding box center [626, 424] width 104 height 18
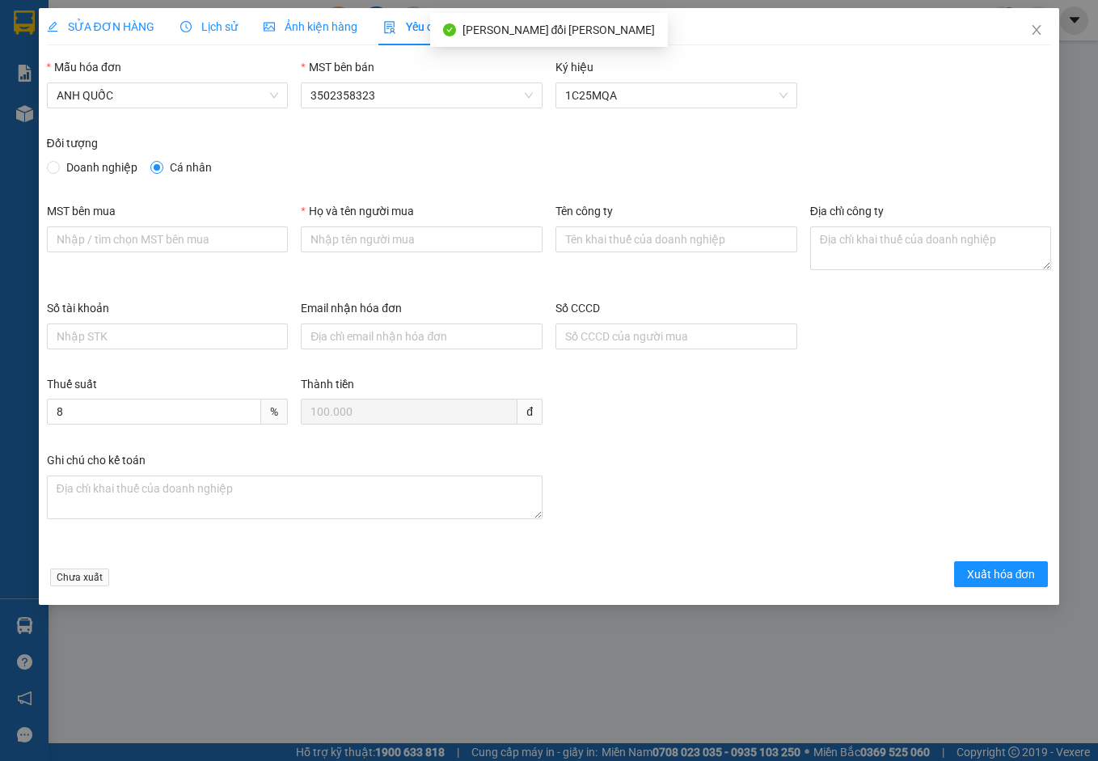
click at [73, 165] on span "Doanh nghiệp" at bounding box center [102, 168] width 84 height 18
click at [58, 165] on input "Doanh nghiệp" at bounding box center [52, 166] width 11 height 11
radio input "true"
radio input "false"
click at [108, 235] on input "MST bên mua" at bounding box center [168, 239] width 242 height 26
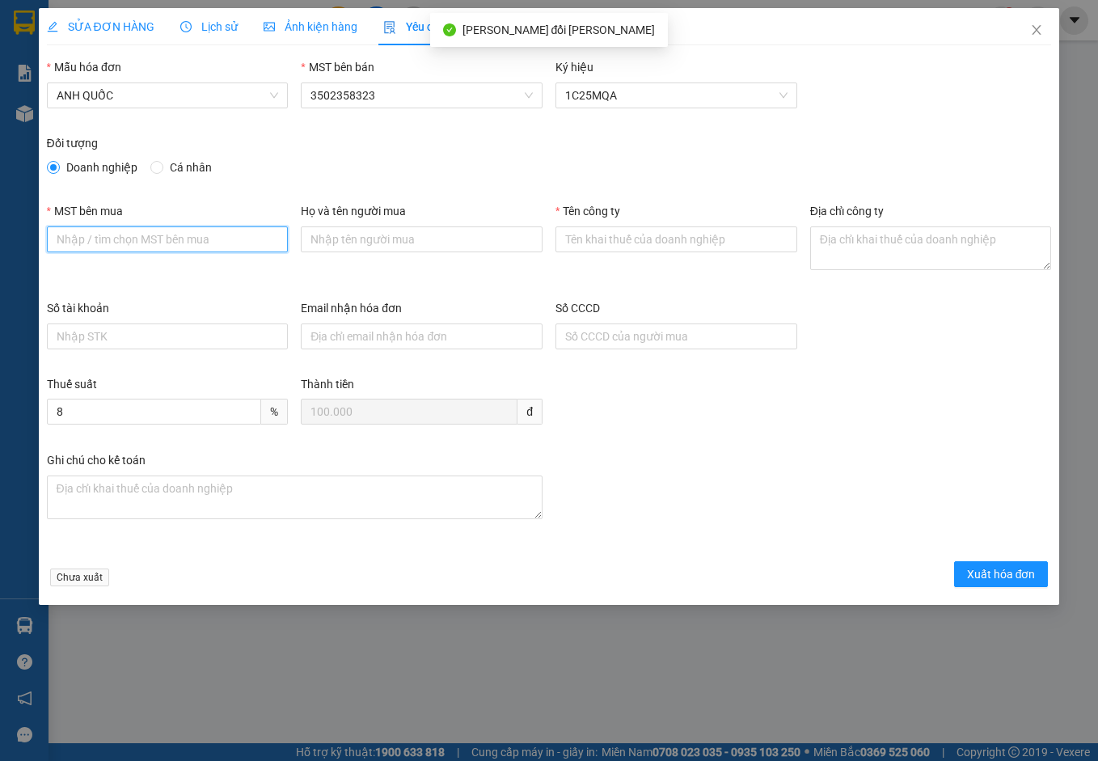
type input "3502206708"
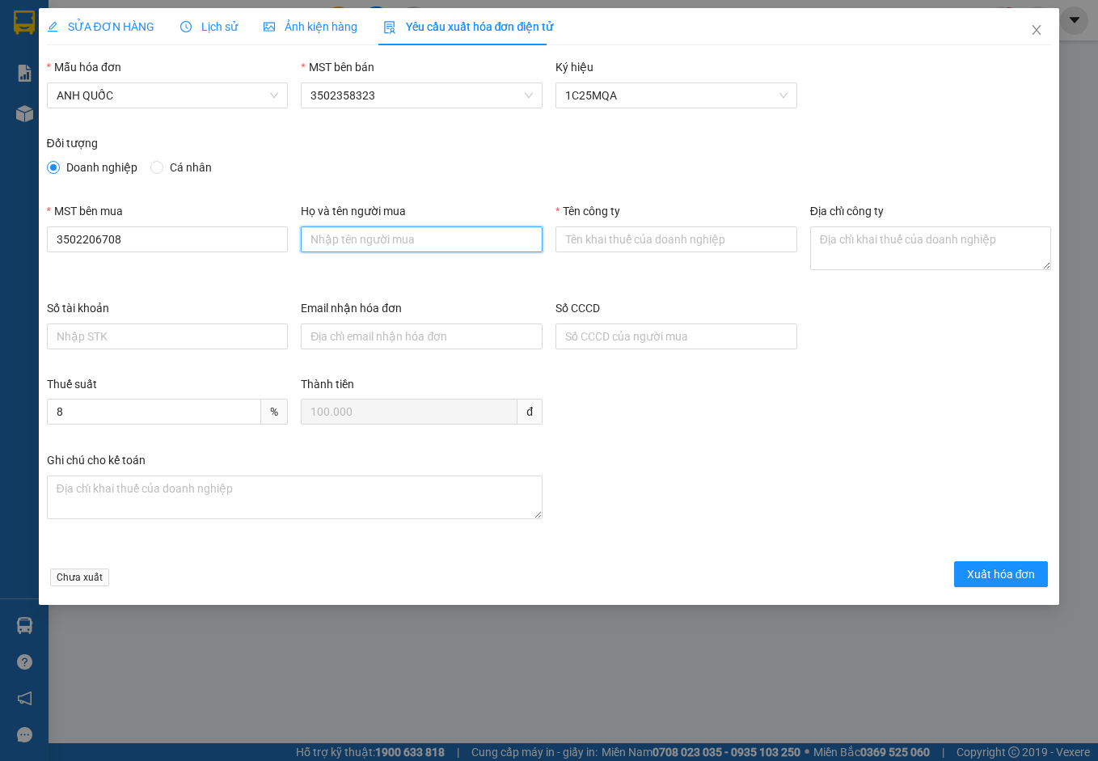
click at [345, 235] on input "Họ và tên người mua" at bounding box center [422, 239] width 242 height 26
type input "."
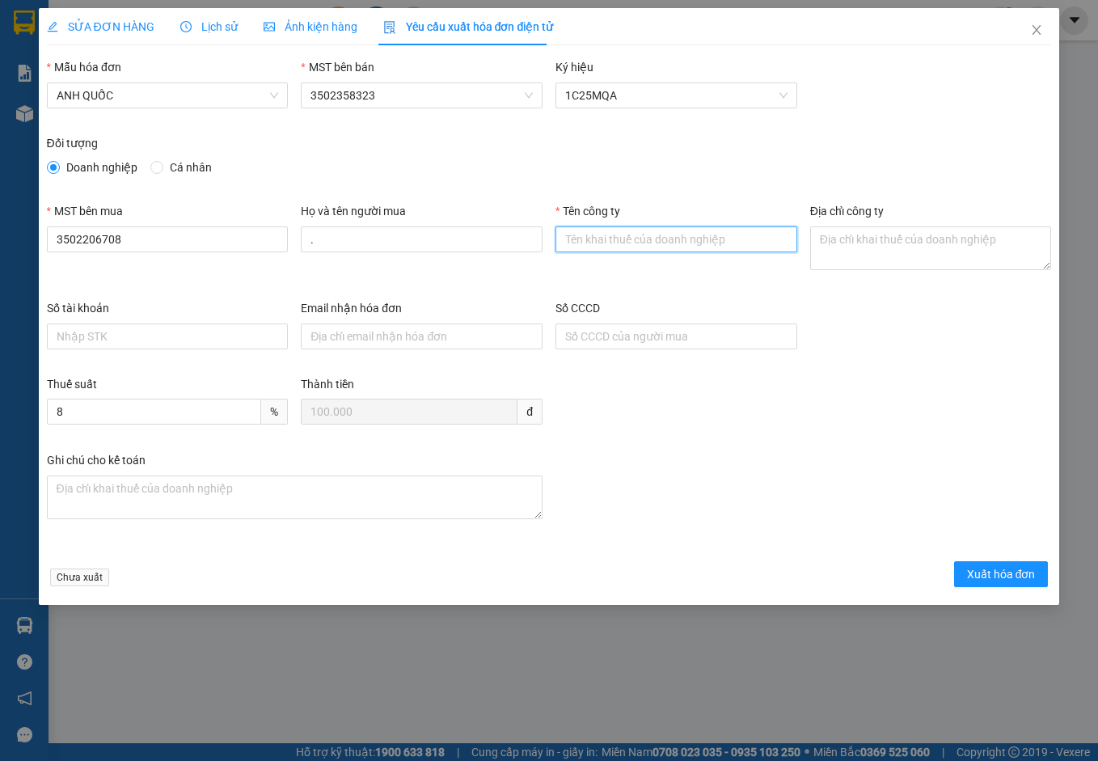
click at [615, 241] on input "Tên công ty" at bounding box center [677, 239] width 242 height 26
type input "Công Ty TNHH [PERSON_NAME] Dịch Vụ Ô Tô [GEOGRAPHIC_DATA]"
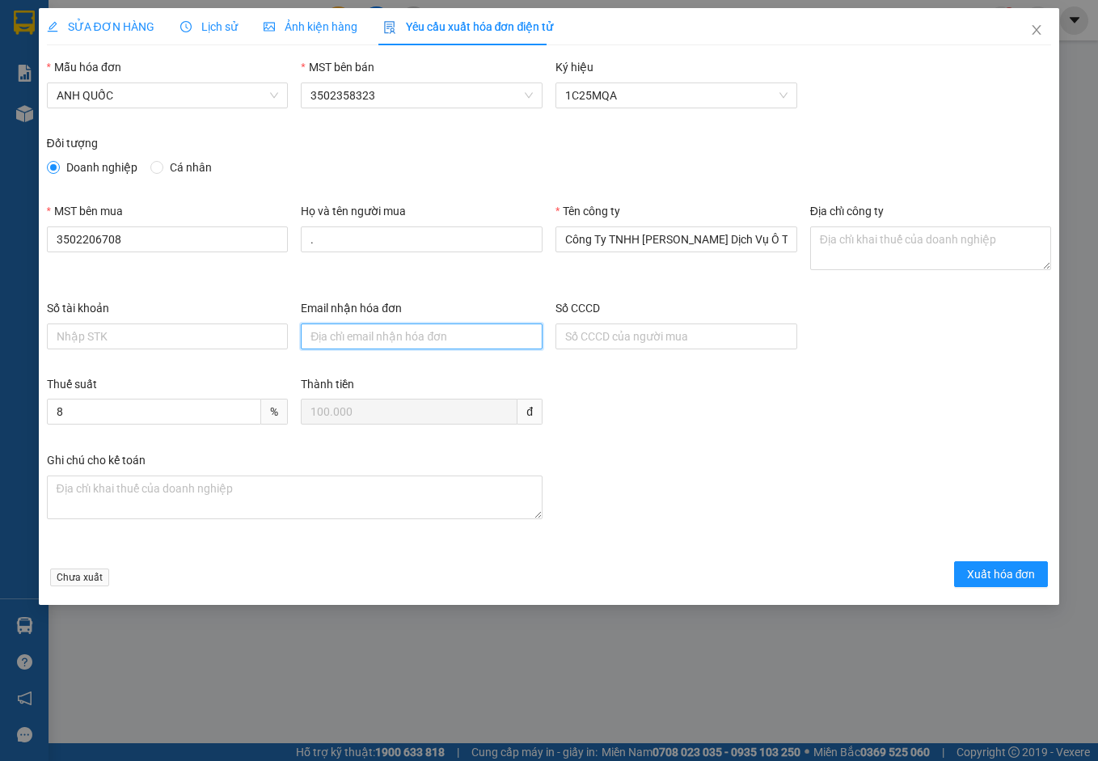
click at [464, 336] on input "Email nhận hóa đơn" at bounding box center [422, 337] width 242 height 26
type input "[EMAIL_ADDRESS][DOMAIN_NAME]"
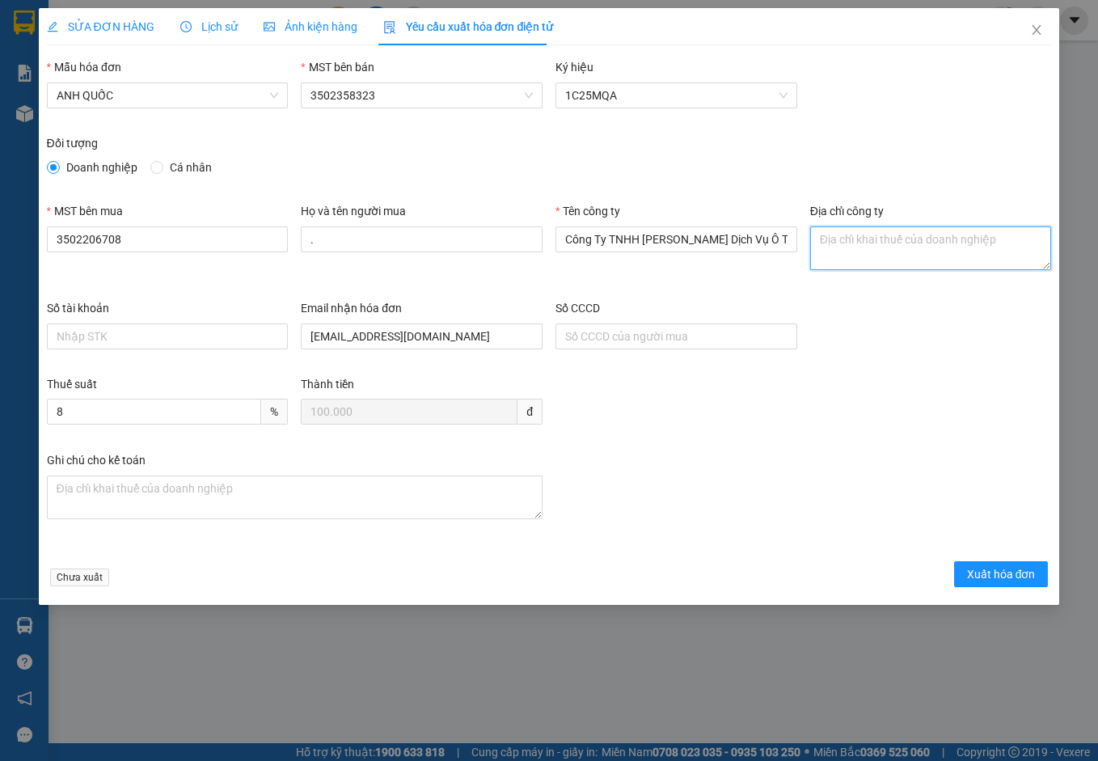
click at [899, 255] on textarea "Địa chỉ công ty" at bounding box center [931, 248] width 242 height 44
paste textarea "MEDILAB"
drag, startPoint x: 882, startPoint y: 246, endPoint x: 794, endPoint y: 226, distance: 89.7
click at [794, 226] on div "MST bên mua 3502206708 Họ và tên người mua . Tên công [PERSON_NAME] Ty TNHH [PE…" at bounding box center [549, 250] width 1018 height 97
paste textarea "219B [PERSON_NAME] [PERSON_NAME], [PERSON_NAME][GEOGRAPHIC_DATA], [PERSON_NAME]…"
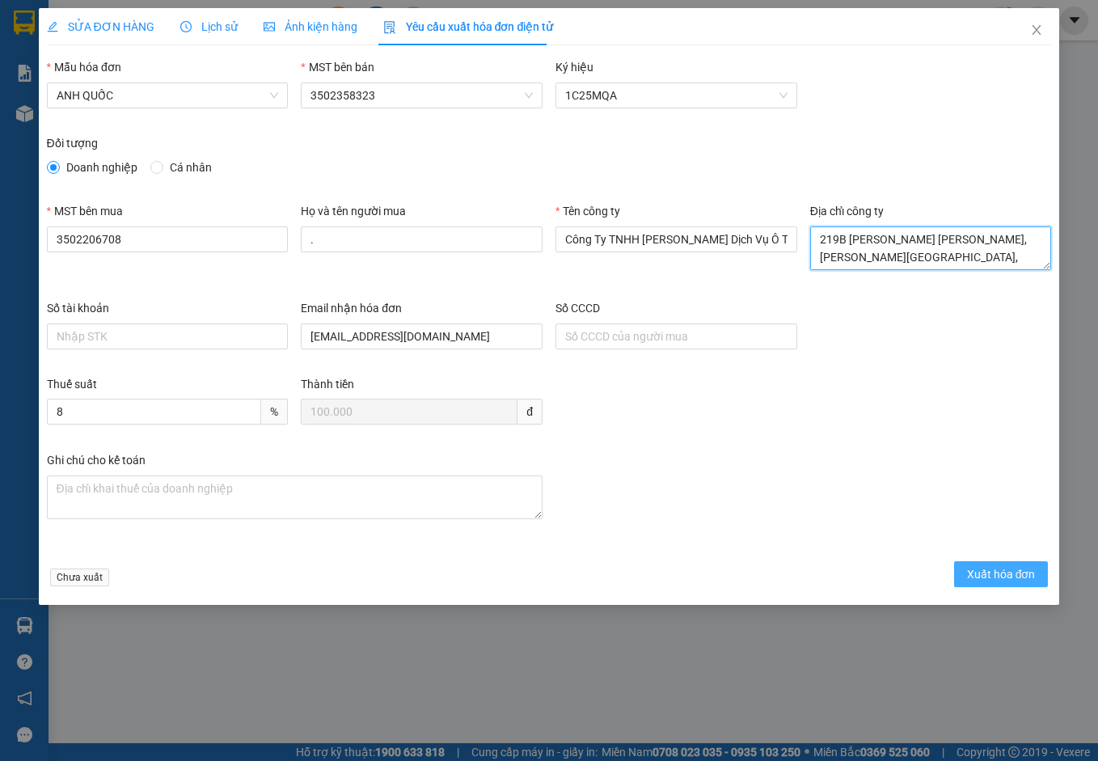
type textarea "219B [PERSON_NAME] [PERSON_NAME], [PERSON_NAME][GEOGRAPHIC_DATA], [PERSON_NAME]…"
click at [1005, 575] on span "Xuất hóa đơn" at bounding box center [1001, 574] width 69 height 18
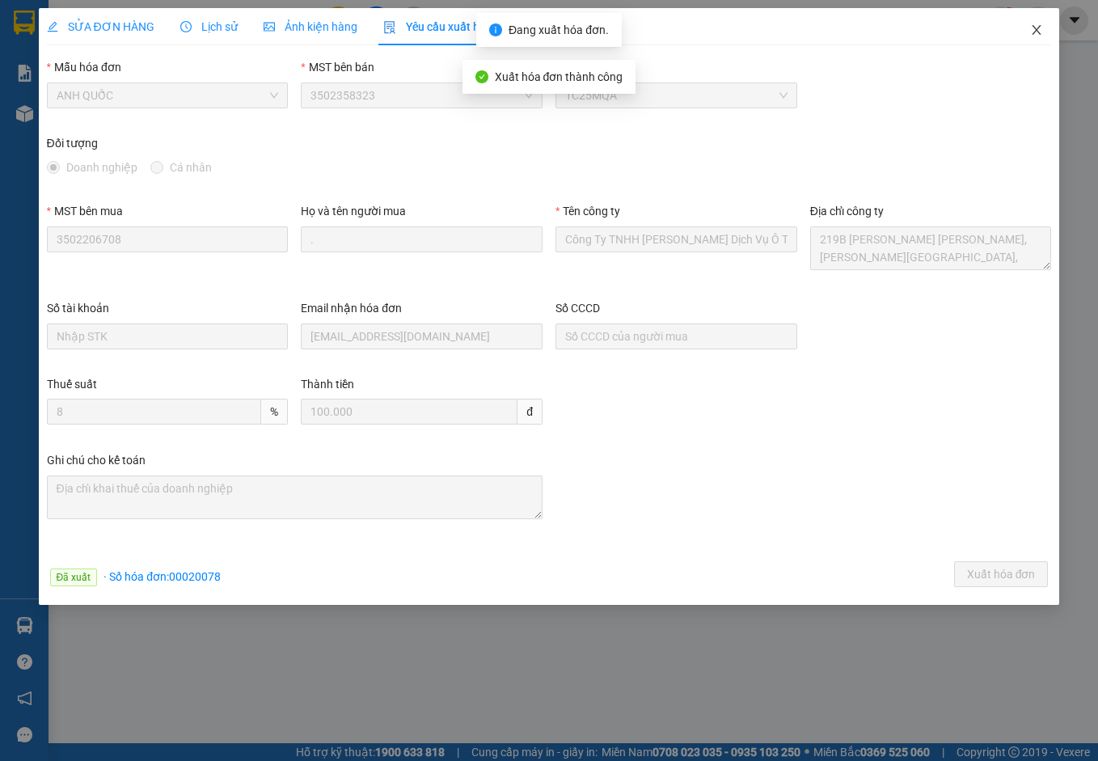
click at [1036, 29] on icon "close" at bounding box center [1037, 30] width 9 height 10
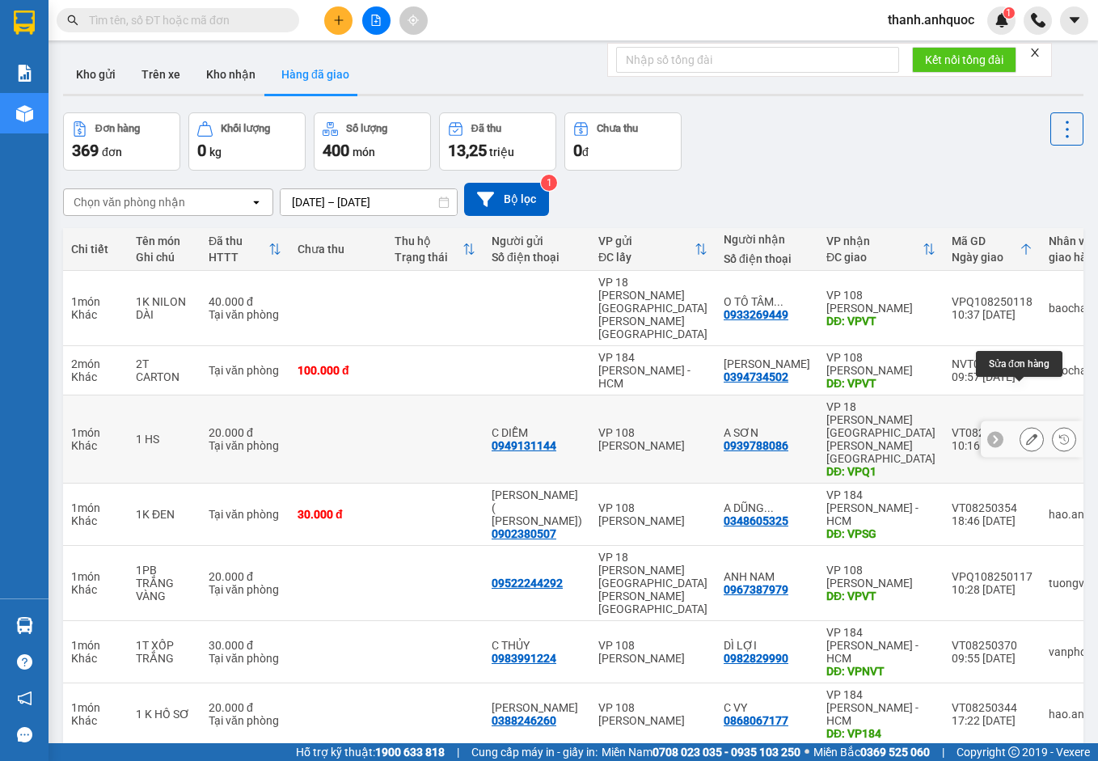
click at [1026, 434] on icon at bounding box center [1031, 439] width 11 height 11
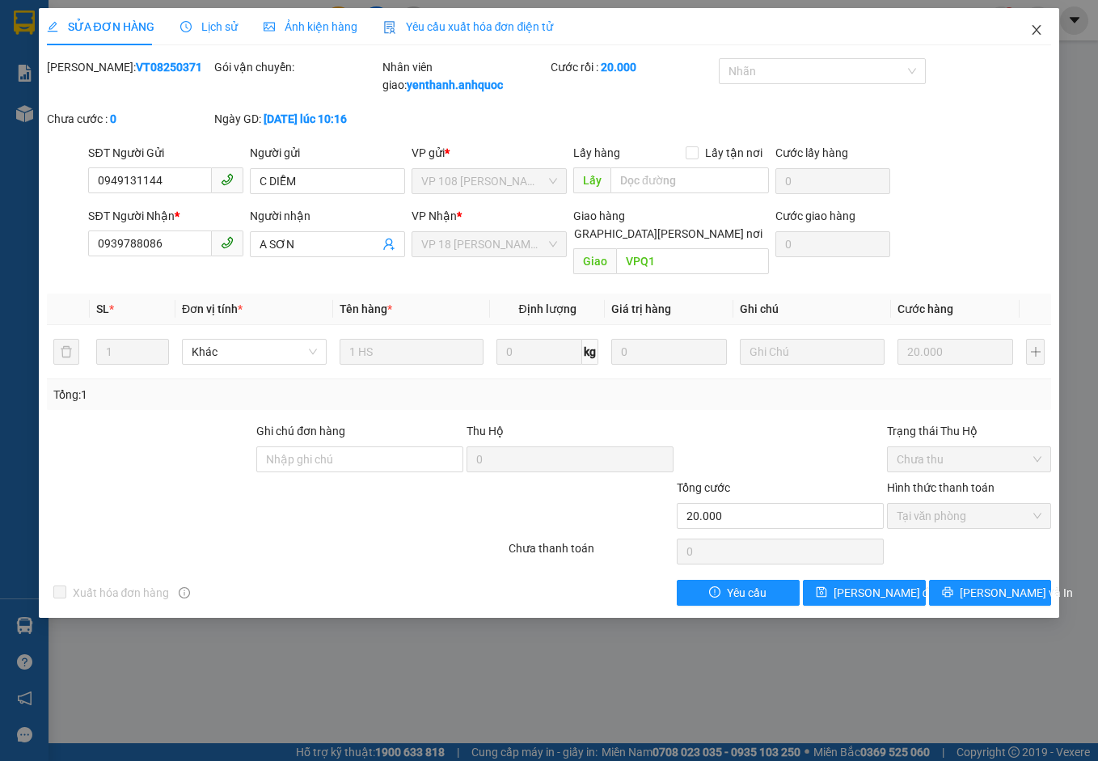
click at [1041, 30] on icon "close" at bounding box center [1036, 29] width 13 height 13
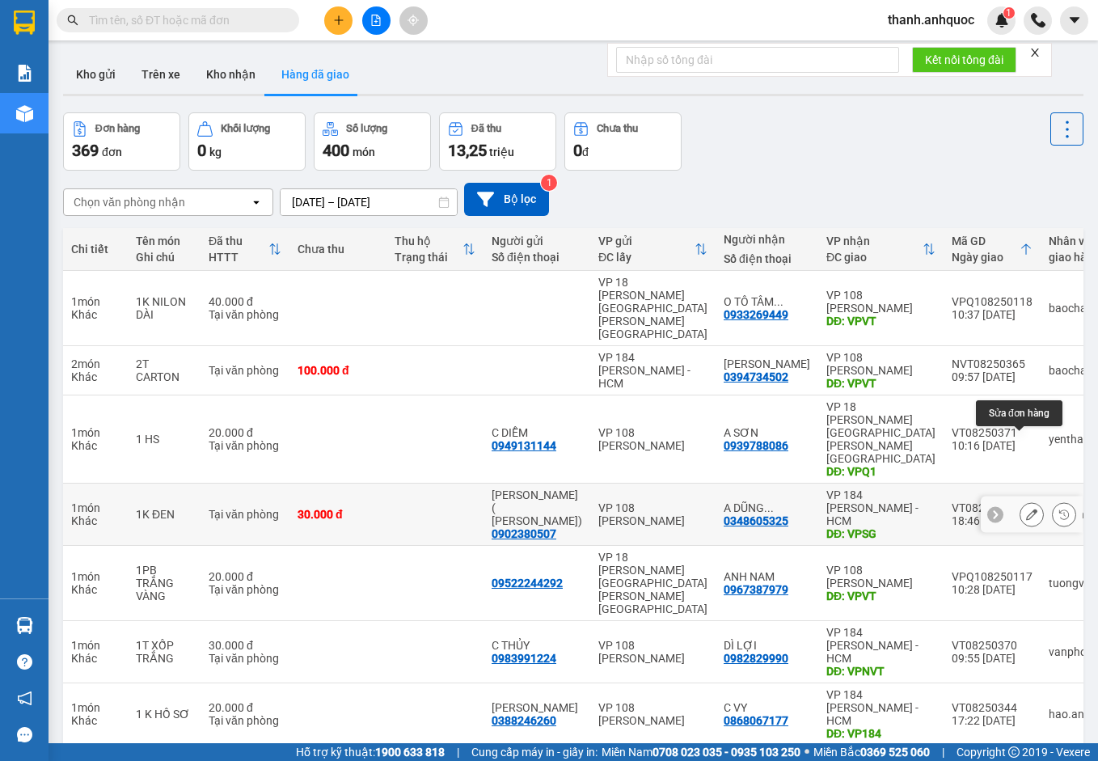
click at [1026, 501] on button at bounding box center [1032, 515] width 23 height 28
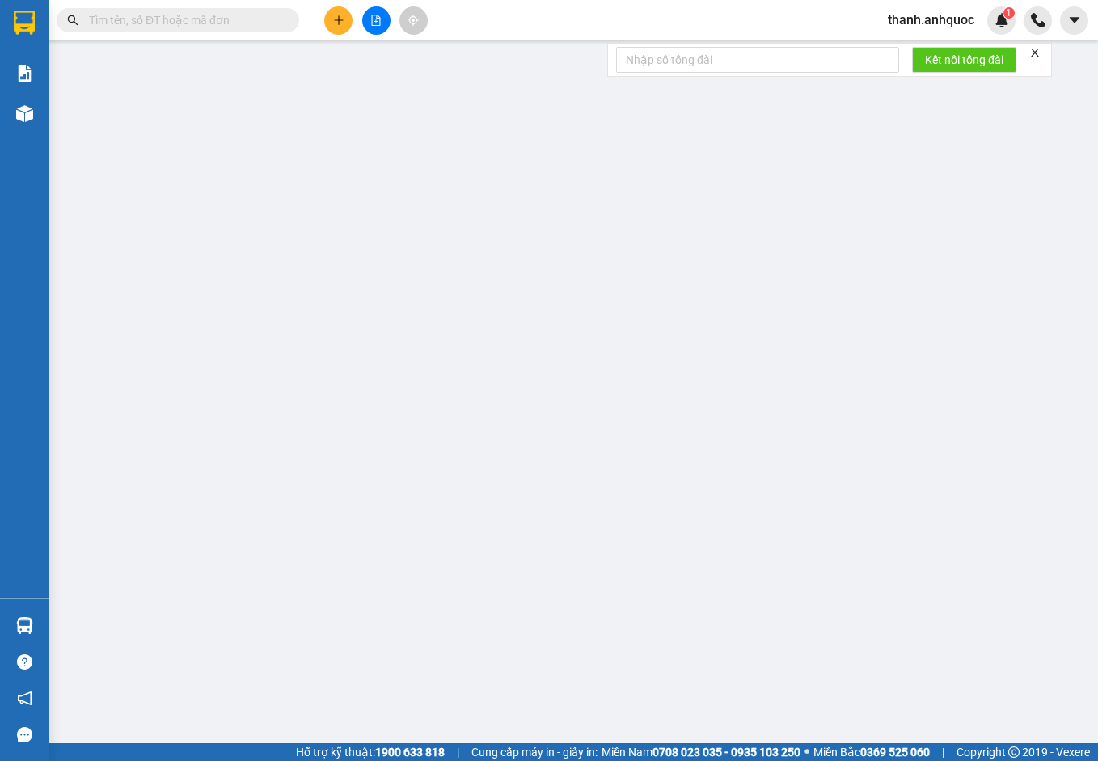
type input "0902380507"
type input "[PERSON_NAME] ( [PERSON_NAME])"
type input "0348605325"
type input "A DŨNG (HẰNG)"
type input "VPSG"
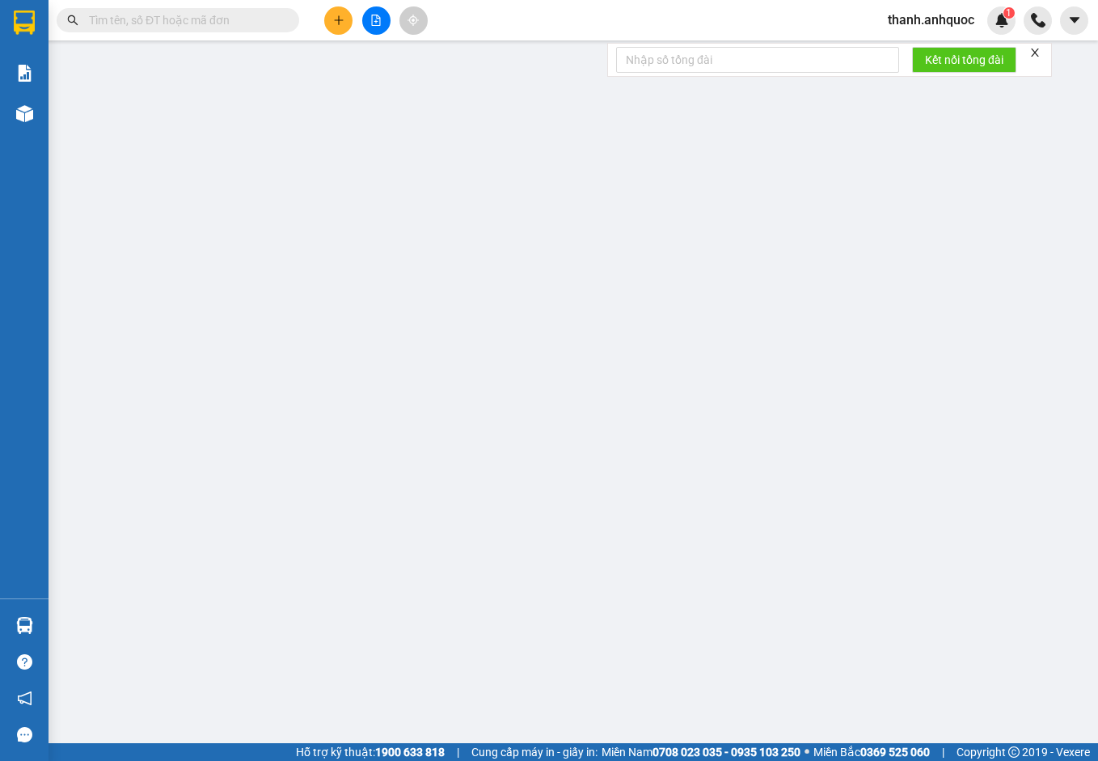
type input "SCB [DATE] 14:09"
type input "30.000"
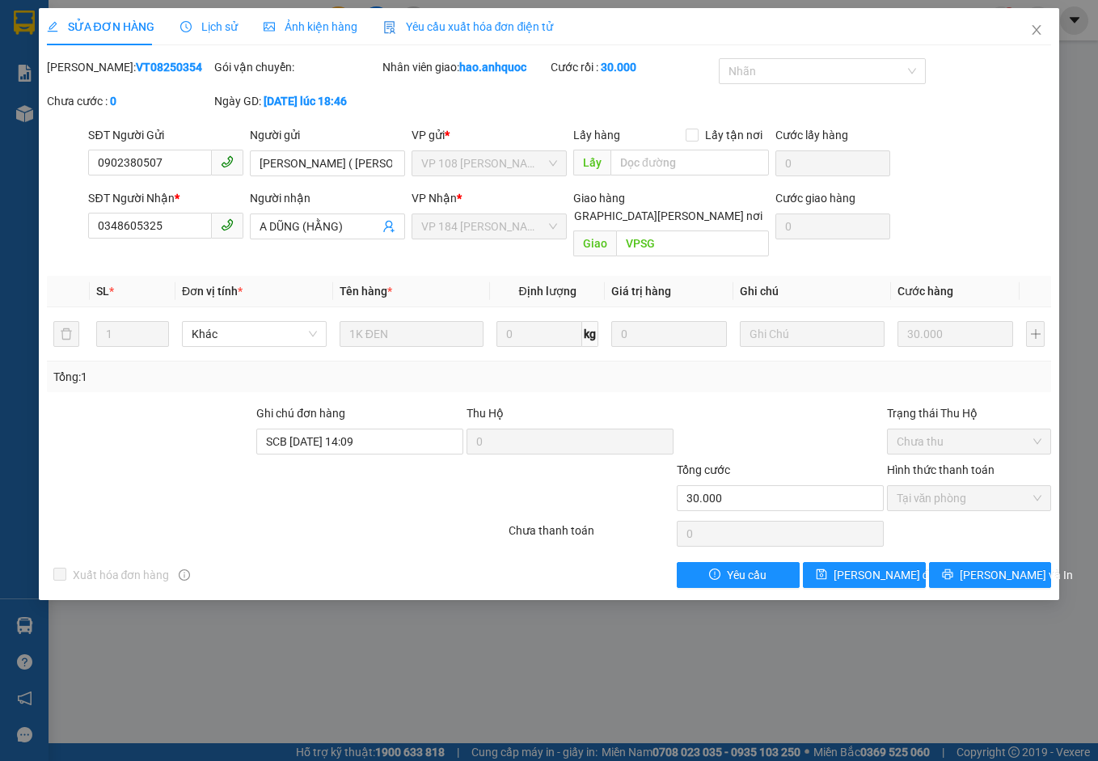
click at [484, 20] on span "Yêu cầu xuất hóa đơn điện tử" at bounding box center [468, 26] width 171 height 13
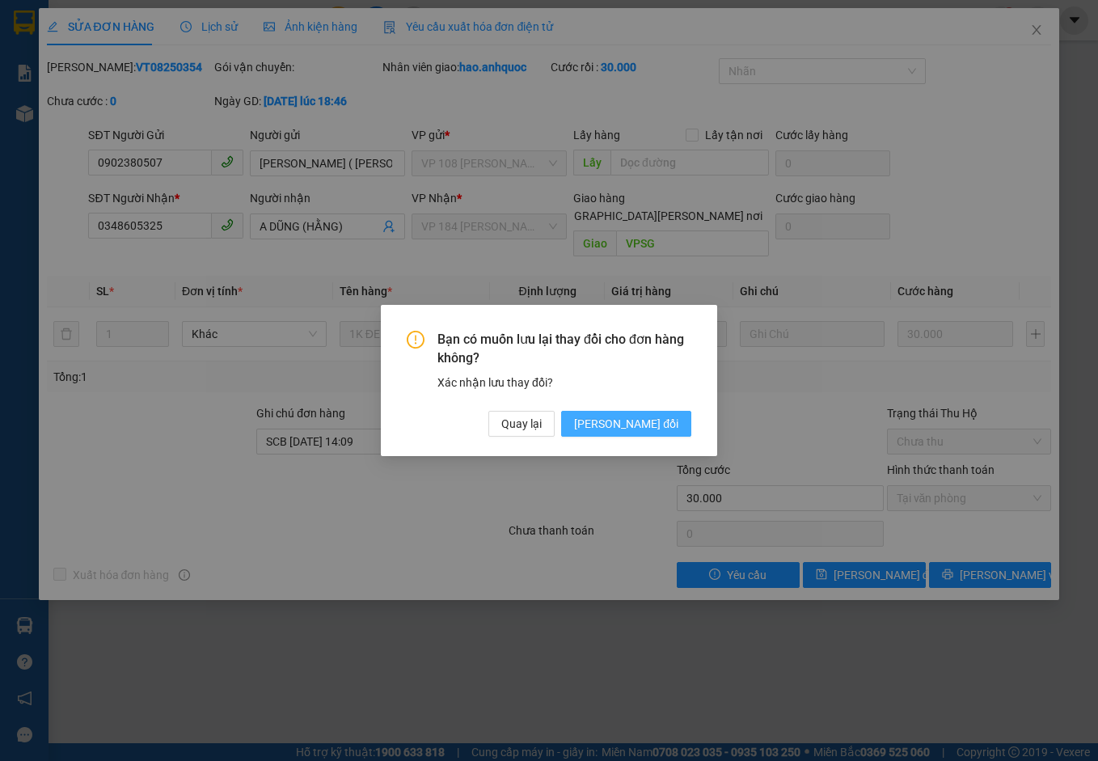
click at [652, 418] on span "[PERSON_NAME] đổi" at bounding box center [626, 424] width 104 height 18
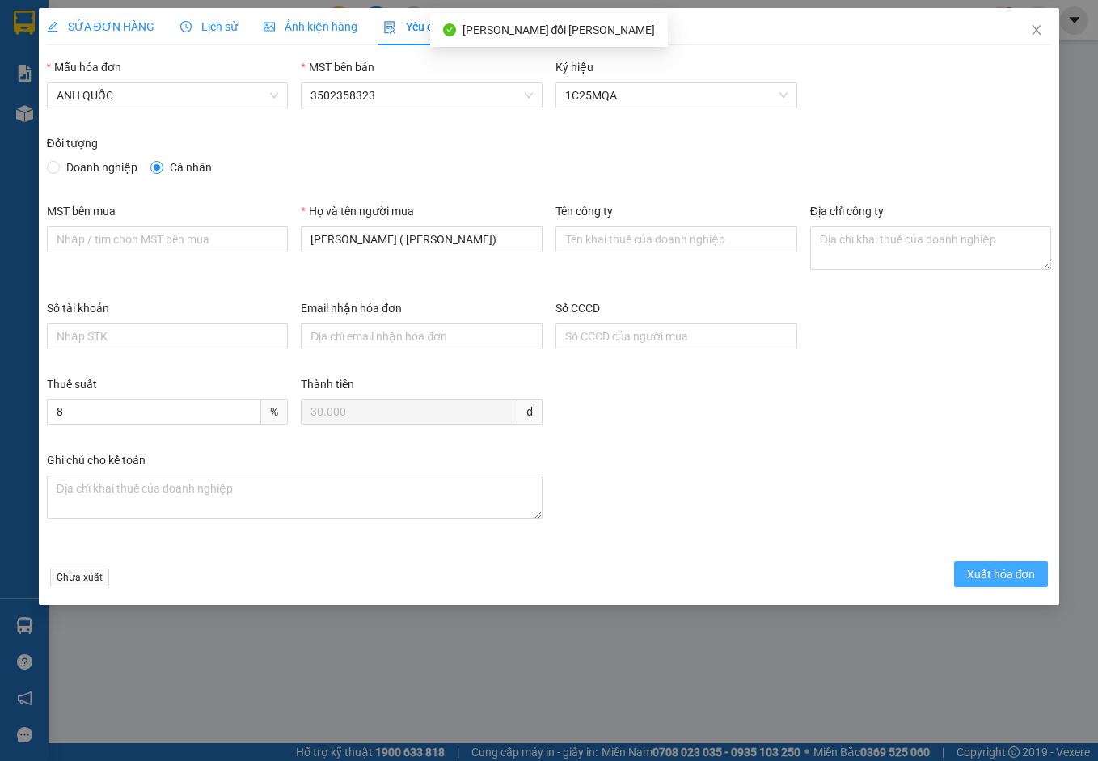
click at [1005, 565] on button "Xuất hóa đơn" at bounding box center [1001, 574] width 95 height 26
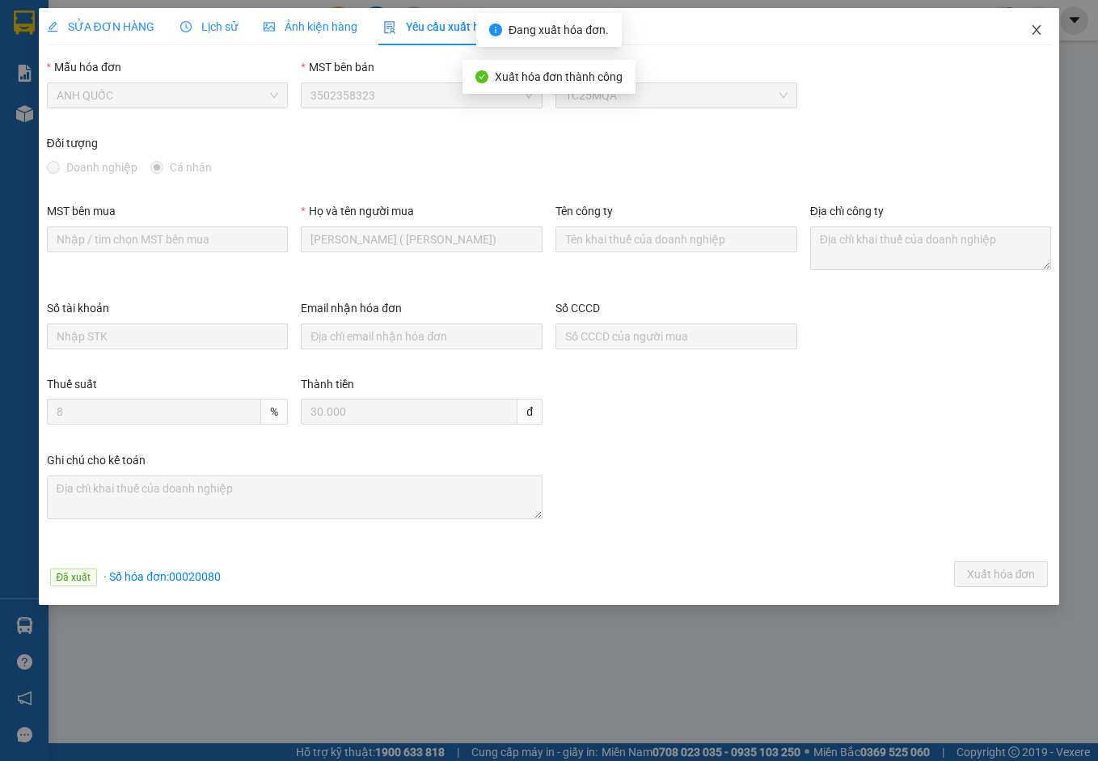
click at [1036, 30] on icon "close" at bounding box center [1037, 30] width 9 height 10
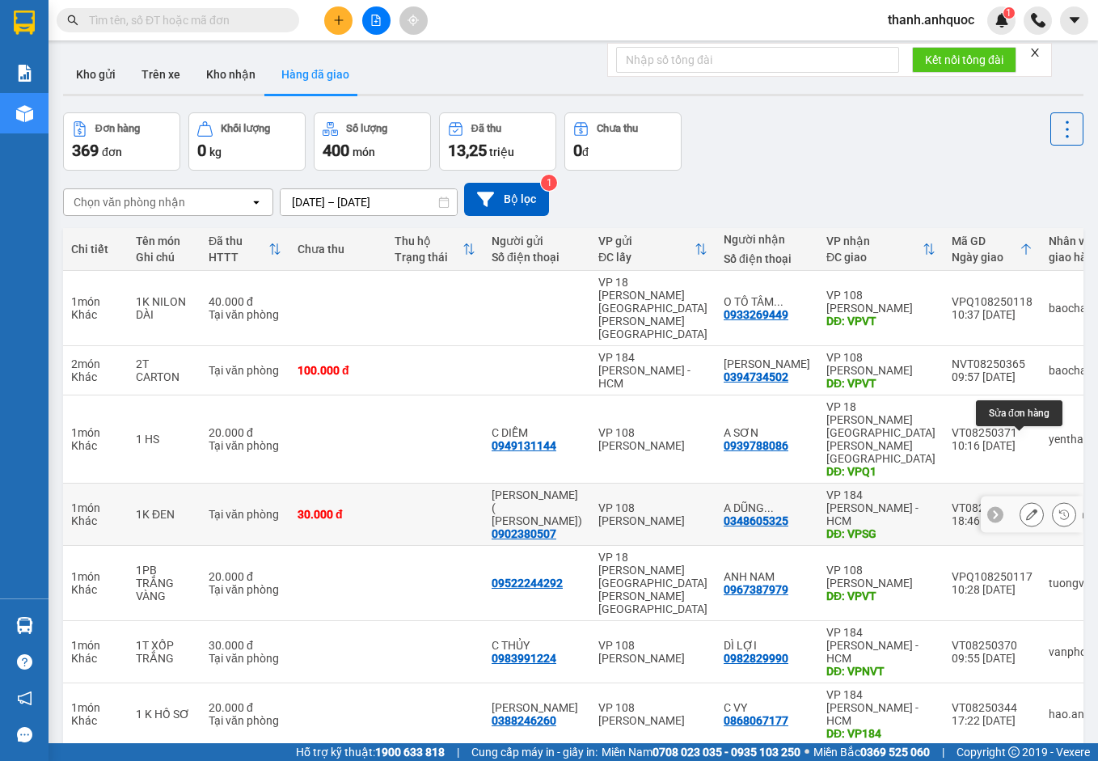
click at [1021, 501] on button at bounding box center [1032, 515] width 23 height 28
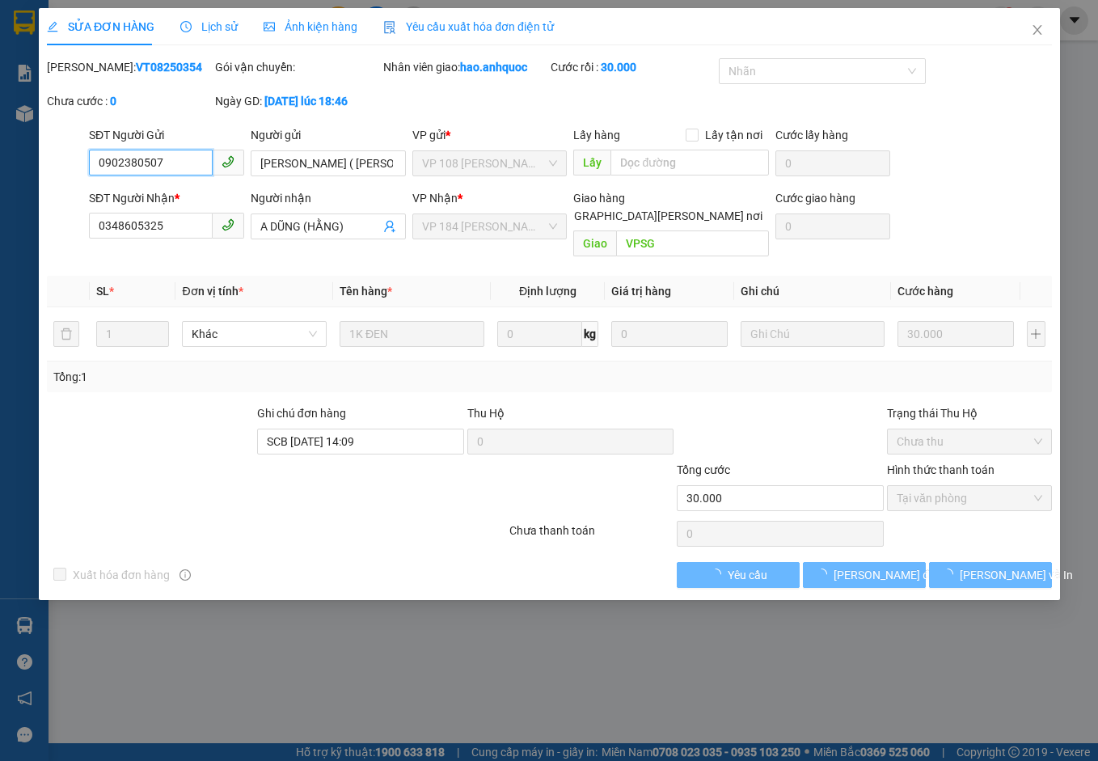
checkbox input "true"
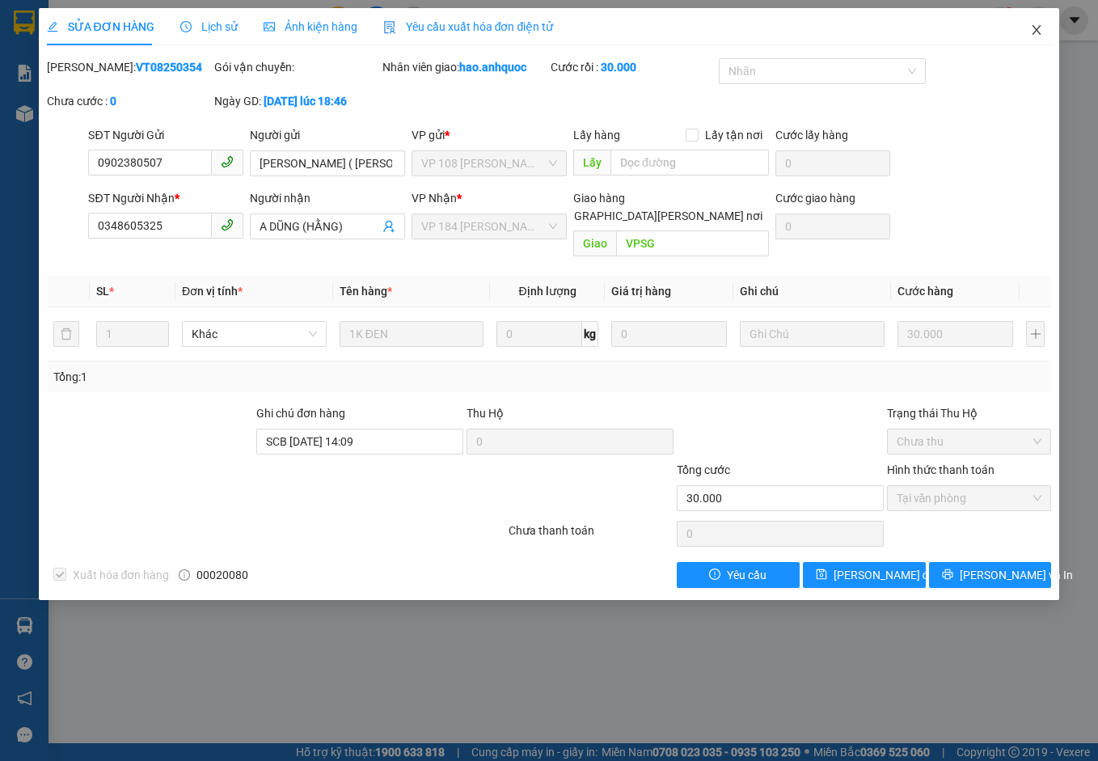
click at [1045, 25] on span "Close" at bounding box center [1036, 30] width 45 height 45
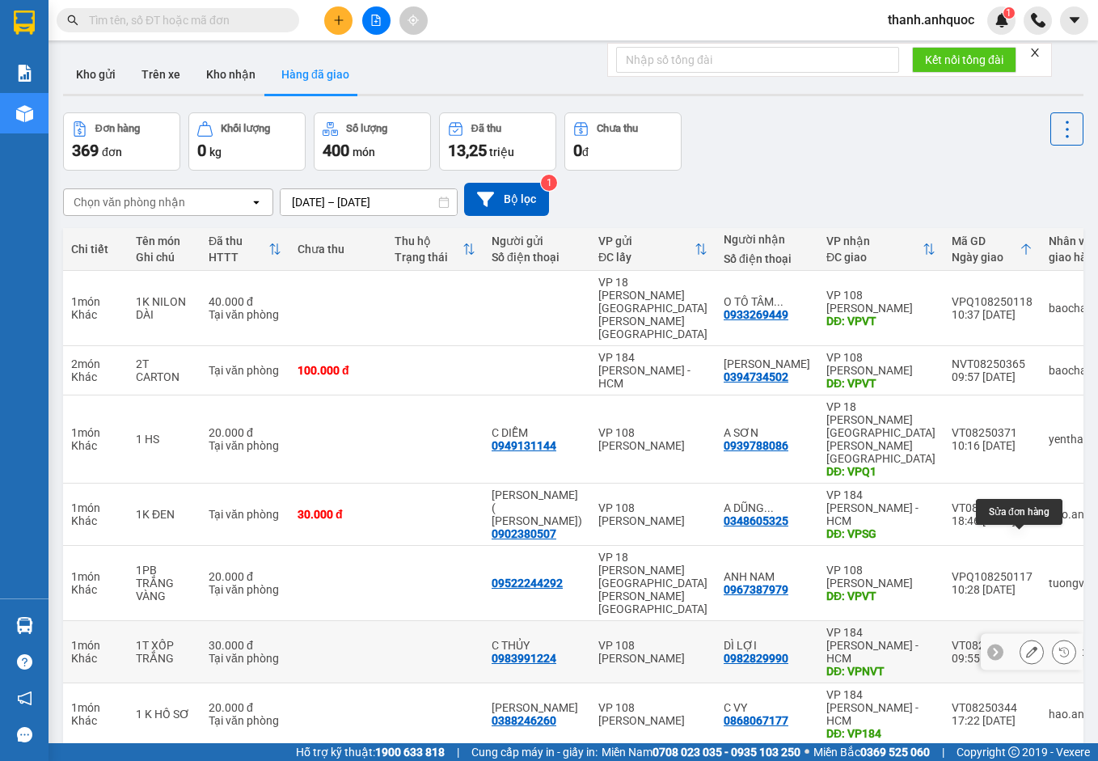
click at [1021, 638] on button at bounding box center [1032, 652] width 23 height 28
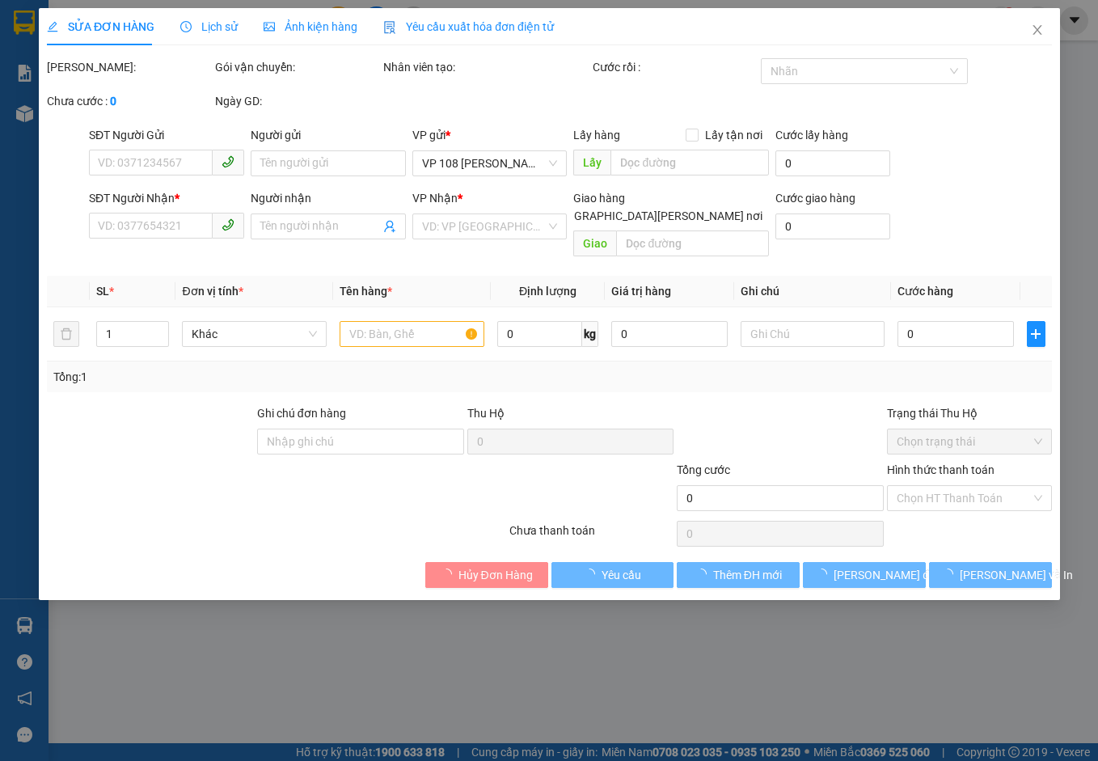
type input "0983991224"
type input "C THỦY"
type input "0982829990"
type input "DÌ LỢI"
type input "VPNVT"
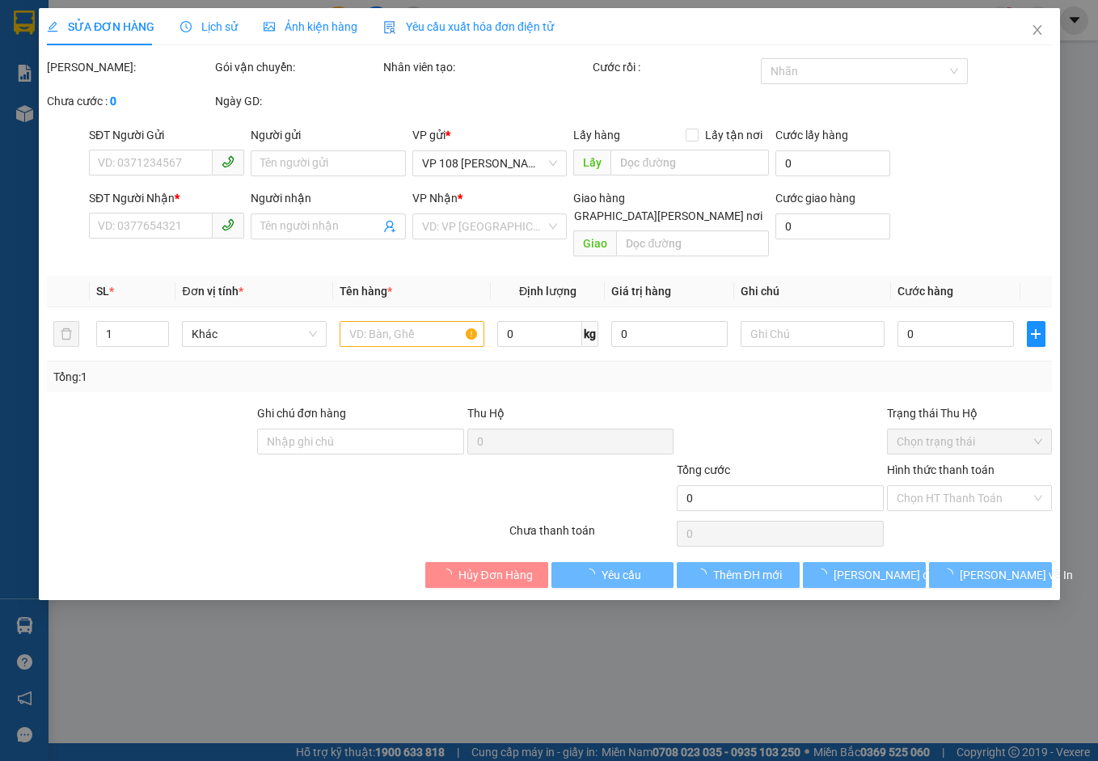
type input "30.000"
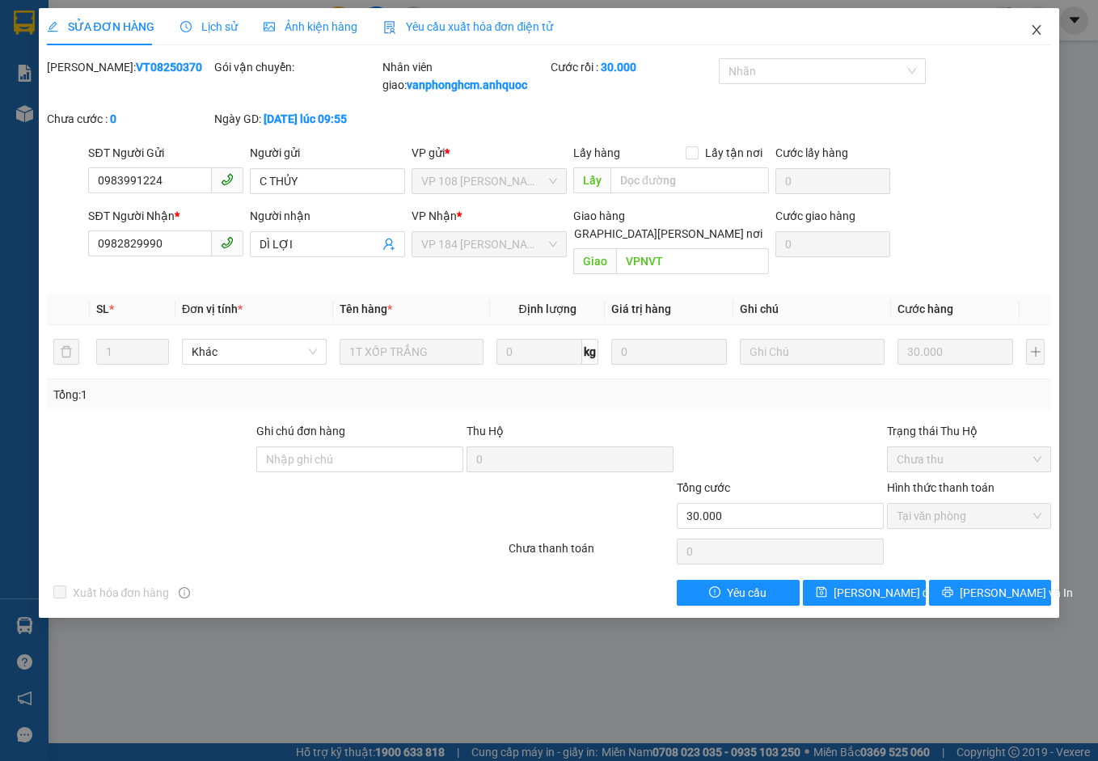
click at [1035, 27] on icon "close" at bounding box center [1037, 30] width 9 height 10
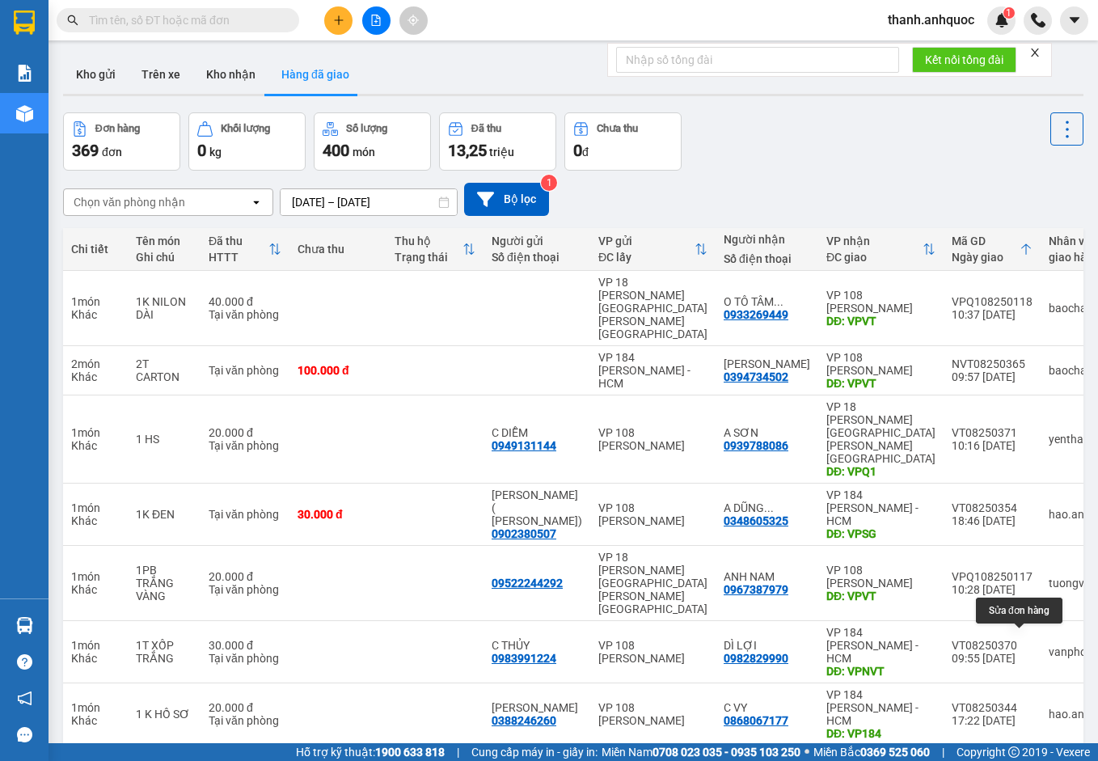
click at [1026, 760] on icon at bounding box center [1031, 776] width 11 height 11
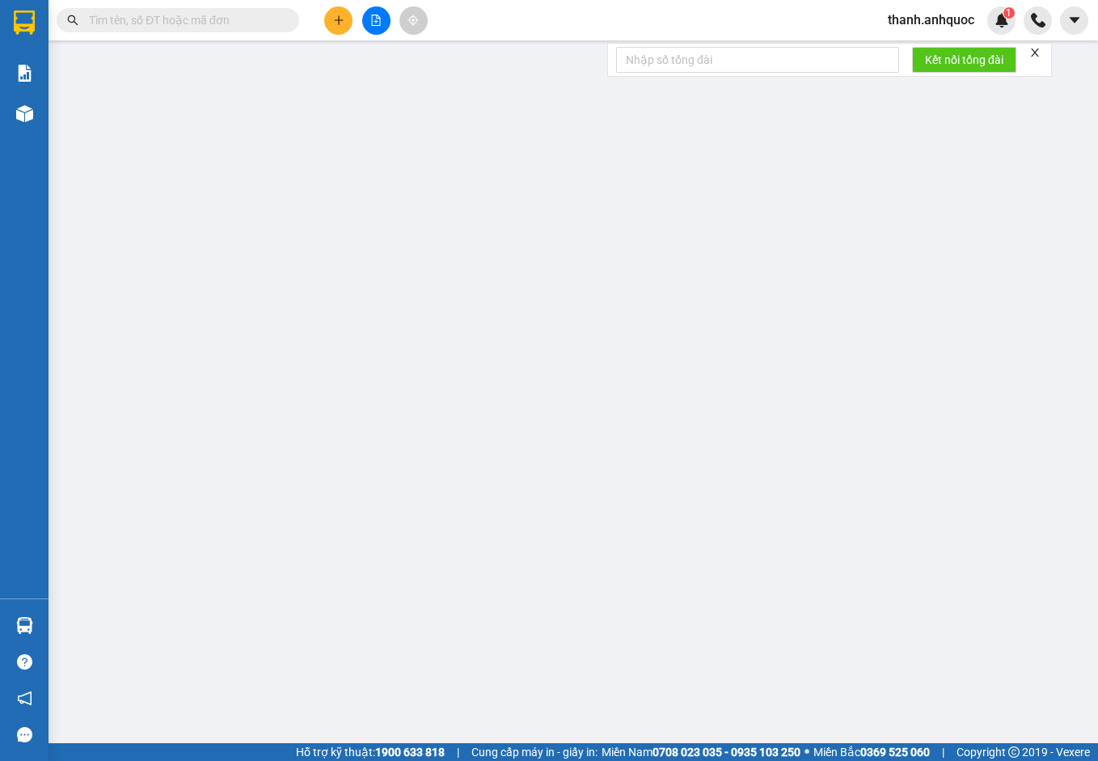
type input "0762367879"
type input "C ÚT"
type input "0909760924"
type input "[PERSON_NAME]"
type input "VP184"
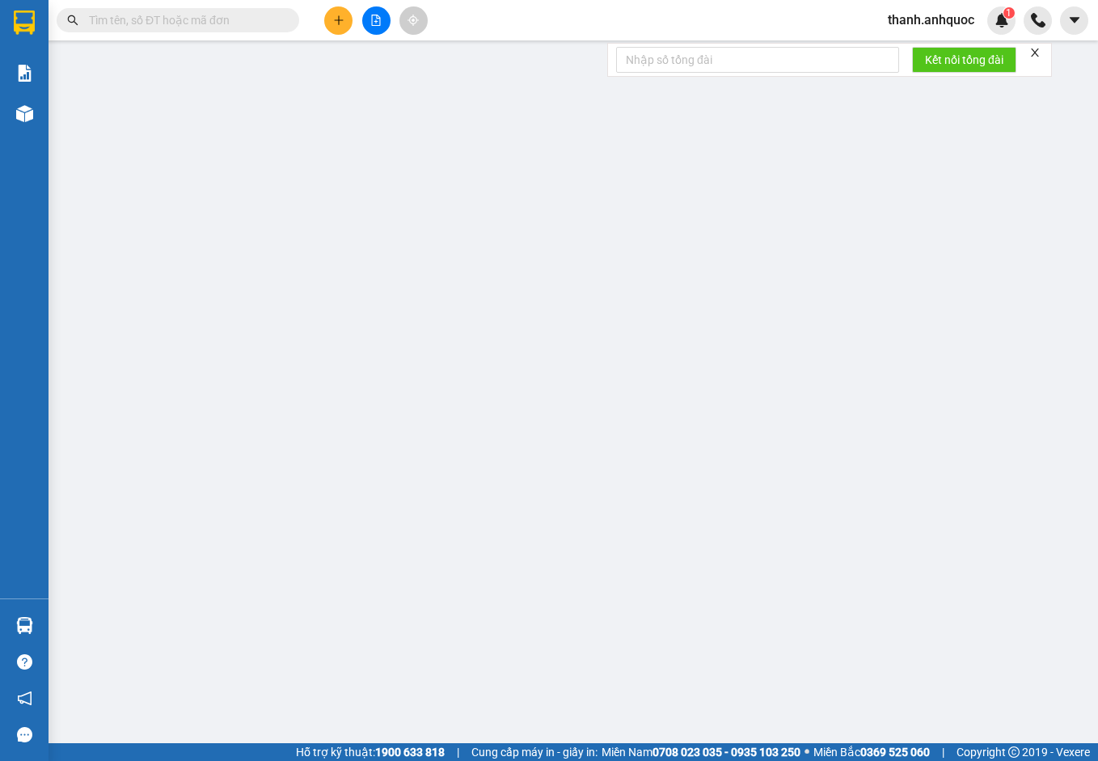
type input "50.000"
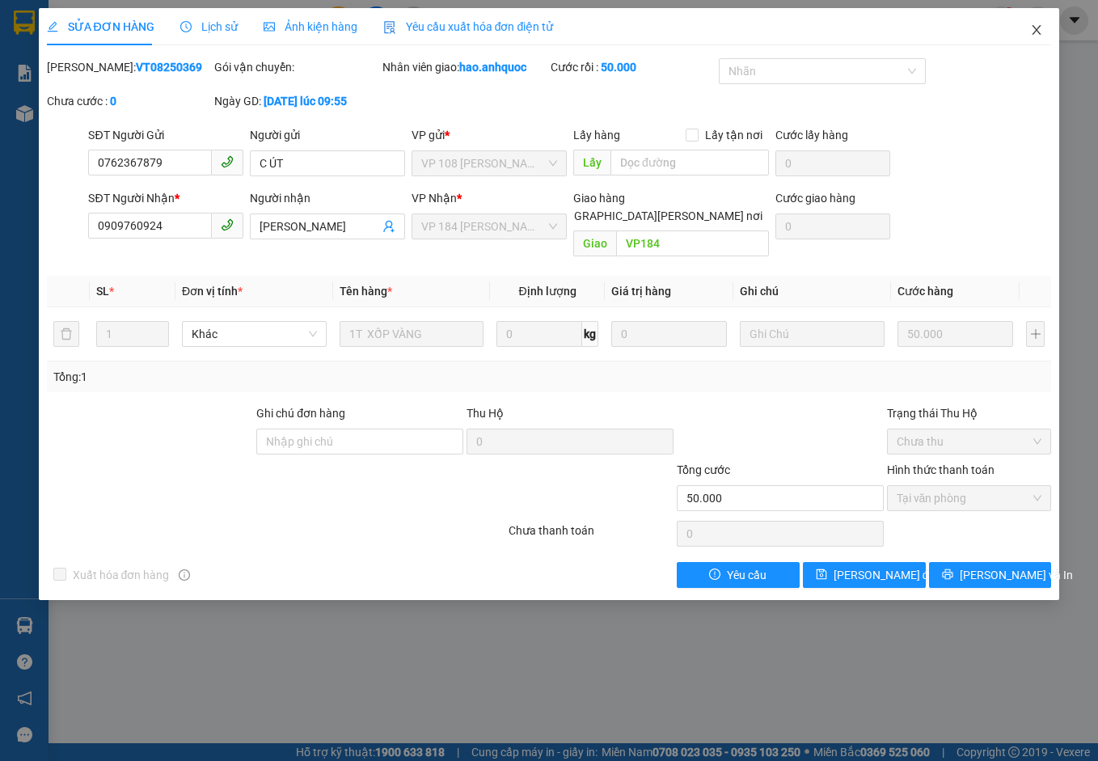
click at [1043, 32] on icon "close" at bounding box center [1036, 29] width 13 height 13
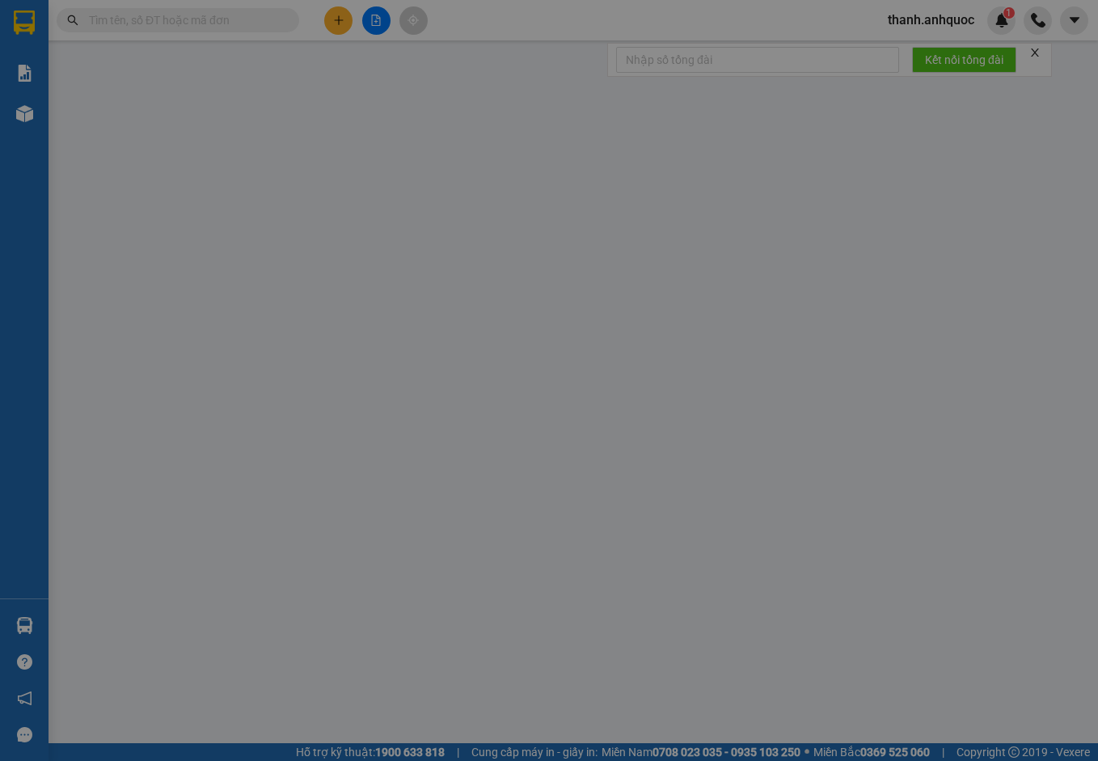
type input "0908352233"
type input "ANH THẠO"
type input "0933757653"
type input "CHỊ HẰNG"
type input "VPVT"
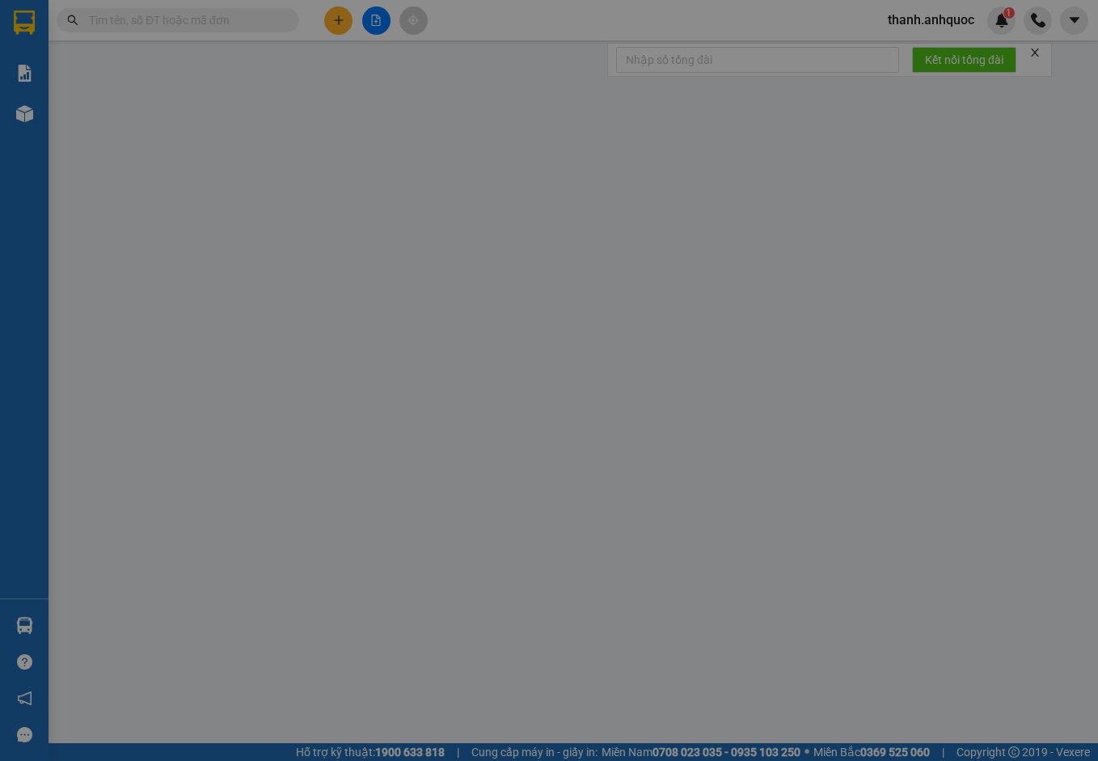
type input "TM 12/8 THỦY"
type input "20.000"
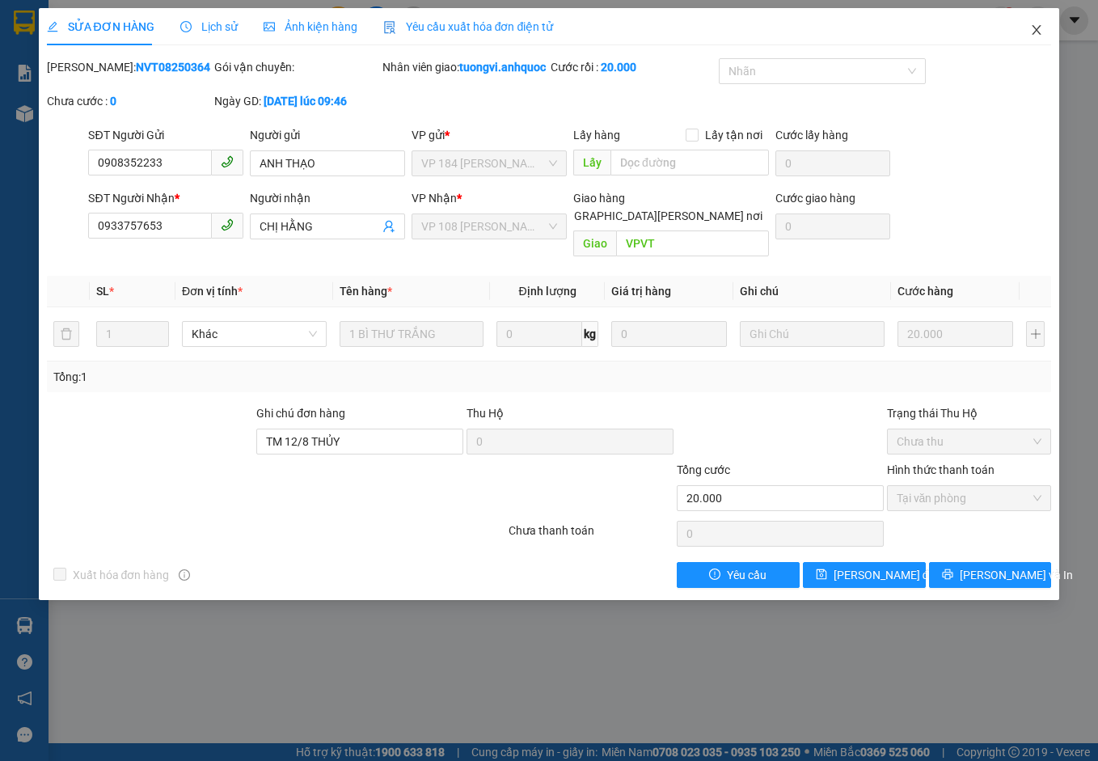
click at [1038, 30] on icon "close" at bounding box center [1037, 30] width 9 height 10
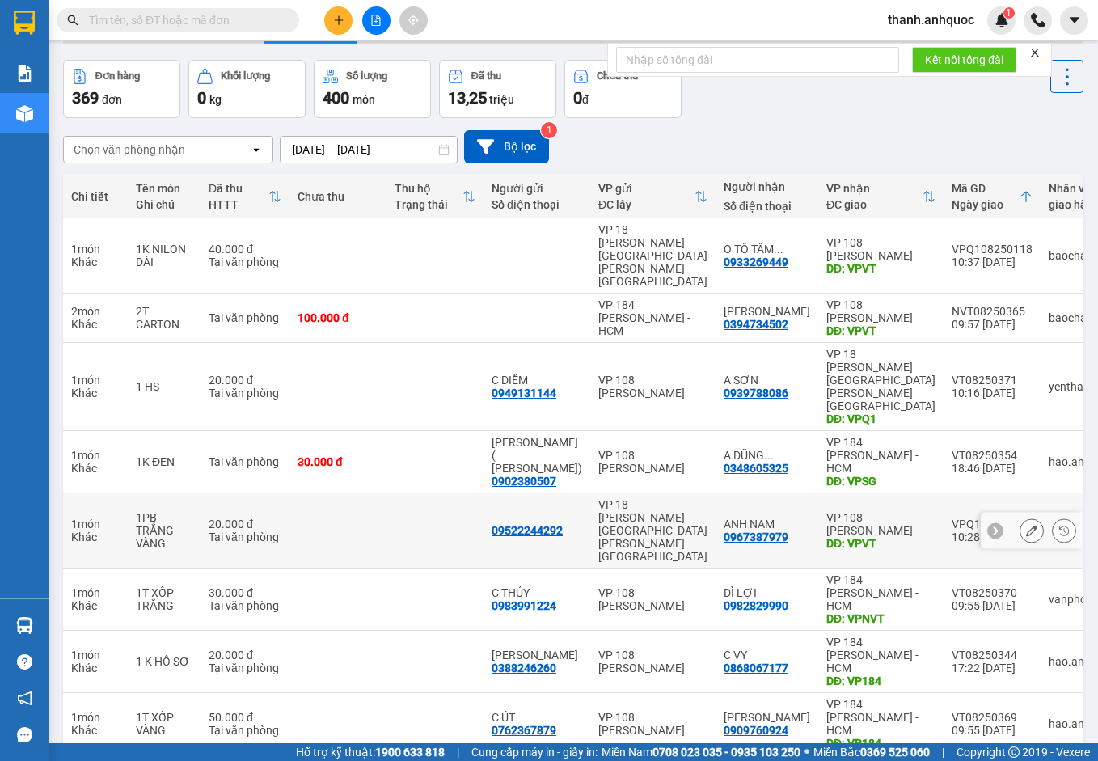
scroll to position [94, 0]
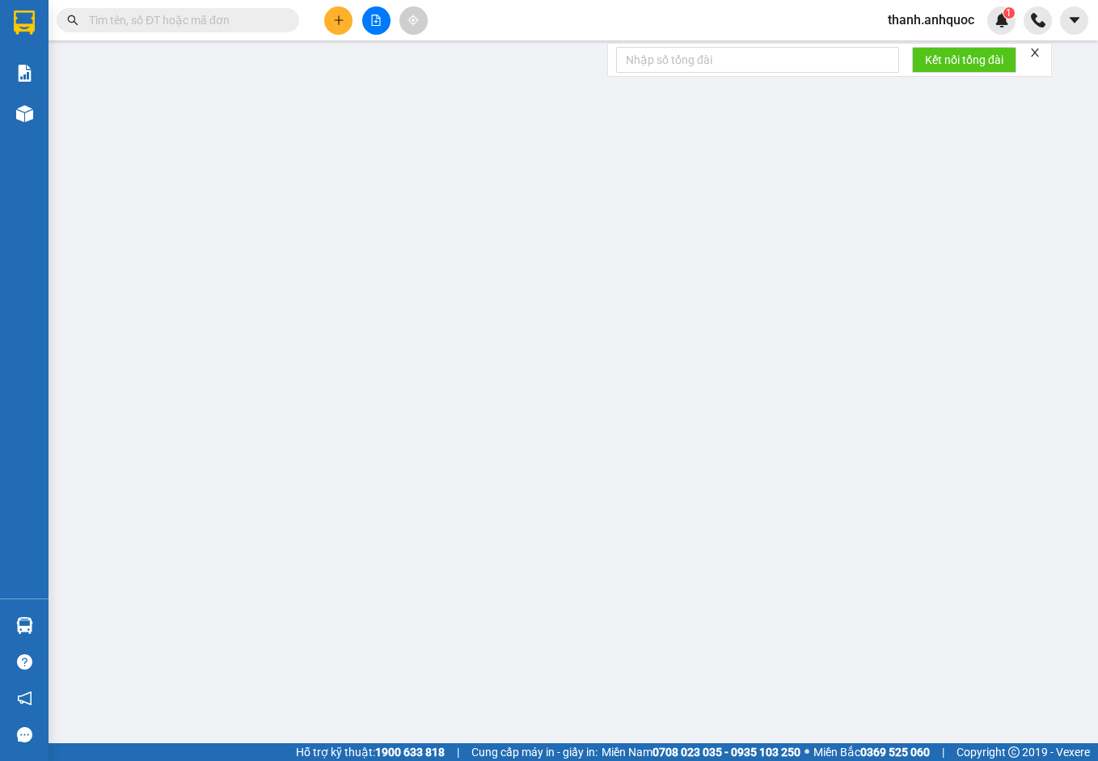
type input "0914547338"
type input "NGỌC"
type input "0913152540"
type input "ĐÀO"
type input "VPVT"
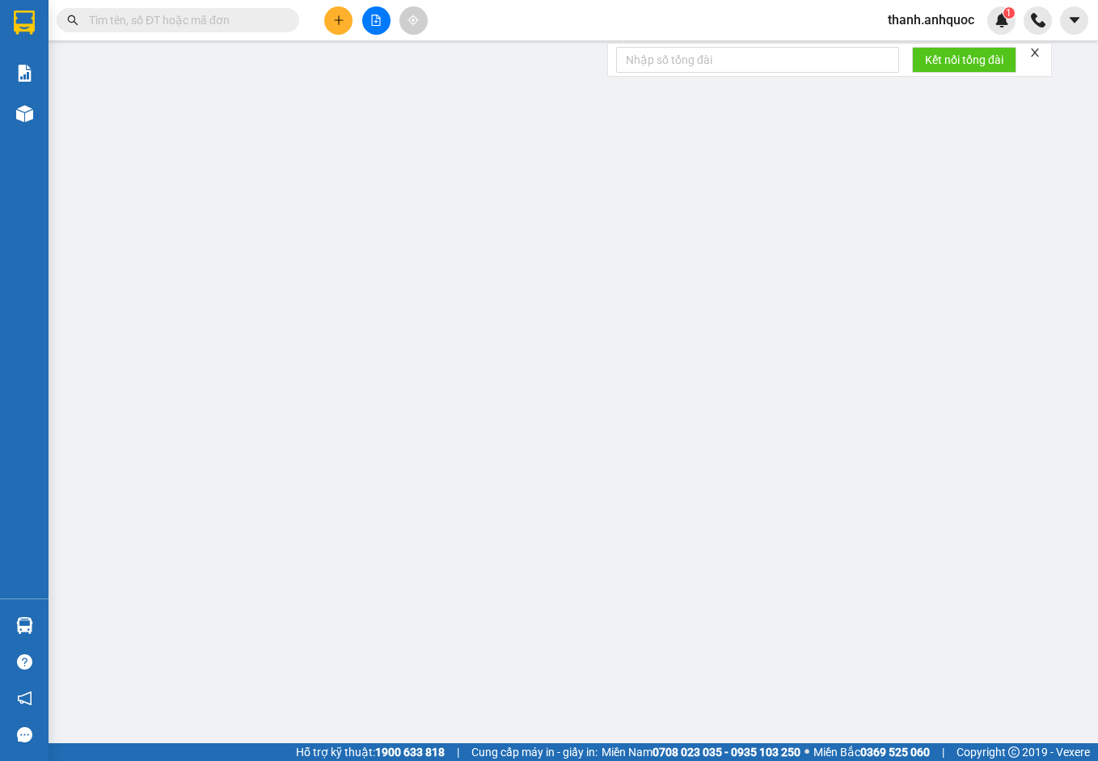
type input "SCB 12/8 -VPQ1 THẢO"
type input "40.000"
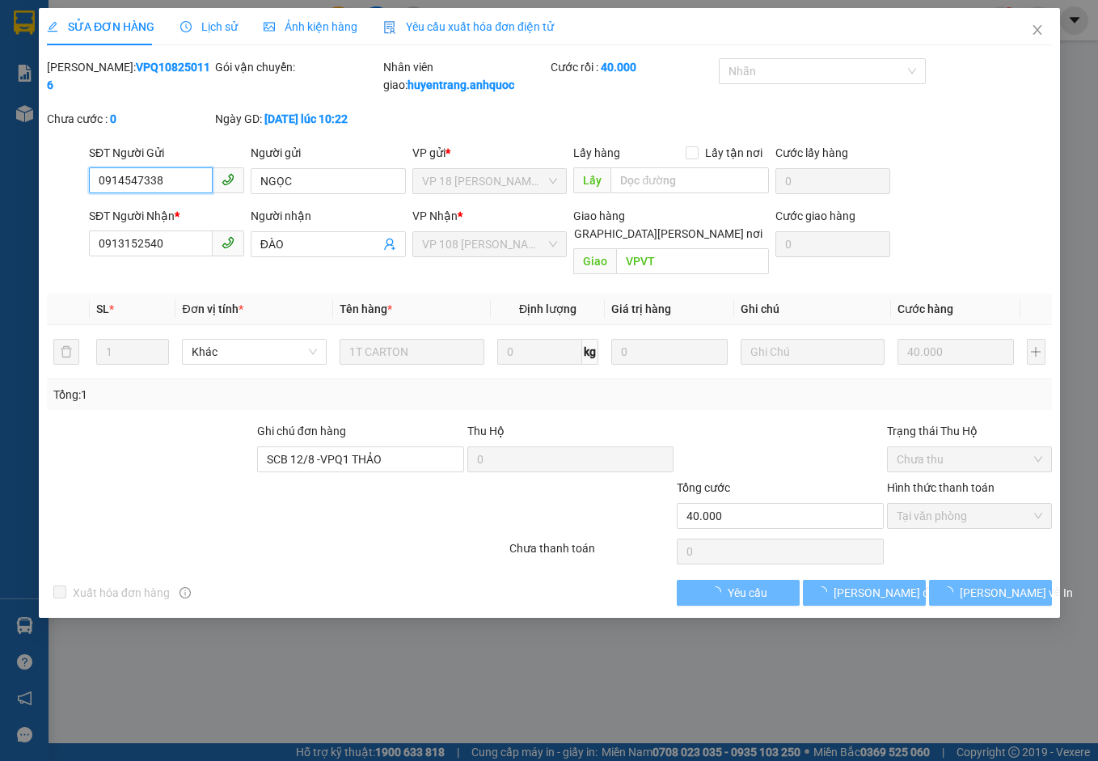
checkbox input "true"
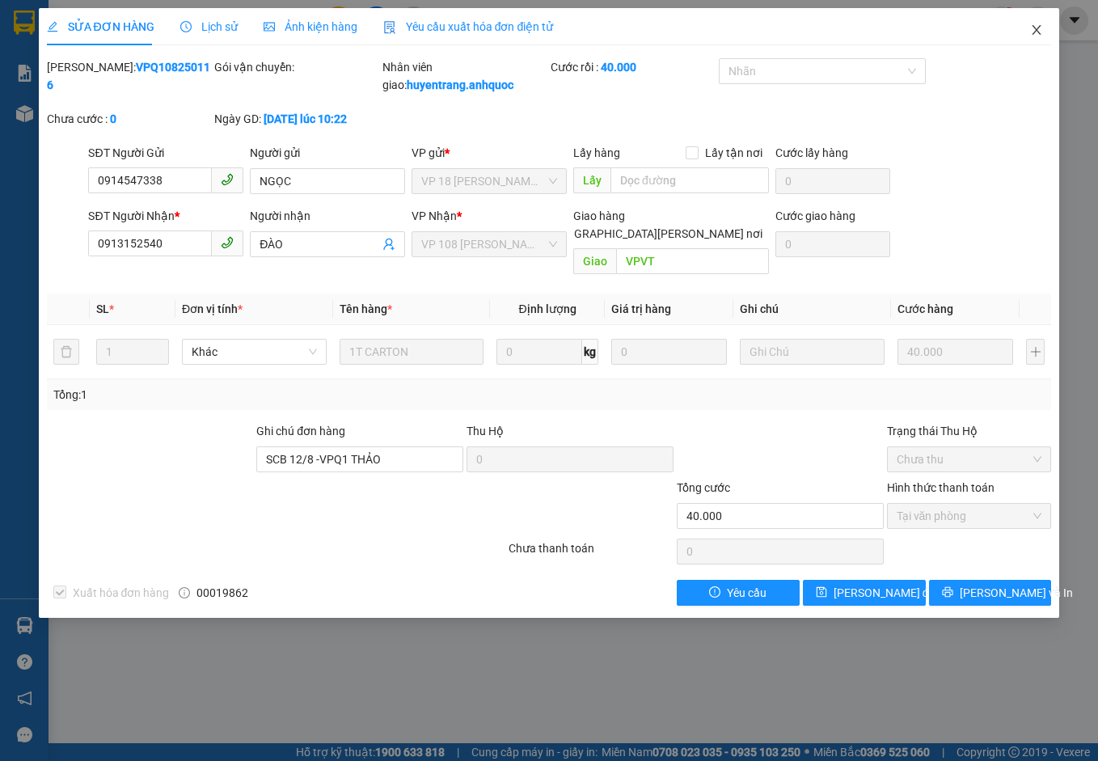
click at [1038, 26] on icon "close" at bounding box center [1036, 29] width 13 height 13
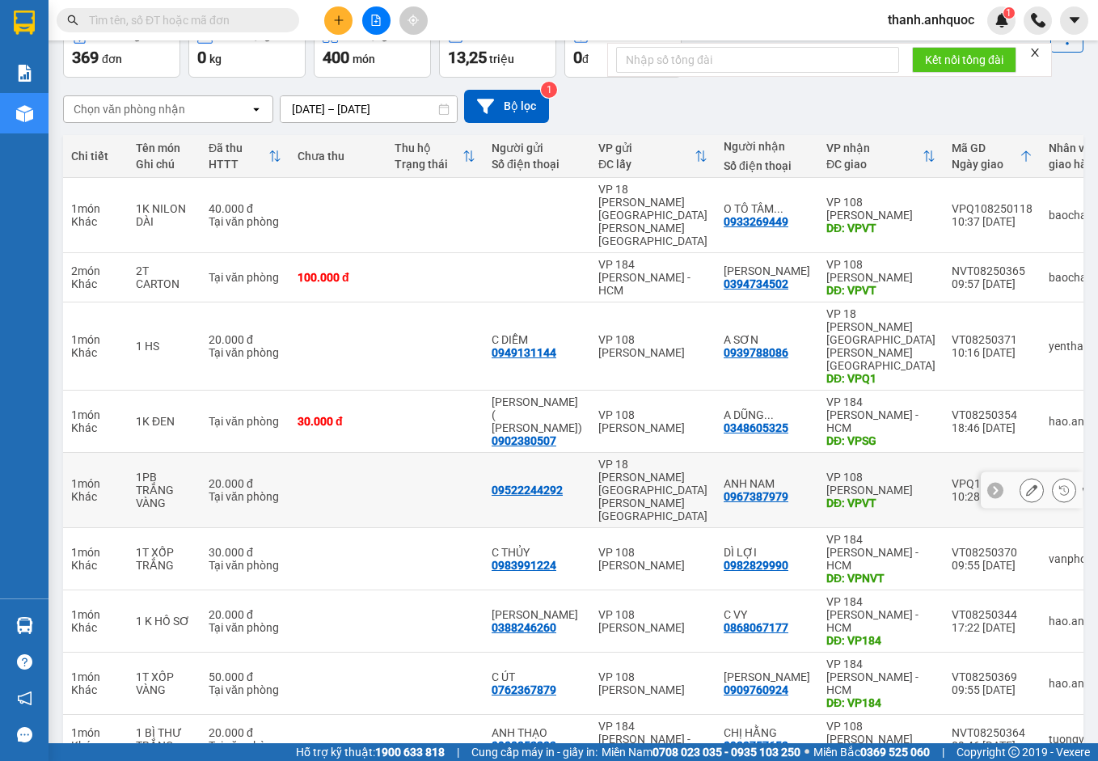
scroll to position [94, 0]
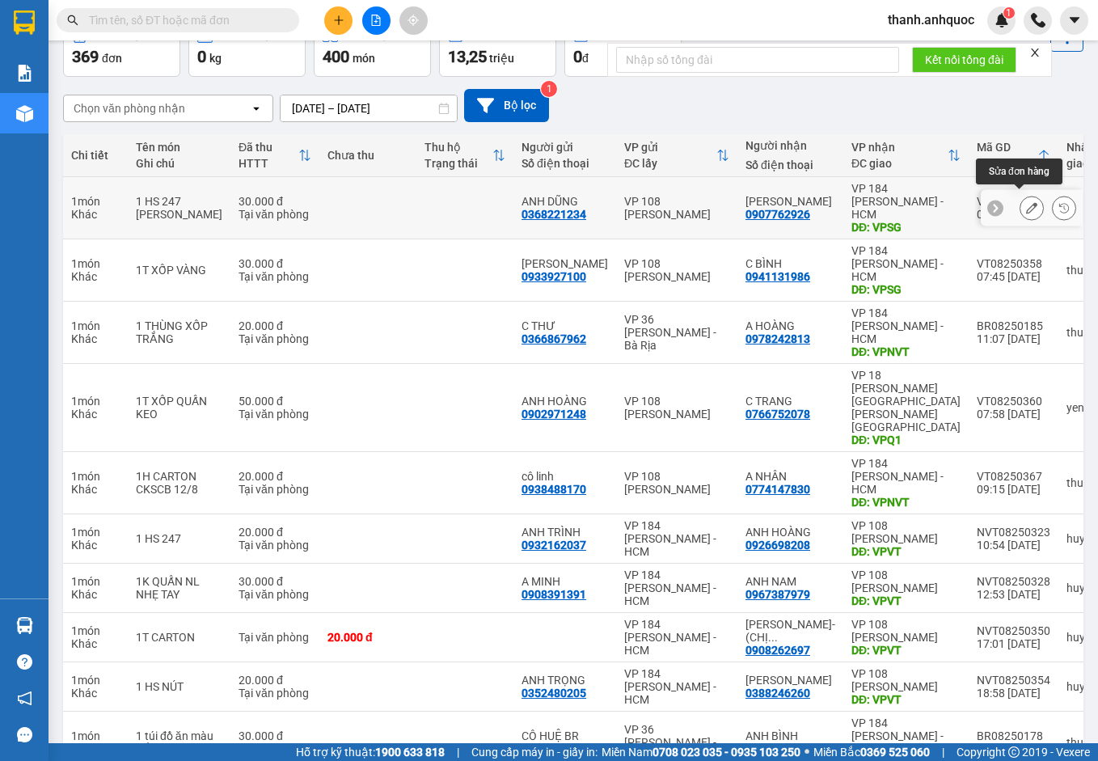
click at [1026, 203] on icon at bounding box center [1031, 207] width 11 height 11
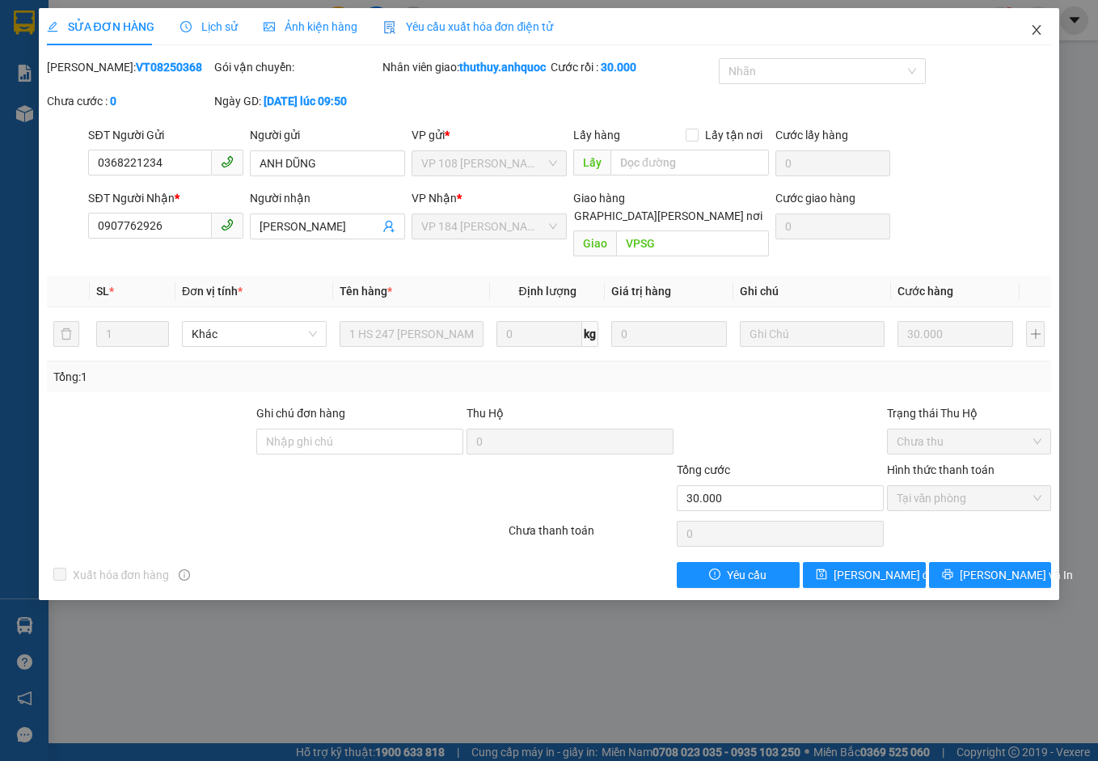
click at [1036, 28] on icon "close" at bounding box center [1036, 29] width 13 height 13
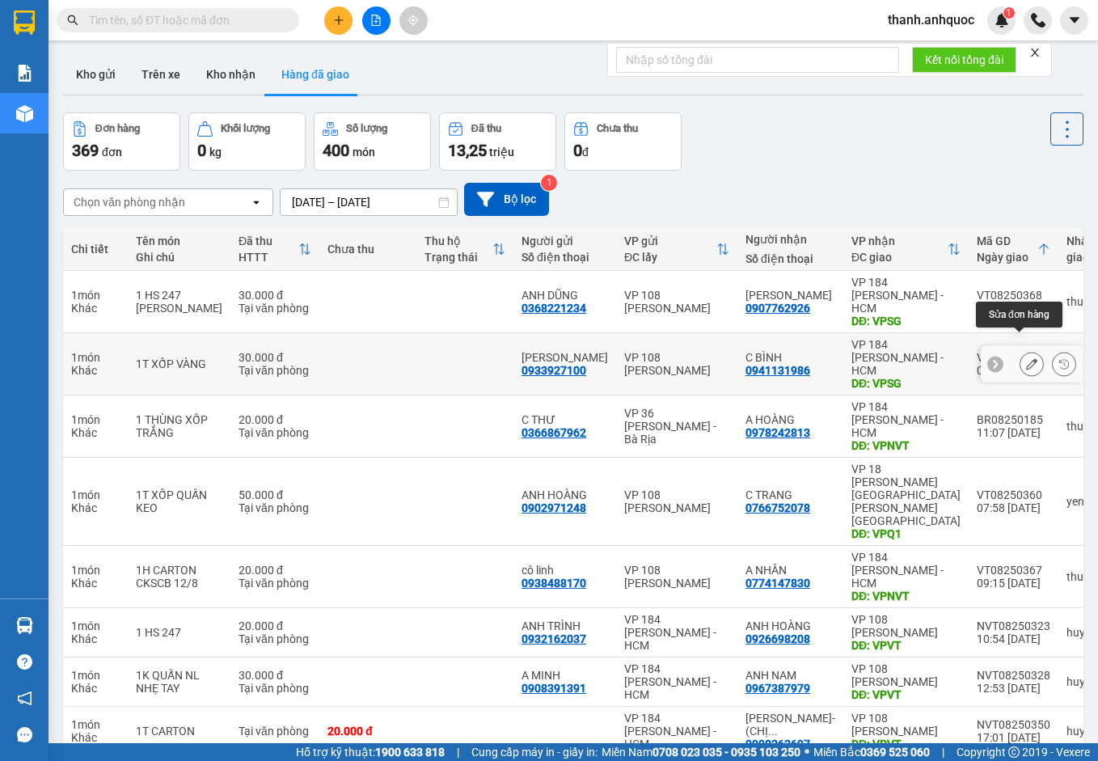
click at [1021, 350] on button at bounding box center [1032, 364] width 23 height 28
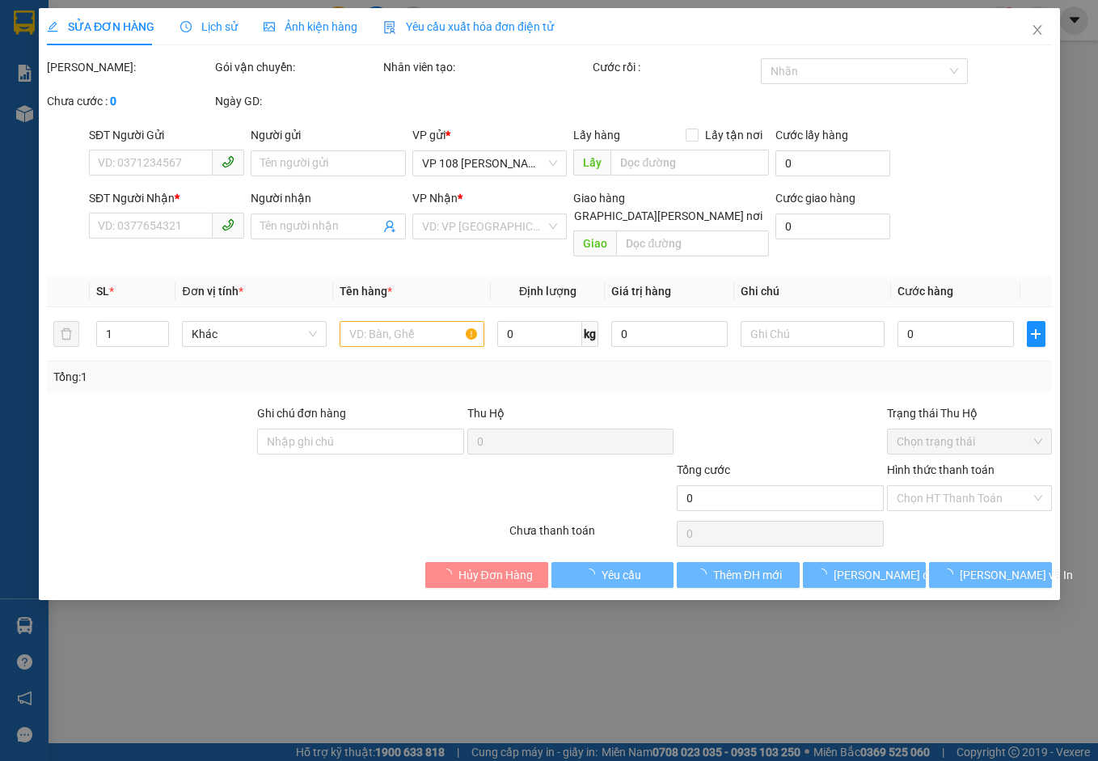
type input "0933927100"
type input "[PERSON_NAME]"
type input "0941131986"
type input "C BÌNH"
type input "VPSG"
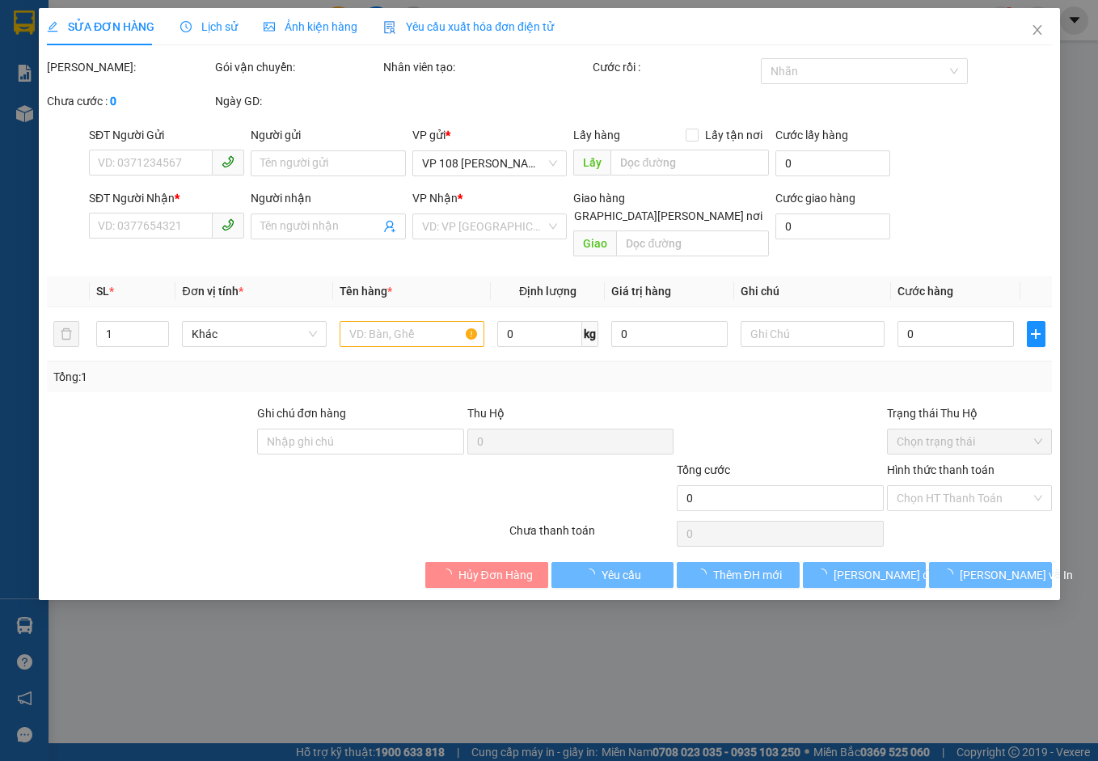
type input "30.000"
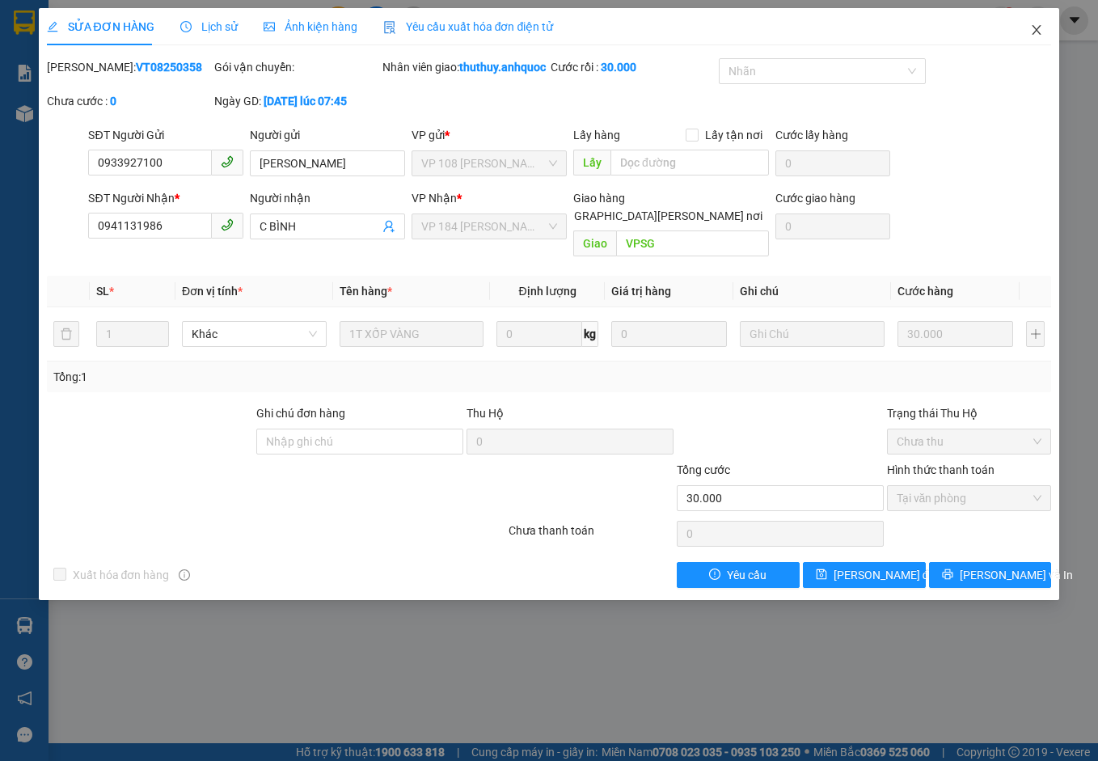
click at [1040, 27] on icon "close" at bounding box center [1037, 30] width 9 height 10
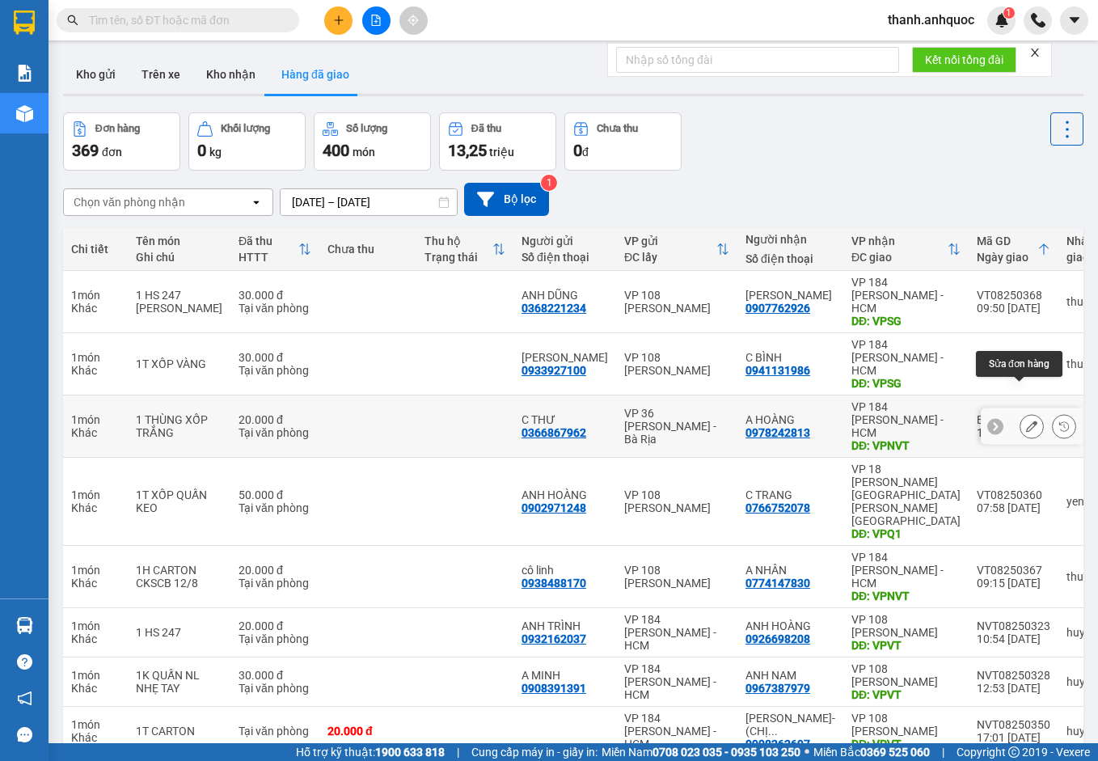
click at [1026, 421] on icon at bounding box center [1031, 426] width 11 height 11
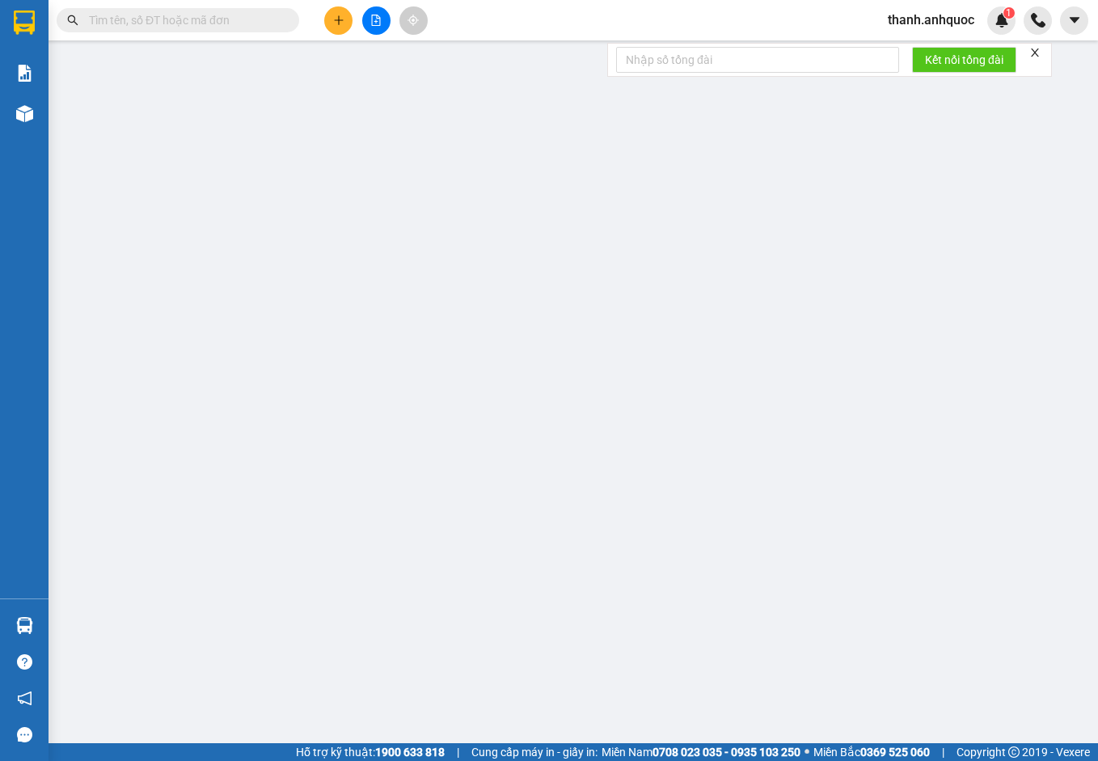
type input "0366867962"
type input "C THƯ"
type input "0978242813"
type input "A HOÀNG"
type input "VPNVT"
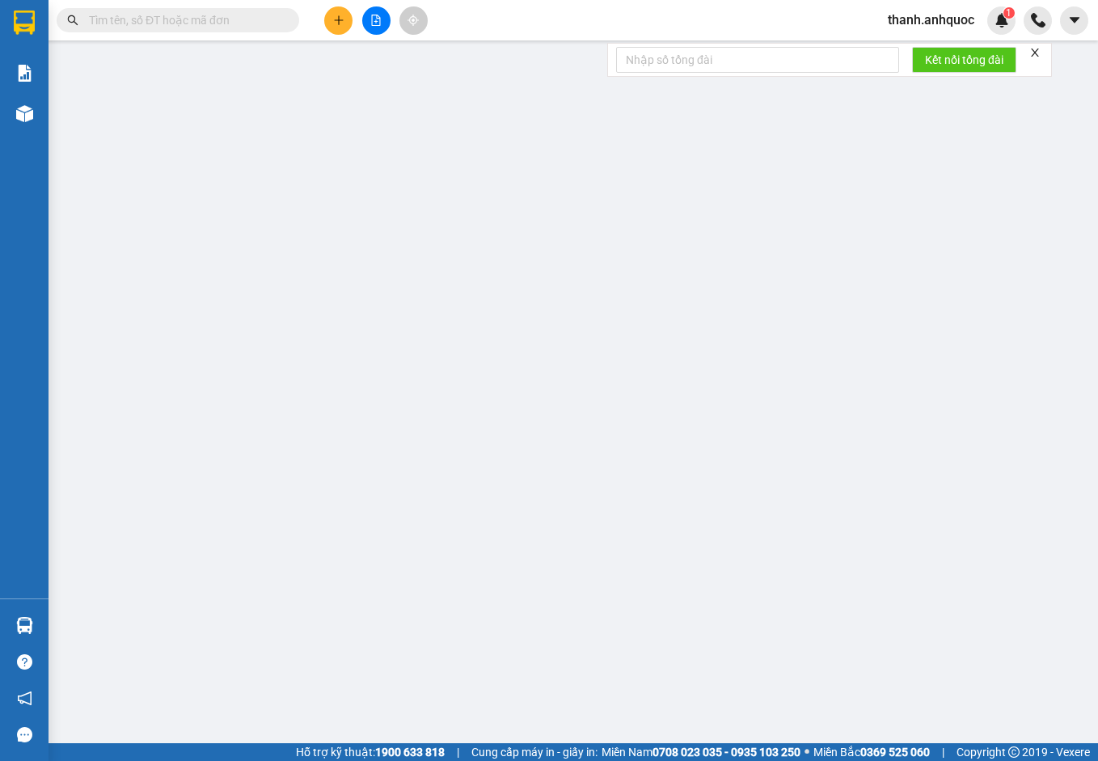
type input "20.000"
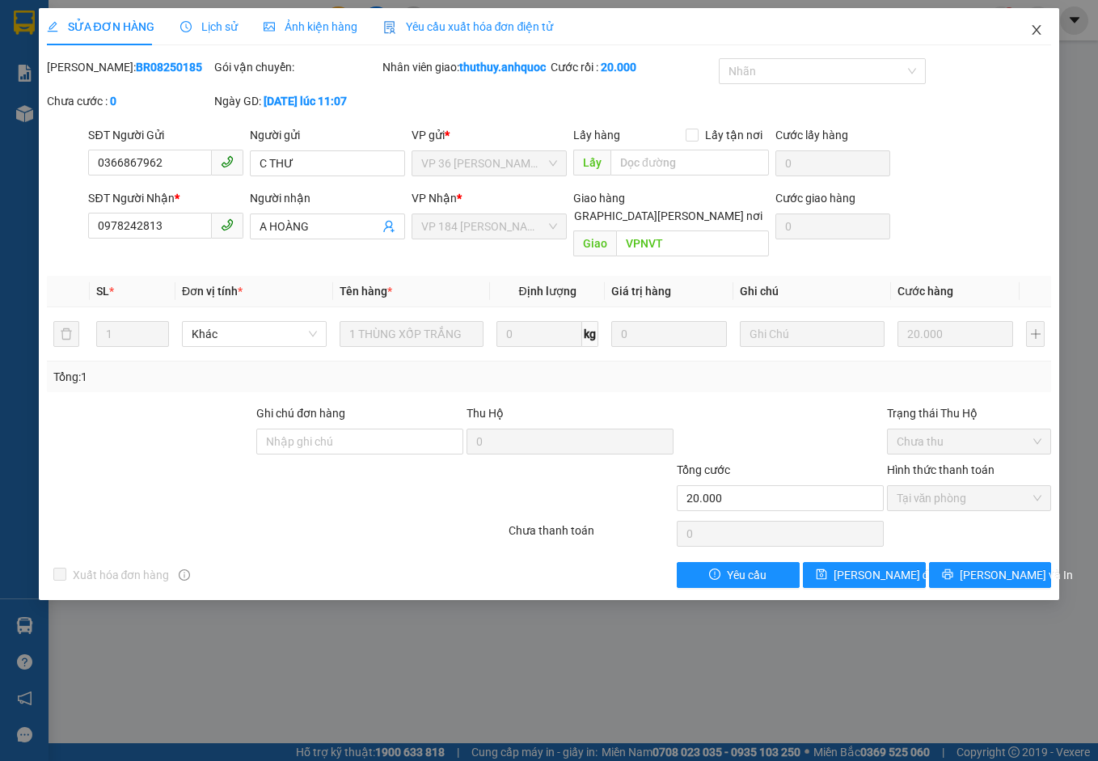
click at [1040, 28] on icon "close" at bounding box center [1036, 29] width 13 height 13
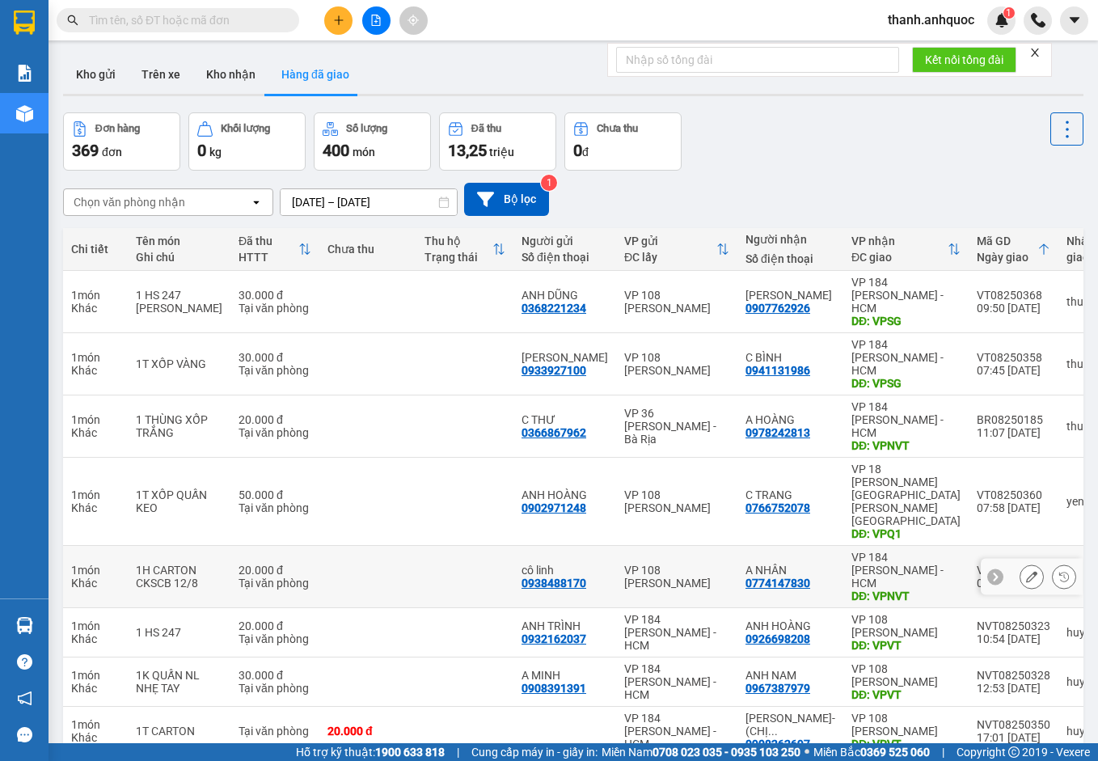
click at [1026, 571] on icon at bounding box center [1031, 576] width 11 height 11
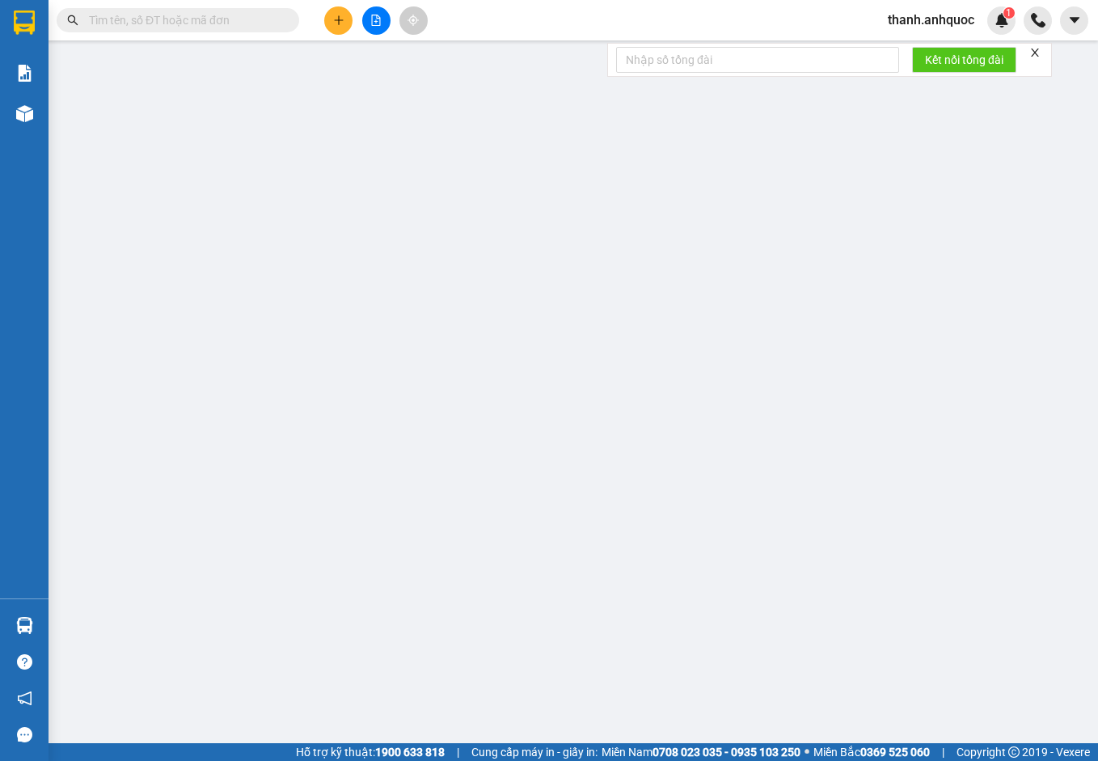
type input "0938488170"
type input "cô linh"
type input "0774147830"
type input "A NHÂN"
type input "VPNVT"
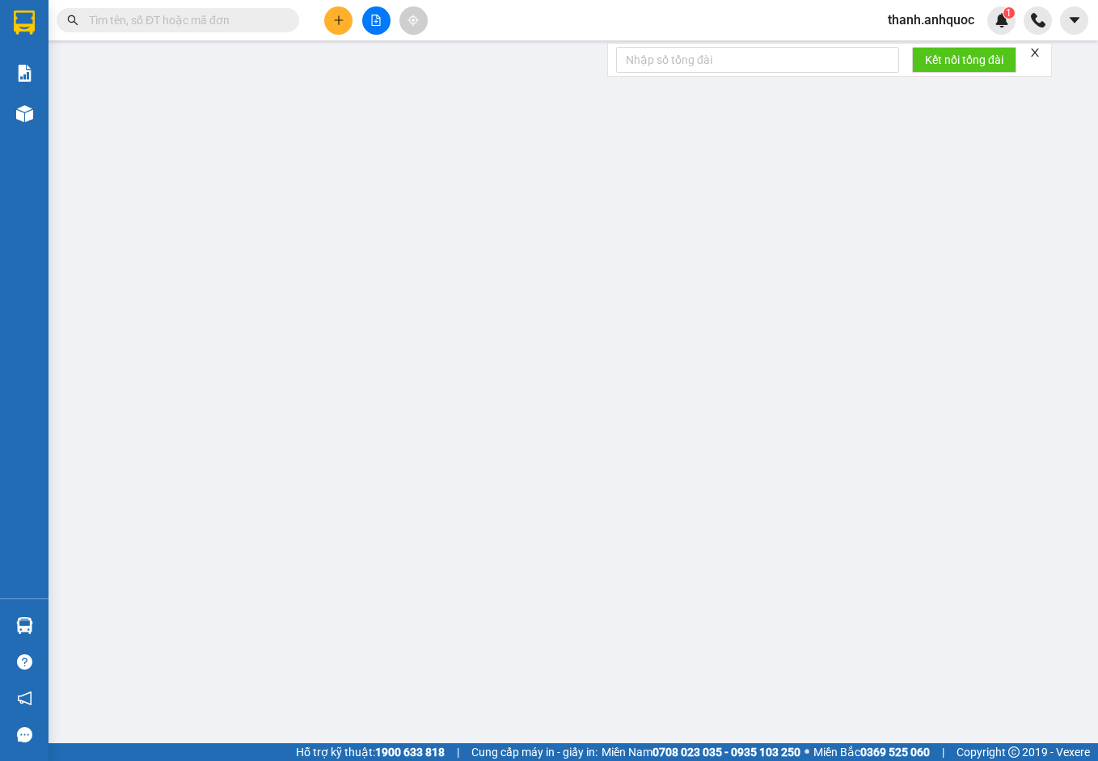
type input "20.000"
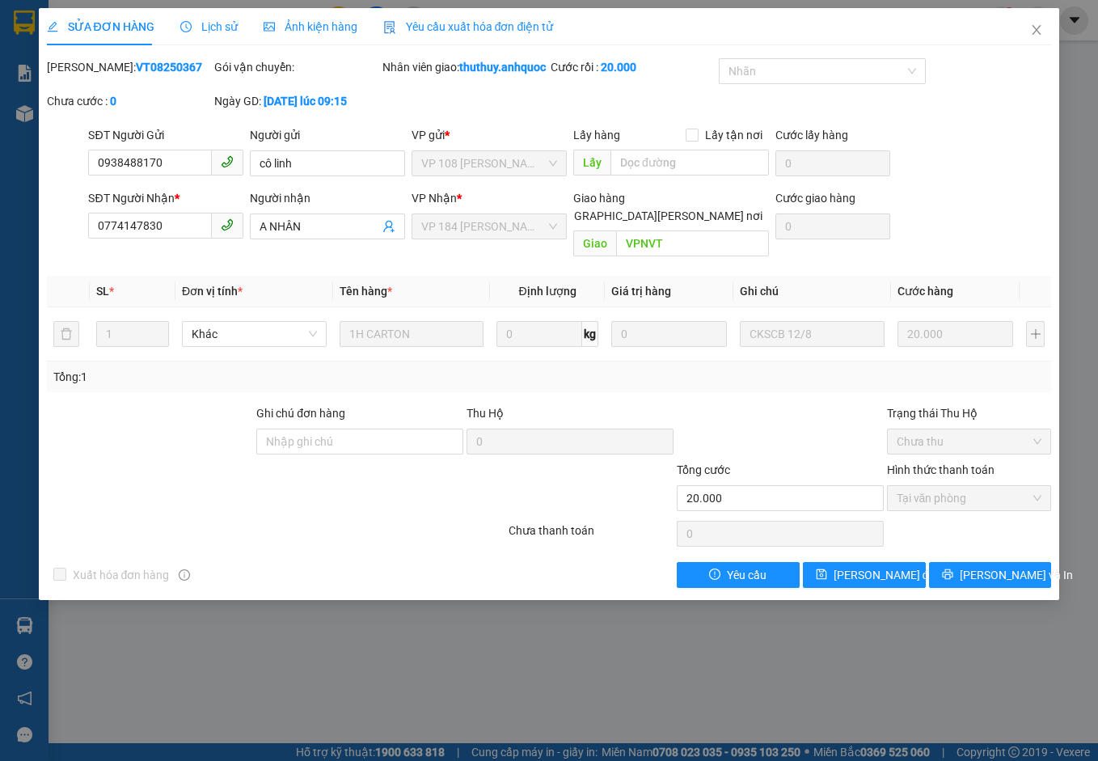
click at [439, 18] on div "Yêu cầu xuất hóa đơn điện tử" at bounding box center [468, 27] width 171 height 18
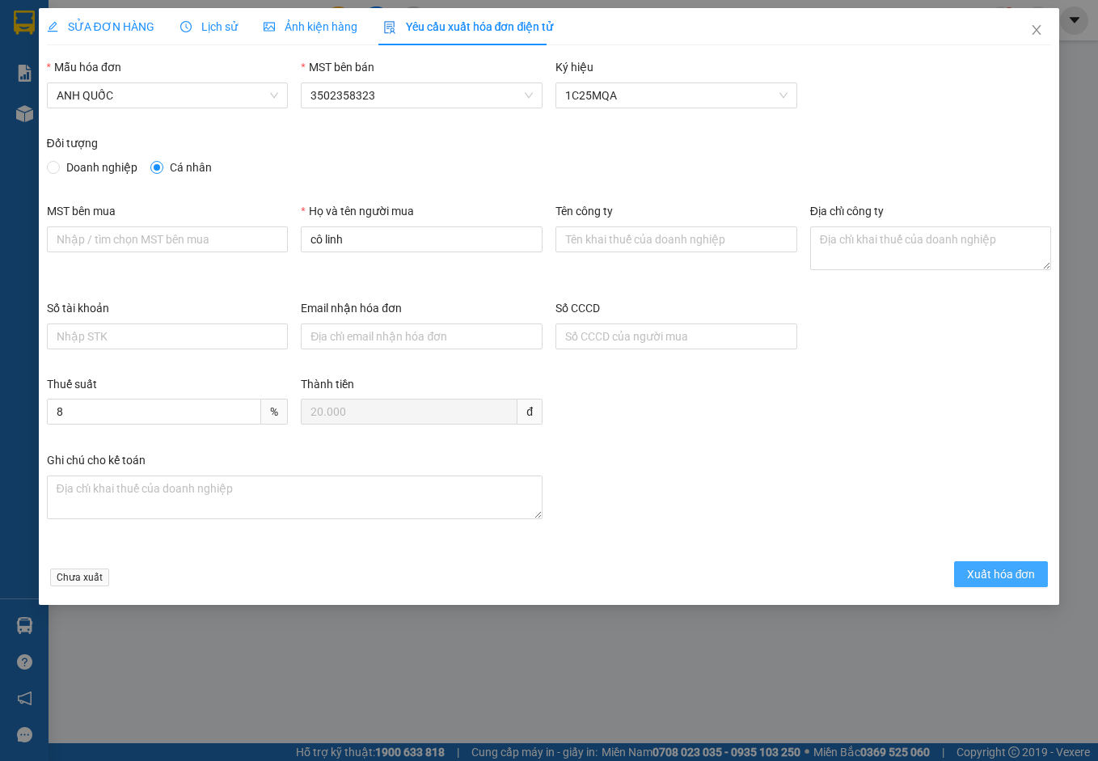
click at [984, 575] on span "Xuất hóa đơn" at bounding box center [1001, 574] width 69 height 18
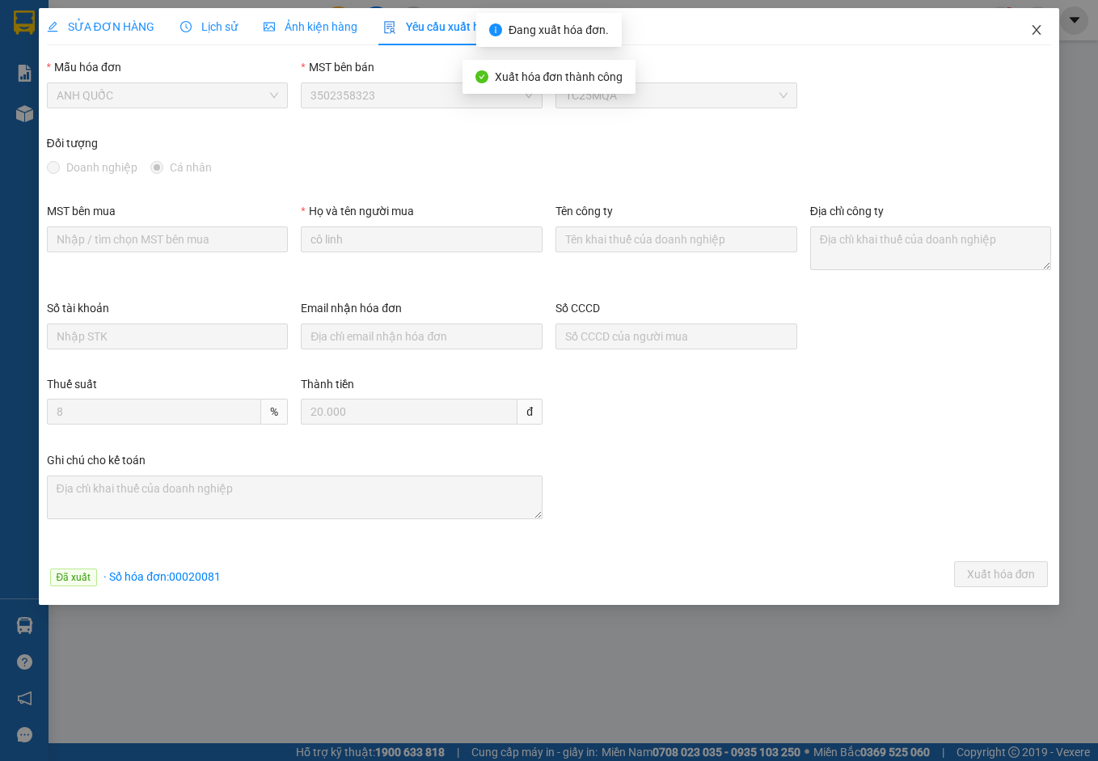
drag, startPoint x: 1043, startPoint y: 32, endPoint x: 1005, endPoint y: 57, distance: 45.5
click at [1042, 32] on icon "close" at bounding box center [1036, 29] width 13 height 13
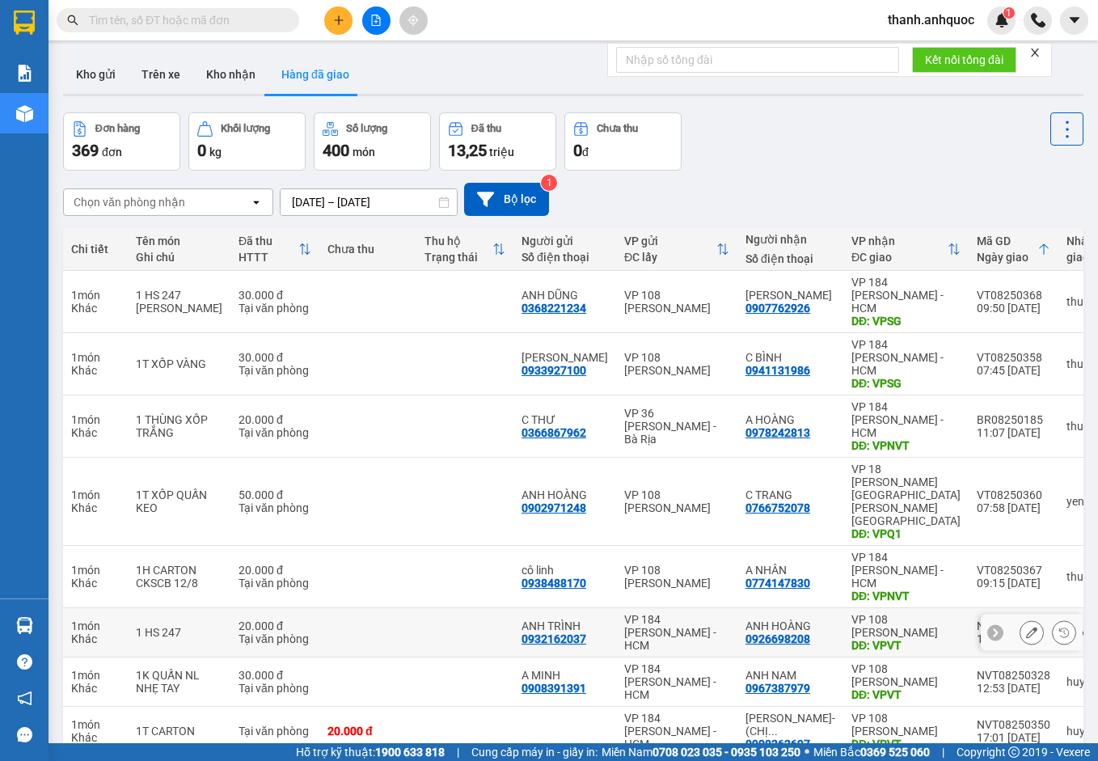
click at [1026, 627] on icon at bounding box center [1031, 632] width 11 height 11
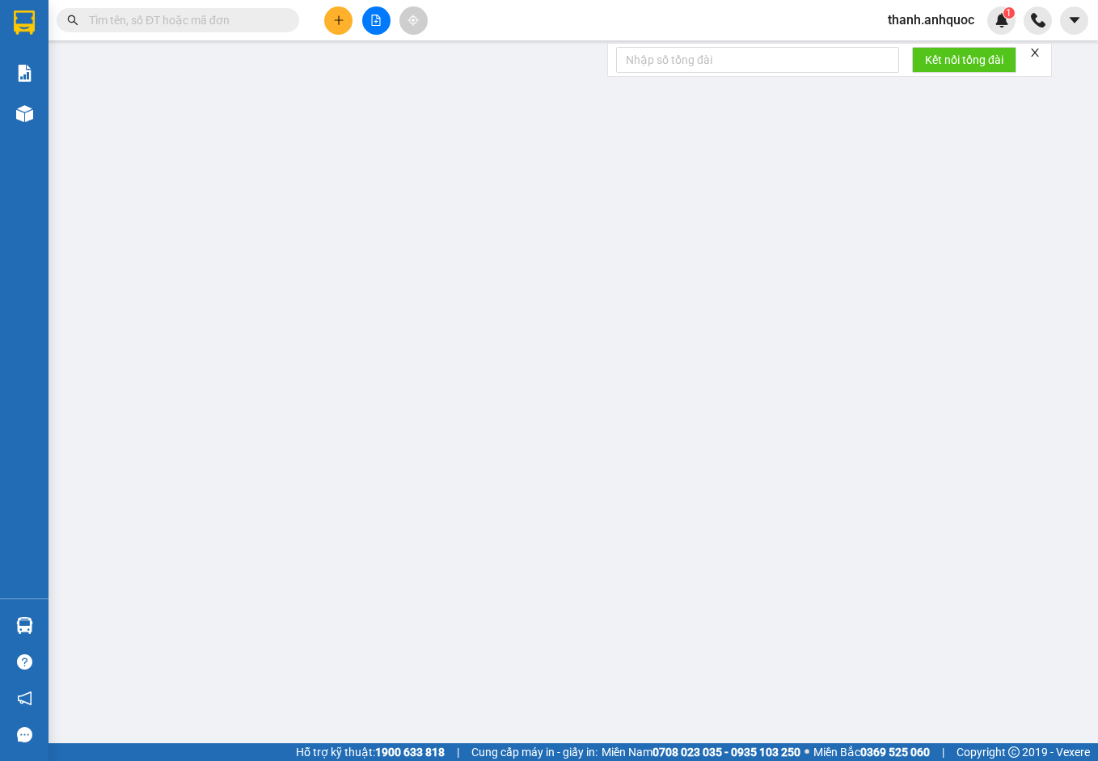
type input "0932162037"
type input "ANH TRÌNH"
type input "0926698208"
type input "ANH HOÀNG"
type input "VPVT"
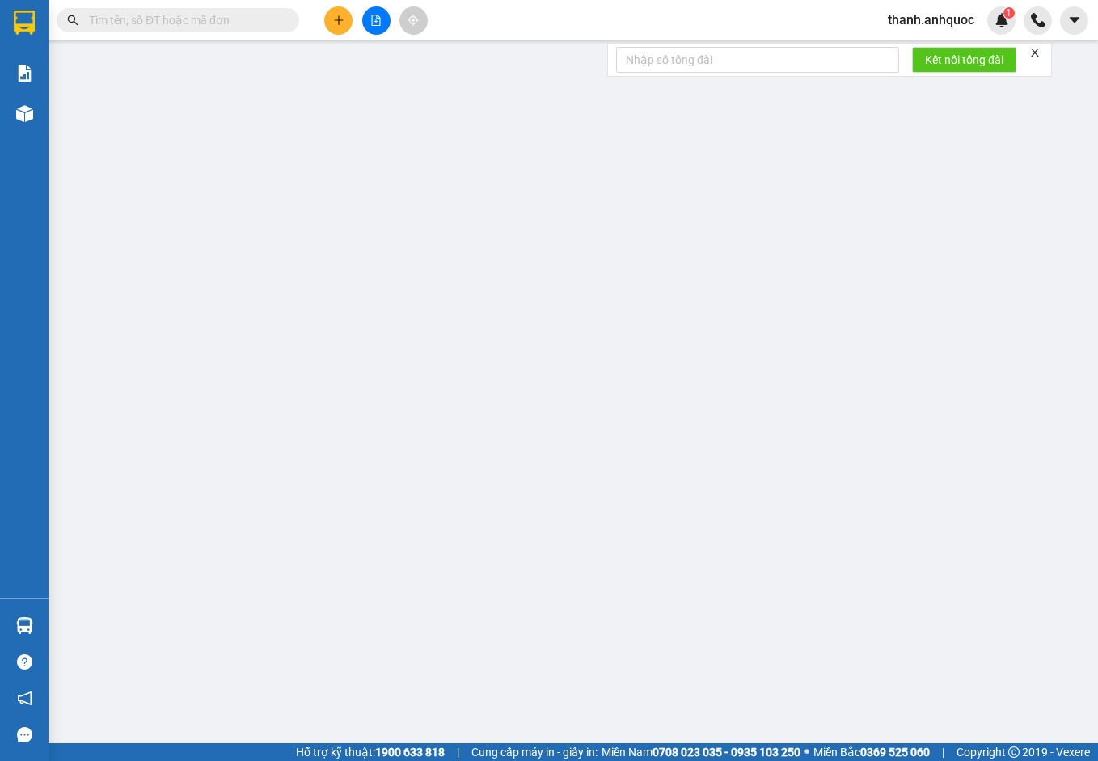
type input "TM 11/8 VP184 HẢO"
type input "20.000"
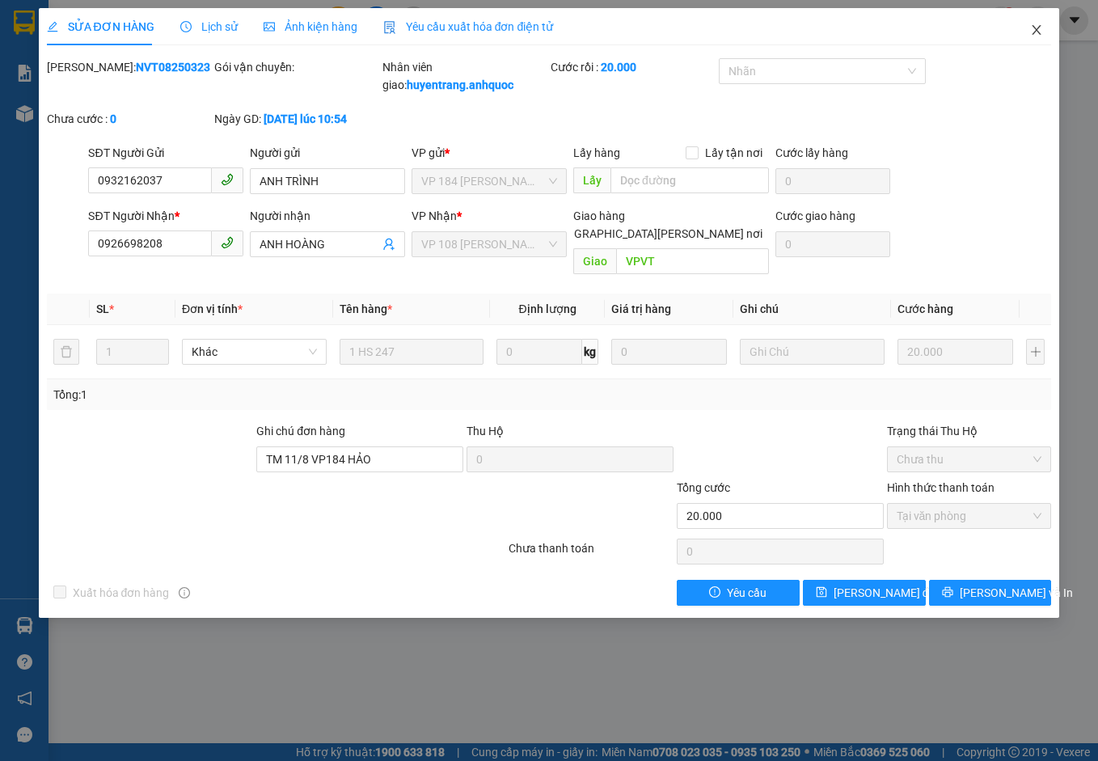
click at [1037, 27] on icon "close" at bounding box center [1036, 29] width 13 height 13
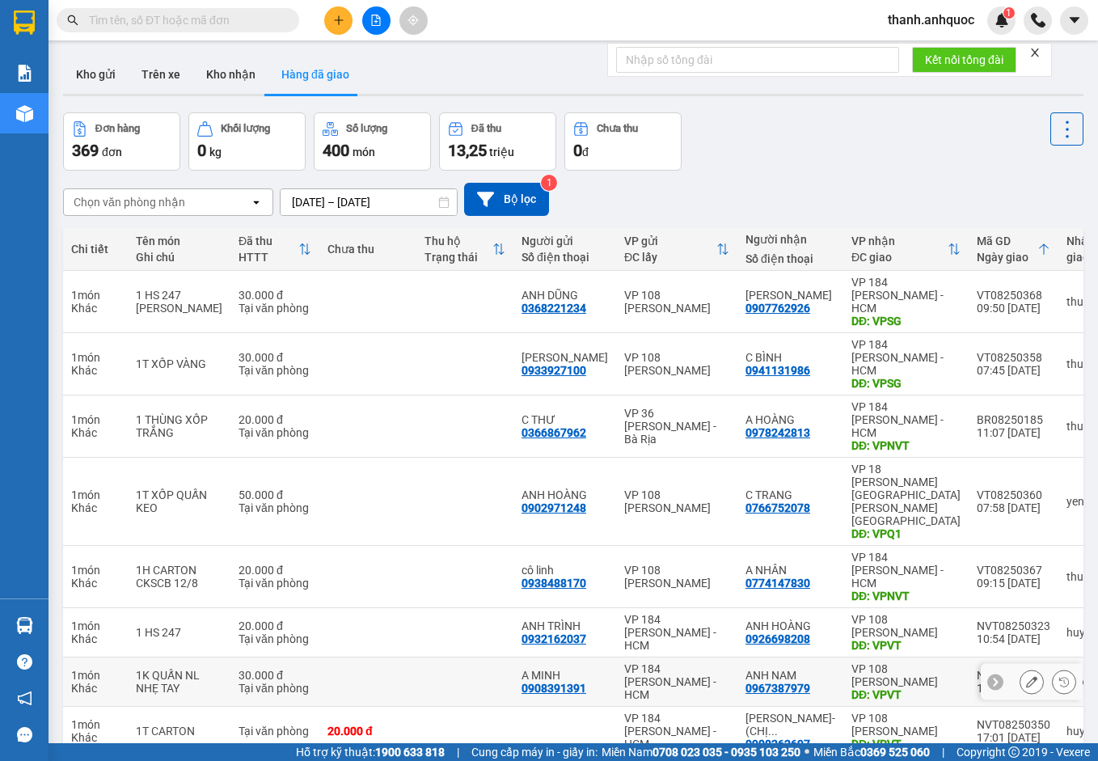
click at [1021, 668] on button at bounding box center [1032, 682] width 23 height 28
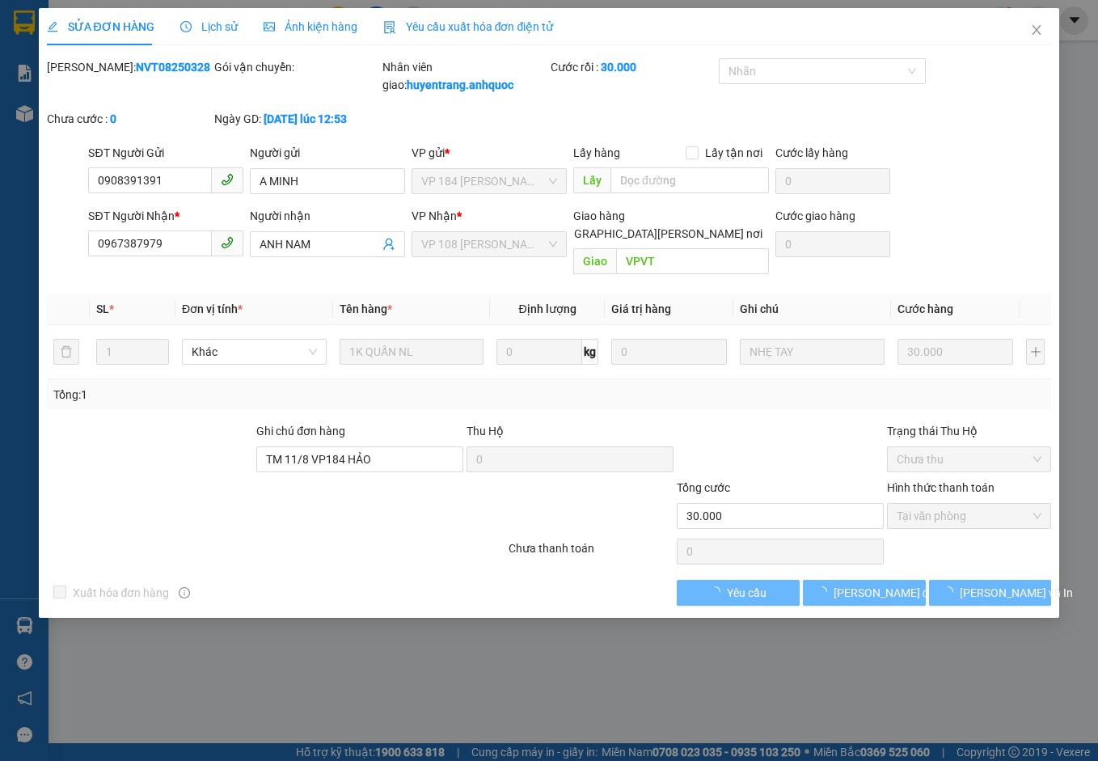
type input "0908391391"
type input "A MINH"
type input "0967387979"
type input "ANH NAM"
type input "VPVT"
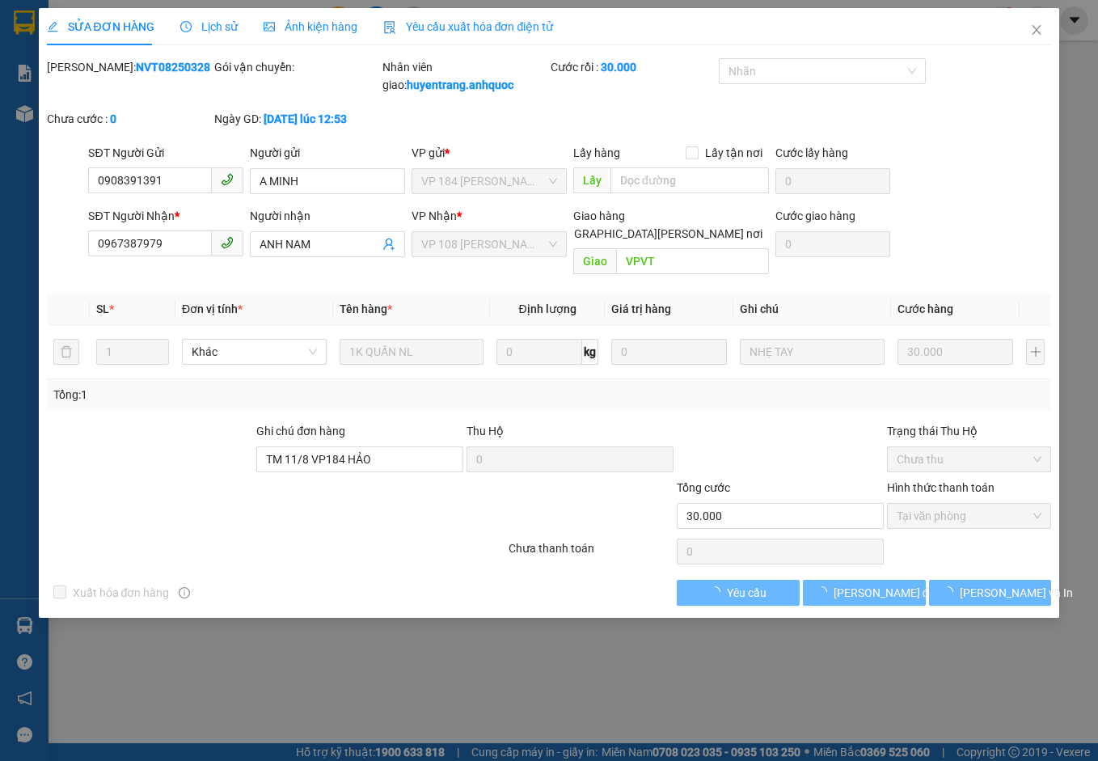
type input "TM 11/8 VP184 HẢO"
type input "30.000"
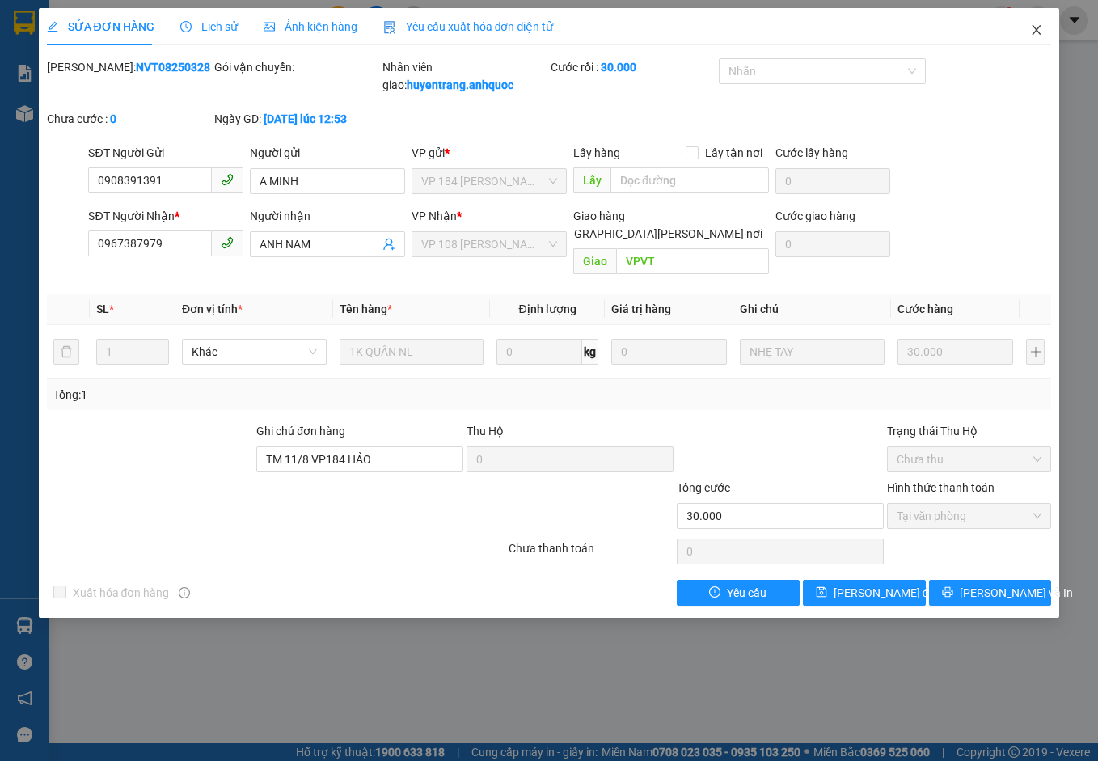
click at [1041, 27] on icon "close" at bounding box center [1036, 29] width 13 height 13
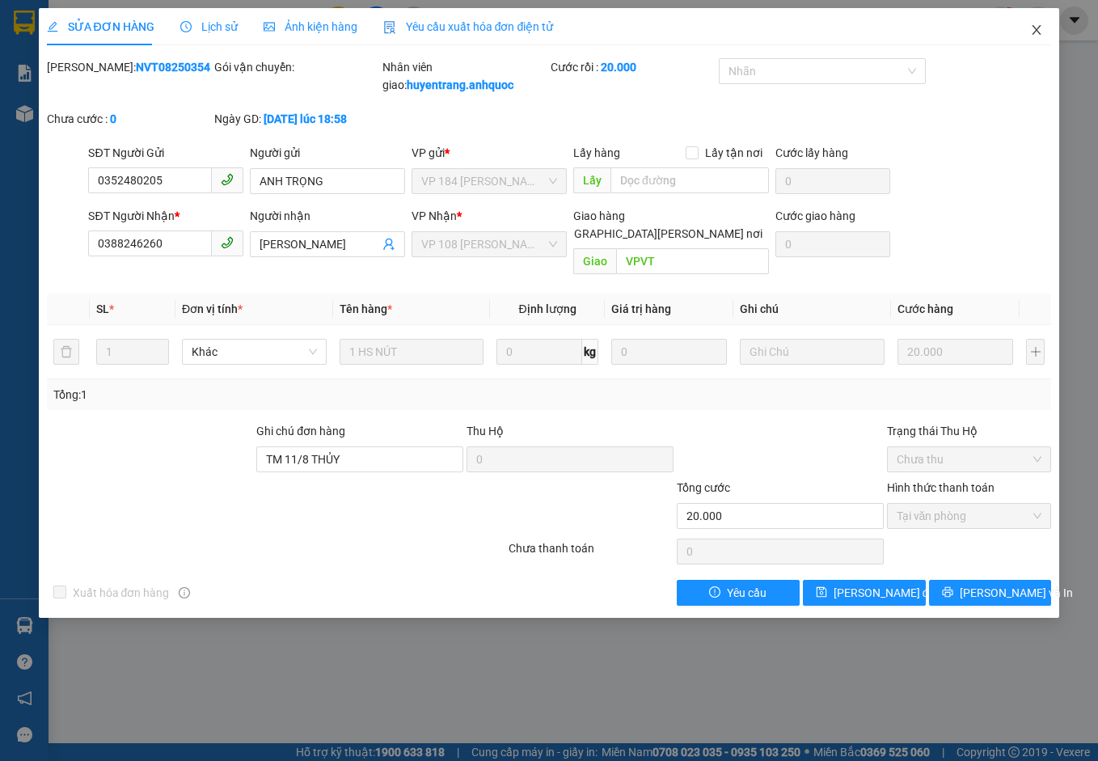
click at [1039, 29] on icon "close" at bounding box center [1037, 30] width 9 height 10
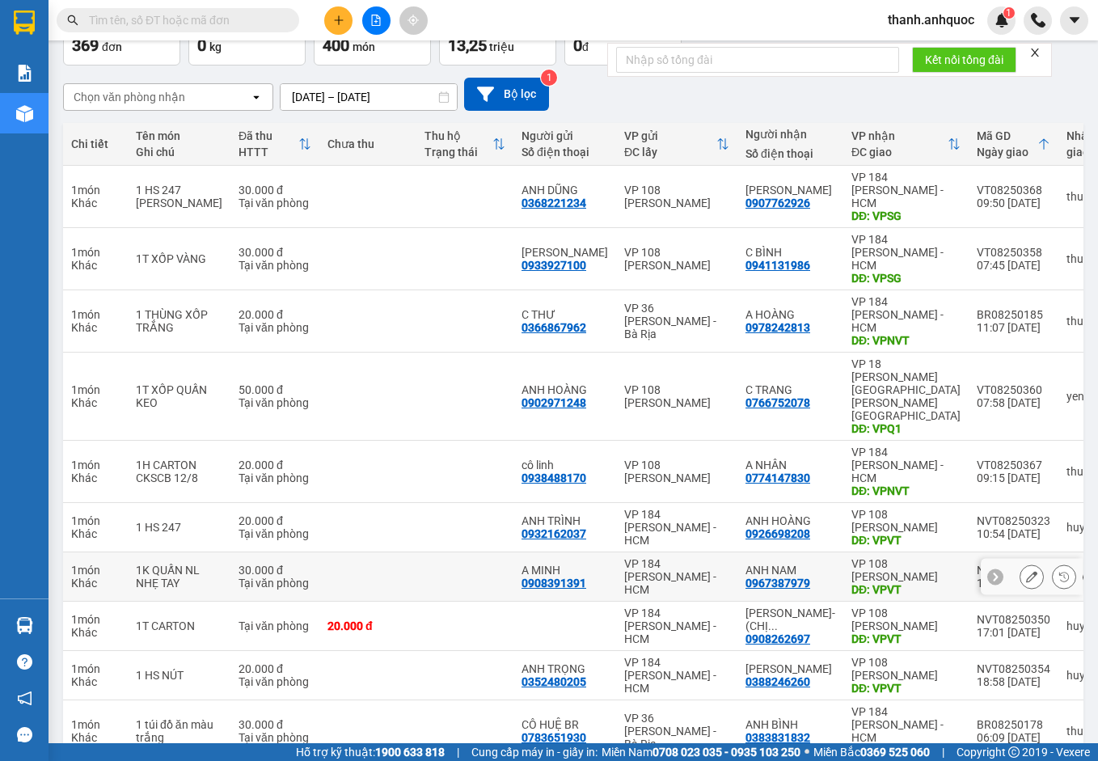
scroll to position [107, 0]
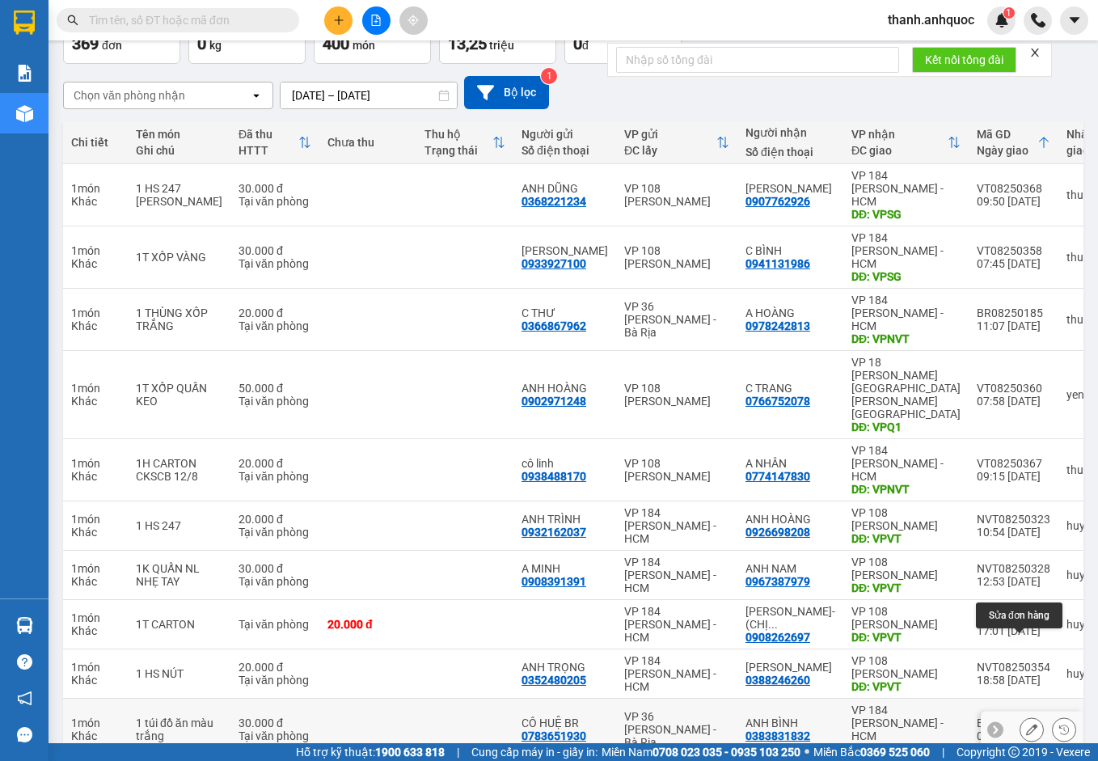
click at [1026, 724] on icon at bounding box center [1031, 729] width 11 height 11
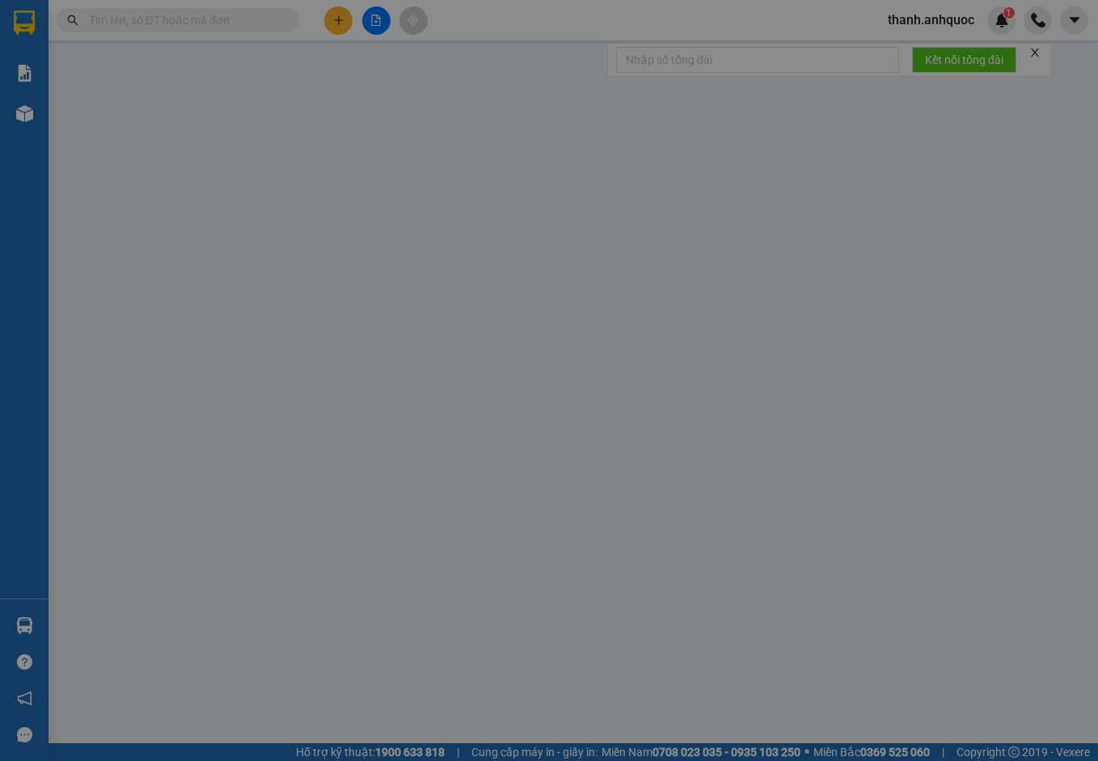
type input "0783651930"
type input "CÔ HUỆ BR"
type input "0383831832"
type input "ANH BÌNH"
type input "VPNVT"
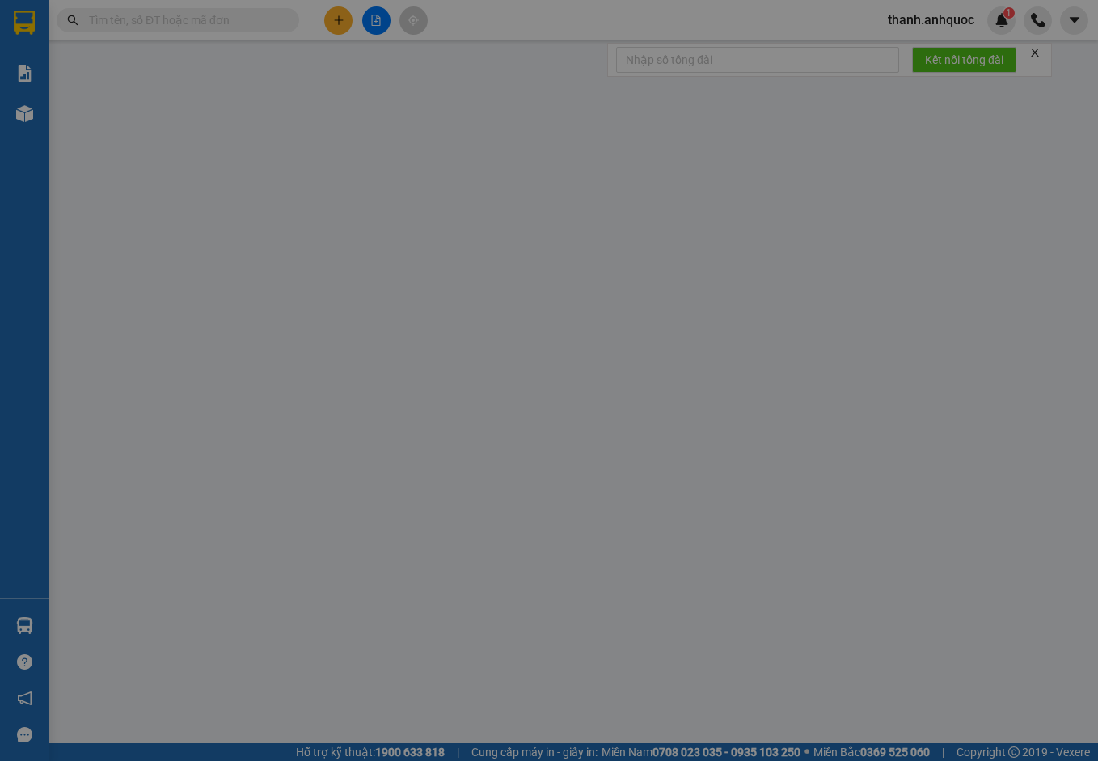
type input "30.000"
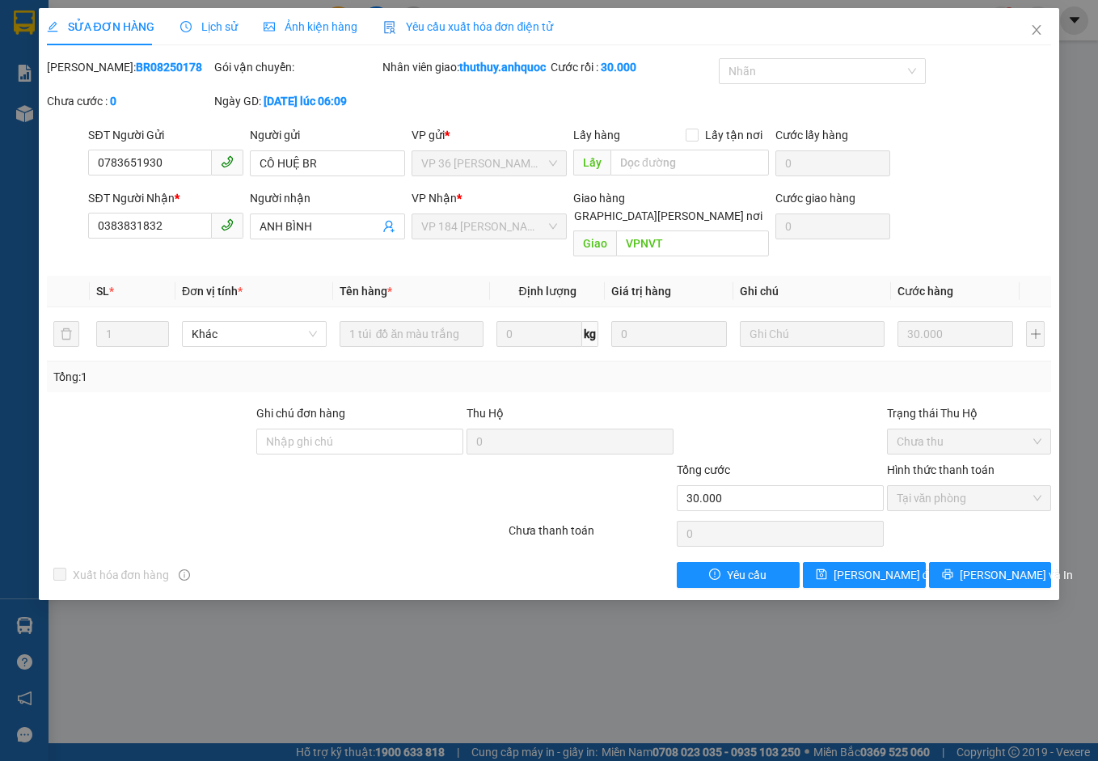
click at [434, 21] on span "Yêu cầu xuất hóa đơn điện tử" at bounding box center [468, 26] width 171 height 13
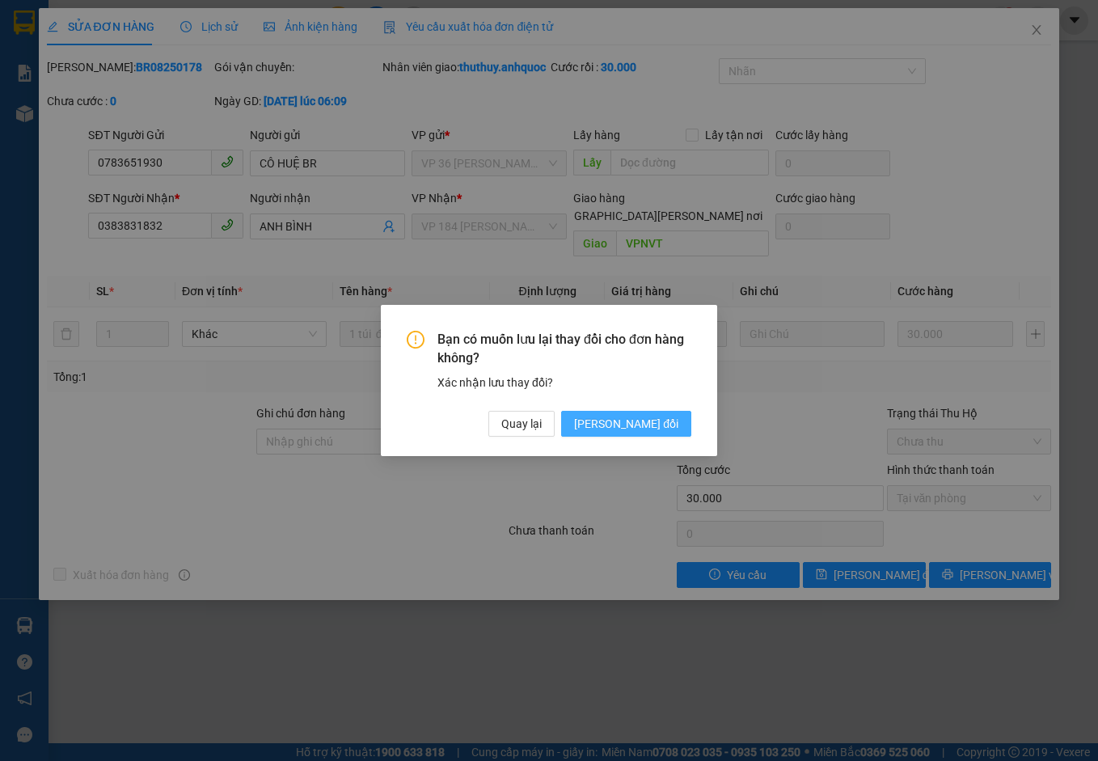
click at [645, 427] on span "[PERSON_NAME] đổi" at bounding box center [626, 424] width 104 height 18
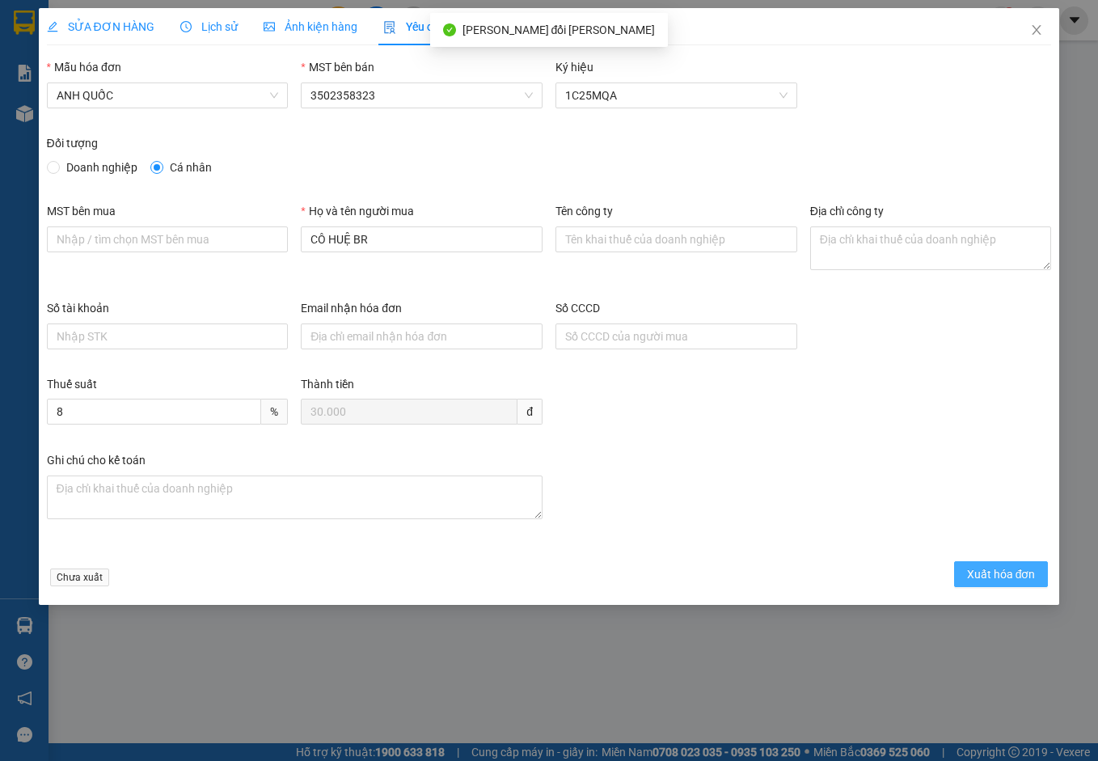
click at [1033, 567] on span "Xuất hóa đơn" at bounding box center [1001, 574] width 69 height 18
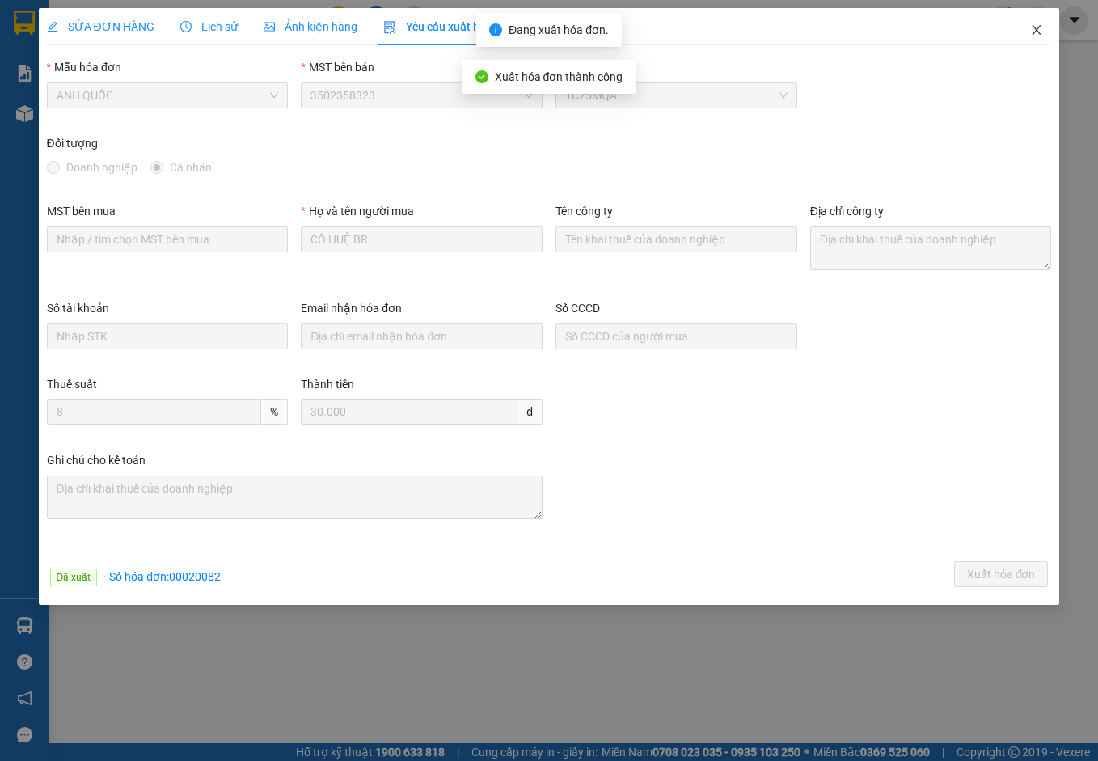
click at [1034, 27] on icon "close" at bounding box center [1037, 30] width 9 height 10
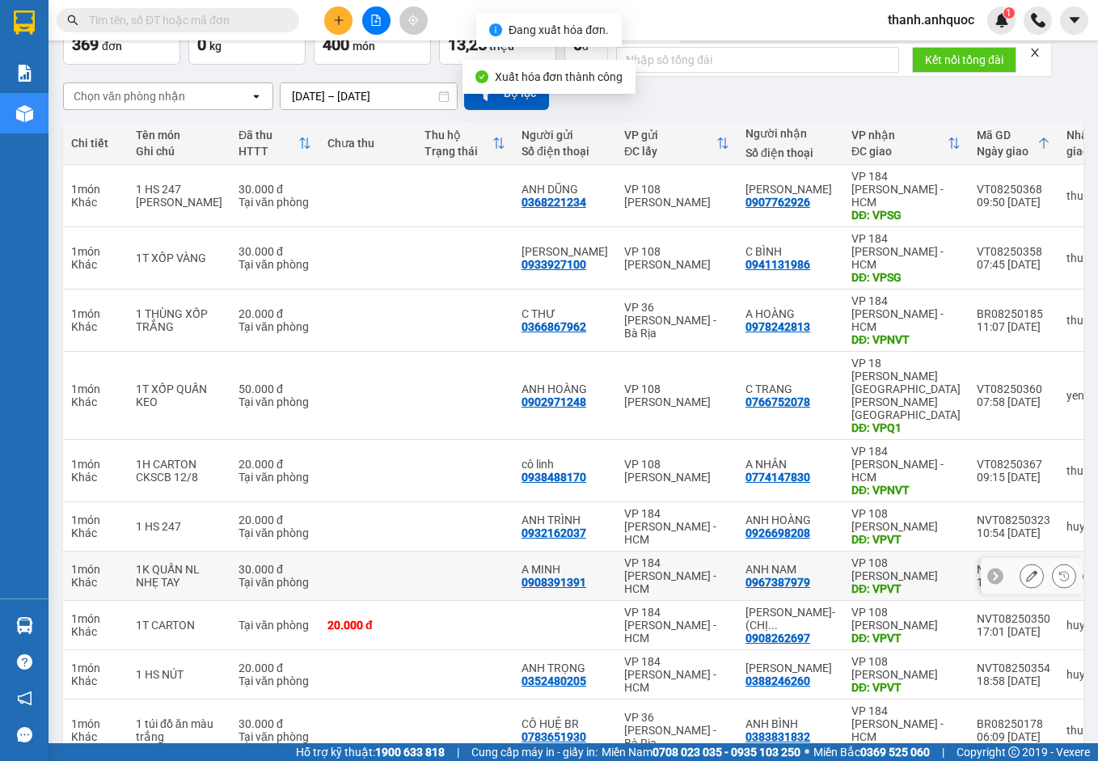
scroll to position [107, 0]
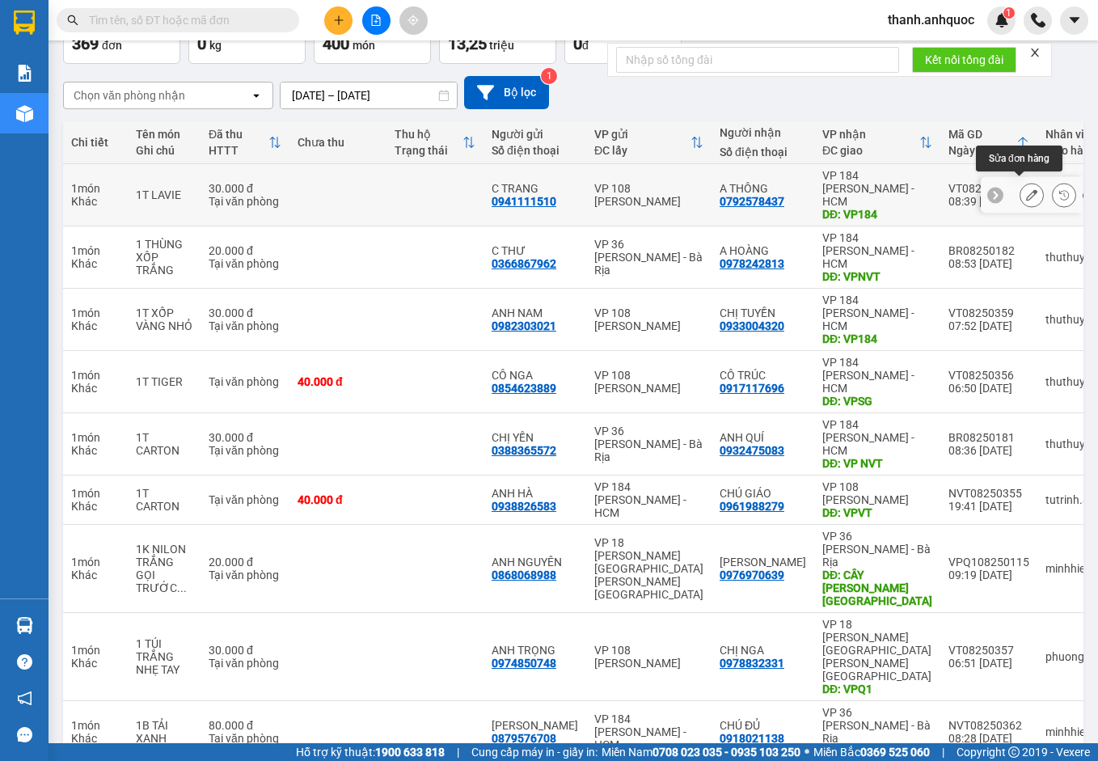
click at [1026, 189] on icon at bounding box center [1031, 194] width 11 height 11
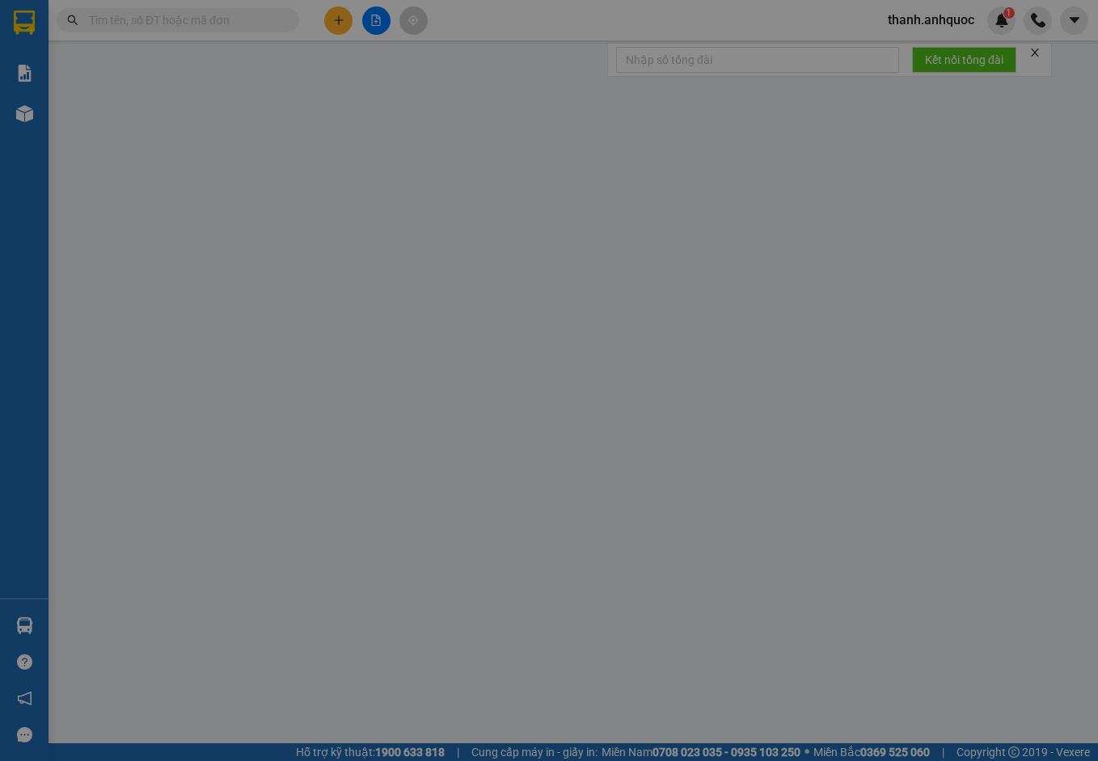
type input "0941111510"
type input "C TRANG"
type input "0792578437"
type input "A THÔNG"
type input "VP184"
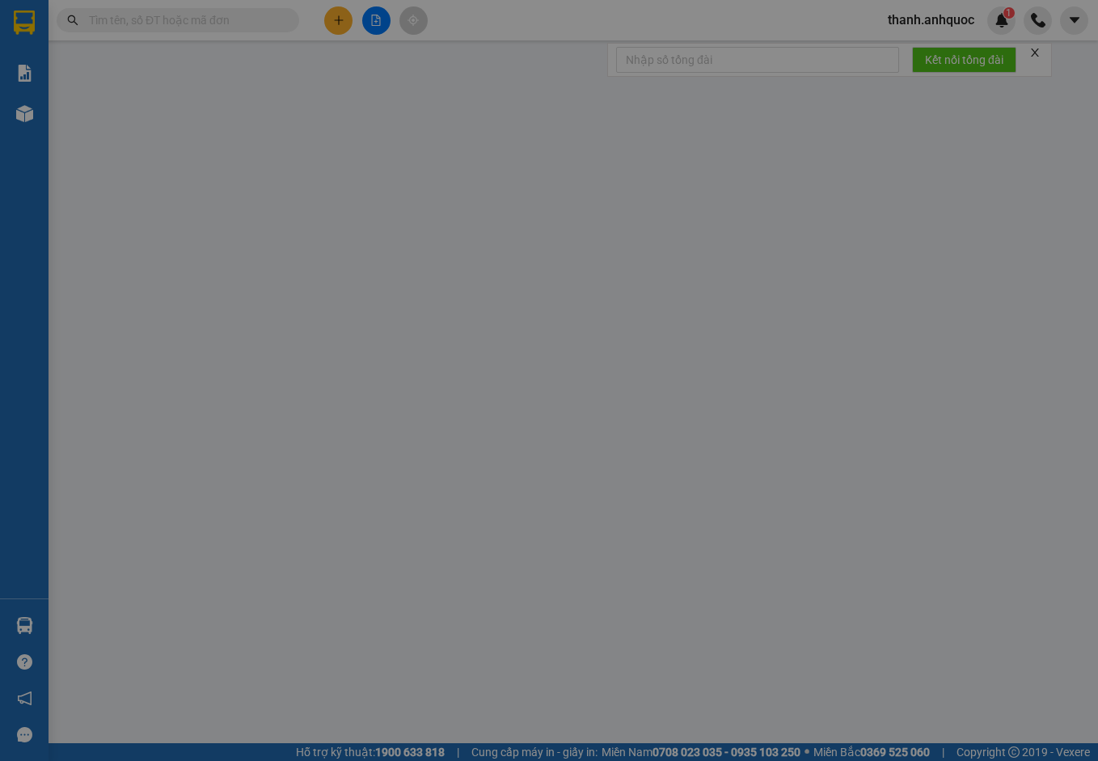
type input "30.000"
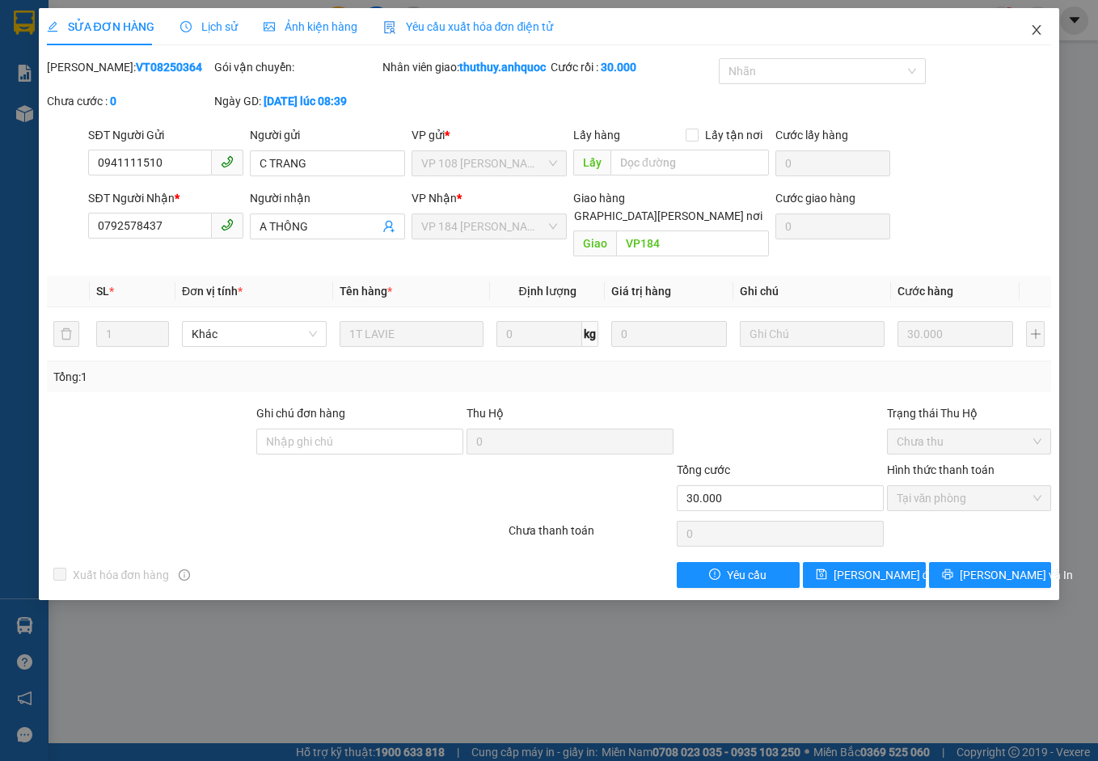
click at [1036, 29] on icon "close" at bounding box center [1037, 30] width 9 height 10
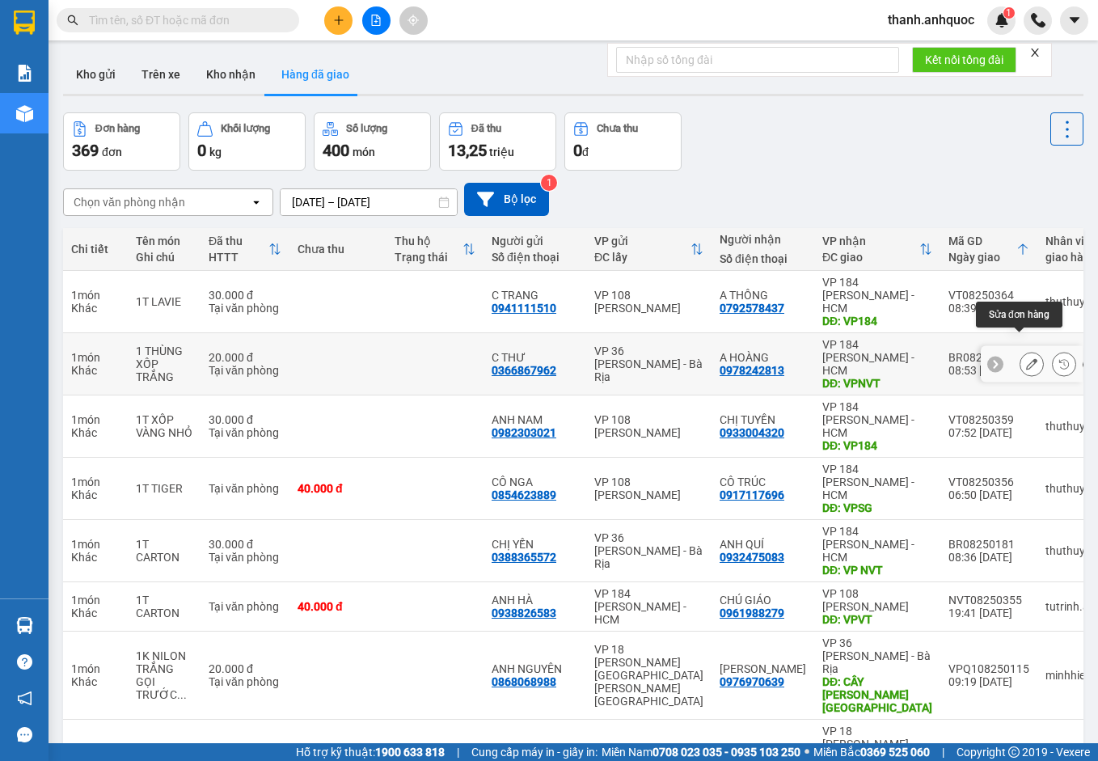
click at [1026, 358] on icon at bounding box center [1031, 363] width 11 height 11
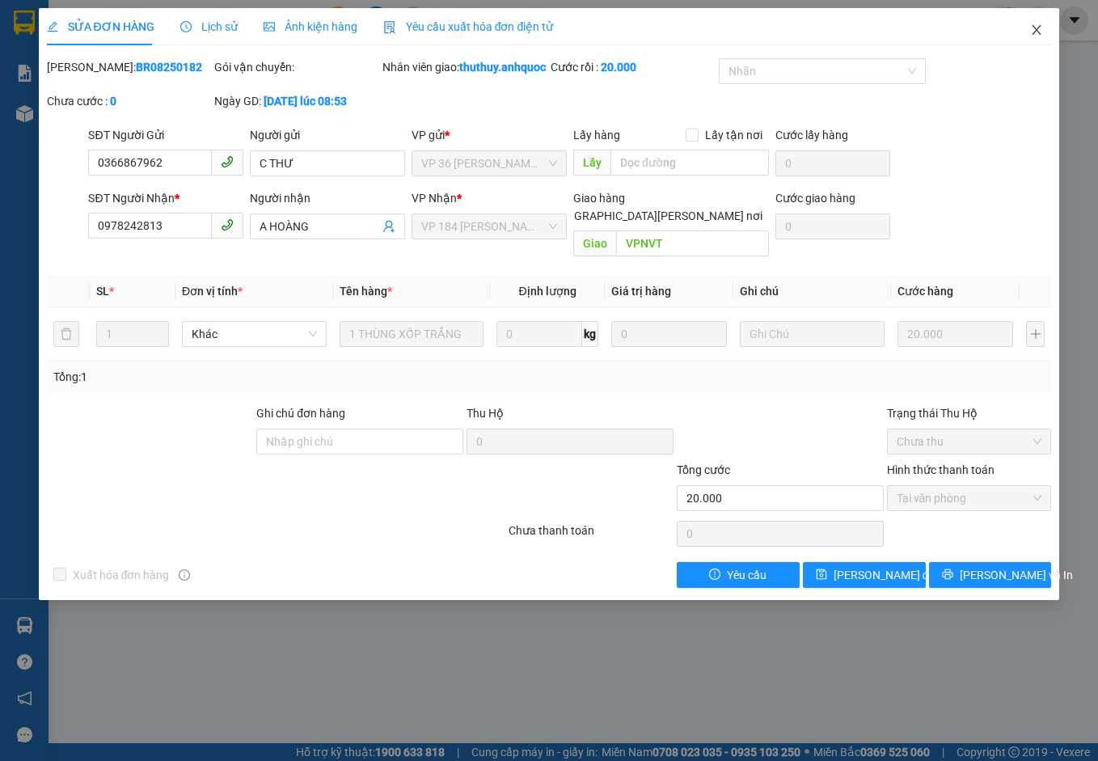
click at [1037, 30] on icon "close" at bounding box center [1037, 30] width 9 height 10
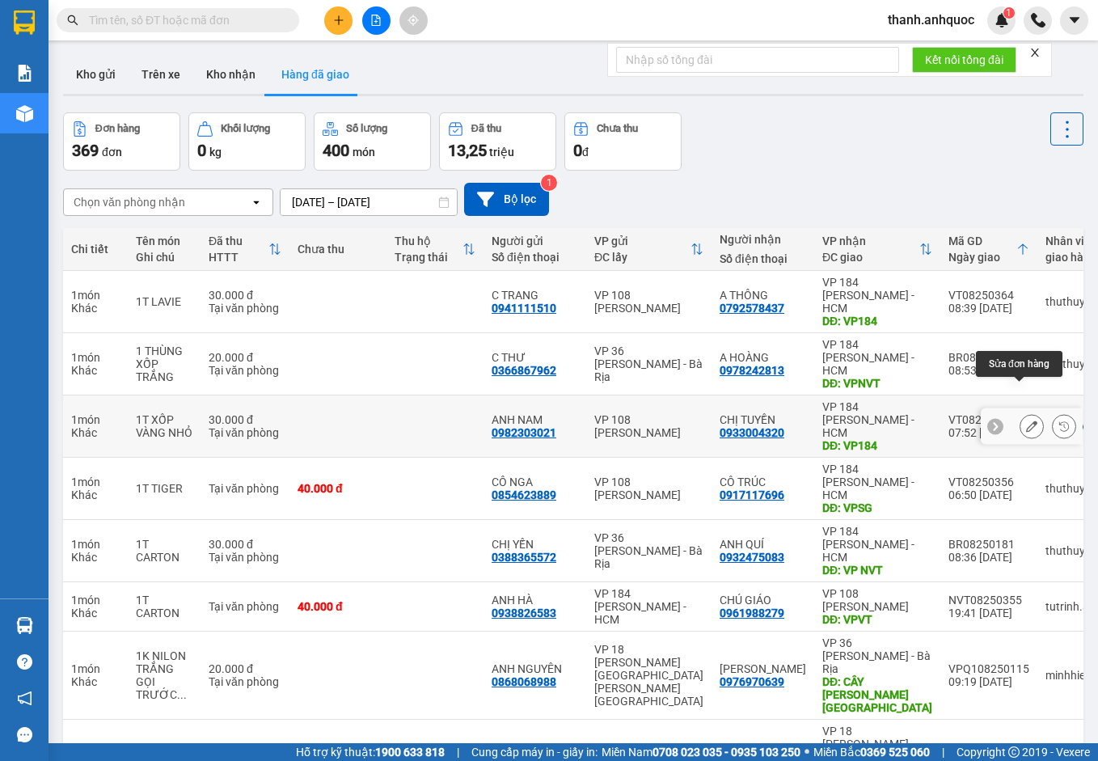
click at [1026, 421] on icon at bounding box center [1031, 426] width 11 height 11
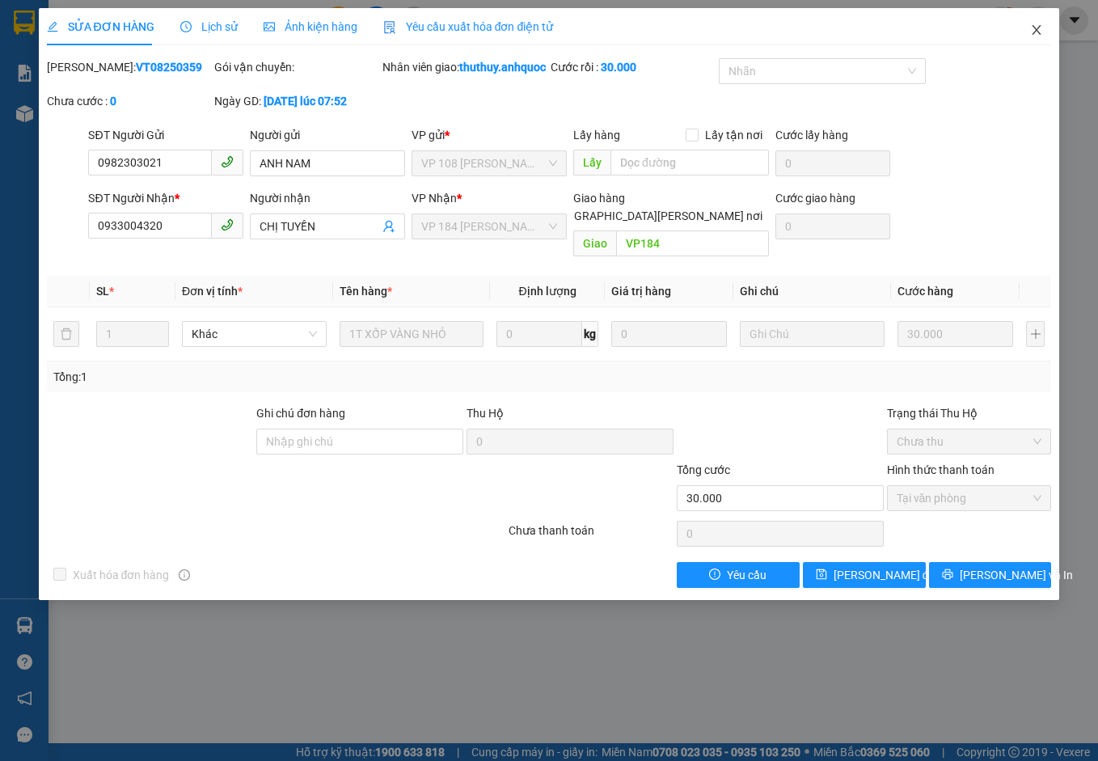
click at [1038, 31] on icon "close" at bounding box center [1037, 30] width 9 height 10
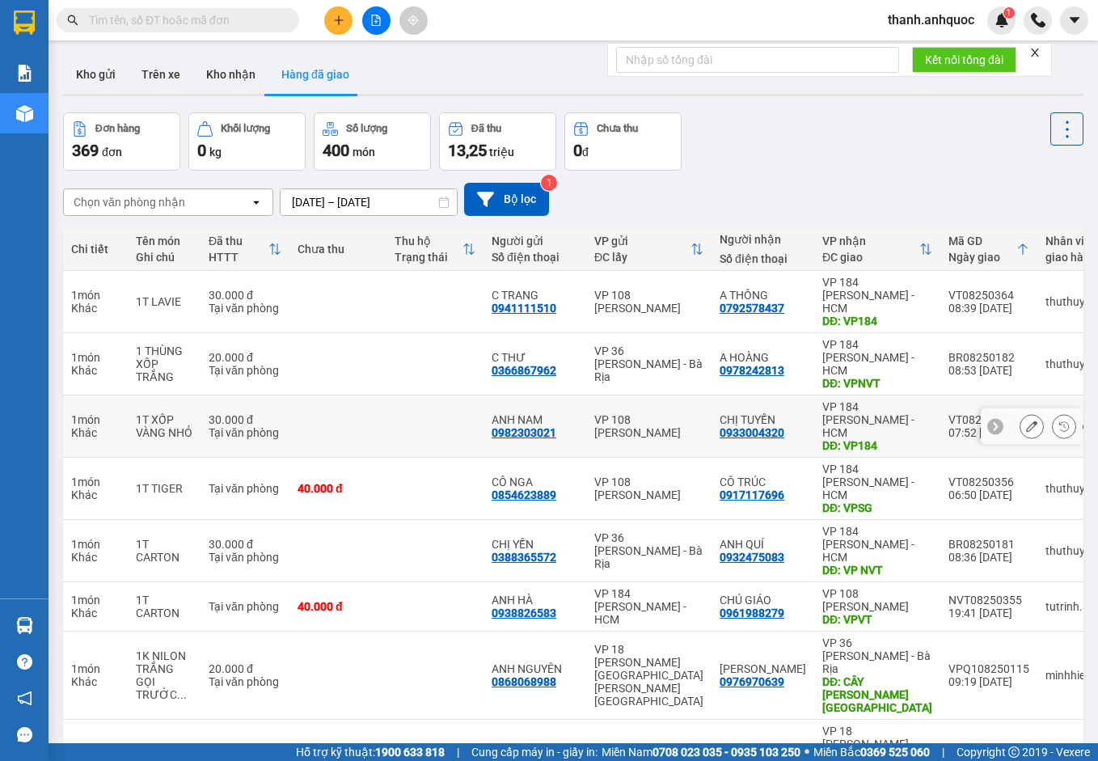
click at [1026, 421] on icon at bounding box center [1031, 426] width 11 height 11
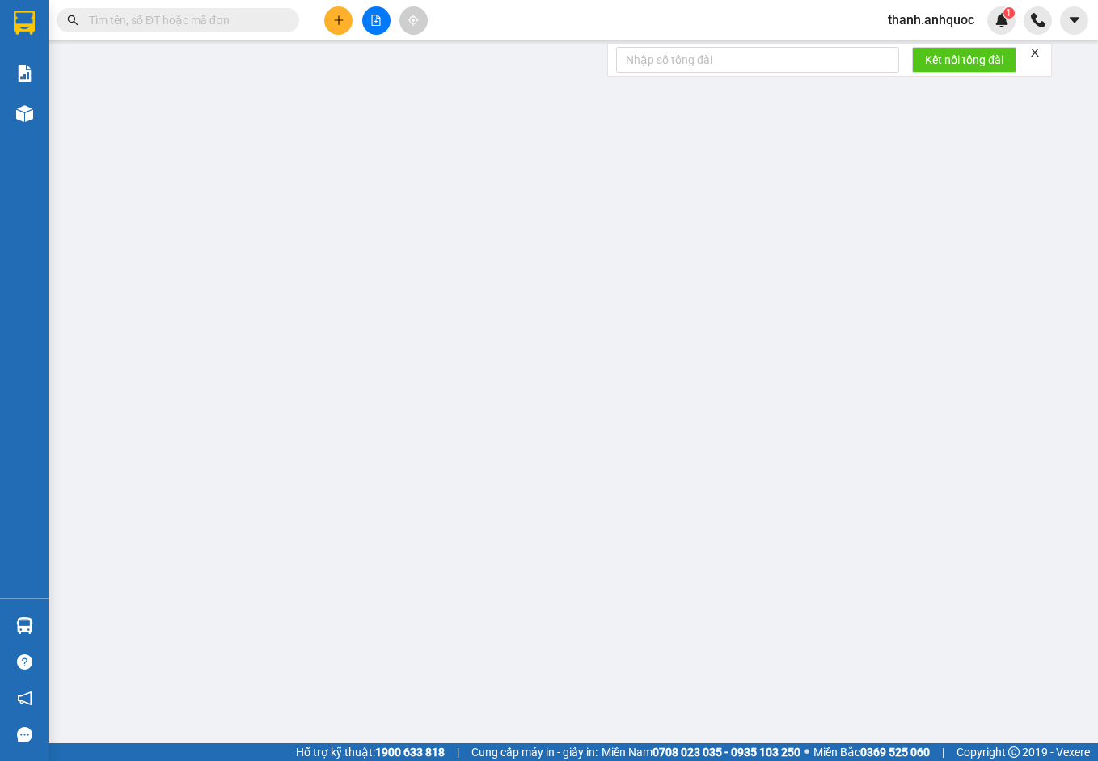
type input "0982303021"
type input "ANH NAM"
type input "0933004320"
type input "CHỊ TUYỀN"
type input "VP184"
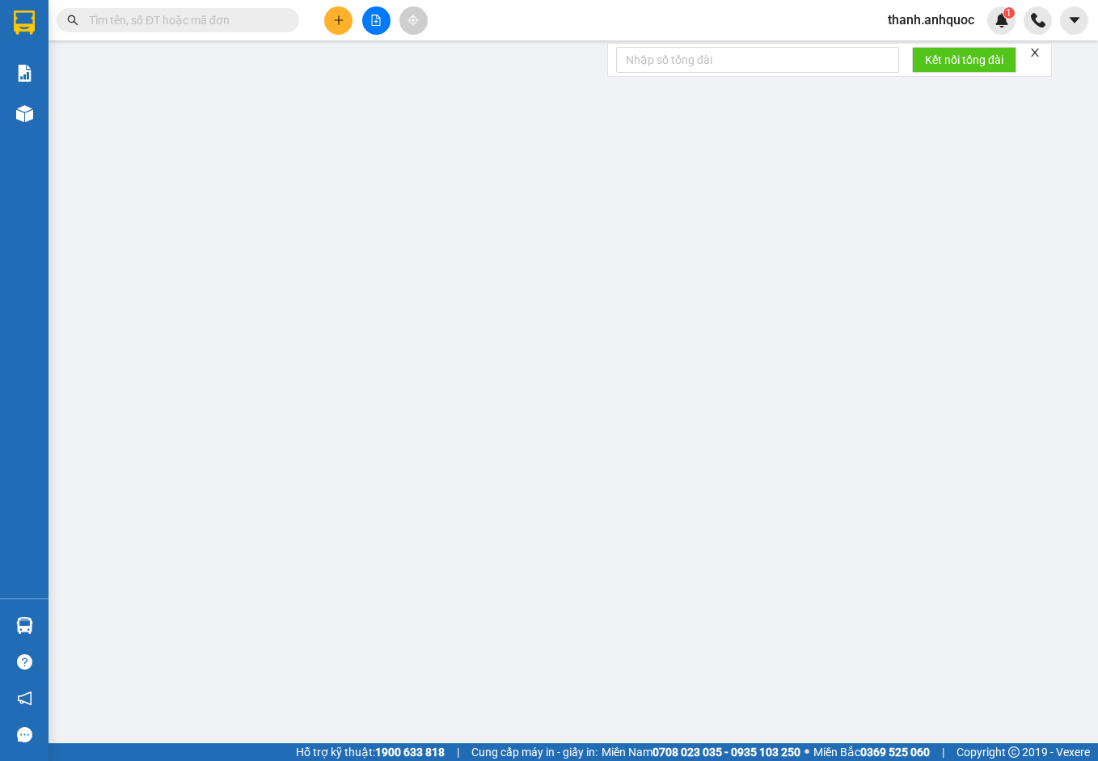
type input "30.000"
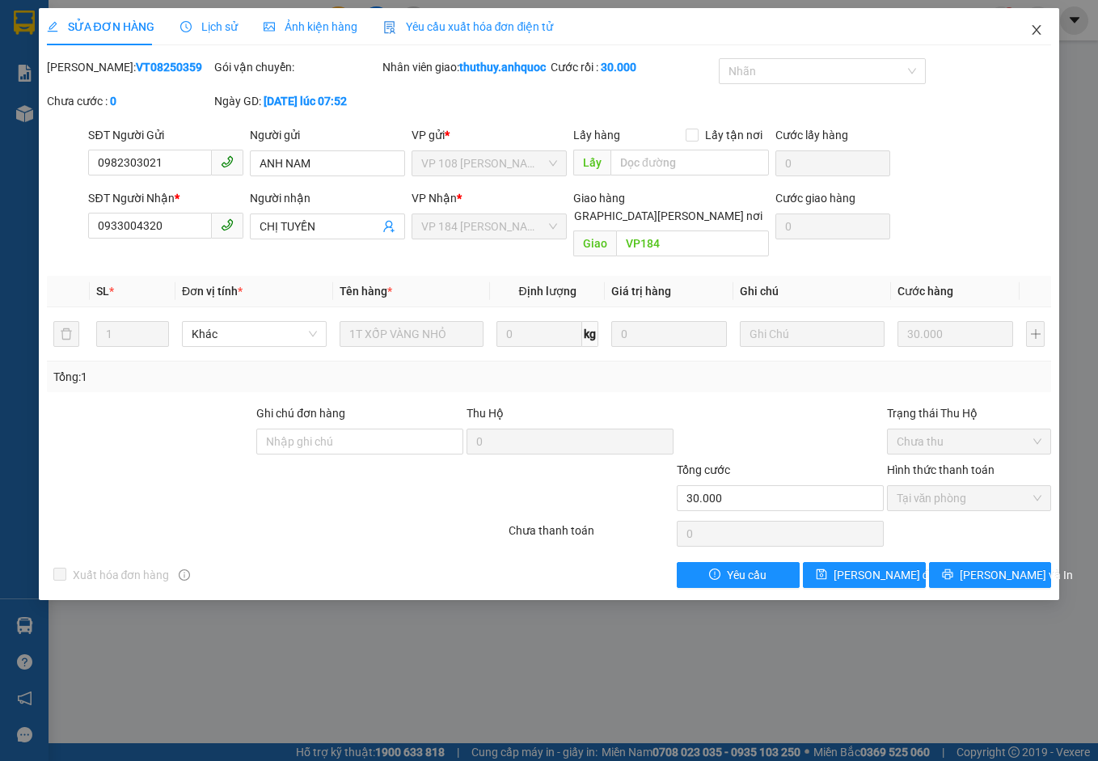
click at [1038, 27] on icon "close" at bounding box center [1036, 29] width 13 height 13
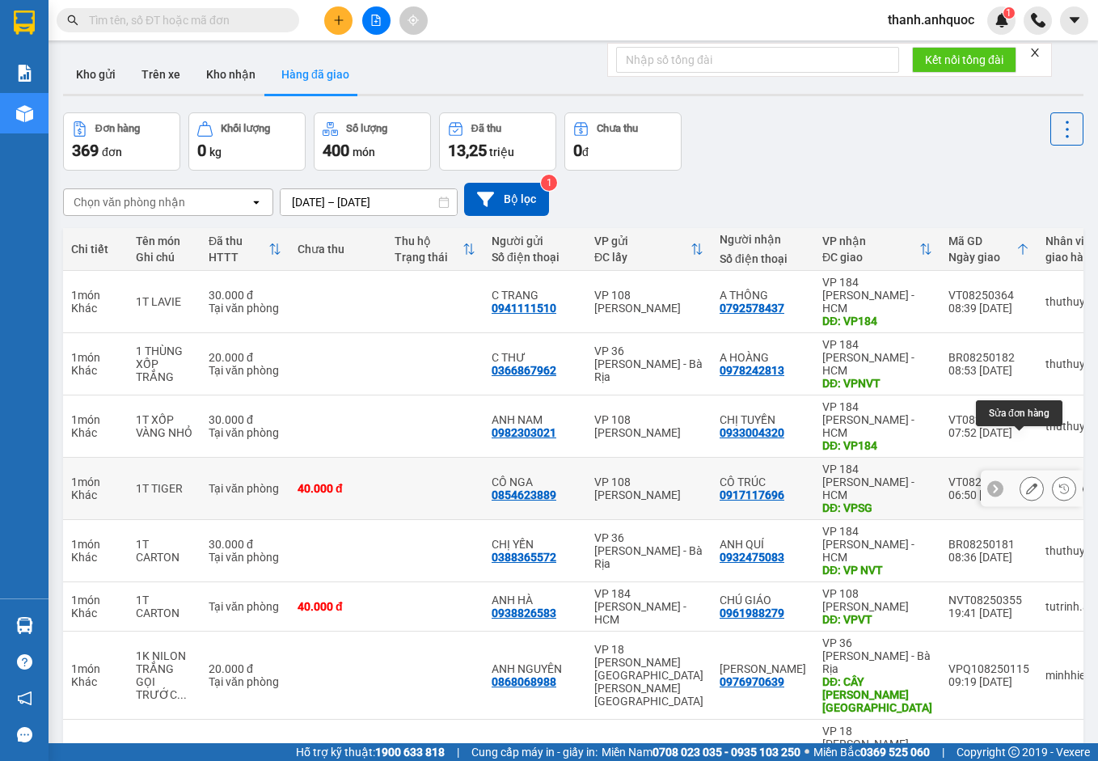
click at [1026, 483] on icon at bounding box center [1031, 488] width 11 height 11
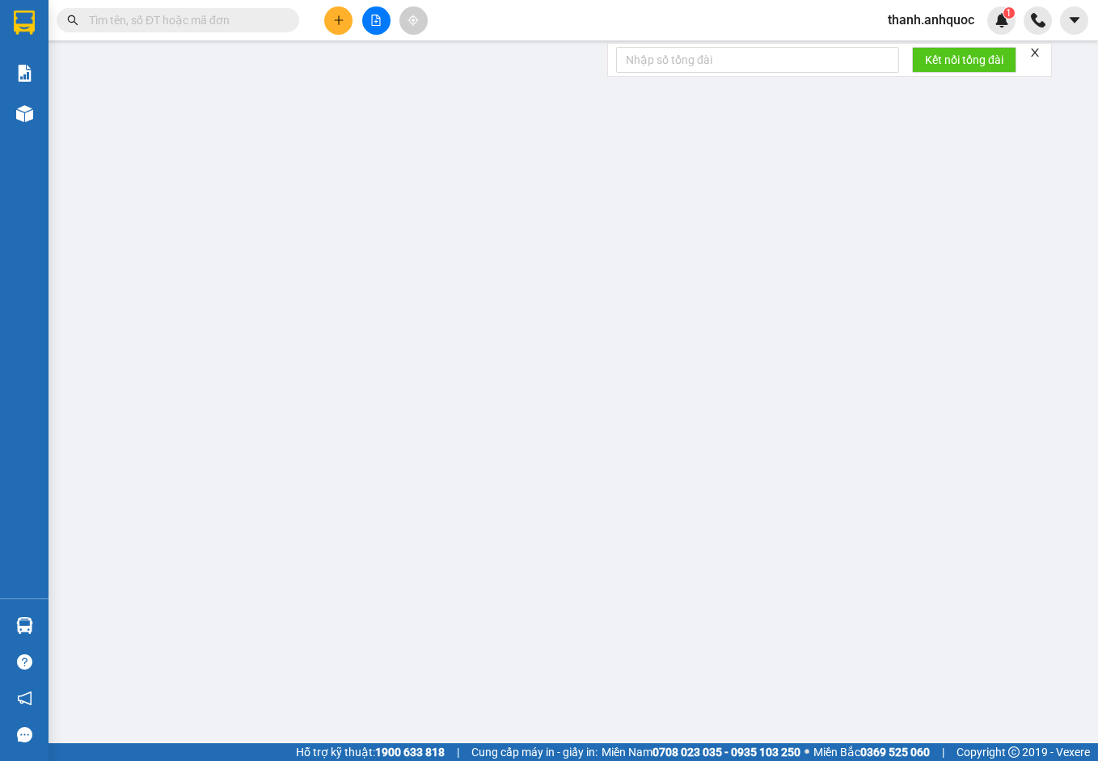
type input "0854623889"
type input "CÔ NGA"
type input "0917117696"
type input "CÔ TRÚC"
type input "VPSG"
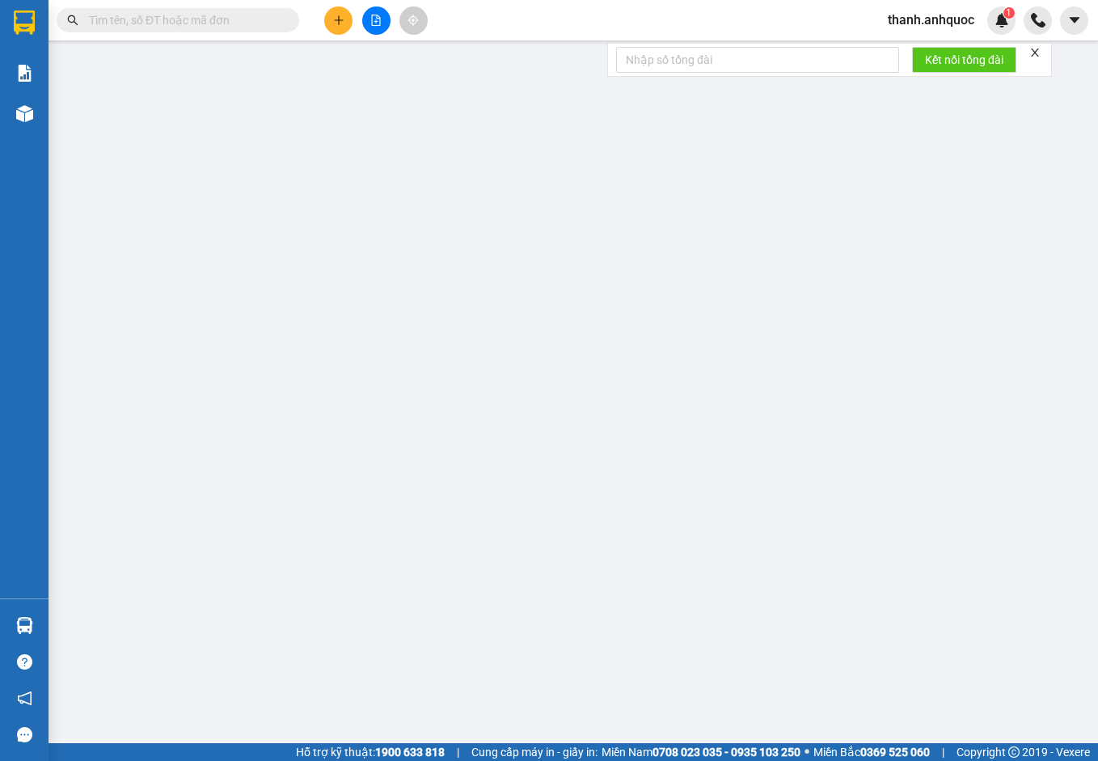
type input "TM 12/8 [PERSON_NAME]"
type input "40.000"
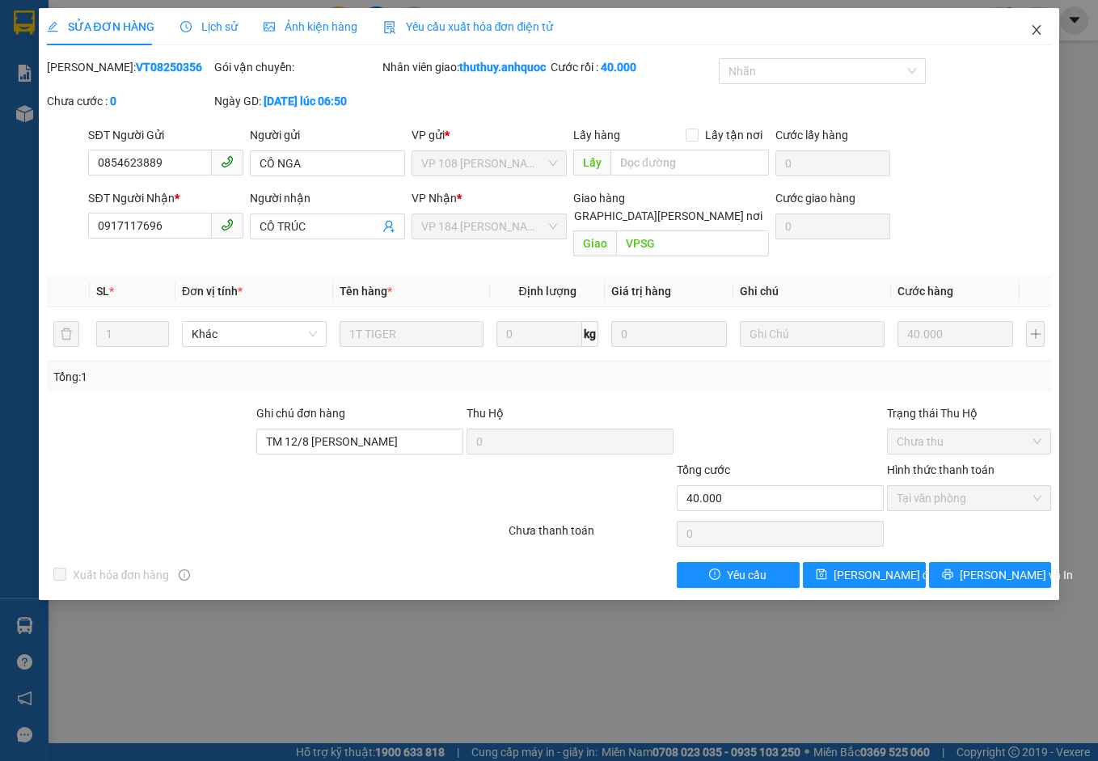
click at [1039, 22] on span "Close" at bounding box center [1036, 30] width 45 height 45
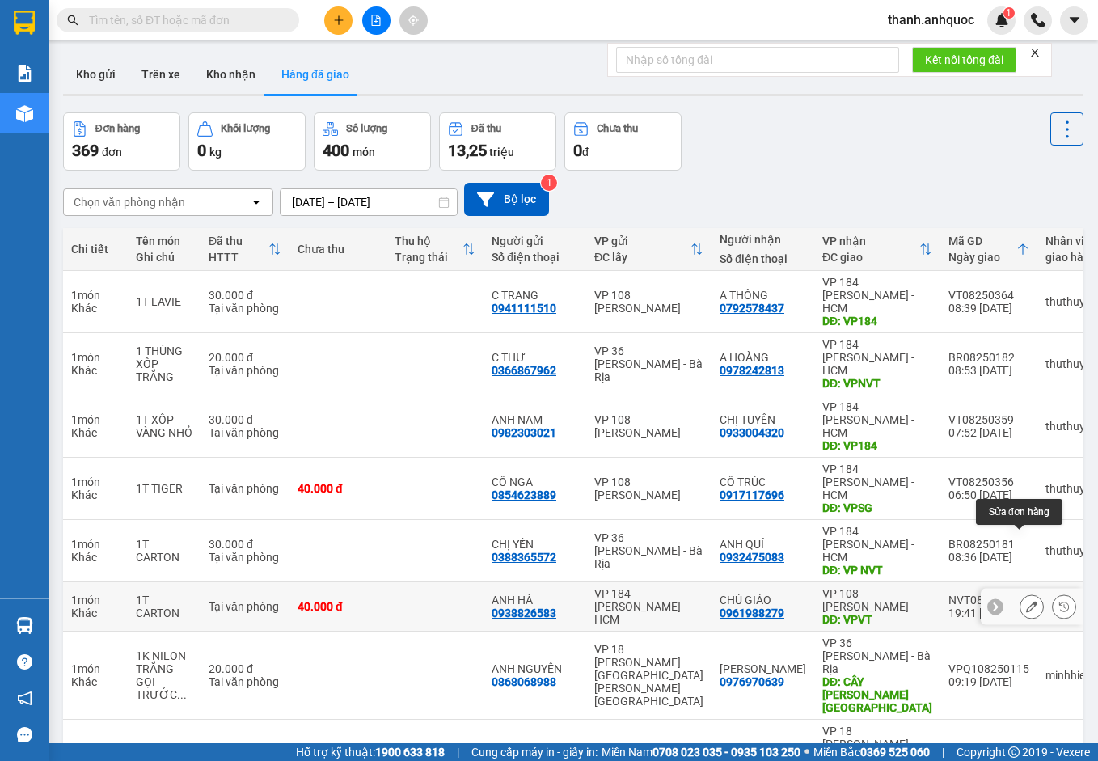
click at [1026, 601] on icon at bounding box center [1031, 606] width 11 height 11
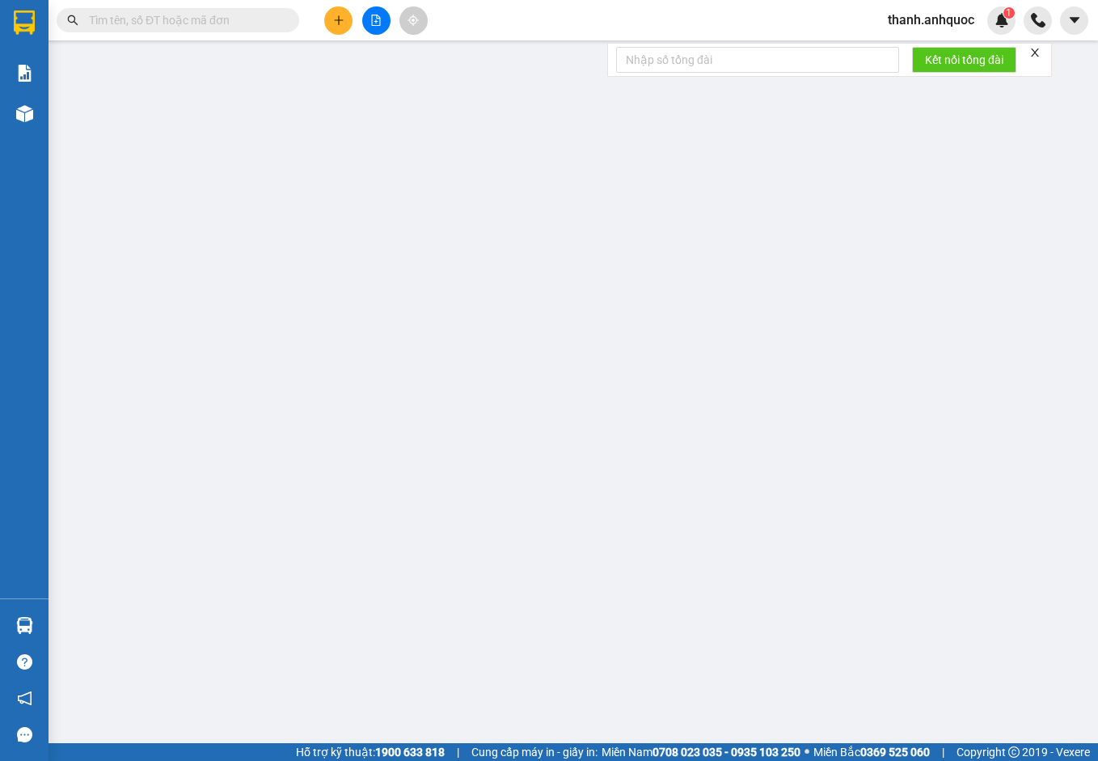
type input "0938826583"
type input "ANH HÀ"
type input "0961988279"
type input "CHÚ GIÁO"
type input "VPVT"
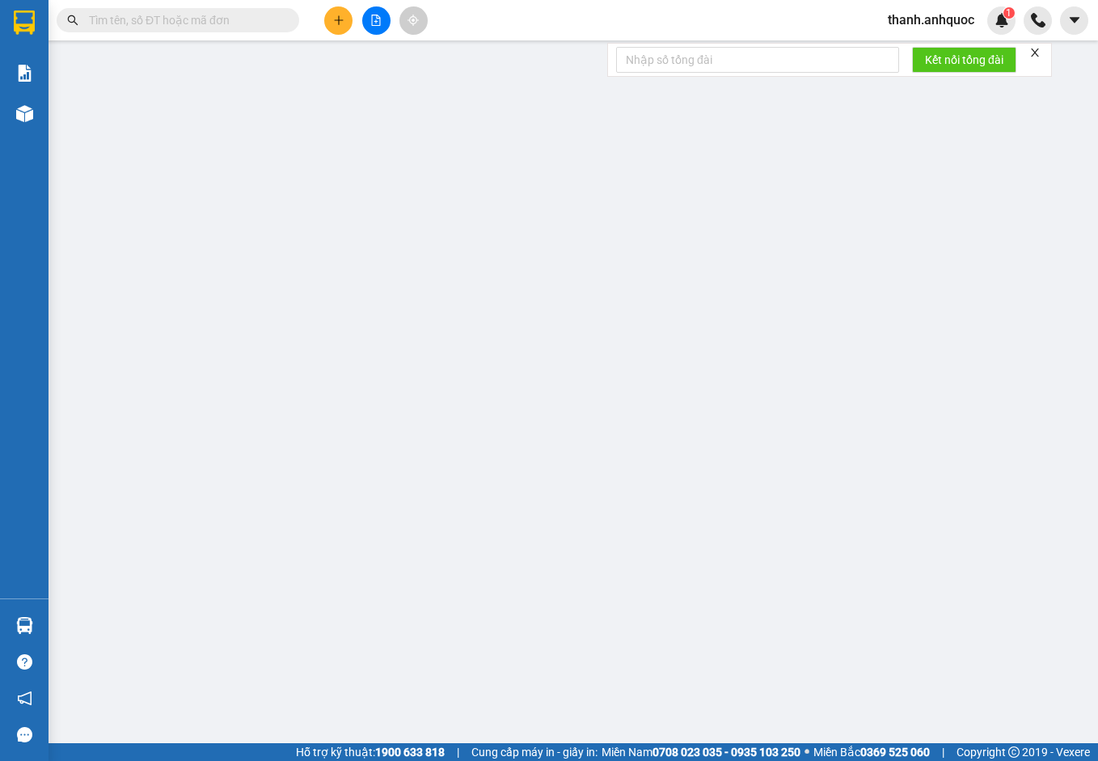
type input "40.000"
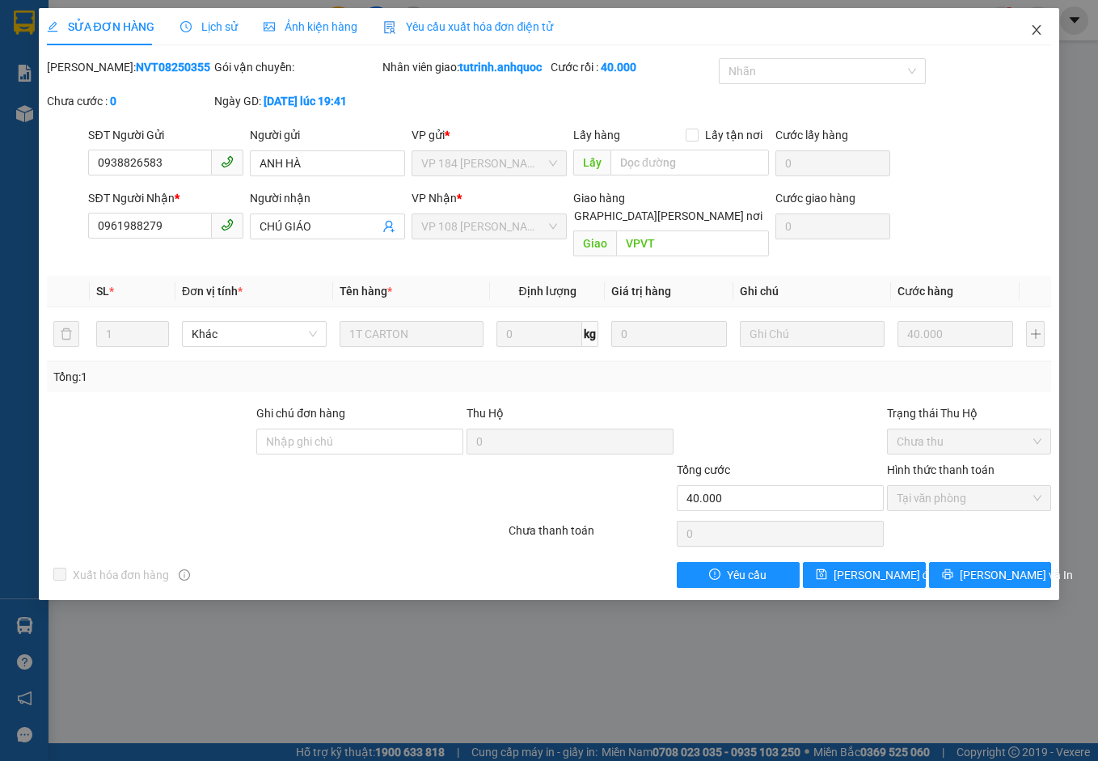
click at [1043, 32] on icon "close" at bounding box center [1036, 29] width 13 height 13
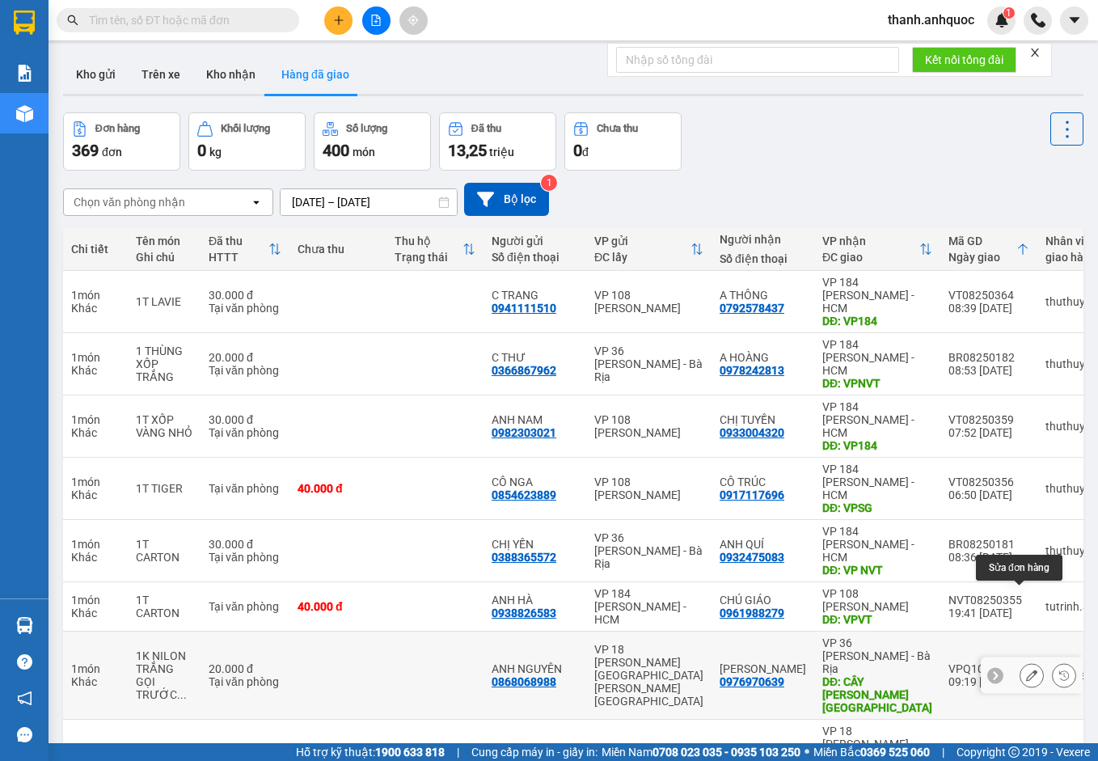
click at [1026, 670] on icon at bounding box center [1031, 675] width 11 height 11
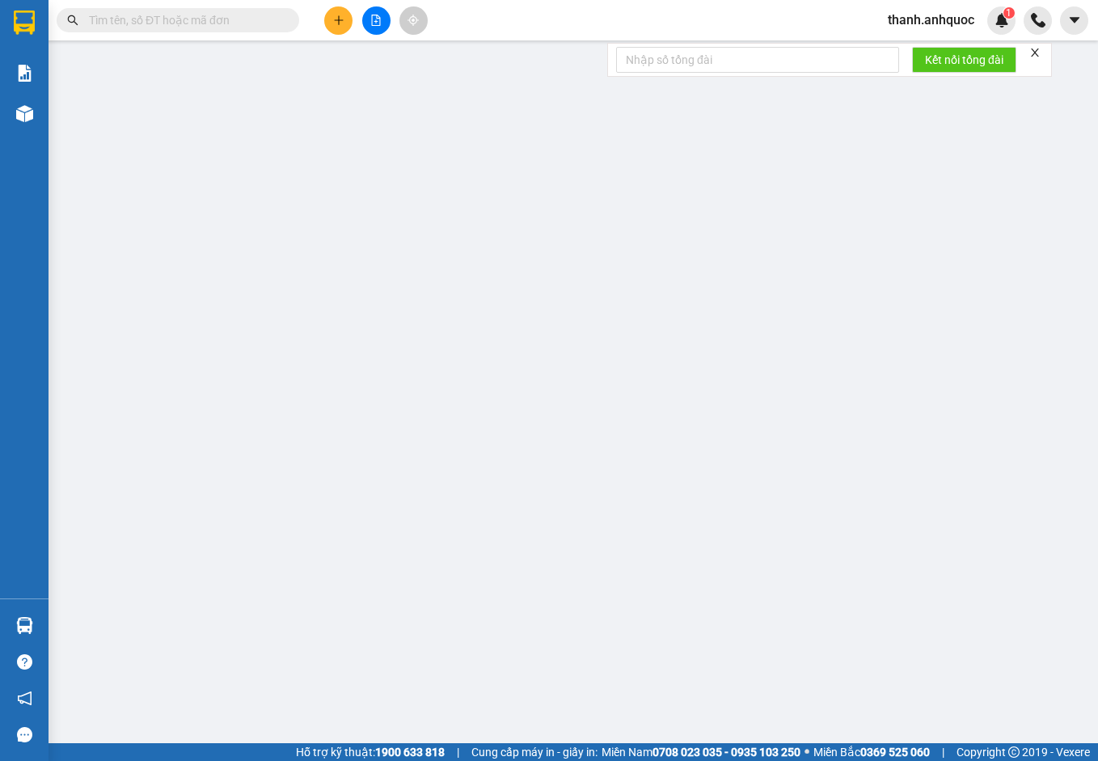
type input "0868068988"
type input "ANH NGUYÊN"
type input "0976970639"
type input "[PERSON_NAME]"
type input "CÂY [PERSON_NAME][GEOGRAPHIC_DATA]"
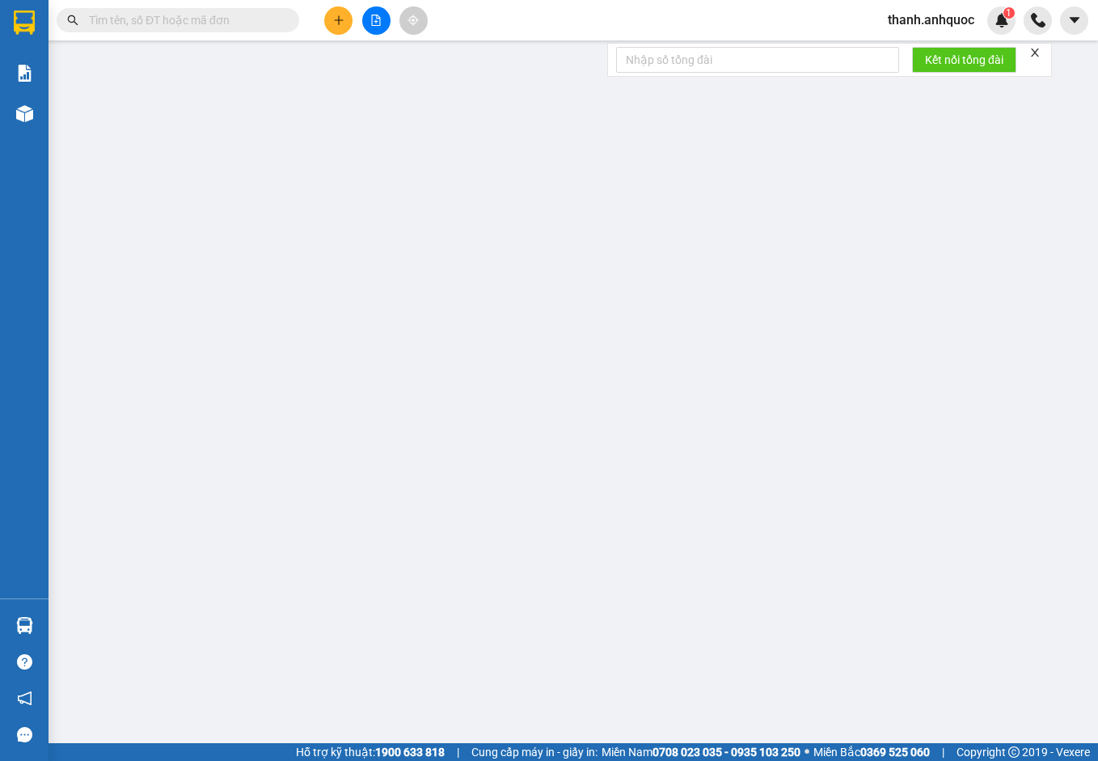
type input "TTTM VP"
type input "20.000"
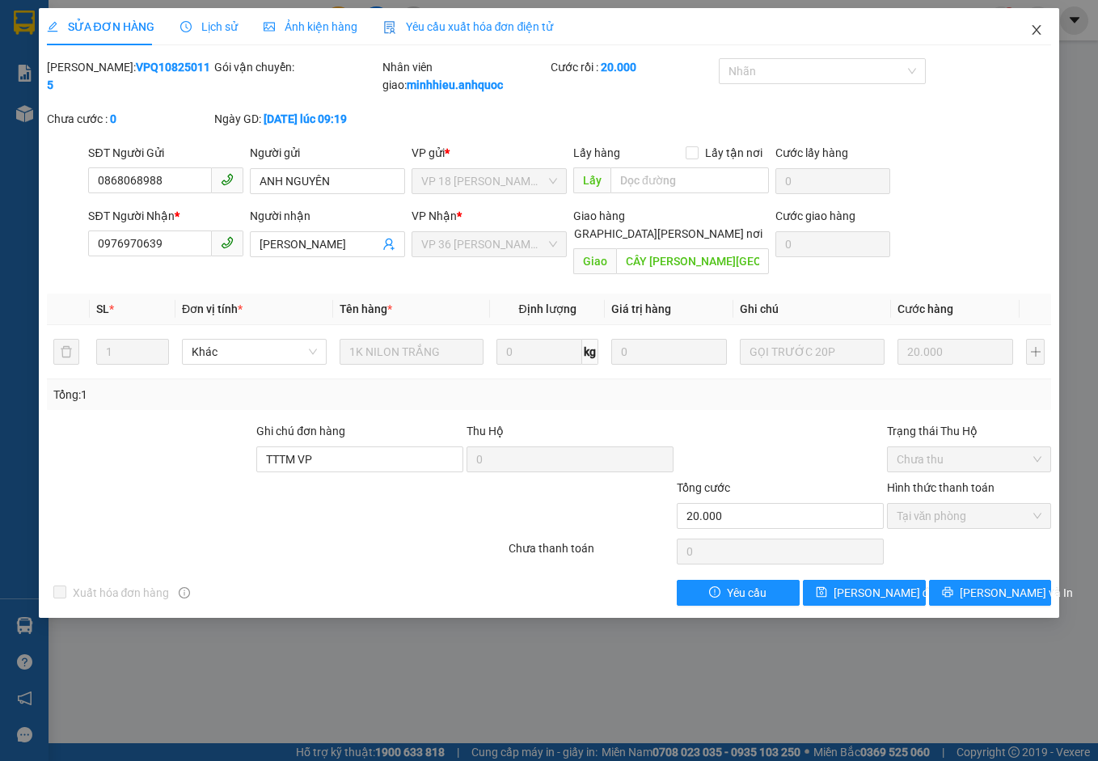
drag, startPoint x: 1036, startPoint y: 22, endPoint x: 943, endPoint y: 55, distance: 98.7
click at [943, 55] on div "SỬA ĐƠN HÀNG Lịch sử [PERSON_NAME] hàng Yêu cầu xuất [PERSON_NAME] điện tử Tota…" at bounding box center [550, 313] width 1022 height 610
click at [1036, 31] on icon "close" at bounding box center [1036, 29] width 13 height 13
click at [1036, 23] on span "Close" at bounding box center [1036, 30] width 45 height 45
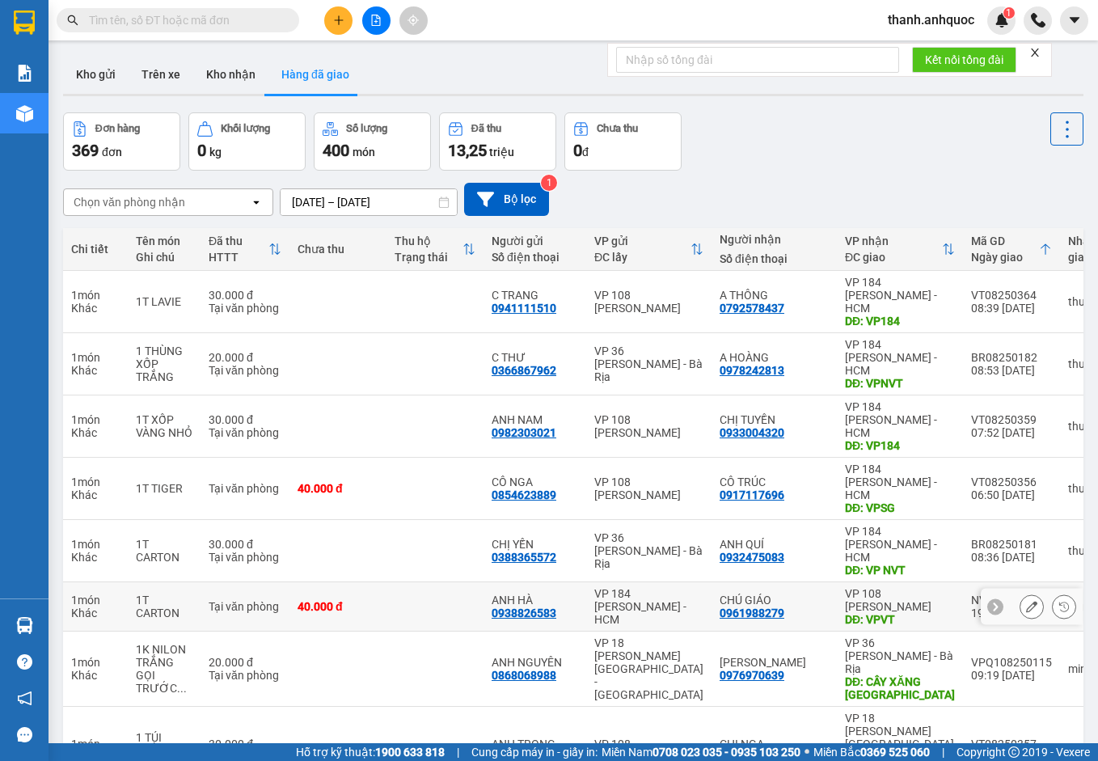
scroll to position [81, 0]
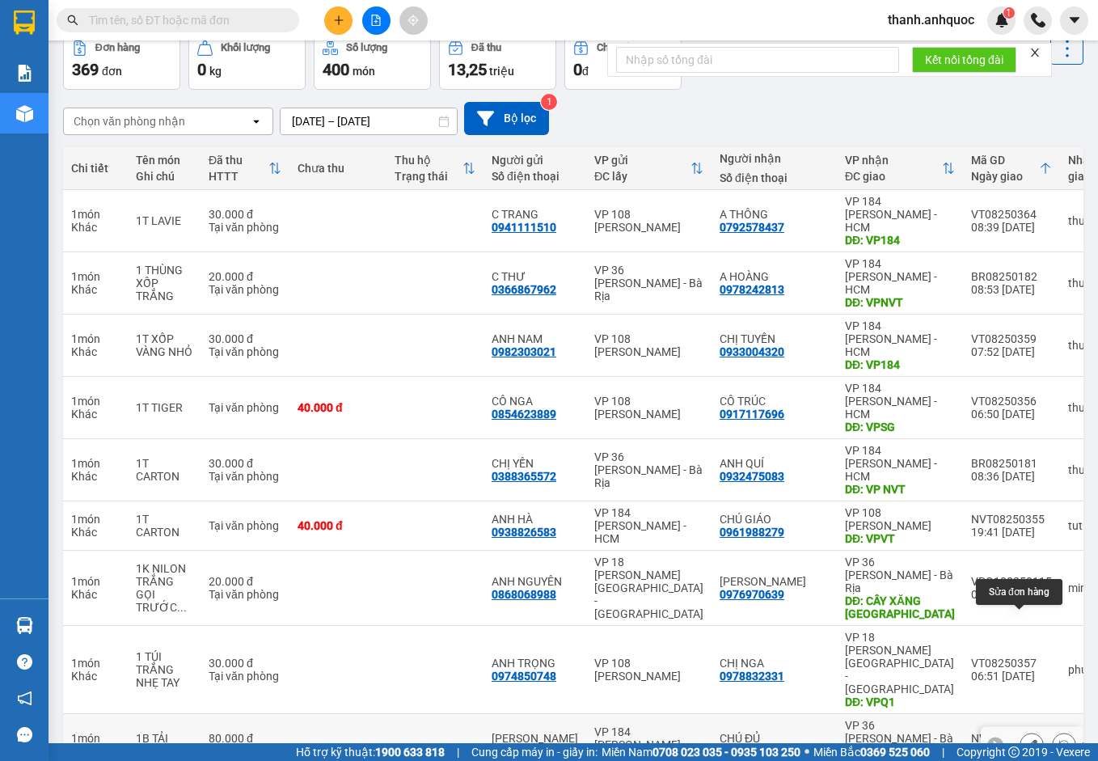
click at [1026, 739] on icon at bounding box center [1031, 744] width 11 height 11
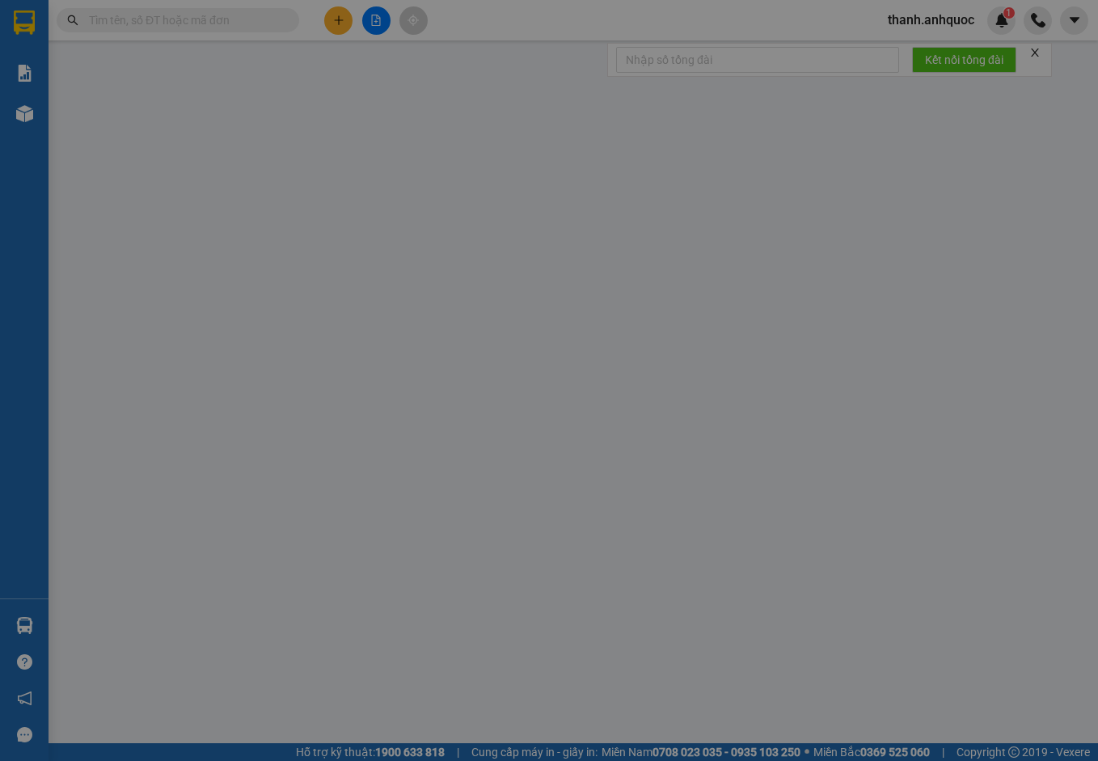
type input "0879576708"
type input "[PERSON_NAME]"
type input "0918021138"
type input "CHÚ ĐỦ"
type input "VPBR"
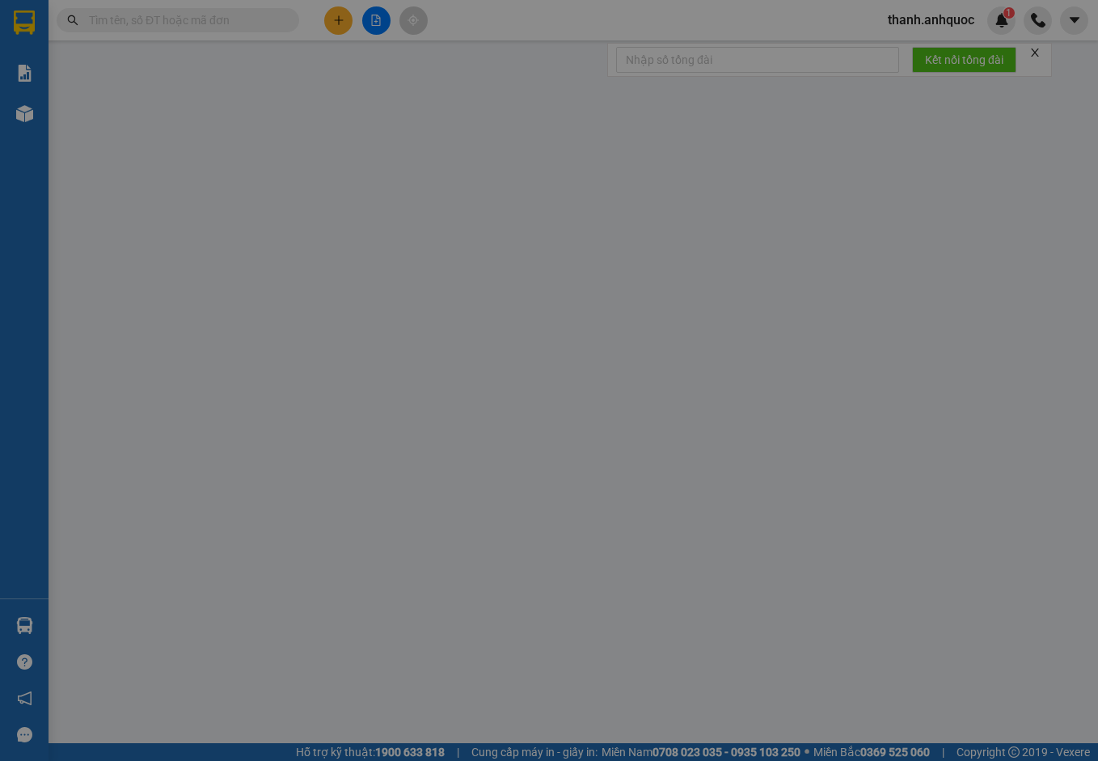
type input "TTTM VP"
type input "80.000"
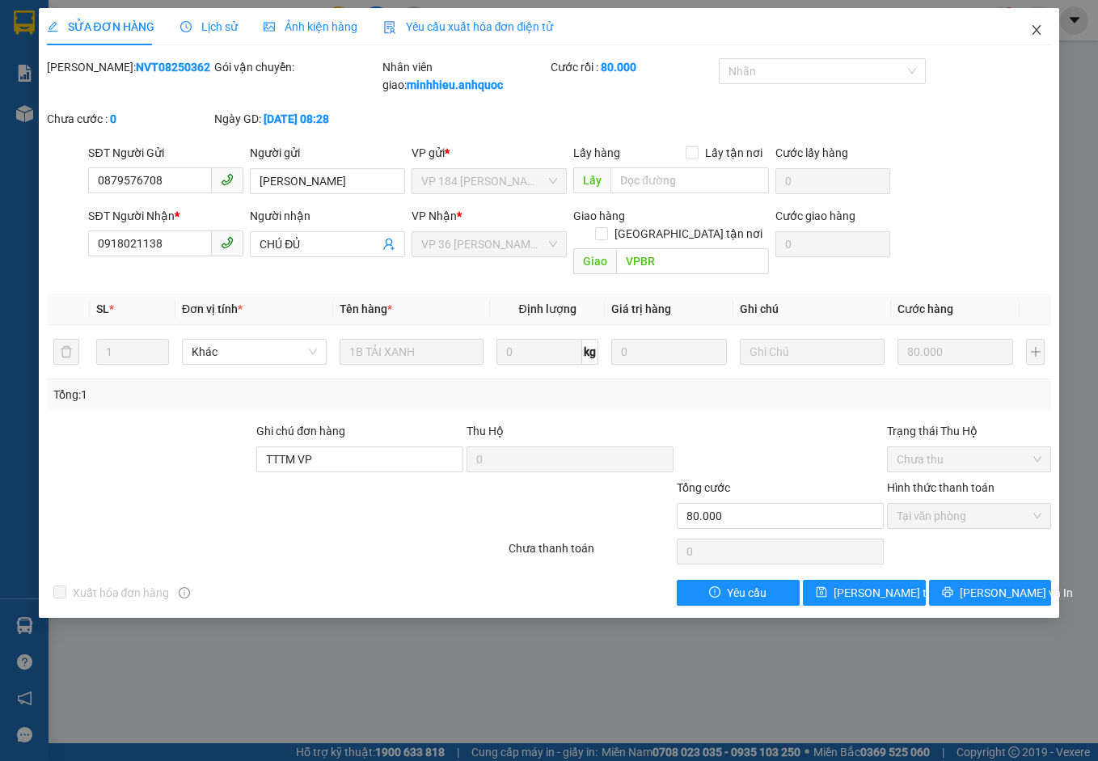
click at [1039, 35] on icon "close" at bounding box center [1036, 29] width 13 height 13
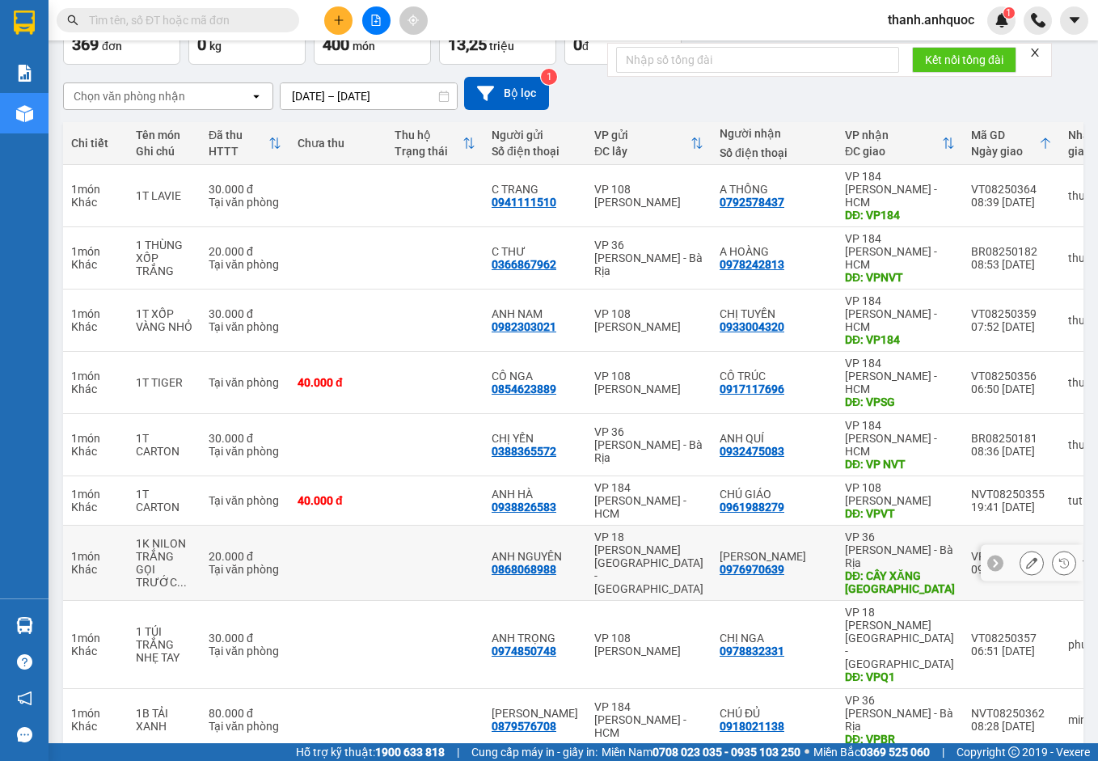
scroll to position [107, 0]
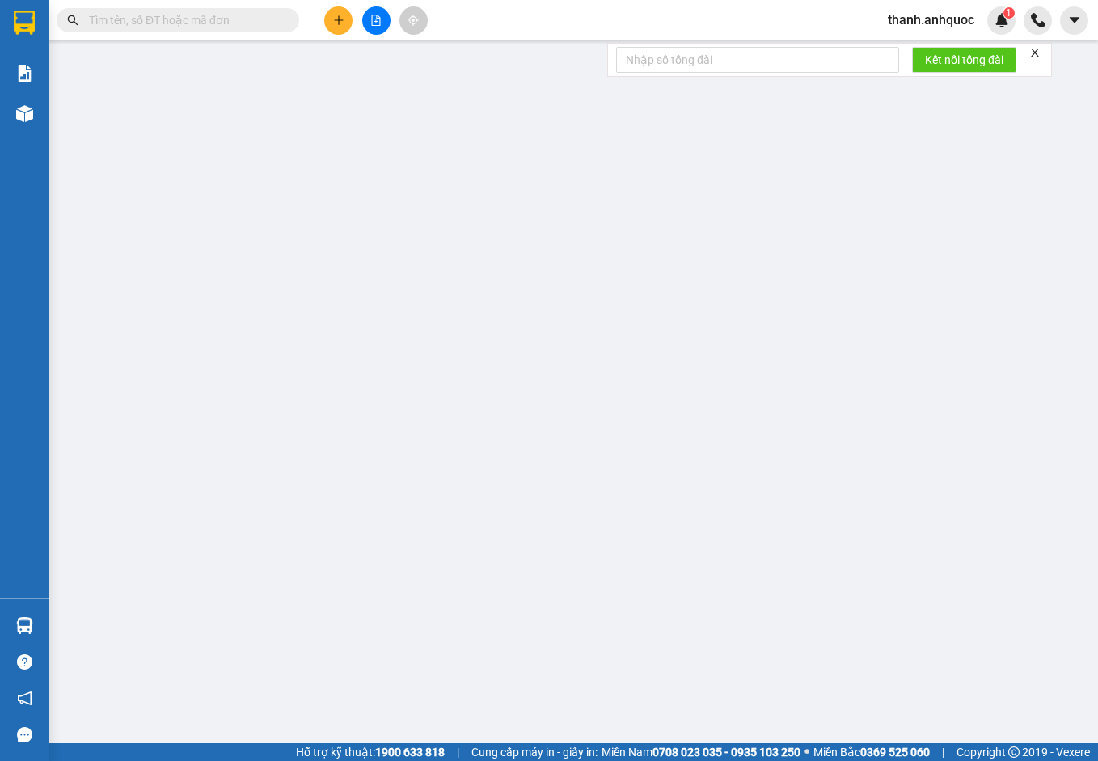
type input "0918239693"
type input "A. BẢO"
type input "0365454176"
type input "[PERSON_NAME]"
type input "VP NVT"
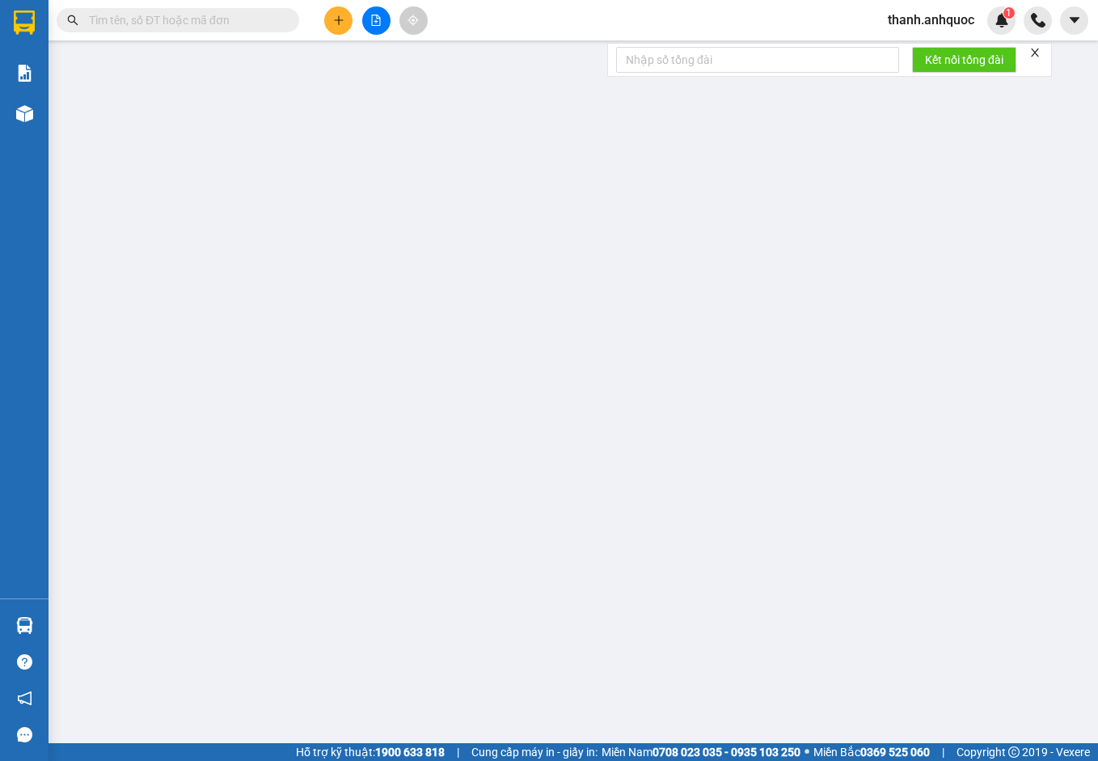
type input "40.000"
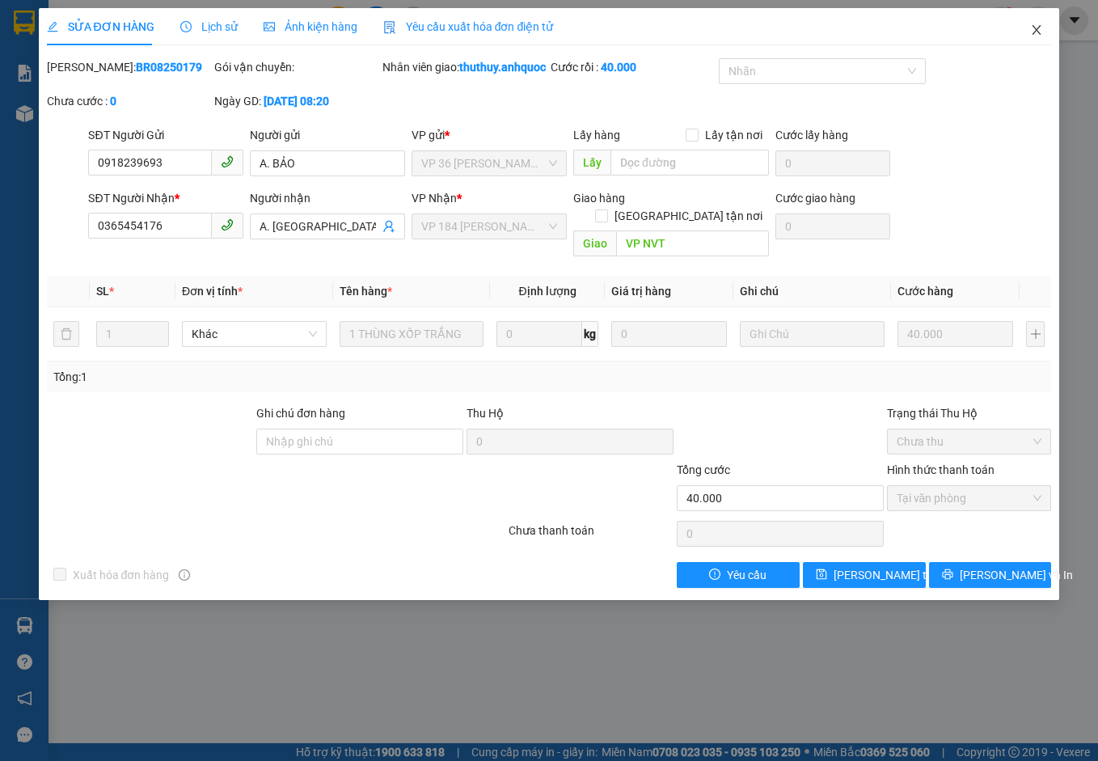
click at [1039, 29] on icon "close" at bounding box center [1037, 30] width 9 height 10
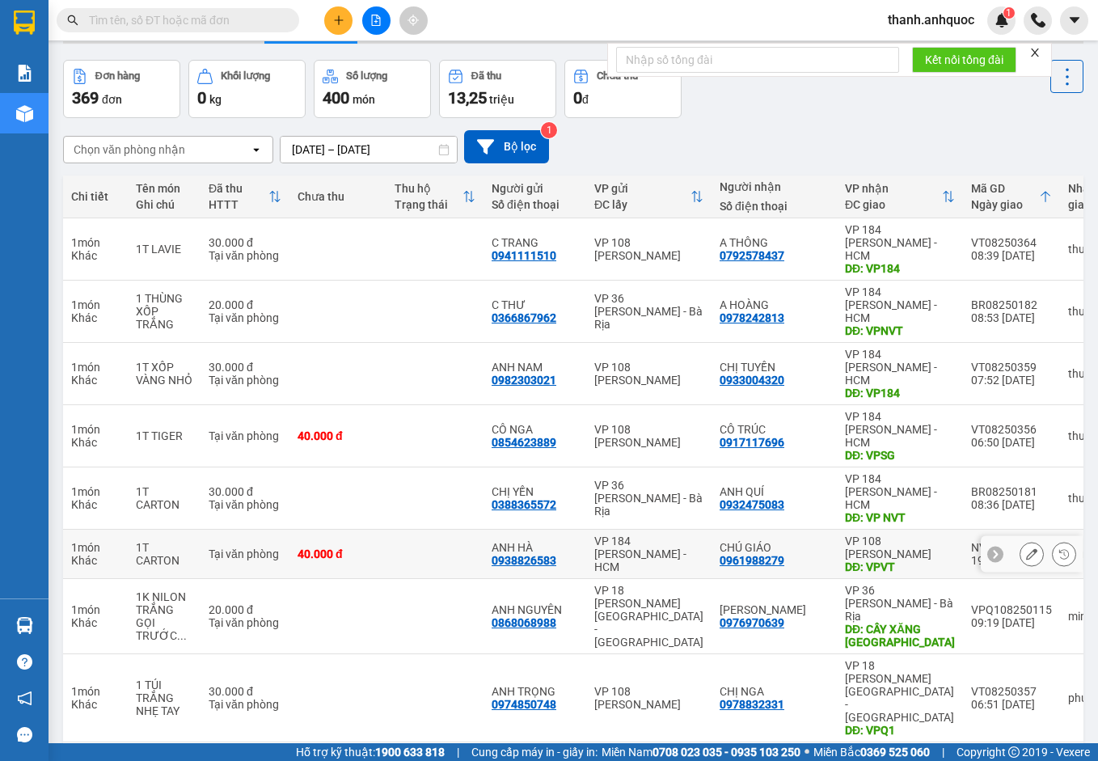
scroll to position [107, 0]
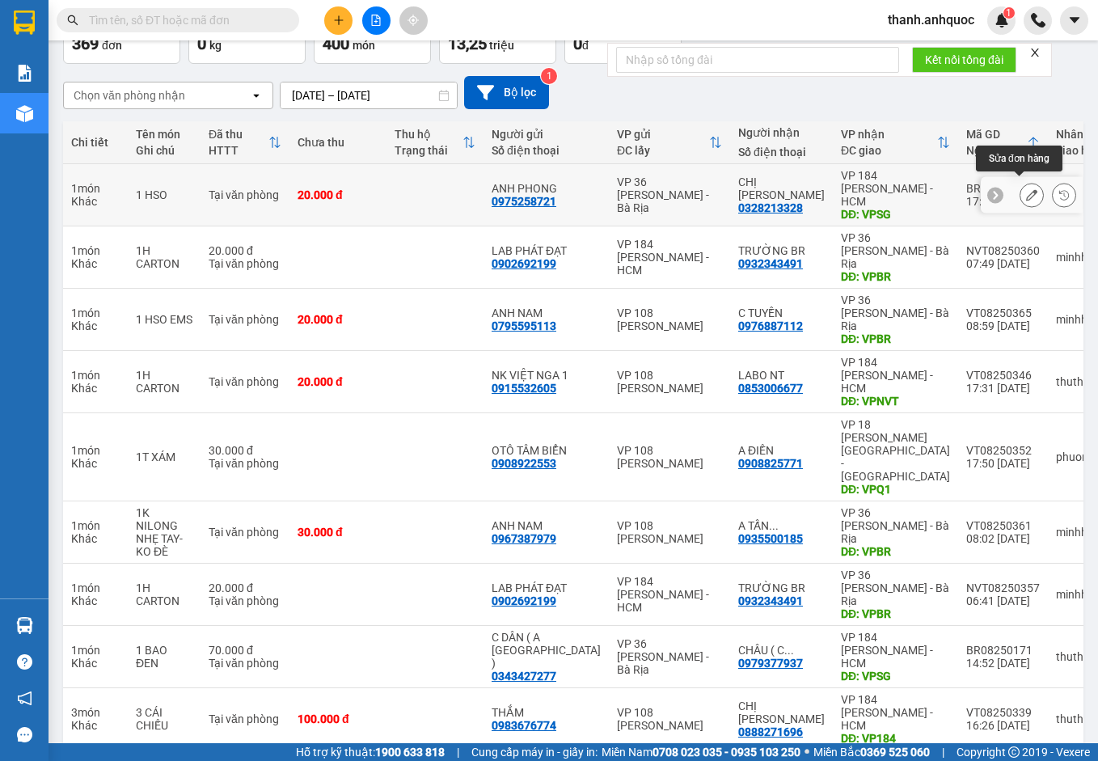
click at [1026, 189] on icon at bounding box center [1031, 194] width 11 height 11
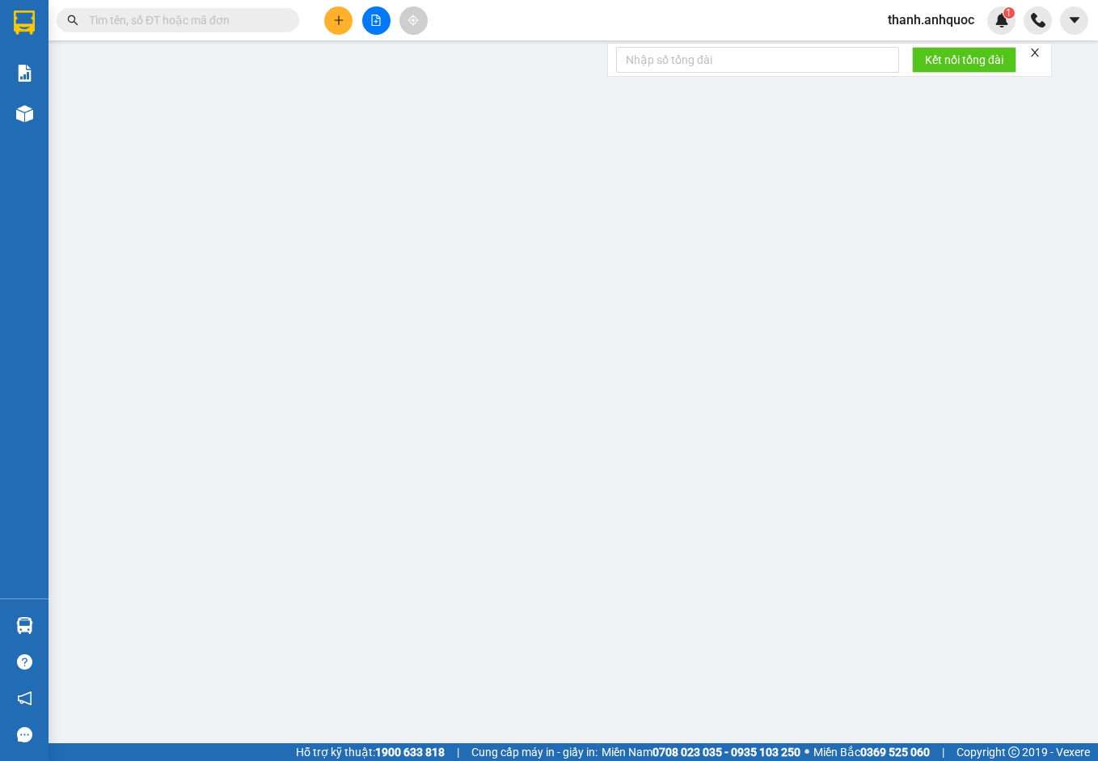
type input "0975258721"
type input "ANH PHONG"
type input "0328213328"
type input "CHỊ HOA"
type input "VPSG"
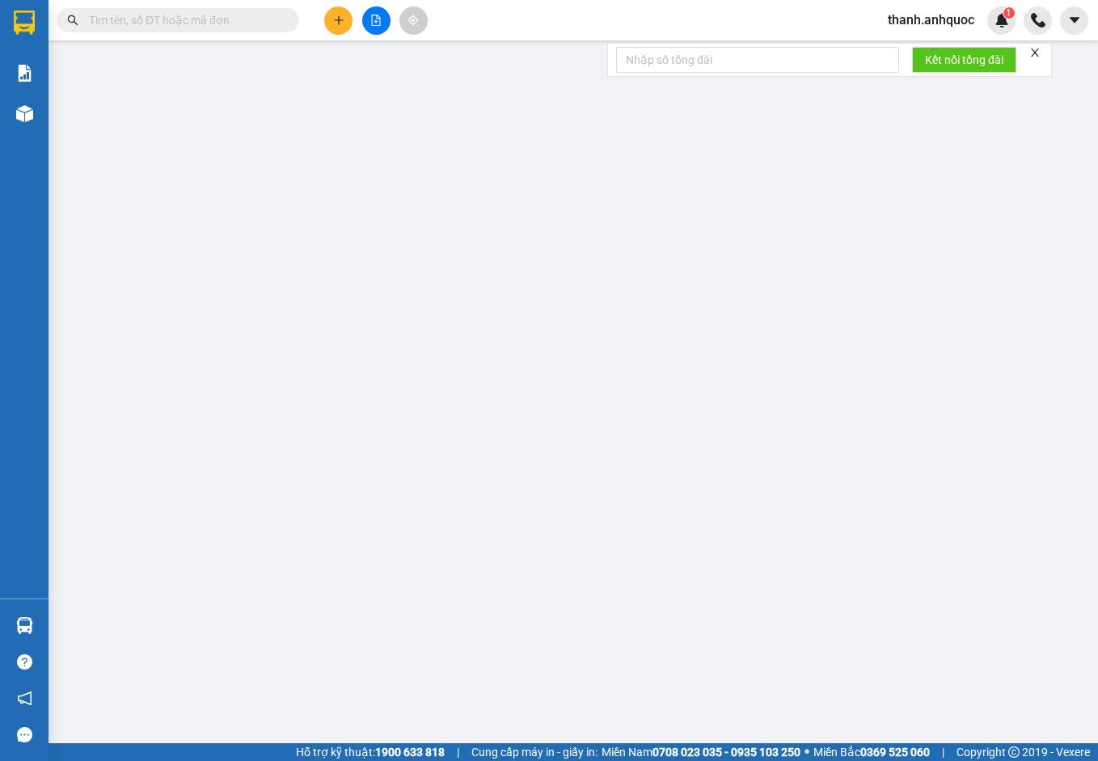
type input "TM 12/8 THỦY"
type input "20.000"
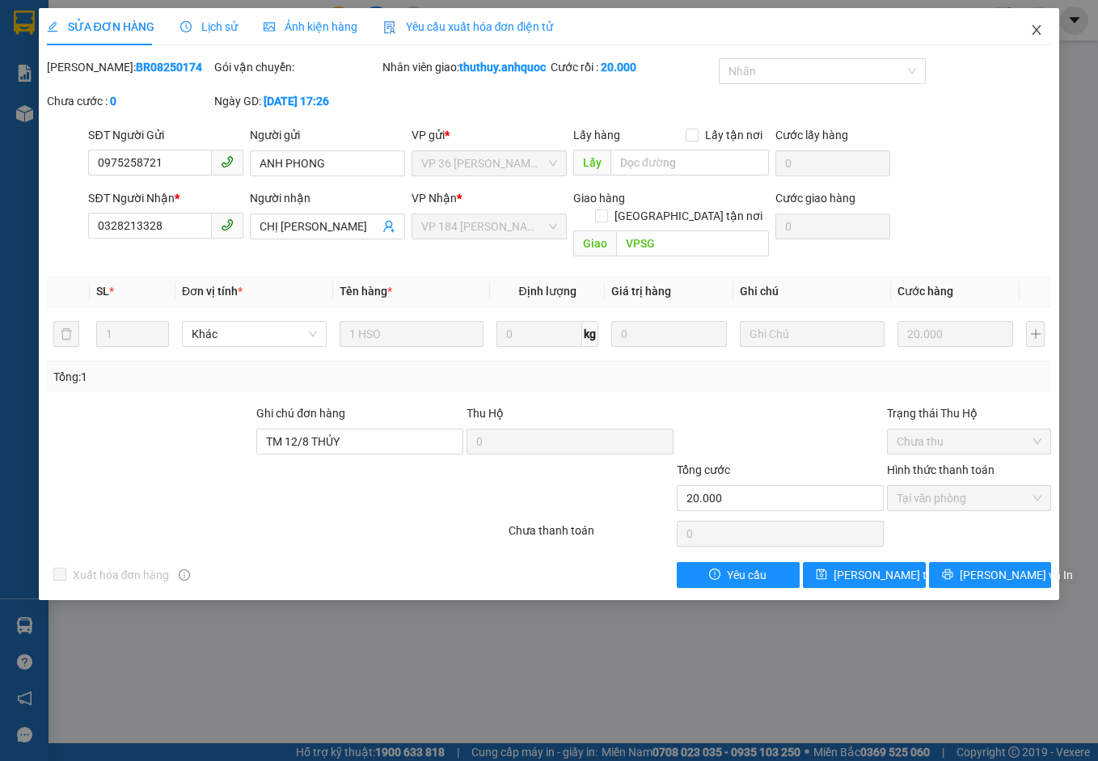
click at [1039, 24] on icon "close" at bounding box center [1036, 29] width 13 height 13
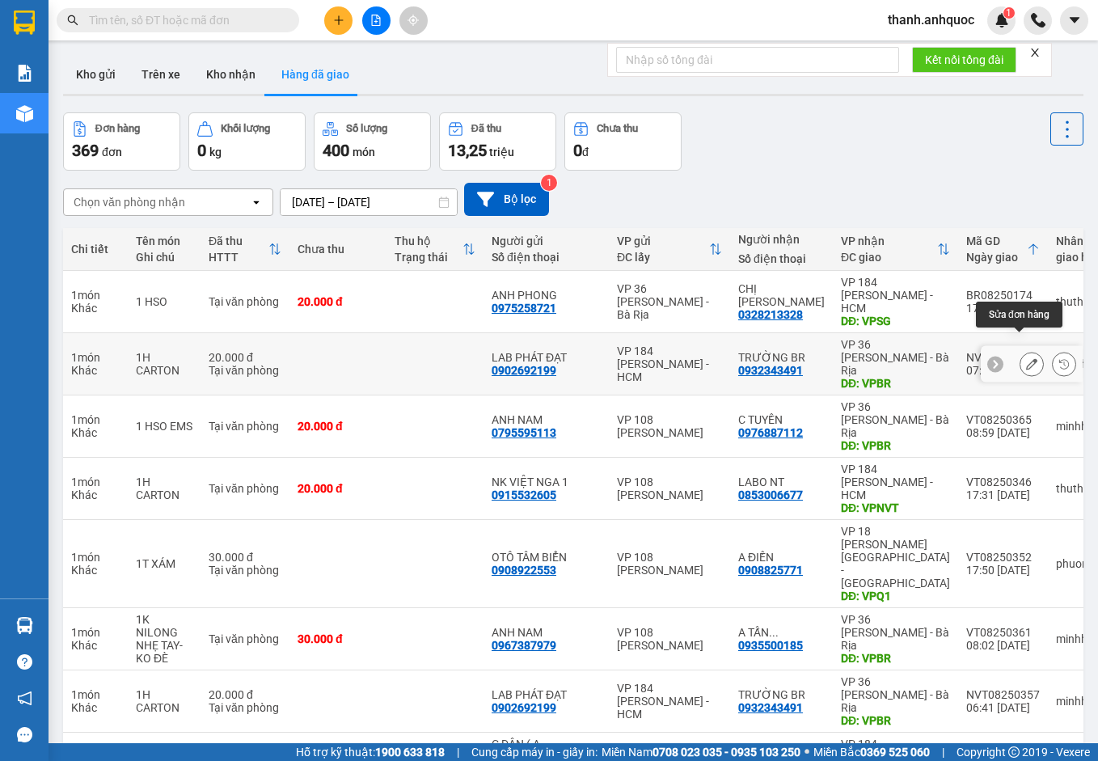
click at [1026, 358] on icon at bounding box center [1031, 363] width 11 height 11
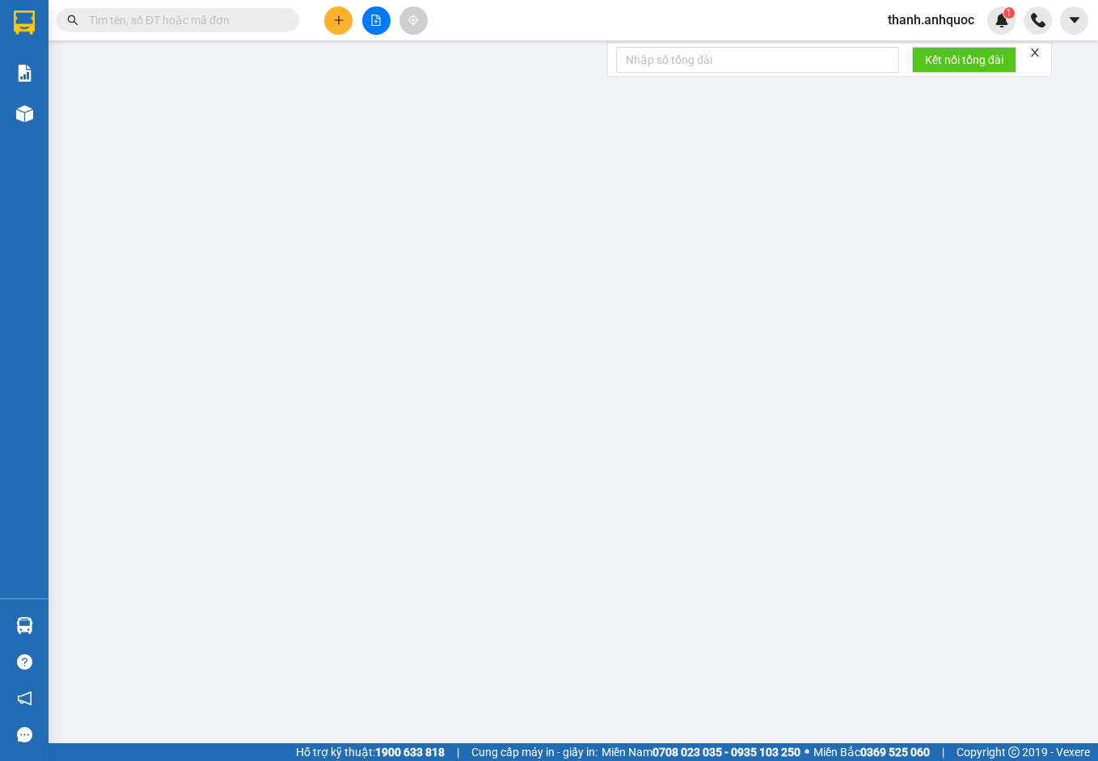
type input "0902692199"
type input "LAB PHÁT ĐẠT"
type input "0932343491"
type input "TRƯỜNG BR"
type input "VPBR"
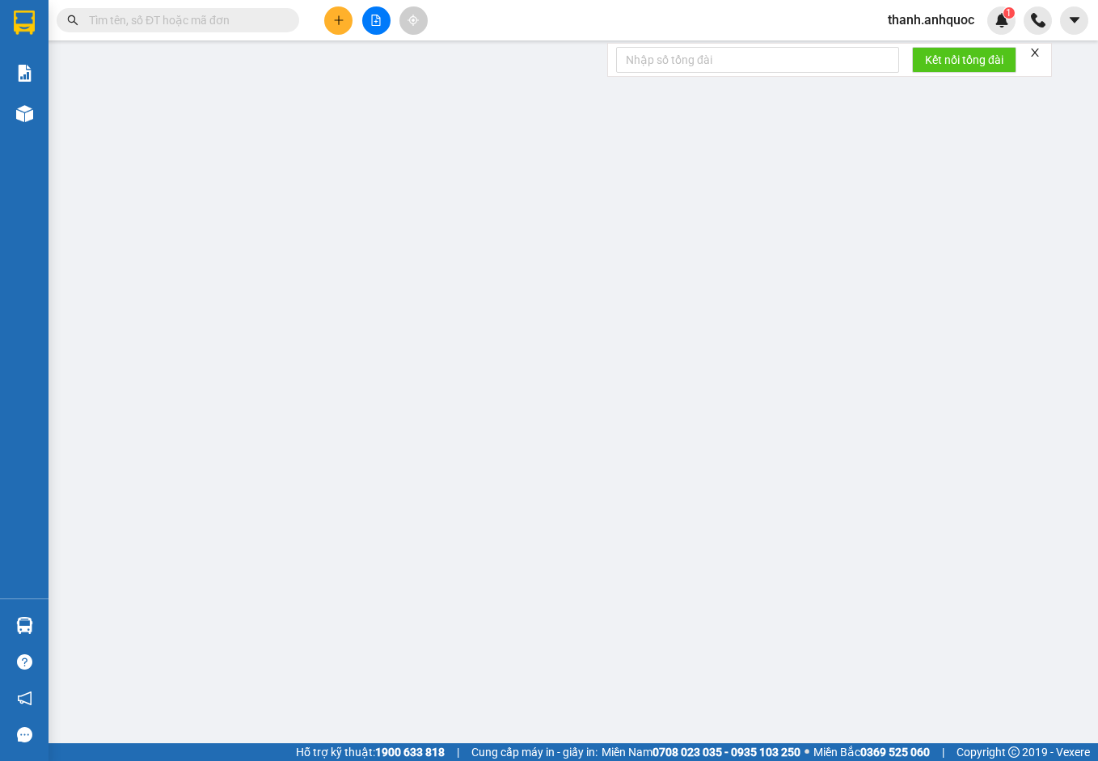
type input "TM 12/8 THỦY"
type input "20.000"
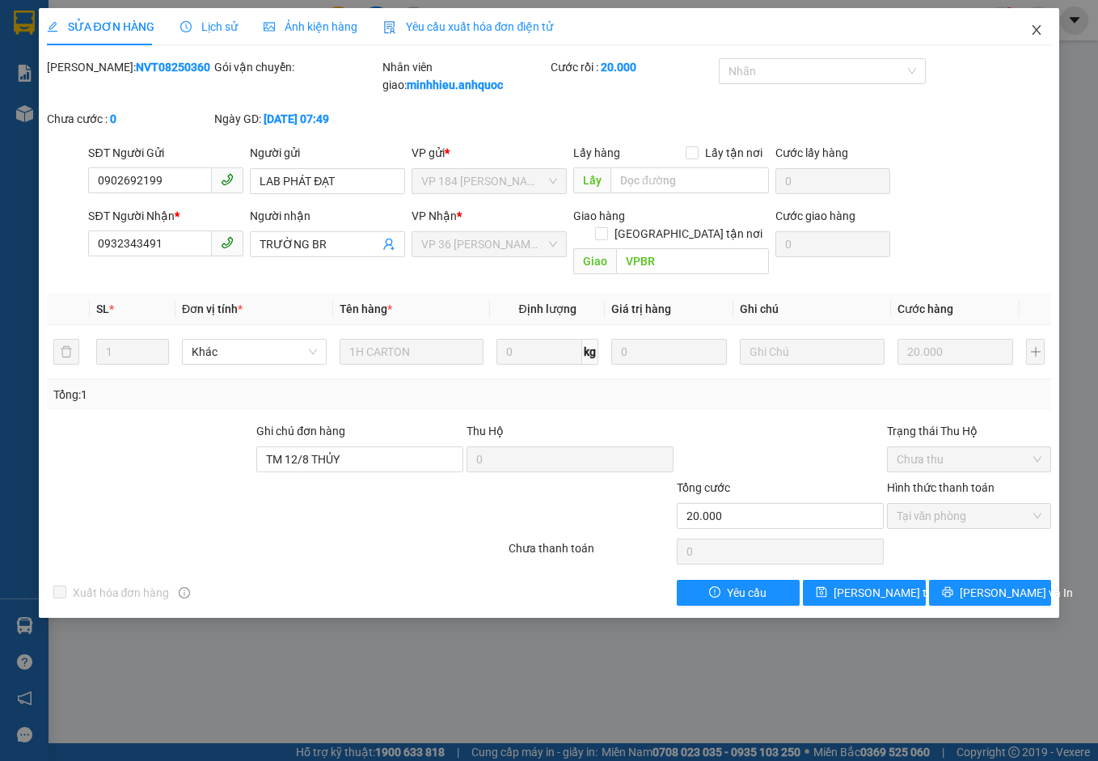
click at [1036, 27] on icon "close" at bounding box center [1036, 29] width 13 height 13
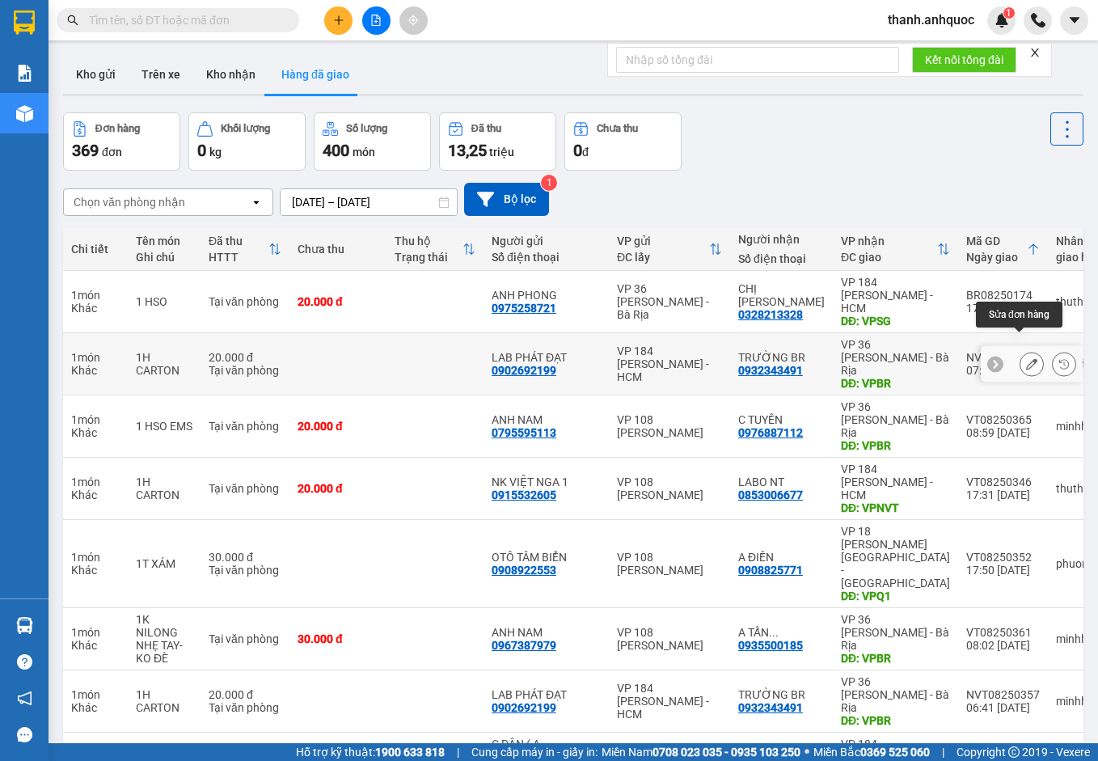
click at [1026, 358] on icon at bounding box center [1031, 363] width 11 height 11
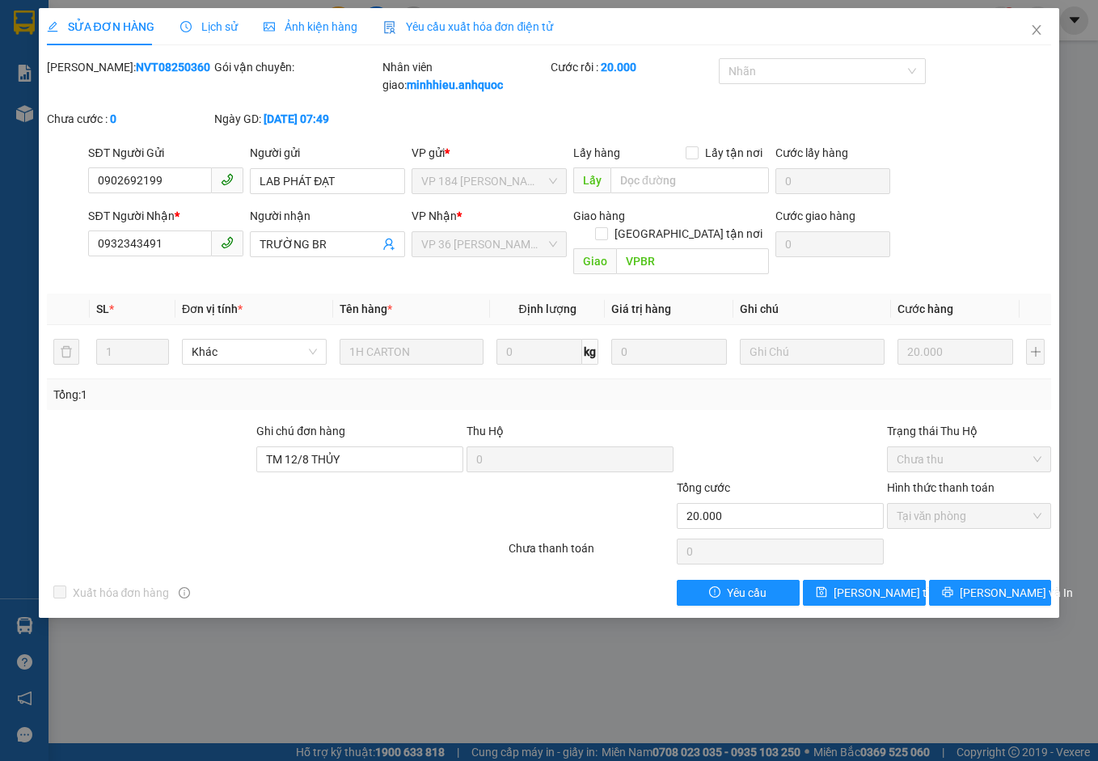
click at [419, 20] on span "Yêu cầu xuất hóa đơn điện tử" at bounding box center [468, 26] width 171 height 13
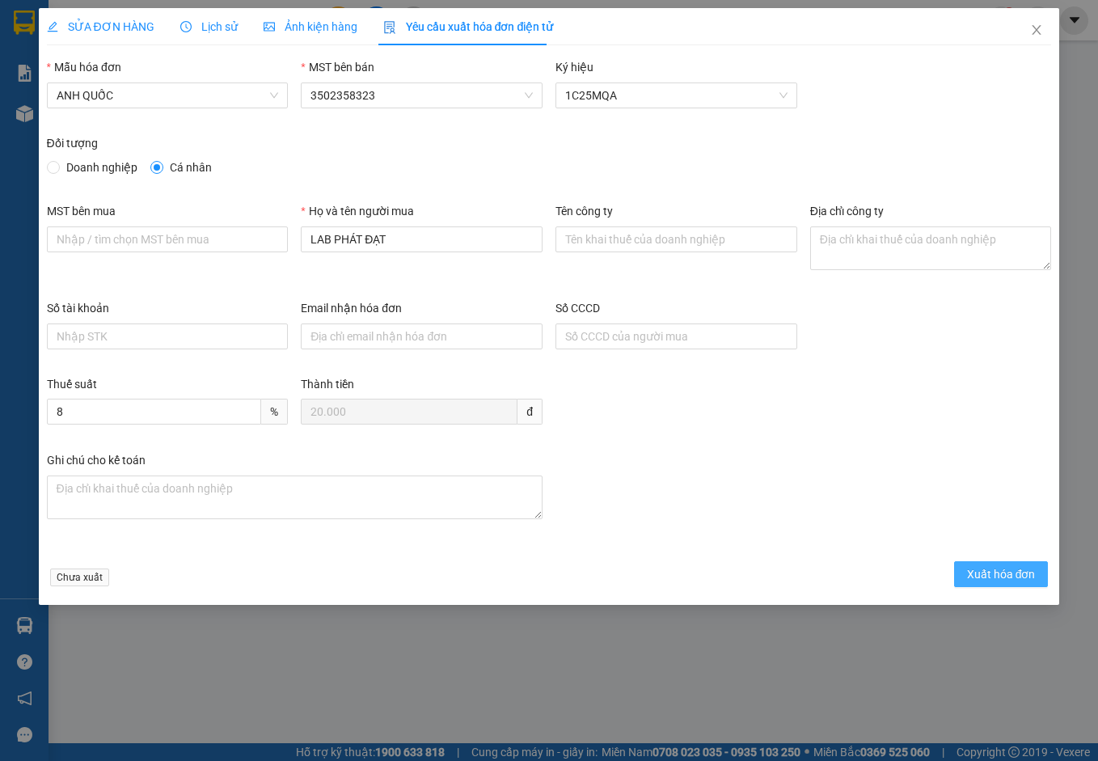
click at [979, 565] on span "Xuất hóa đơn" at bounding box center [1001, 574] width 69 height 18
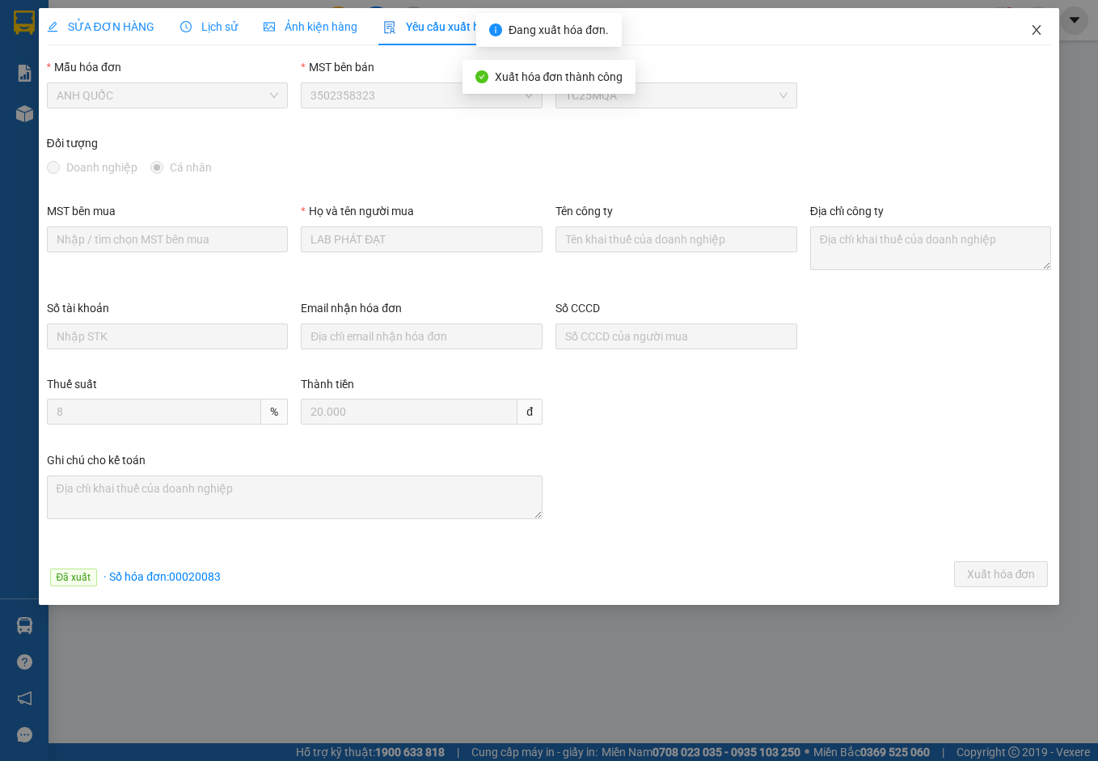
click at [1038, 28] on icon "close" at bounding box center [1036, 29] width 13 height 13
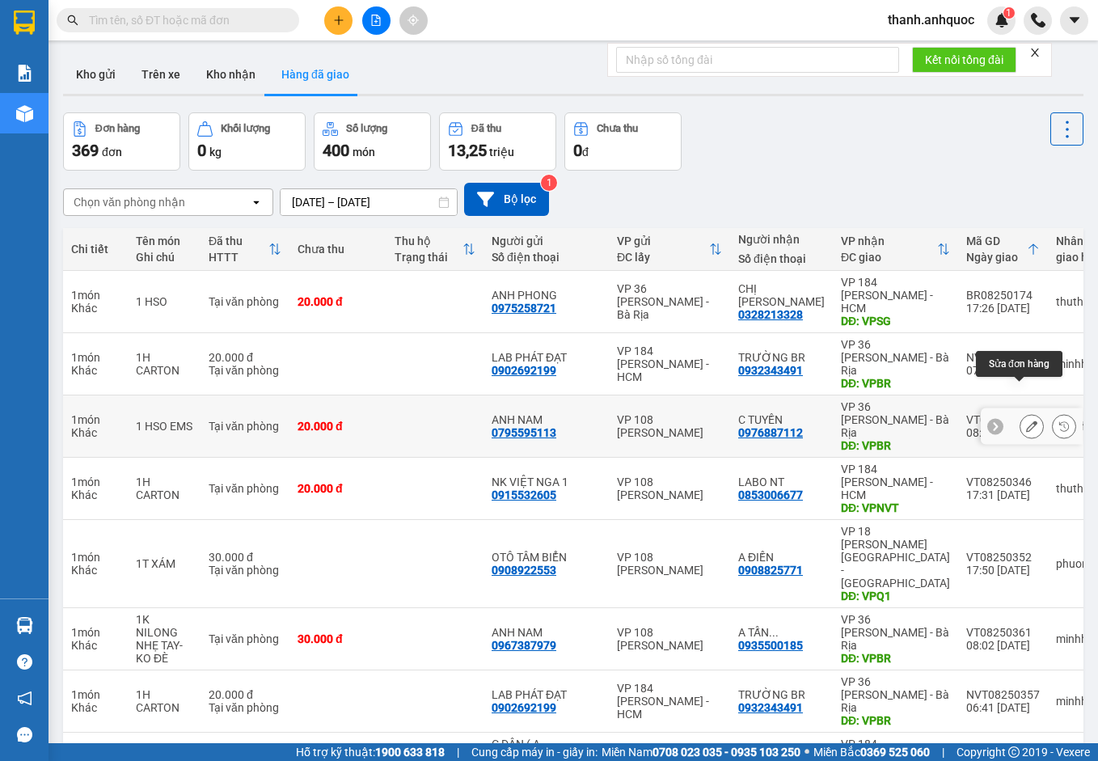
click at [1026, 421] on icon at bounding box center [1031, 426] width 11 height 11
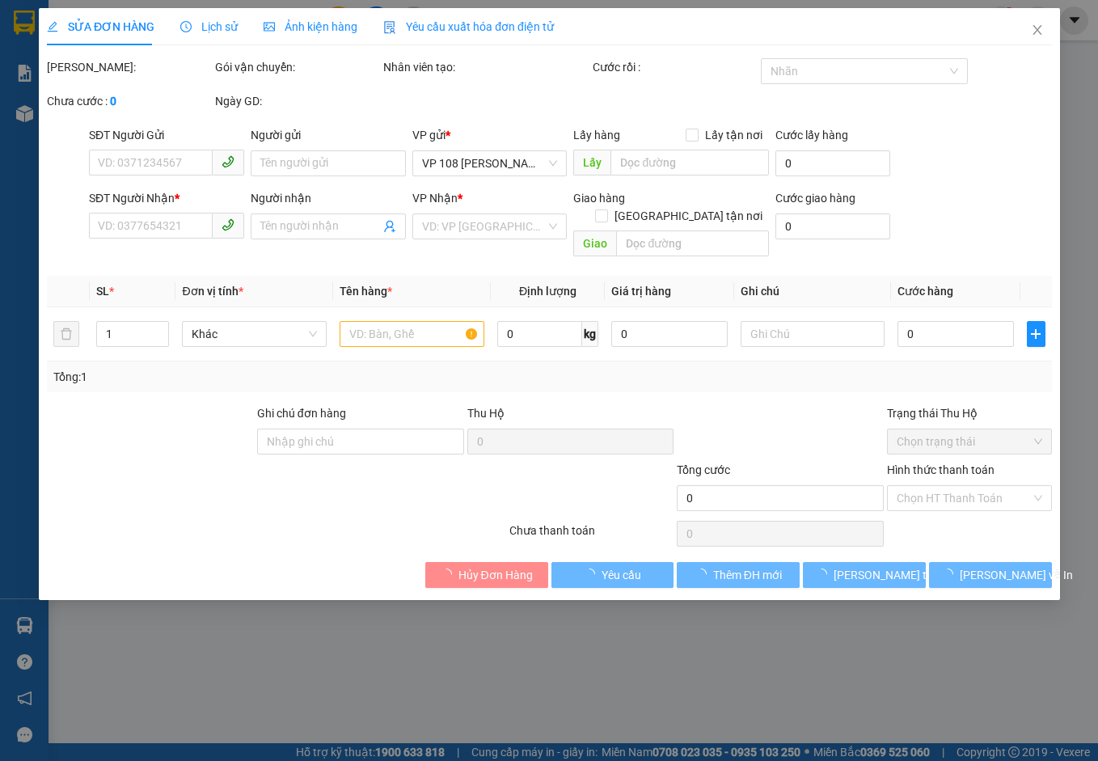
type input "0795595113"
type input "ANH NAM"
type input "0976887112"
type input "C TUYỀN"
type input "VPBR"
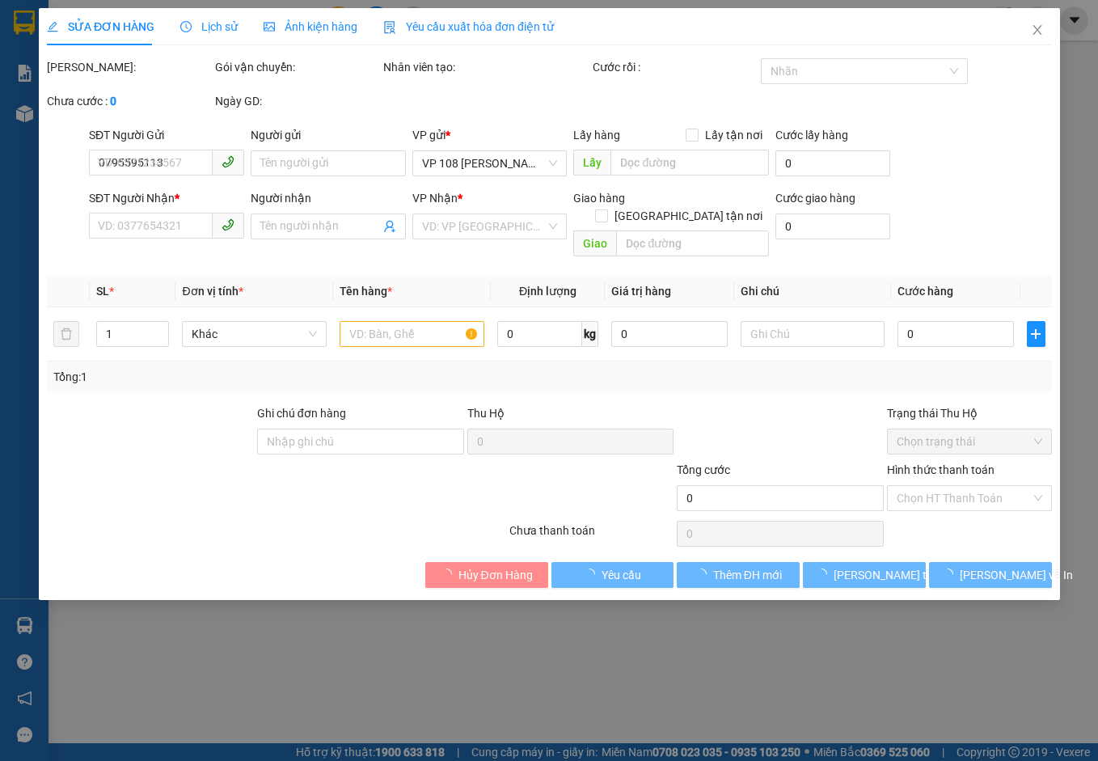
type input "TTTM VP"
type input "20.000"
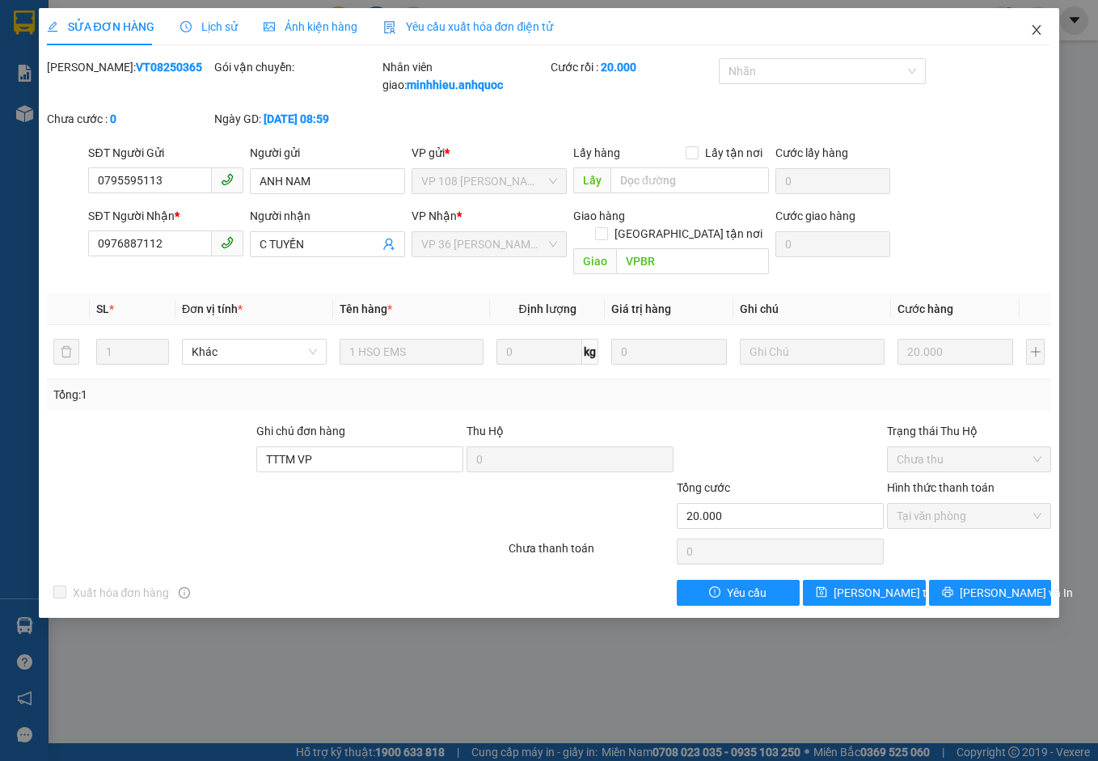
click at [1033, 31] on icon "close" at bounding box center [1036, 29] width 13 height 13
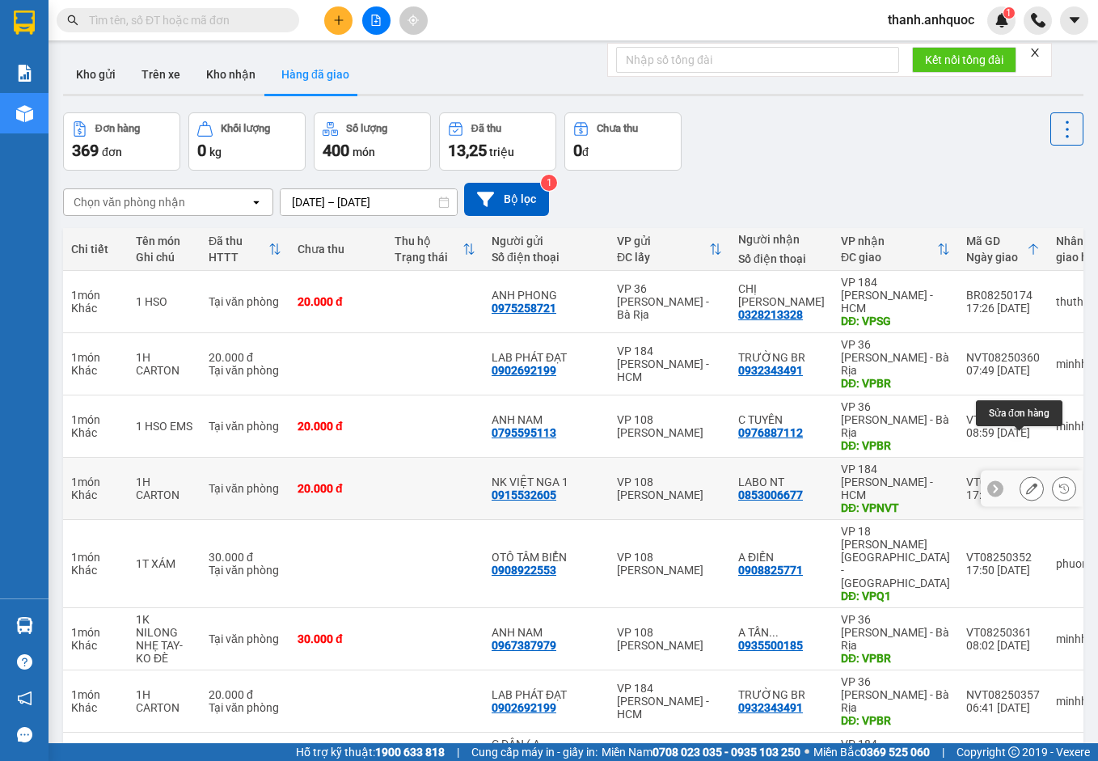
click at [1026, 483] on icon at bounding box center [1031, 488] width 11 height 11
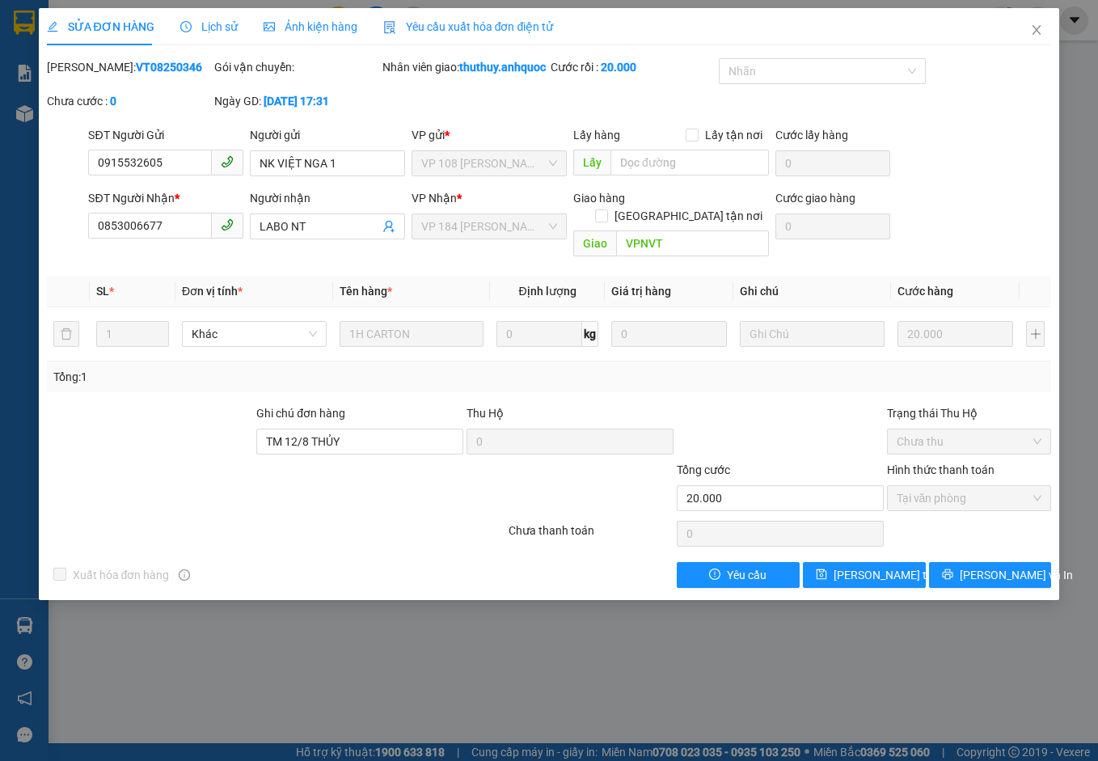
click at [431, 22] on span "Yêu cầu xuất hóa đơn điện tử" at bounding box center [468, 26] width 171 height 13
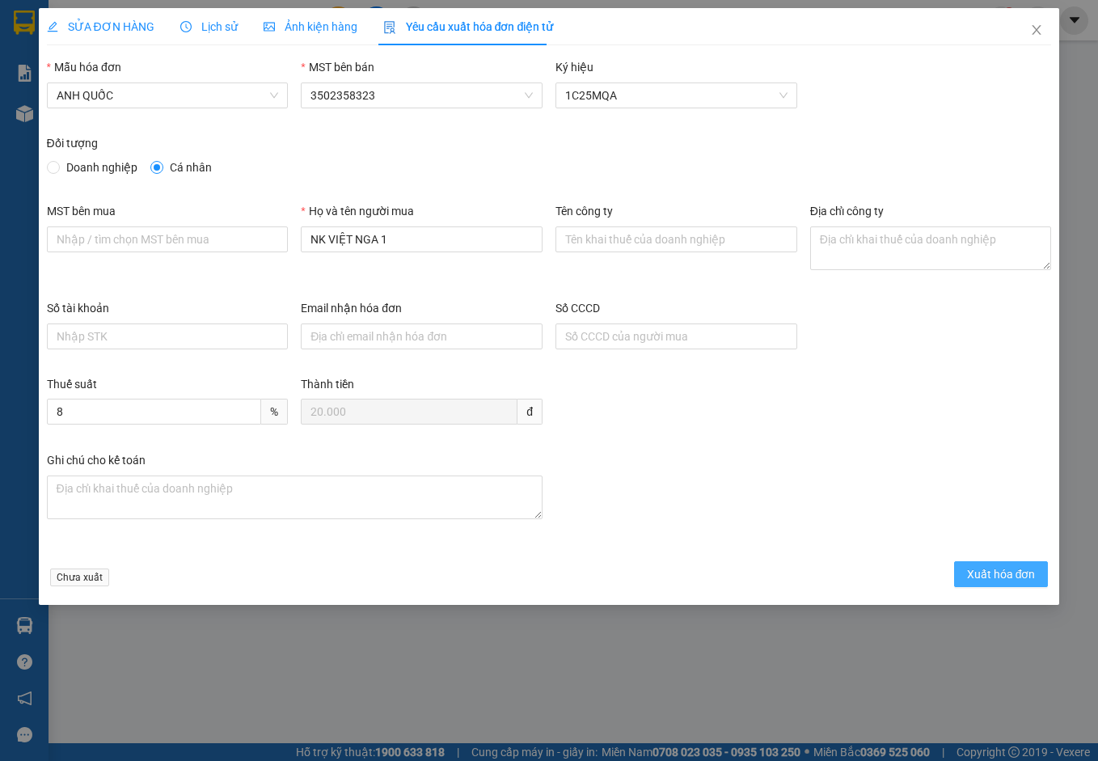
click at [1011, 564] on button "Xuất hóa đơn" at bounding box center [1001, 574] width 95 height 26
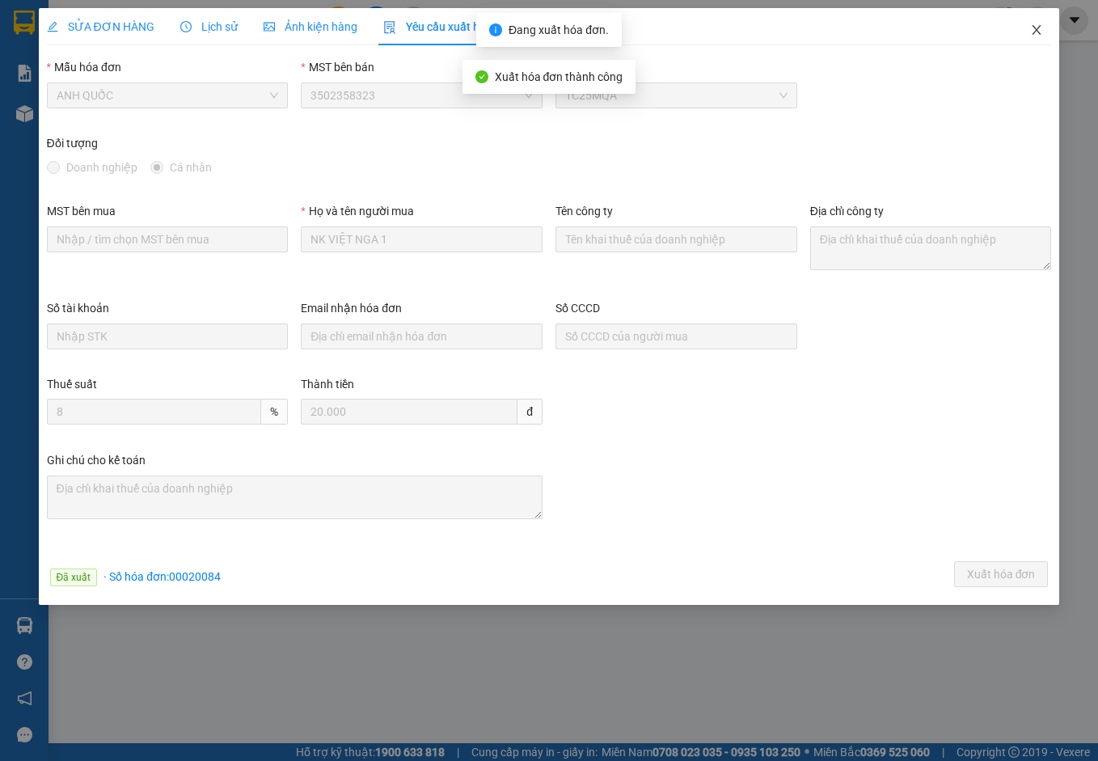
click at [1039, 26] on icon "close" at bounding box center [1036, 29] width 13 height 13
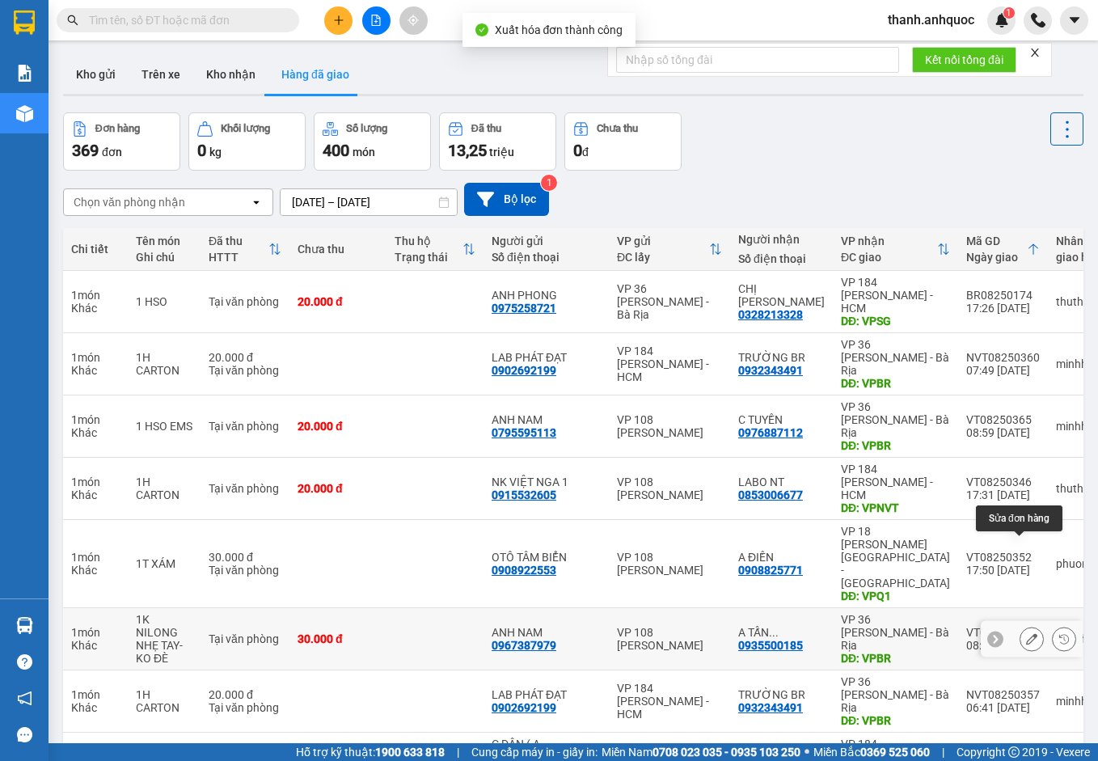
click at [1026, 625] on button at bounding box center [1032, 639] width 23 height 28
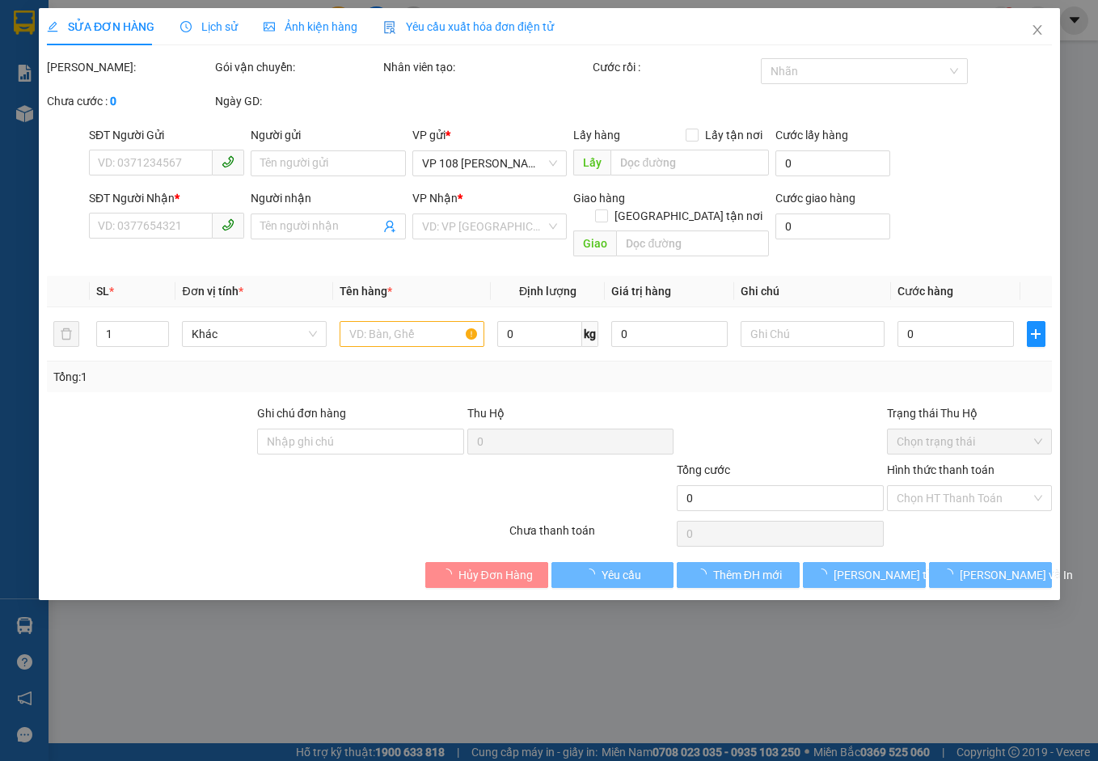
type input "0967387979"
type input "ANH NAM"
type input "0935500185"
type input "A TẤN -0978872972"
type input "VPBR"
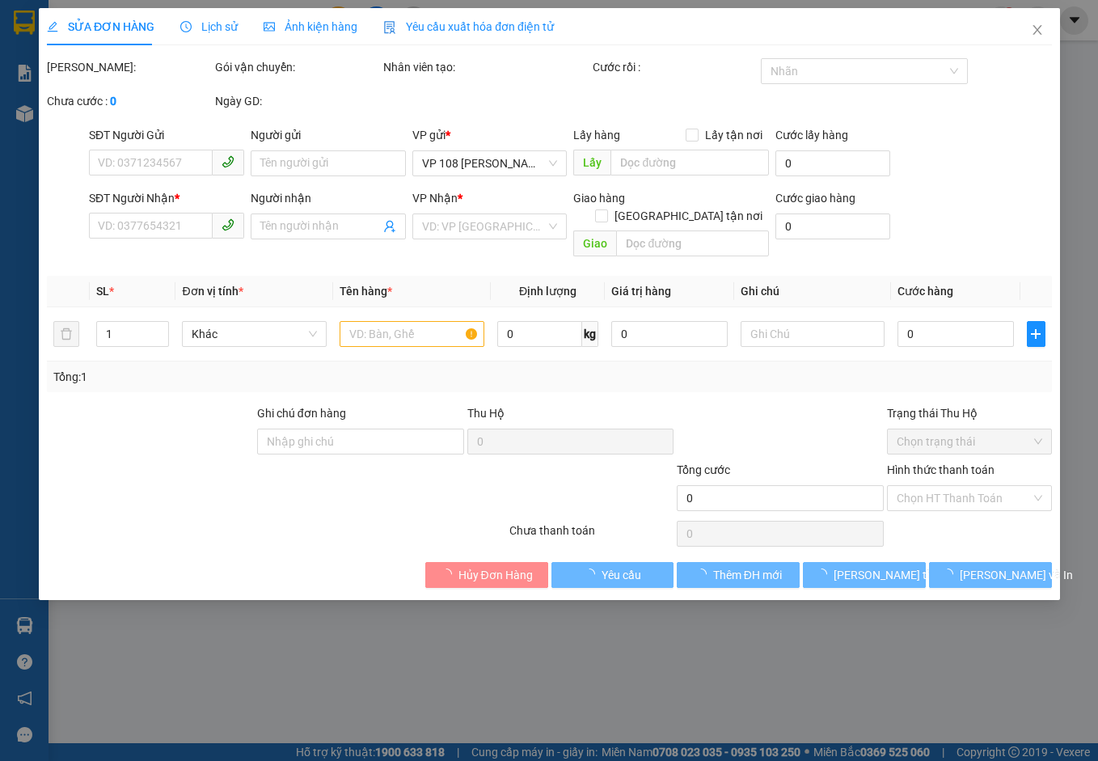
type input "TTTM VP"
type input "30.000"
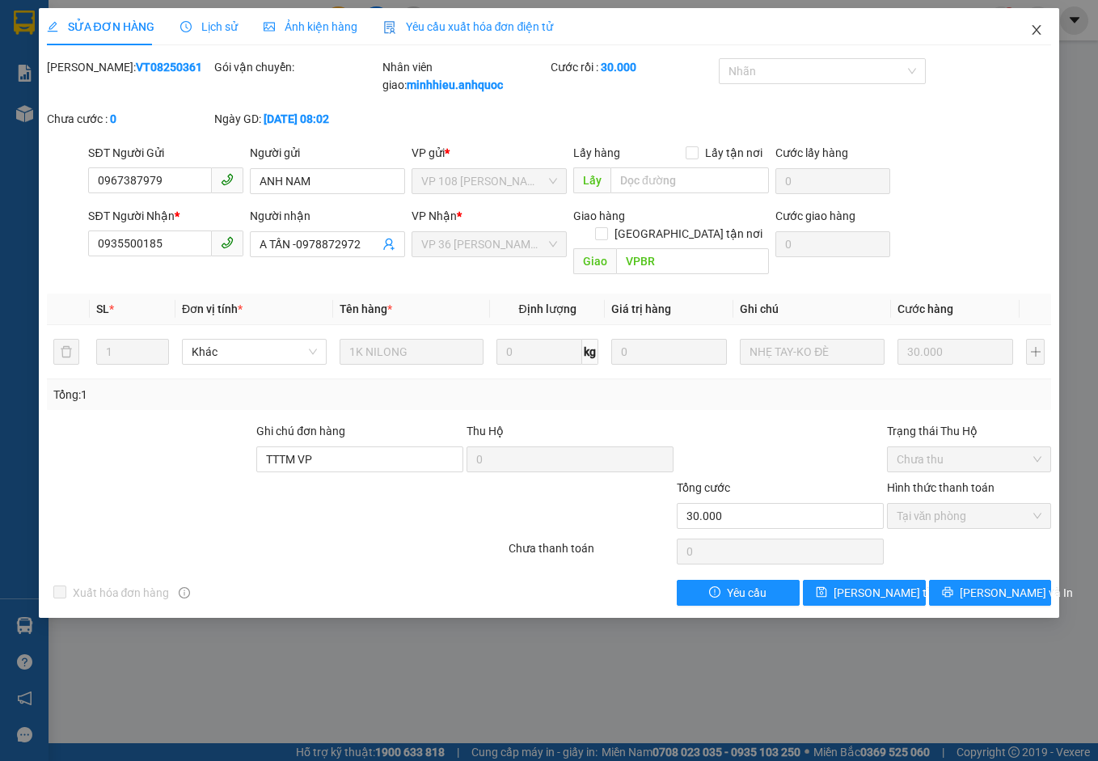
click at [1036, 31] on icon "close" at bounding box center [1036, 29] width 13 height 13
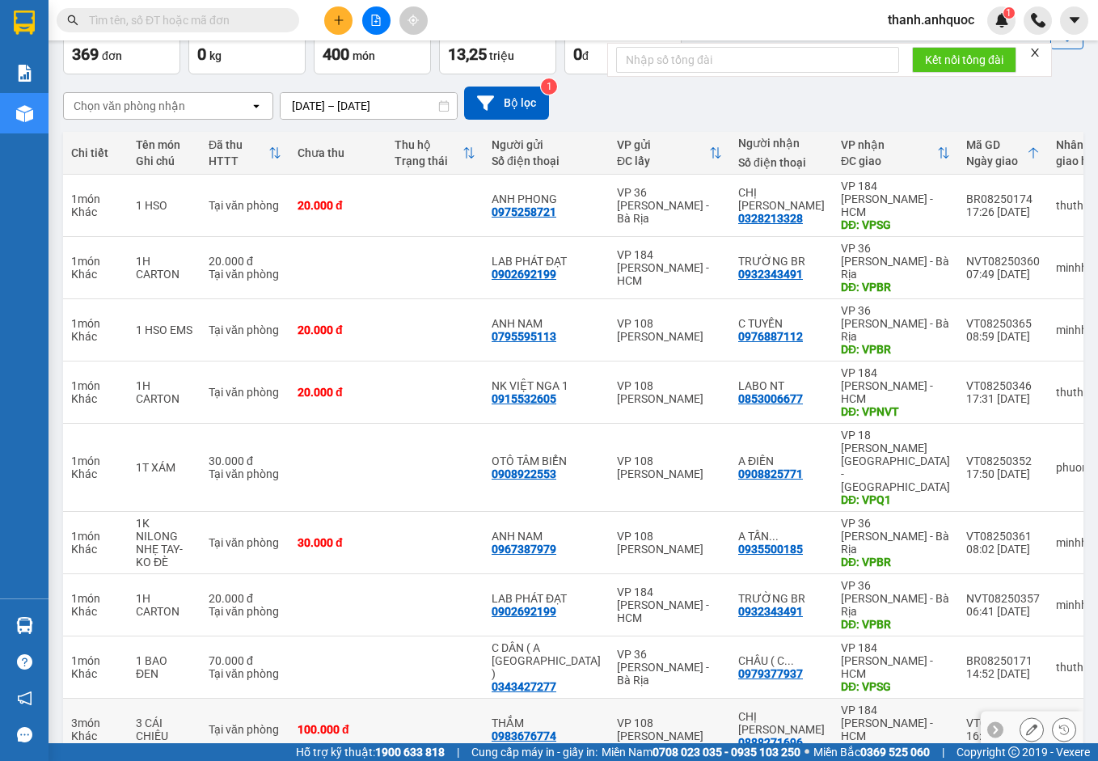
scroll to position [107, 0]
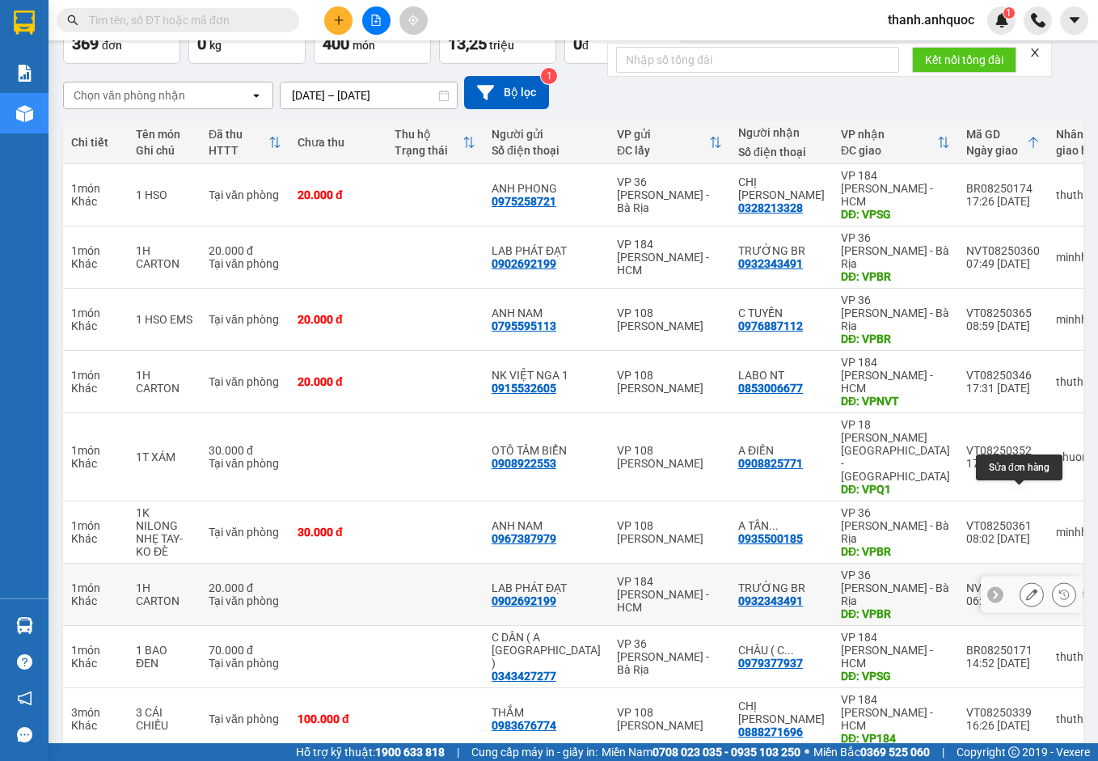
click at [1028, 581] on button at bounding box center [1032, 595] width 23 height 28
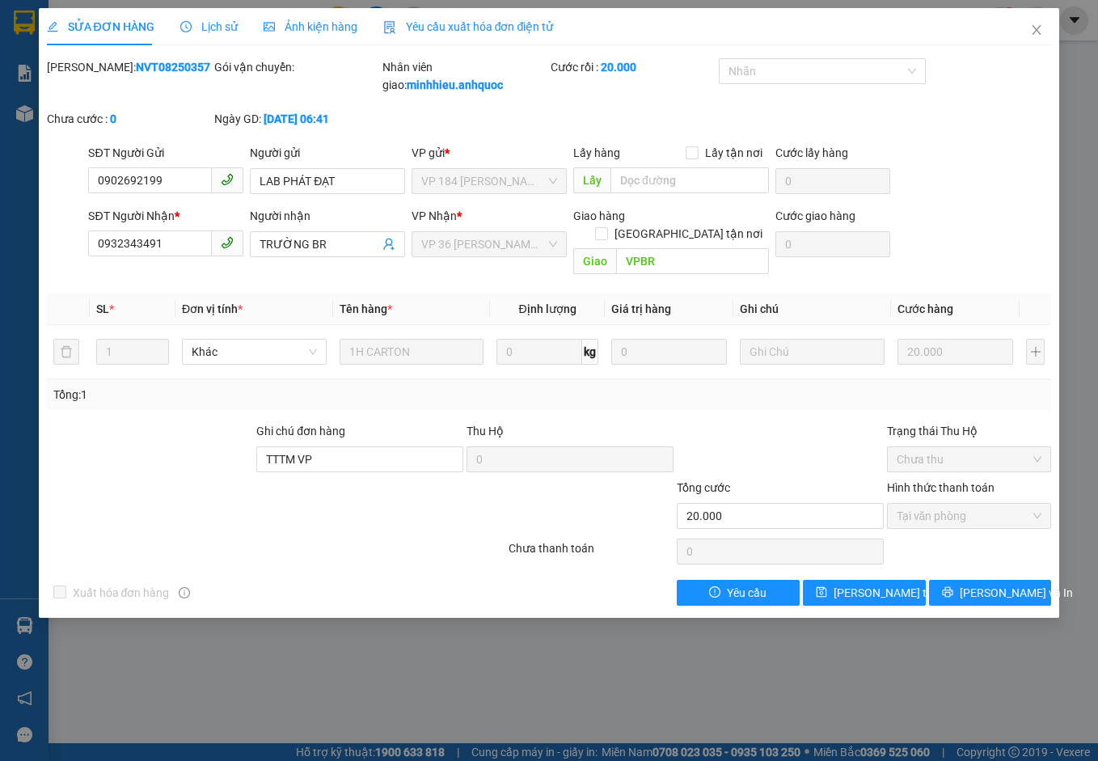
click at [471, 21] on span "Yêu cầu xuất hóa đơn điện tử" at bounding box center [468, 26] width 171 height 13
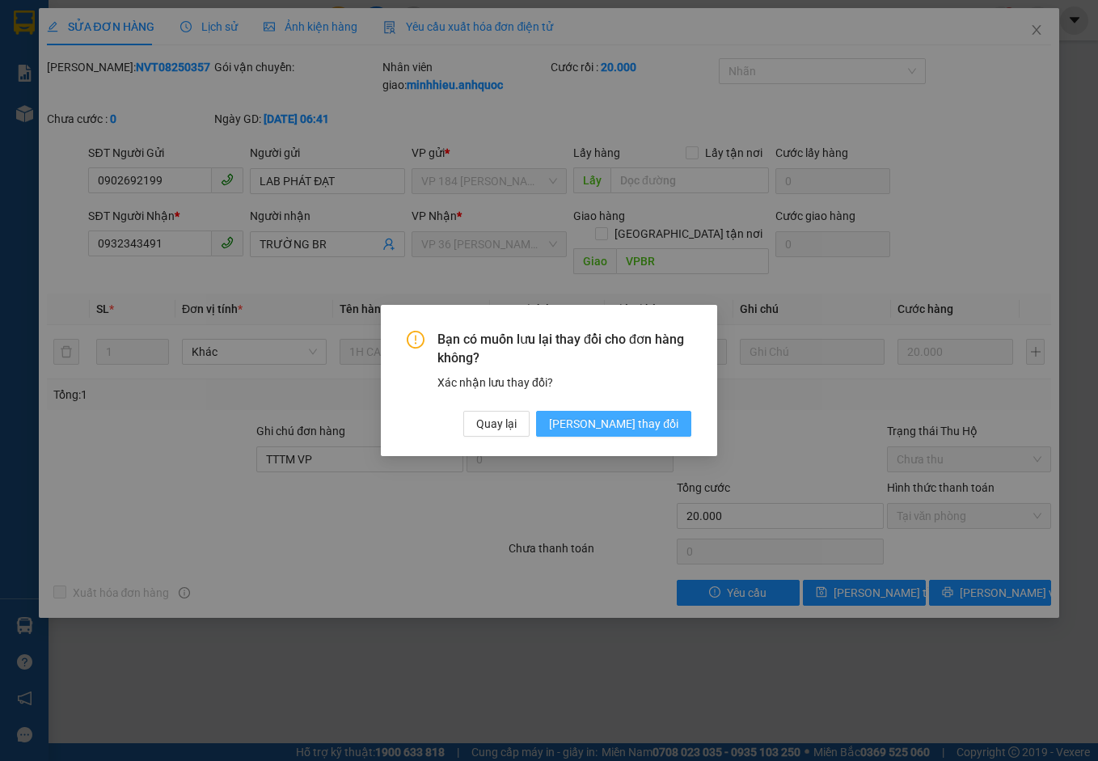
click at [629, 418] on span "[PERSON_NAME] đổi" at bounding box center [613, 424] width 129 height 18
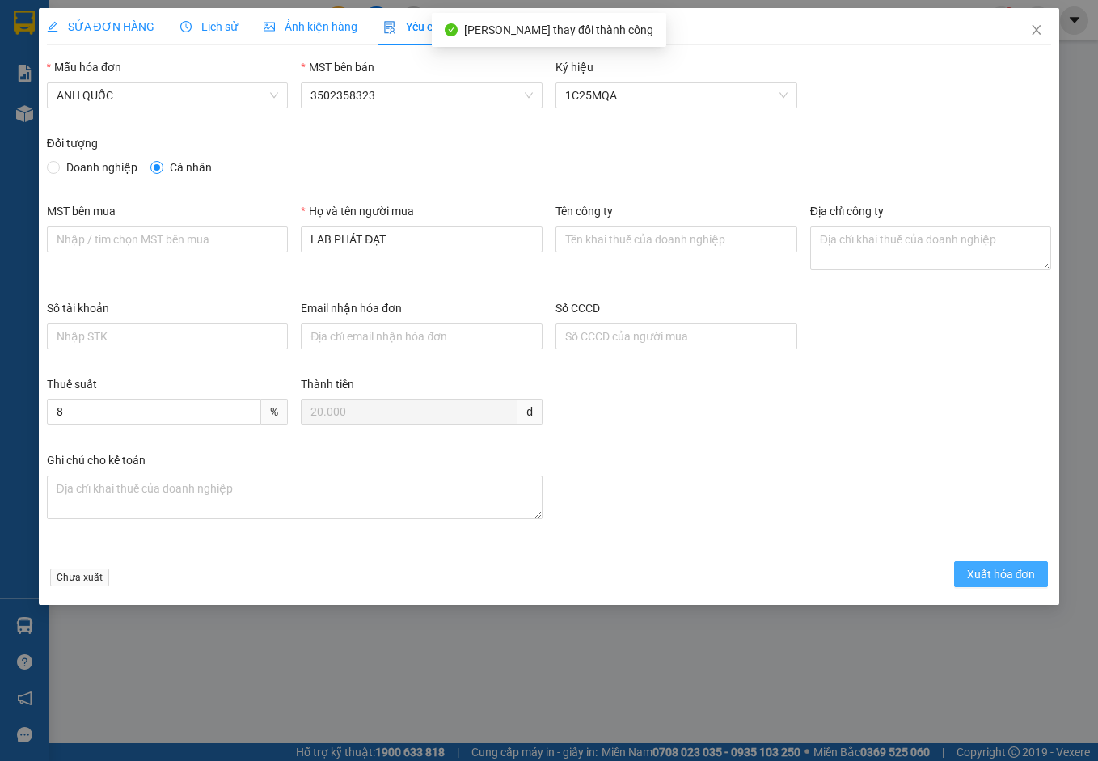
click at [982, 569] on span "Xuất hóa đơn" at bounding box center [1001, 574] width 69 height 18
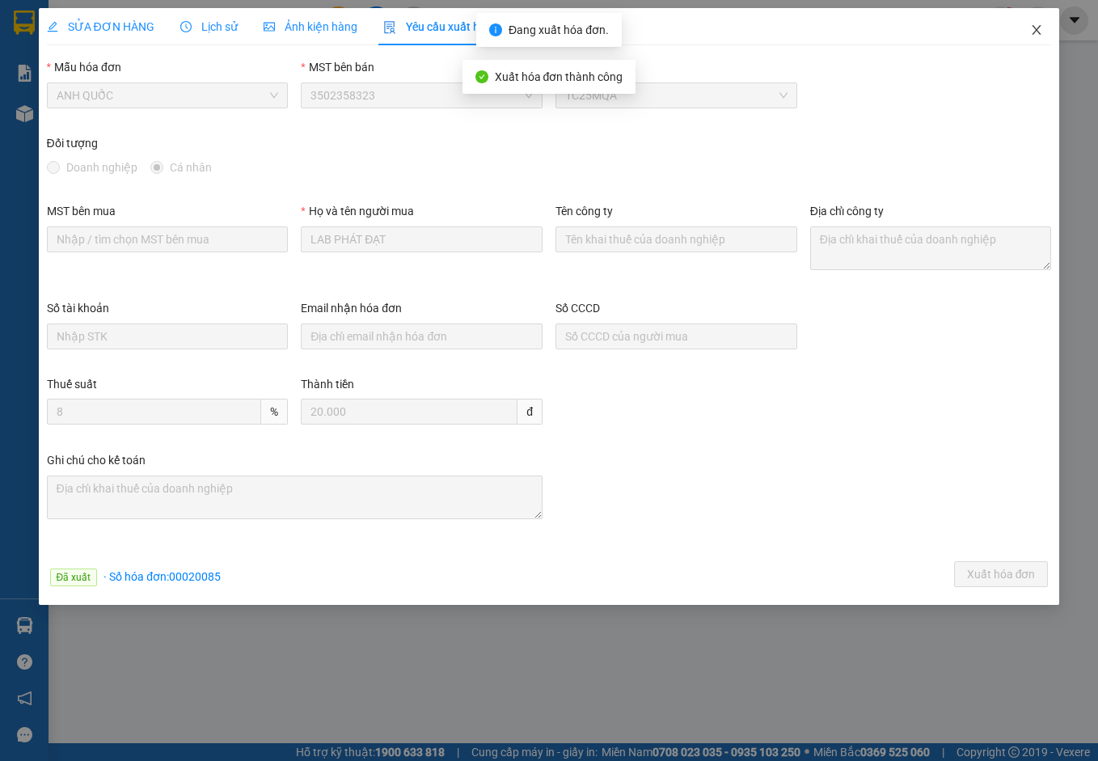
click at [1037, 31] on icon "close" at bounding box center [1037, 30] width 9 height 10
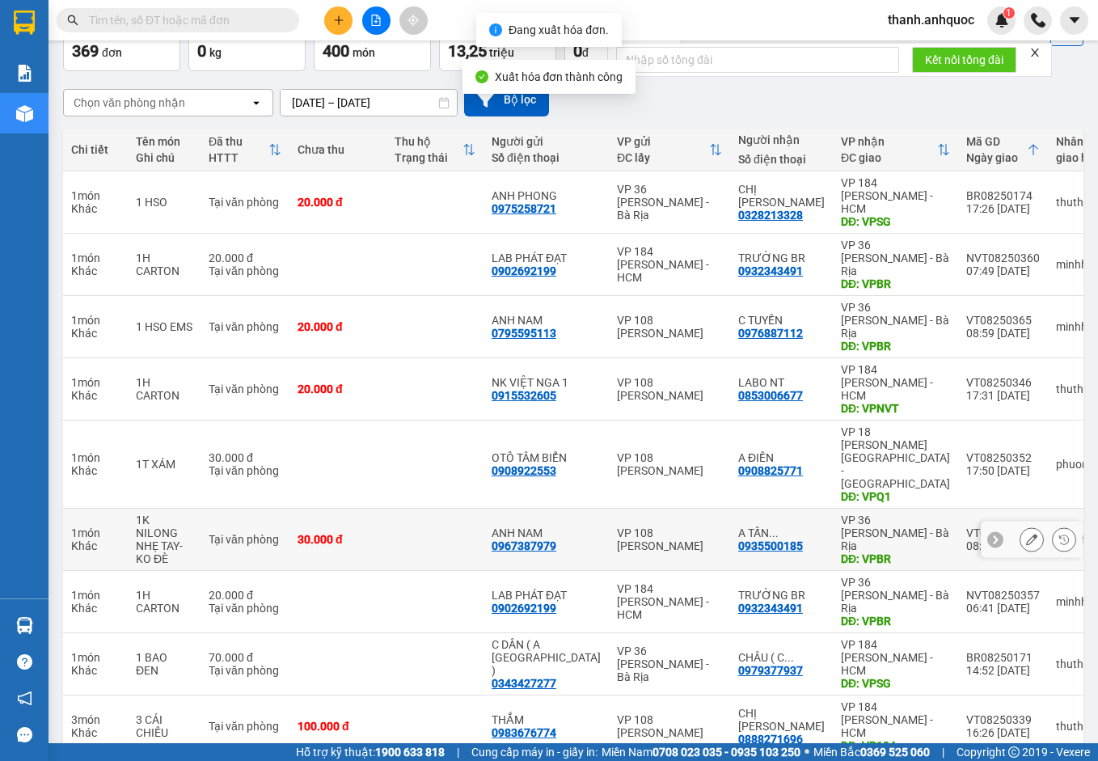
scroll to position [107, 0]
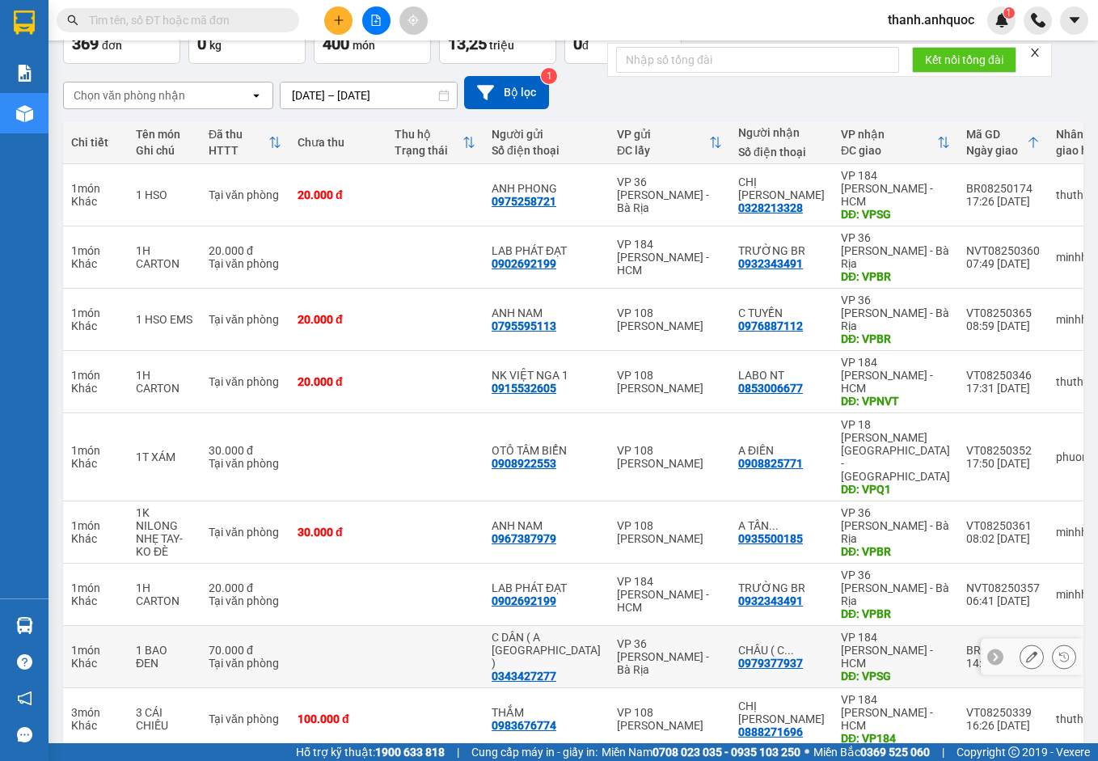
click at [1021, 643] on button at bounding box center [1032, 657] width 23 height 28
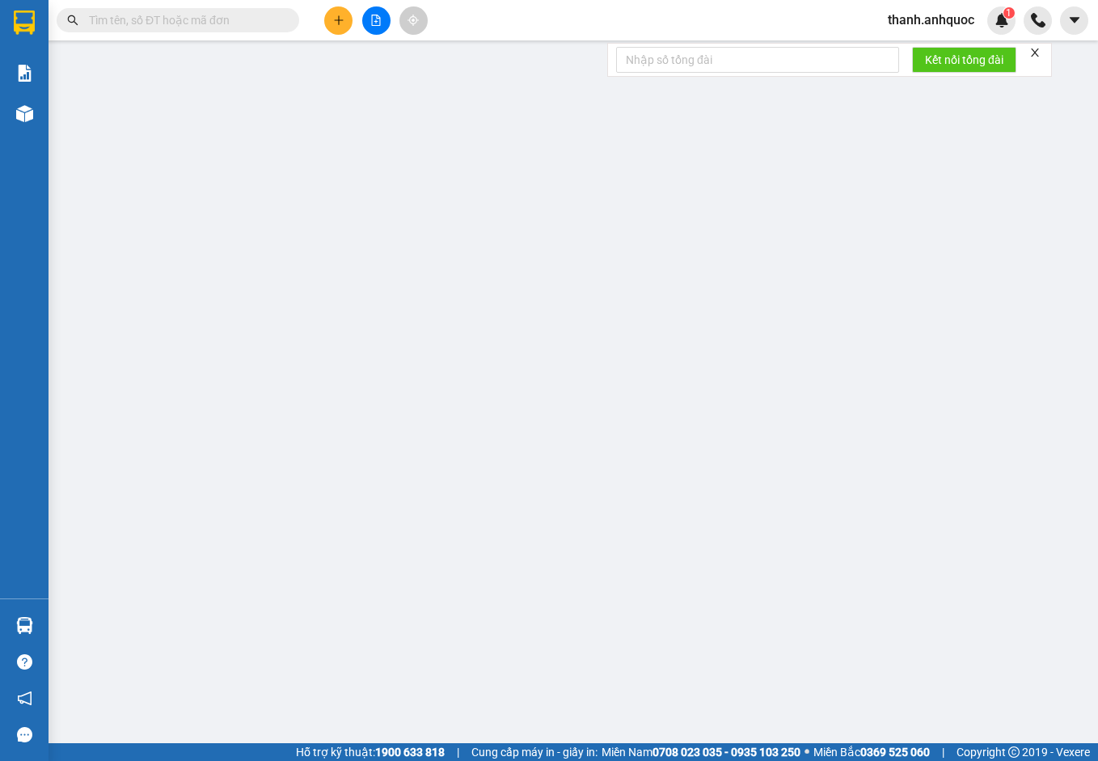
type input "0343427277"
type input "C DÂN ( A ĐỨC )"
type input "0979377937"
type input "CHÂU ( C DÂN)"
type input "VPSG"
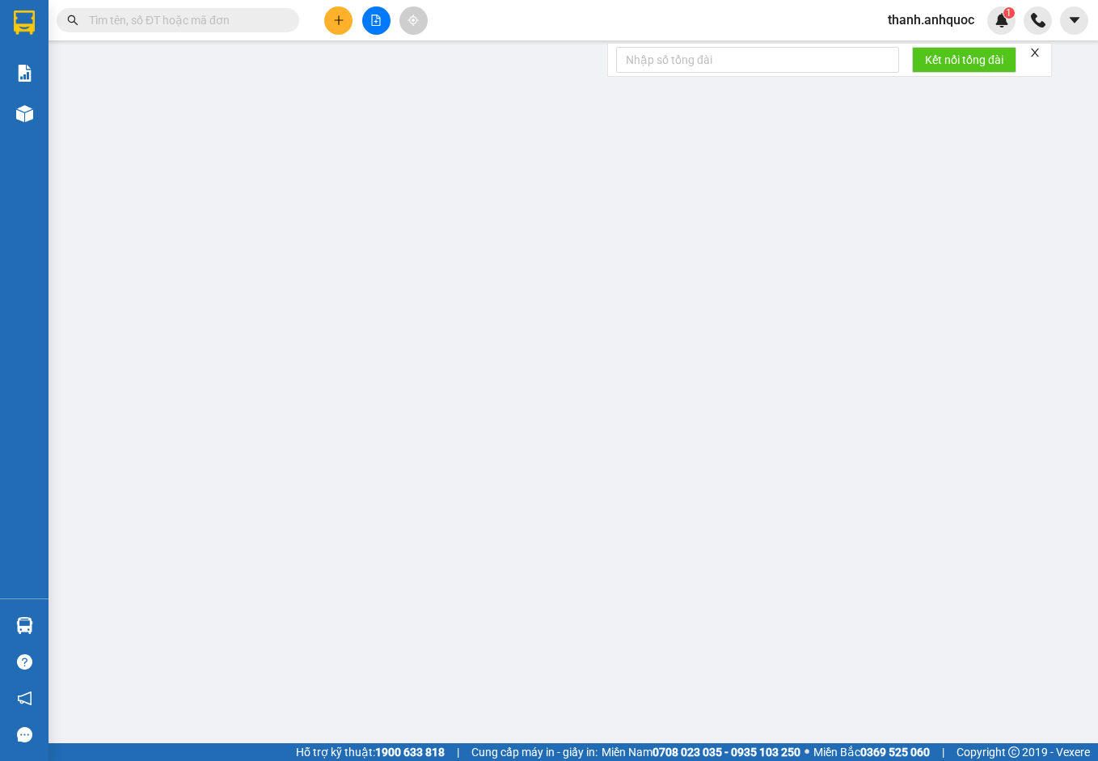
type input "70.000"
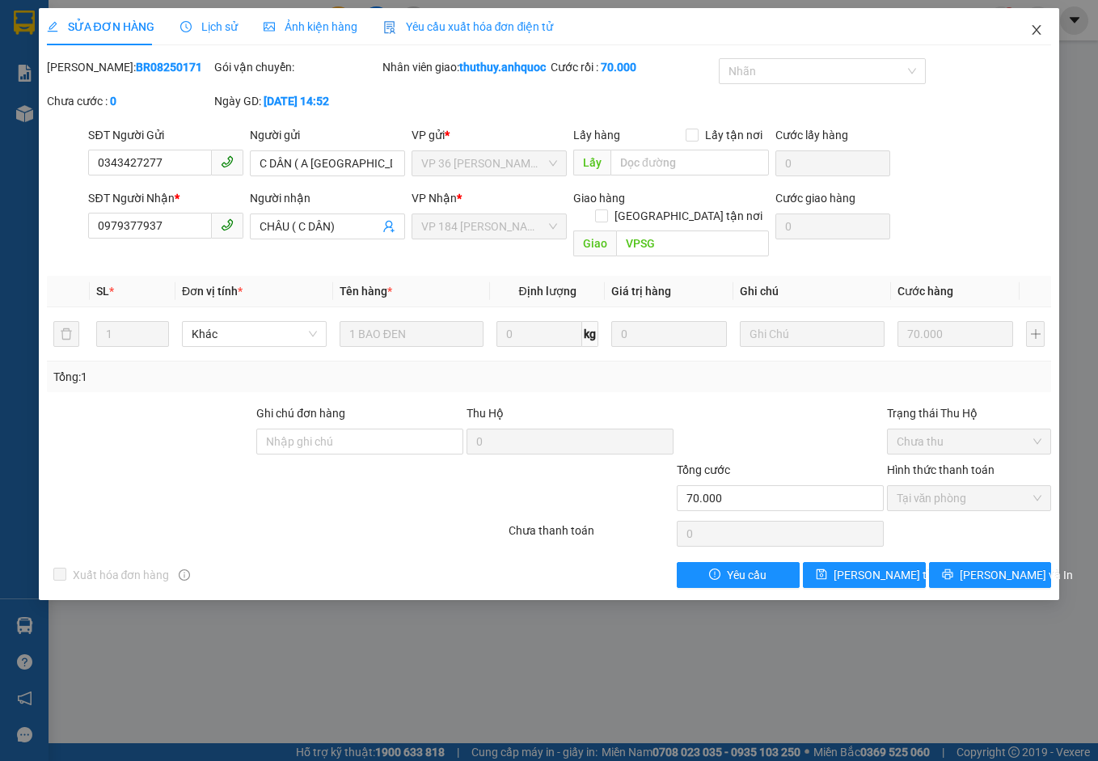
click at [1038, 32] on icon "close" at bounding box center [1037, 30] width 9 height 10
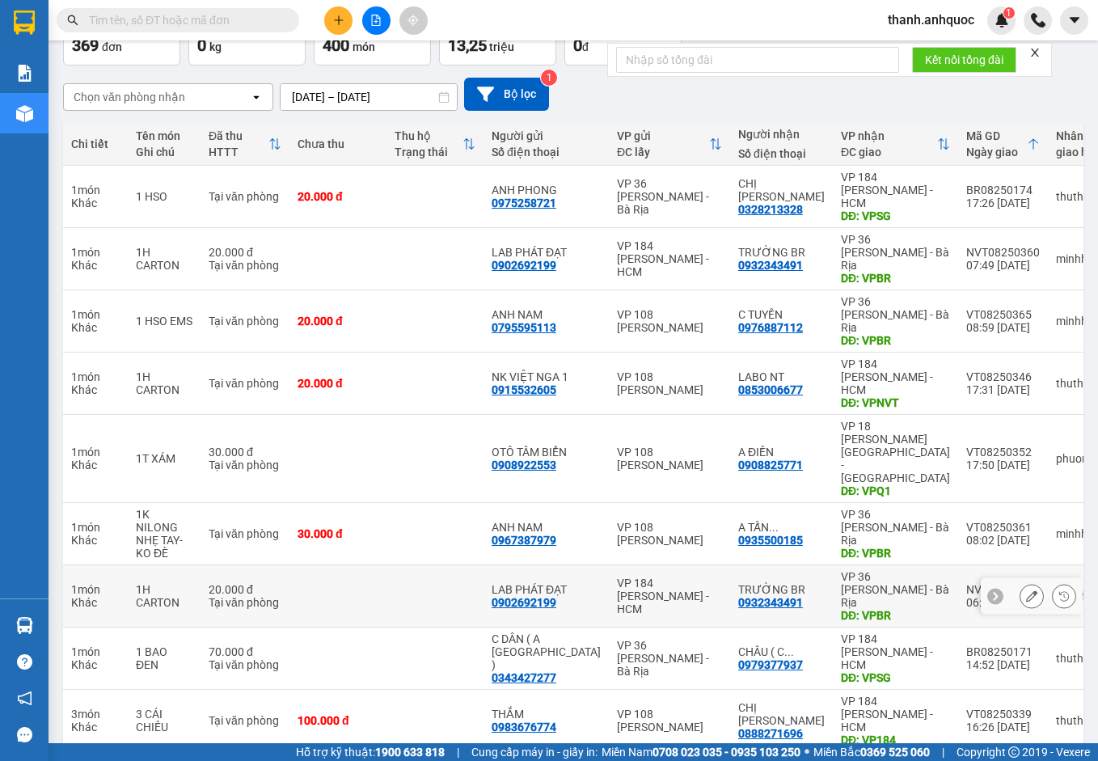
scroll to position [107, 0]
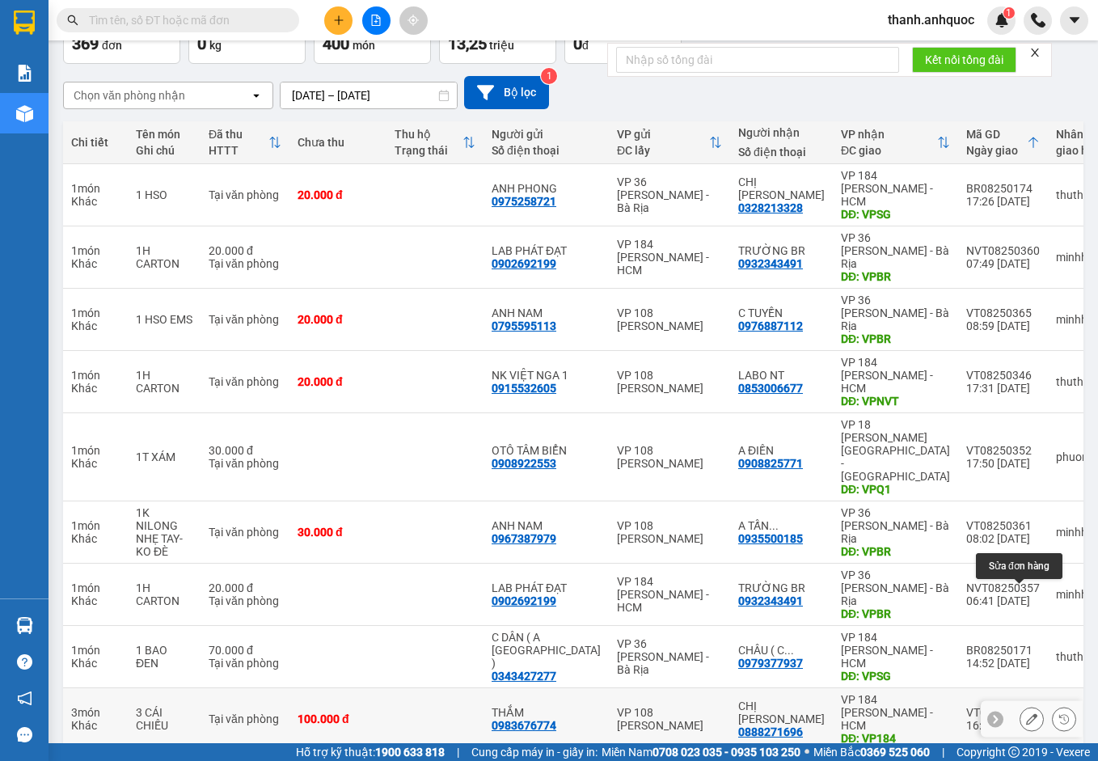
click at [1026, 713] on icon at bounding box center [1031, 718] width 11 height 11
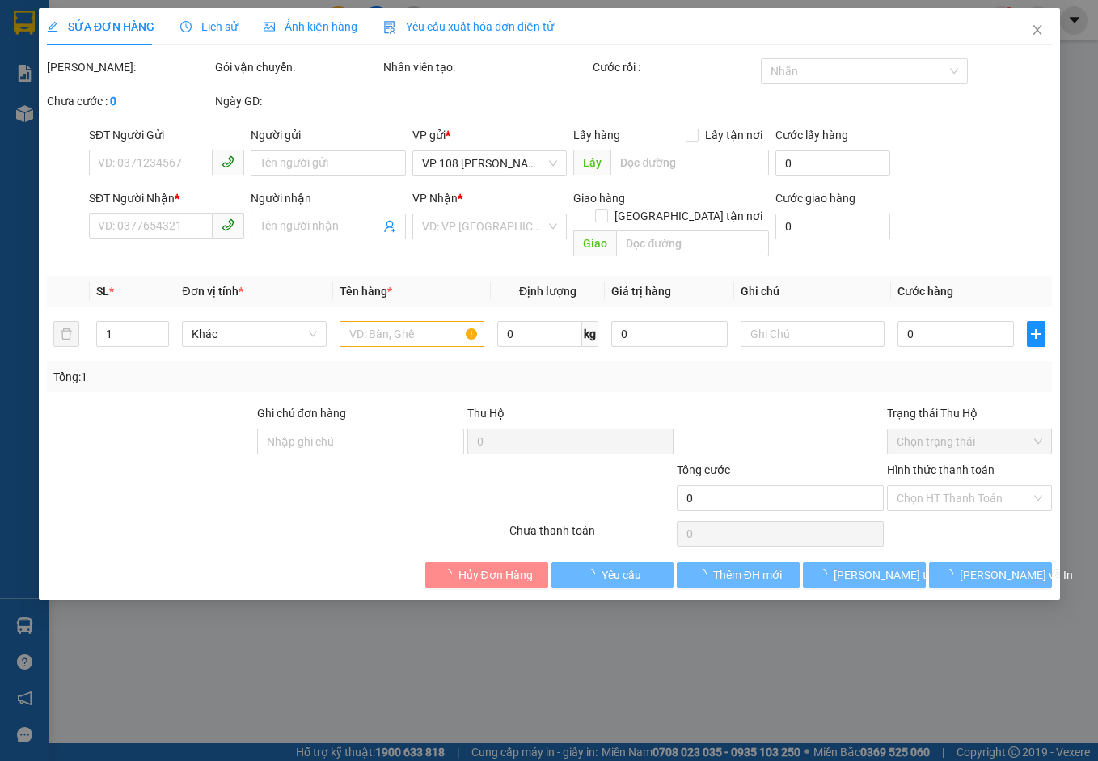
type input "0983676774"
type input "THẮM"
type input "0888271696"
type input "[PERSON_NAME]"
type input "VP184"
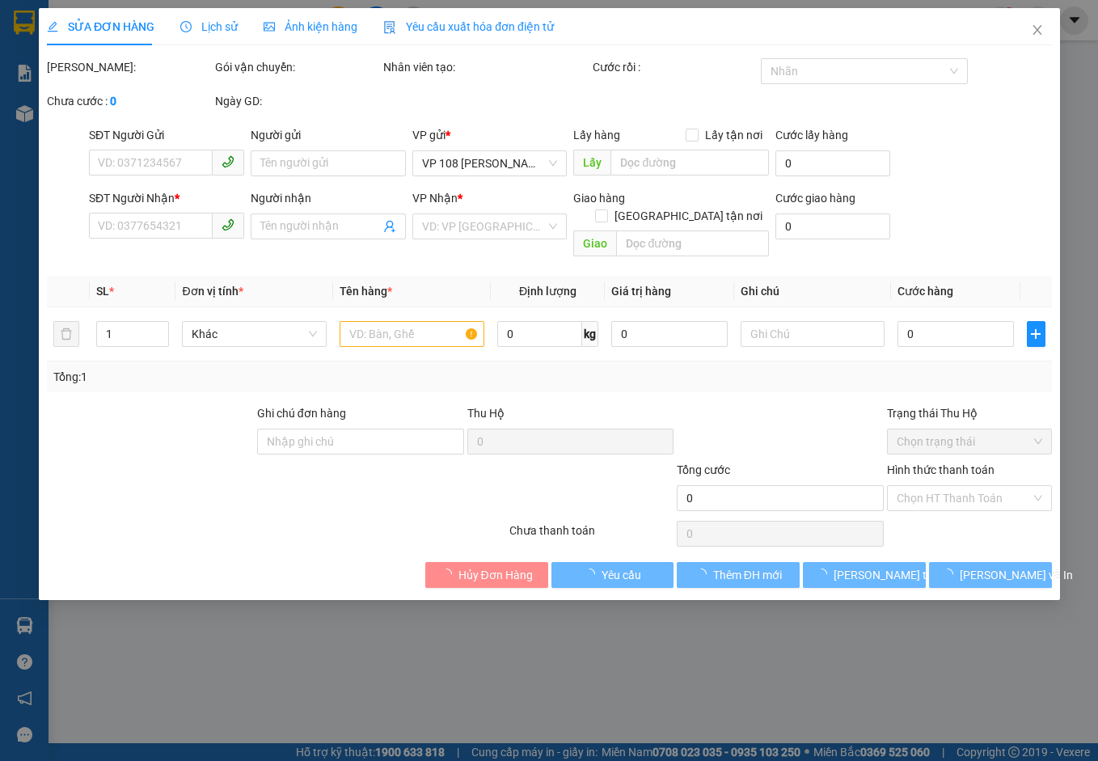
type input "SCB 12/8 - 9:24"
type input "100.000"
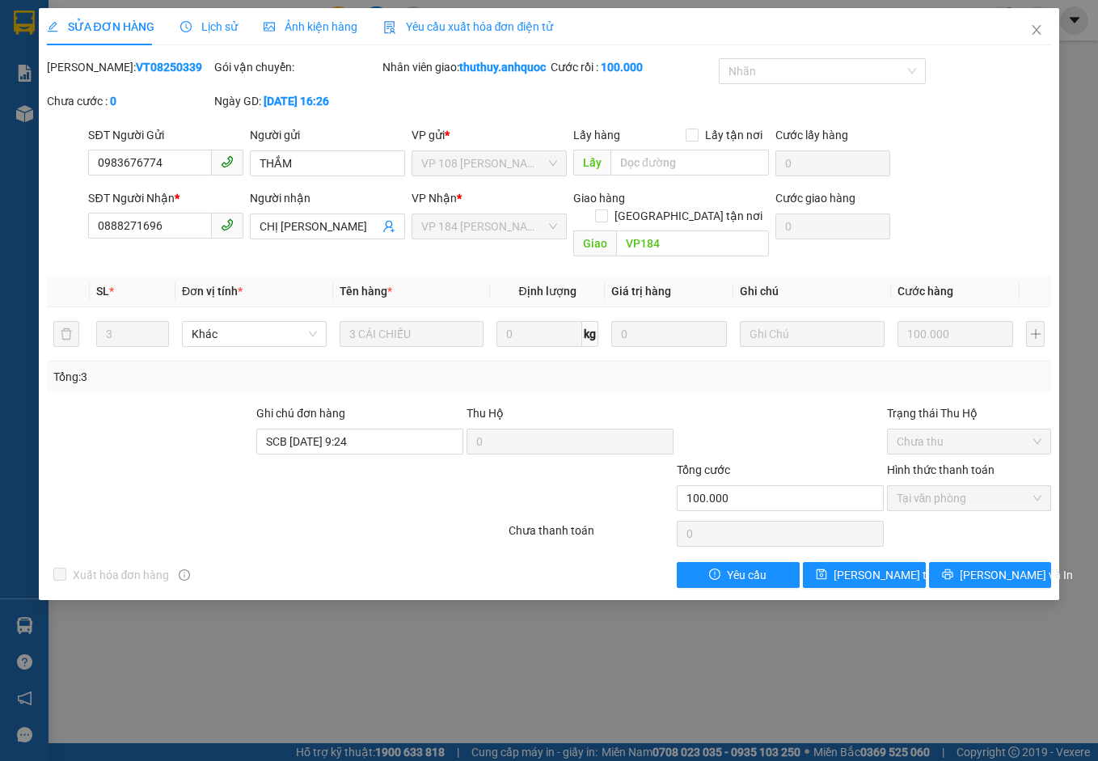
click at [451, 22] on span "Yêu cầu xuất hóa đơn điện tử" at bounding box center [468, 26] width 171 height 13
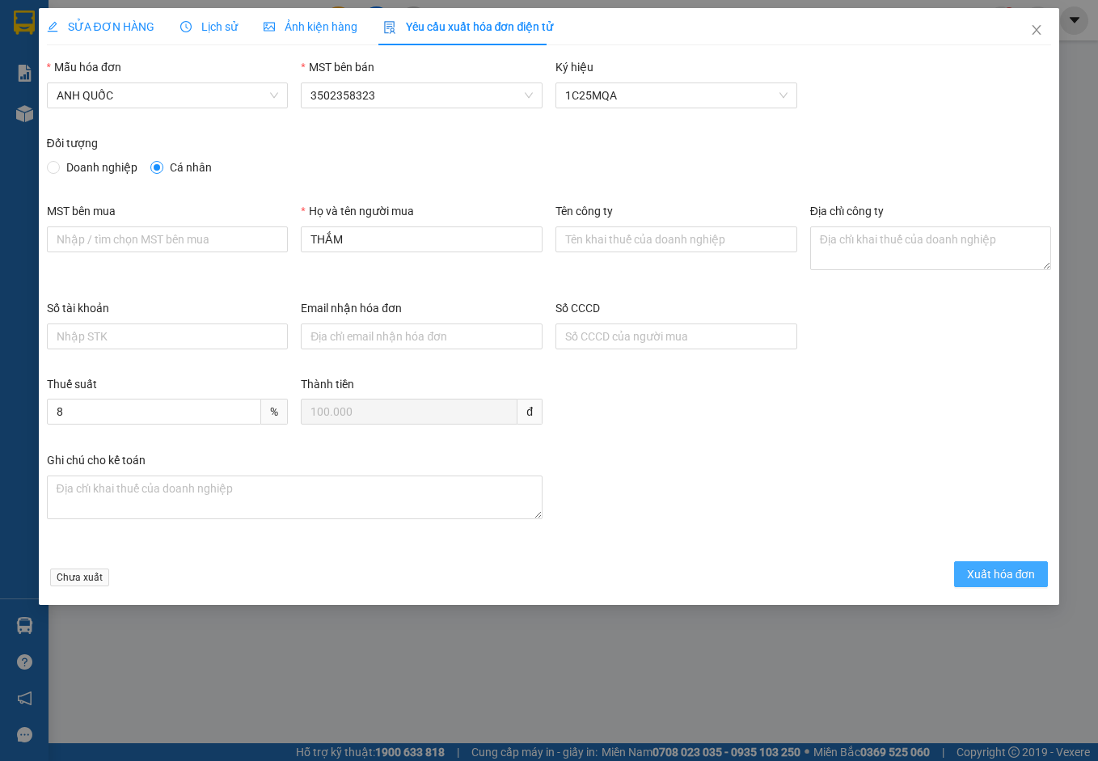
click at [980, 567] on span "Xuất hóa đơn" at bounding box center [1001, 574] width 69 height 18
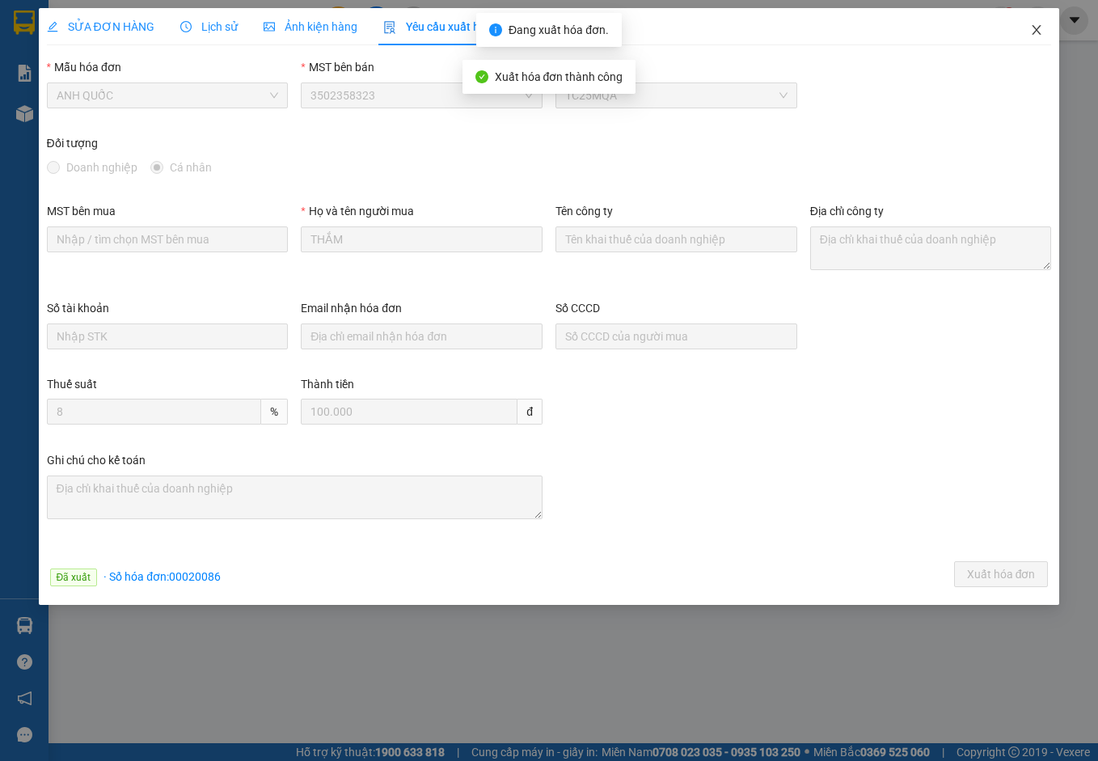
click at [1038, 28] on icon "close" at bounding box center [1036, 29] width 13 height 13
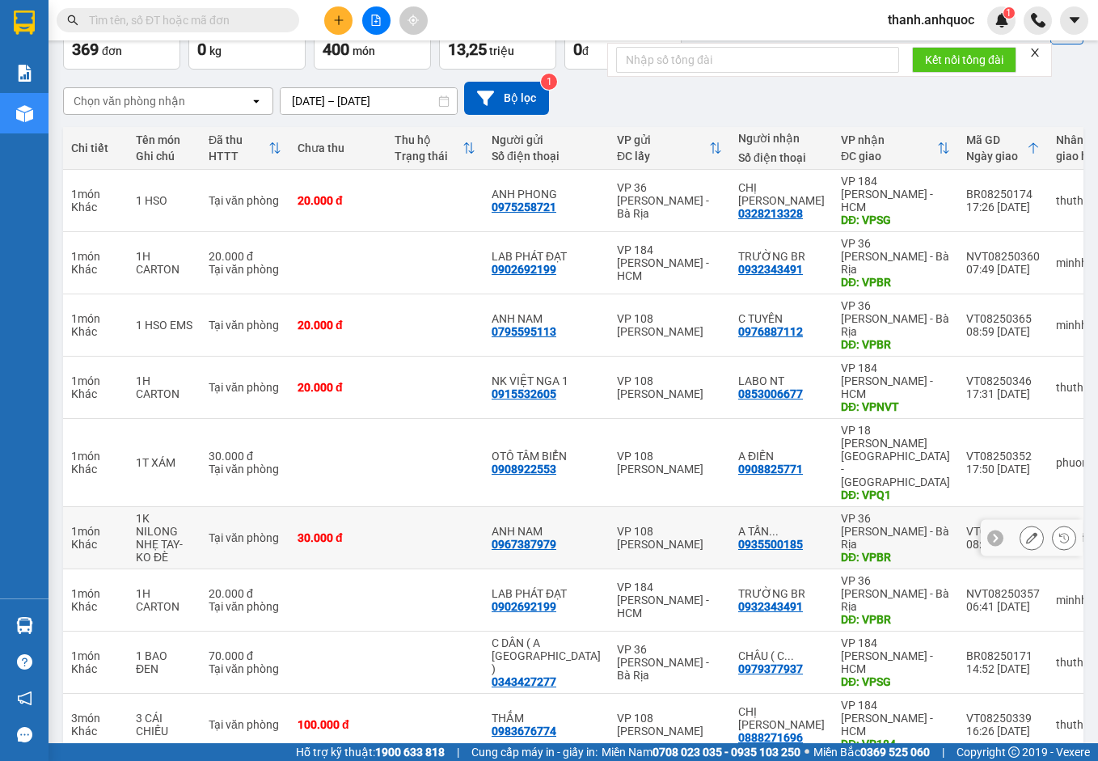
scroll to position [107, 0]
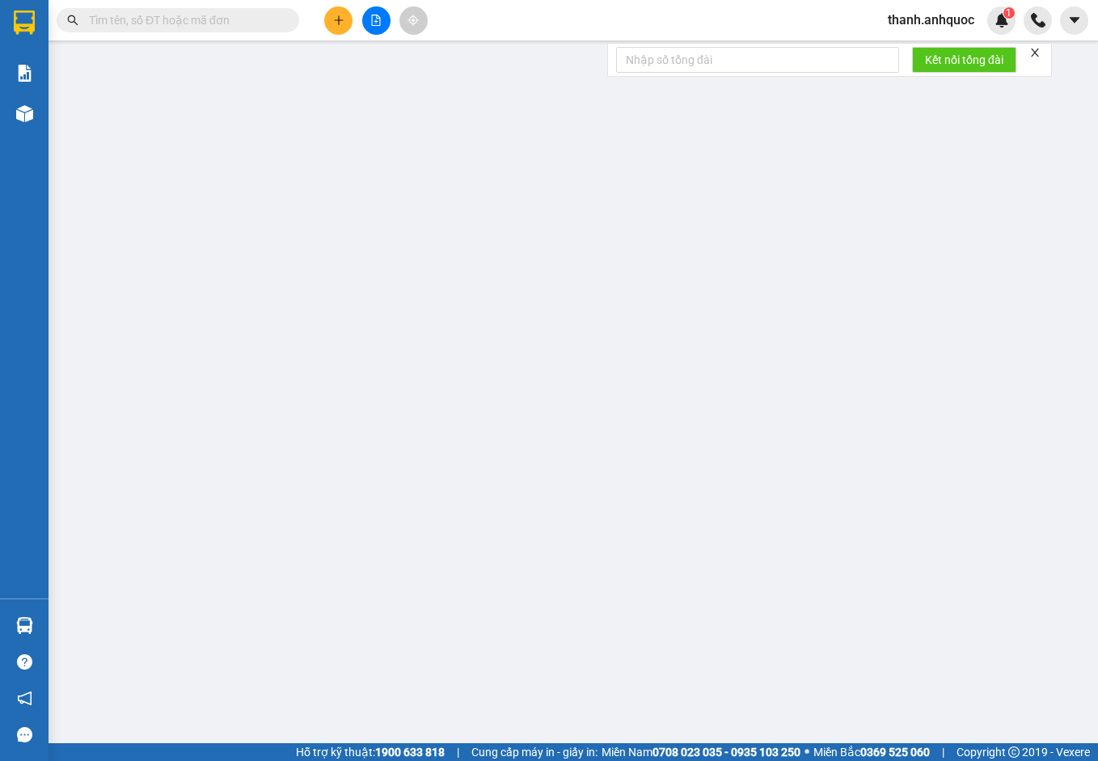
type input "0983676774"
type input "THẮM"
type input "0888271696"
type input "[PERSON_NAME]"
type input "VP184"
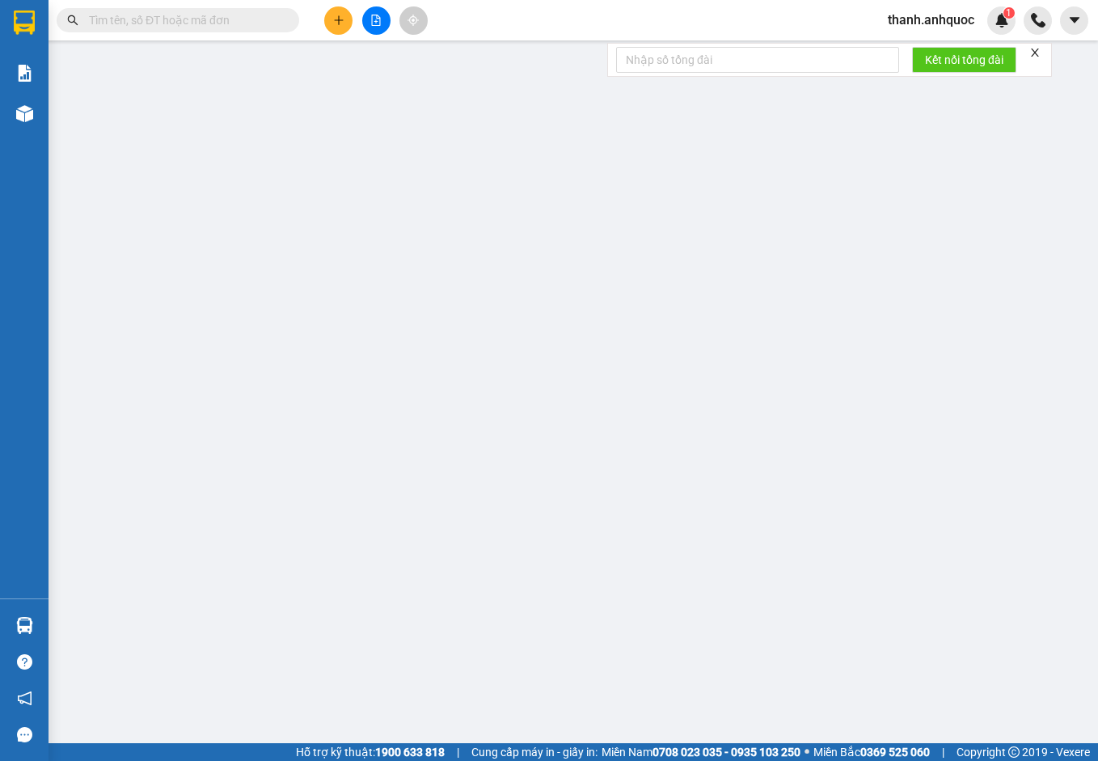
type input "SCB 12/8 - 9:24"
type input "120.000"
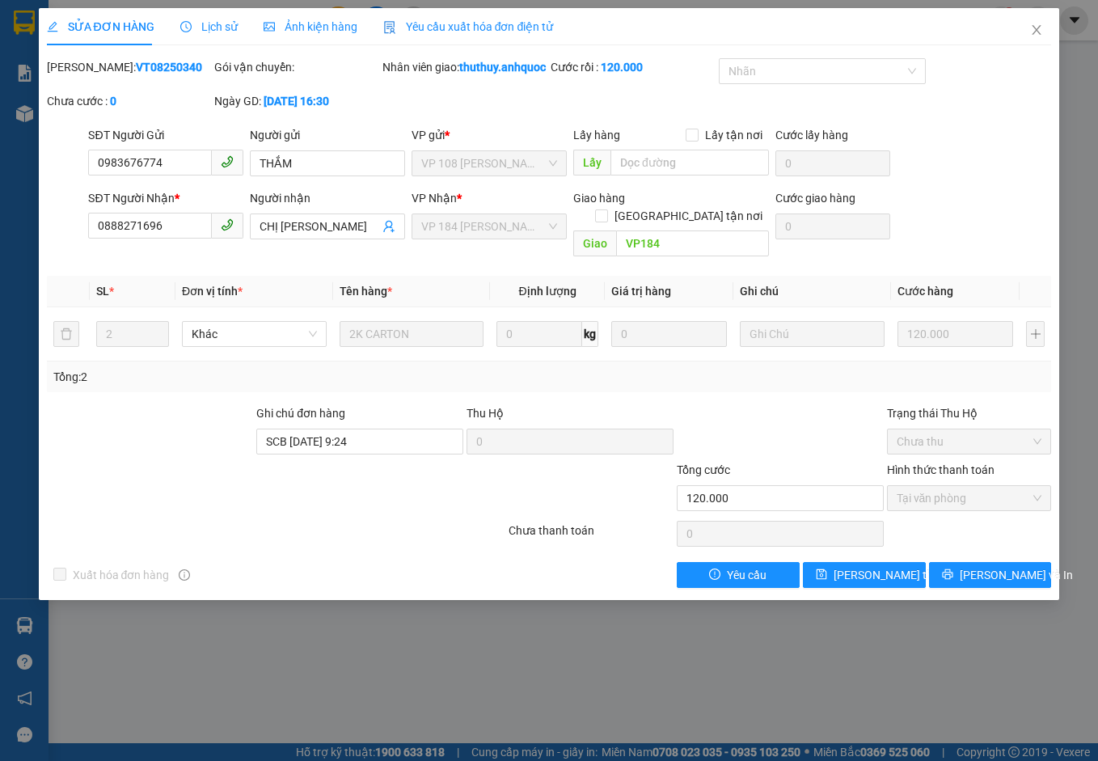
click at [473, 22] on span "Yêu cầu xuất hóa đơn điện tử" at bounding box center [468, 26] width 171 height 13
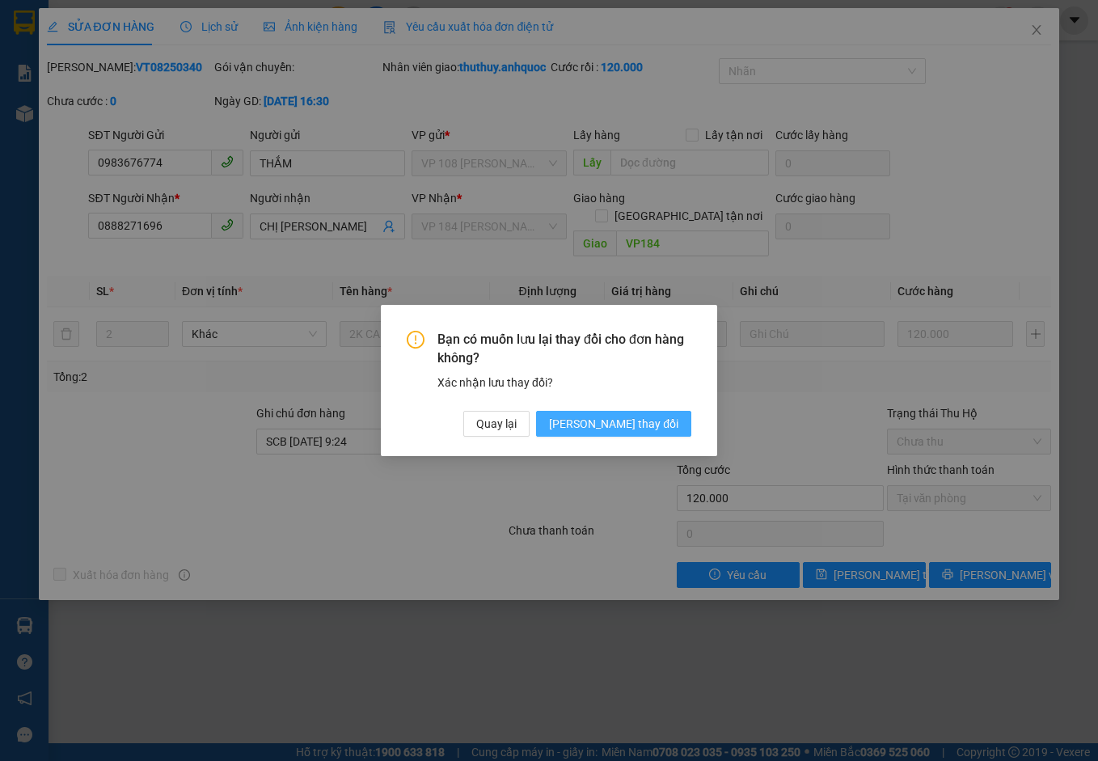
click at [659, 421] on span "[PERSON_NAME] đổi" at bounding box center [613, 424] width 129 height 18
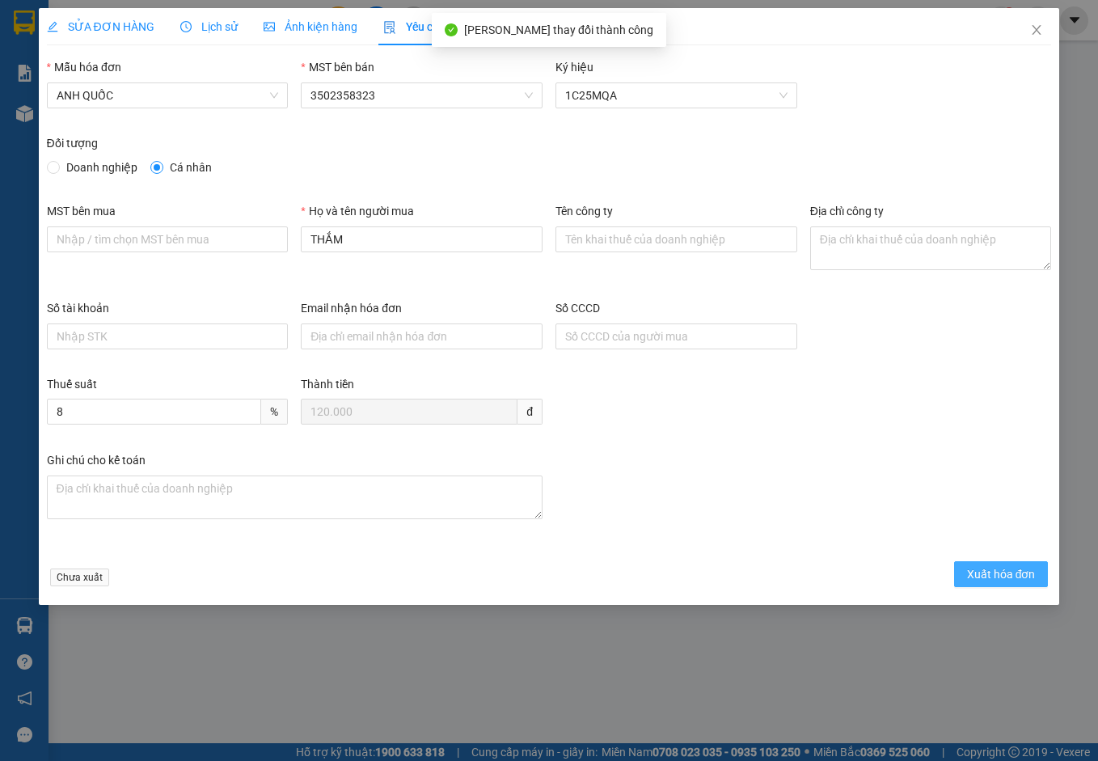
click at [978, 569] on span "Xuất hóa đơn" at bounding box center [1001, 574] width 69 height 18
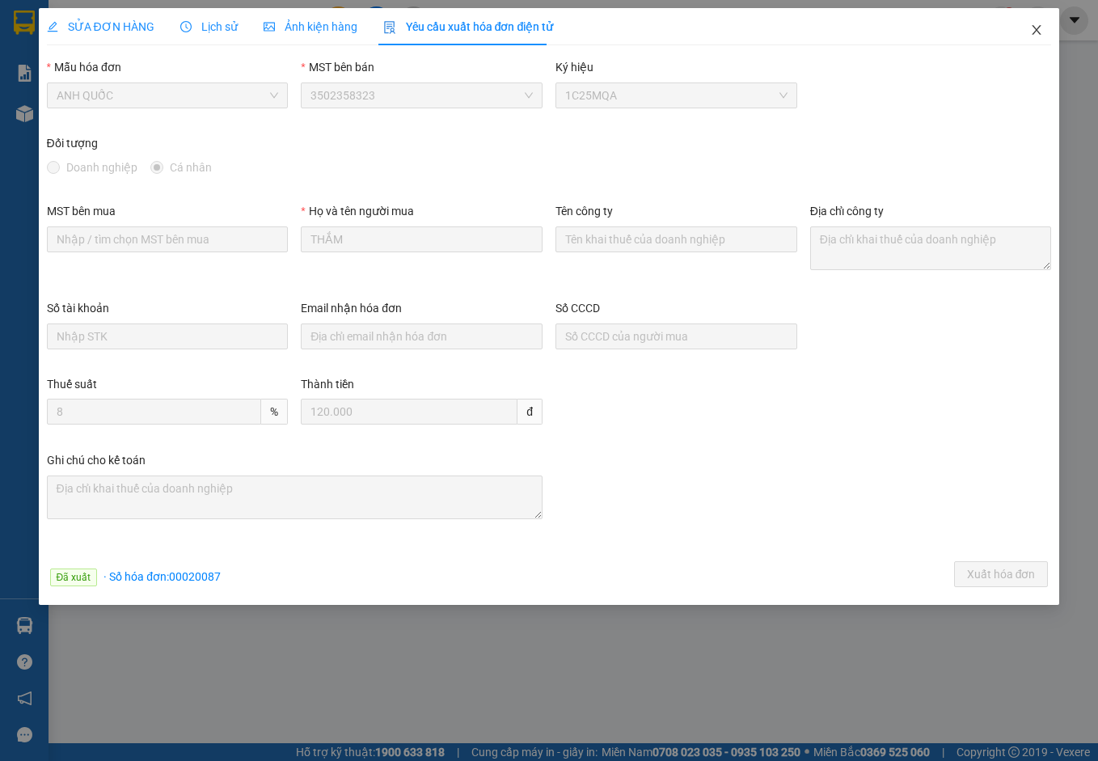
click at [1036, 30] on icon "close" at bounding box center [1037, 30] width 9 height 10
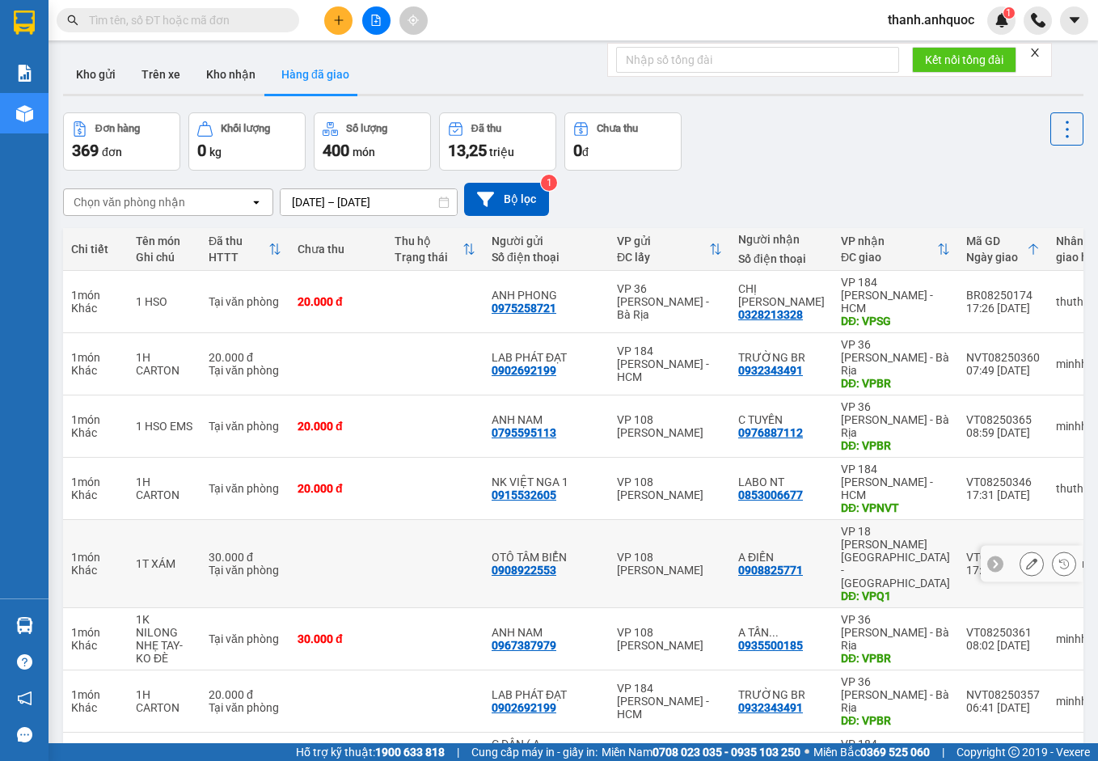
scroll to position [107, 0]
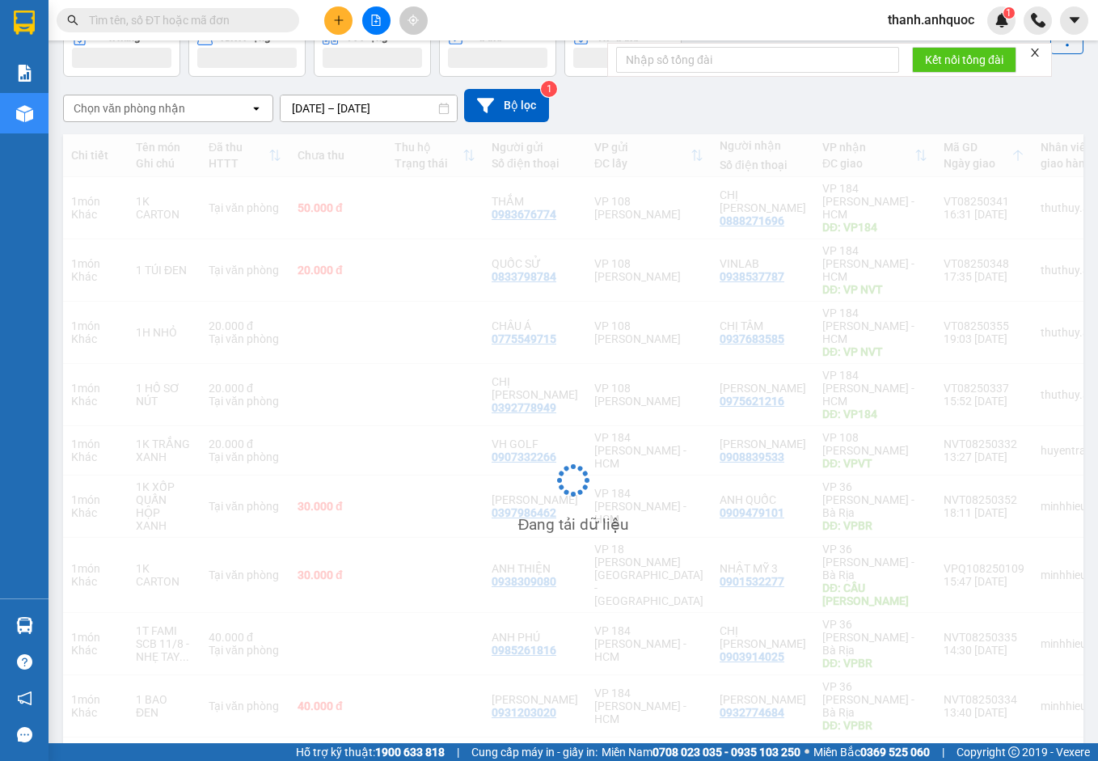
scroll to position [94, 0]
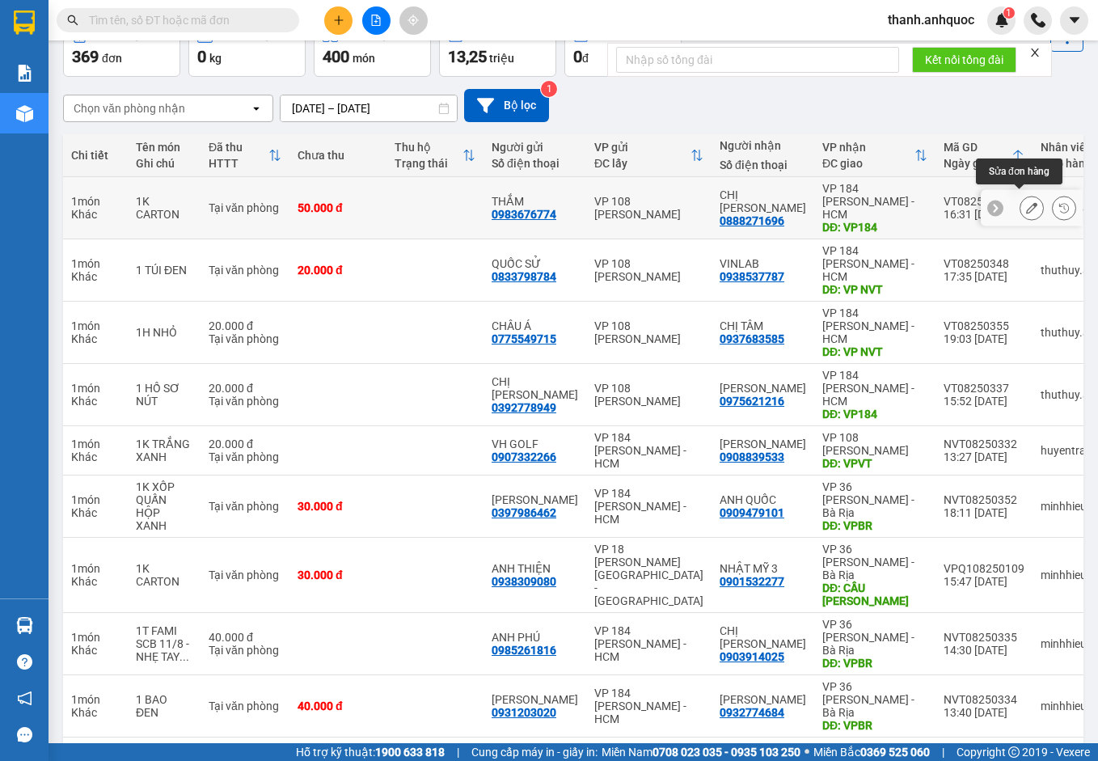
click at [1026, 202] on icon at bounding box center [1031, 207] width 11 height 11
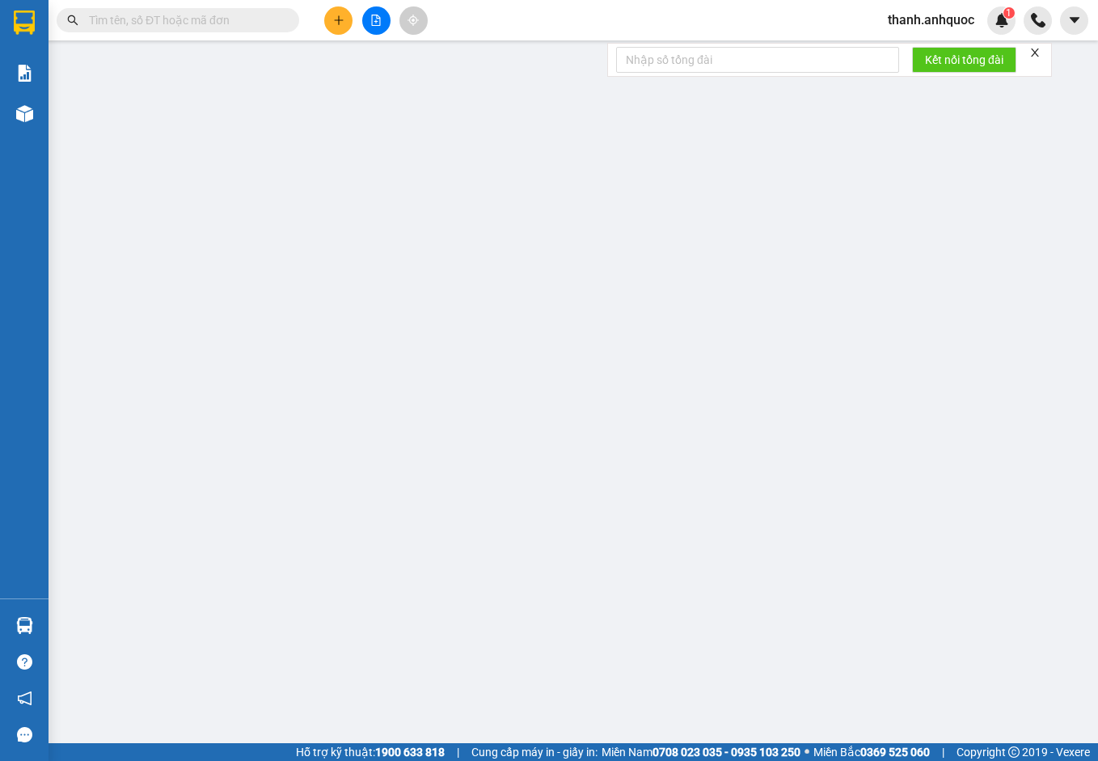
type input "0983676774"
type input "THẮM"
type input "0888271696"
type input "[PERSON_NAME]"
type input "VP184"
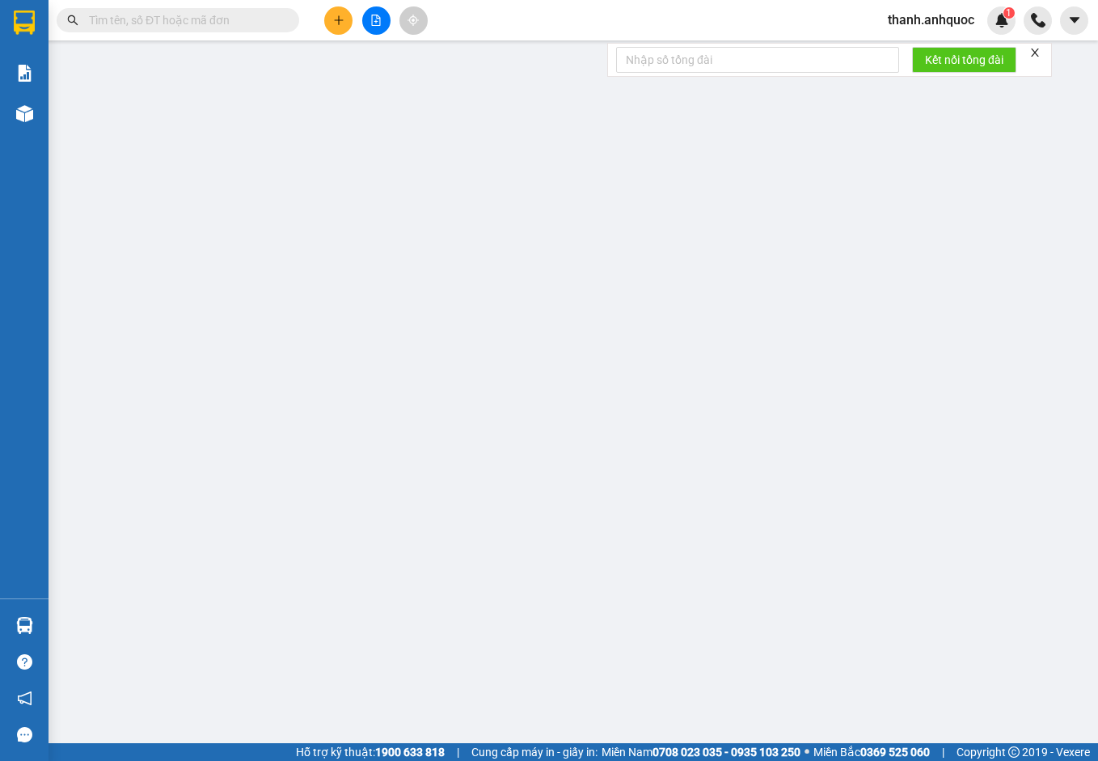
type input "SCB 12/8 - 9:24"
type input "50.000"
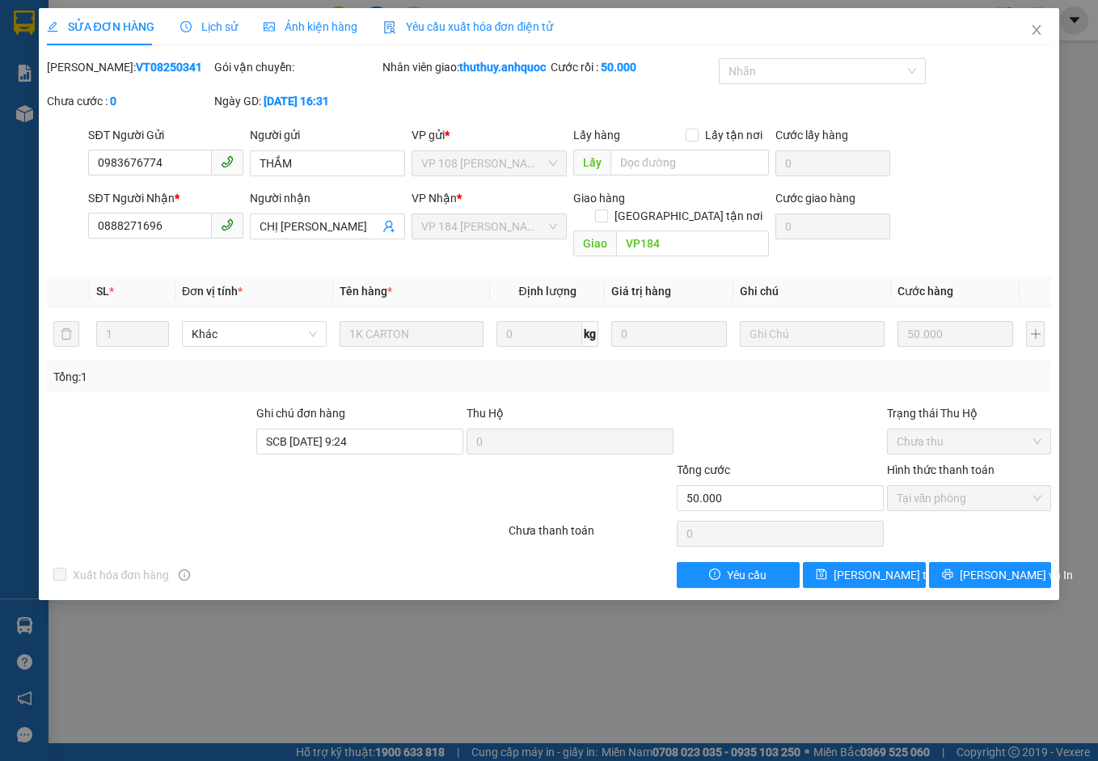
click at [457, 28] on span "Yêu cầu xuất hóa đơn điện tử" at bounding box center [468, 26] width 171 height 13
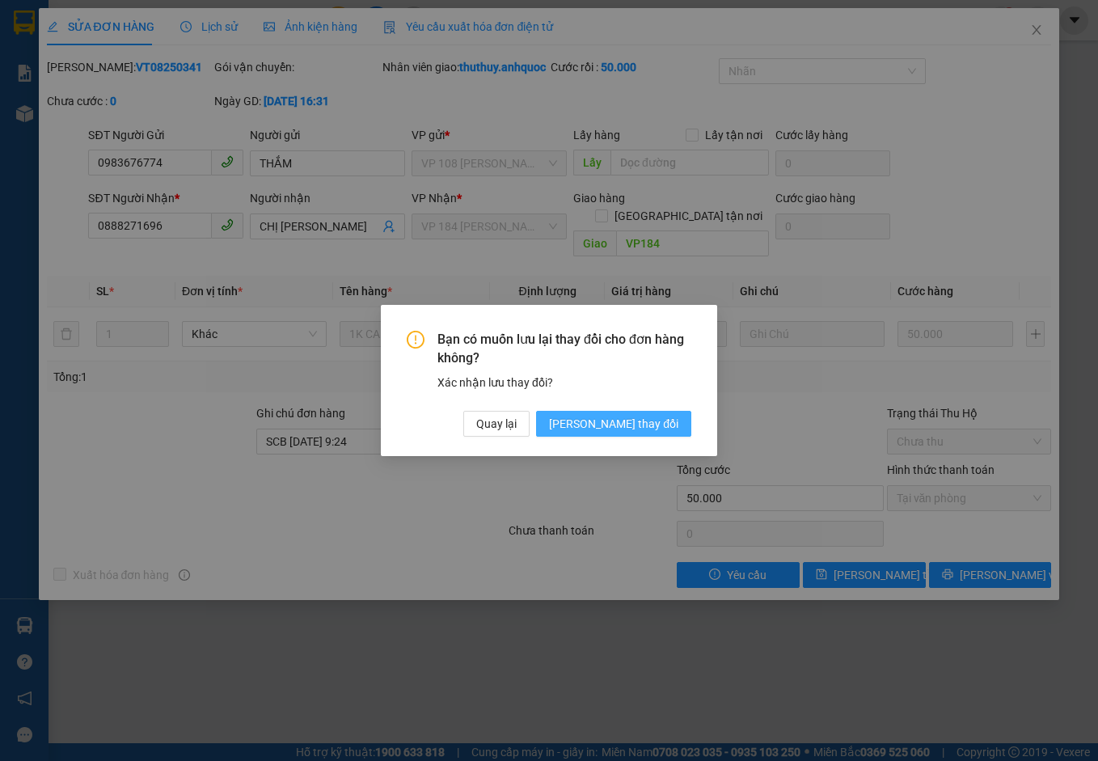
click at [636, 419] on span "[PERSON_NAME] đổi" at bounding box center [613, 424] width 129 height 18
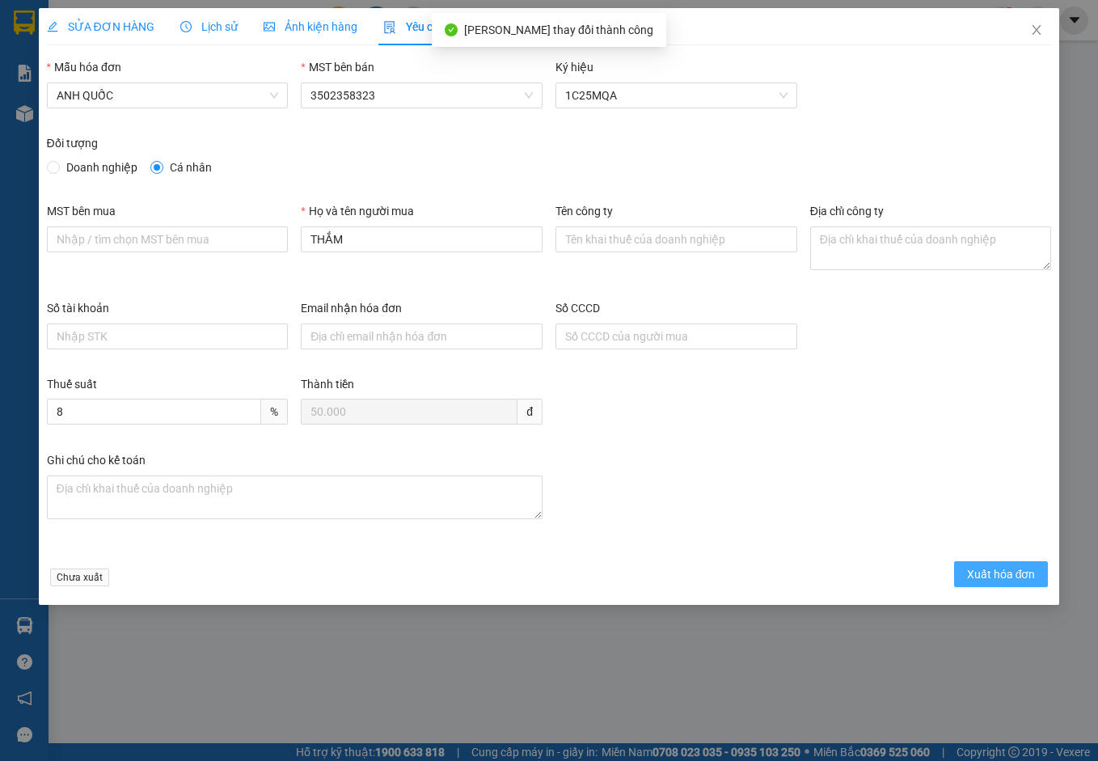
click at [1003, 579] on span "Xuất hóa đơn" at bounding box center [1001, 574] width 69 height 18
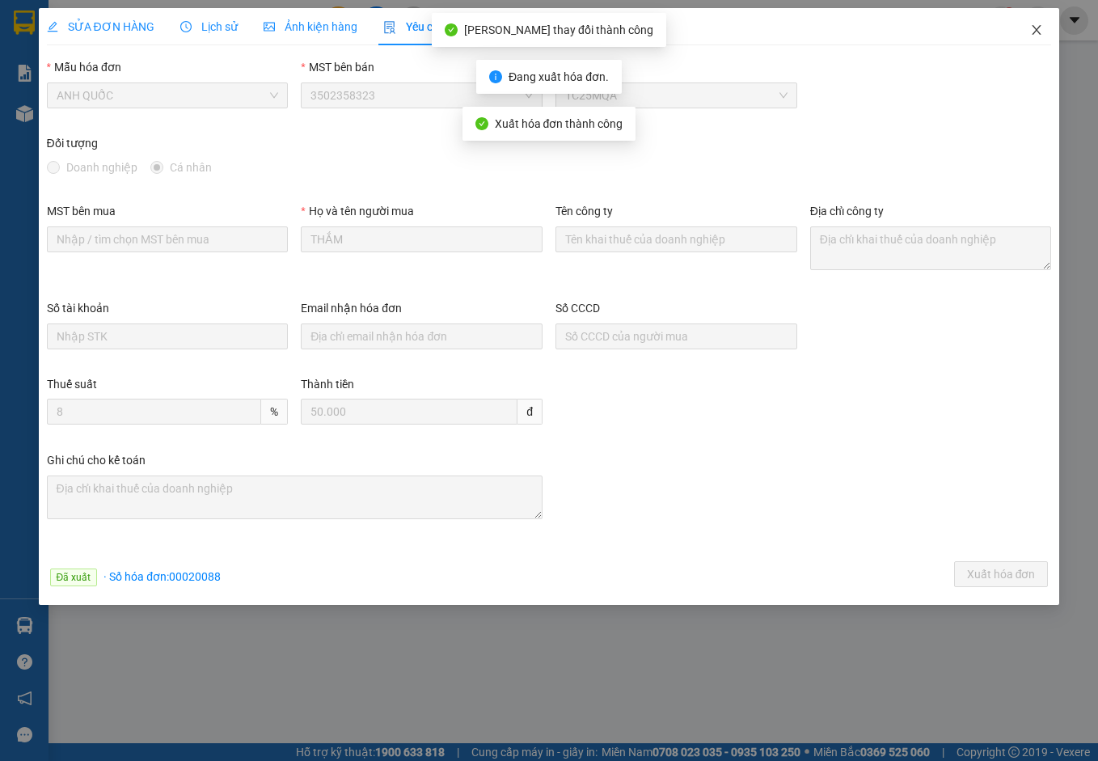
click at [1040, 28] on icon "close" at bounding box center [1036, 29] width 13 height 13
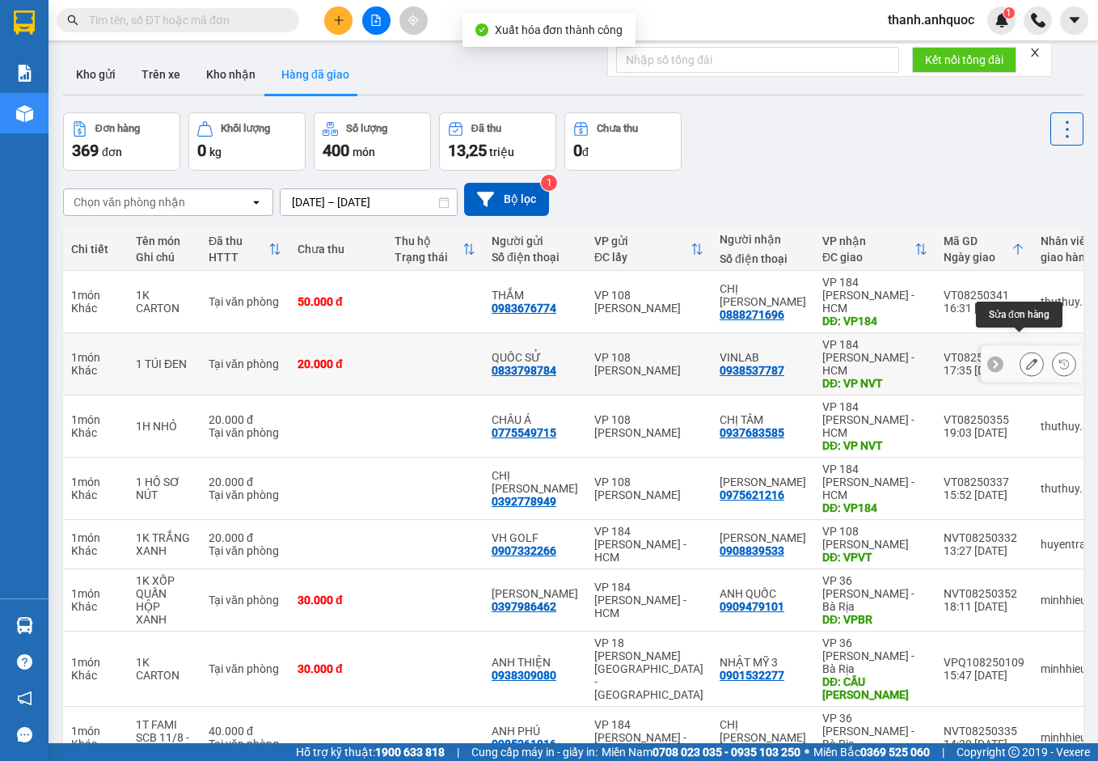
click at [1026, 358] on icon at bounding box center [1031, 363] width 11 height 11
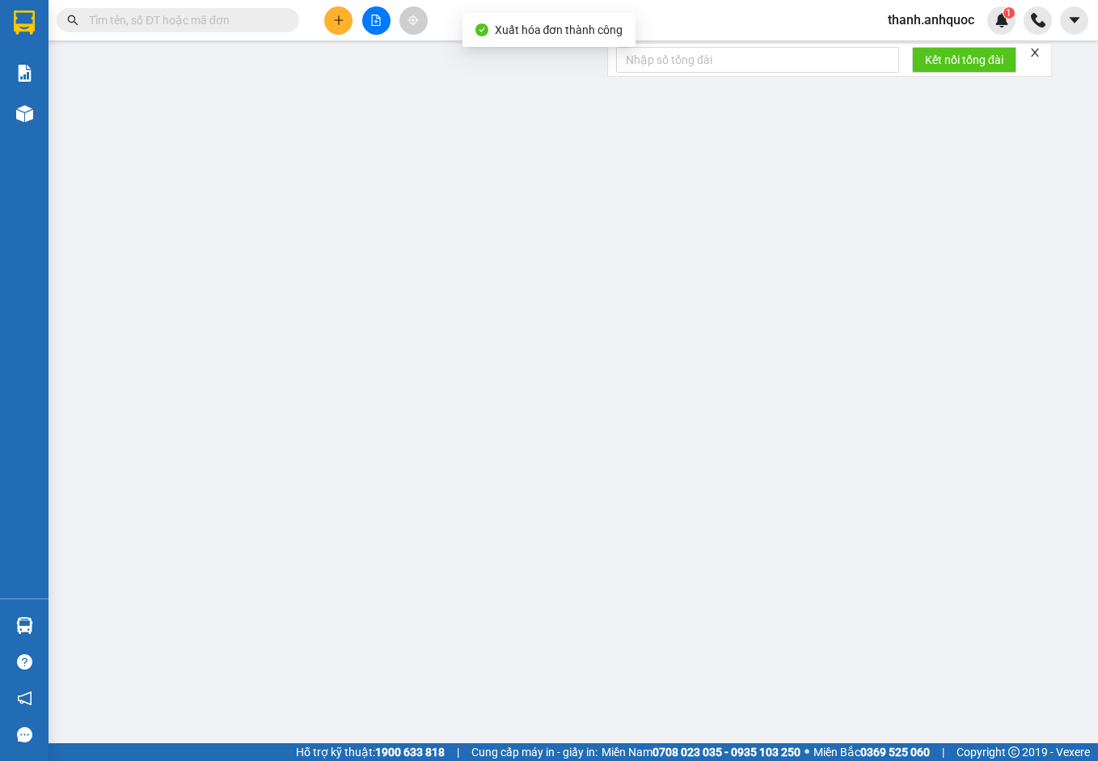
type input "0833798784"
type input "QUỐC SỬ"
type input "0938537787"
type input "VINLAB"
type input "VP NVT"
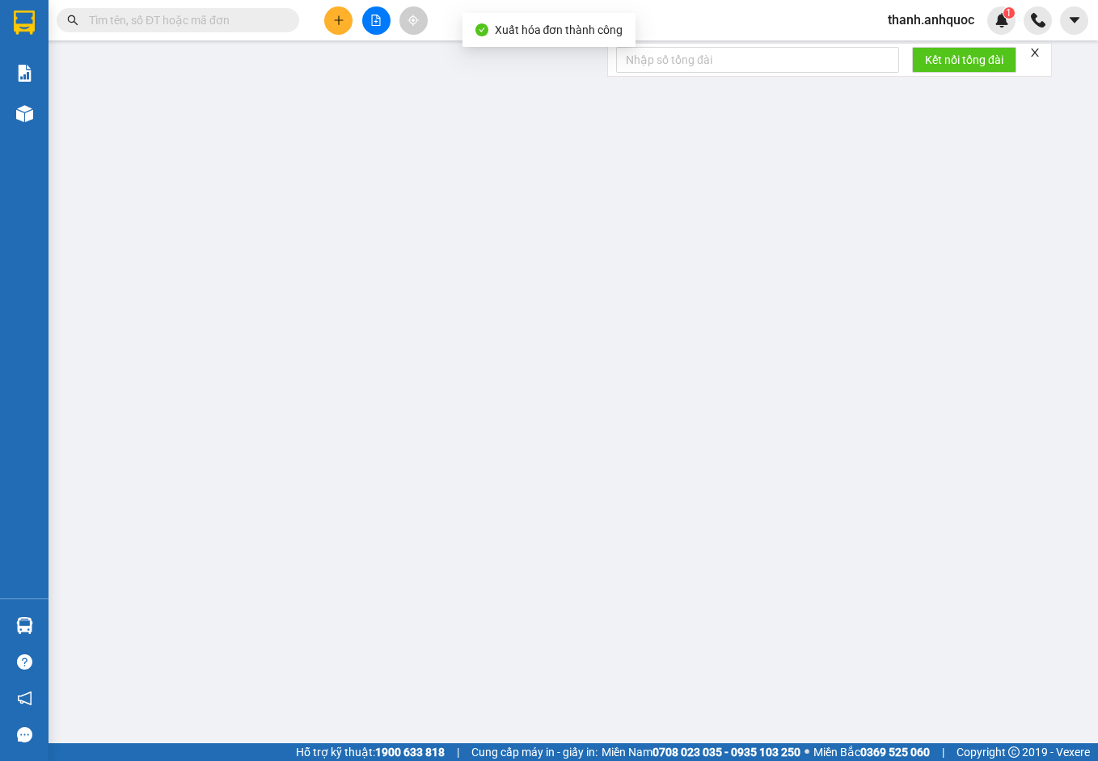
type input "TM 12/8 THỦY"
type input "20.000"
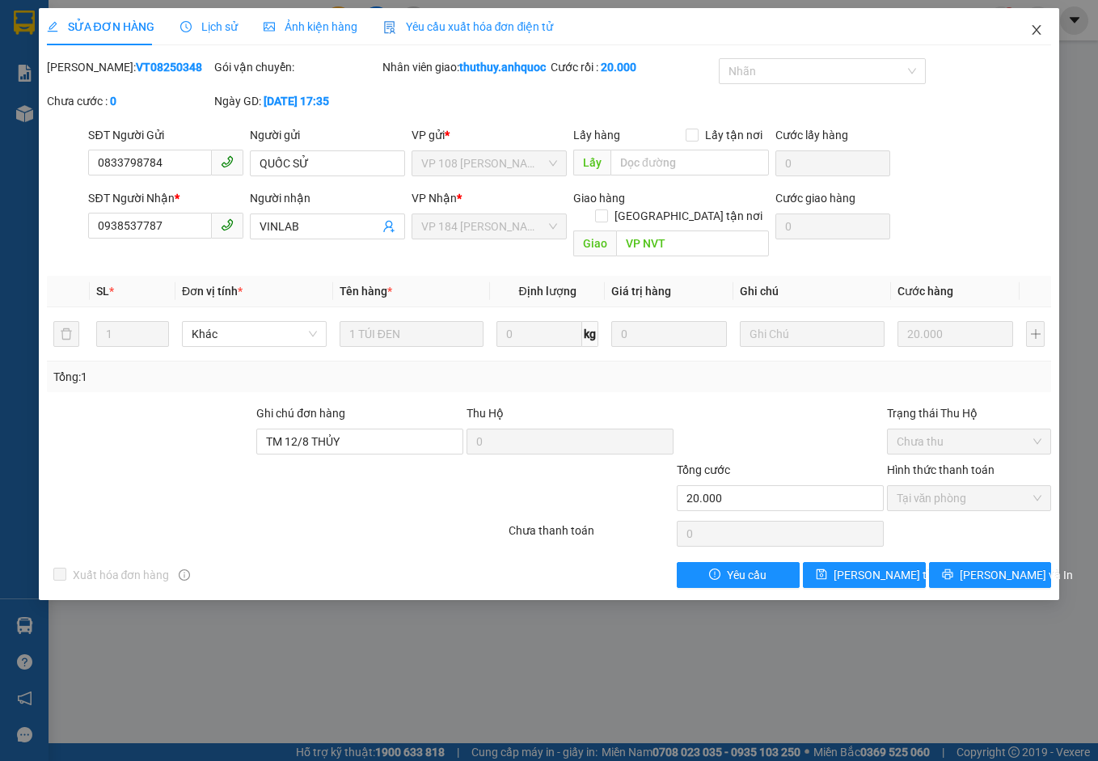
click at [1035, 29] on icon "close" at bounding box center [1037, 30] width 9 height 10
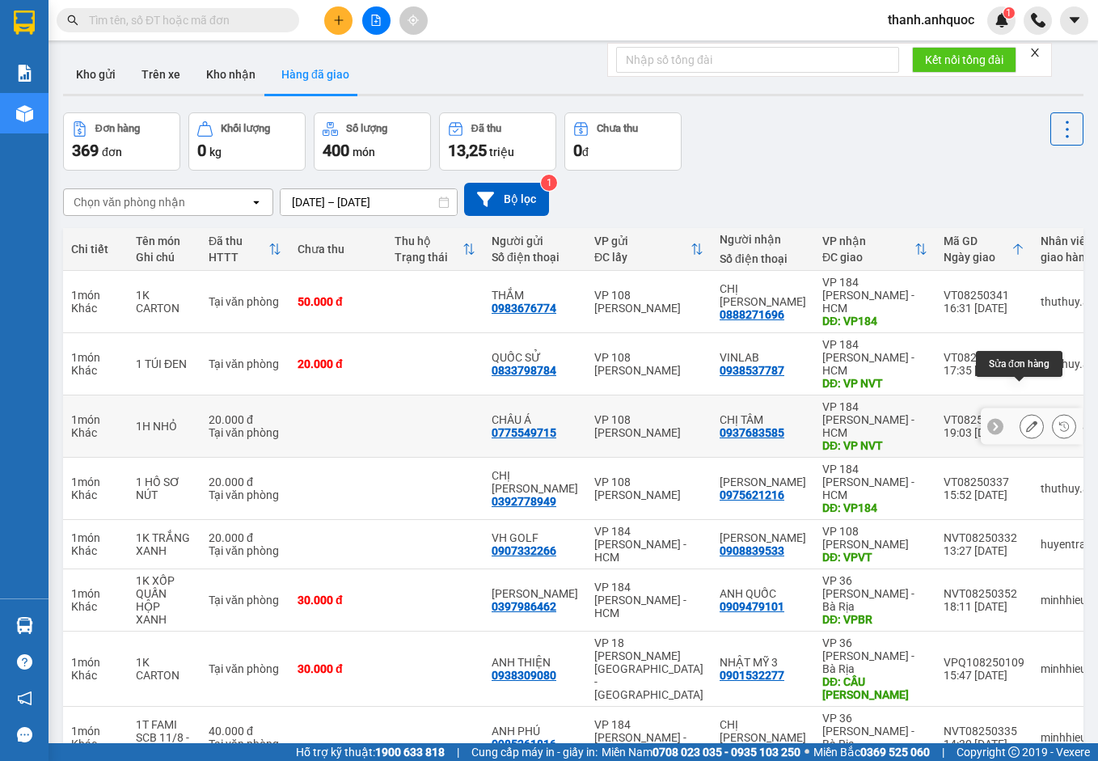
click at [1026, 421] on icon at bounding box center [1031, 426] width 11 height 11
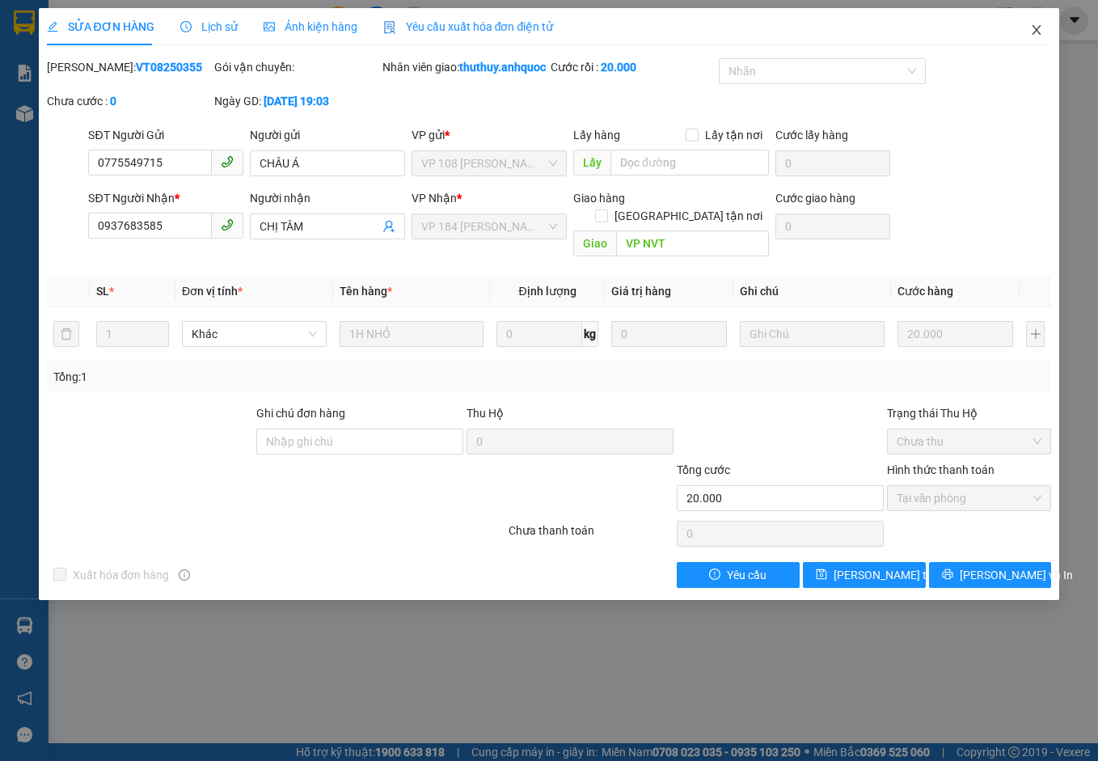
click at [1043, 32] on icon "close" at bounding box center [1036, 29] width 13 height 13
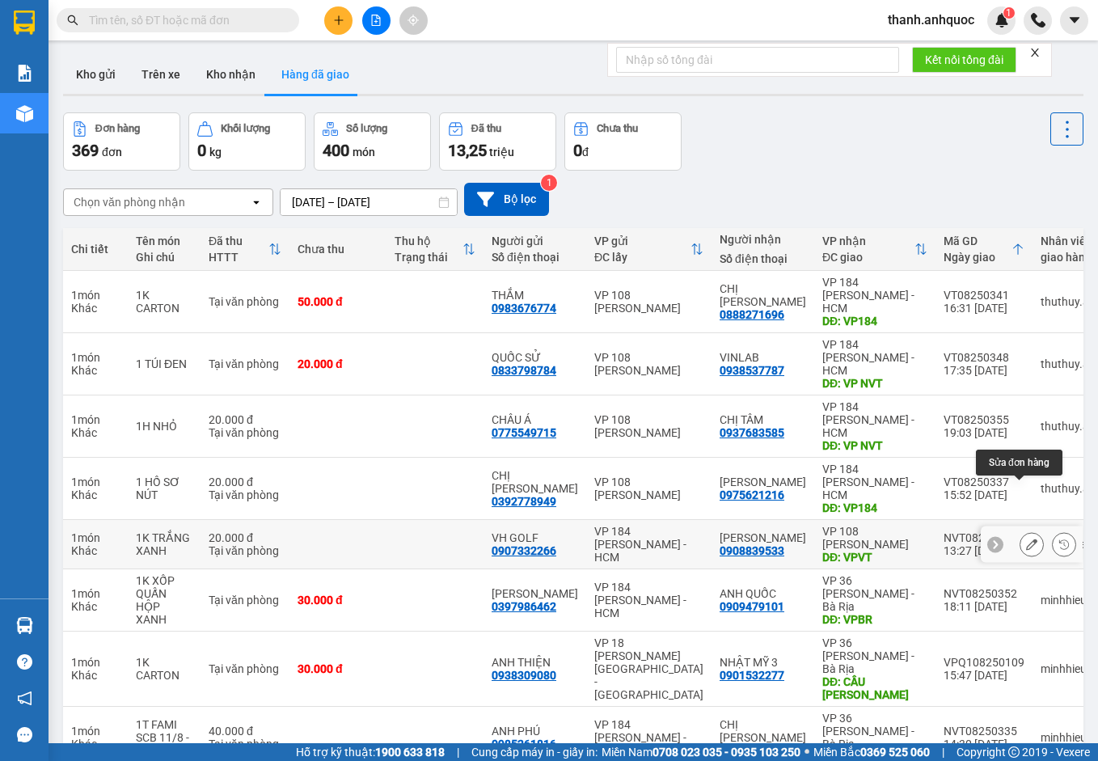
click at [1026, 539] on icon at bounding box center [1031, 544] width 11 height 11
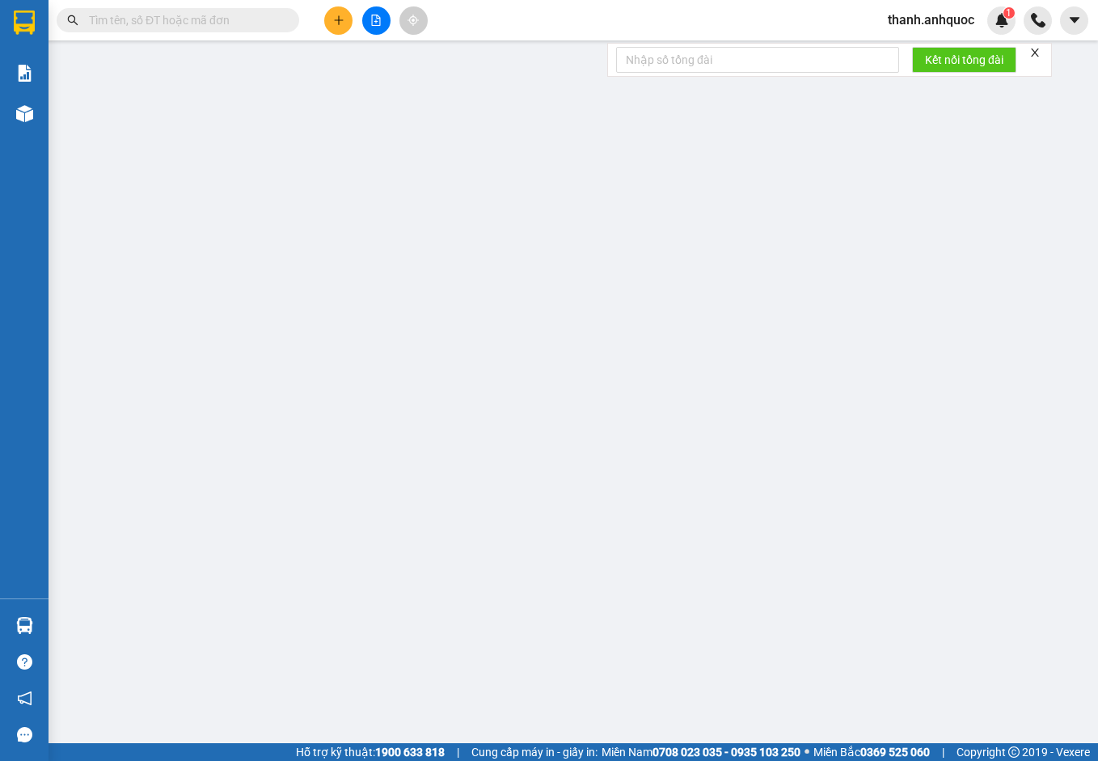
type input "0907332266"
type input "VH GOLF"
type input "0908839533"
type input "XUÂN DŨNG"
type input "VPVT"
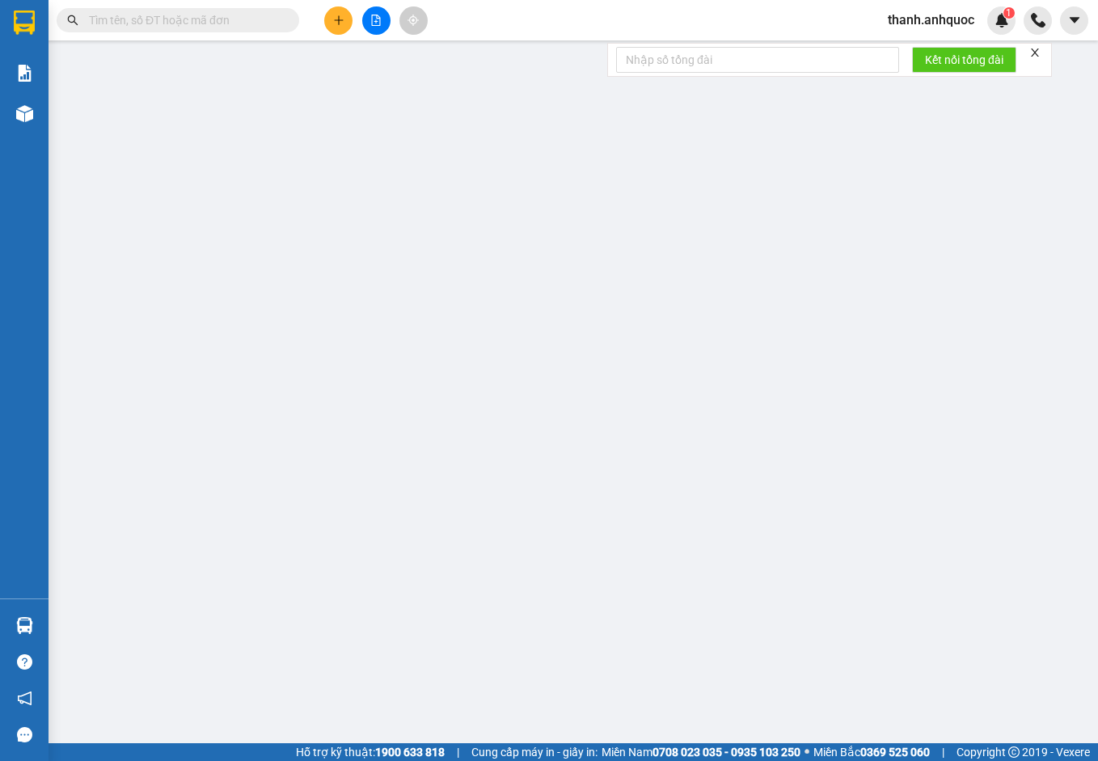
type input "TM 11/8 VP184 HẢO"
type input "20.000"
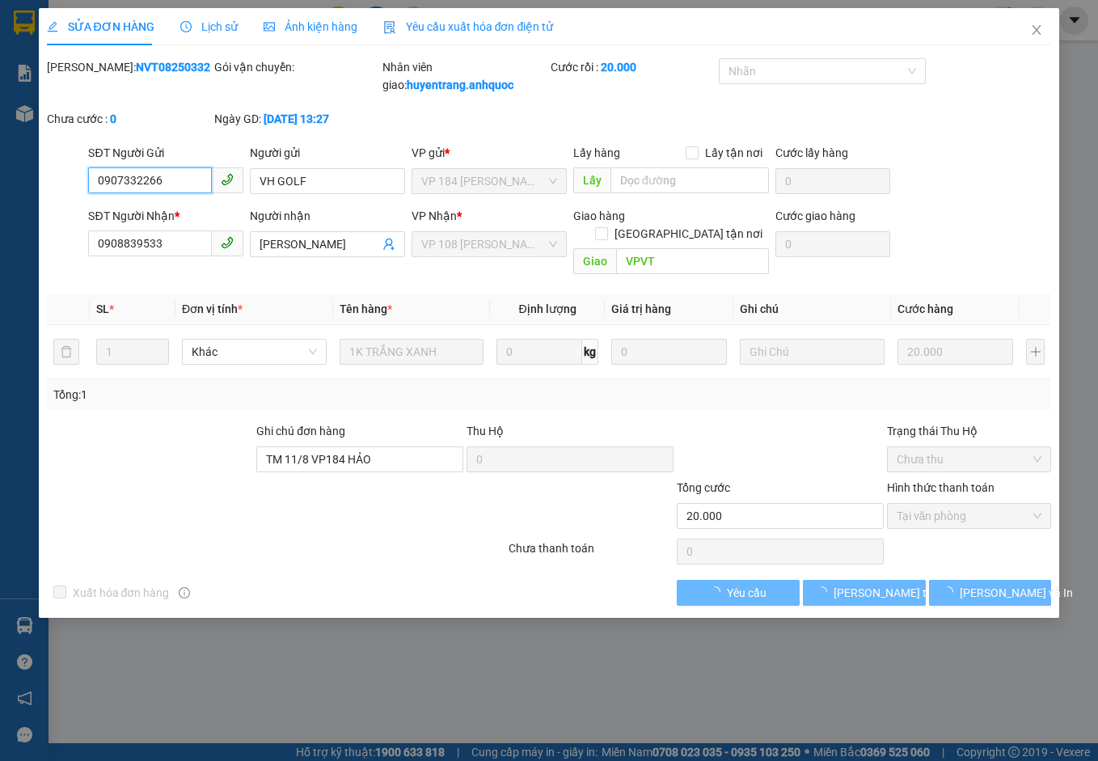
checkbox input "true"
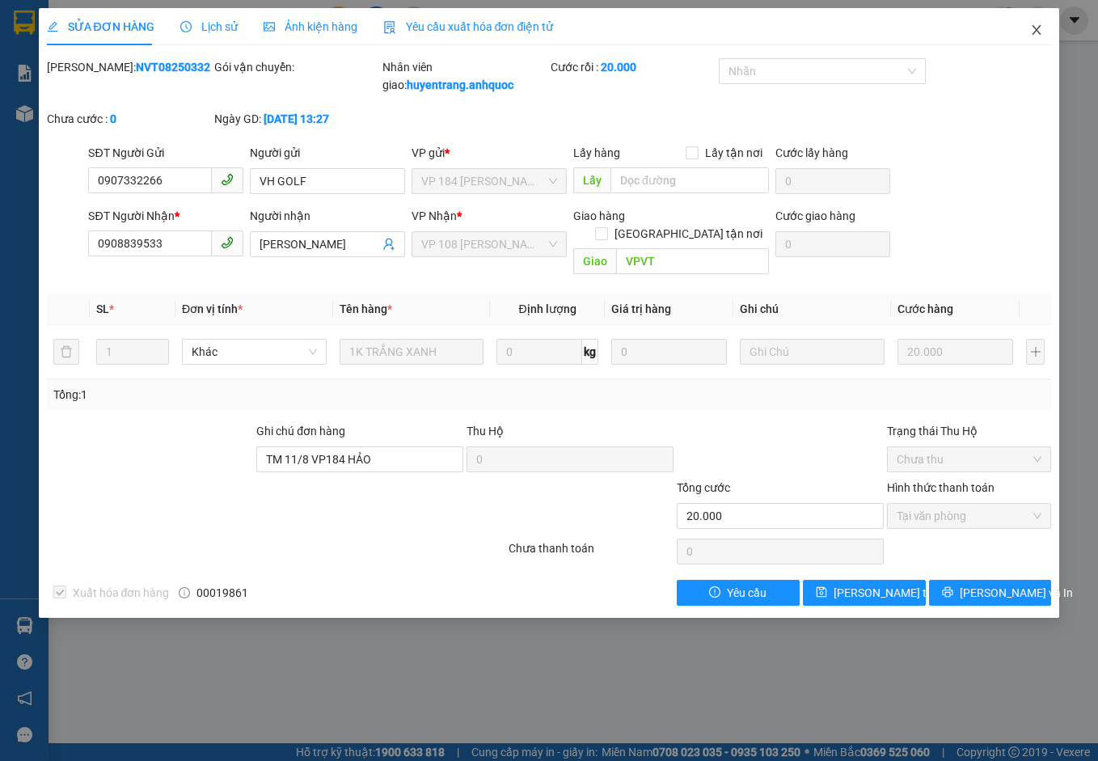
click at [1039, 25] on icon "close" at bounding box center [1036, 29] width 13 height 13
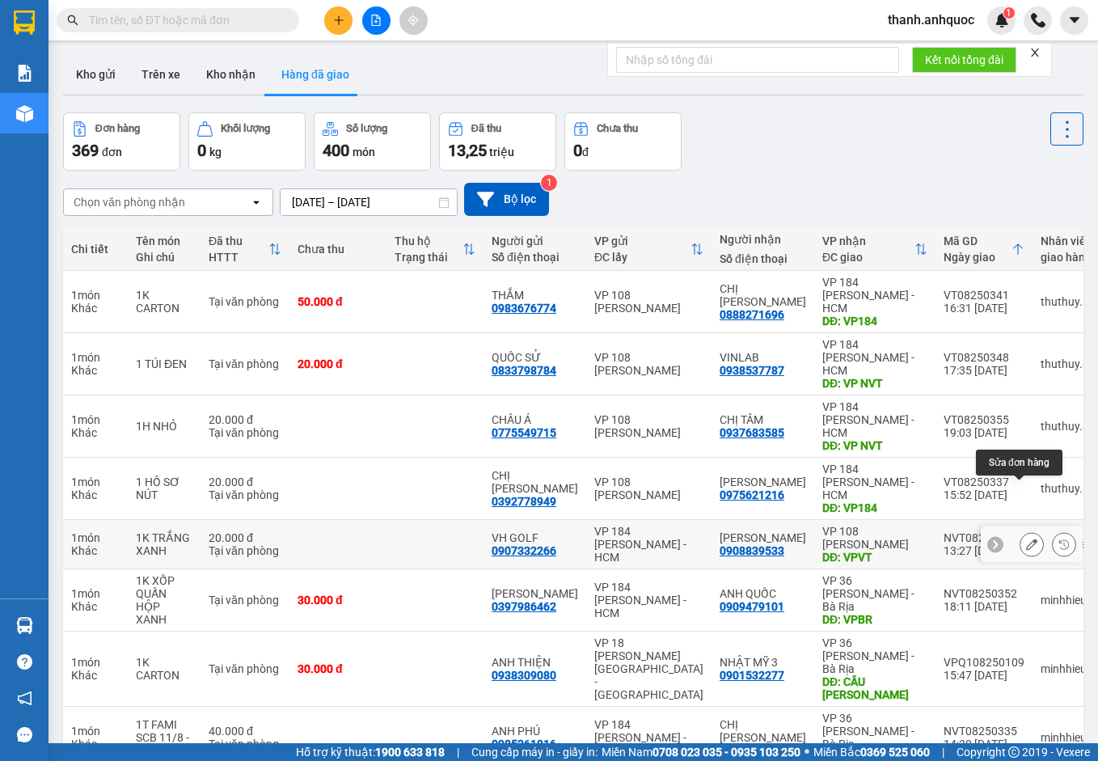
click at [1026, 539] on icon at bounding box center [1031, 544] width 11 height 11
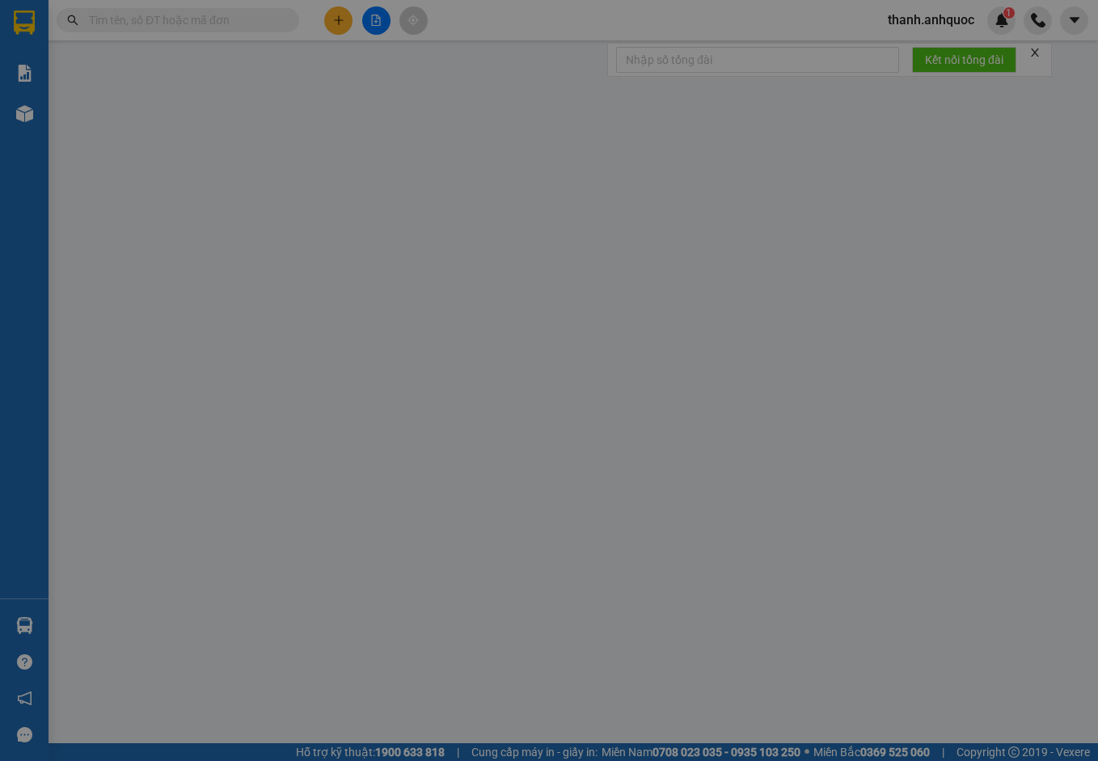
type input "0907332266"
type input "VH GOLF"
type input "0908839533"
type input "XUÂN DŨNG"
type input "VPVT"
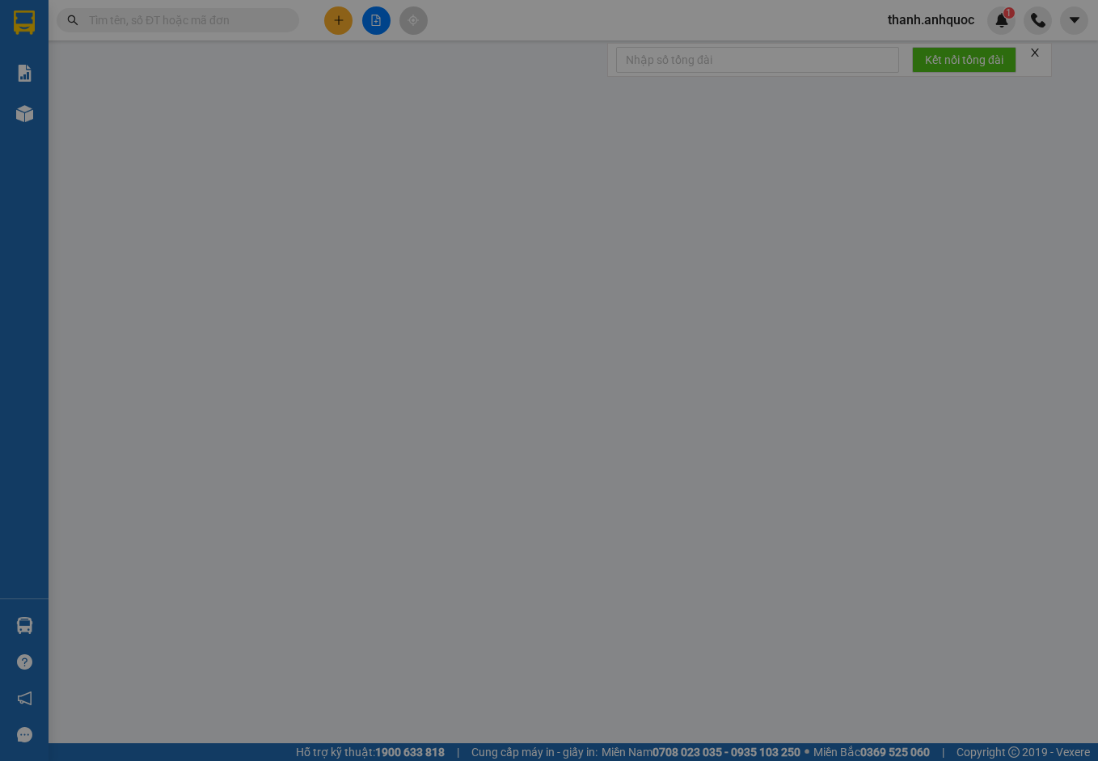
type input "TM 11/8 VP184 HẢO"
type input "20.000"
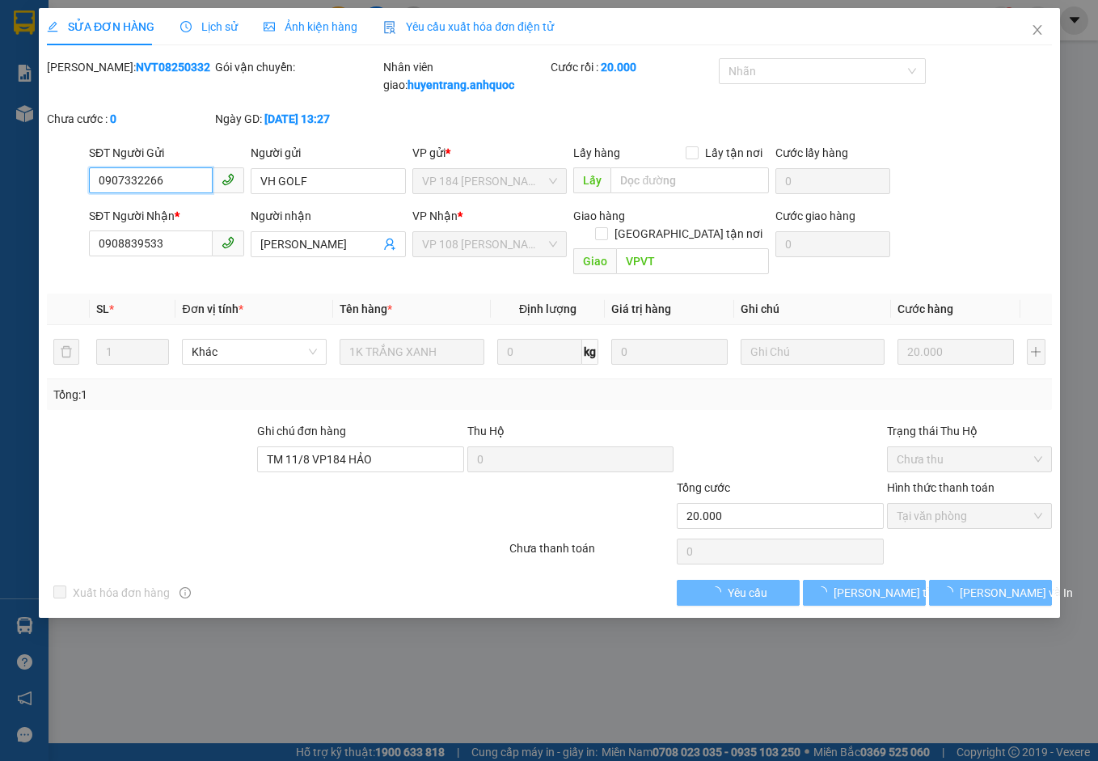
checkbox input "true"
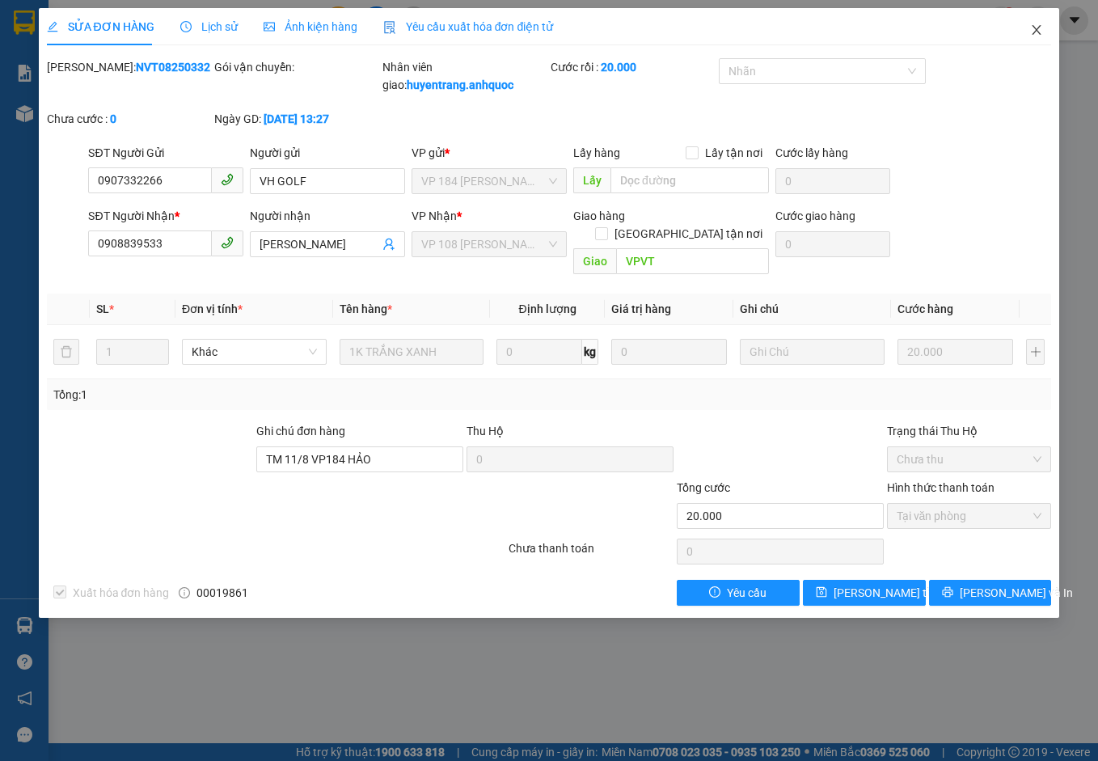
click at [1036, 22] on span "Close" at bounding box center [1036, 30] width 45 height 45
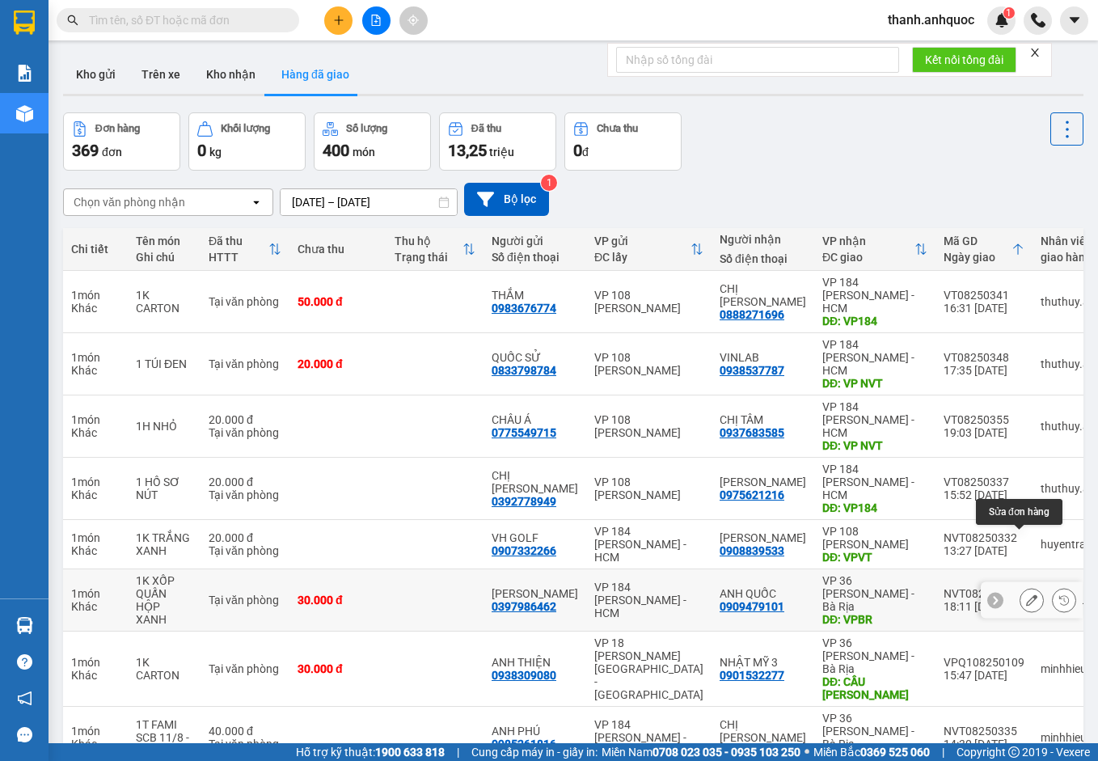
click at [1026, 594] on icon at bounding box center [1031, 599] width 11 height 11
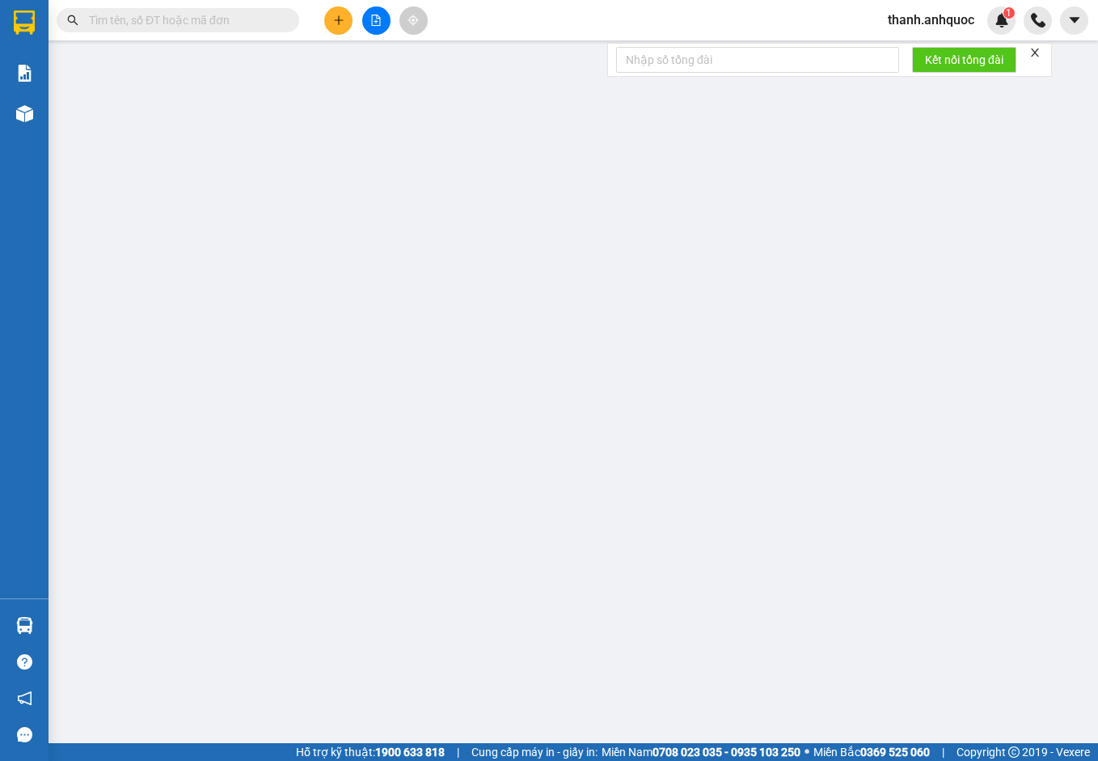
type input "0397986462"
type input "[PERSON_NAME]"
type input "0909479101"
type input "ANH QUỐC"
type input "VPBR"
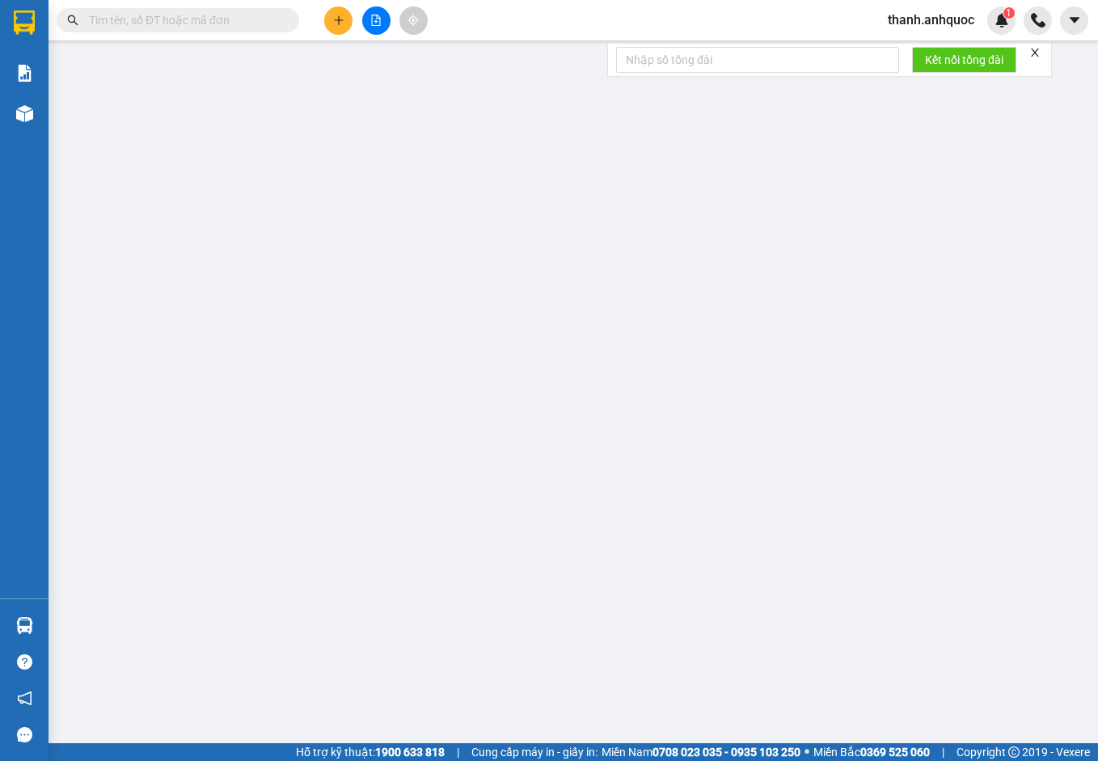
type input "TTTM VP"
type input "30.000"
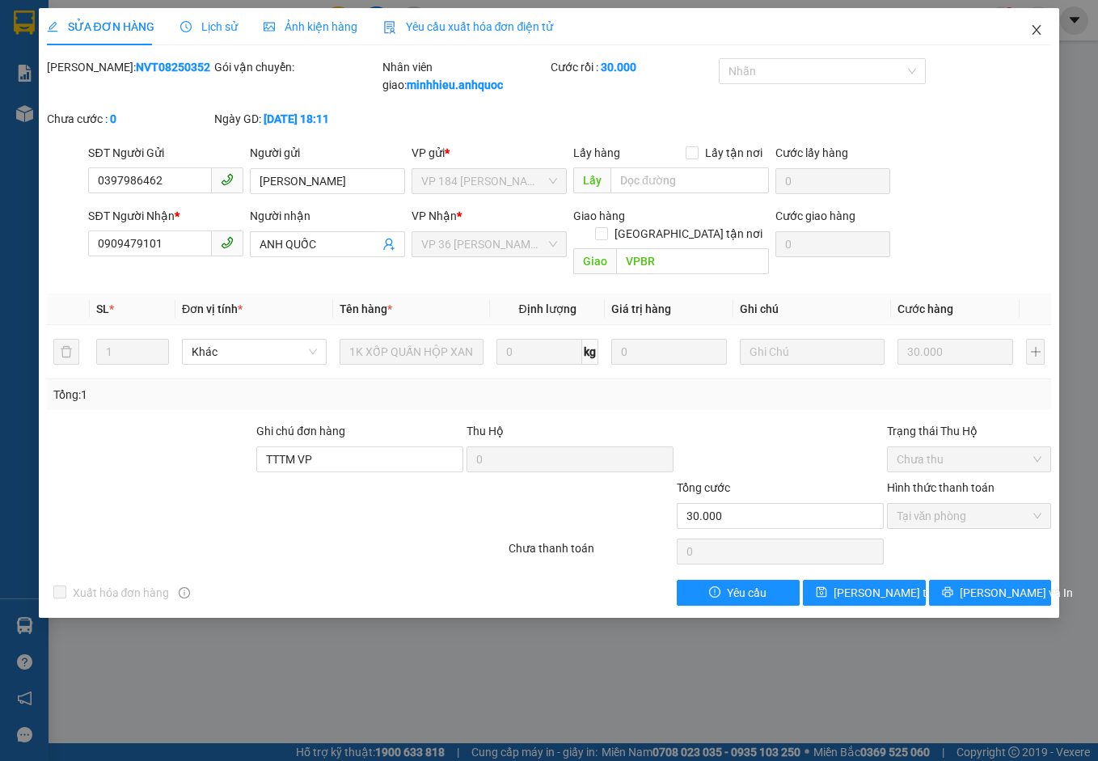
click at [1038, 25] on icon "close" at bounding box center [1036, 29] width 13 height 13
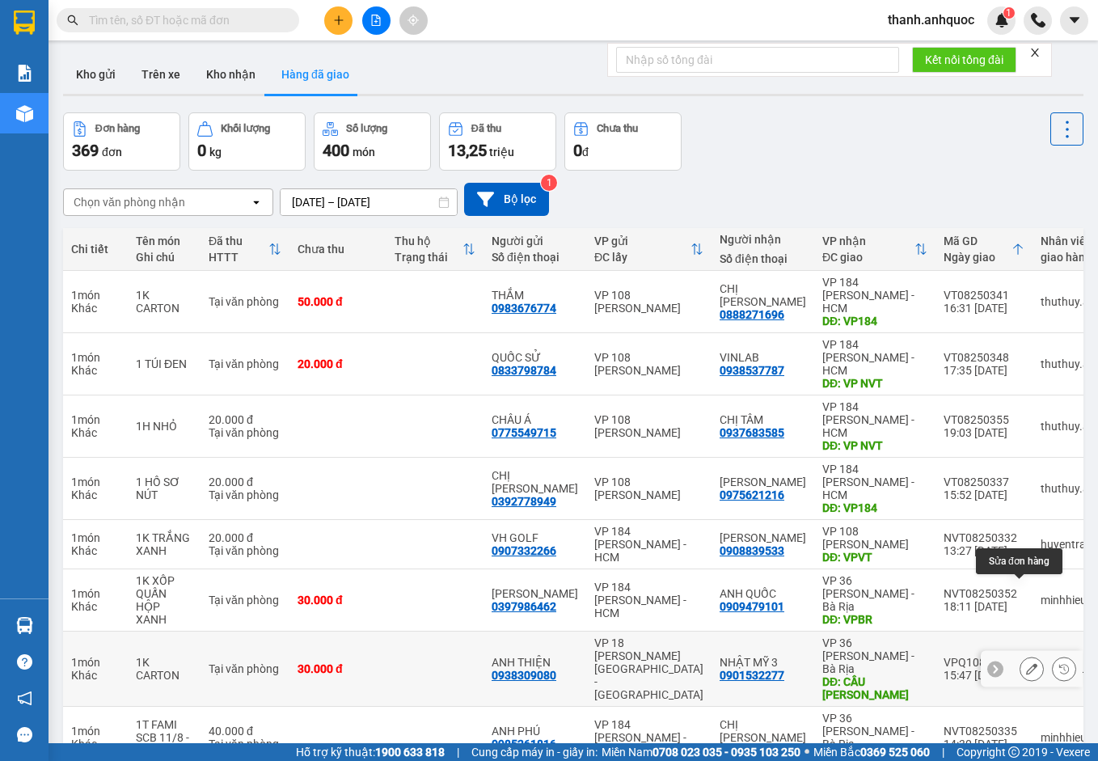
click at [1026, 663] on icon at bounding box center [1031, 668] width 11 height 11
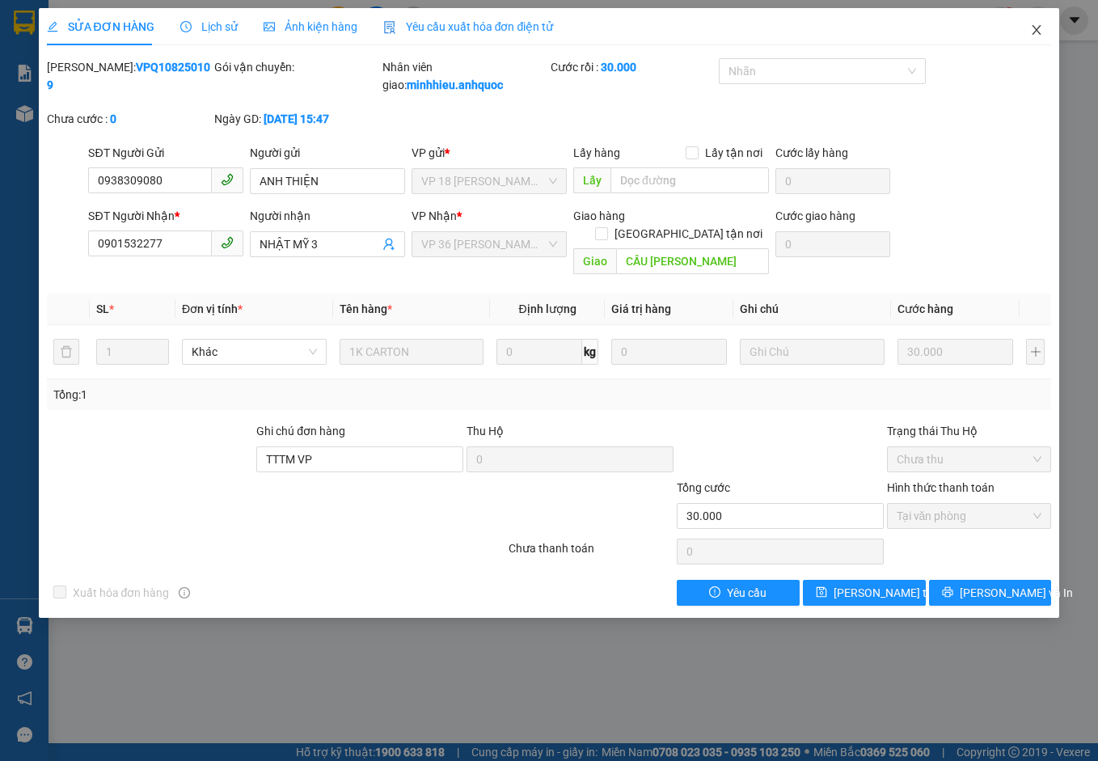
click at [1042, 29] on icon "close" at bounding box center [1036, 29] width 13 height 13
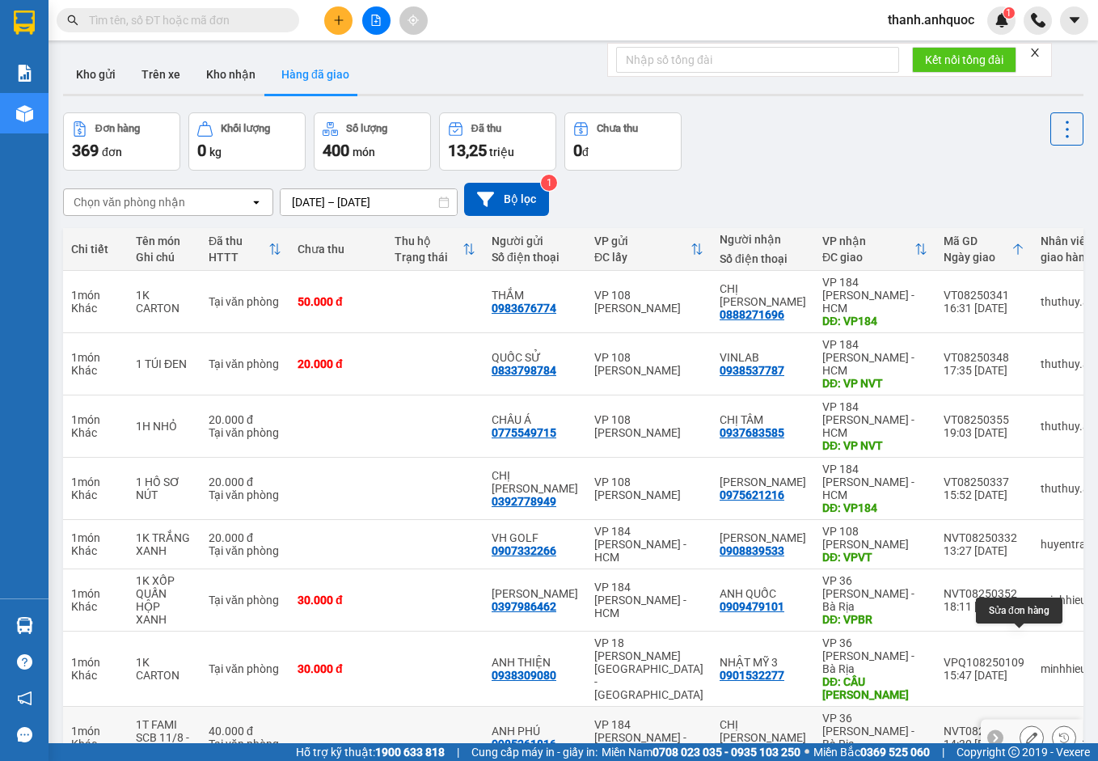
click at [1030, 724] on button at bounding box center [1032, 738] width 23 height 28
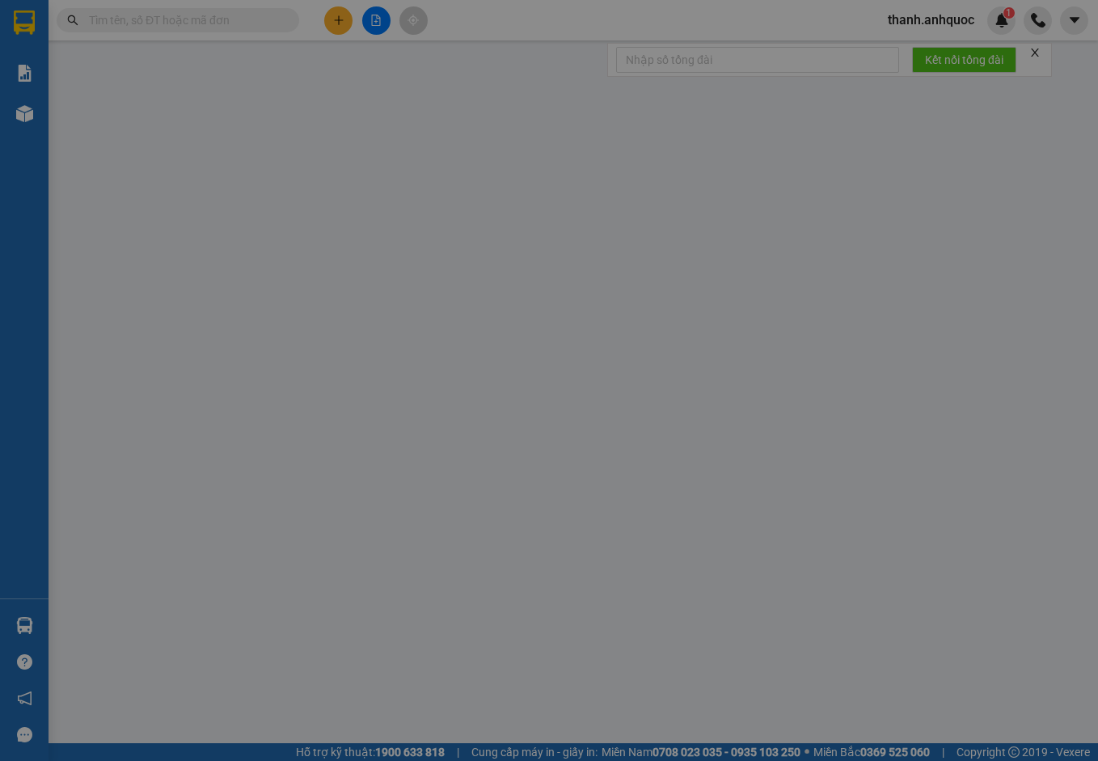
type input "0985261816"
type input "ANH PHÚ"
type input "0903914025"
type input "CHỊ VY"
type input "VPBR"
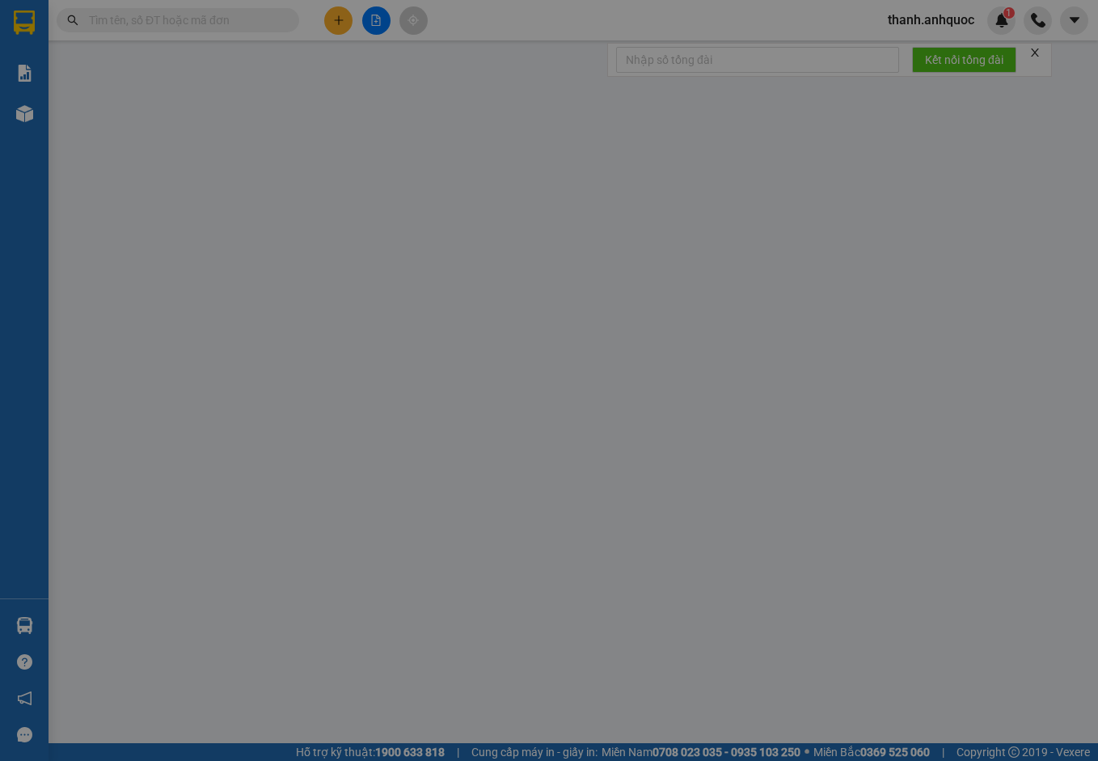
type input "40.000"
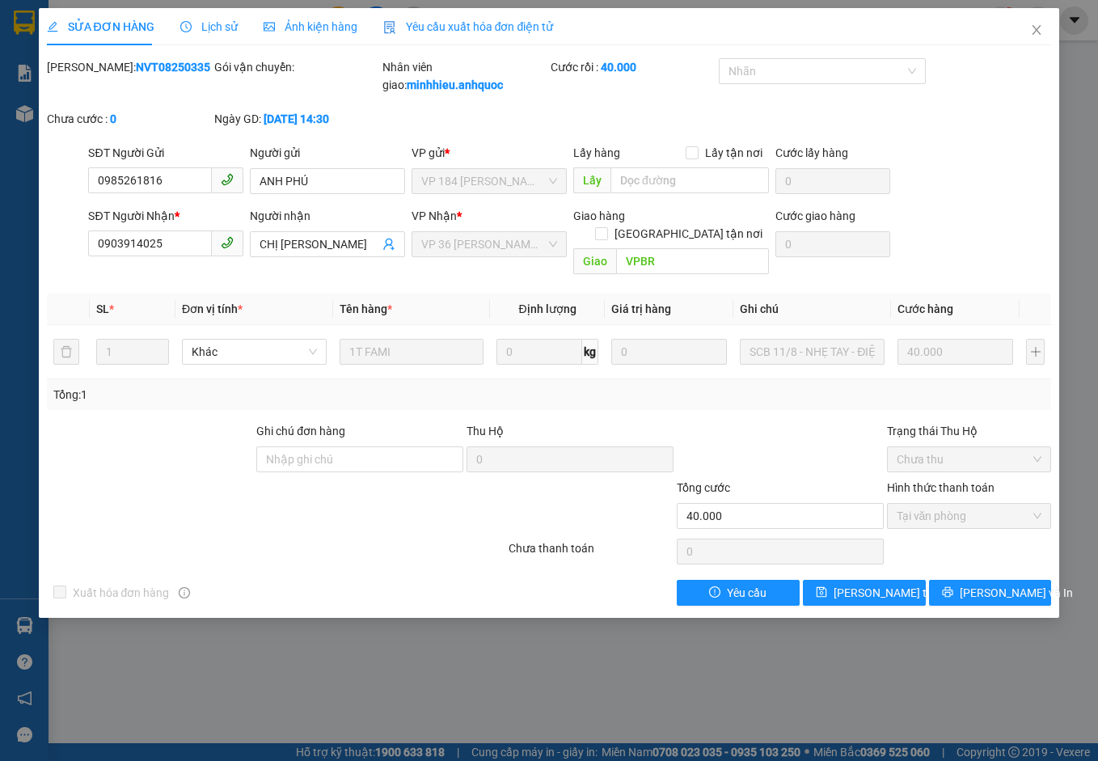
click at [472, 27] on span "Yêu cầu xuất hóa đơn điện tử" at bounding box center [468, 26] width 171 height 13
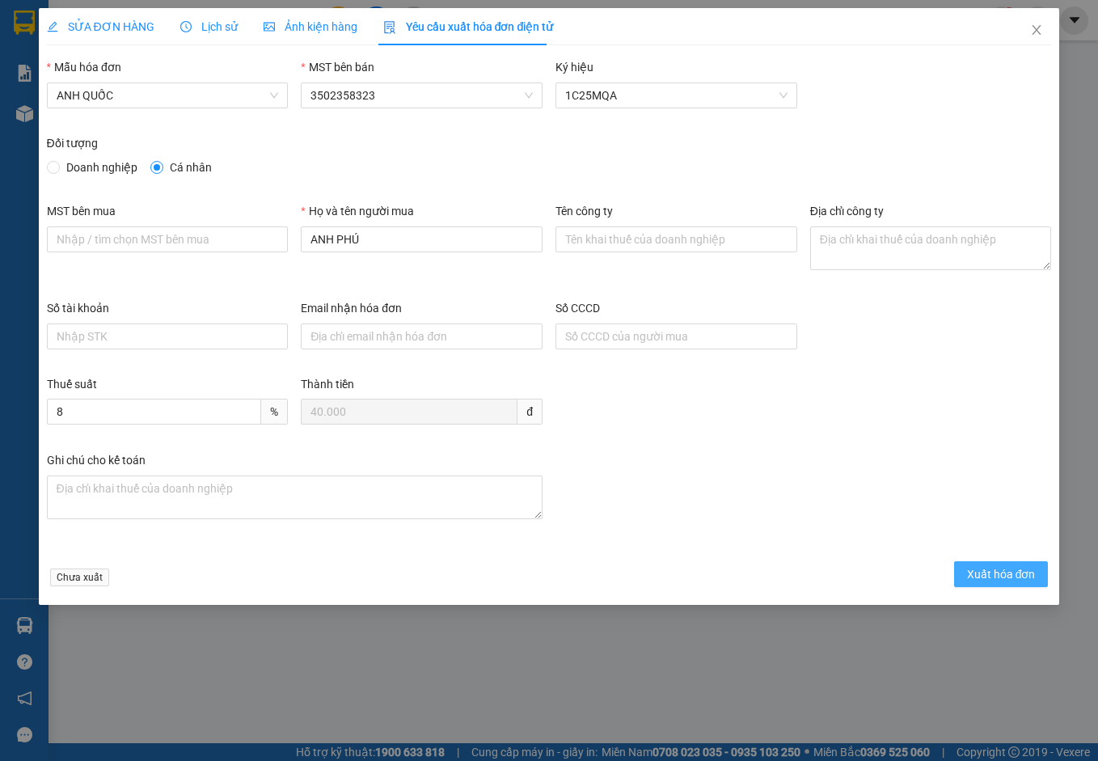
click at [980, 564] on button "Xuất hóa đơn" at bounding box center [1001, 574] width 95 height 26
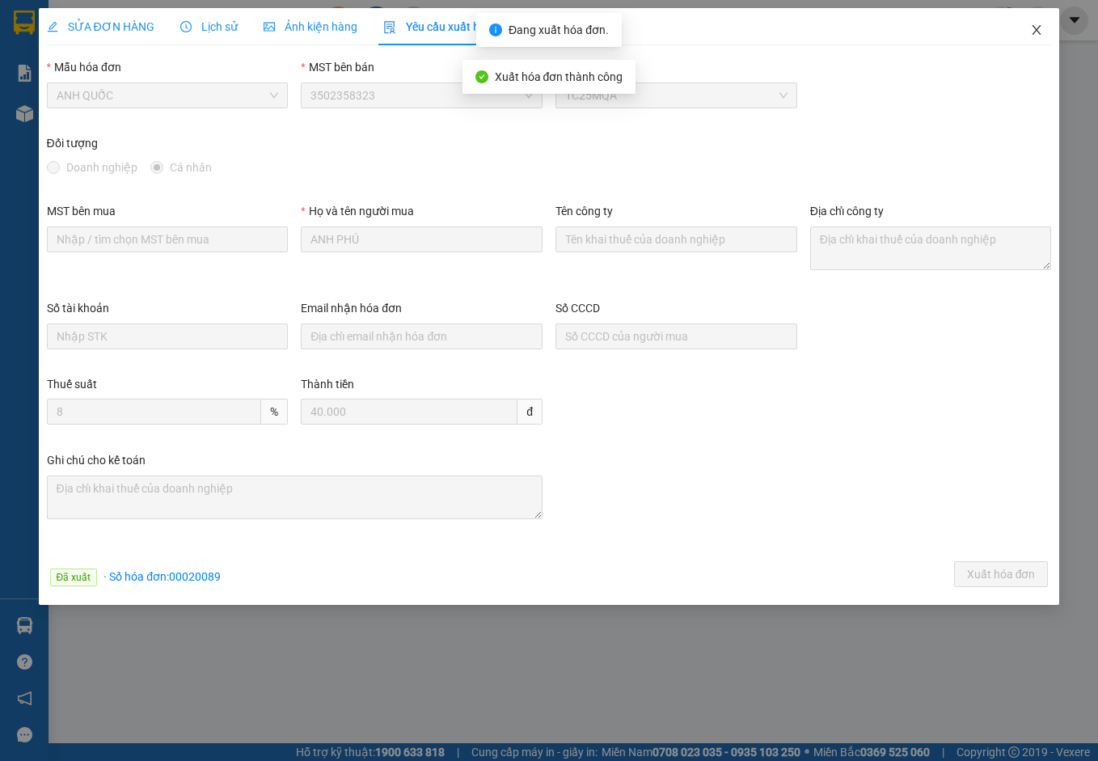
click at [1039, 27] on icon "close" at bounding box center [1036, 29] width 13 height 13
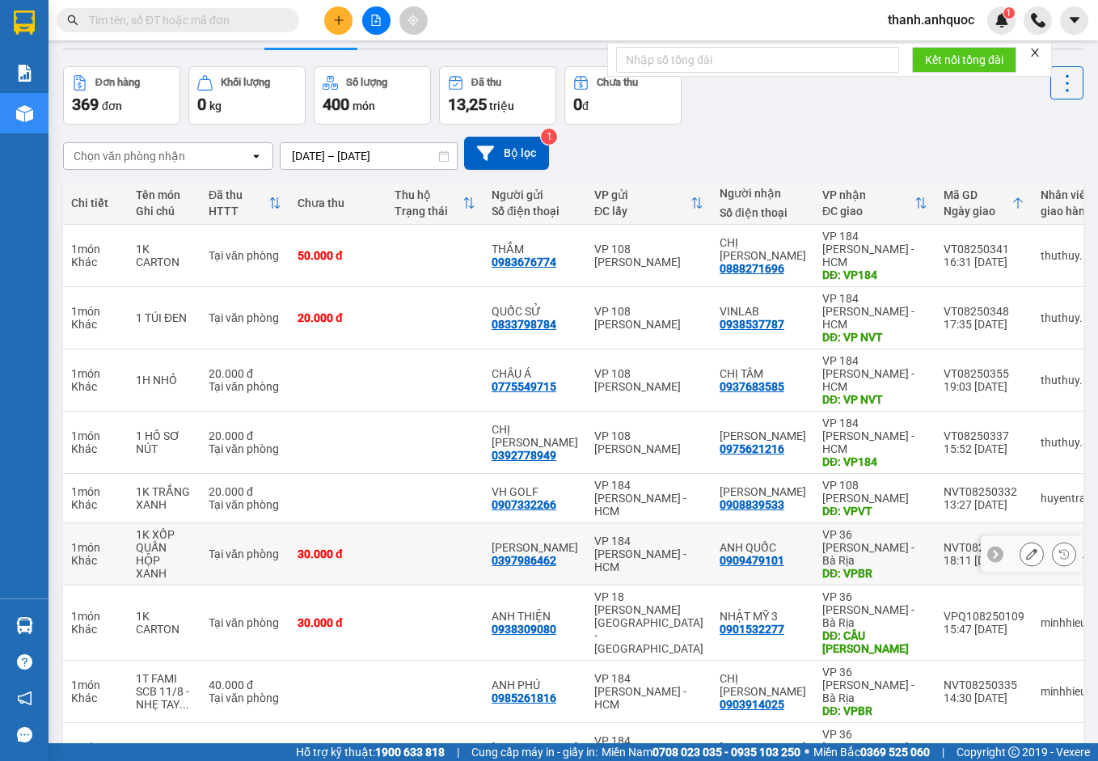
scroll to position [94, 0]
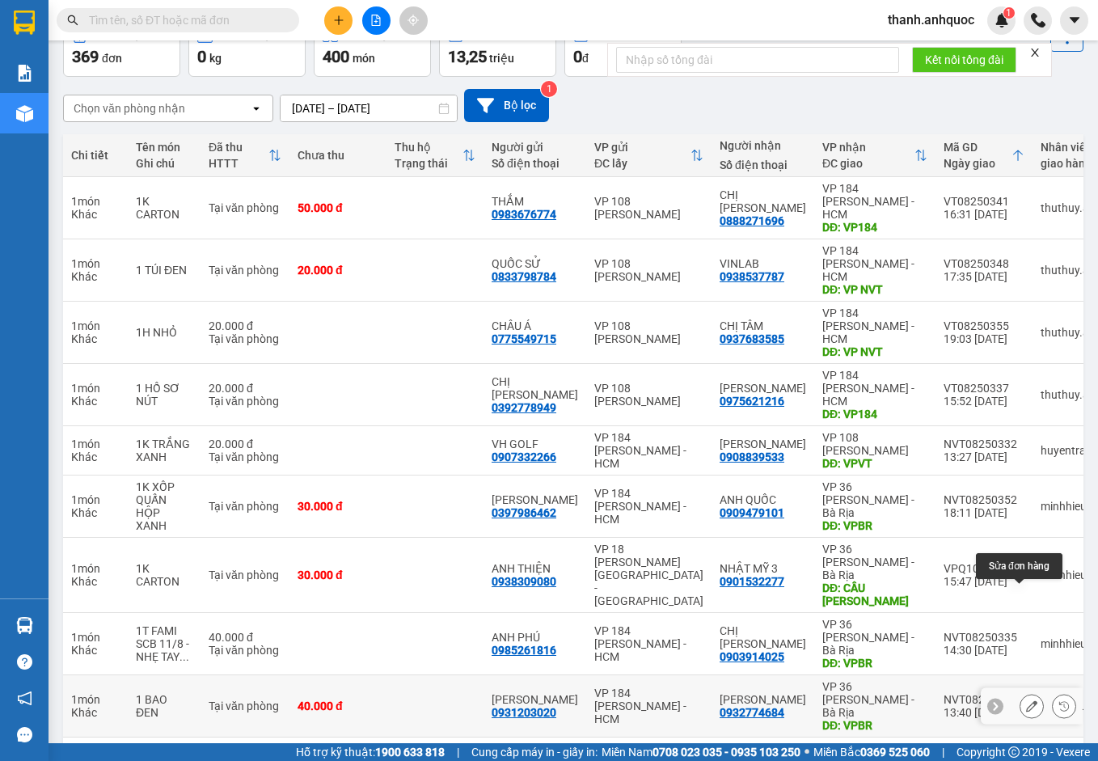
click at [1026, 700] on icon at bounding box center [1031, 705] width 11 height 11
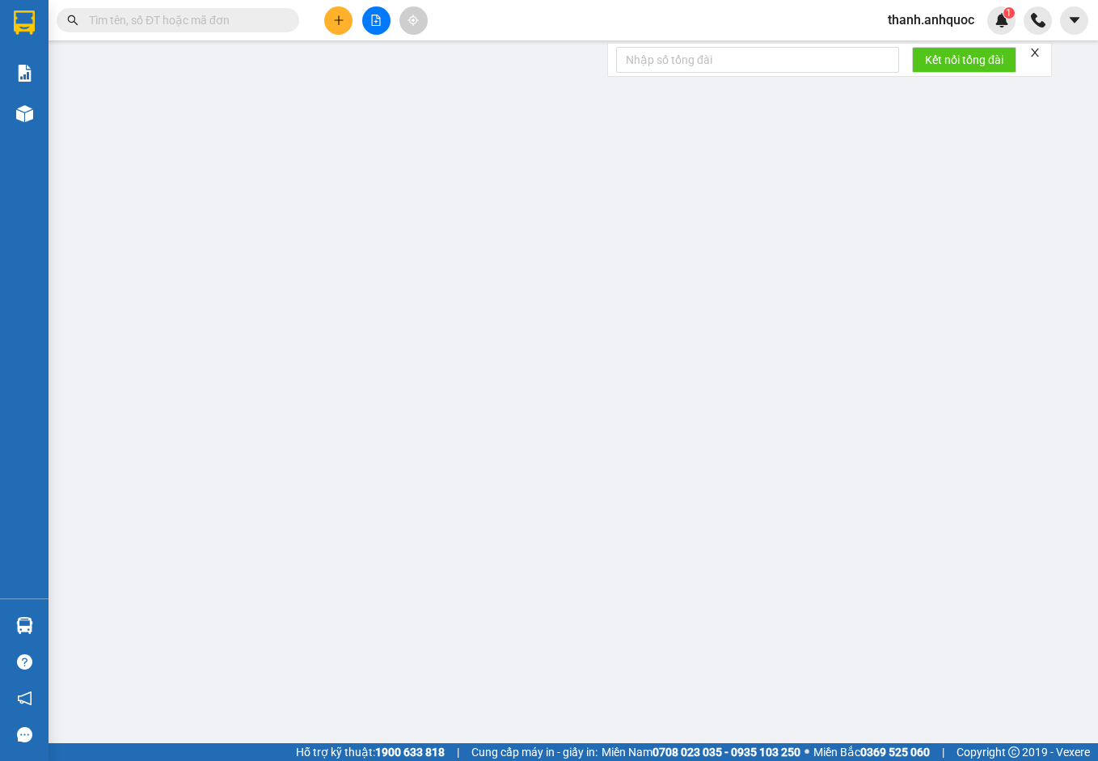
type input "0931203020"
type input "ANH LINH"
type input "0932774684"
type input "ANH CHINH"
type input "VPBR"
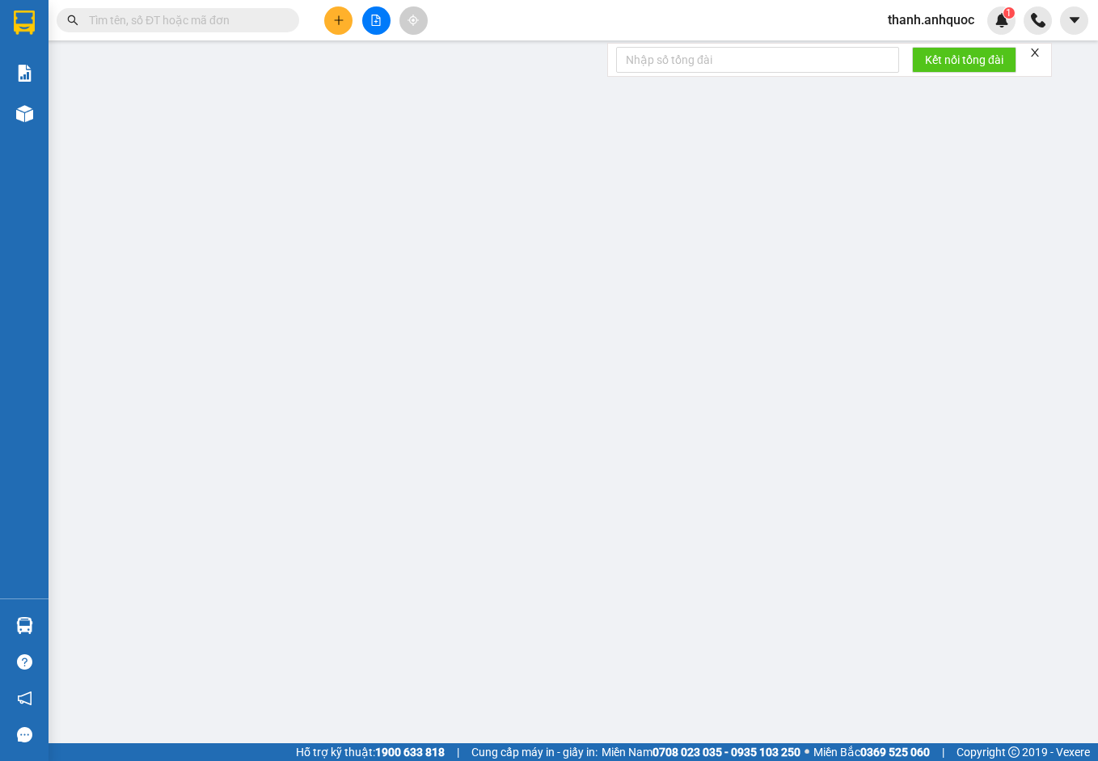
type input "TTTM VP"
type input "40.000"
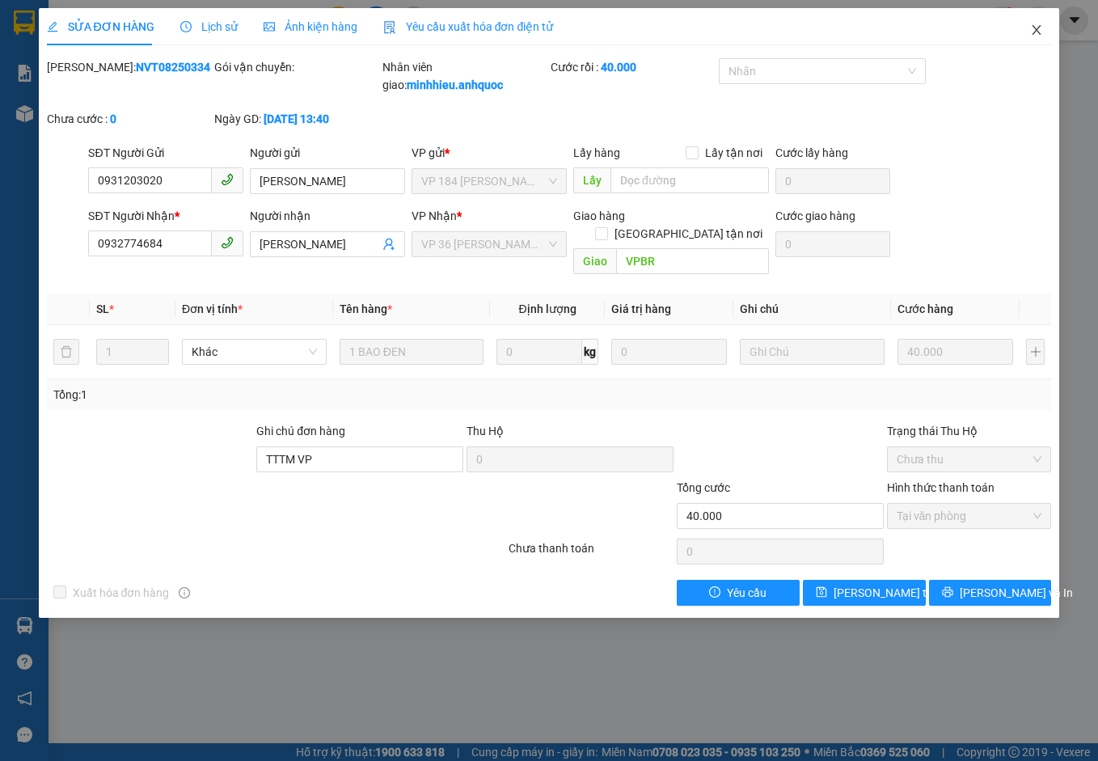
click at [1037, 30] on icon "close" at bounding box center [1037, 30] width 9 height 10
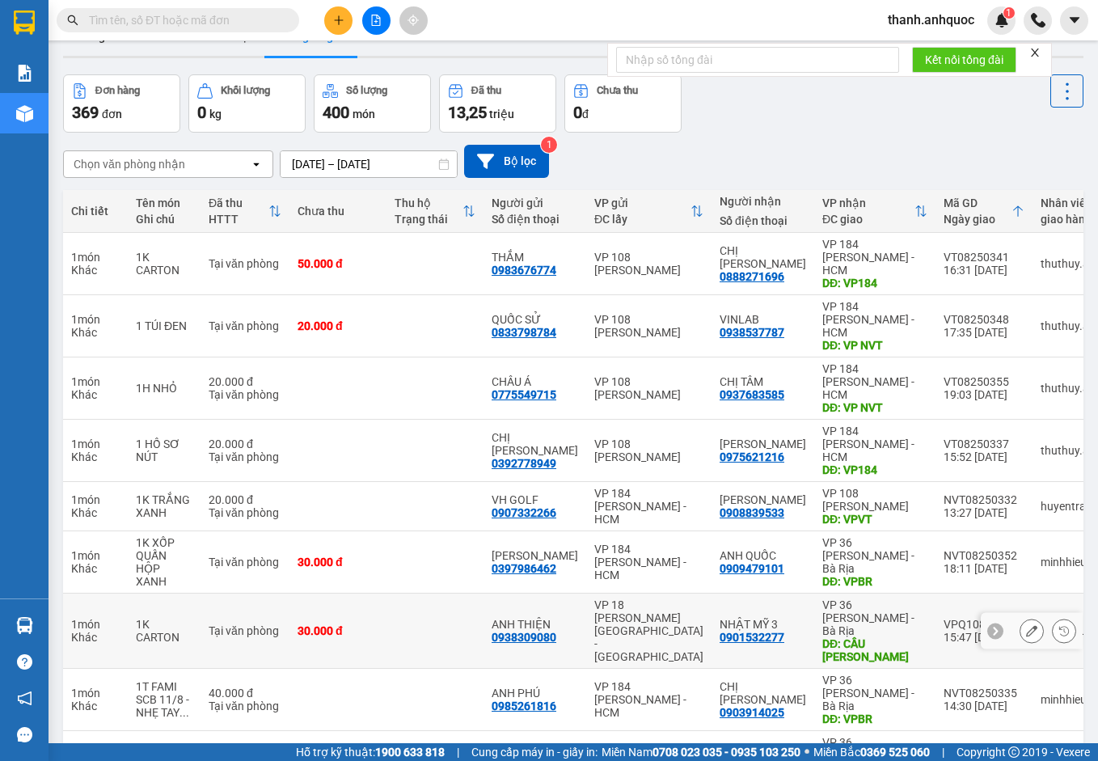
scroll to position [94, 0]
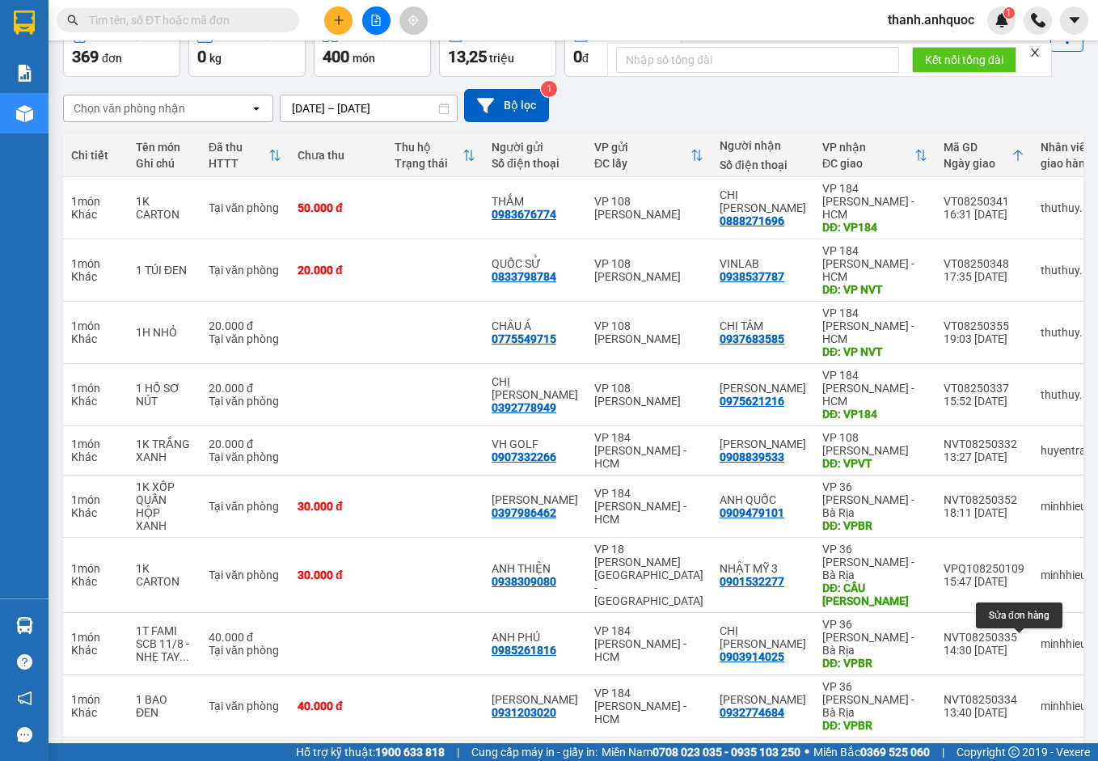
click at [1026, 760] on icon at bounding box center [1031, 768] width 11 height 11
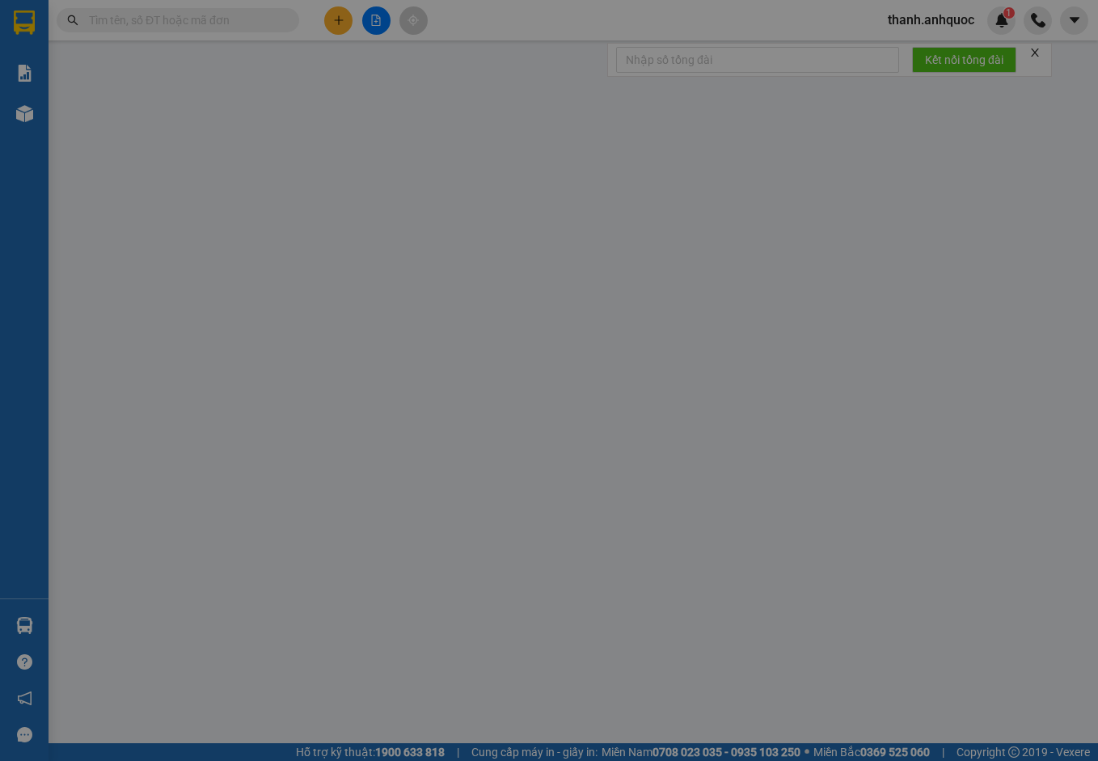
type input "0977070444"
type input "[PERSON_NAME]"
type input "0907762926"
type input "[PERSON_NAME]"
type input "VPSG"
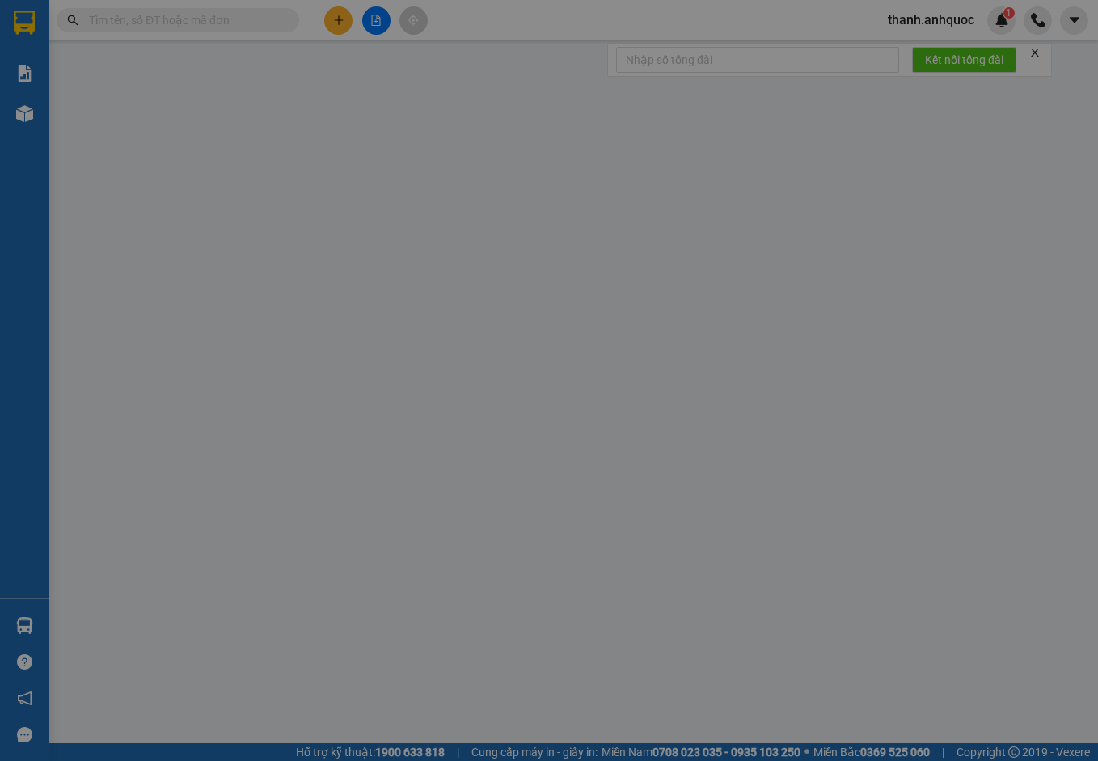
type input "TM 12/8 THỦY"
type input "20.000"
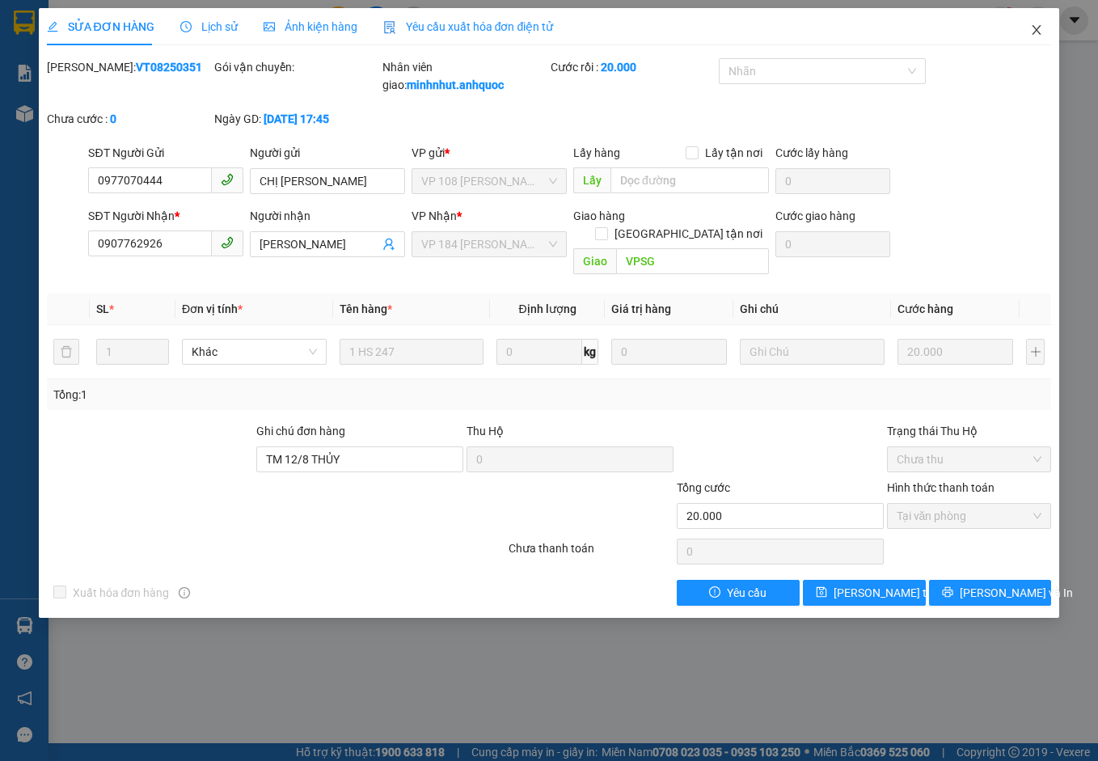
click at [1039, 29] on icon "close" at bounding box center [1037, 30] width 9 height 10
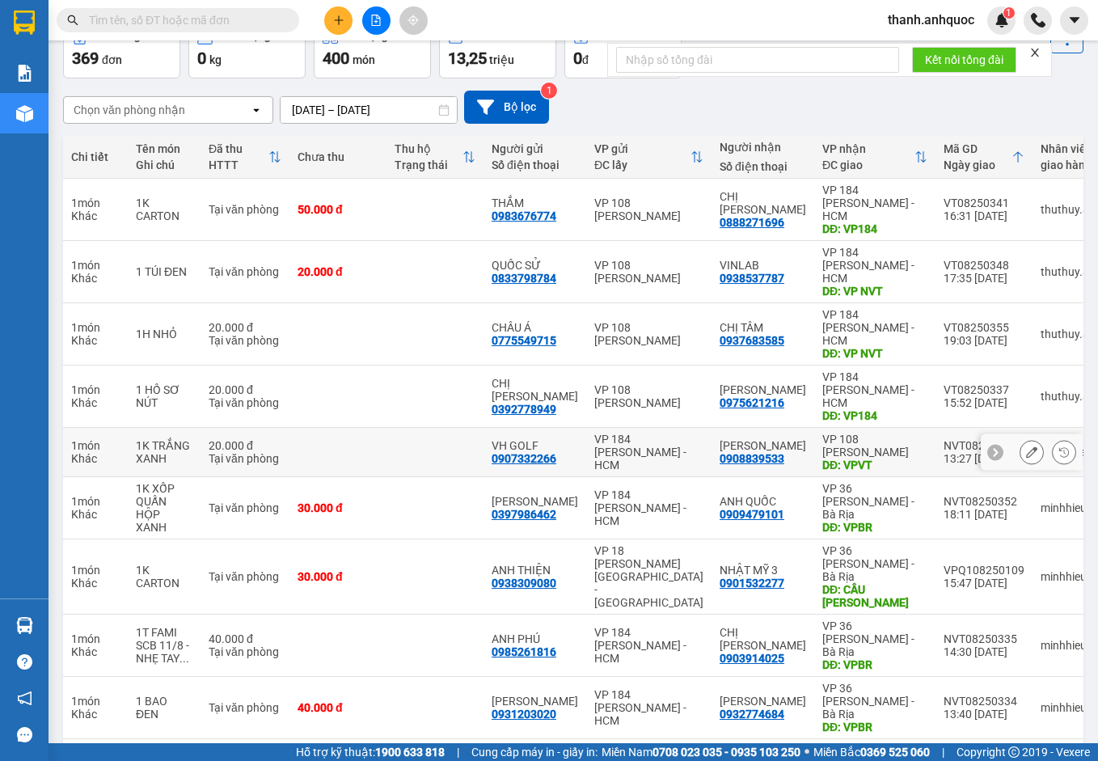
scroll to position [94, 0]
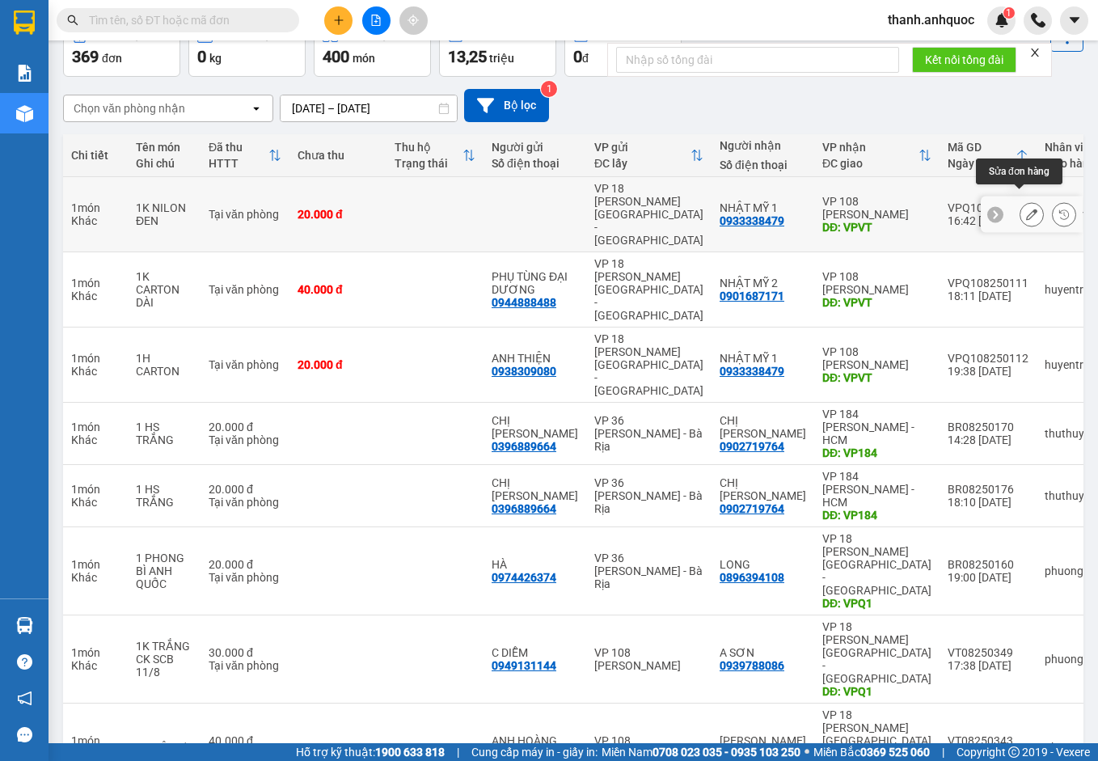
click at [1029, 201] on button at bounding box center [1032, 215] width 23 height 28
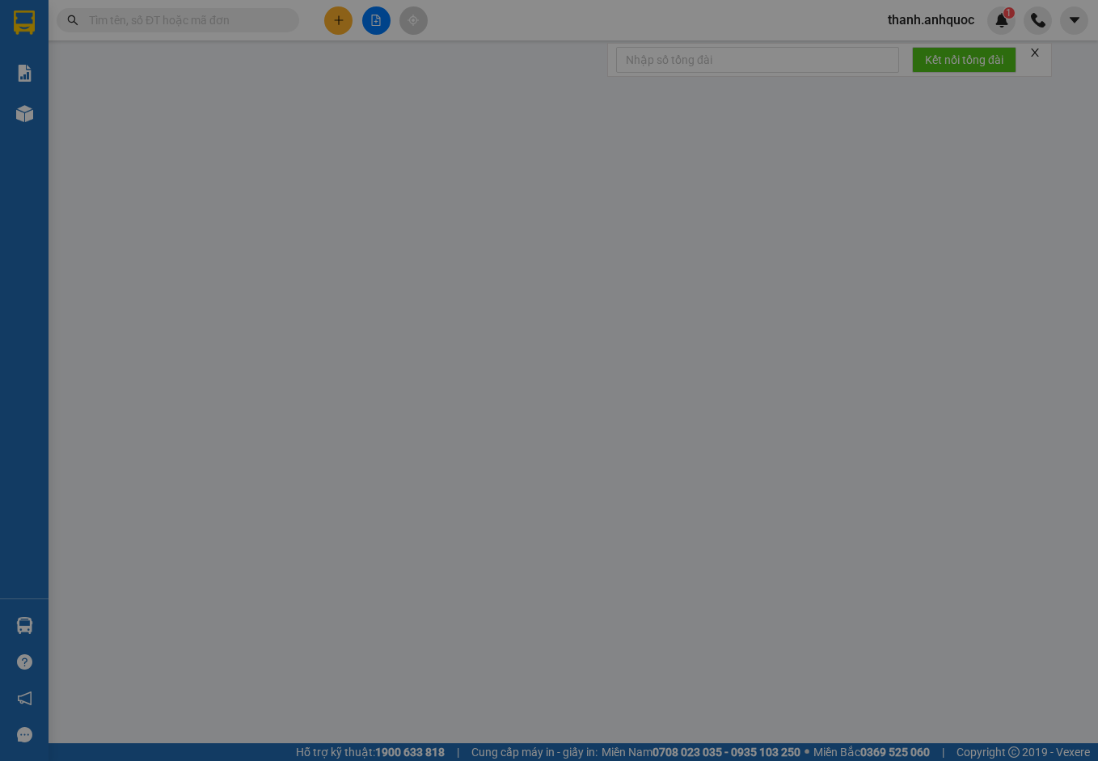
type input "0933338479"
type input "NHẬT MỸ 1"
type input "VPVT"
type input "20.000"
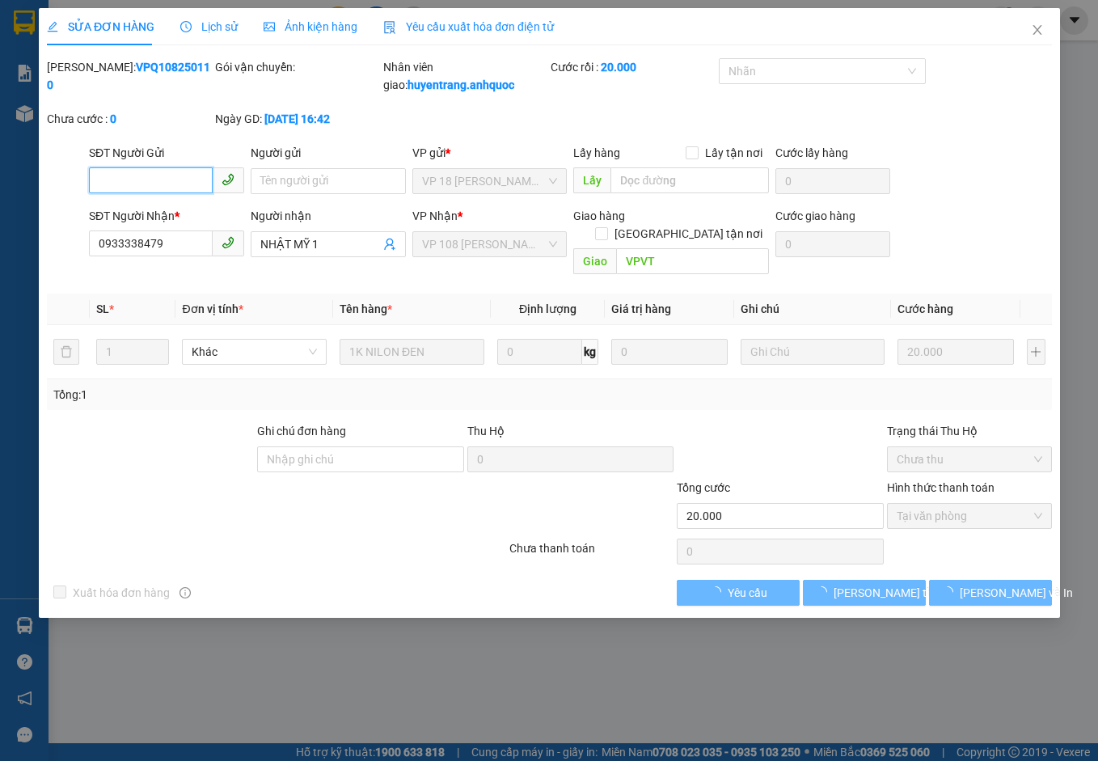
checkbox input "true"
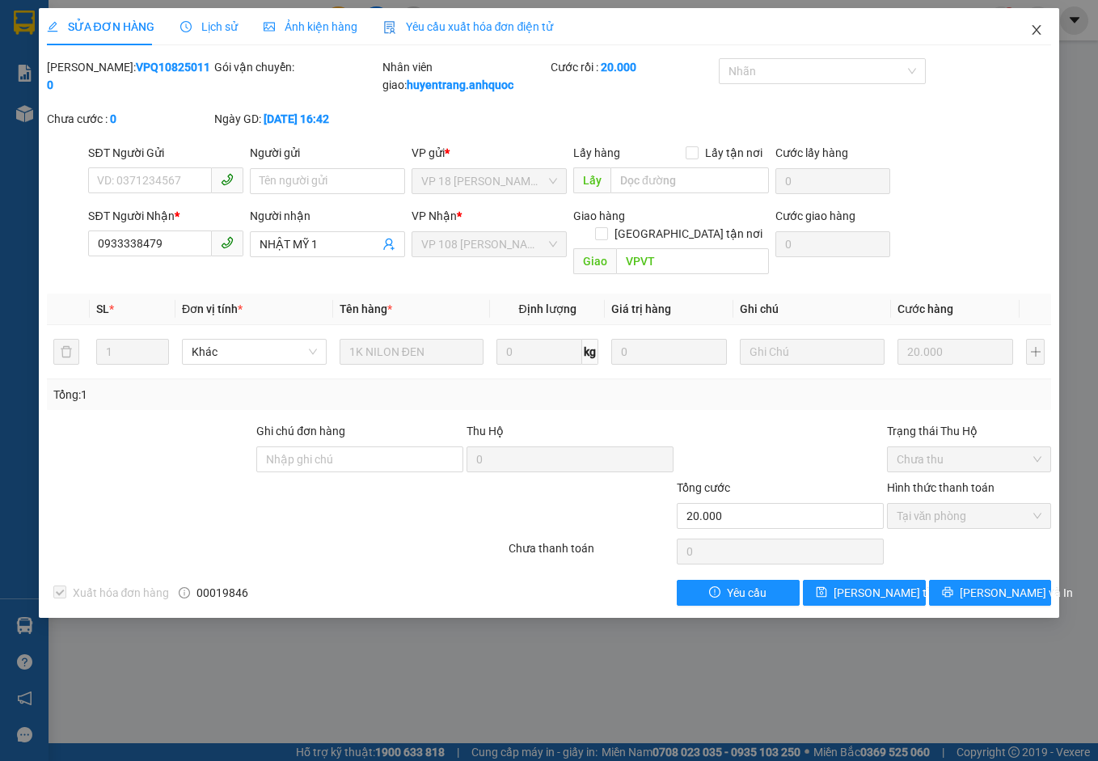
click at [1038, 28] on icon "close" at bounding box center [1036, 29] width 13 height 13
